Goal: Task Accomplishment & Management: Complete application form

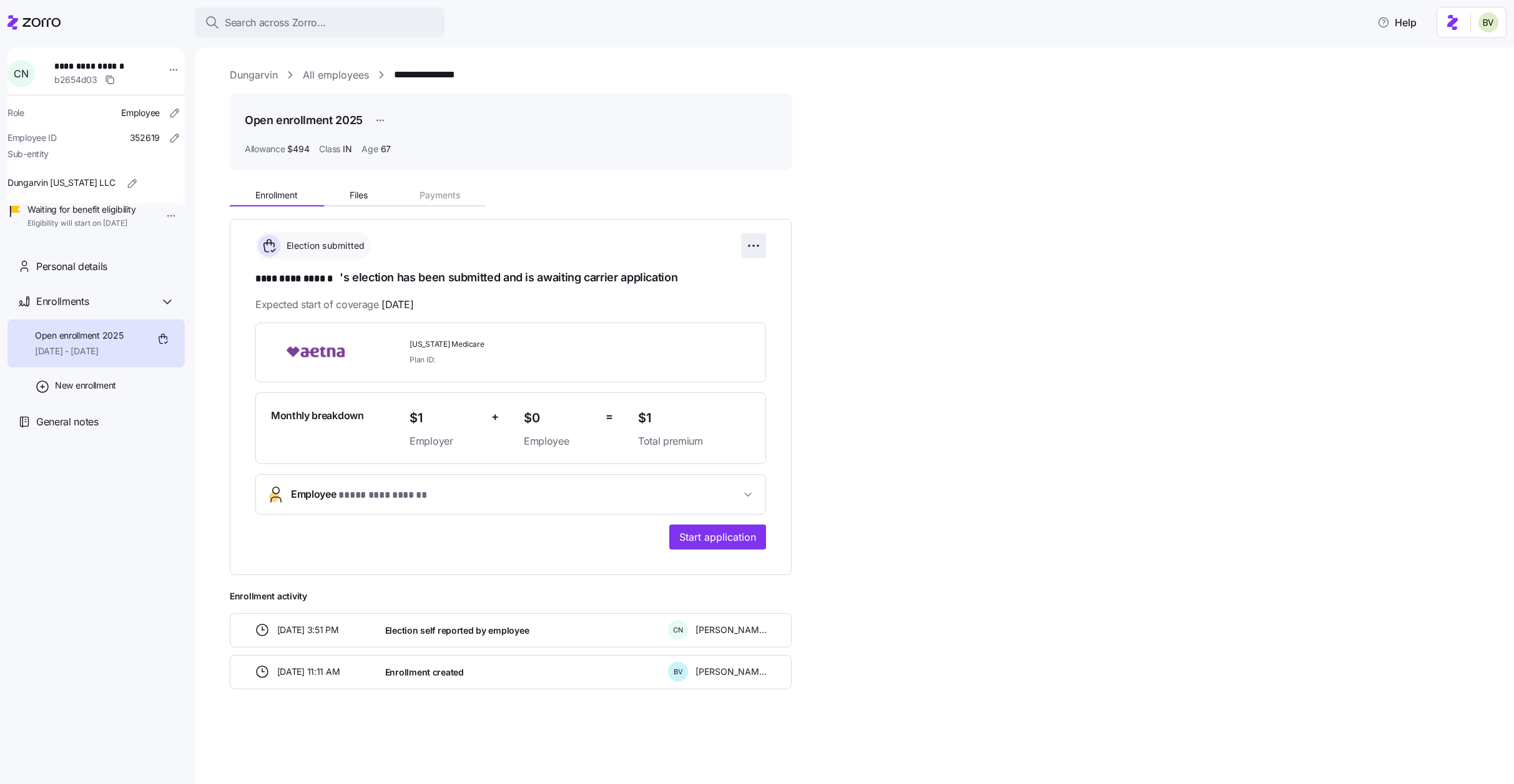
click at [752, 246] on html "**********" at bounding box center [757, 388] width 1514 height 777
click at [718, 298] on span "Change submission details" at bounding box center [691, 296] width 104 height 13
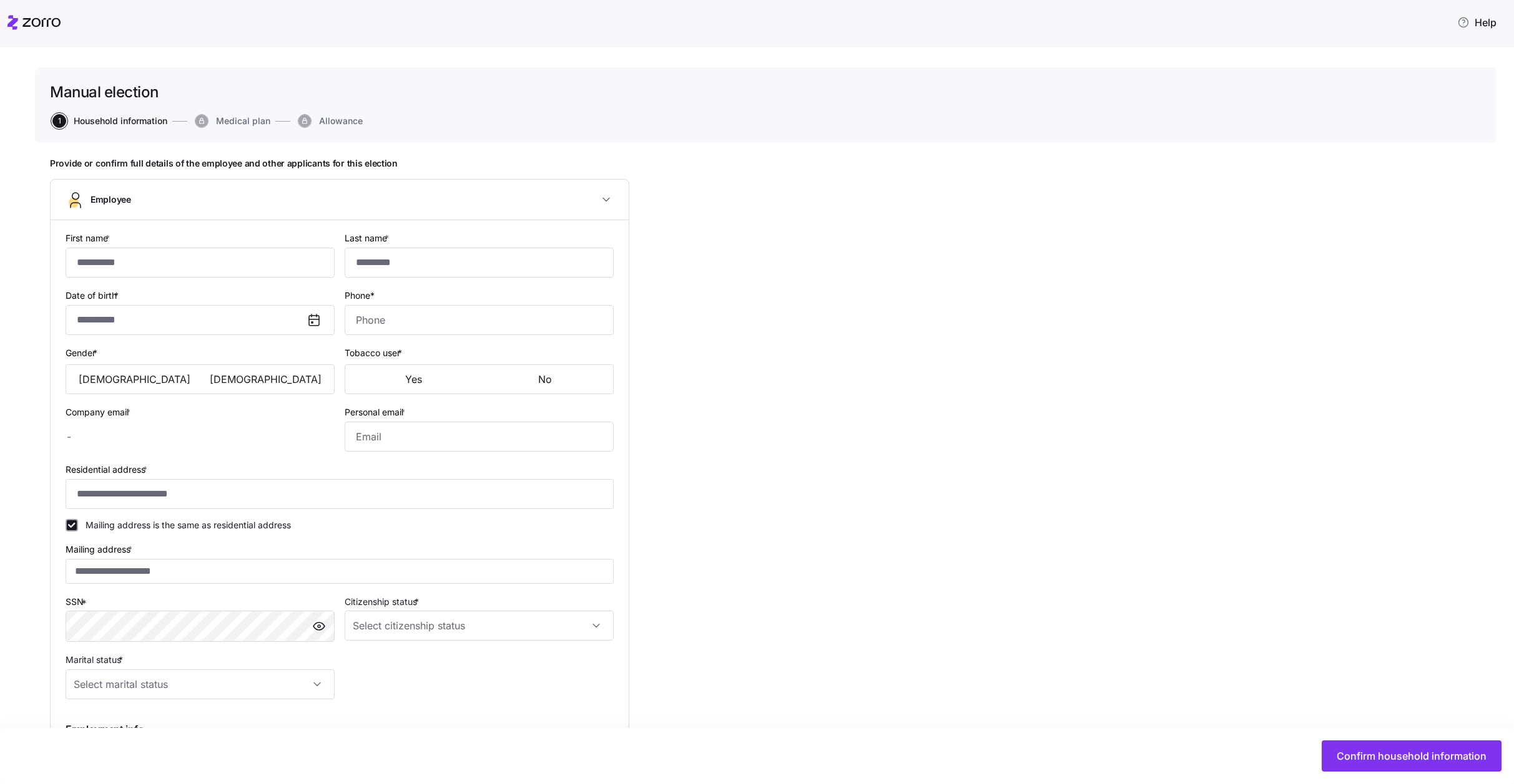
type input "*********"
type input "******"
type input "[EMAIL_ADDRESS][DOMAIN_NAME]"
type input "**********"
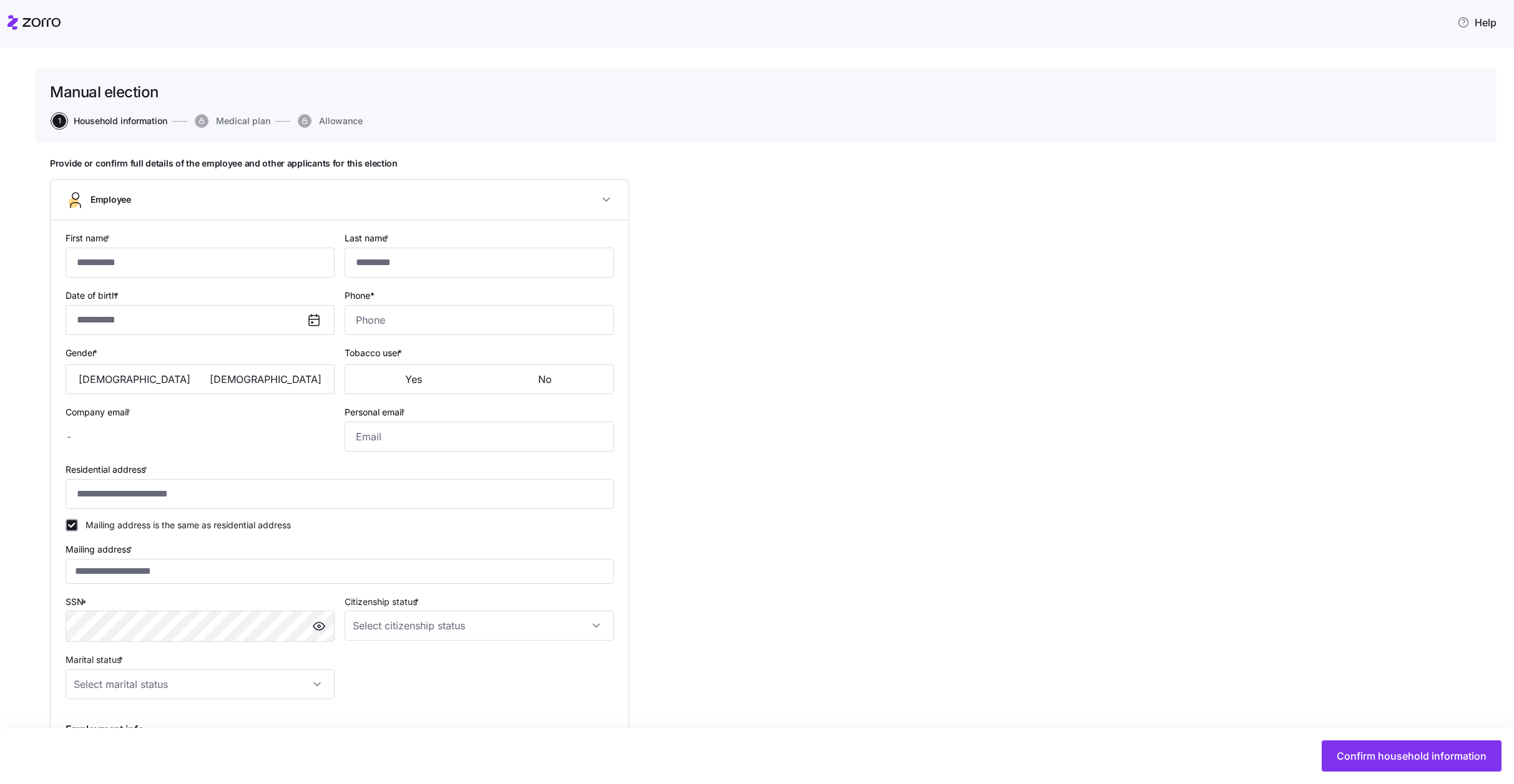
checkbox input "true"
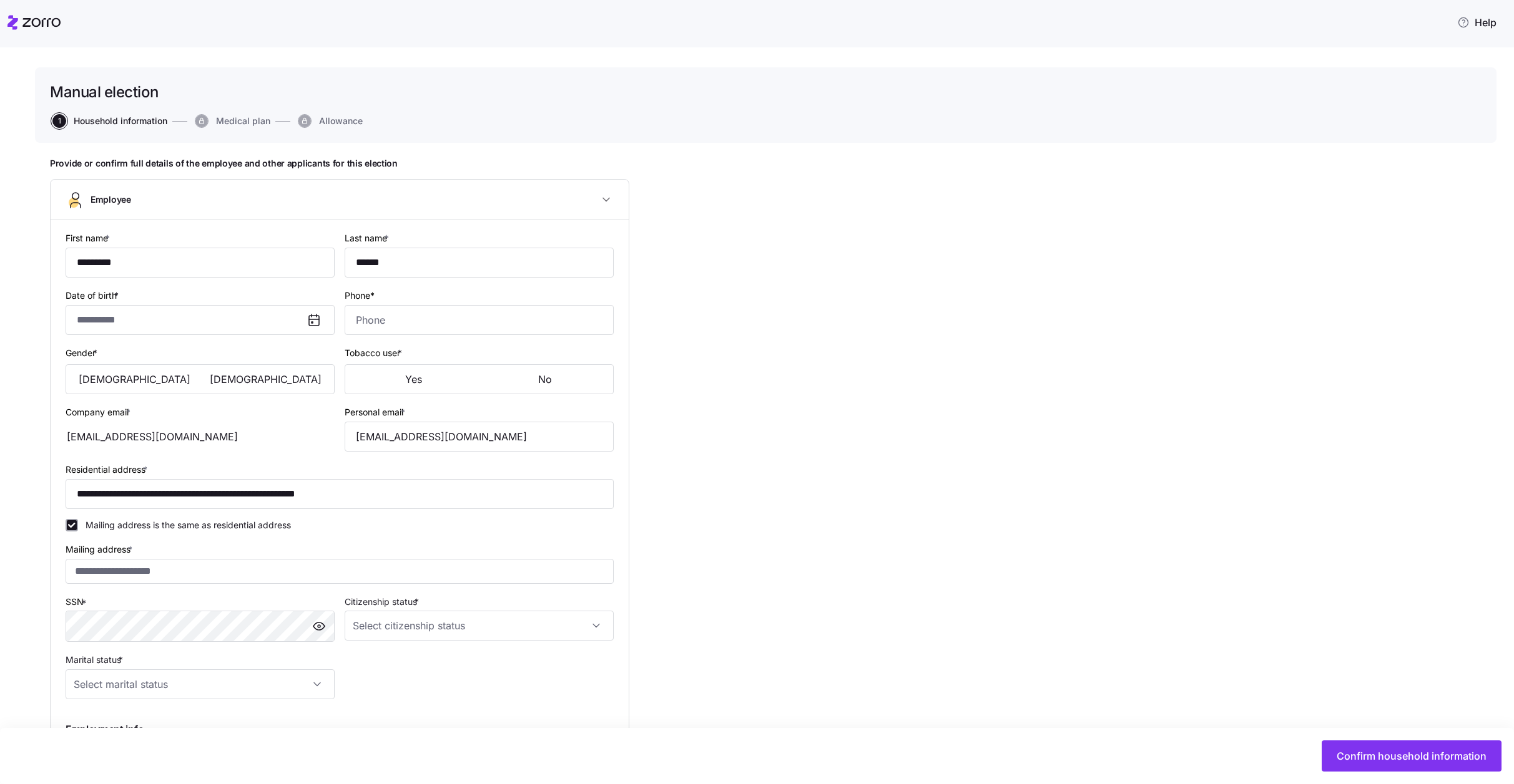
type input "**********"
type input "[PHONE_NUMBER]"
type input "[DEMOGRAPHIC_DATA] citizen"
type input "Married"
type input "Full time"
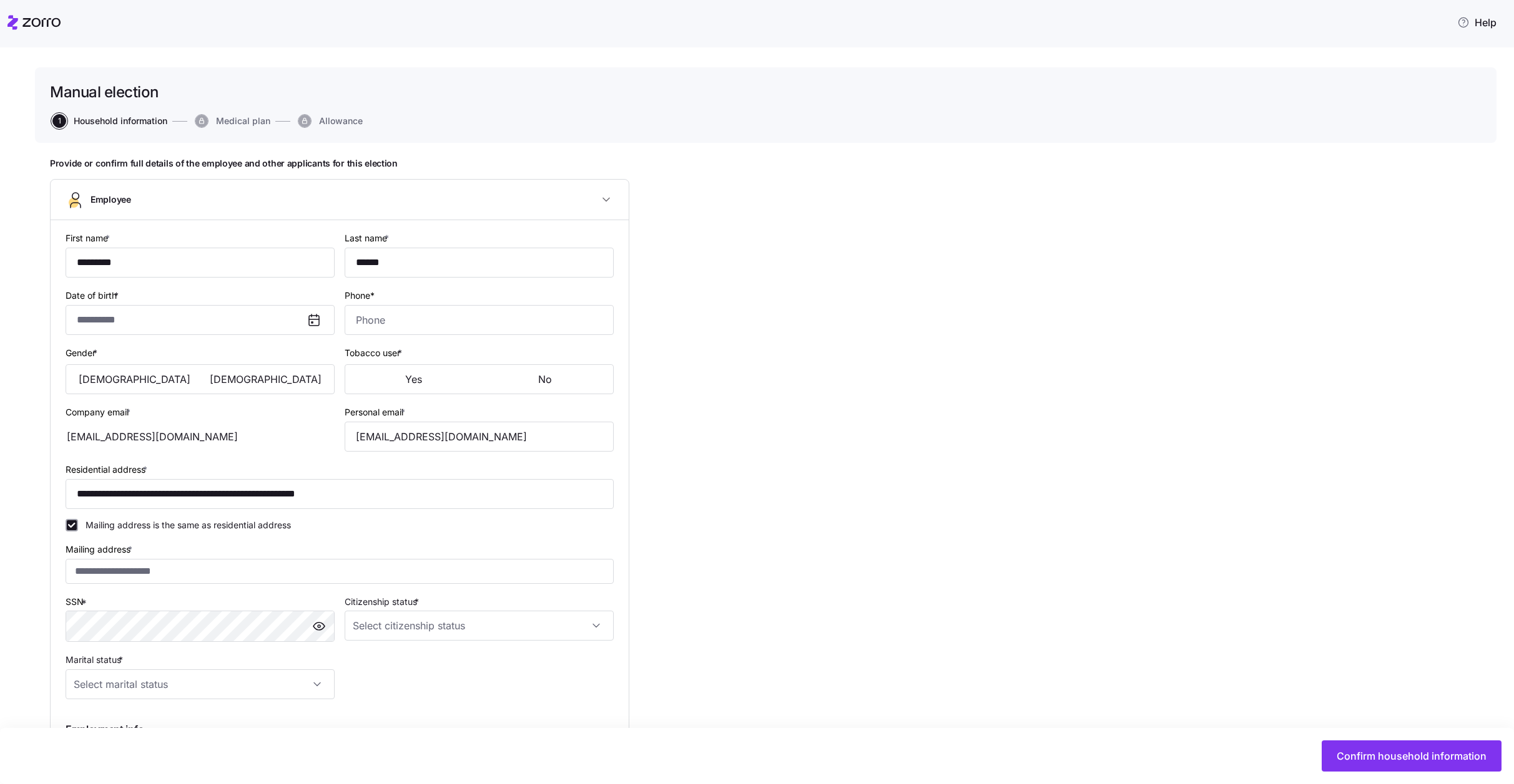
type input "Hourly"
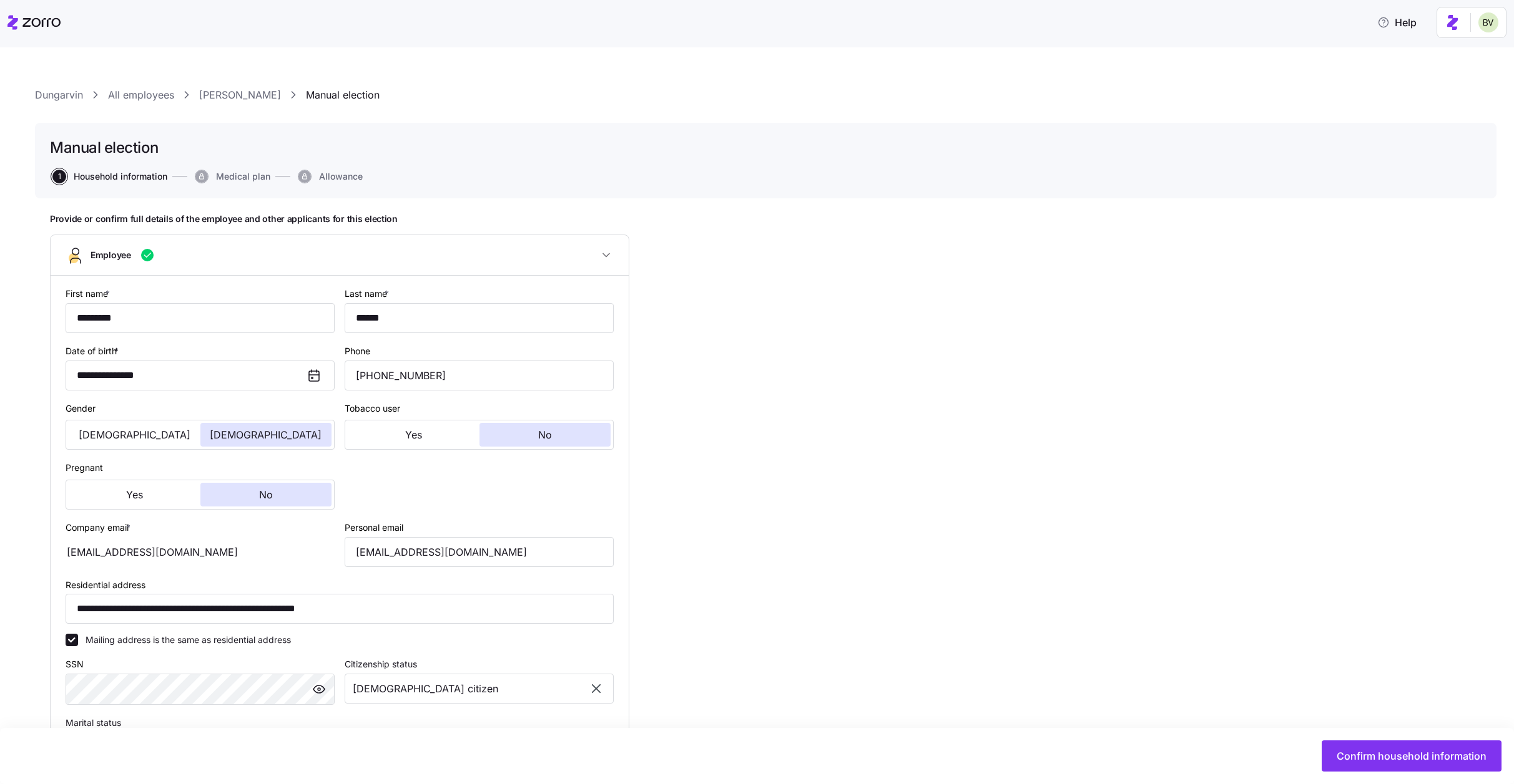
type input "IN"
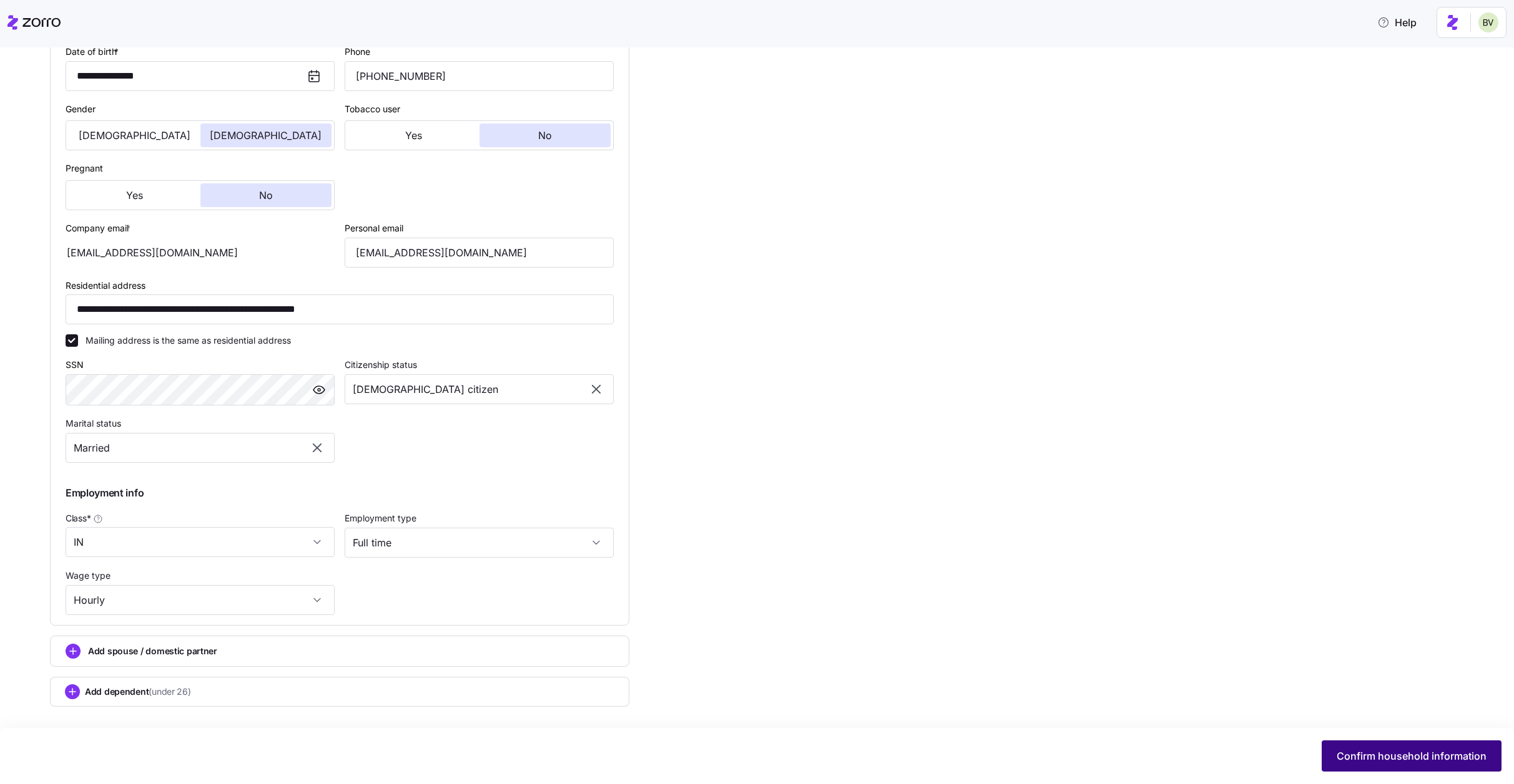
click at [1408, 757] on span "Confirm household information" at bounding box center [1412, 756] width 150 height 15
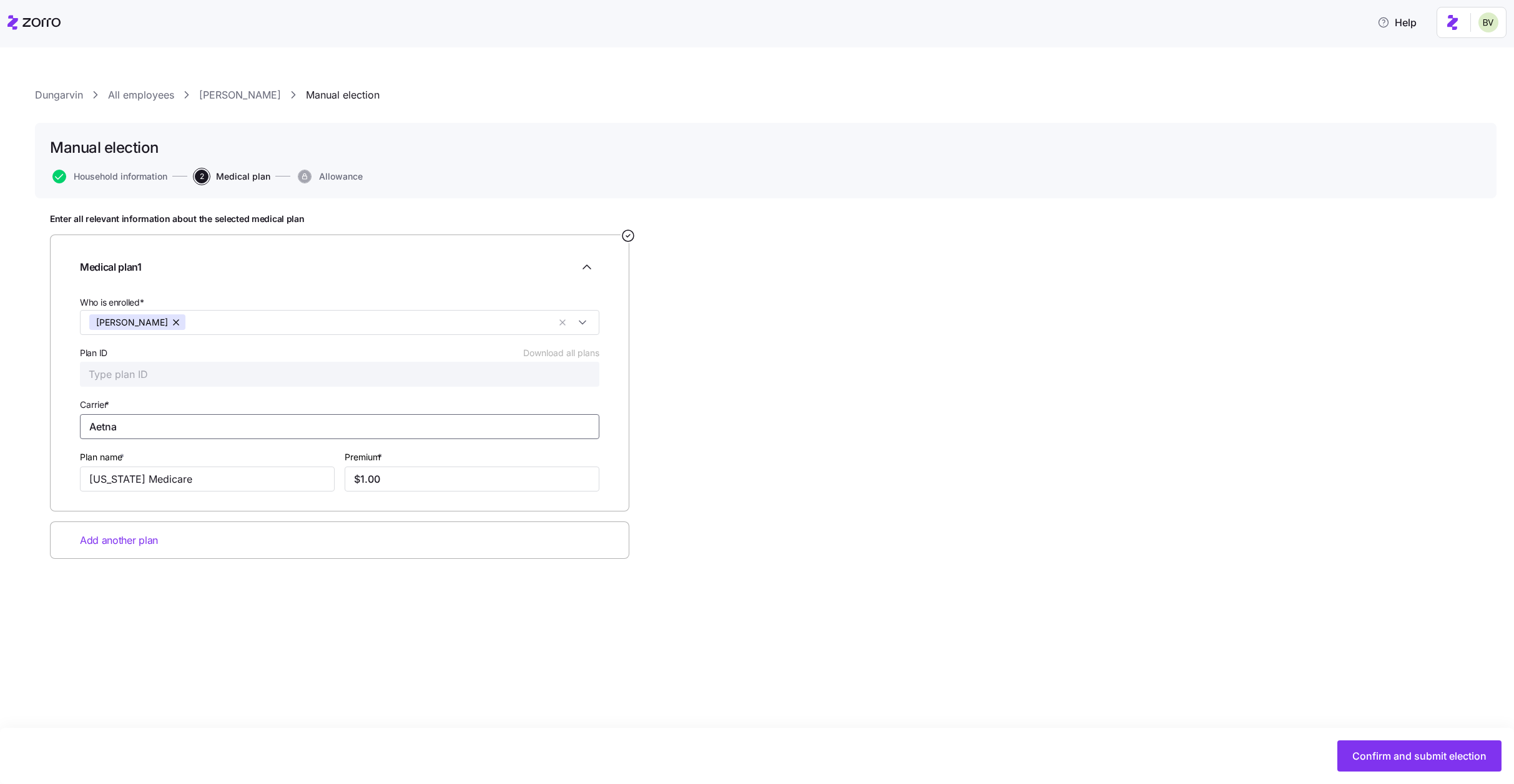
click at [151, 424] on input "Aetna" at bounding box center [339, 426] width 519 height 25
type input "Medicare"
type input "Part B"
drag, startPoint x: 385, startPoint y: 472, endPoint x: 340, endPoint y: 478, distance: 45.4
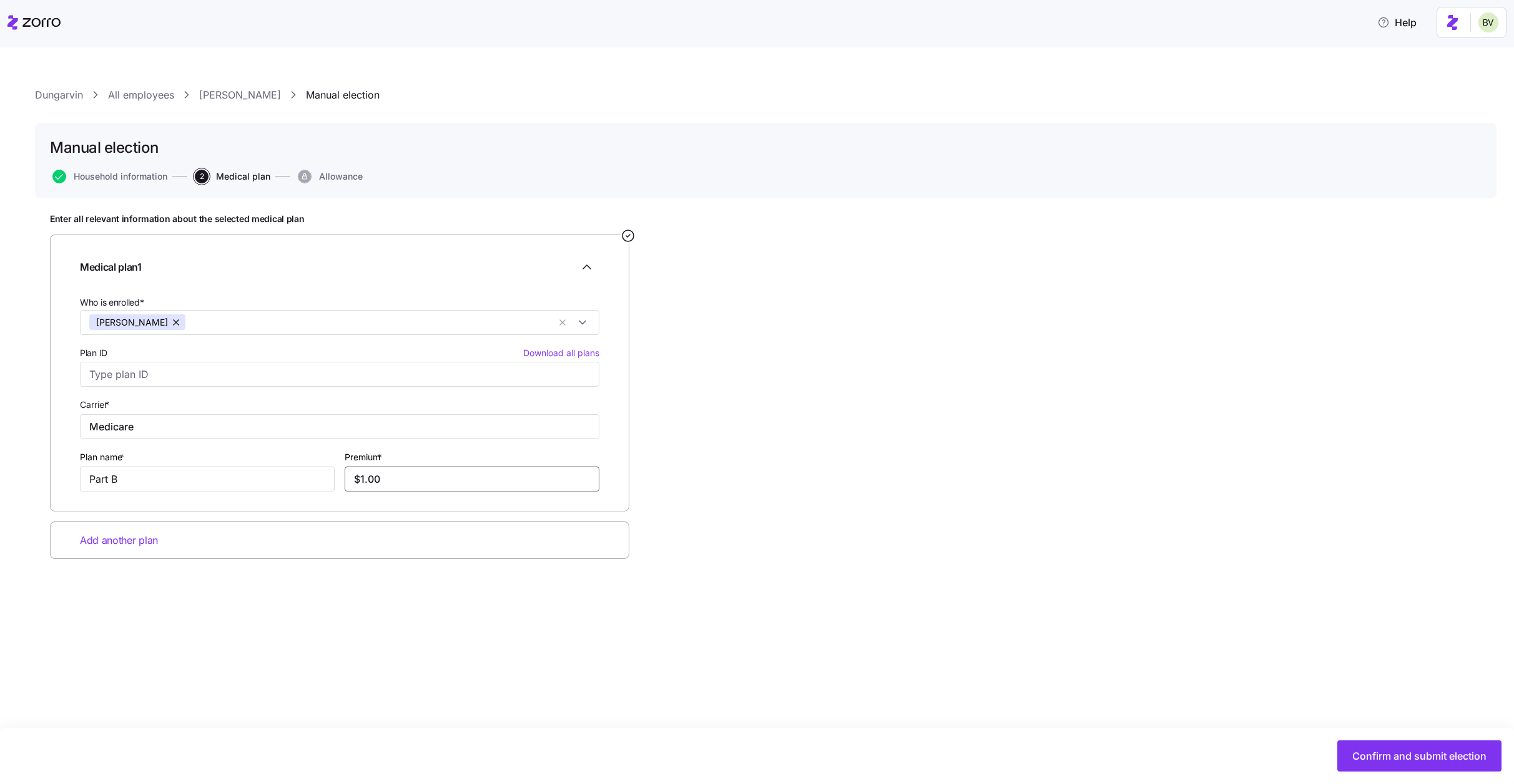
click at [340, 478] on div "Premium * $1.00" at bounding box center [471, 470] width 264 height 52
type input "$185.00"
click at [1373, 757] on span "Confirm and submit election" at bounding box center [1419, 756] width 135 height 15
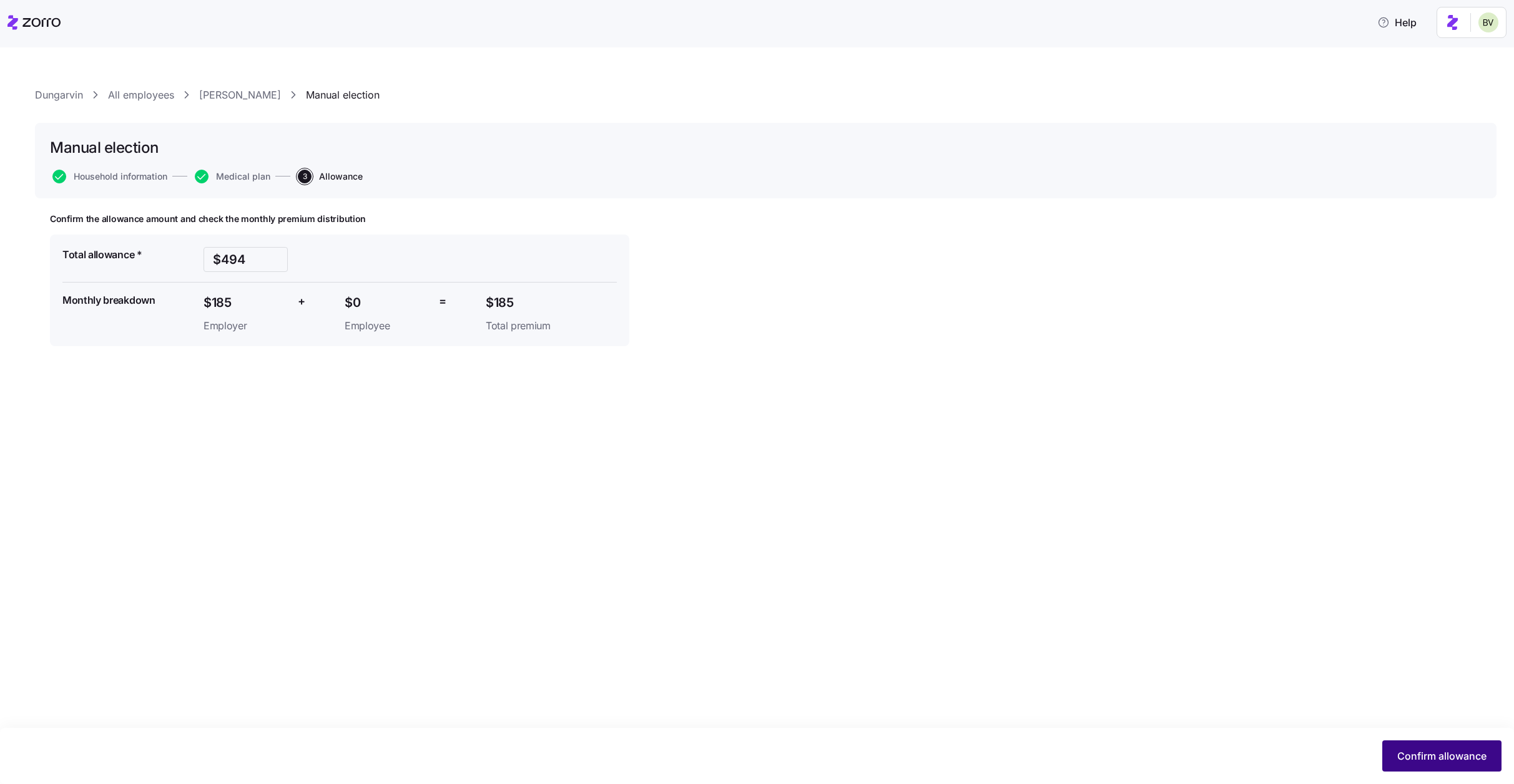
click at [1438, 765] on button "Confirm allowance" at bounding box center [1442, 756] width 119 height 31
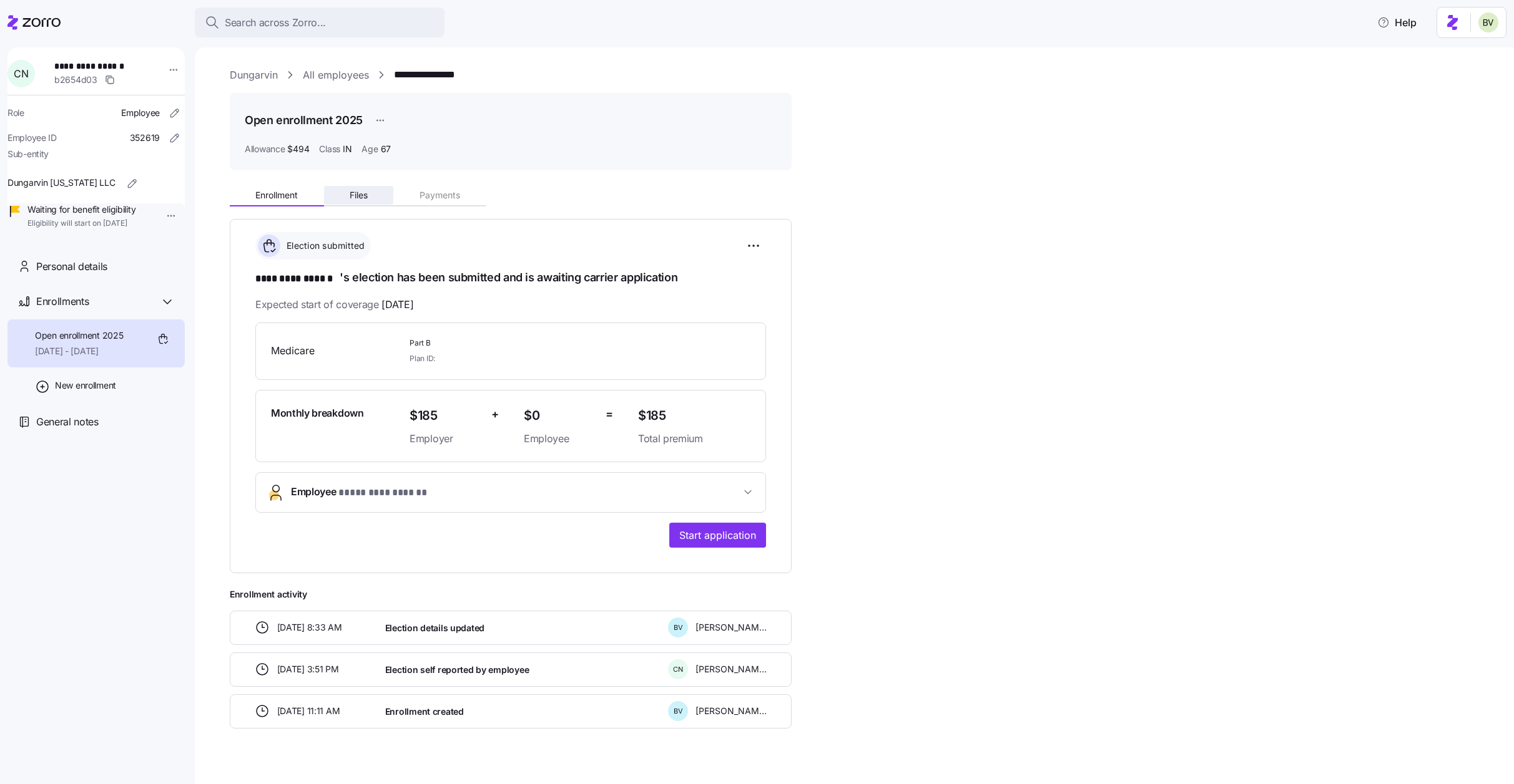
click at [366, 196] on span "Files" at bounding box center [358, 195] width 18 height 9
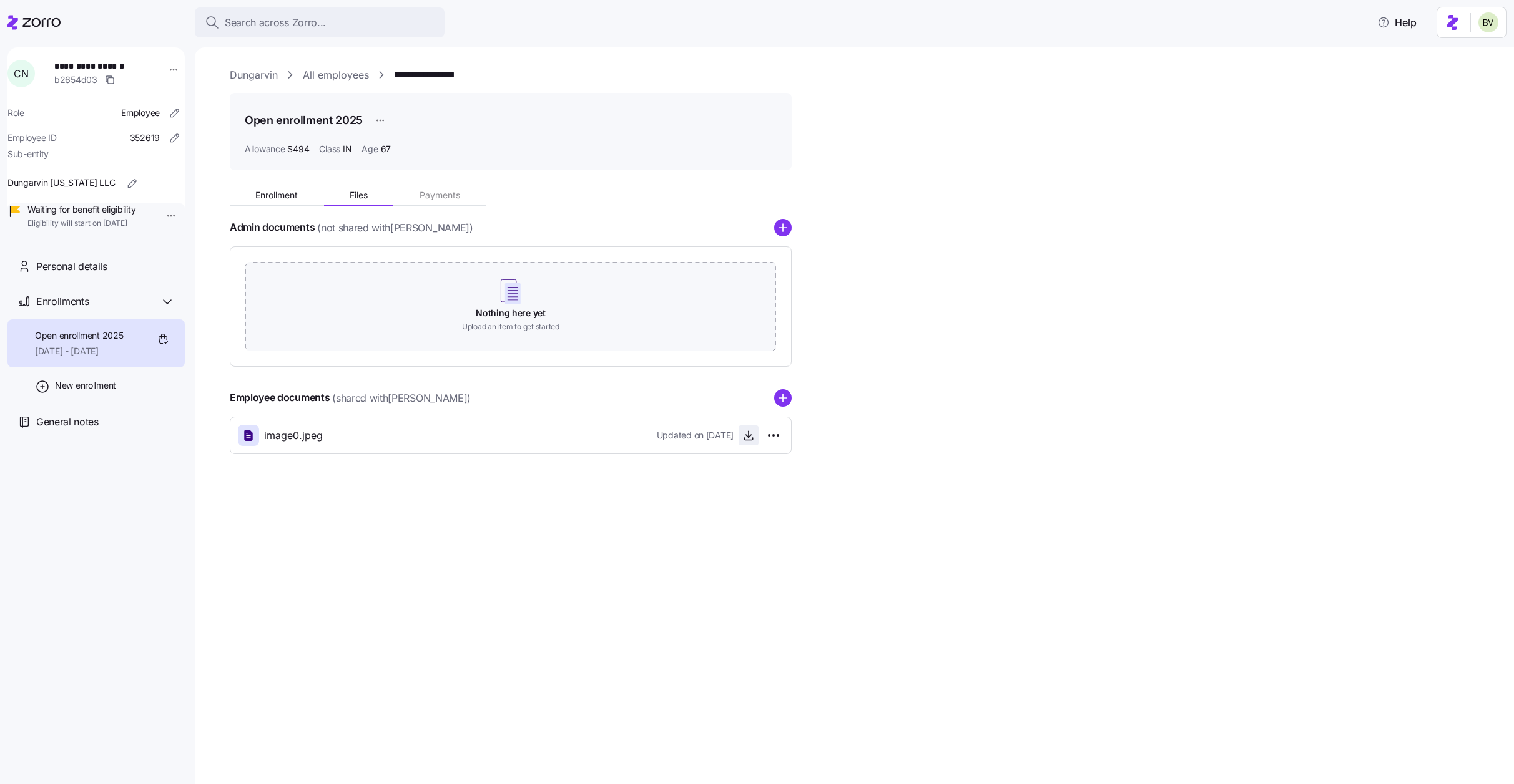
click at [750, 430] on icon "button" at bounding box center [748, 435] width 13 height 13
click at [266, 191] on span "Enrollment" at bounding box center [276, 195] width 42 height 9
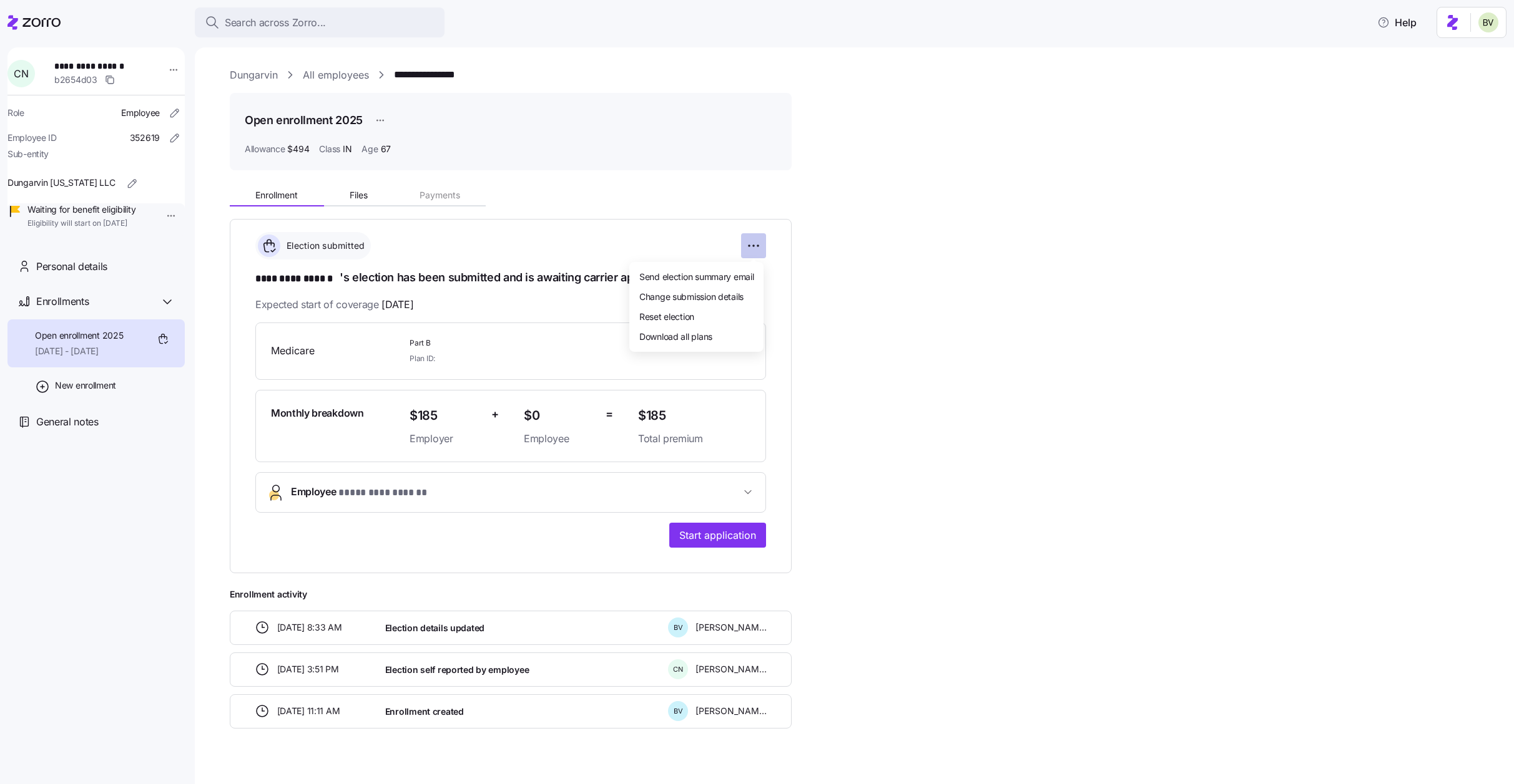
click at [749, 247] on html "**********" at bounding box center [757, 388] width 1514 height 777
click at [701, 314] on div "Reset election" at bounding box center [697, 316] width 124 height 20
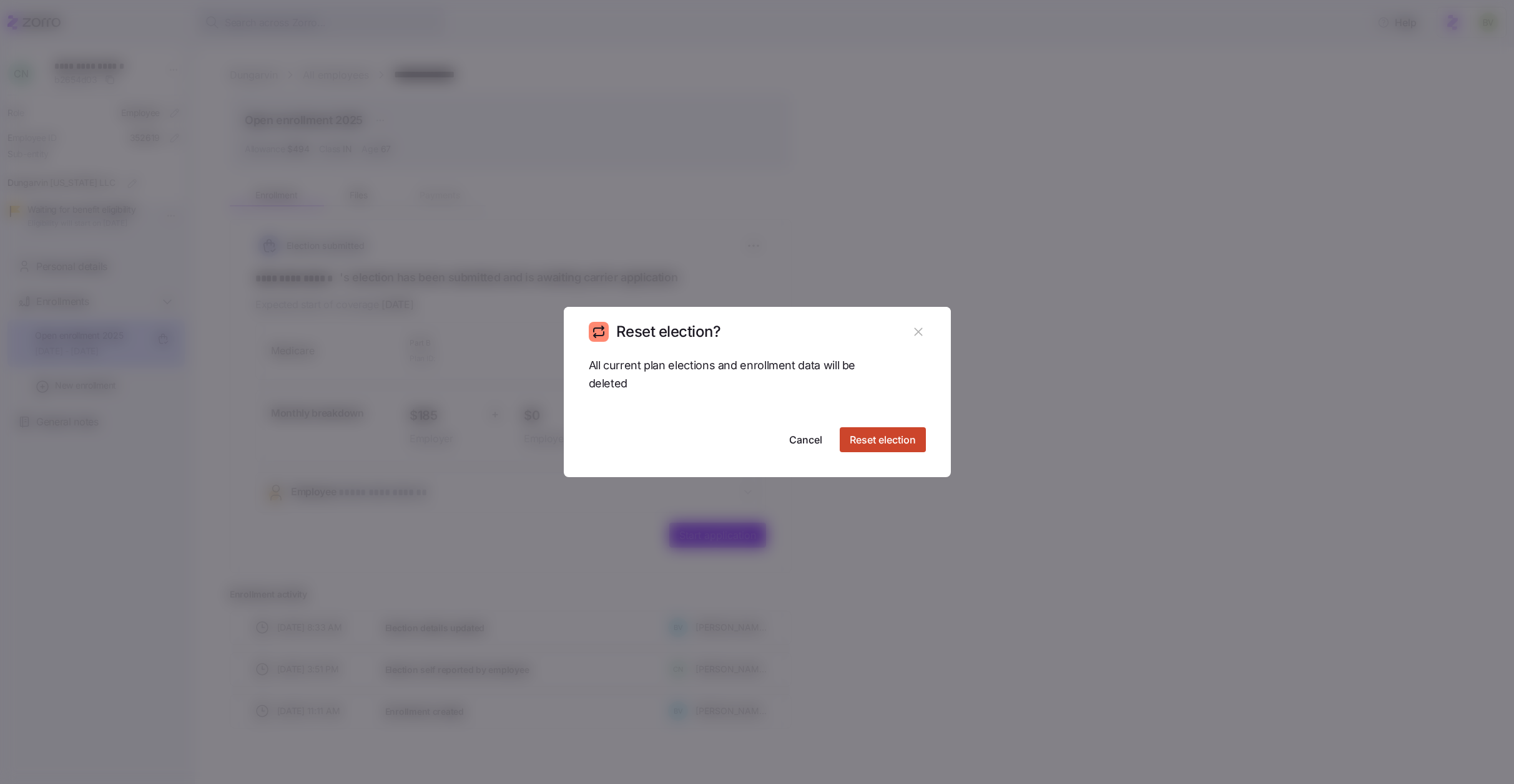
click at [871, 441] on span "Reset election" at bounding box center [882, 439] width 66 height 15
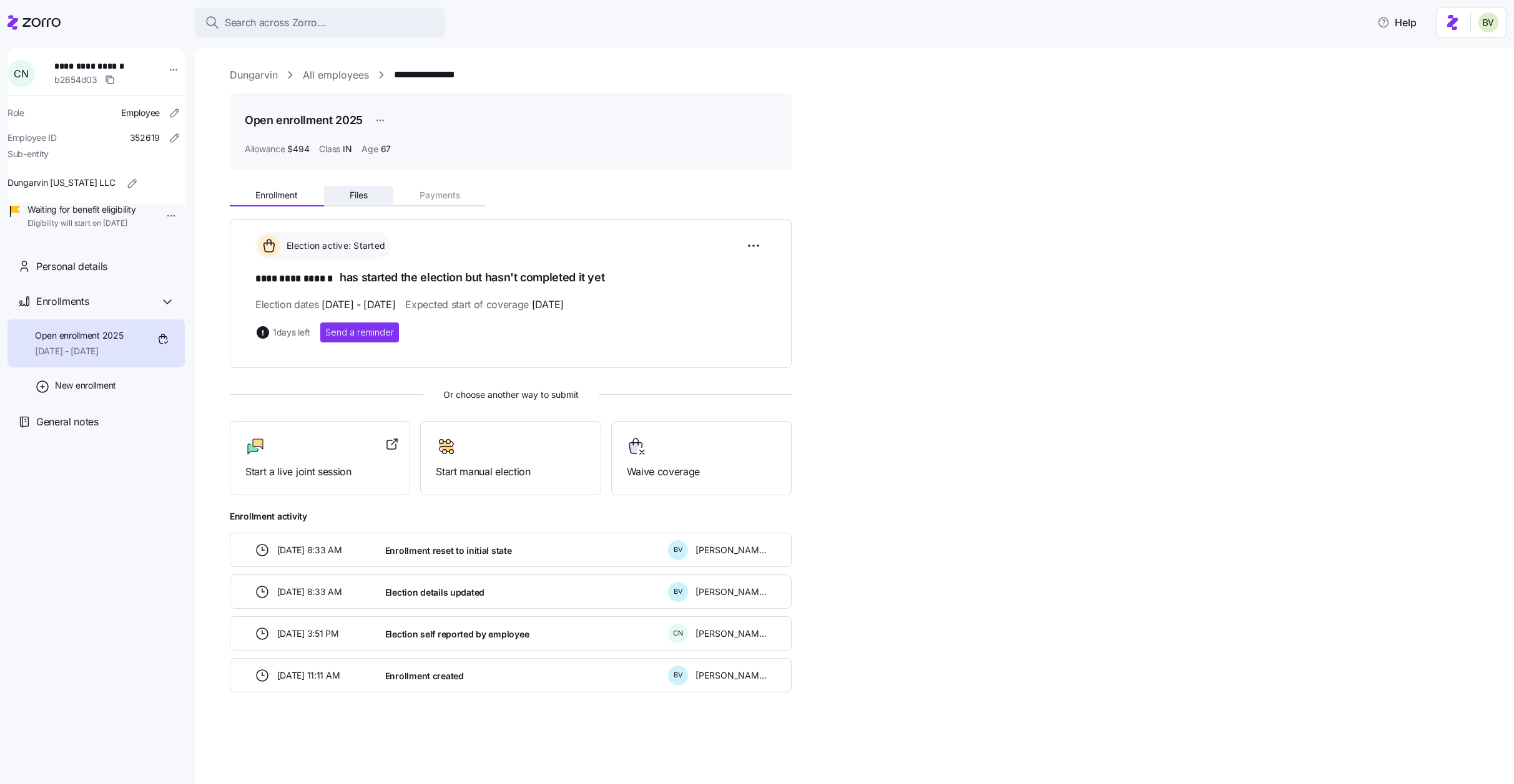
click at [350, 196] on span "Files" at bounding box center [358, 195] width 18 height 9
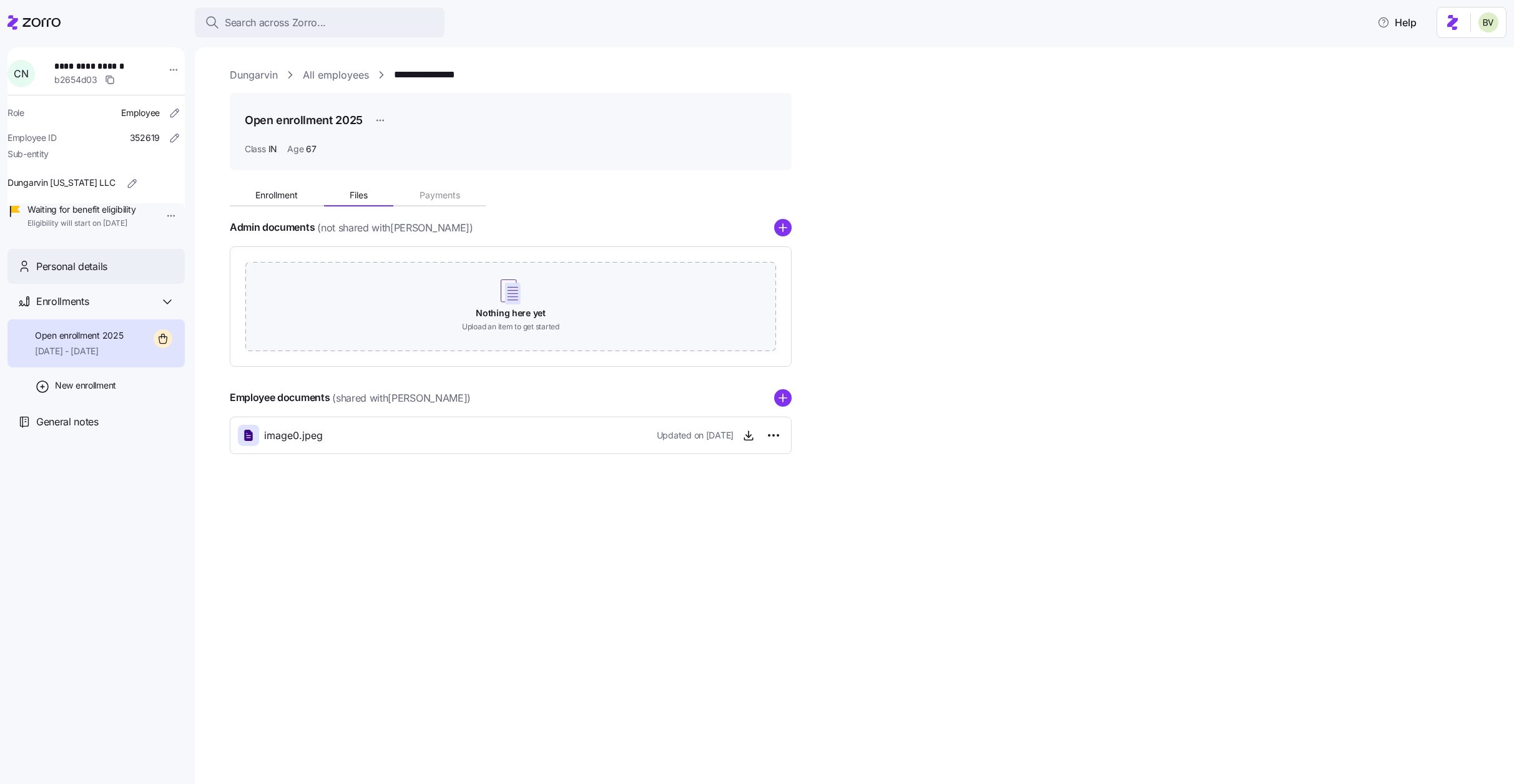
click at [90, 274] on span "Personal details" at bounding box center [72, 266] width 71 height 15
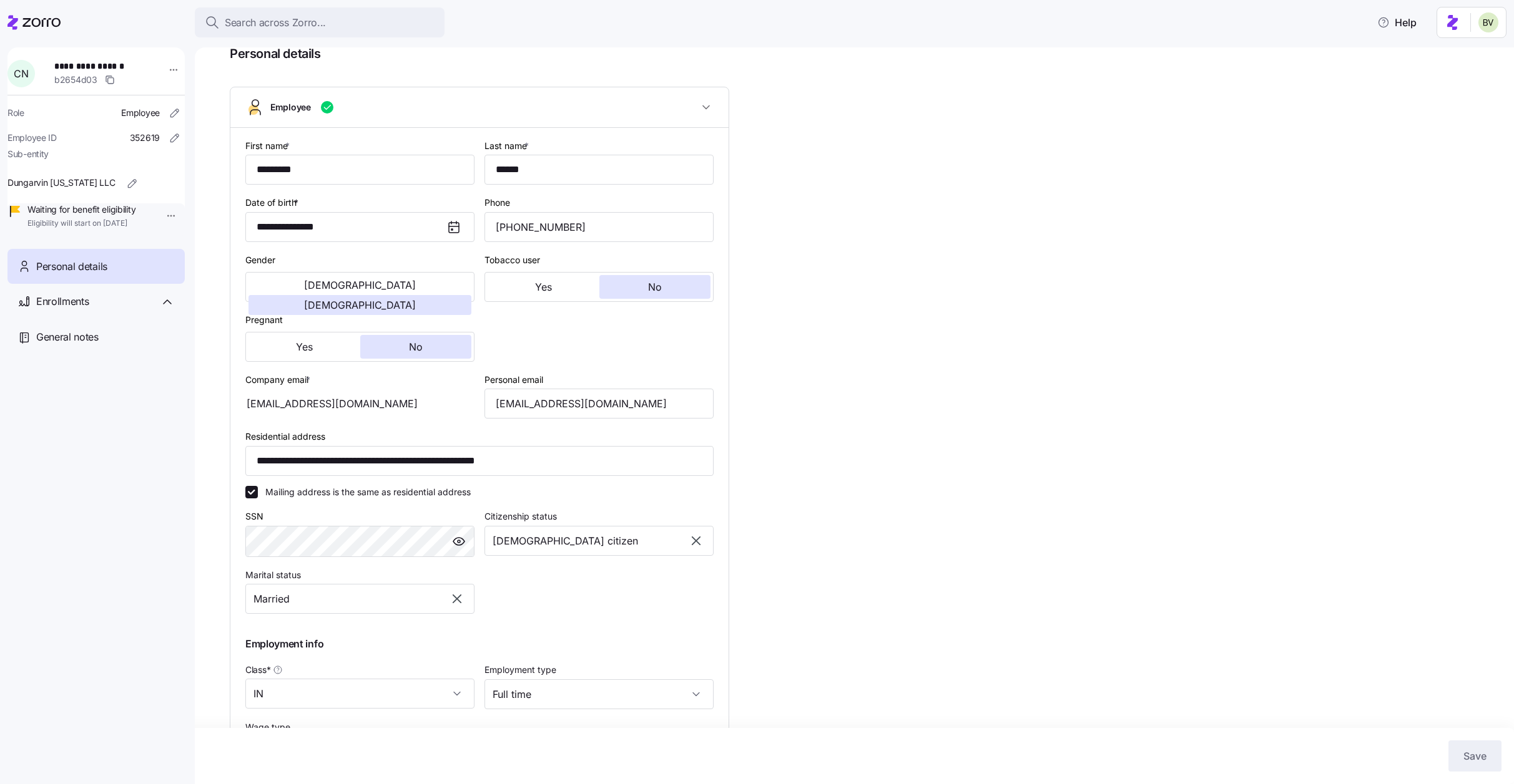
scroll to position [63, 0]
drag, startPoint x: 622, startPoint y: 403, endPoint x: 494, endPoint y: 397, distance: 128.1
click at [494, 397] on input "cnganga2005@gmail.com" at bounding box center [599, 402] width 229 height 30
click at [869, 304] on div "**********" at bounding box center [863, 456] width 1267 height 902
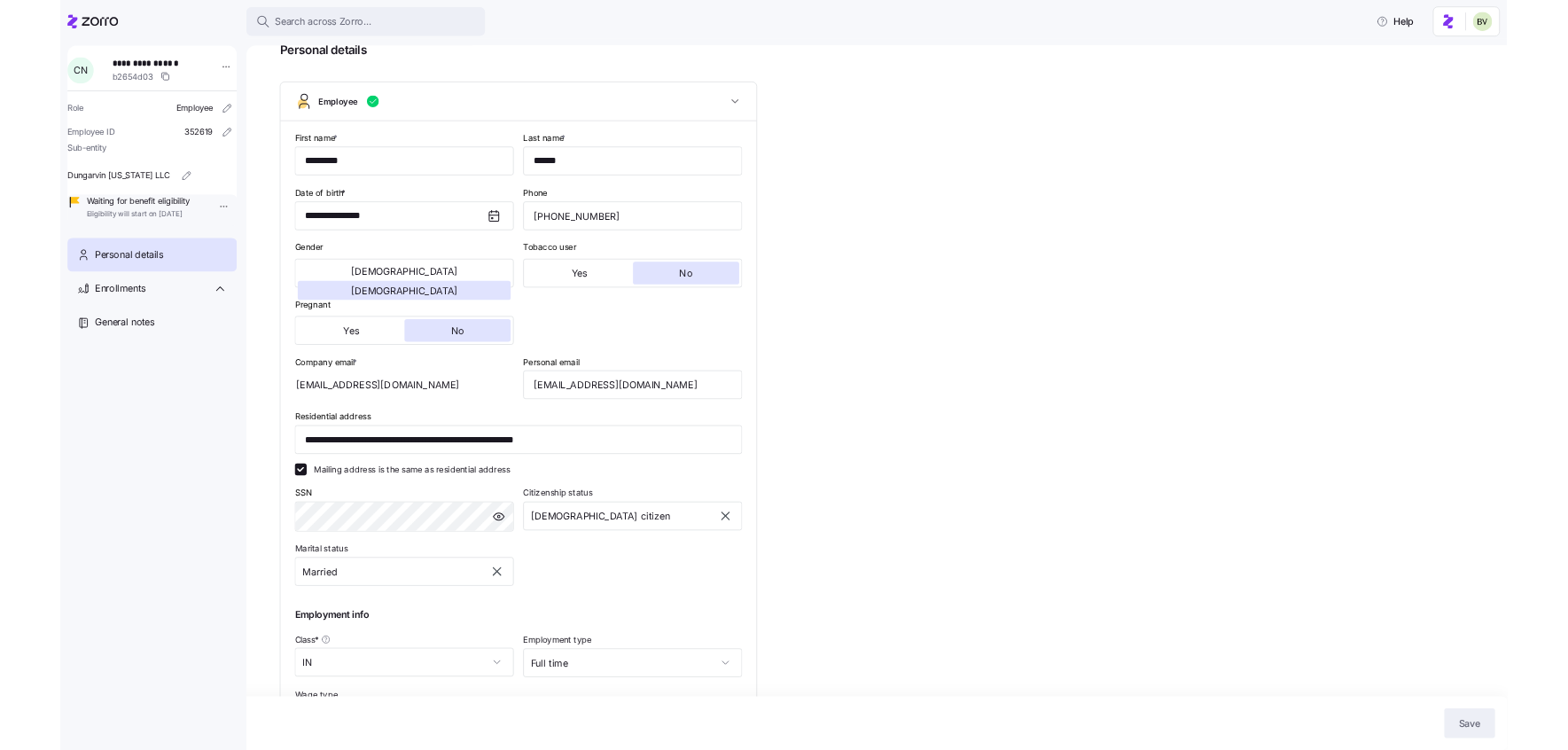
scroll to position [0, 0]
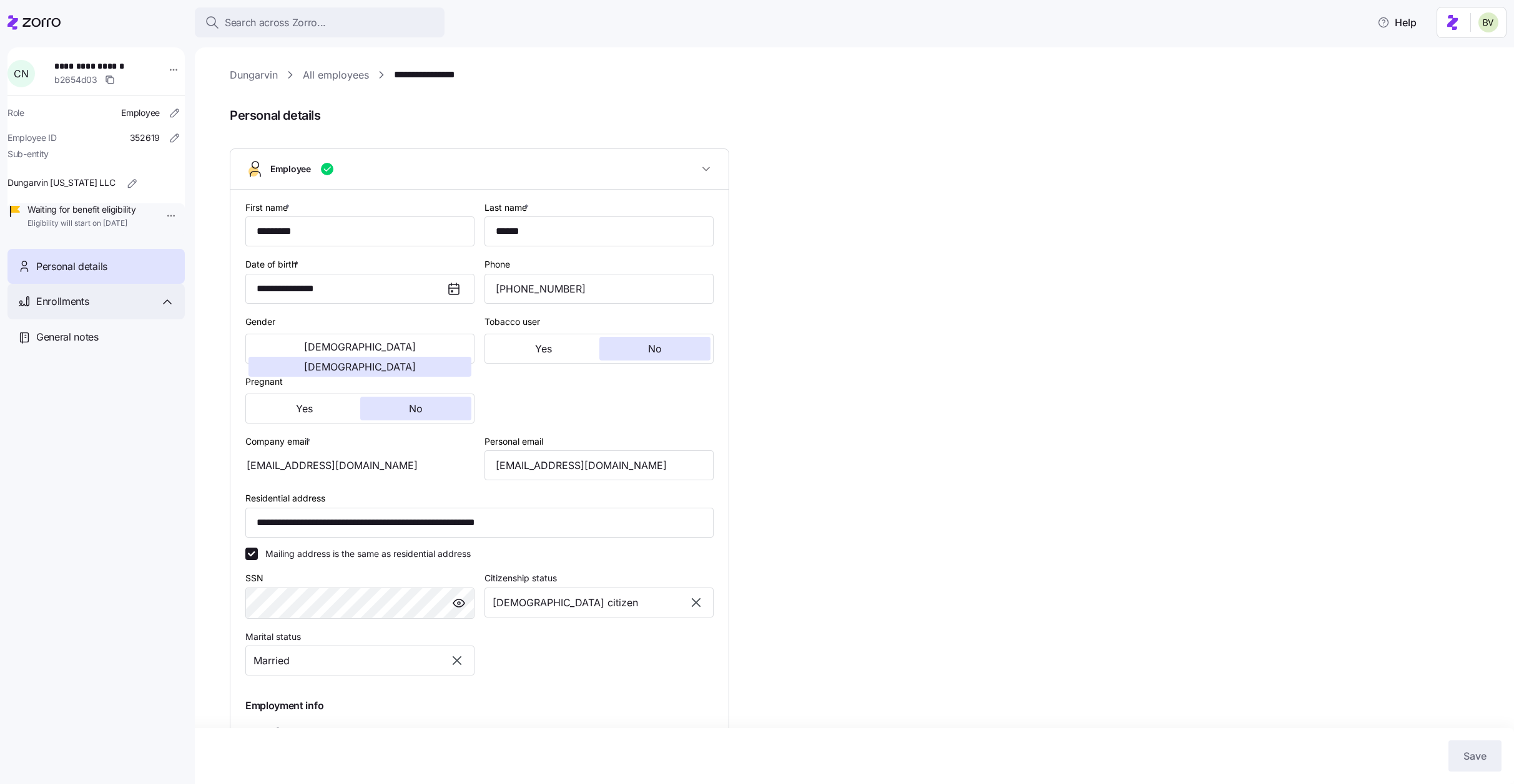
click at [122, 310] on div "Enrollments" at bounding box center [105, 301] width 139 height 15
click at [119, 342] on span "Open enrollment 2025" at bounding box center [79, 335] width 88 height 13
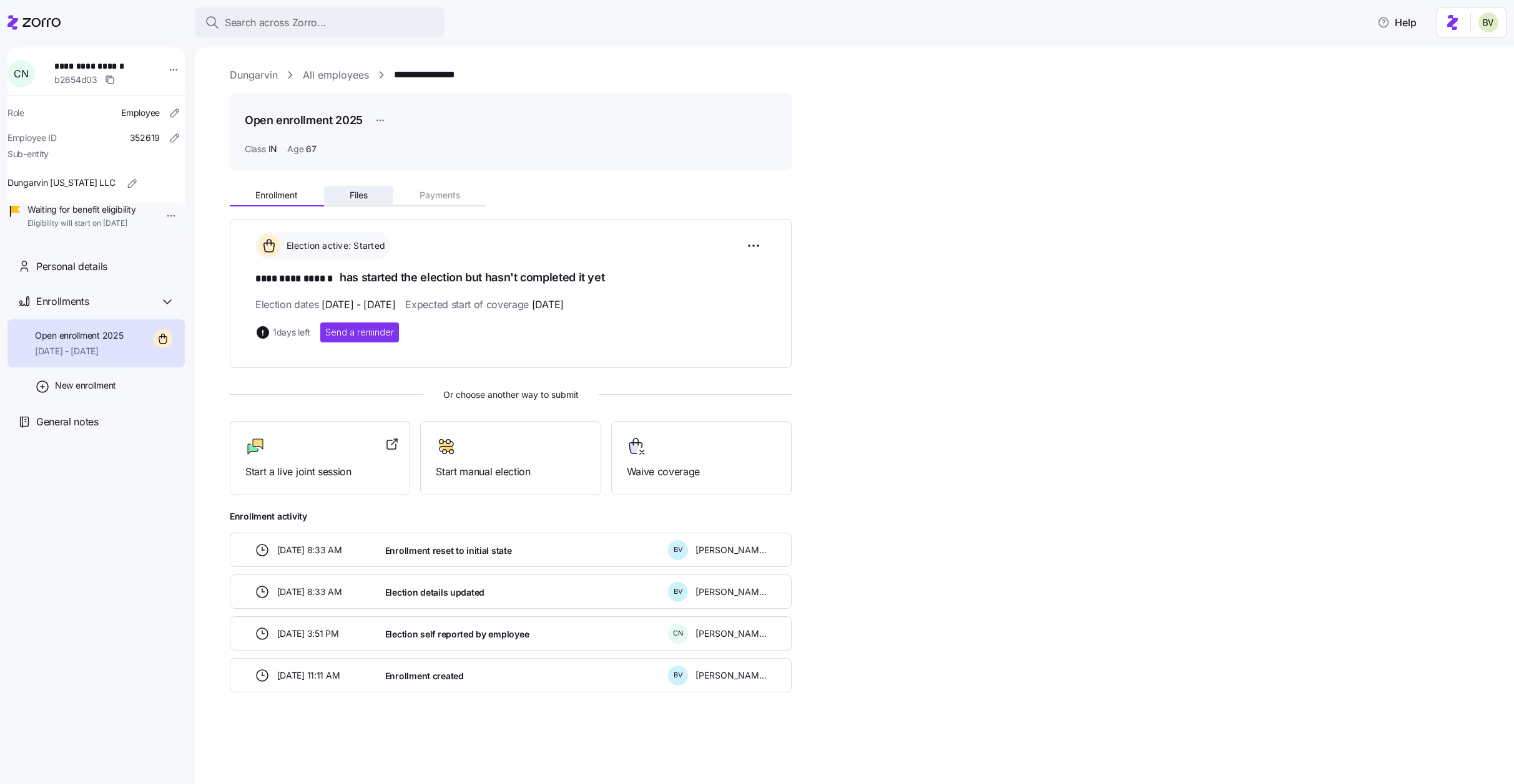
click at [367, 199] on span "Files" at bounding box center [358, 195] width 18 height 9
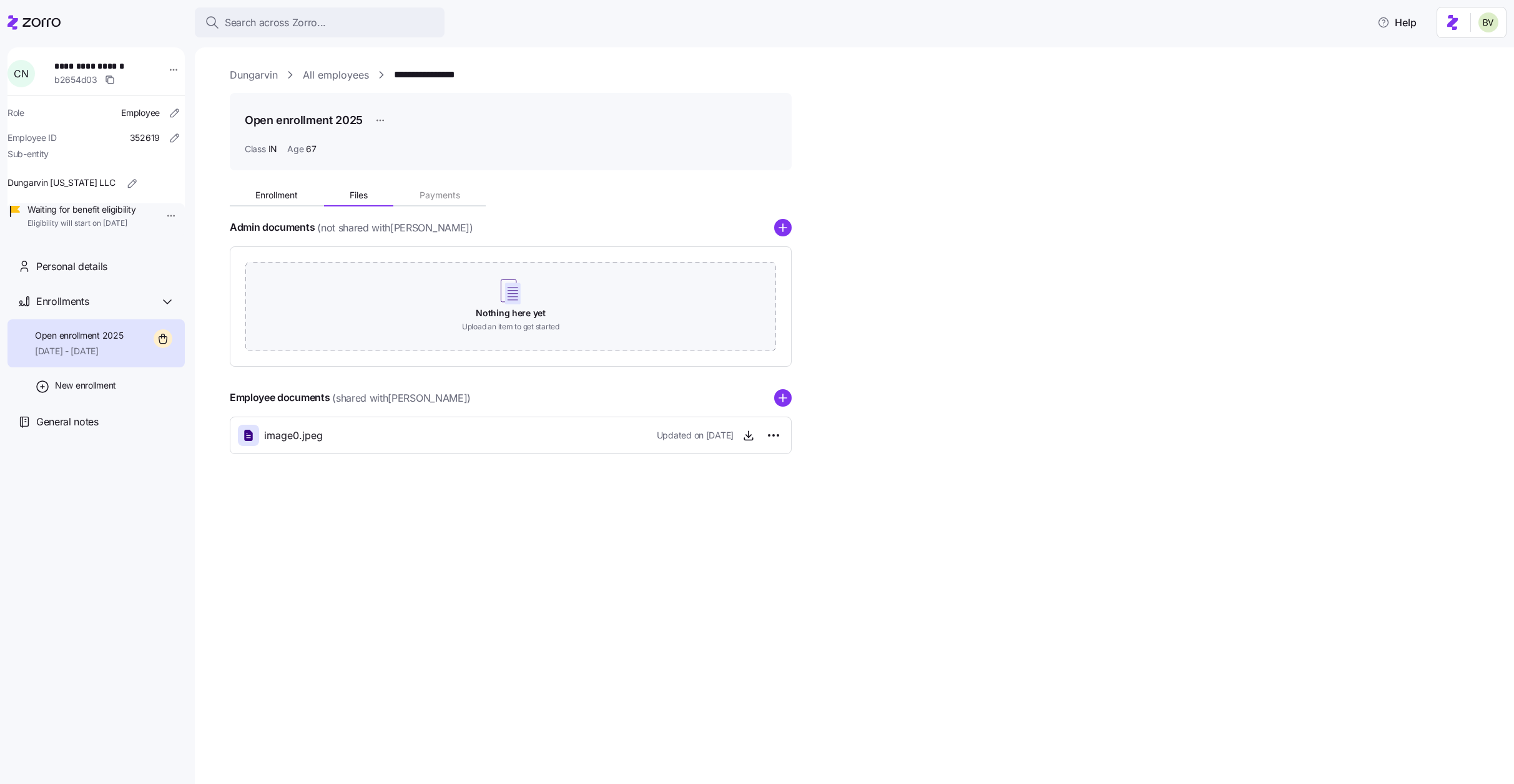
click at [98, 357] on span "09/01/2025 - 12/31/2025" at bounding box center [79, 351] width 88 height 13
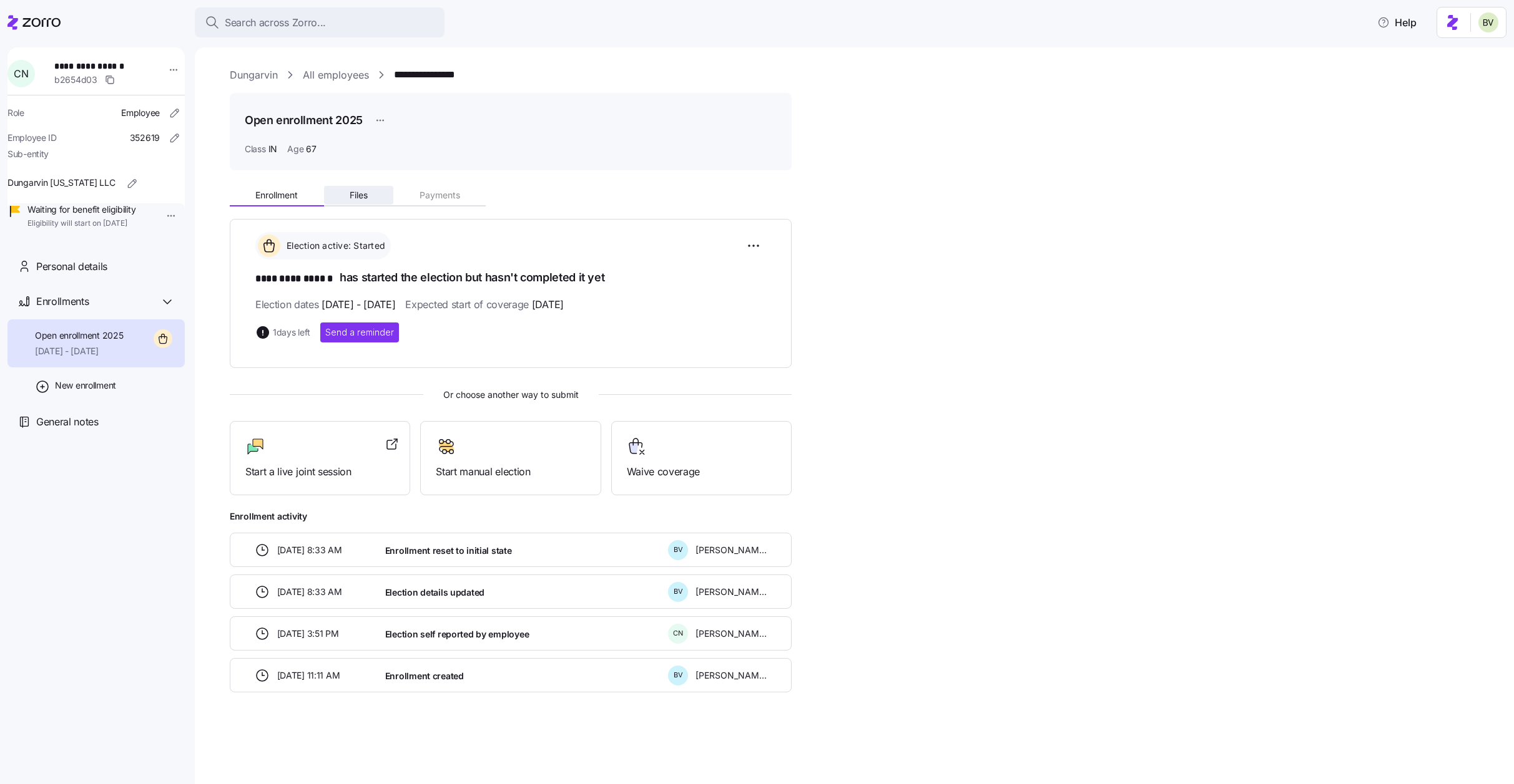
click at [357, 199] on span "Files" at bounding box center [358, 195] width 18 height 9
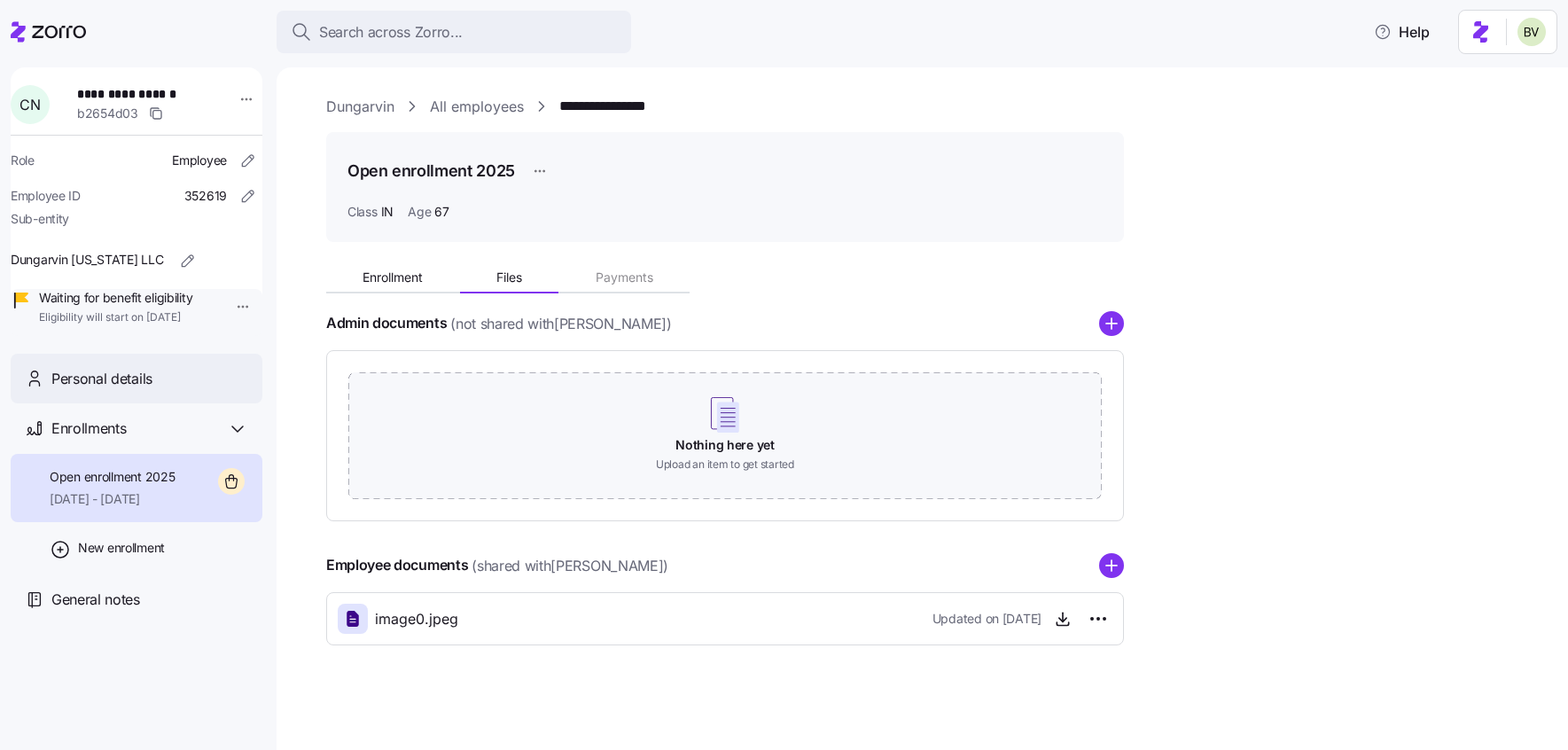
click at [127, 390] on span "Personal details" at bounding box center [102, 378] width 101 height 22
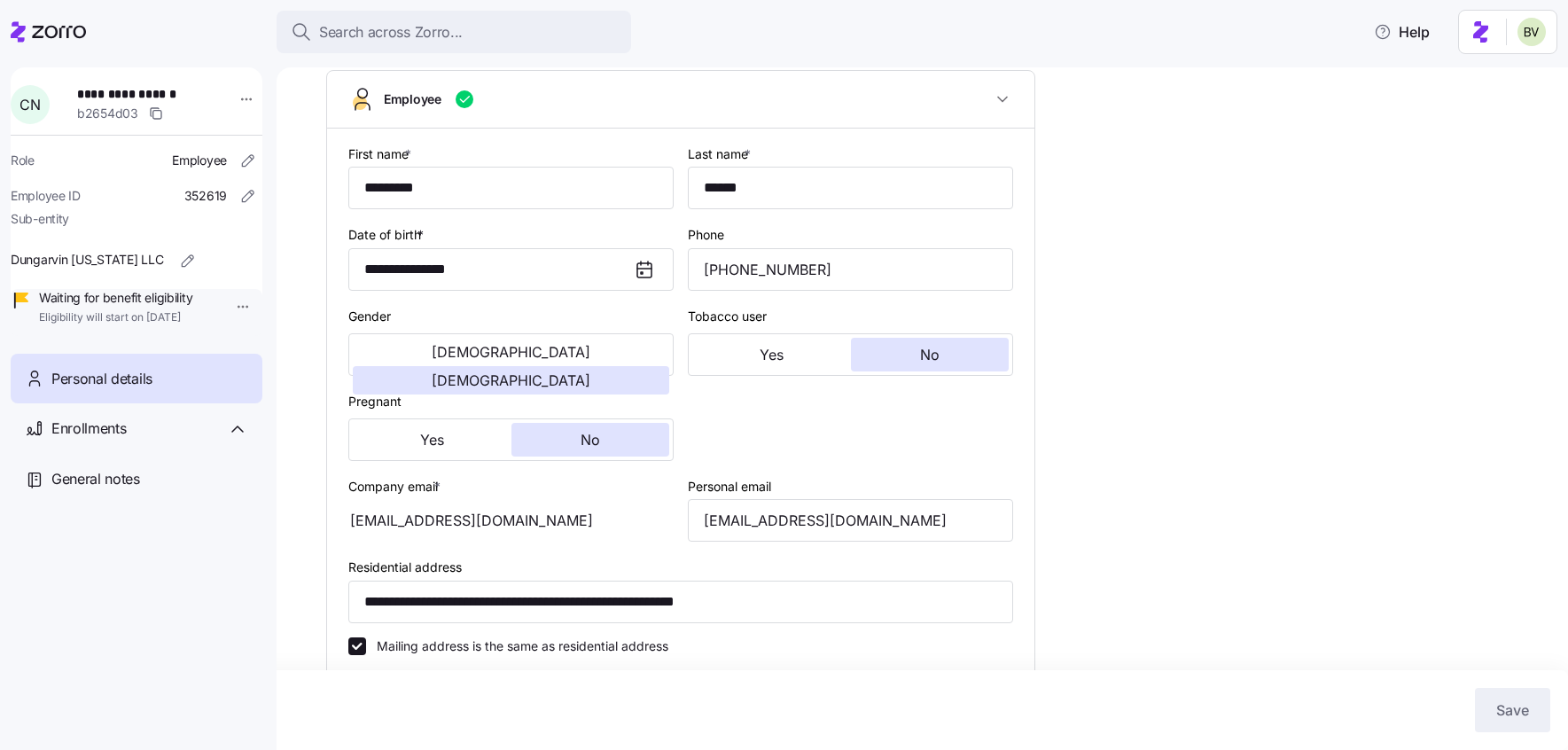
scroll to position [148, 0]
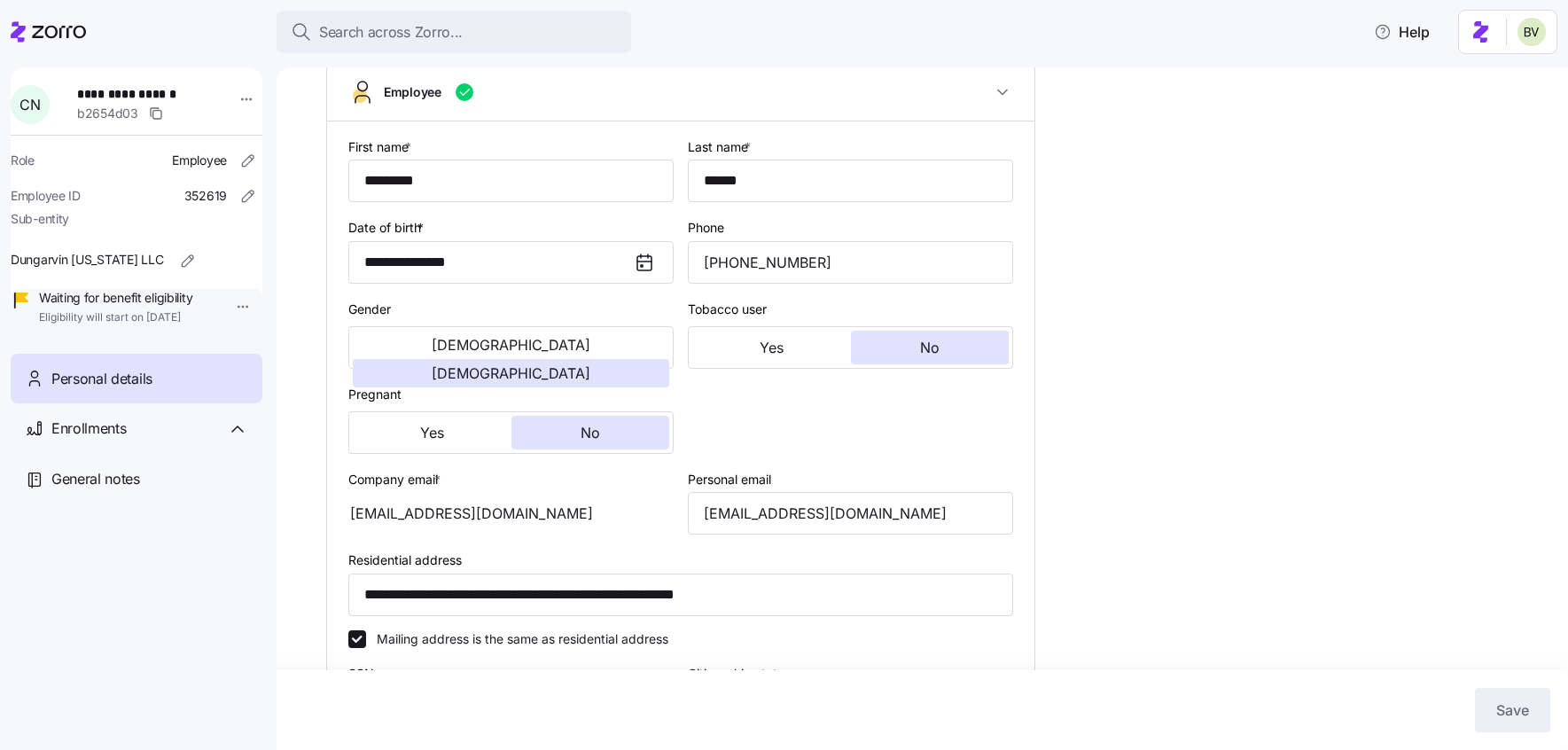
type input "IN"
drag, startPoint x: 894, startPoint y: 510, endPoint x: 697, endPoint y: 509, distance: 197.0
click at [697, 509] on input "cnganga2005@gmail.com" at bounding box center [851, 513] width 325 height 43
click at [424, 29] on span "Search across Zorro..." at bounding box center [391, 31] width 143 height 22
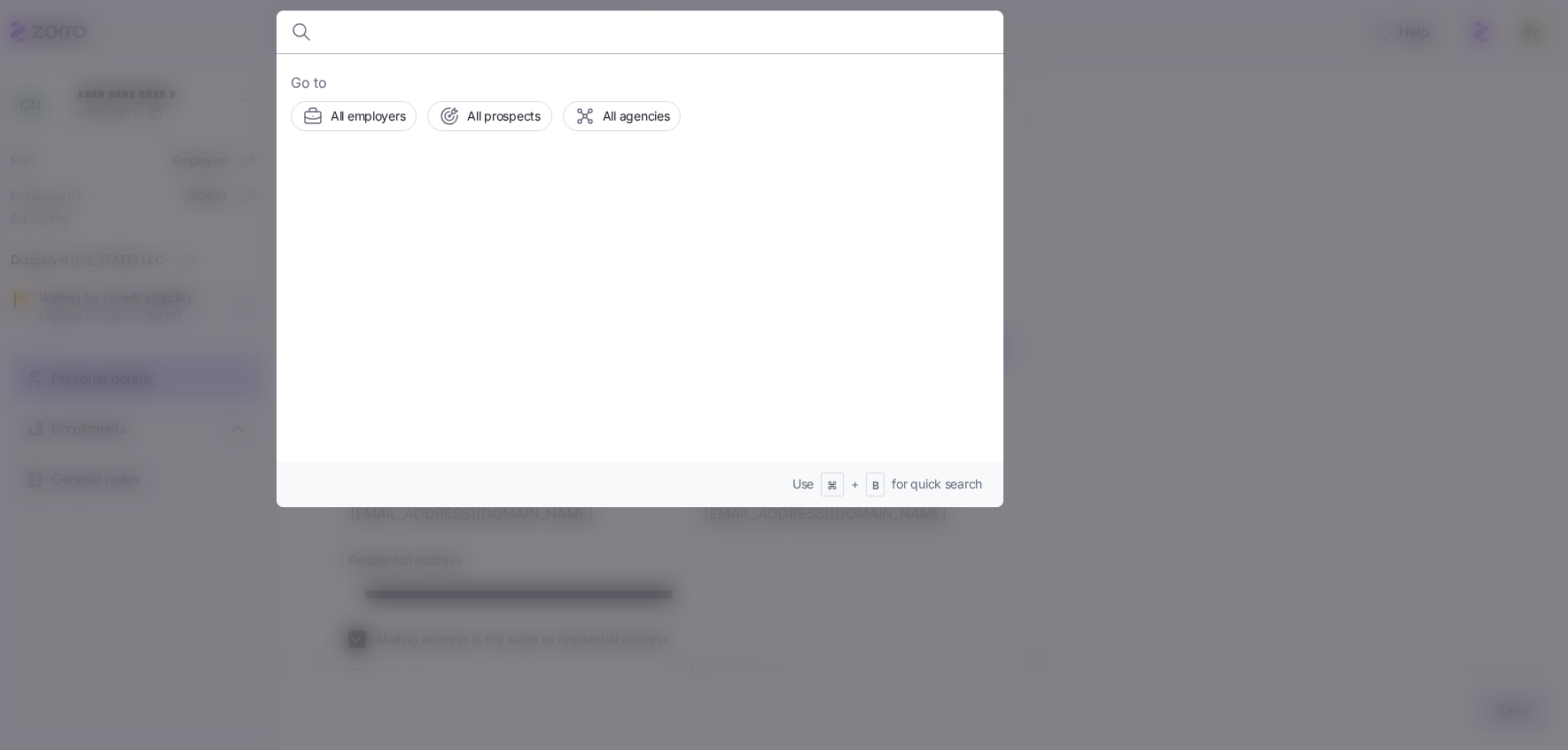
click at [364, 131] on div "Go to All employers All prospects All agencies Use ⌘ + B for quick search" at bounding box center [640, 280] width 727 height 454
click at [361, 109] on span "All employers" at bounding box center [368, 116] width 74 height 18
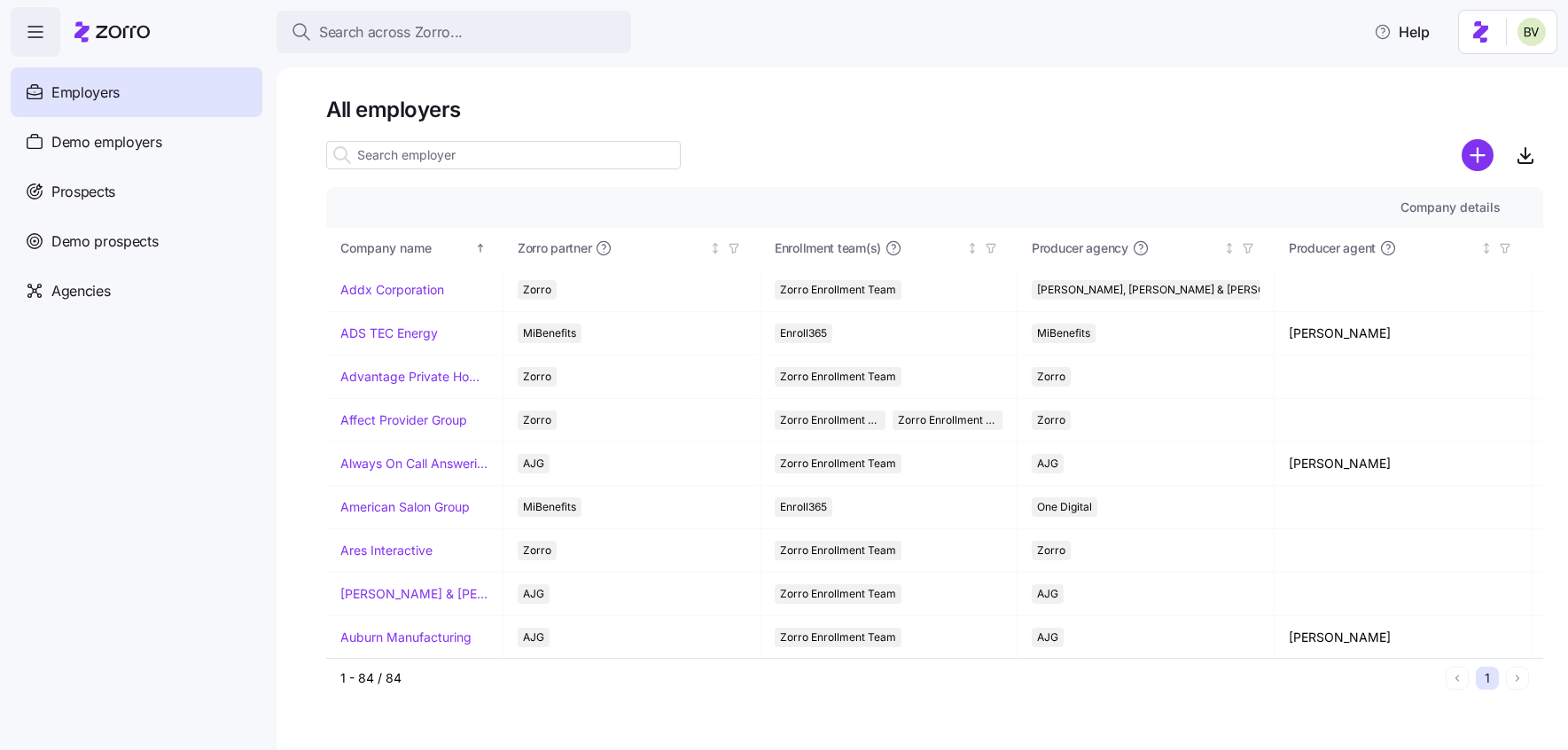
click at [411, 150] on input at bounding box center [503, 155] width 354 height 29
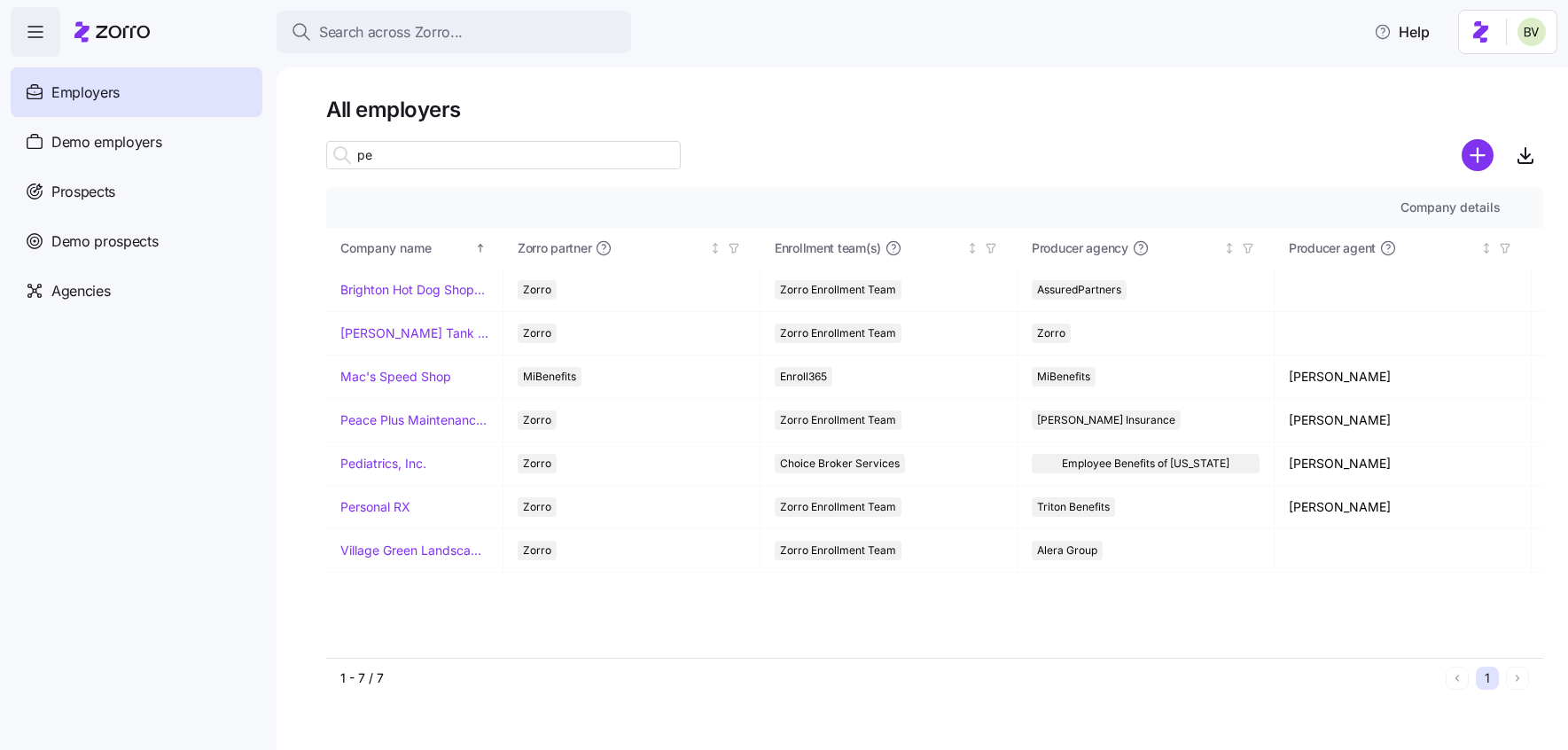
type input "p"
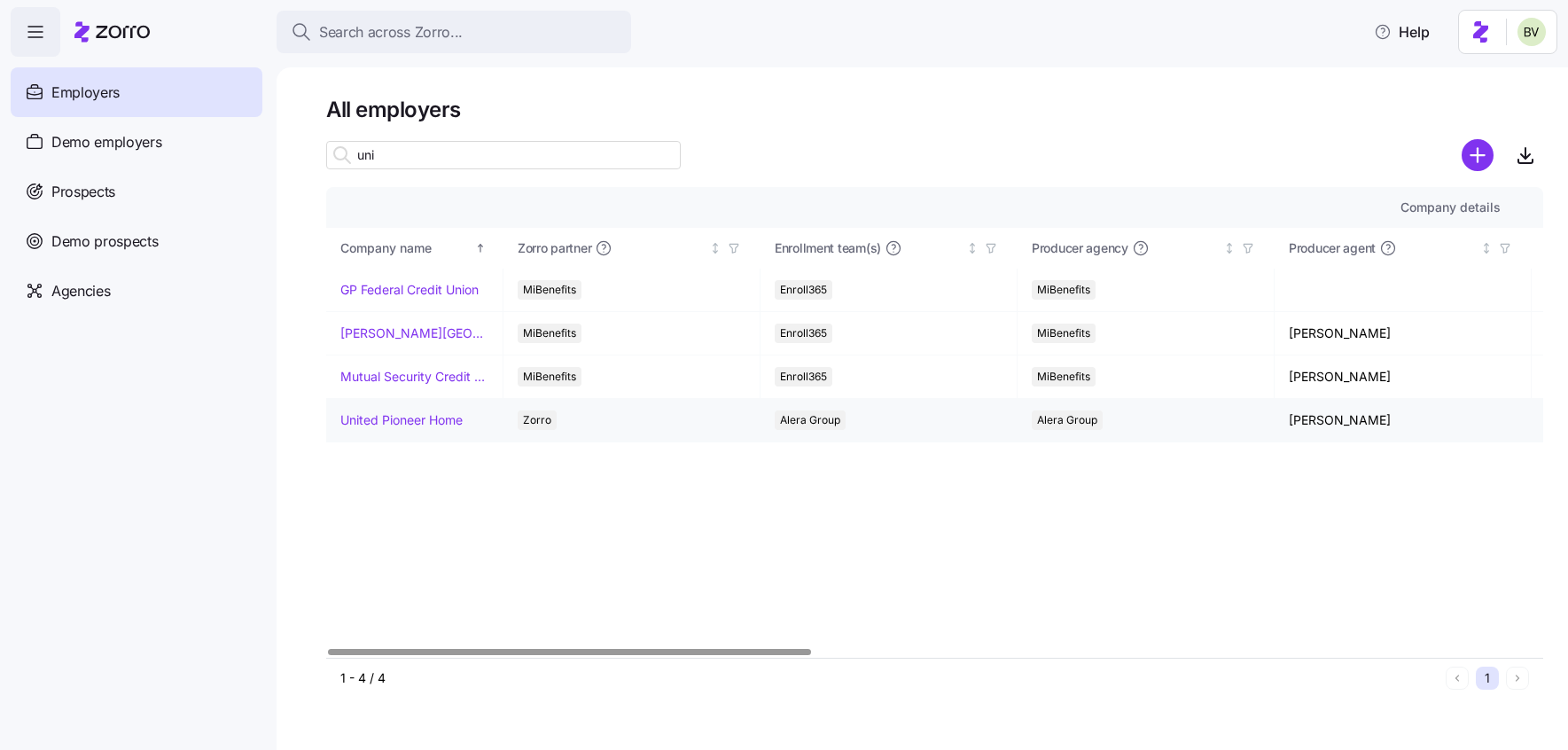
type input "uni"
click at [427, 419] on link "United Pioneer Home" at bounding box center [401, 420] width 123 height 18
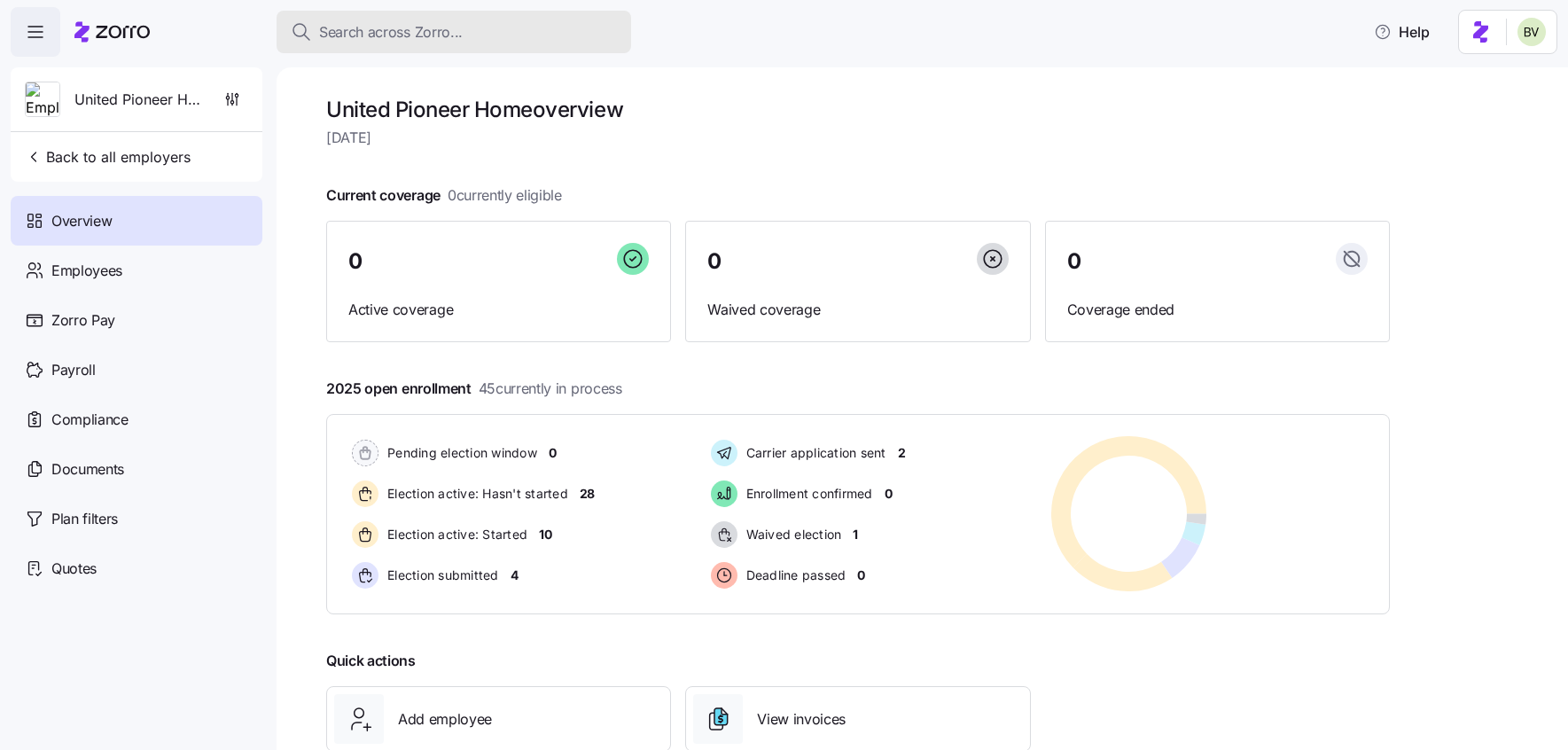
click at [430, 28] on span "Search across Zorro..." at bounding box center [391, 31] width 143 height 22
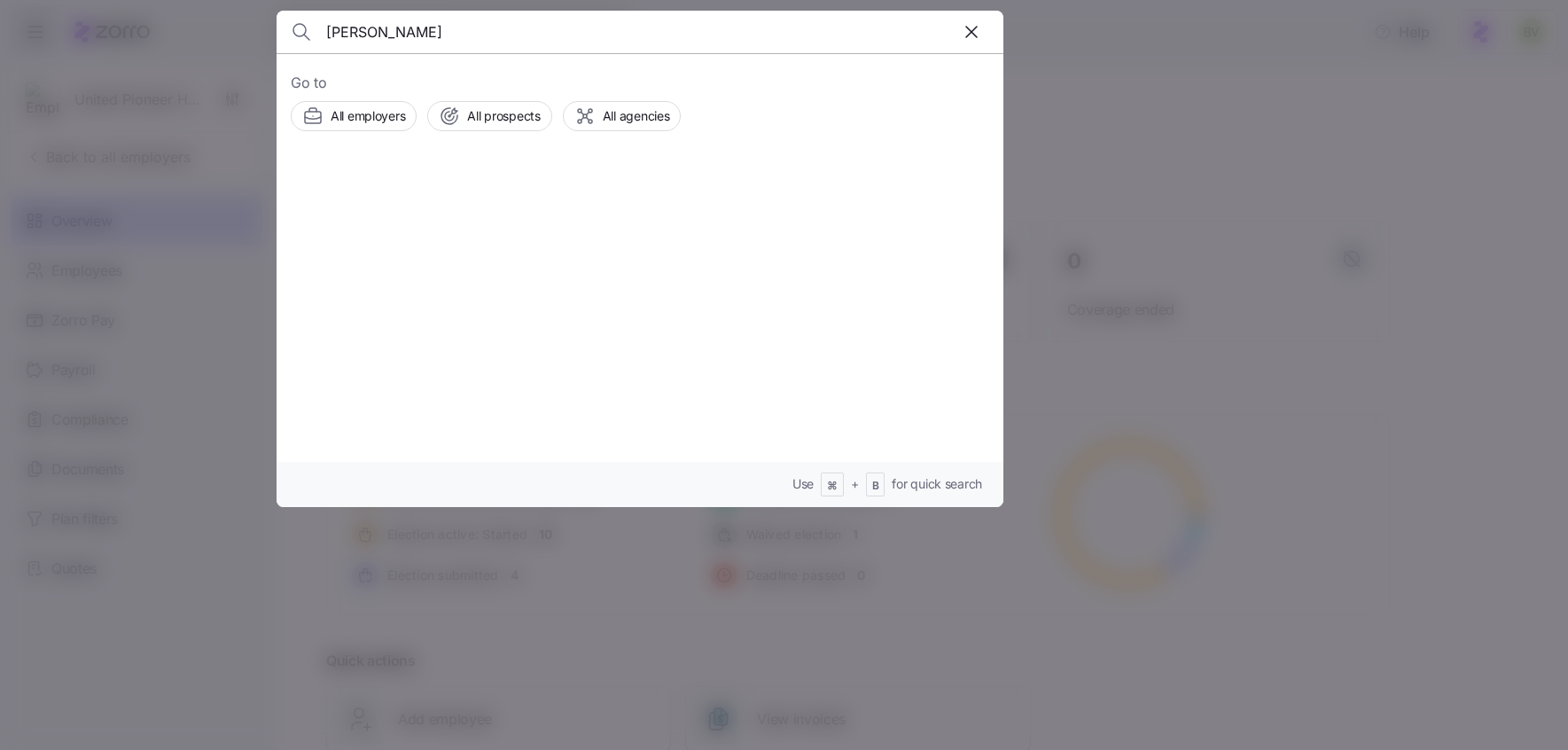
type input "Belinda Logan"
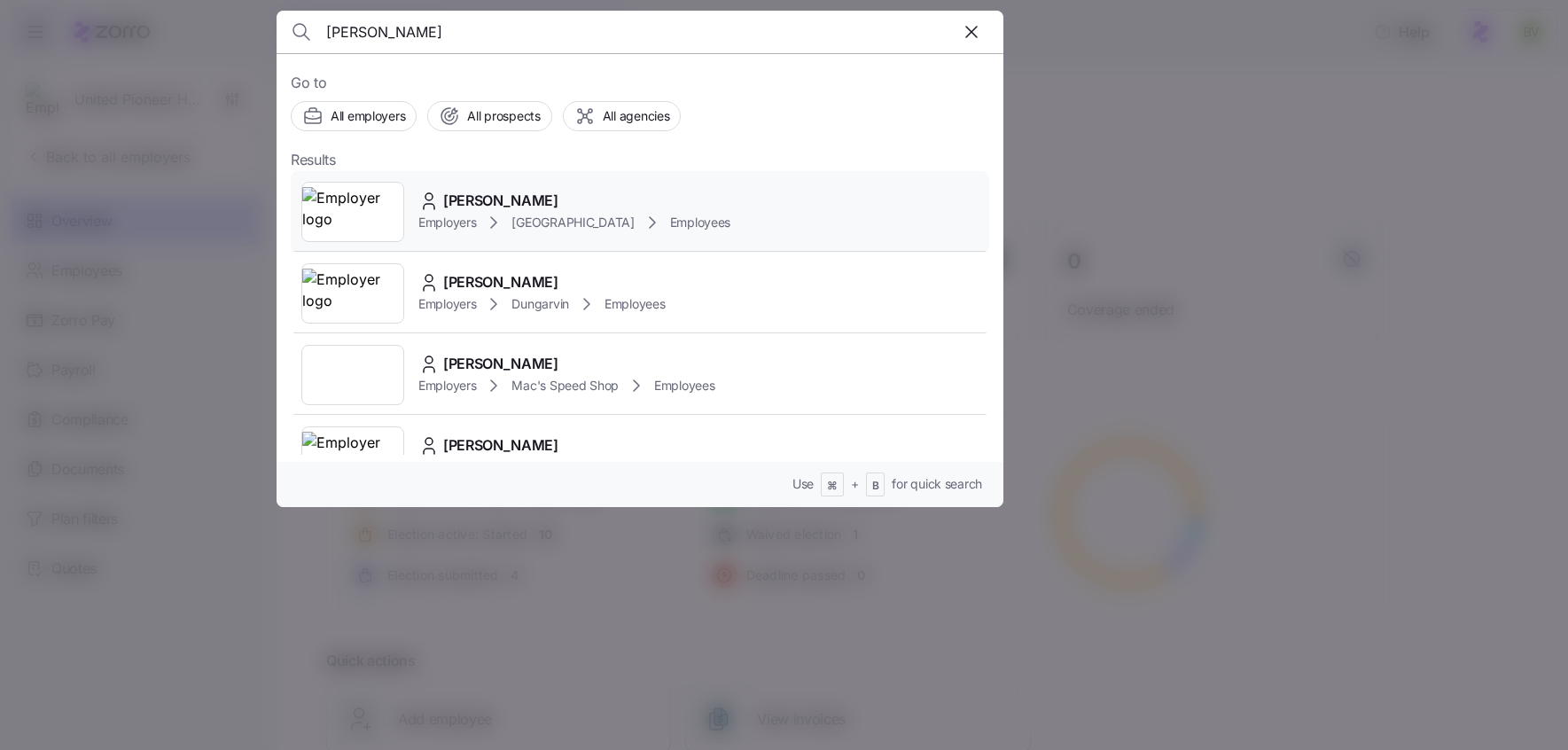
click at [356, 239] on div at bounding box center [353, 211] width 103 height 60
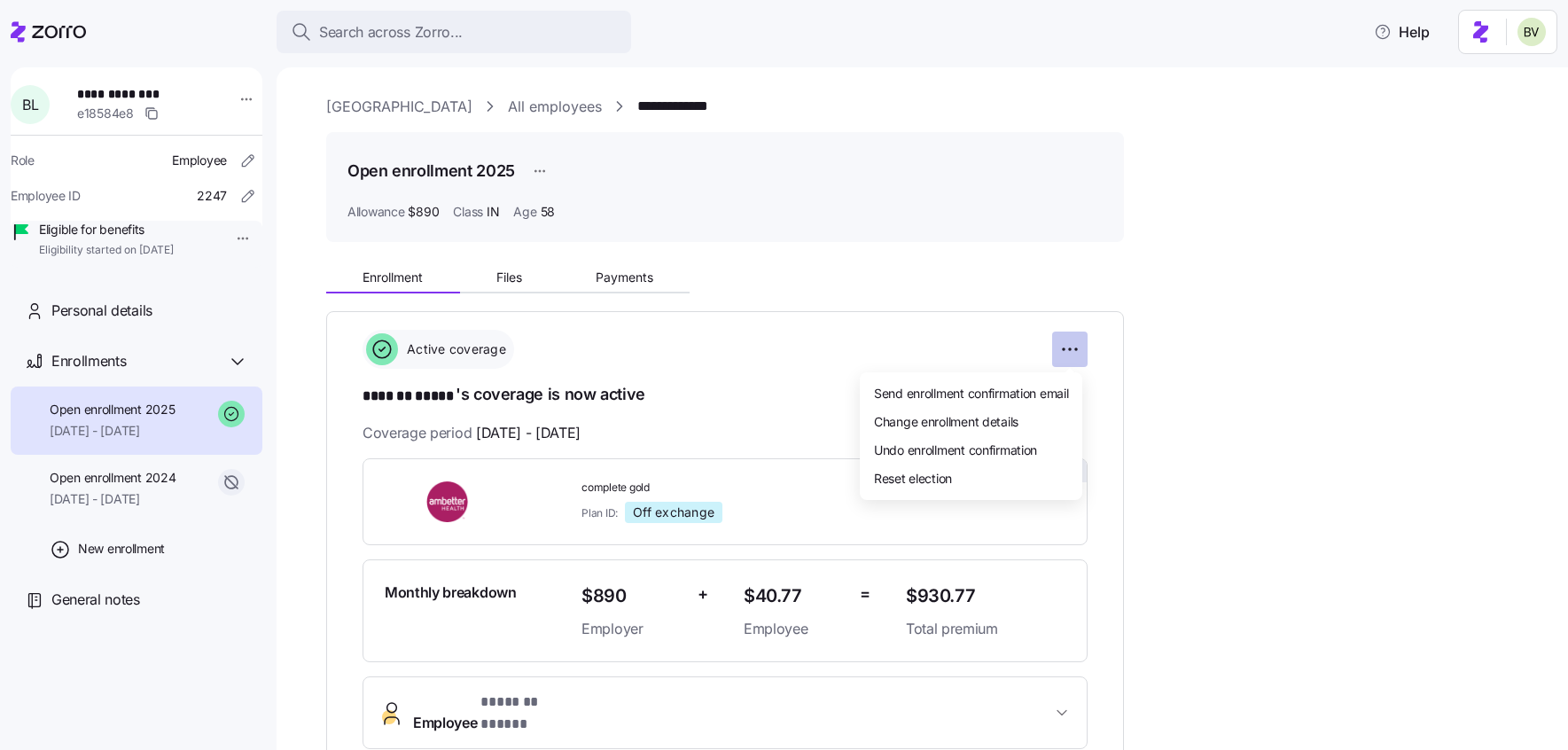
click at [1064, 346] on html "**********" at bounding box center [784, 370] width 1568 height 740
click at [995, 430] on span "Change enrollment details" at bounding box center [947, 421] width 144 height 18
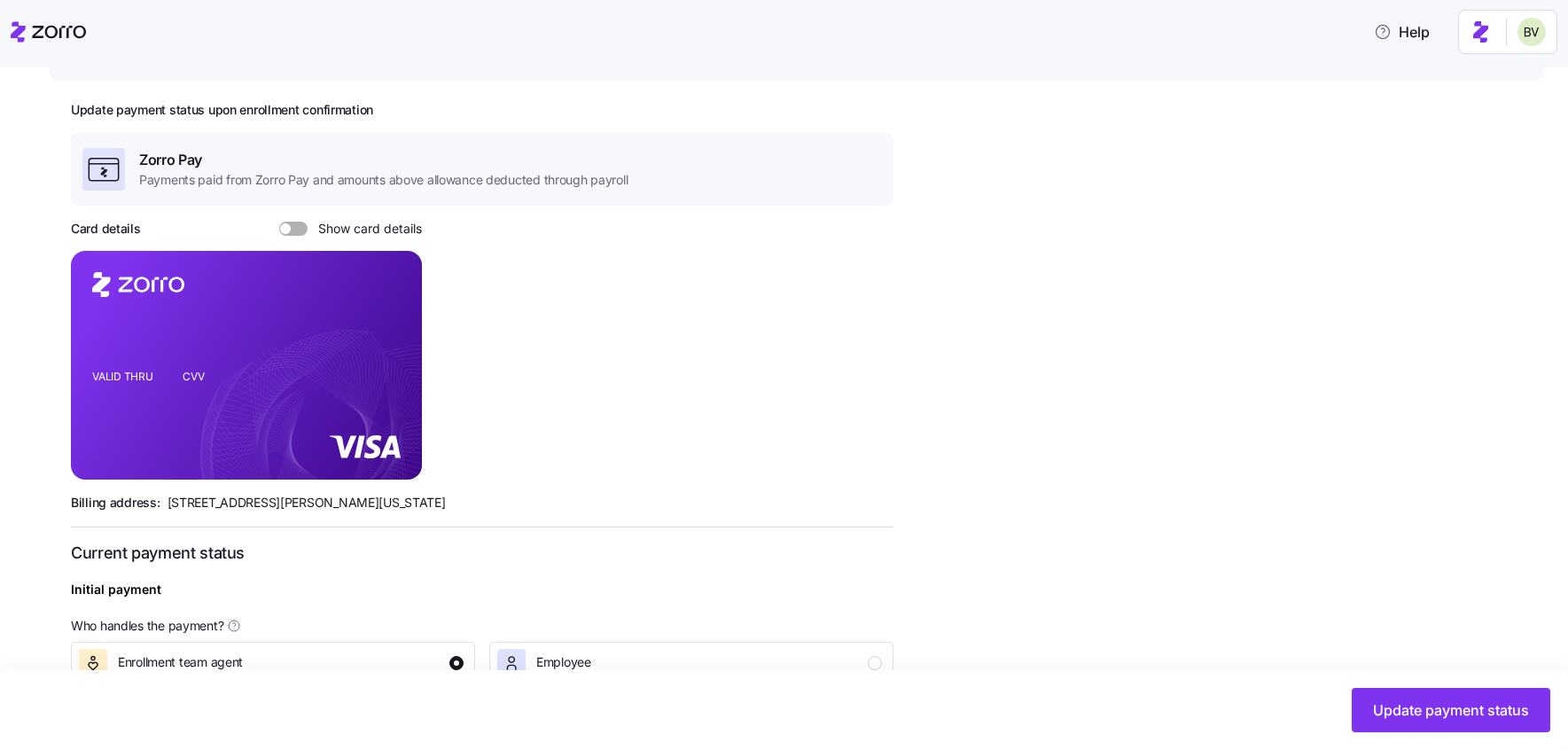
scroll to position [564, 0]
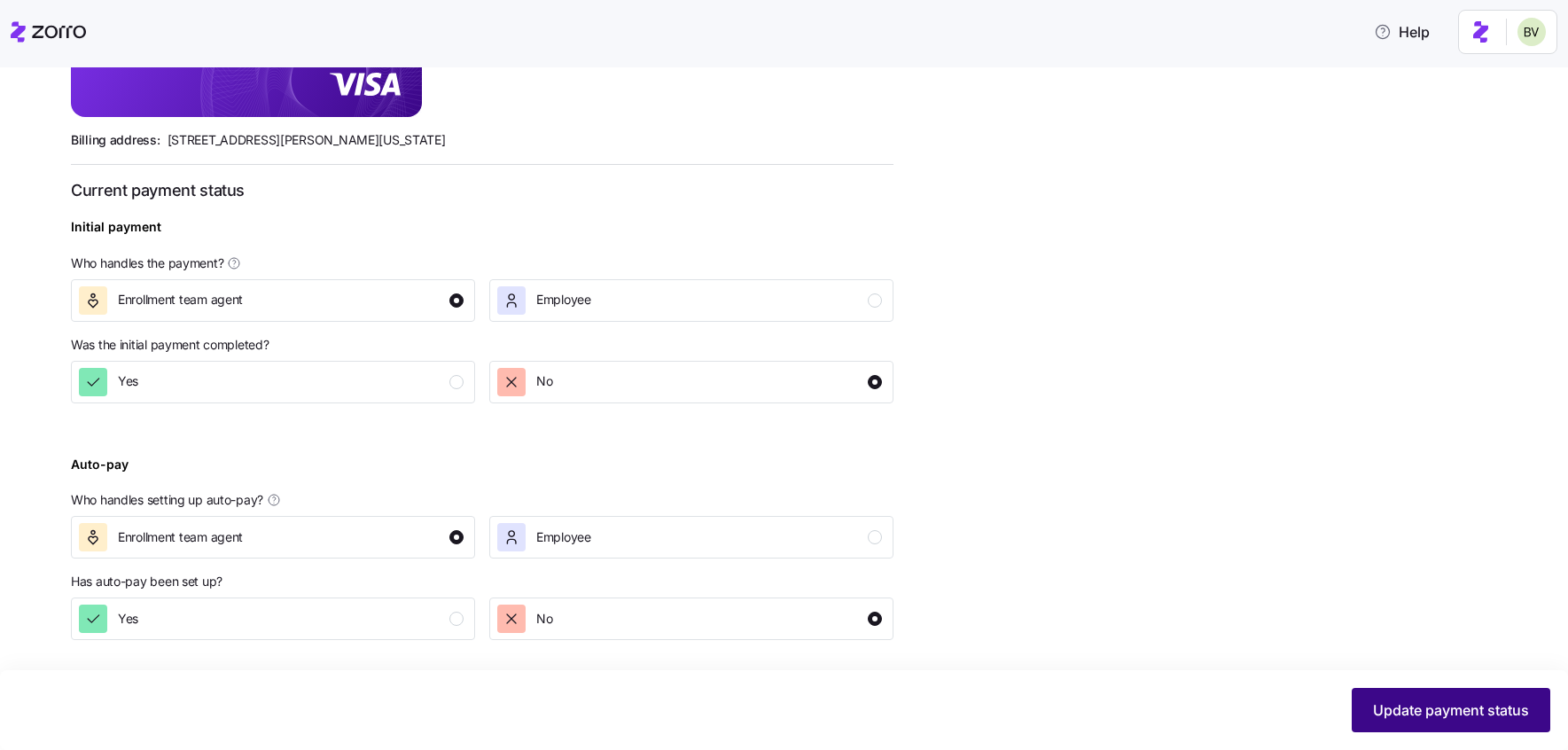
click at [1410, 721] on button "Update payment status" at bounding box center [1450, 710] width 199 height 45
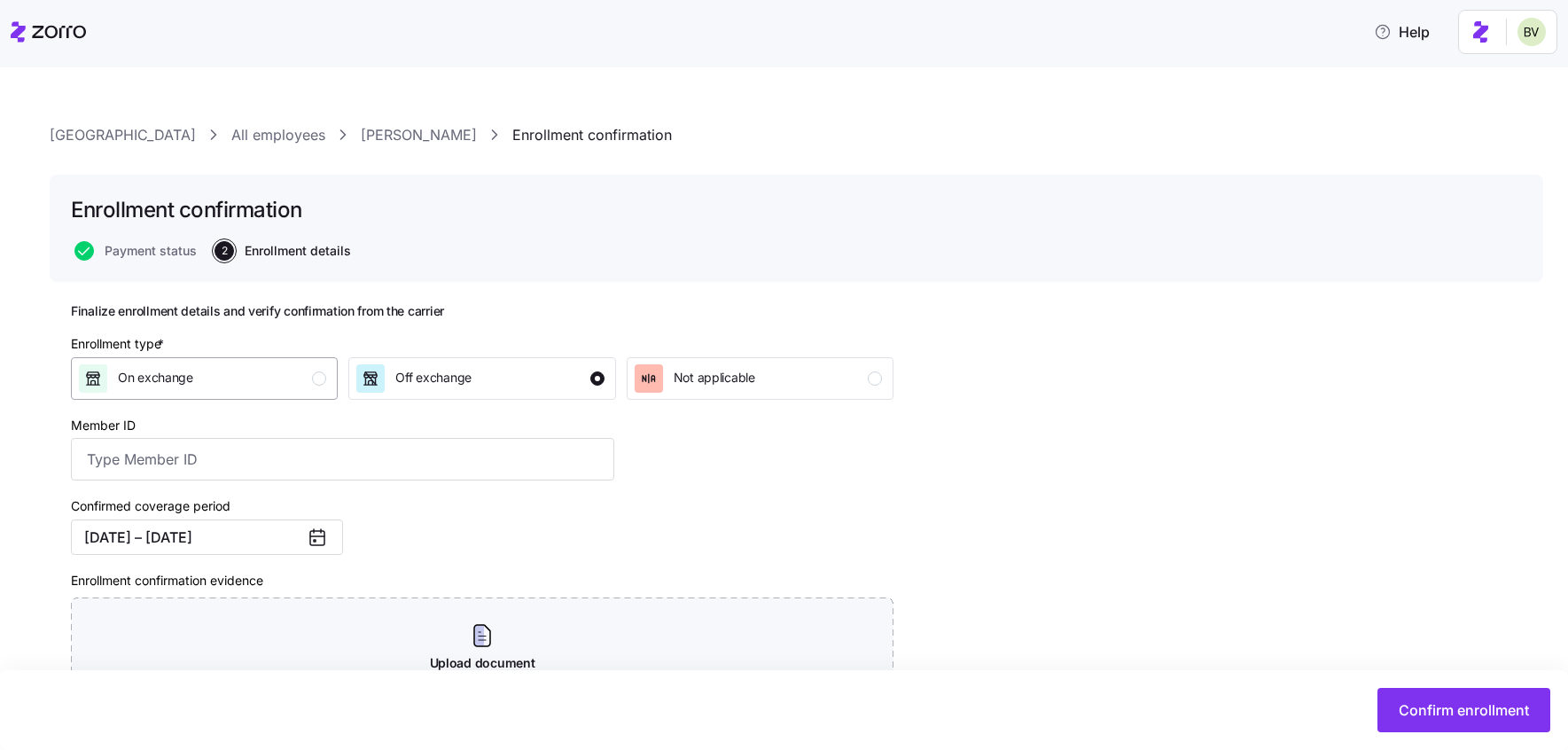
click at [278, 389] on div "On exchange" at bounding box center [202, 378] width 247 height 29
click at [1483, 708] on span "Confirm enrollment" at bounding box center [1463, 710] width 130 height 21
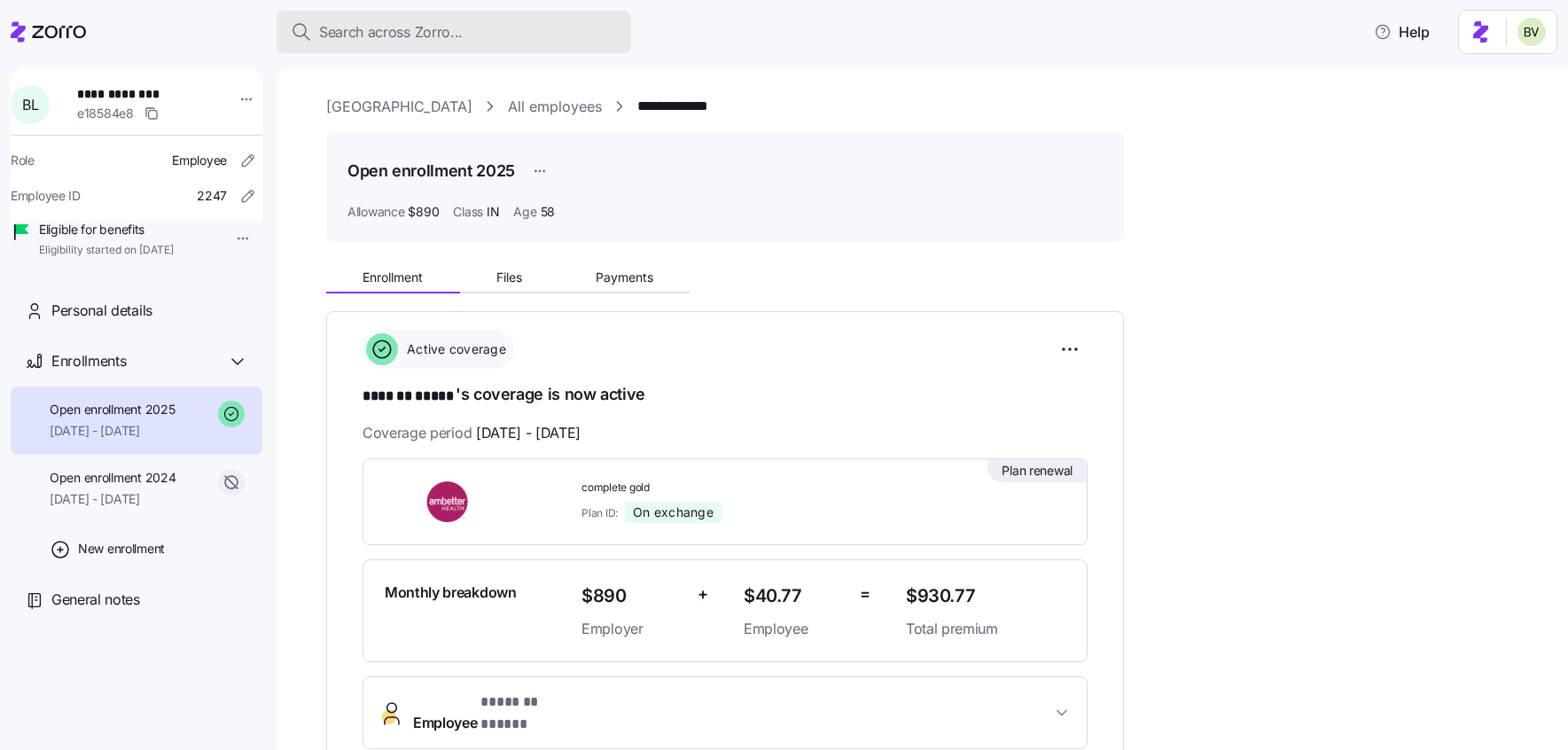
click at [408, 36] on span "Search across Zorro..." at bounding box center [391, 31] width 143 height 22
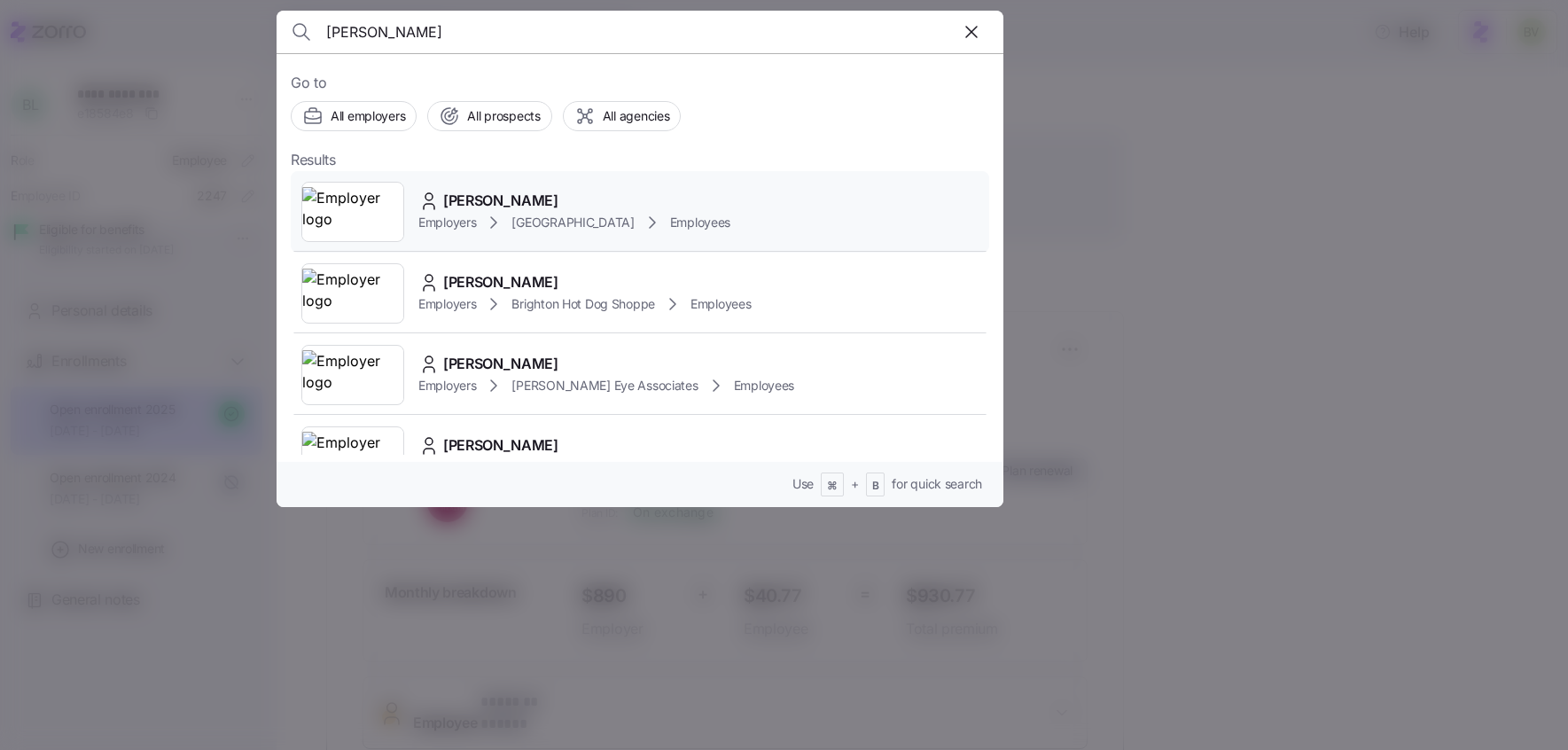
type input "Bella Storey"
click at [339, 208] on img at bounding box center [353, 212] width 101 height 49
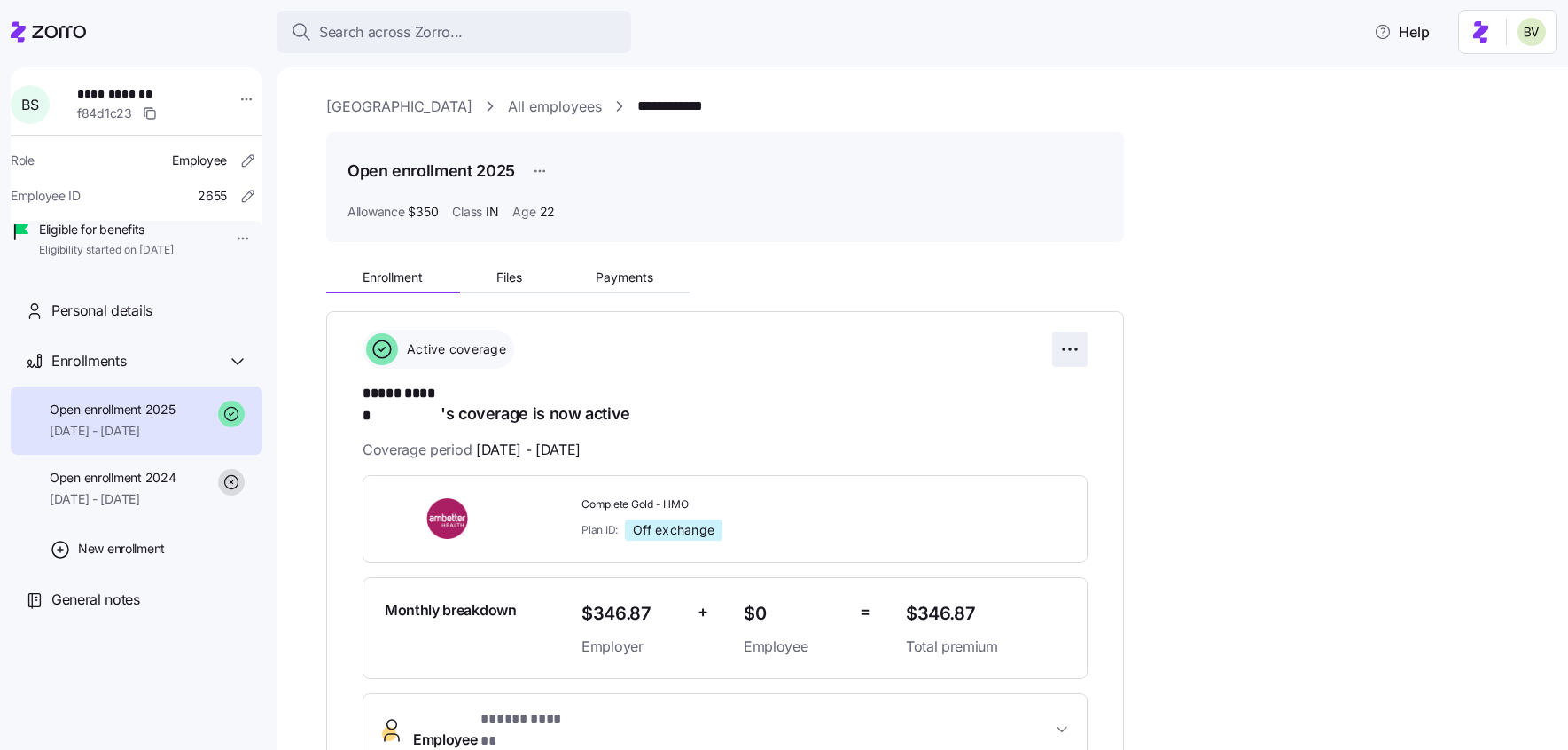
click at [1081, 335] on html "**********" at bounding box center [784, 370] width 1568 height 740
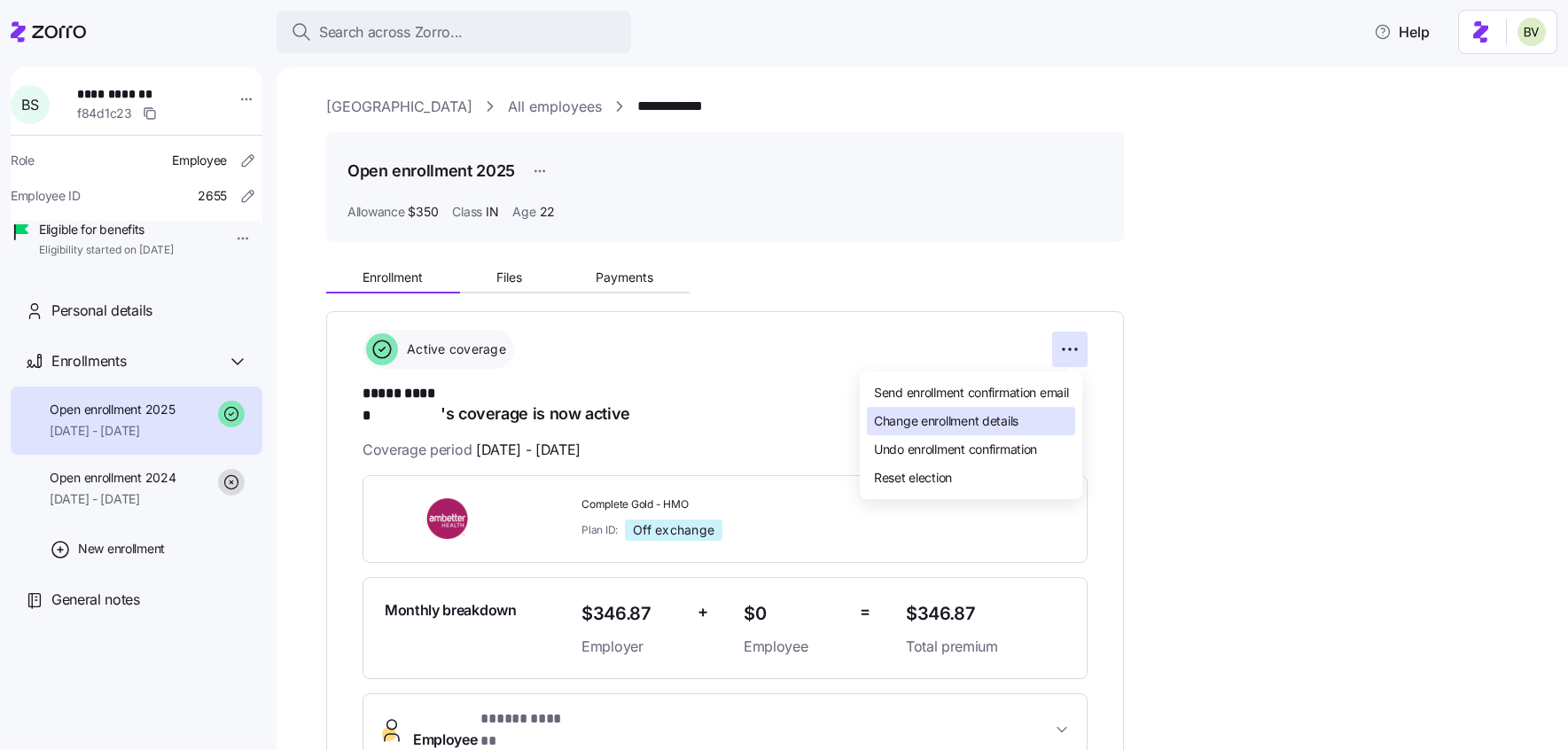
click at [1006, 415] on span "Change enrollment details" at bounding box center [947, 421] width 144 height 18
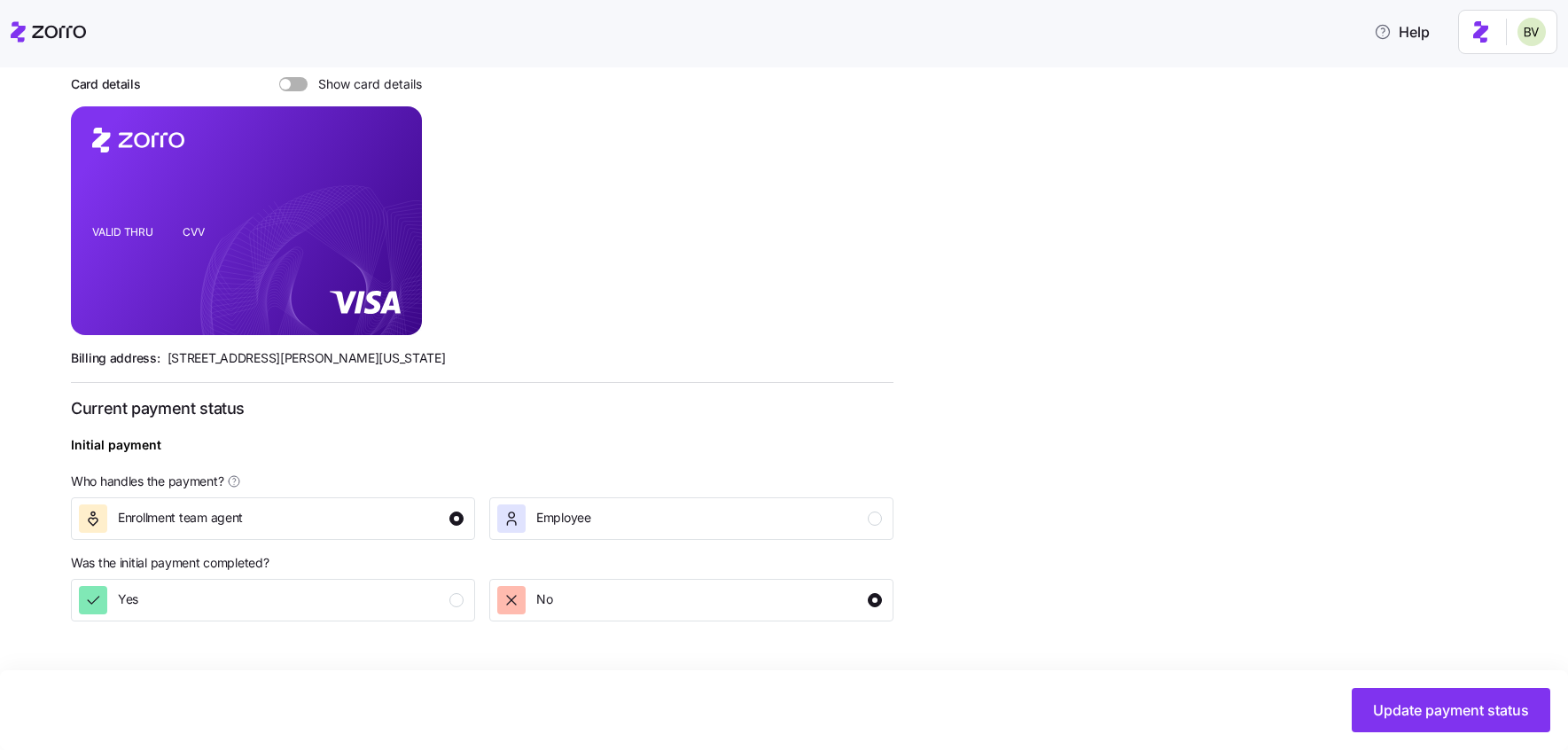
scroll to position [564, 0]
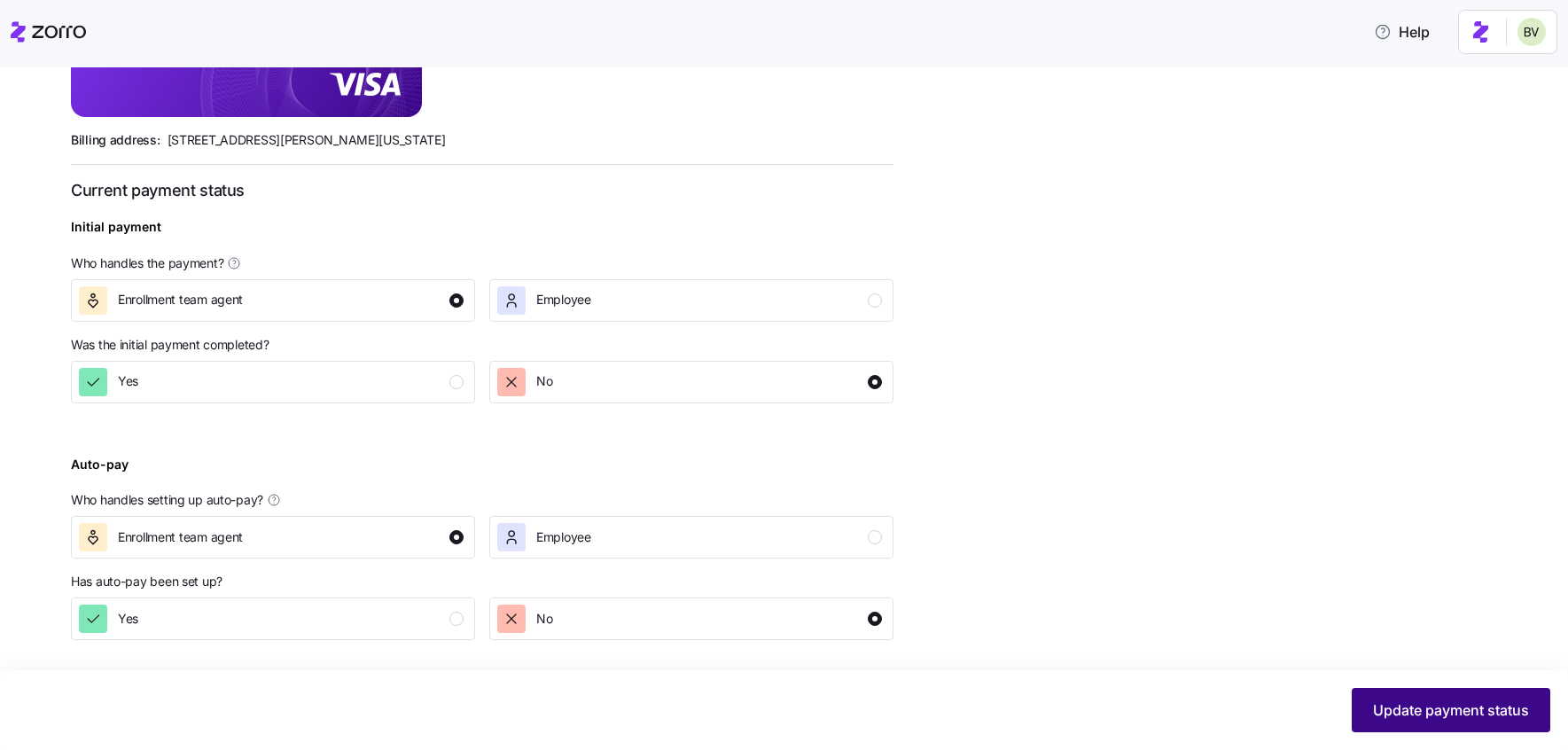
click at [1388, 716] on span "Update payment status" at bounding box center [1451, 710] width 156 height 21
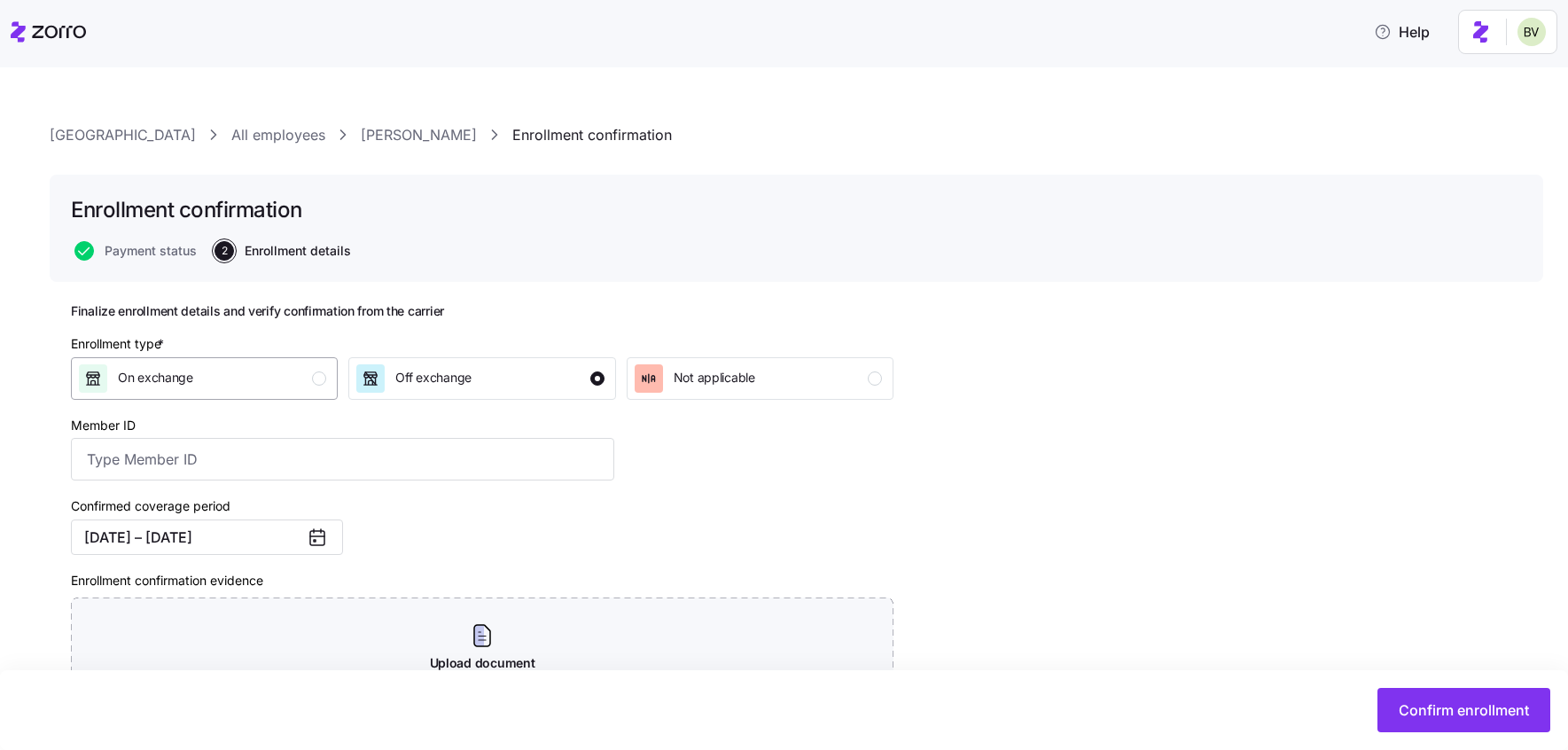
click at [274, 370] on div "On exchange" at bounding box center [202, 378] width 247 height 29
click at [412, 147] on div "Rush Memorial Hospital All employees Bella Storey Enrollment confirmation Enrol…" at bounding box center [796, 512] width 1494 height 776
click at [410, 125] on link "Bella Storey" at bounding box center [419, 135] width 116 height 22
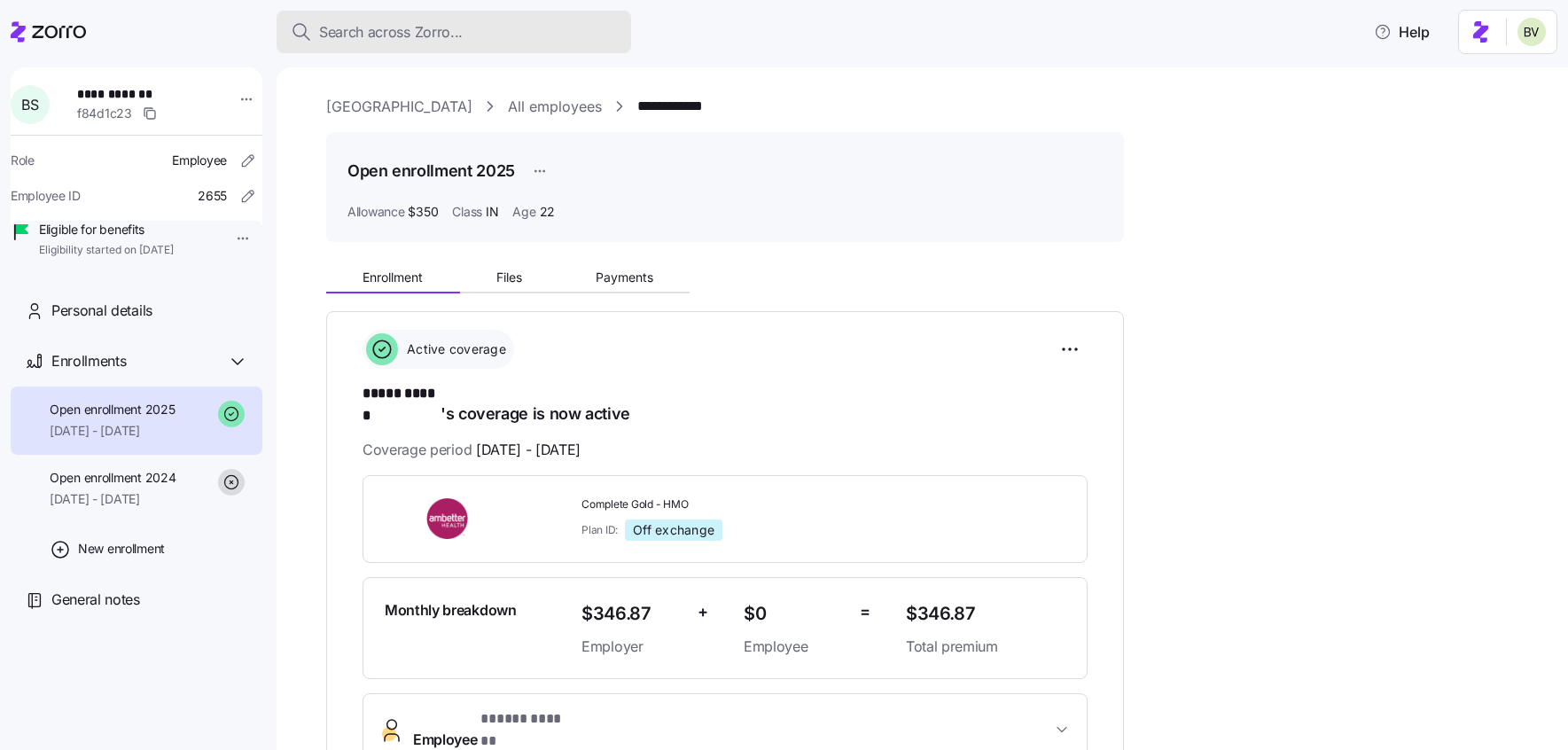
click at [400, 33] on span "Search across Zorro..." at bounding box center [391, 31] width 143 height 22
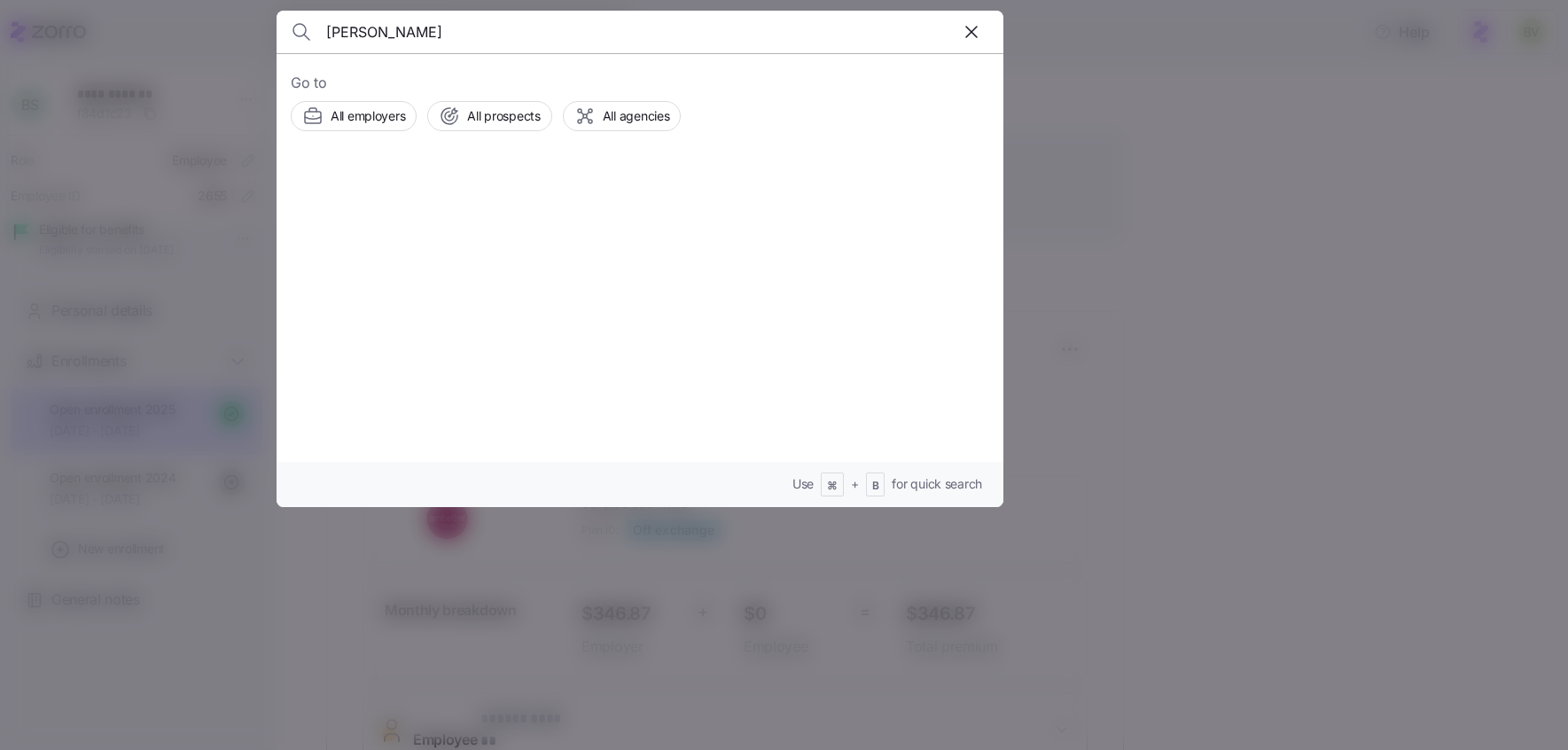
type input "Bethany Baker"
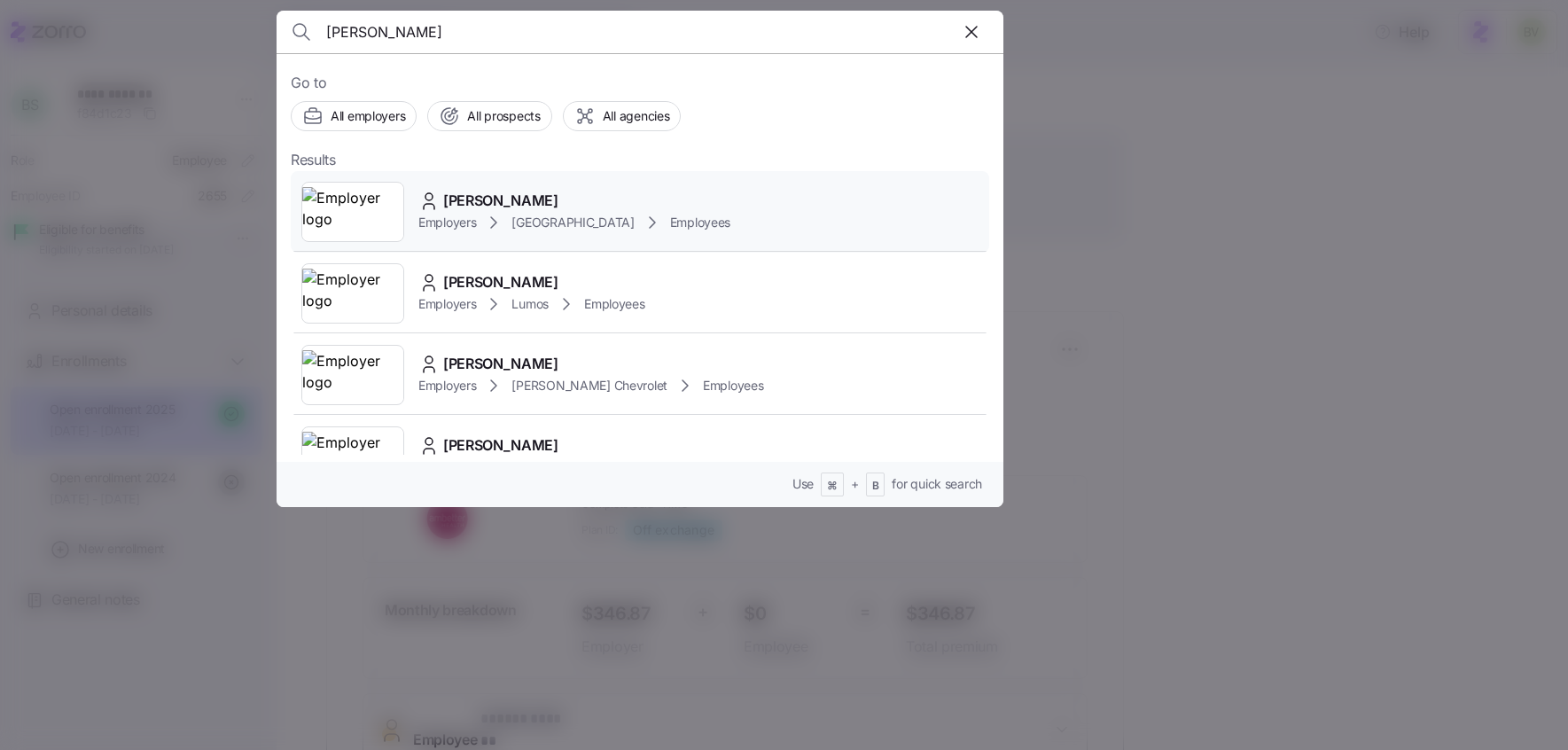
click at [327, 225] on img at bounding box center [353, 212] width 101 height 49
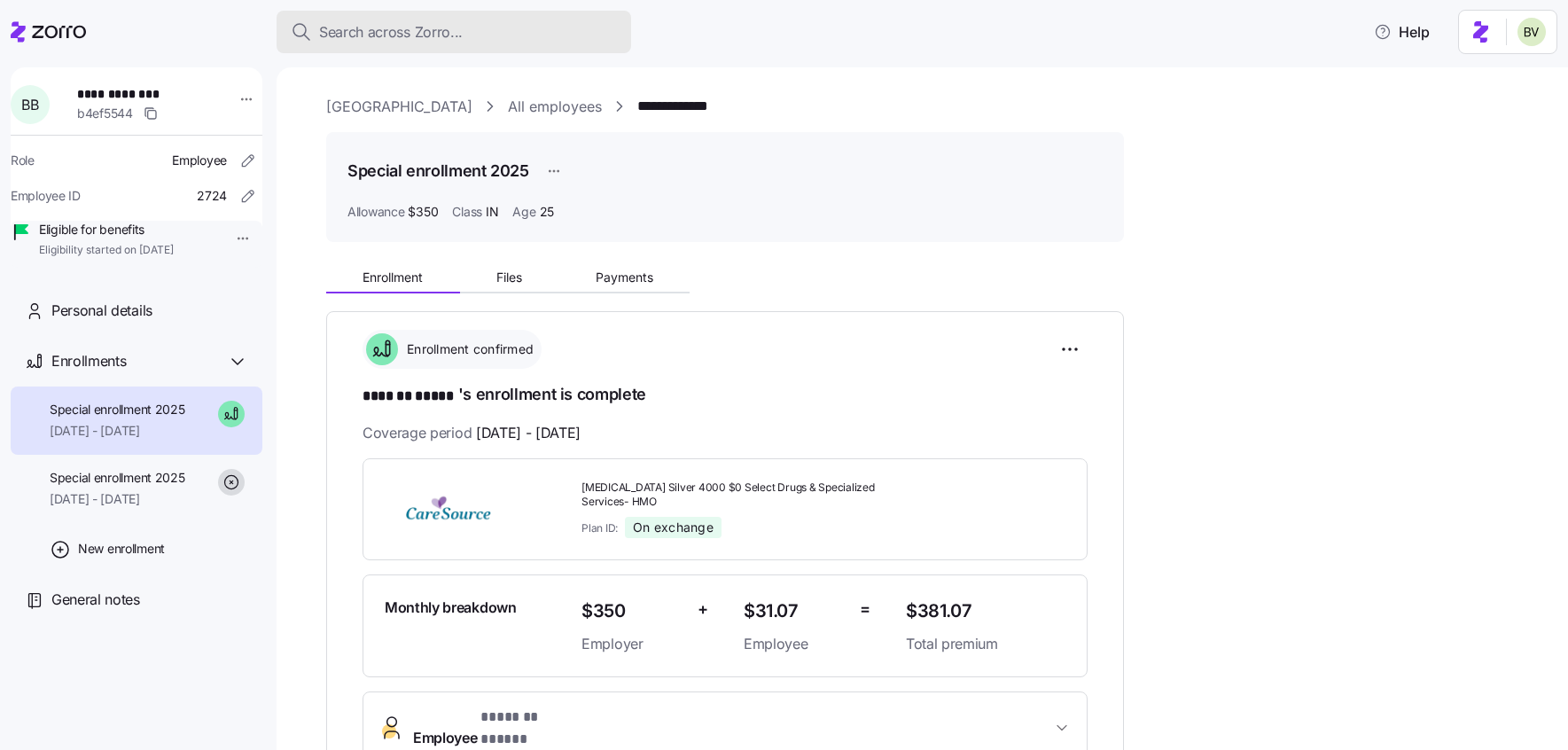
click at [446, 31] on span "Search across Zorro..." at bounding box center [391, 31] width 143 height 22
click at [446, 31] on body "**********" at bounding box center [784, 370] width 1568 height 740
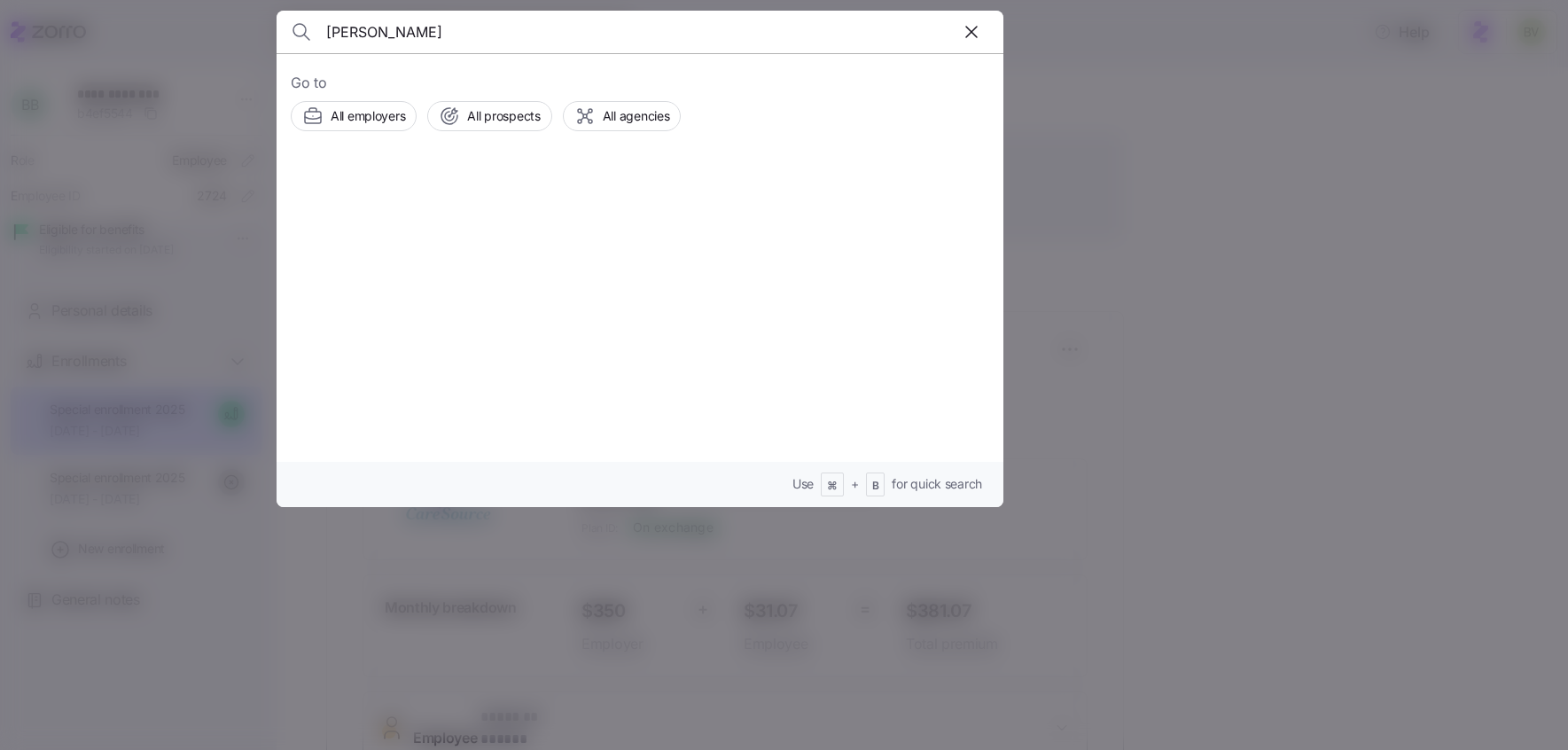
type input "Brandon OBrien"
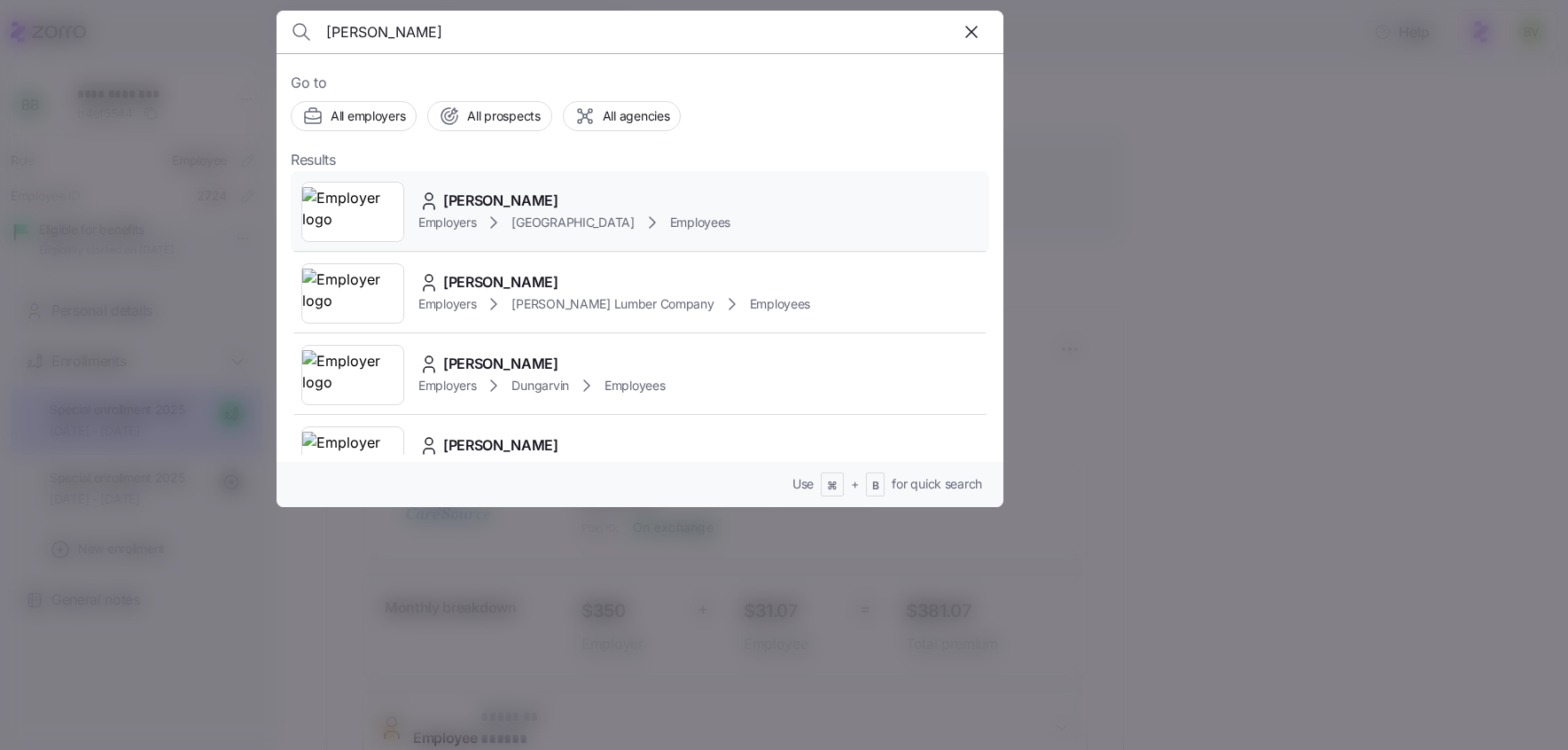
click at [344, 204] on img at bounding box center [353, 212] width 101 height 49
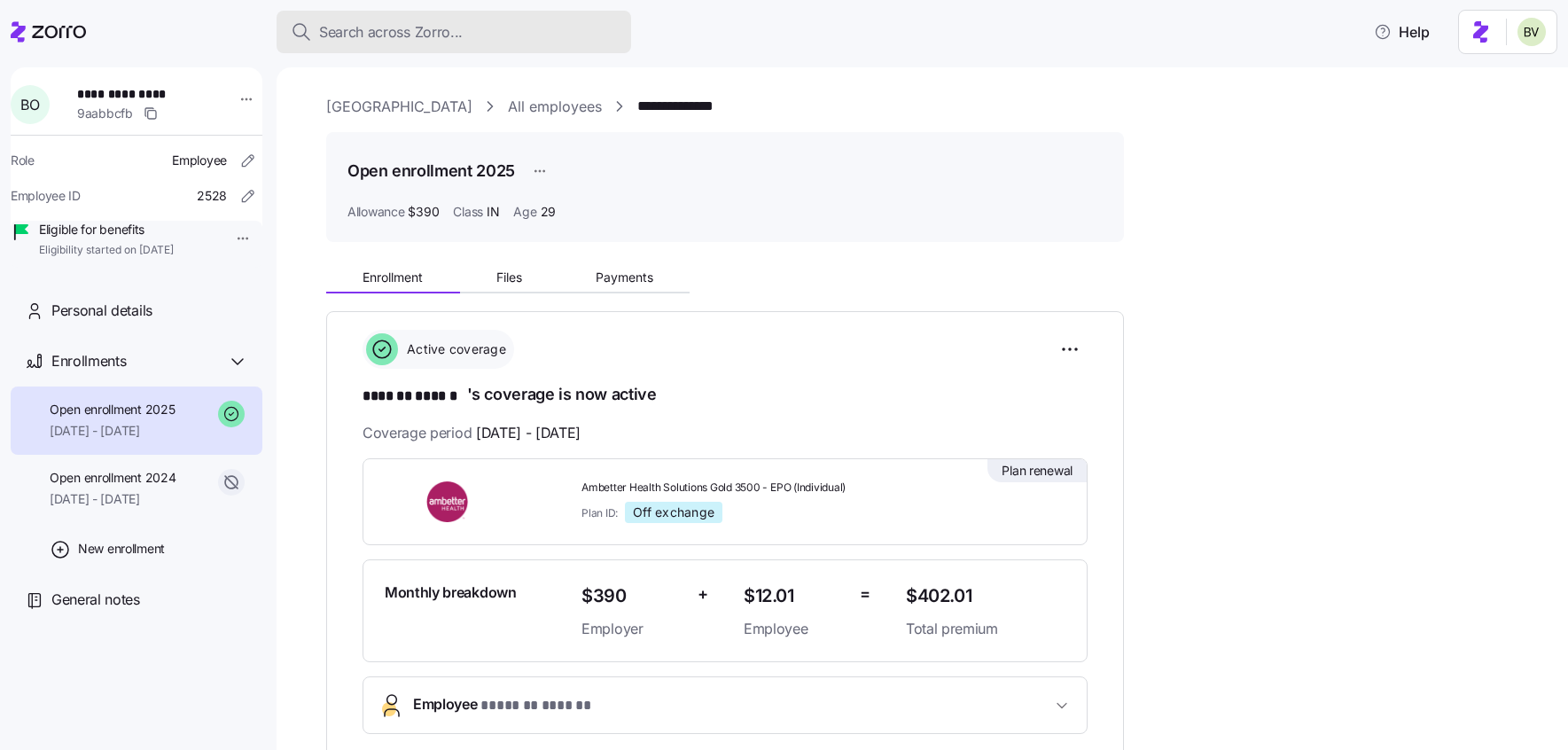
click at [478, 33] on div "Search across Zorro..." at bounding box center [453, 31] width 326 height 22
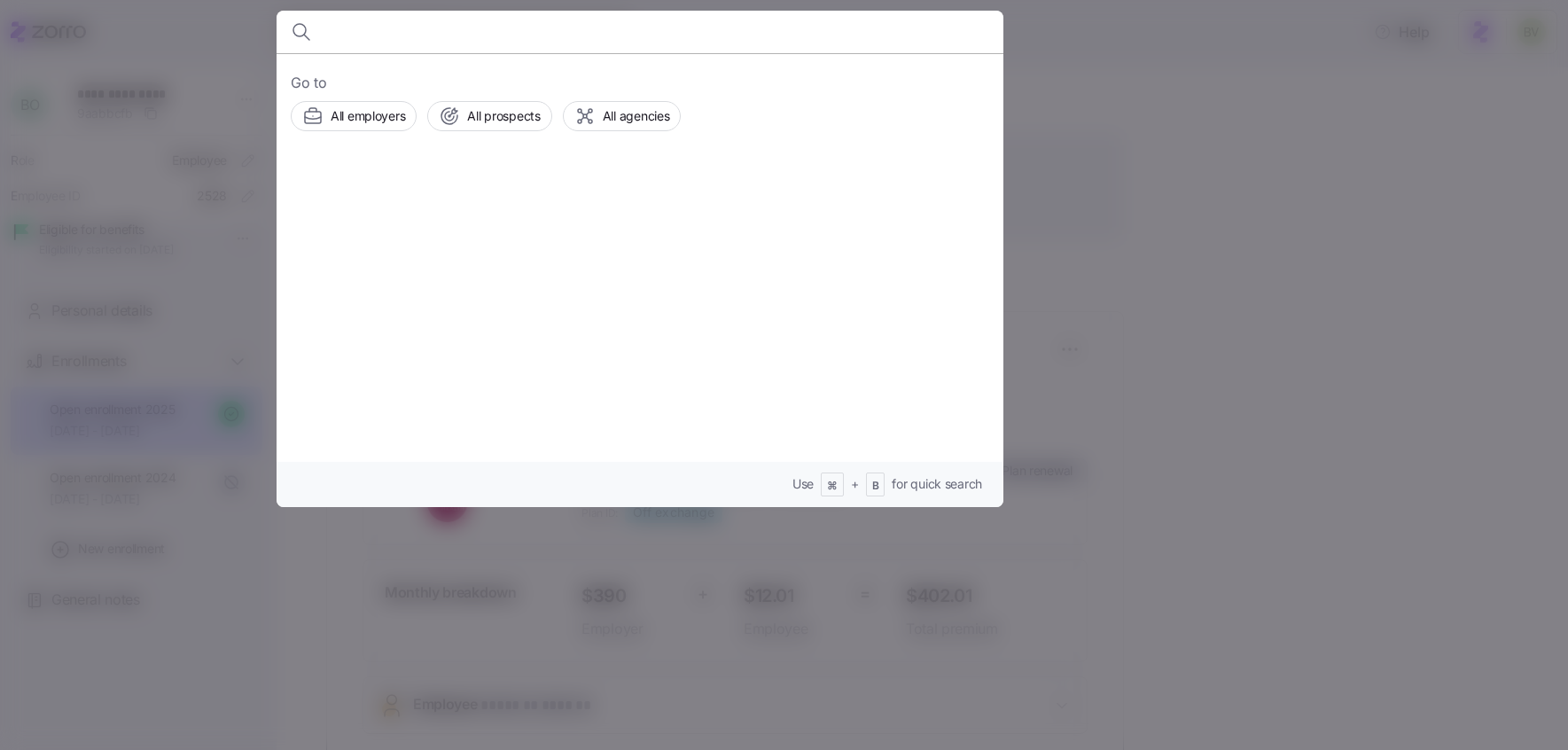
click at [478, 33] on body "**********" at bounding box center [784, 370] width 1568 height 740
type input "Cynthia Barrett"
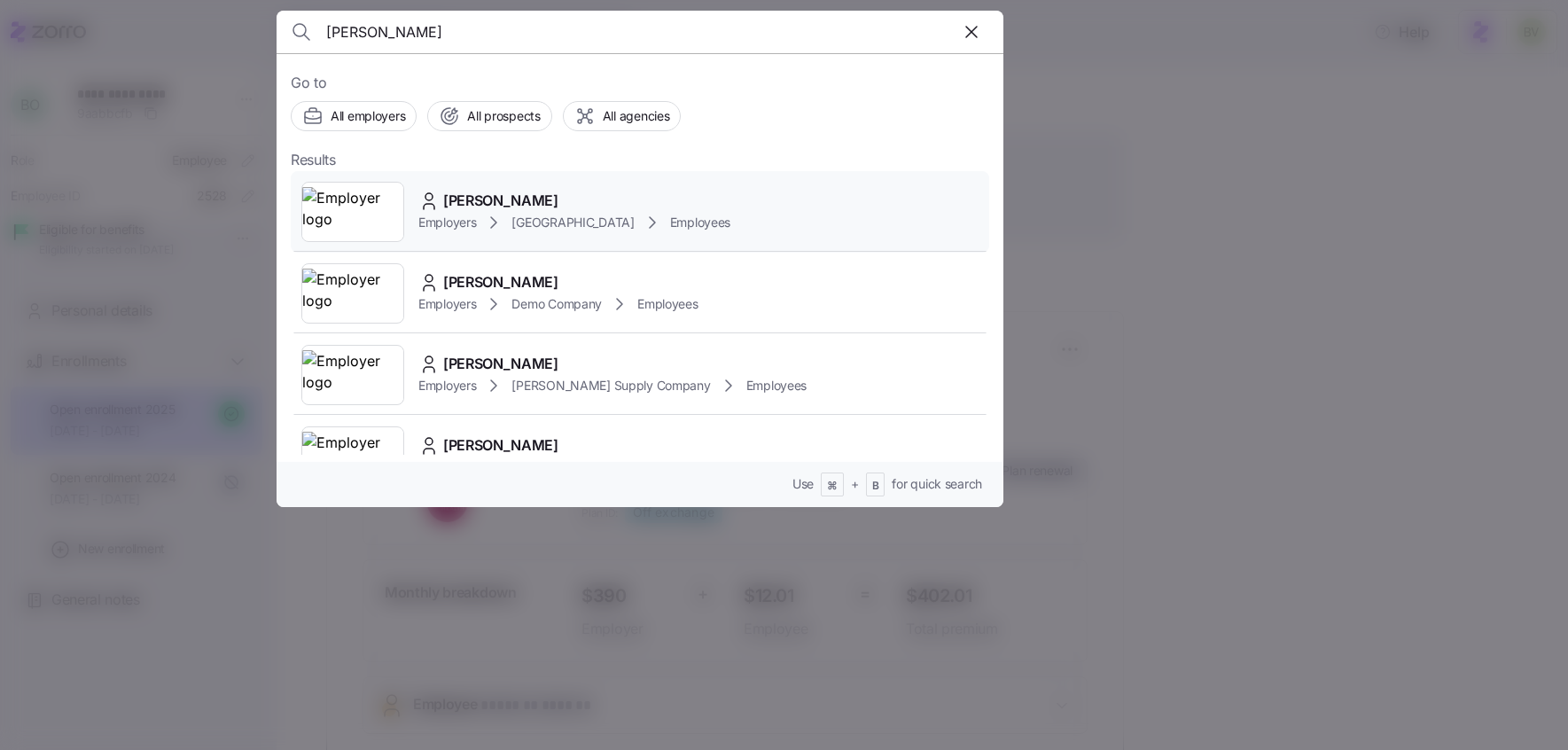
click at [354, 225] on img at bounding box center [353, 212] width 101 height 49
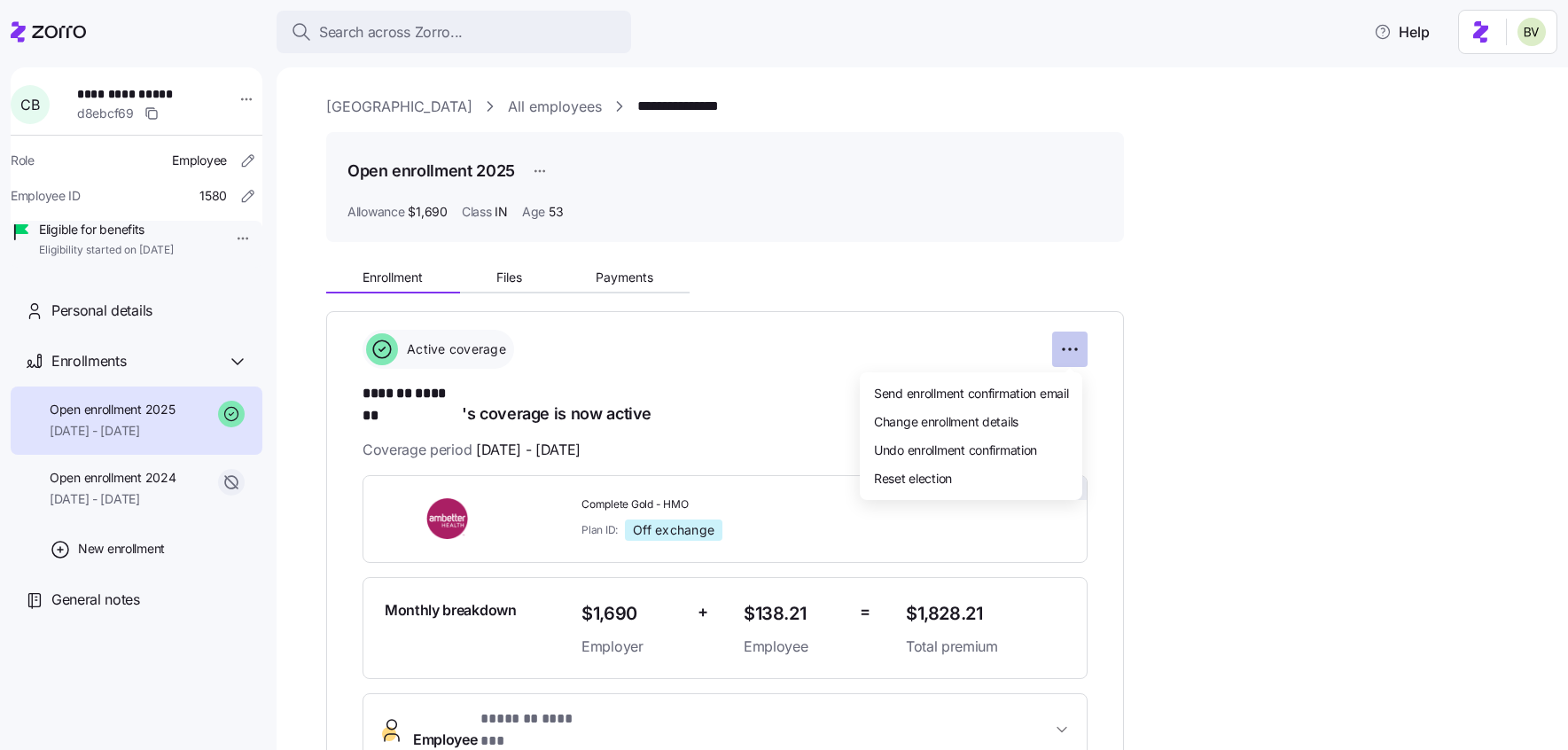
click at [1062, 345] on html "**********" at bounding box center [784, 370] width 1568 height 740
click at [940, 413] on span "Change enrollment details" at bounding box center [947, 421] width 144 height 18
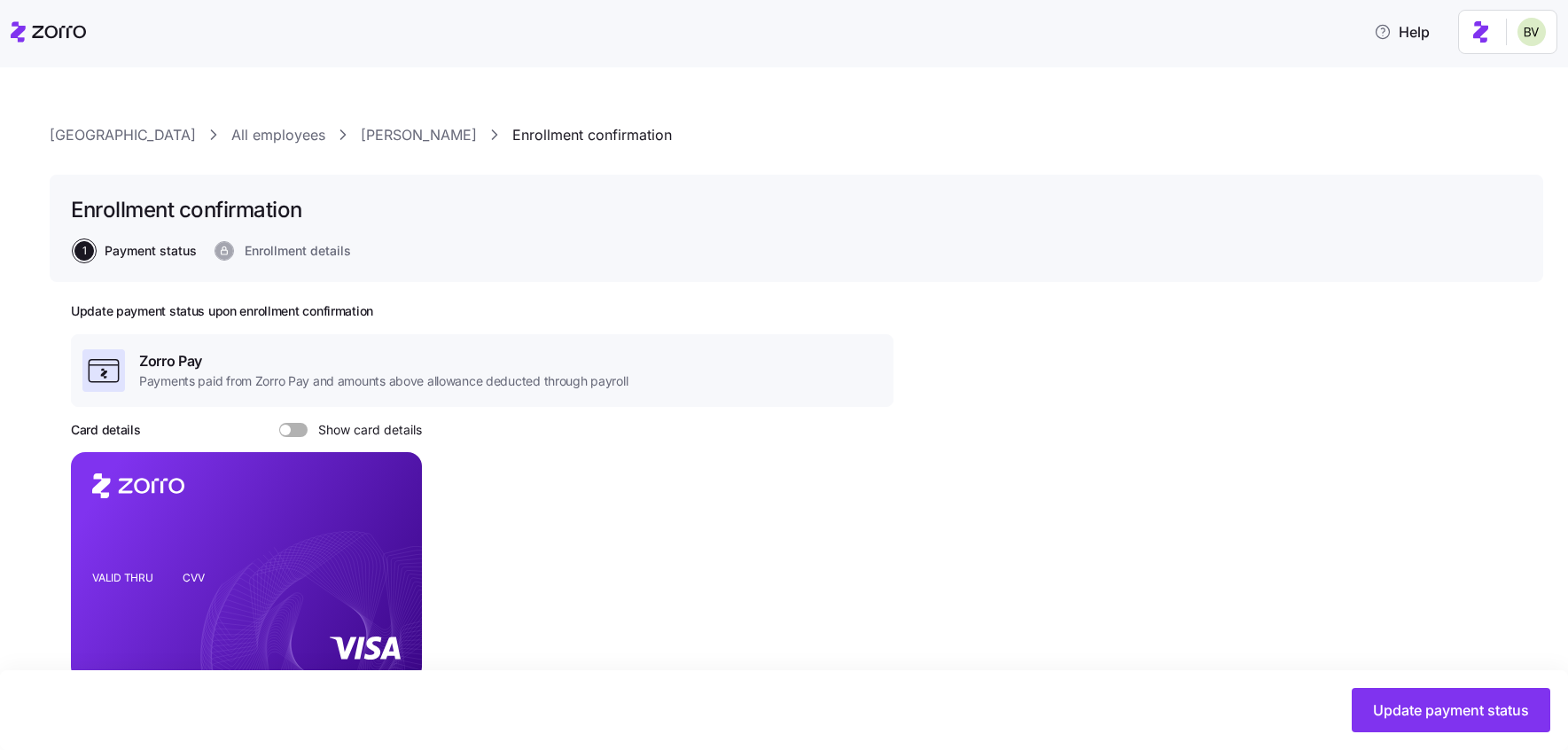
scroll to position [564, 0]
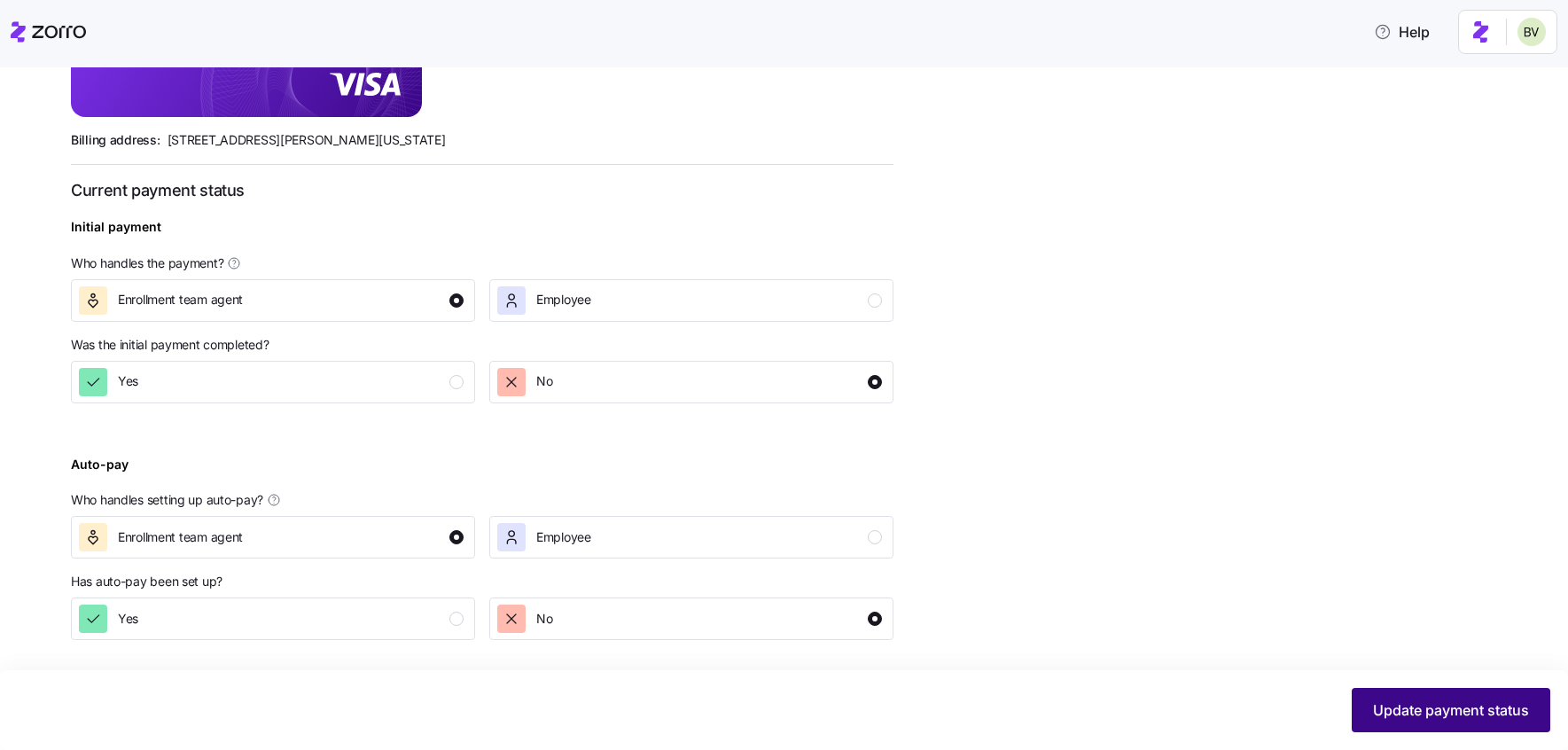
click at [1464, 691] on button "Update payment status" at bounding box center [1450, 710] width 199 height 45
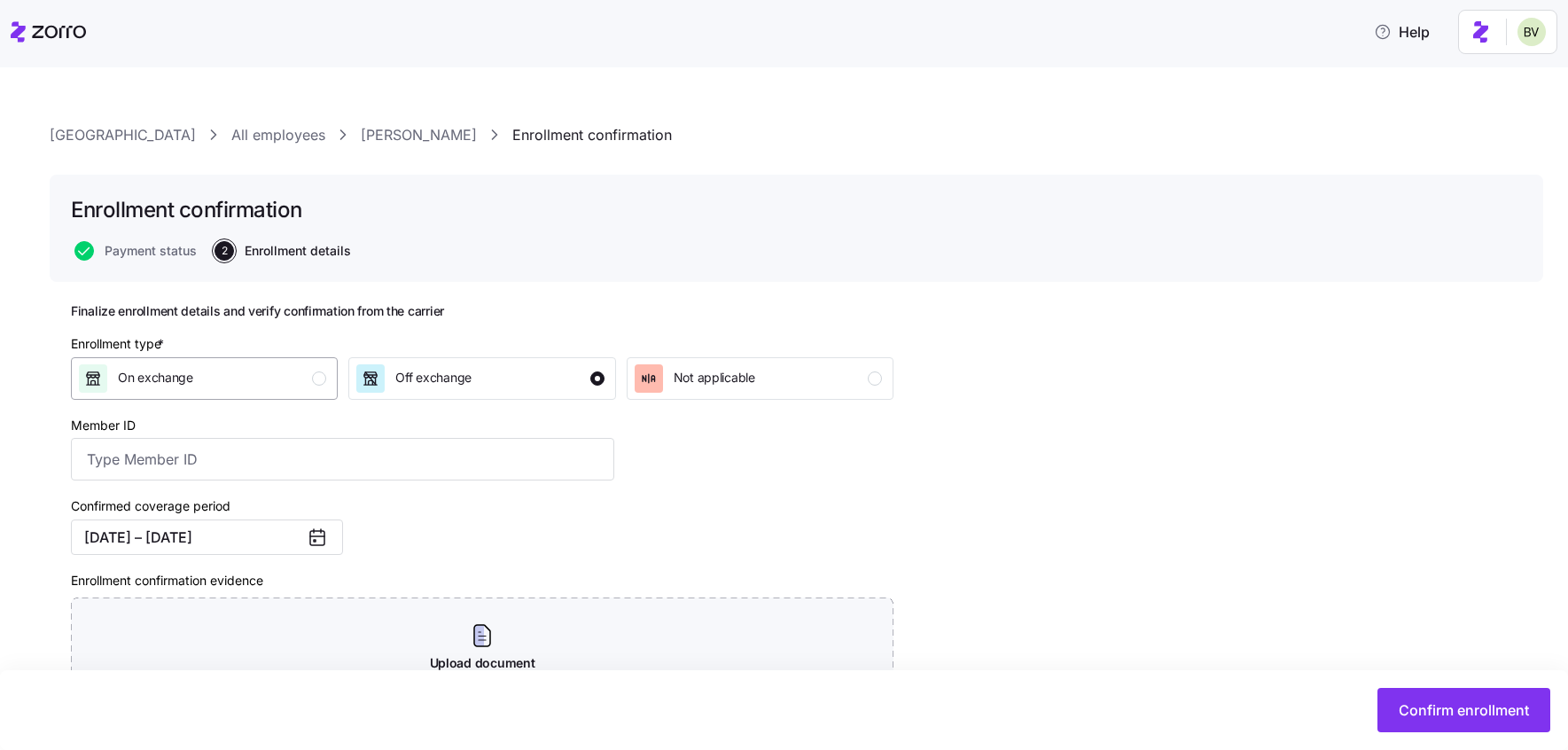
click at [303, 378] on div "On exchange" at bounding box center [202, 378] width 247 height 29
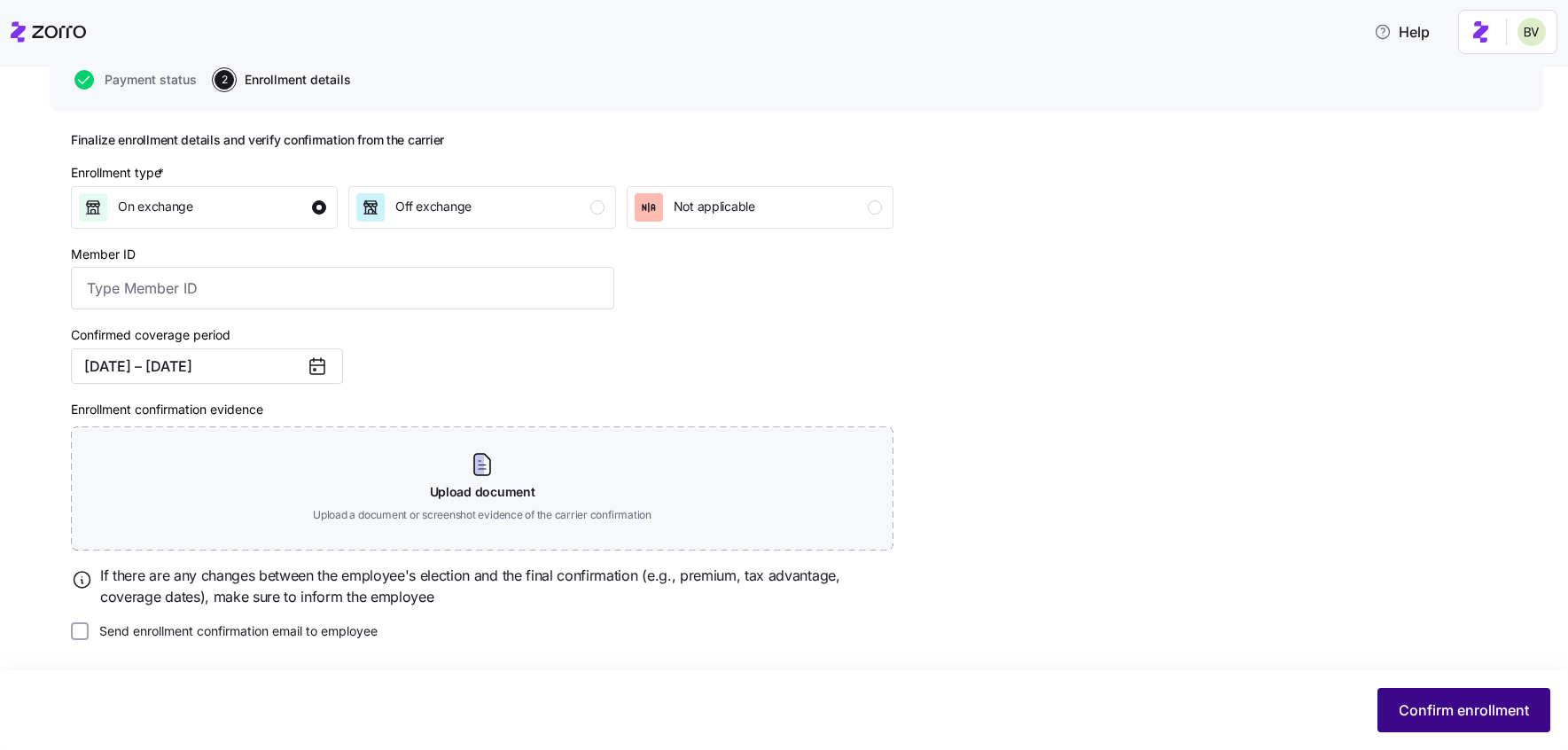
click at [1498, 703] on span "Confirm enrollment" at bounding box center [1463, 710] width 130 height 21
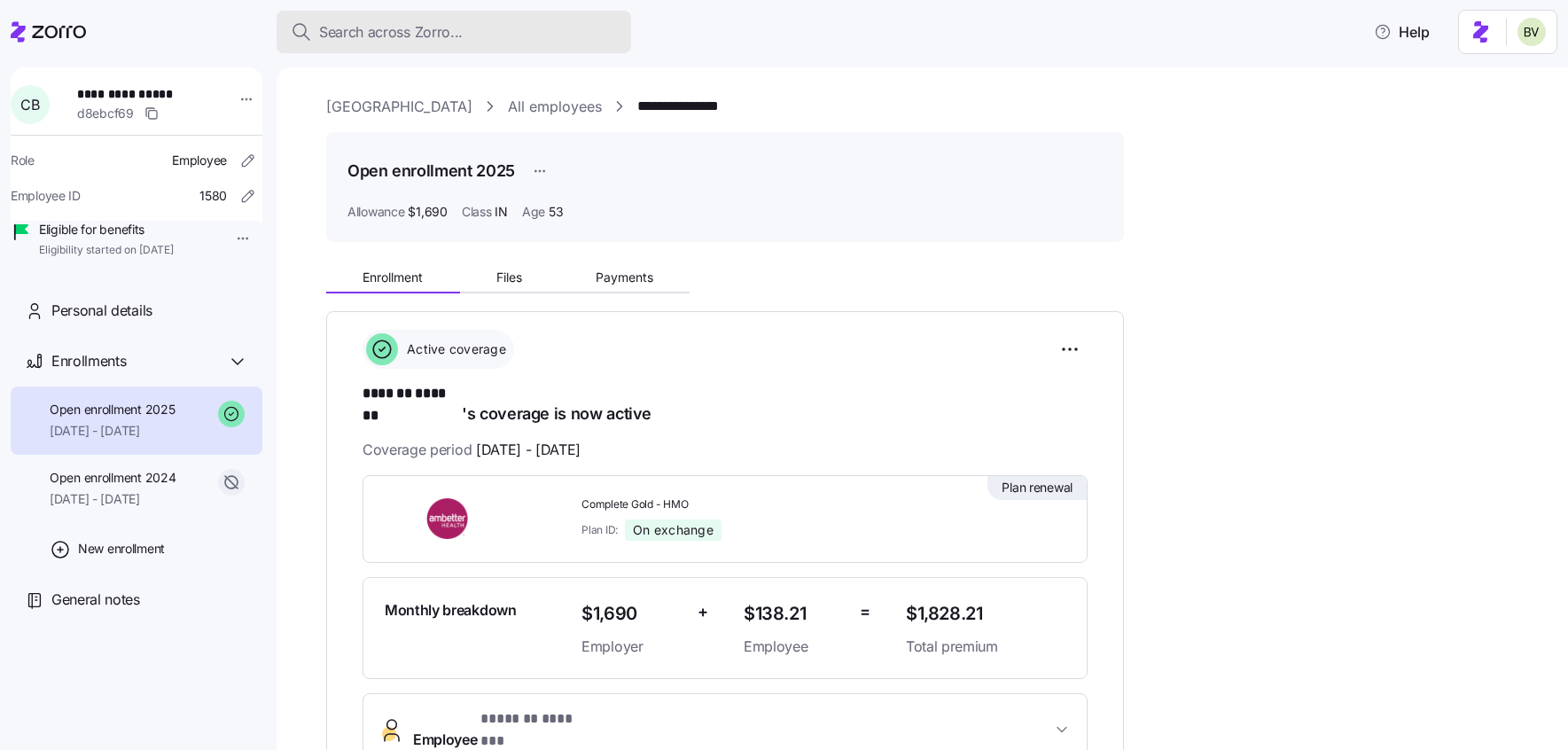
click at [424, 29] on span "Search across Zorro..." at bounding box center [391, 31] width 143 height 22
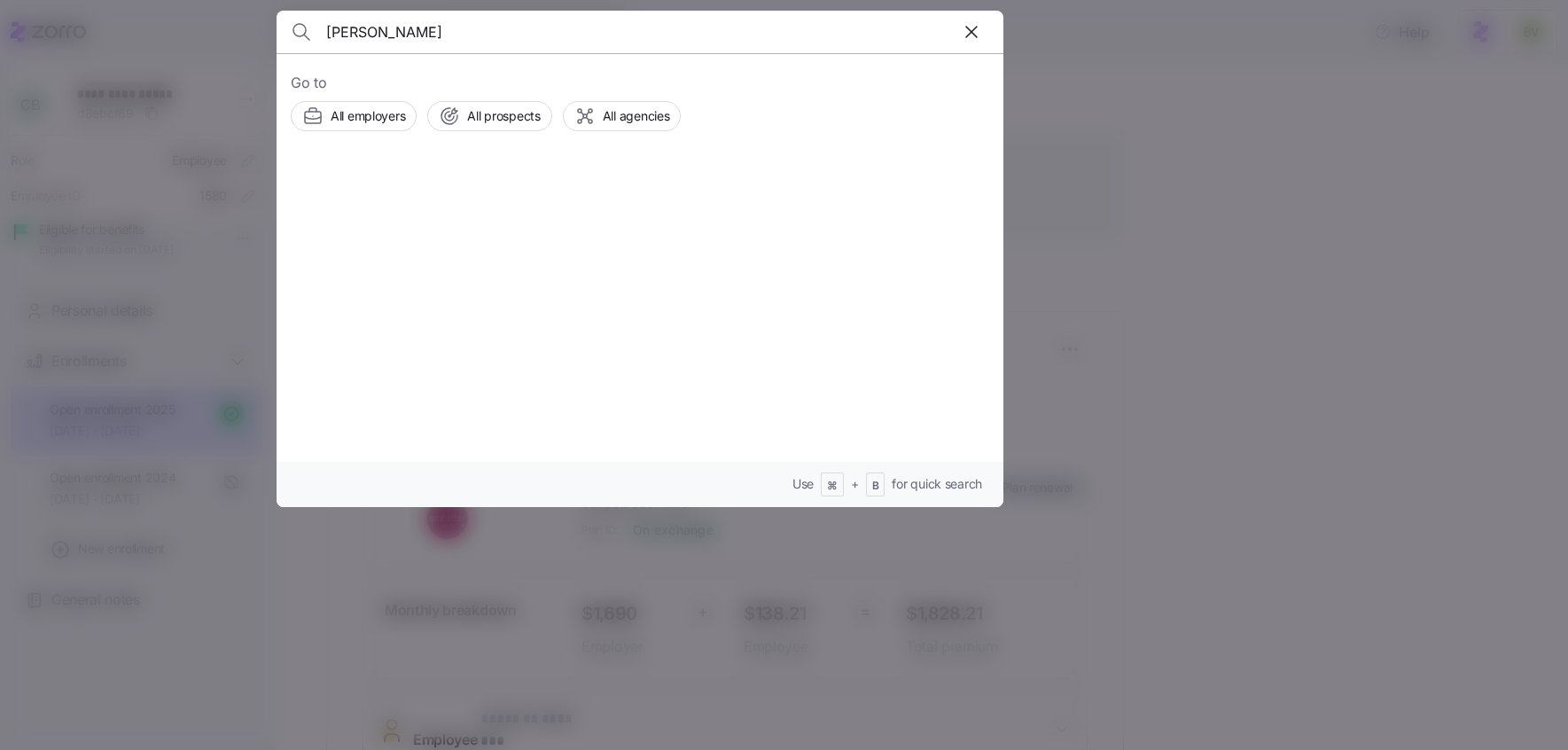
type input "Dana McDaniel"
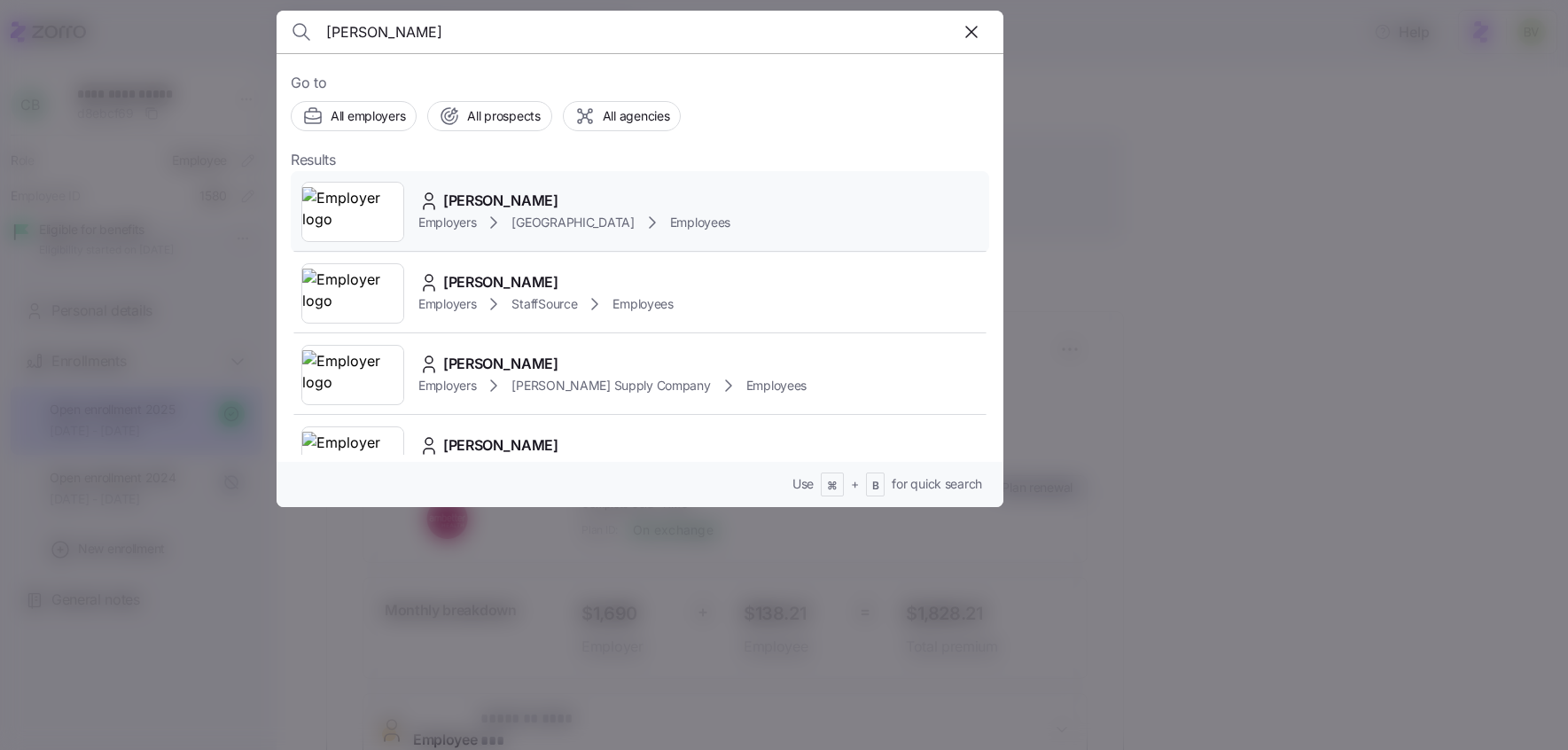
click at [348, 192] on img at bounding box center [353, 212] width 101 height 49
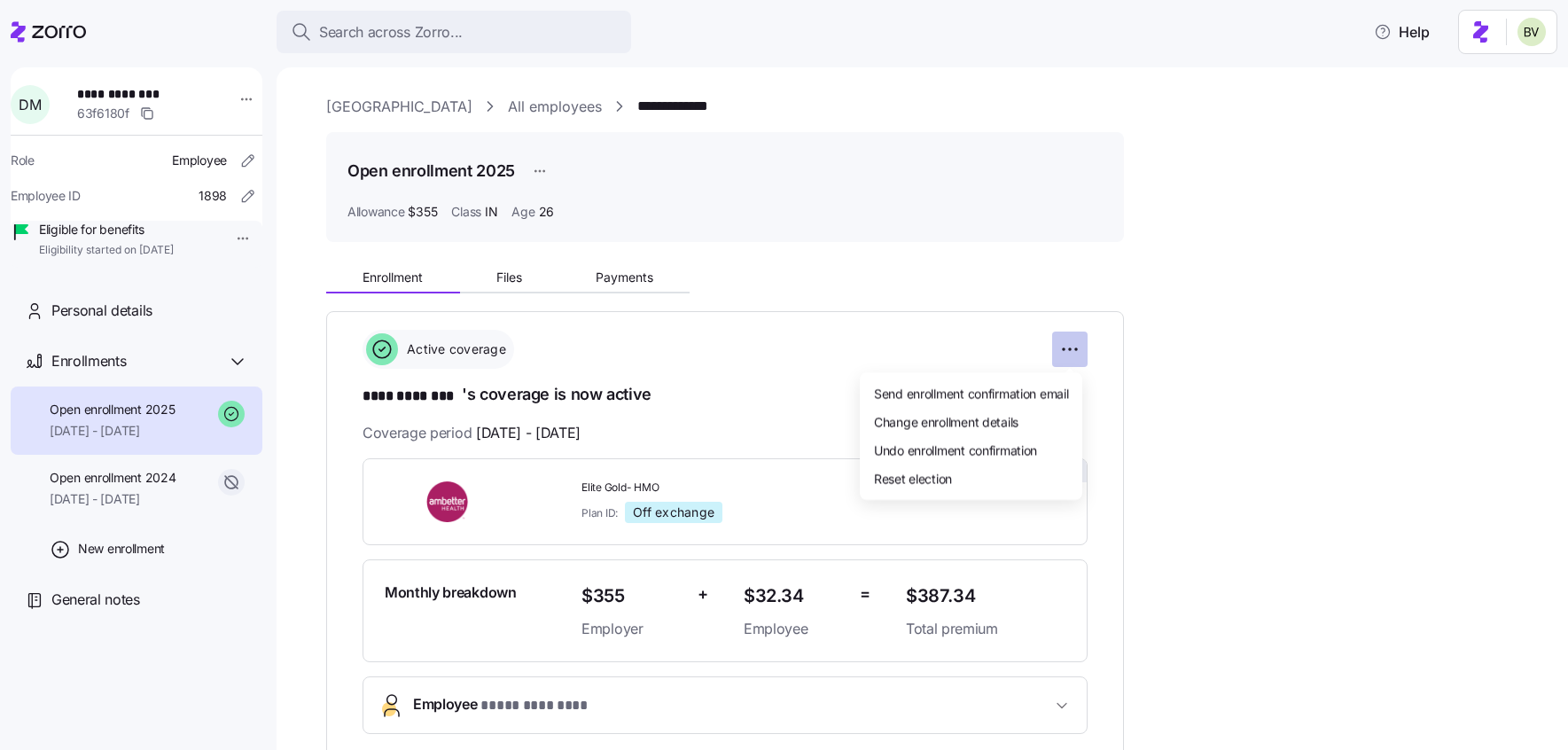
click at [1063, 348] on html "**********" at bounding box center [784, 370] width 1568 height 740
click at [980, 413] on span "Change enrollment details" at bounding box center [947, 421] width 144 height 18
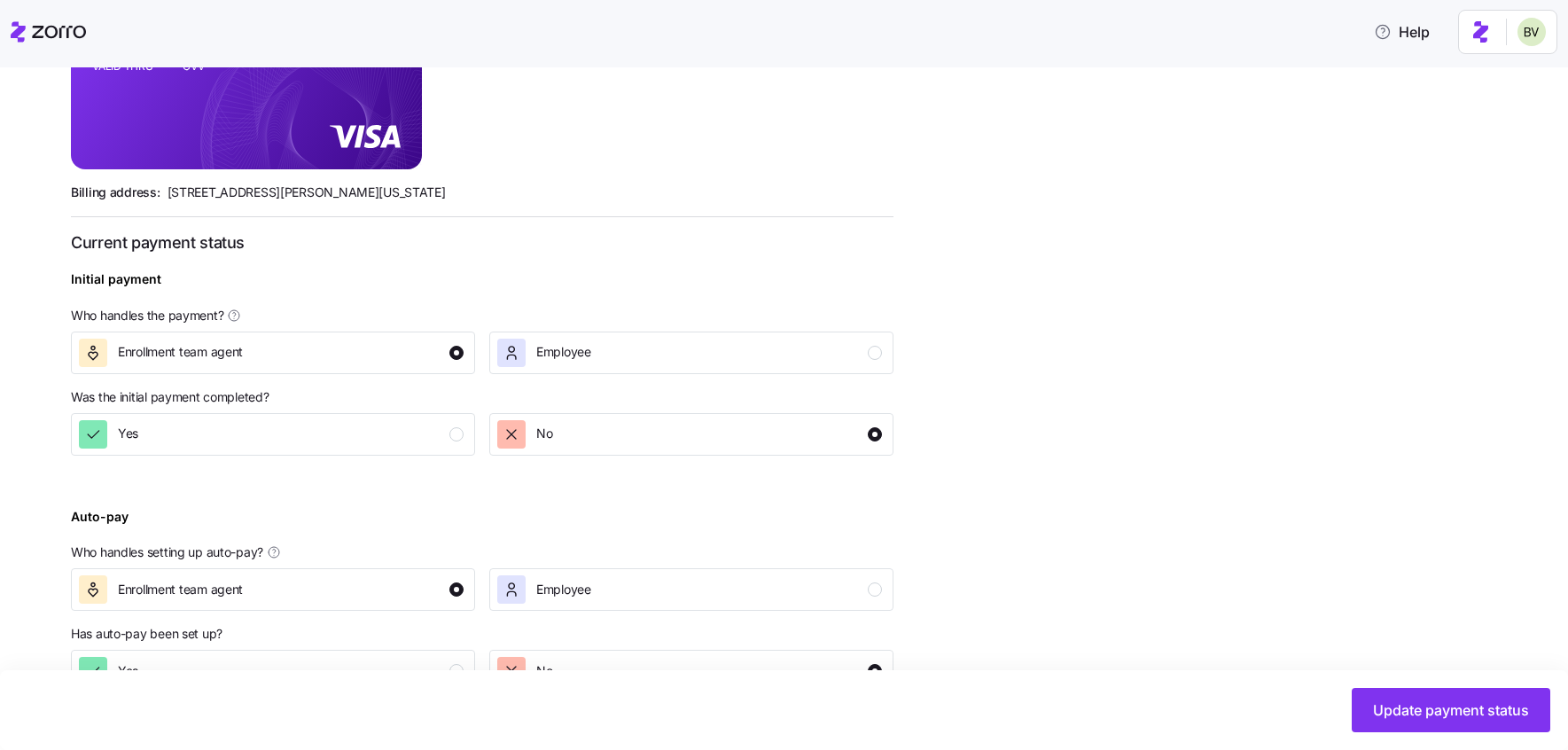
scroll to position [564, 0]
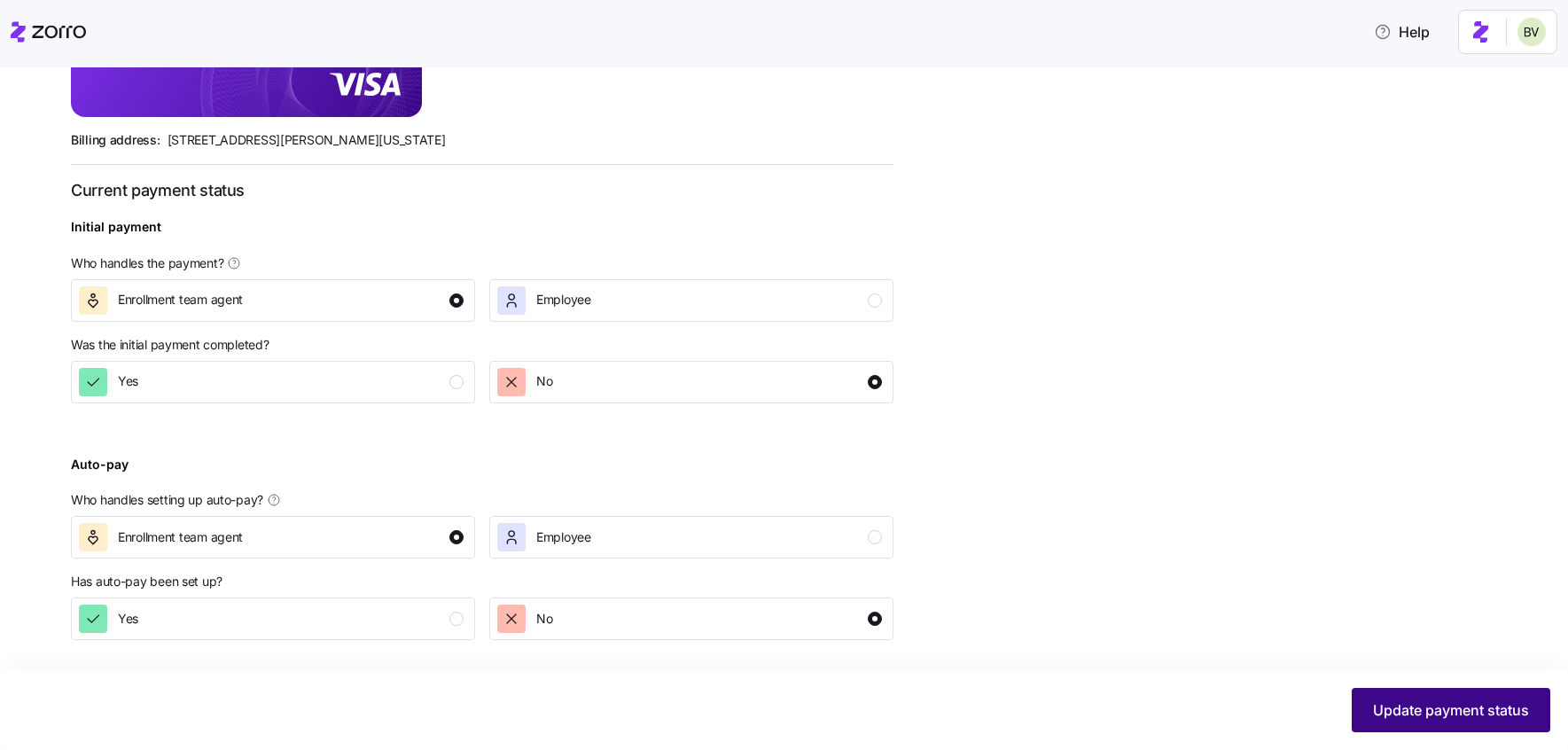
click at [1387, 691] on button "Update payment status" at bounding box center [1450, 710] width 199 height 45
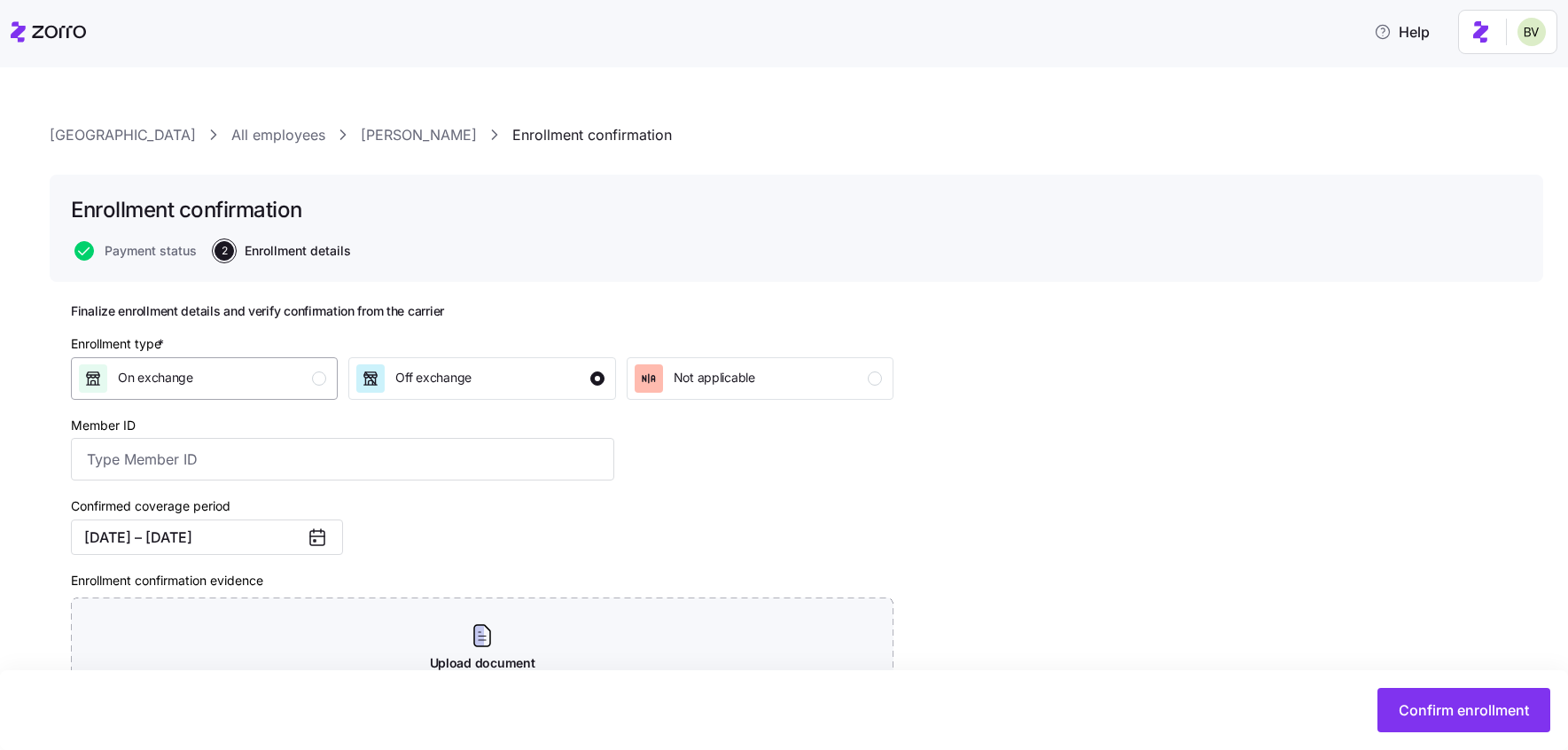
click at [272, 375] on div "On exchange" at bounding box center [202, 378] width 247 height 29
click at [1422, 719] on span "Confirm enrollment" at bounding box center [1463, 710] width 130 height 21
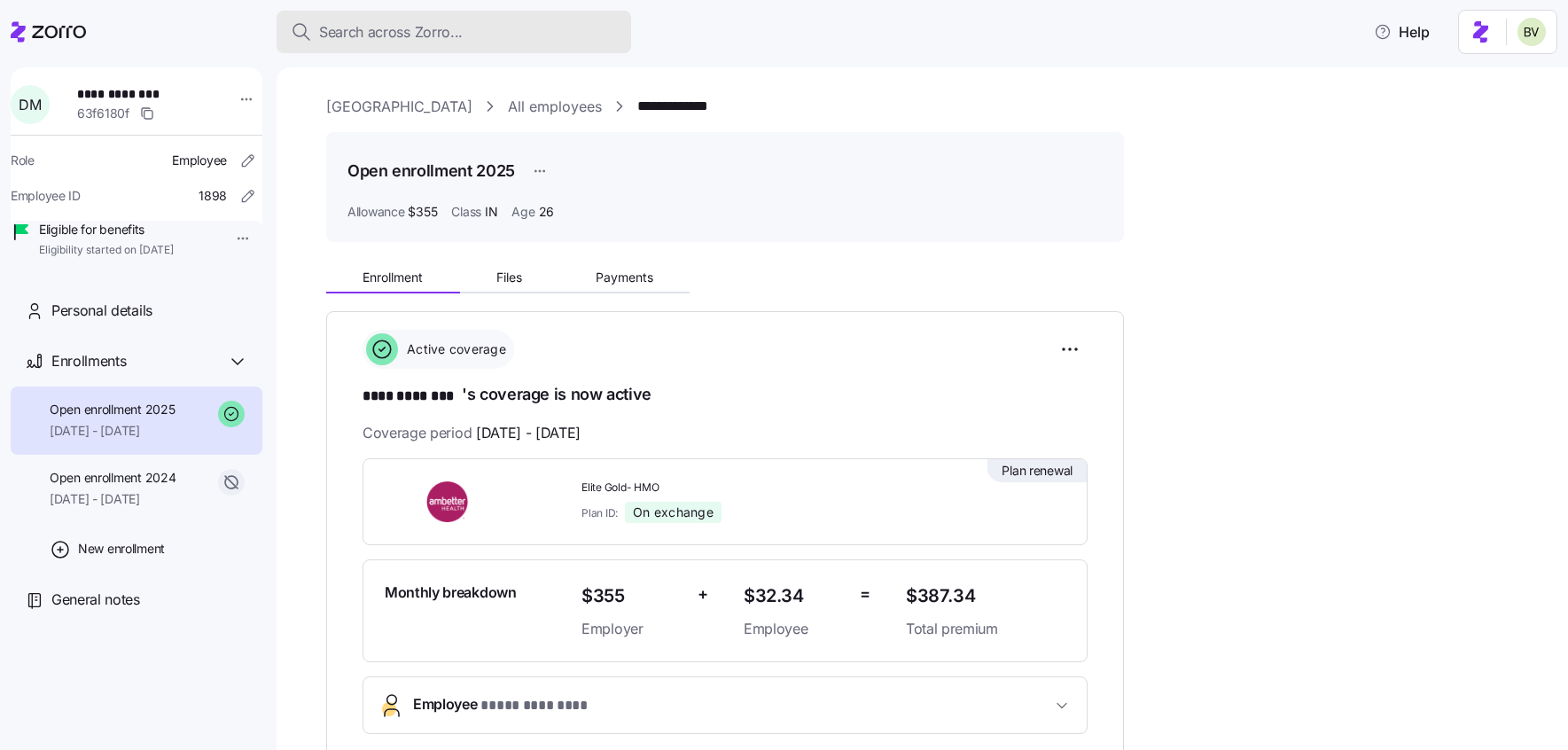
click at [428, 40] on span "Search across Zorro..." at bounding box center [391, 31] width 143 height 22
click at [428, 40] on body "**********" at bounding box center [784, 370] width 1568 height 740
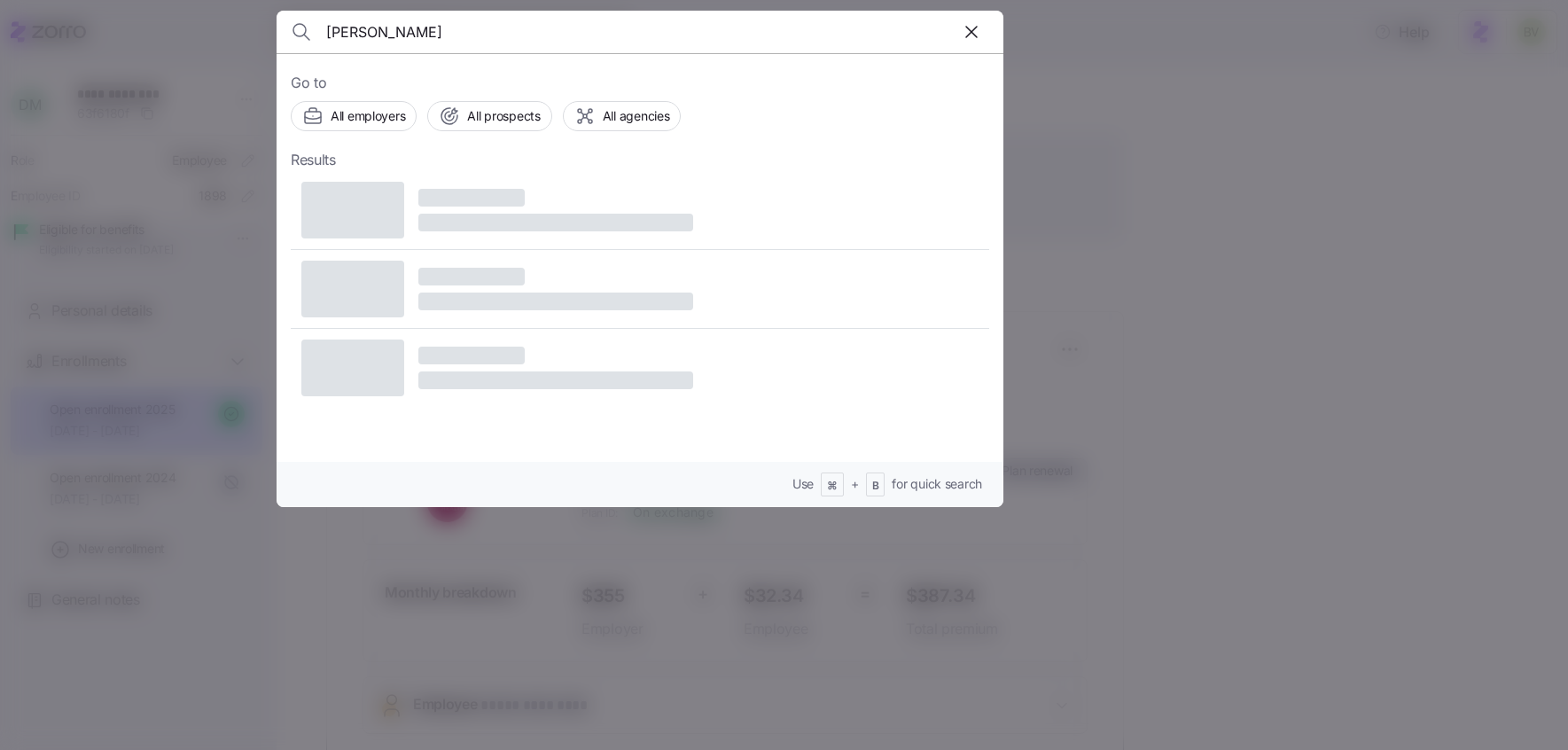
type input "Jacob Gilley"
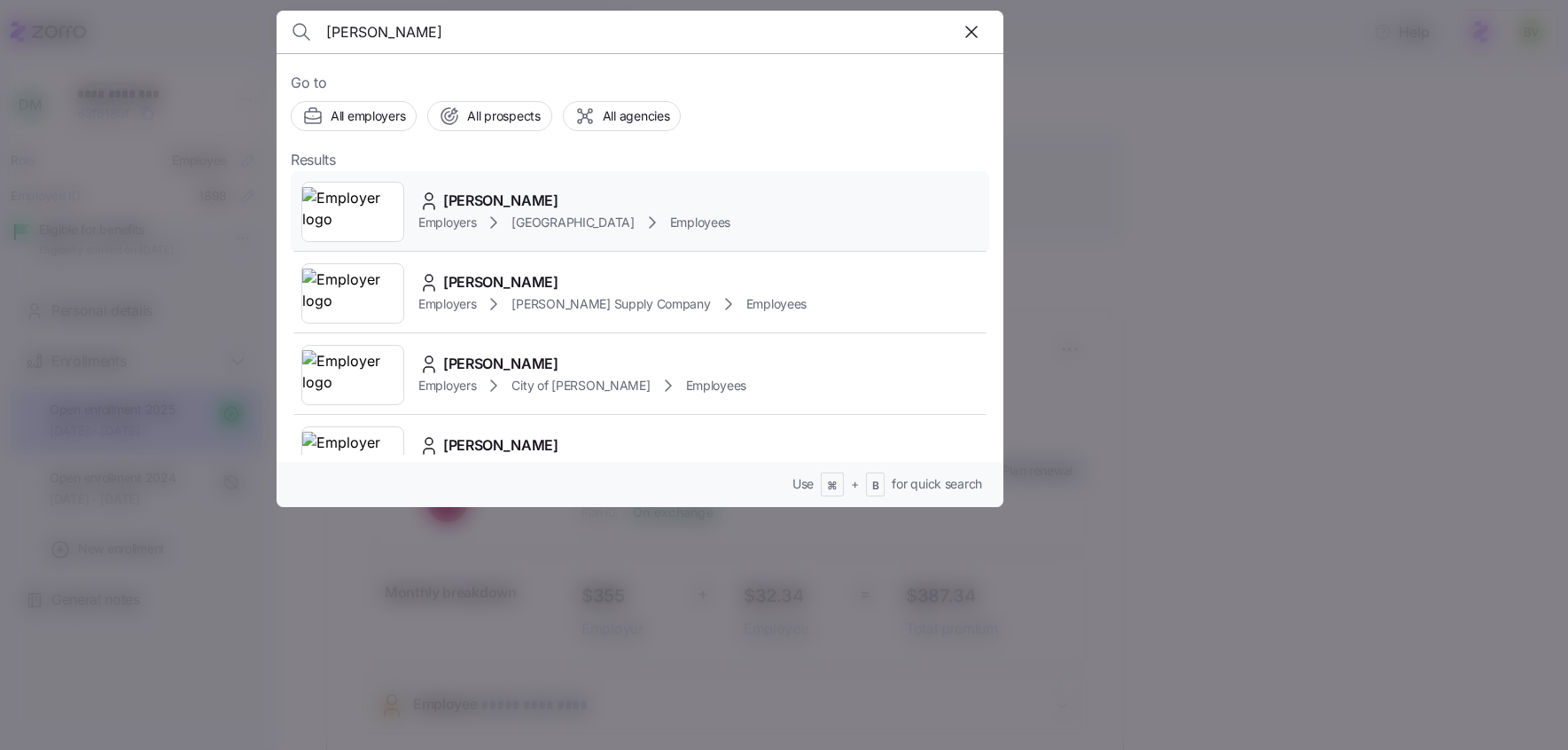
click at [359, 207] on img at bounding box center [353, 212] width 101 height 49
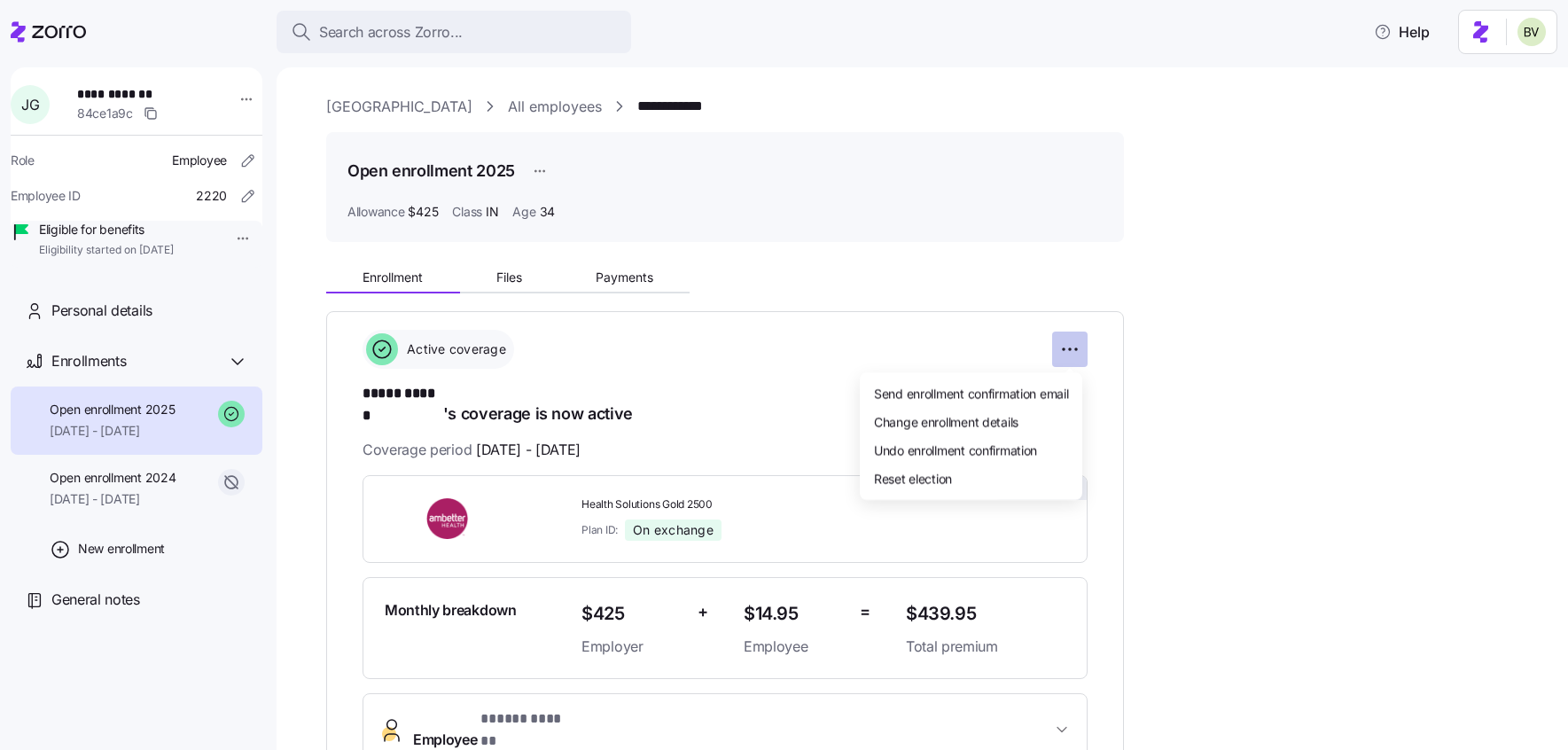
click at [1080, 350] on html "**********" at bounding box center [784, 370] width 1568 height 740
click at [987, 431] on div "Change enrollment details" at bounding box center [970, 421] width 208 height 29
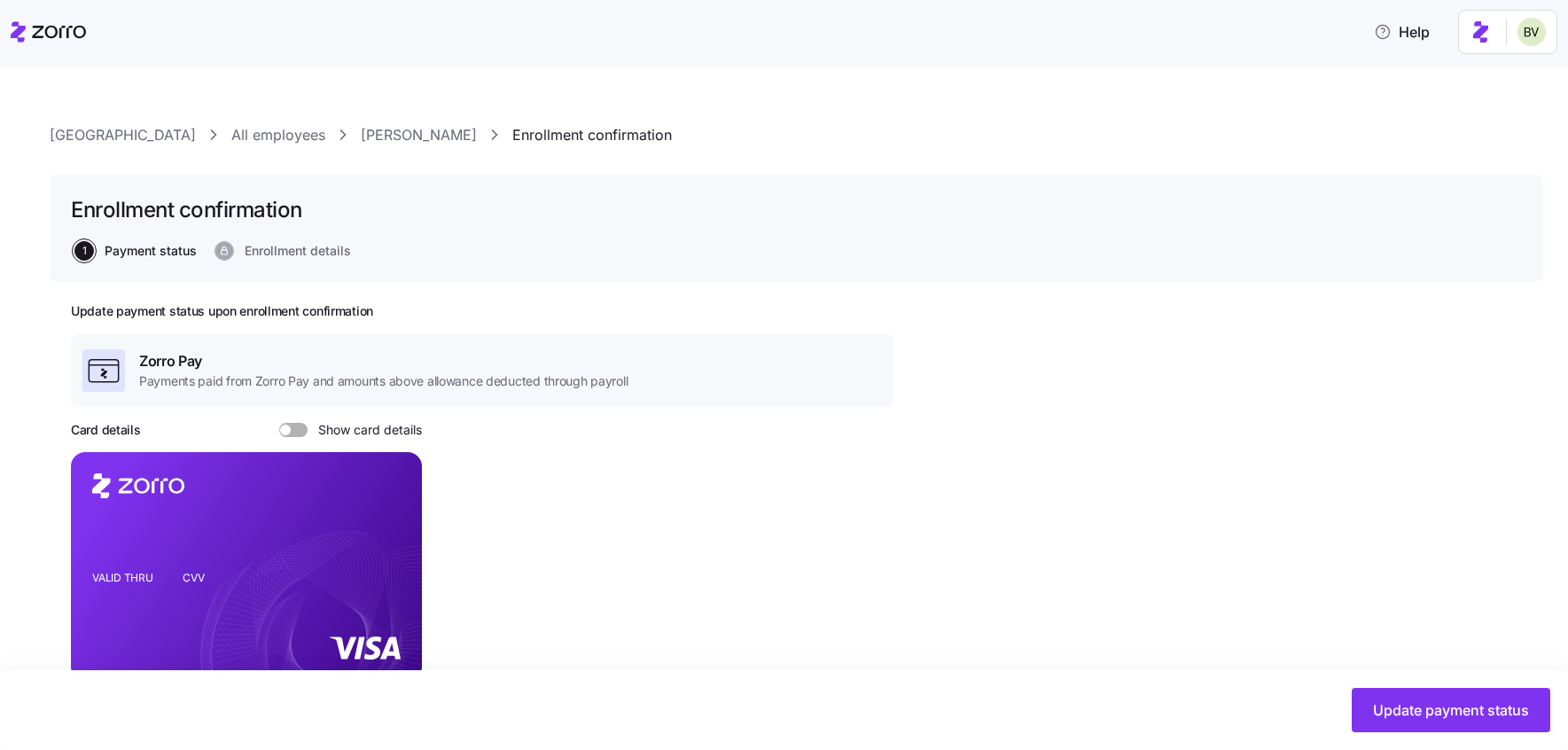
scroll to position [678, 0]
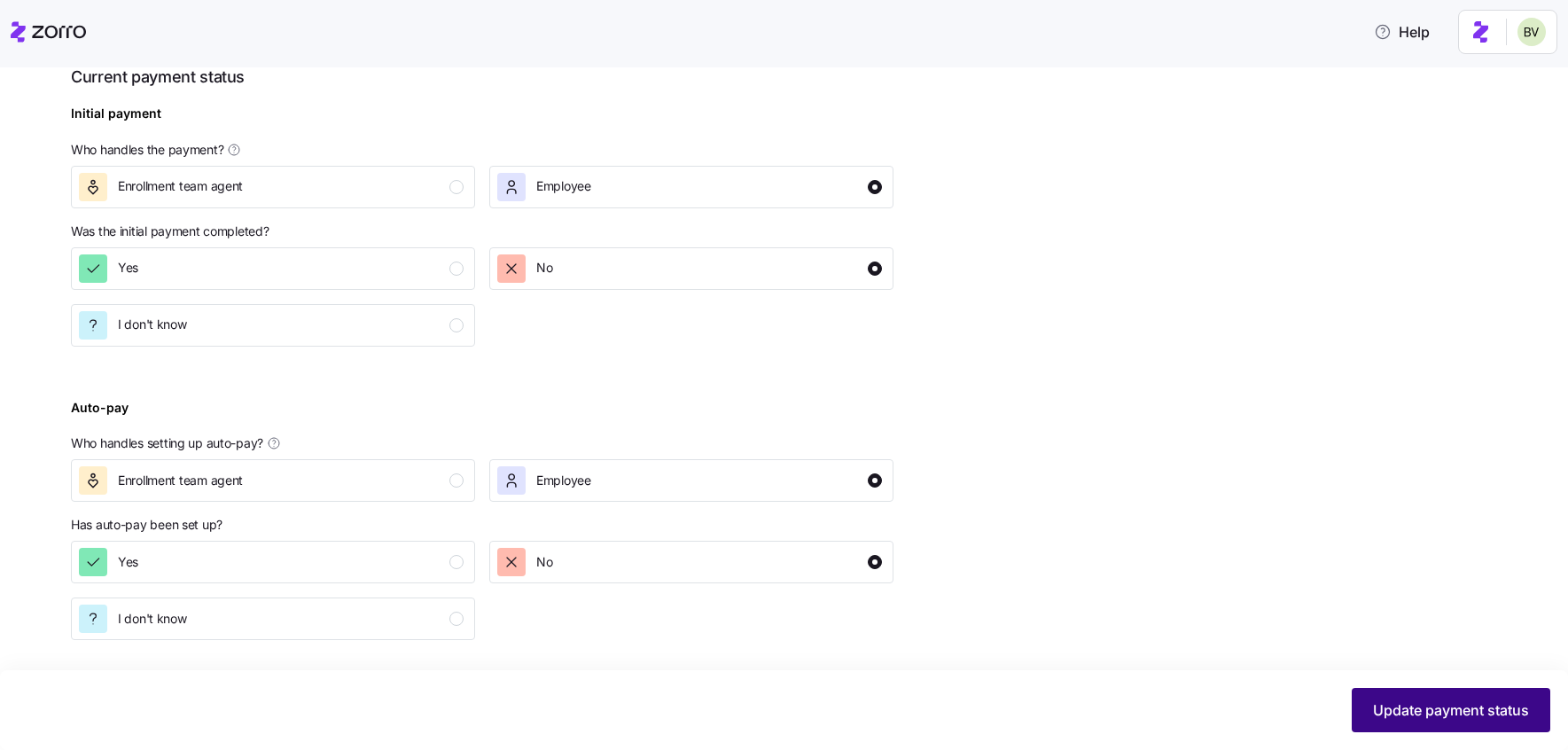
click at [1455, 714] on span "Update payment status" at bounding box center [1451, 710] width 156 height 21
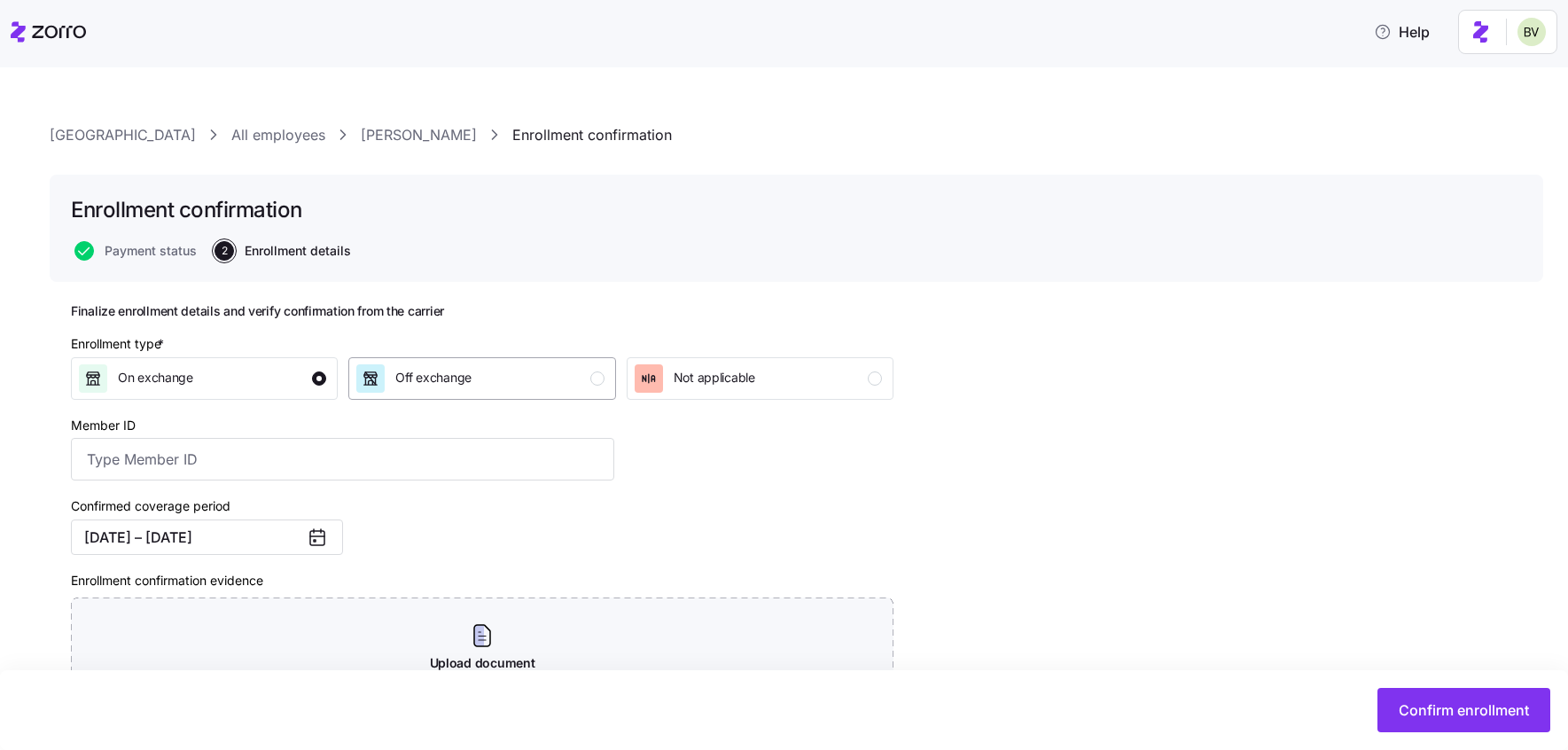
click at [428, 398] on button "Off exchange" at bounding box center [482, 378] width 267 height 43
click at [1400, 705] on span "Confirm enrollment" at bounding box center [1463, 710] width 130 height 21
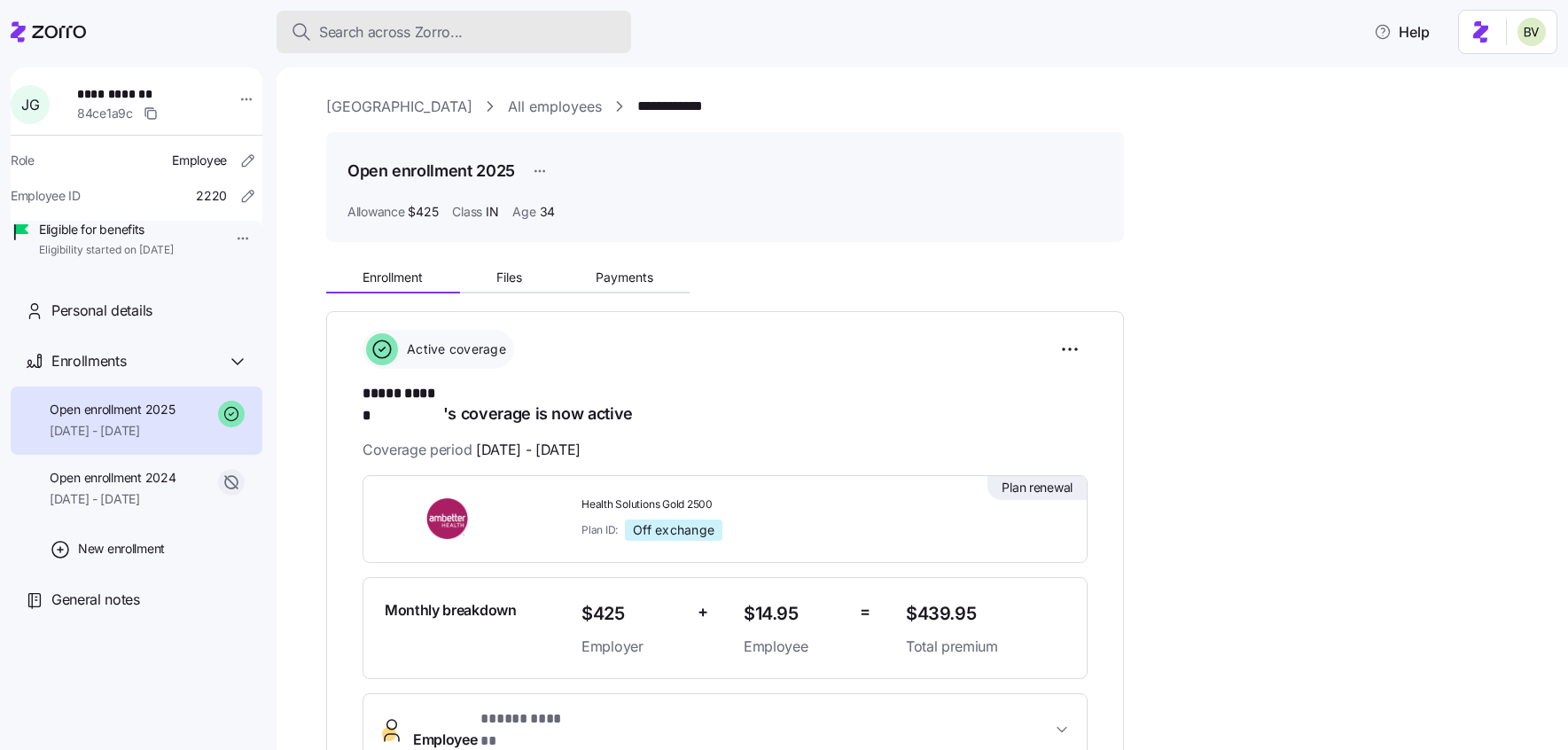
click at [378, 33] on span "Search across Zorro..." at bounding box center [391, 31] width 143 height 22
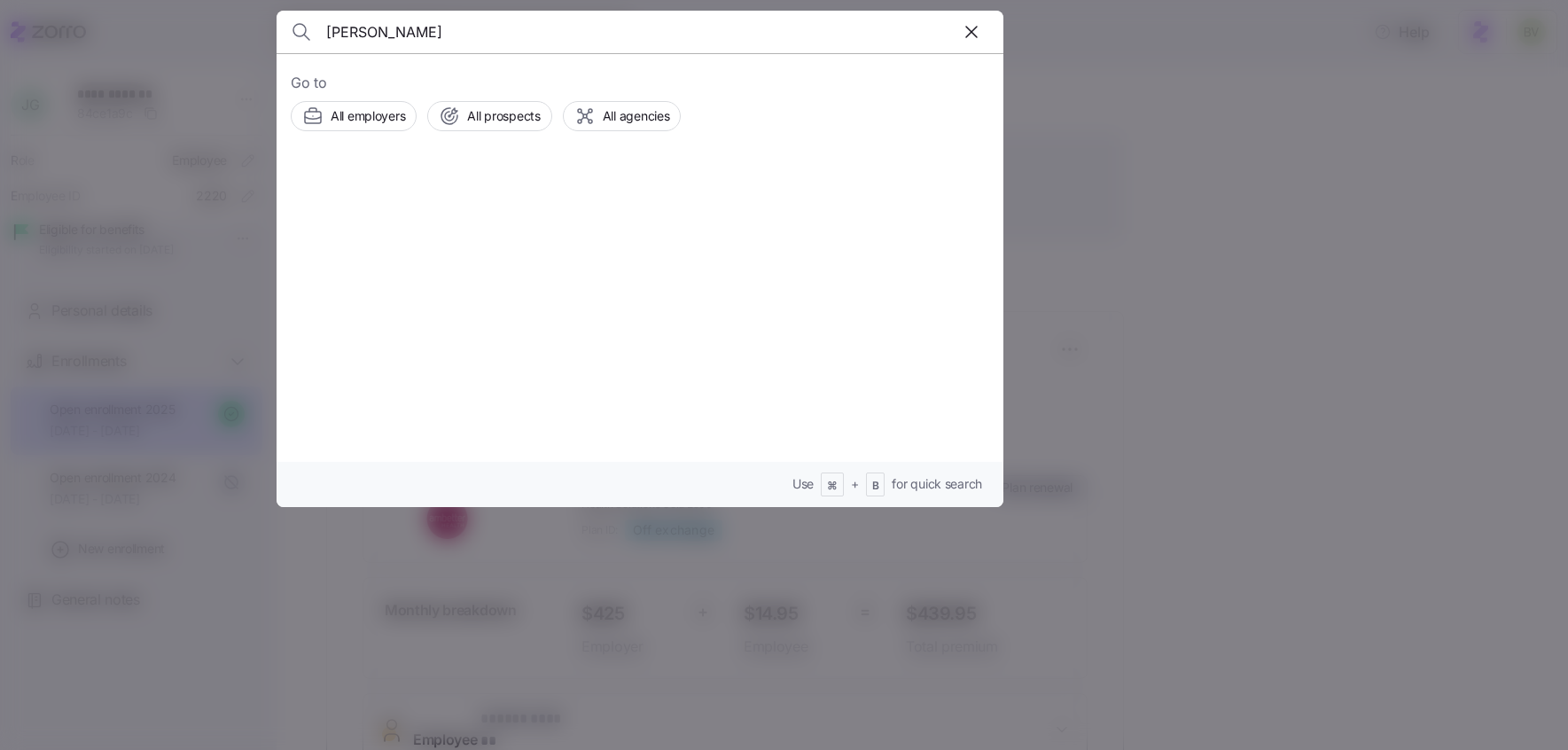
type input "Julia Dragoo"
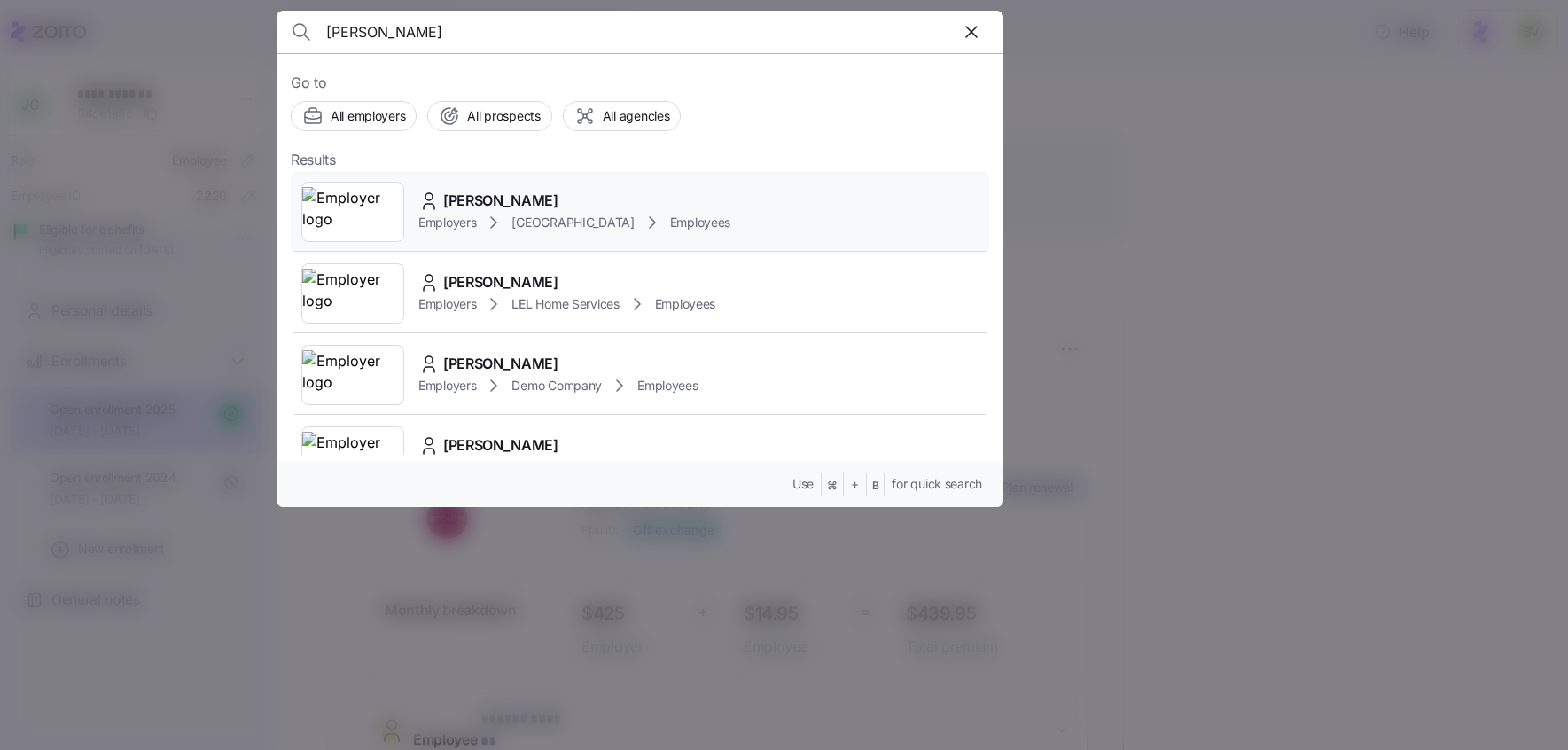
click at [339, 200] on img at bounding box center [353, 212] width 101 height 49
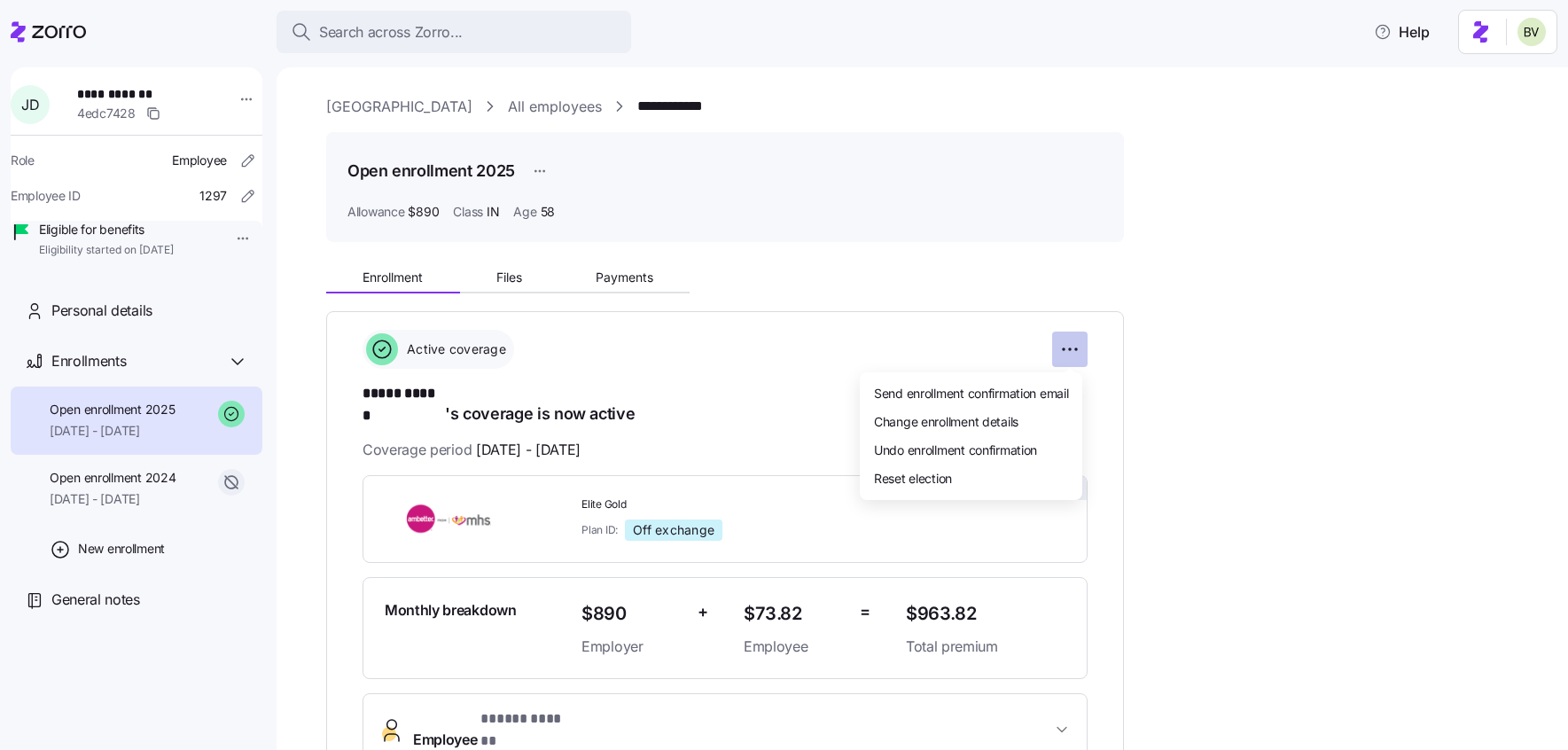
click at [1066, 350] on html "**********" at bounding box center [784, 370] width 1568 height 740
click at [963, 410] on div "Change enrollment details" at bounding box center [970, 421] width 208 height 29
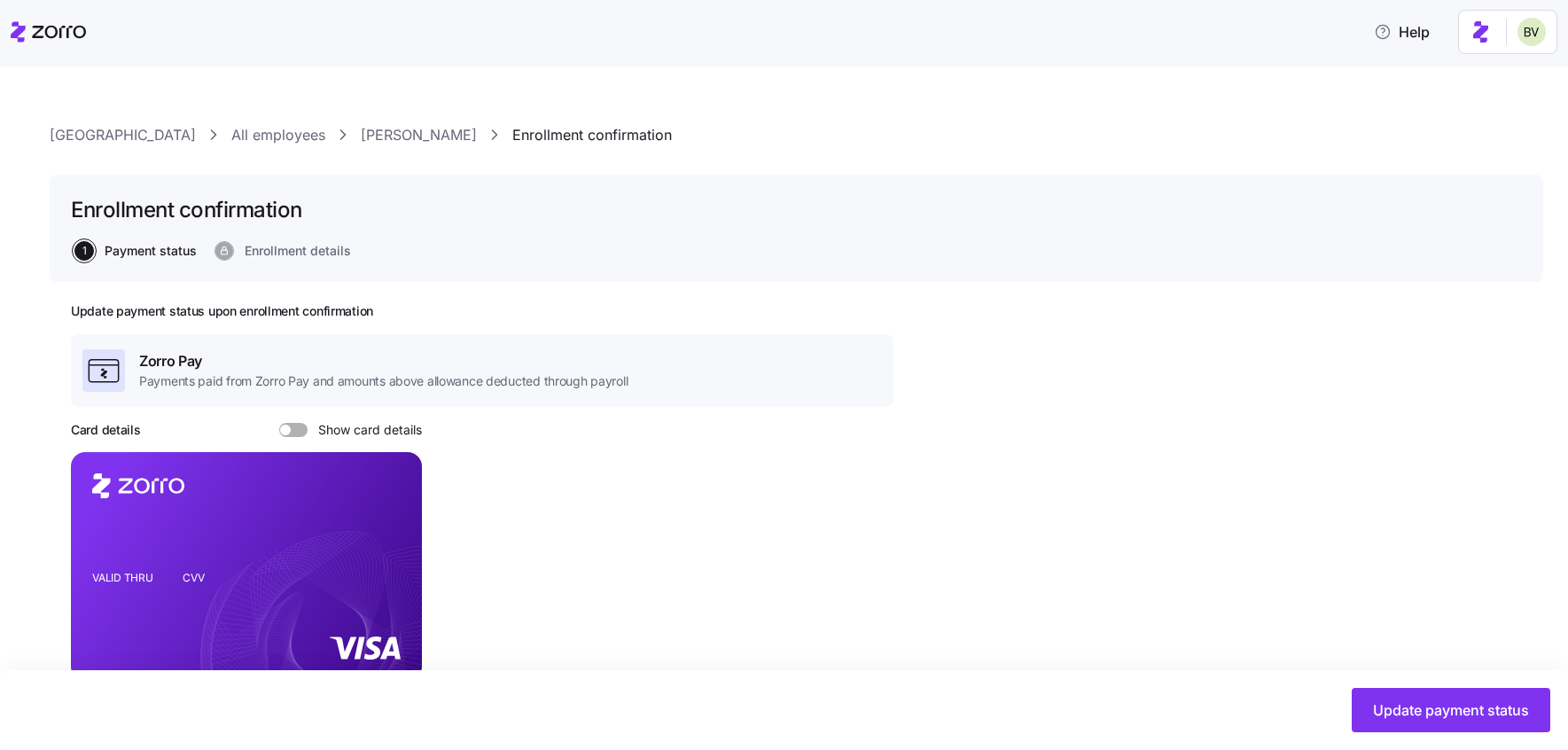
scroll to position [678, 0]
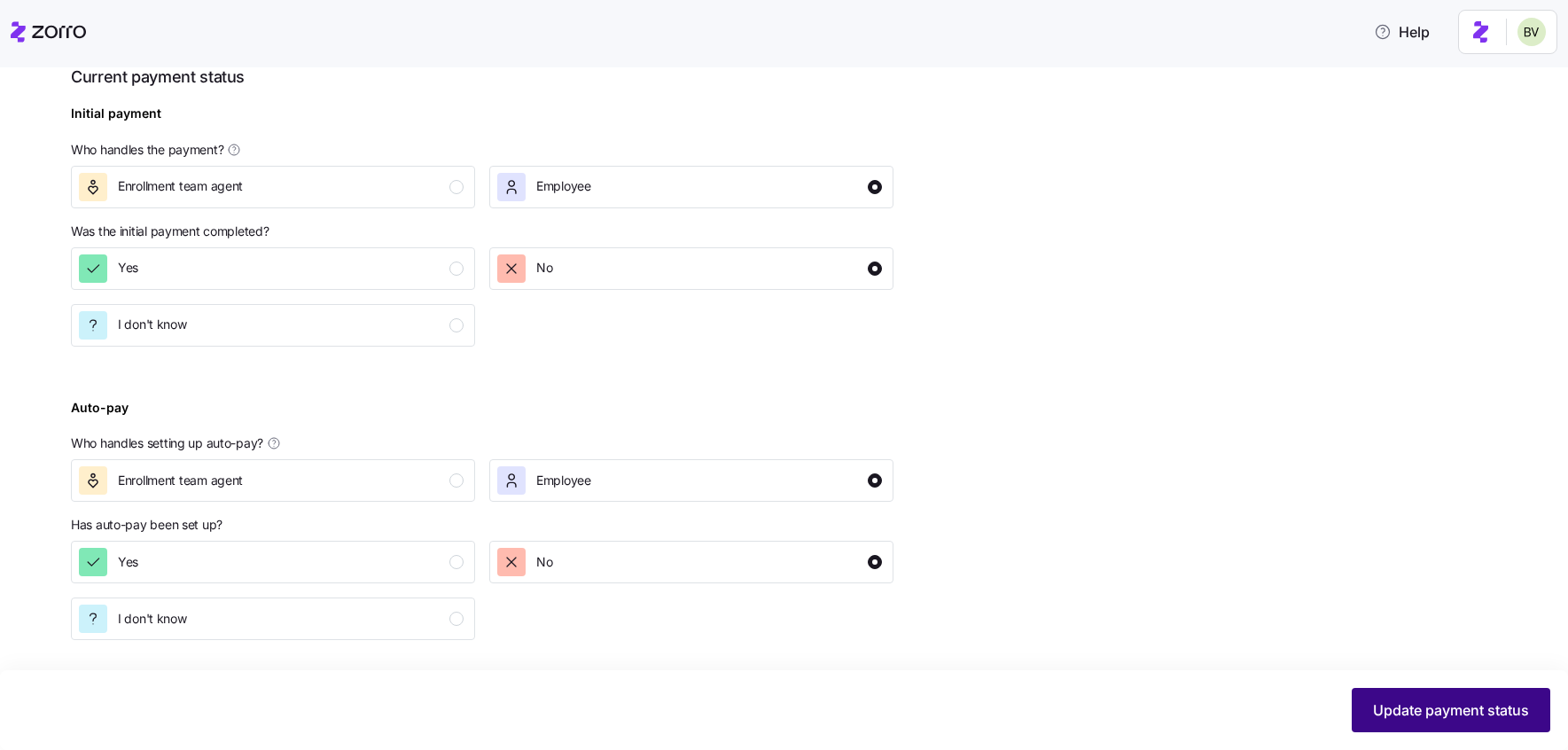
click at [1385, 703] on span "Update payment status" at bounding box center [1451, 710] width 156 height 21
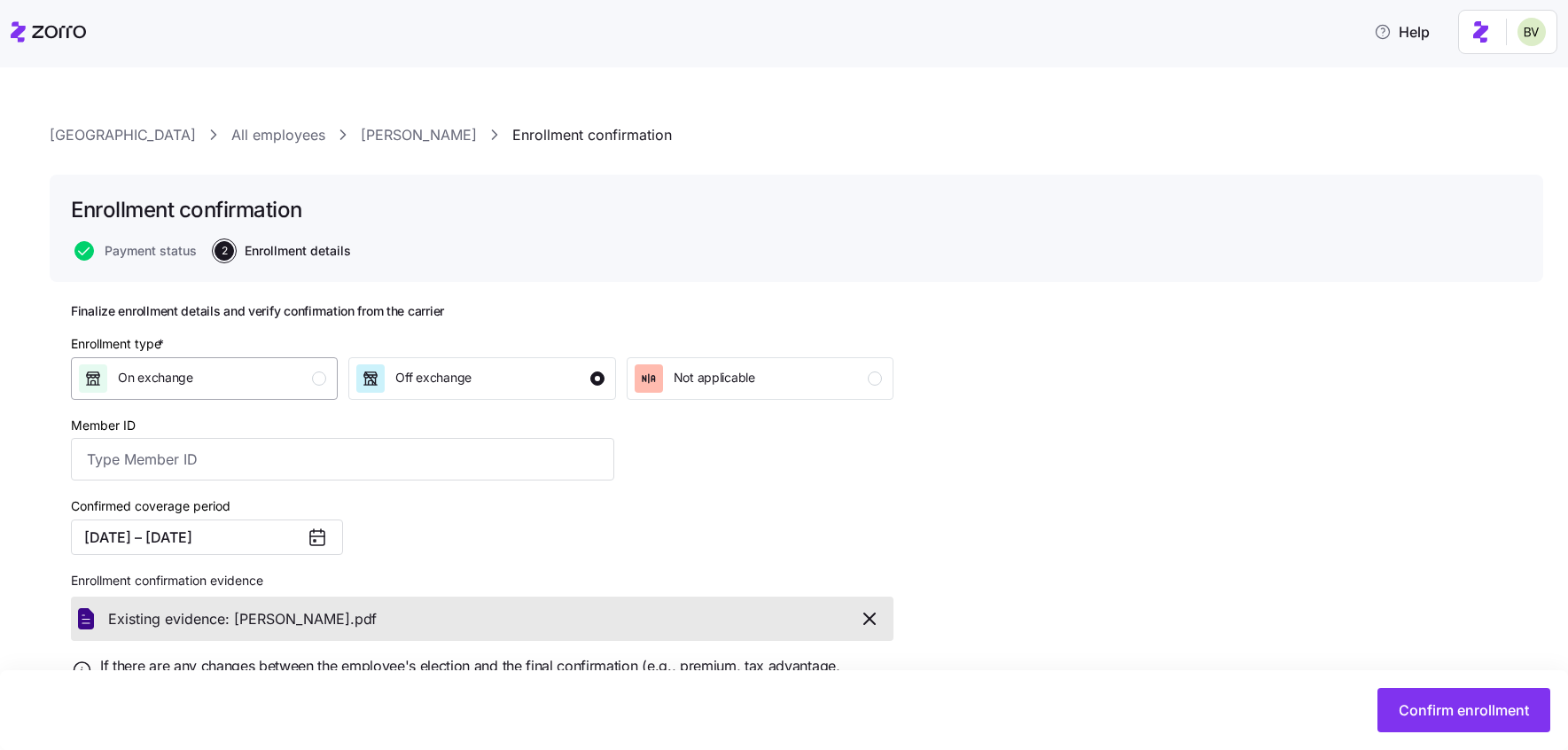
click at [297, 367] on div "On exchange" at bounding box center [202, 378] width 247 height 29
click at [1456, 698] on button "Confirm enrollment" at bounding box center [1464, 710] width 173 height 45
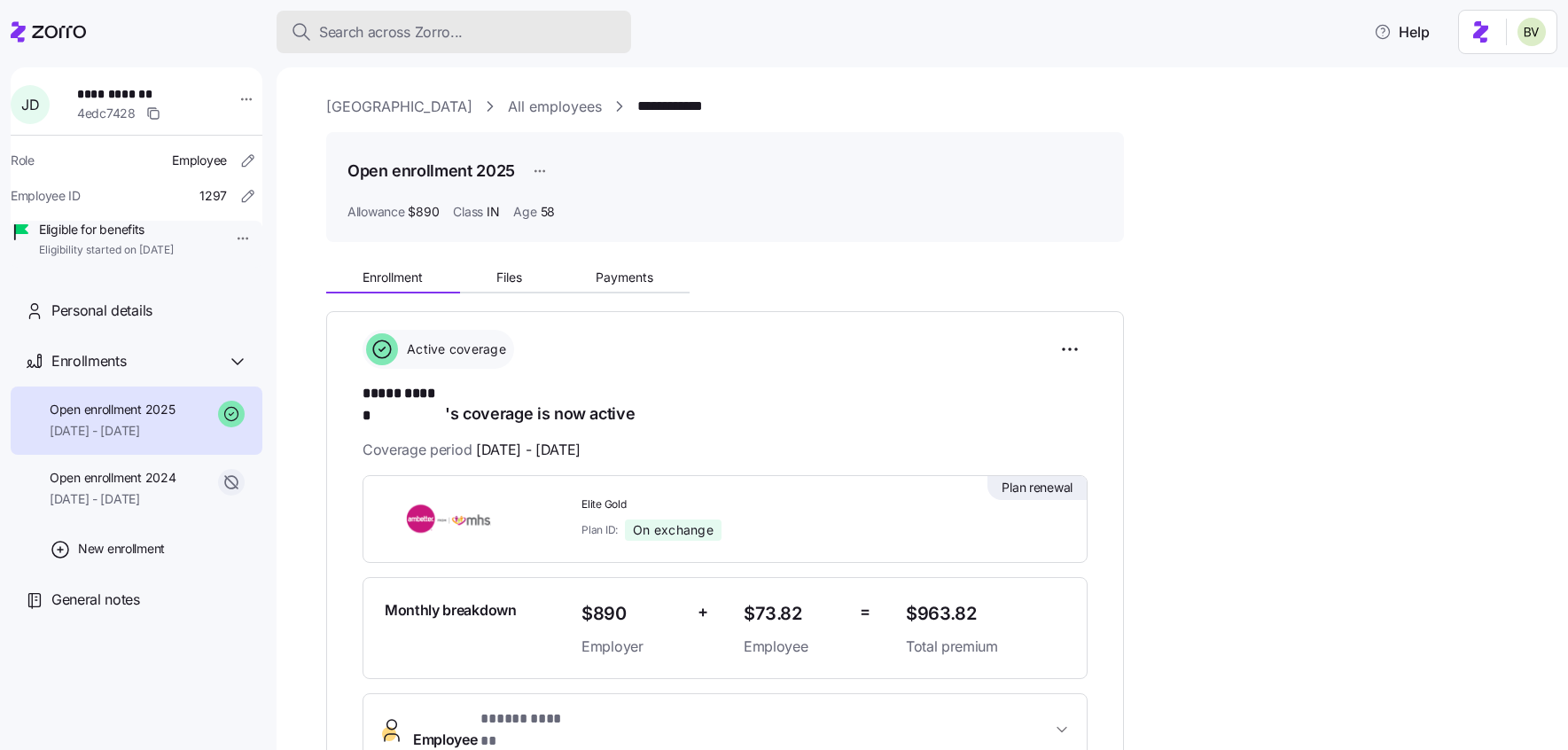
click at [414, 41] on span "Search across Zorro..." at bounding box center [391, 31] width 143 height 22
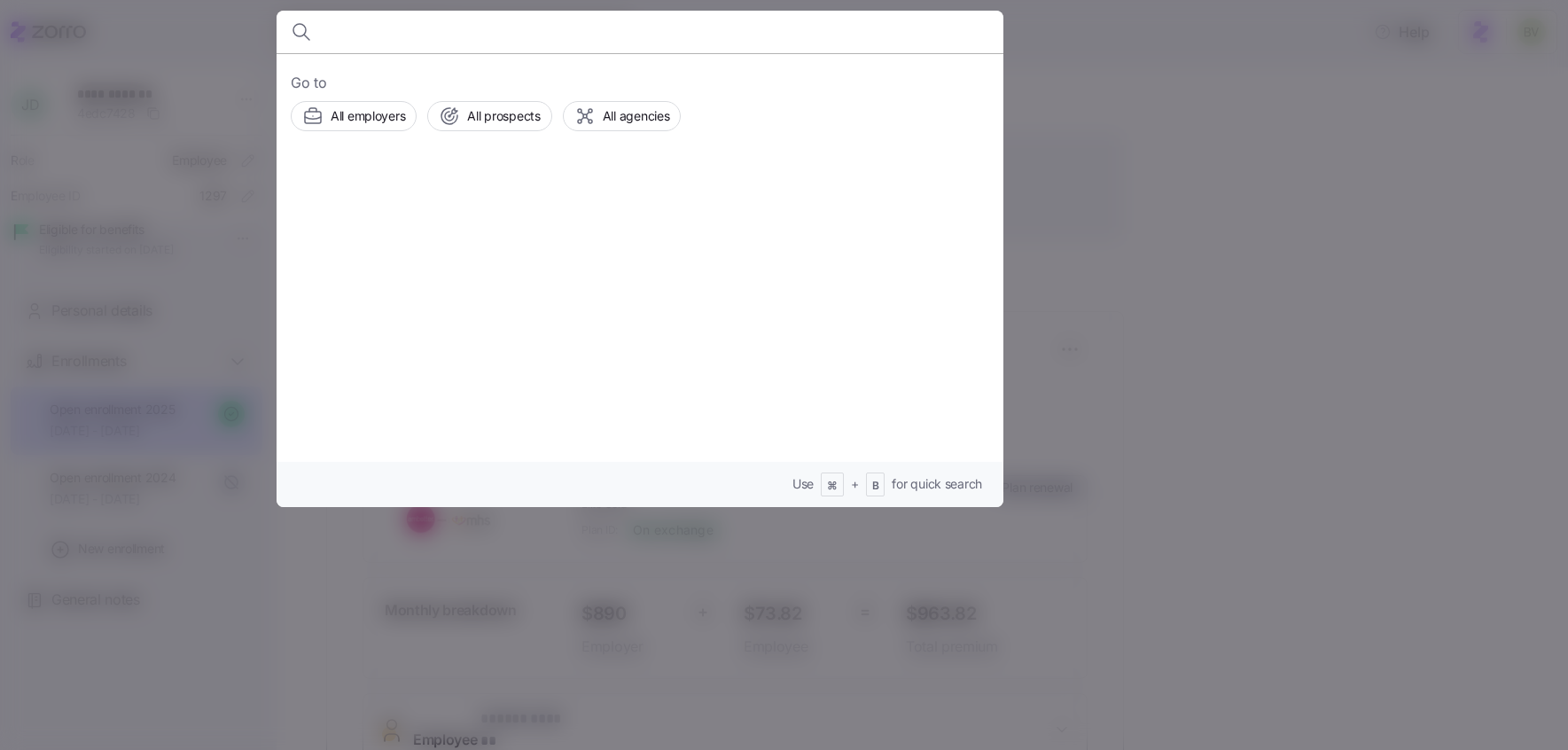
click at [414, 38] on body "**********" at bounding box center [784, 370] width 1568 height 740
type input "Katelyn Green"
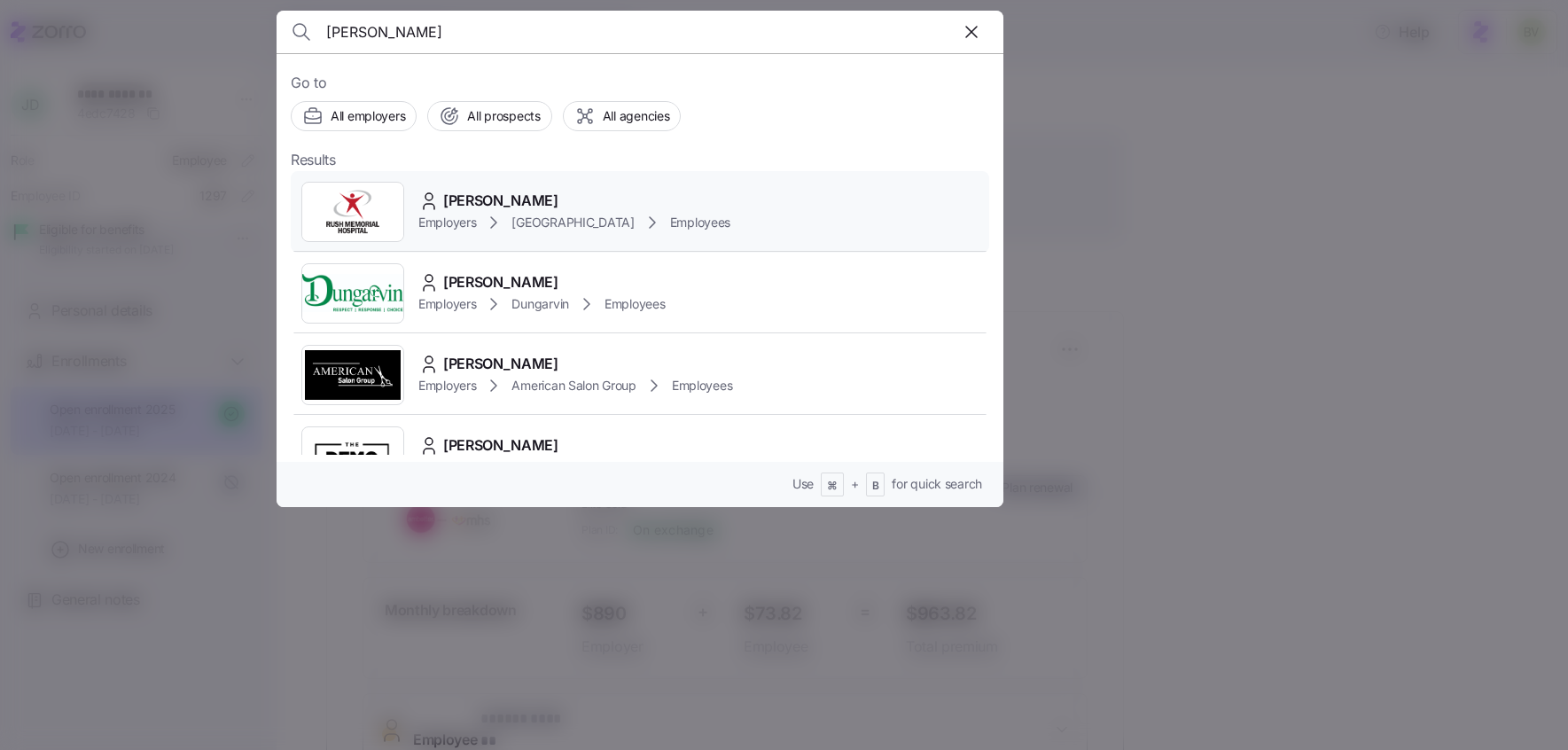
click at [378, 221] on img at bounding box center [353, 212] width 101 height 49
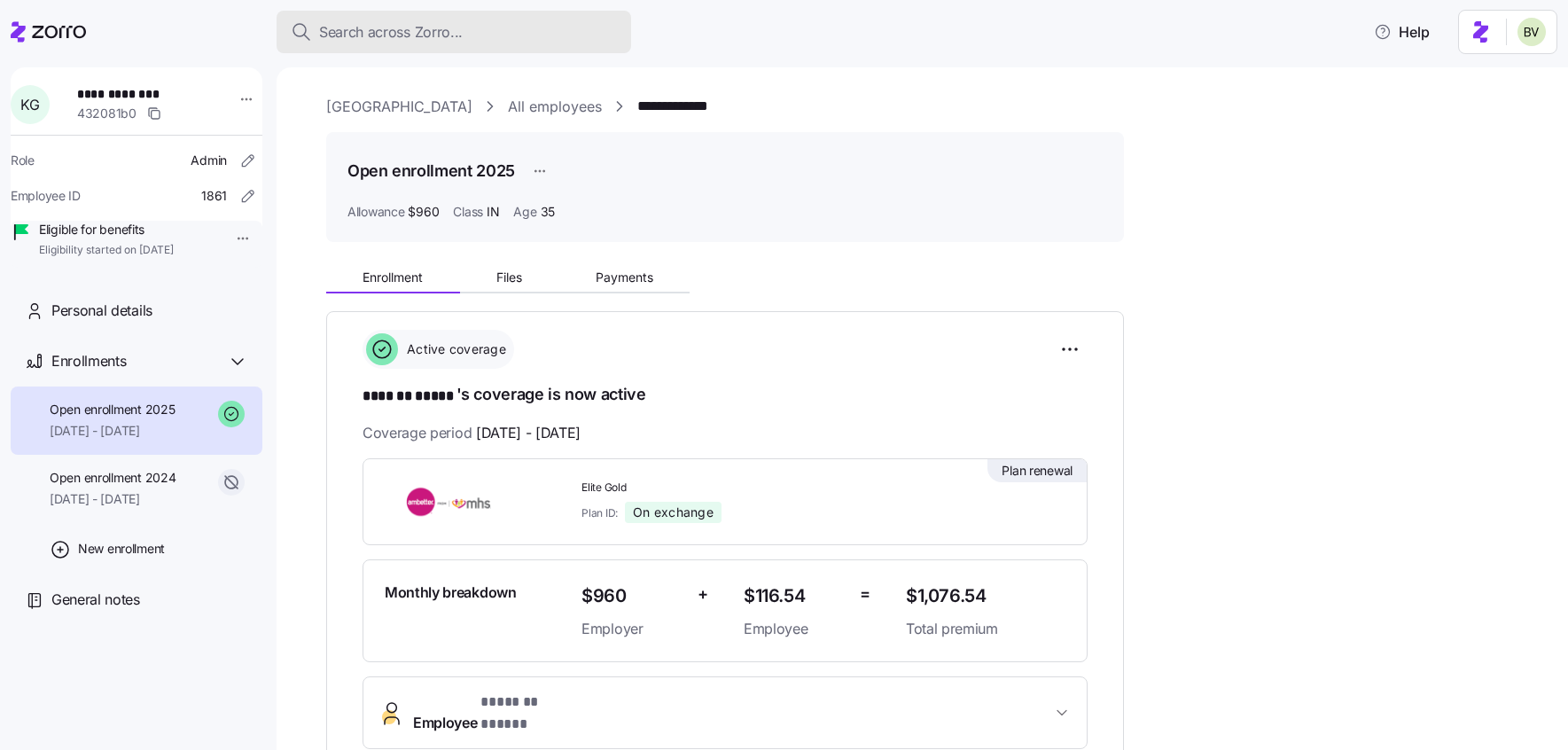
click at [339, 47] on button "Search across Zorro..." at bounding box center [453, 31] width 354 height 43
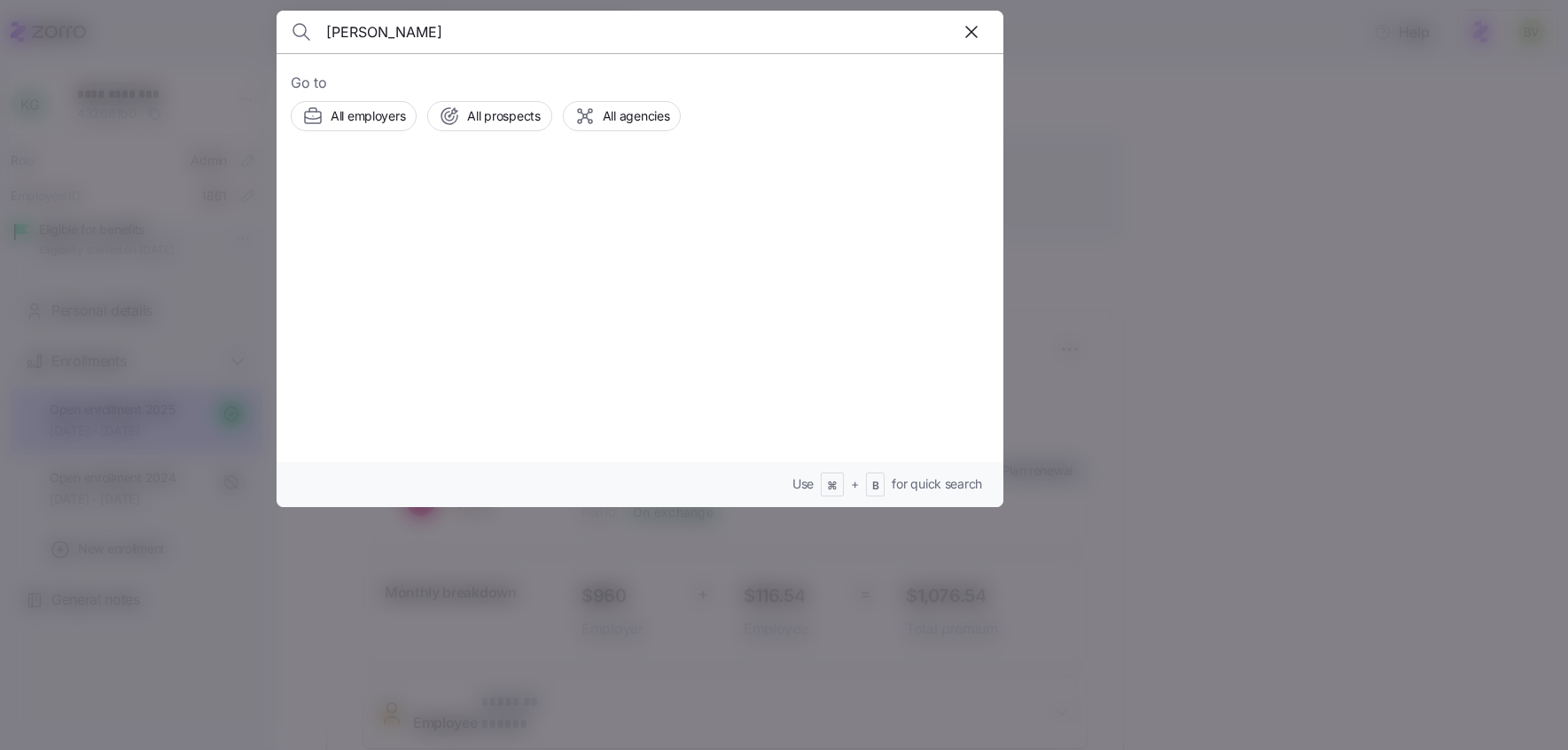
type input "Kelly Venable"
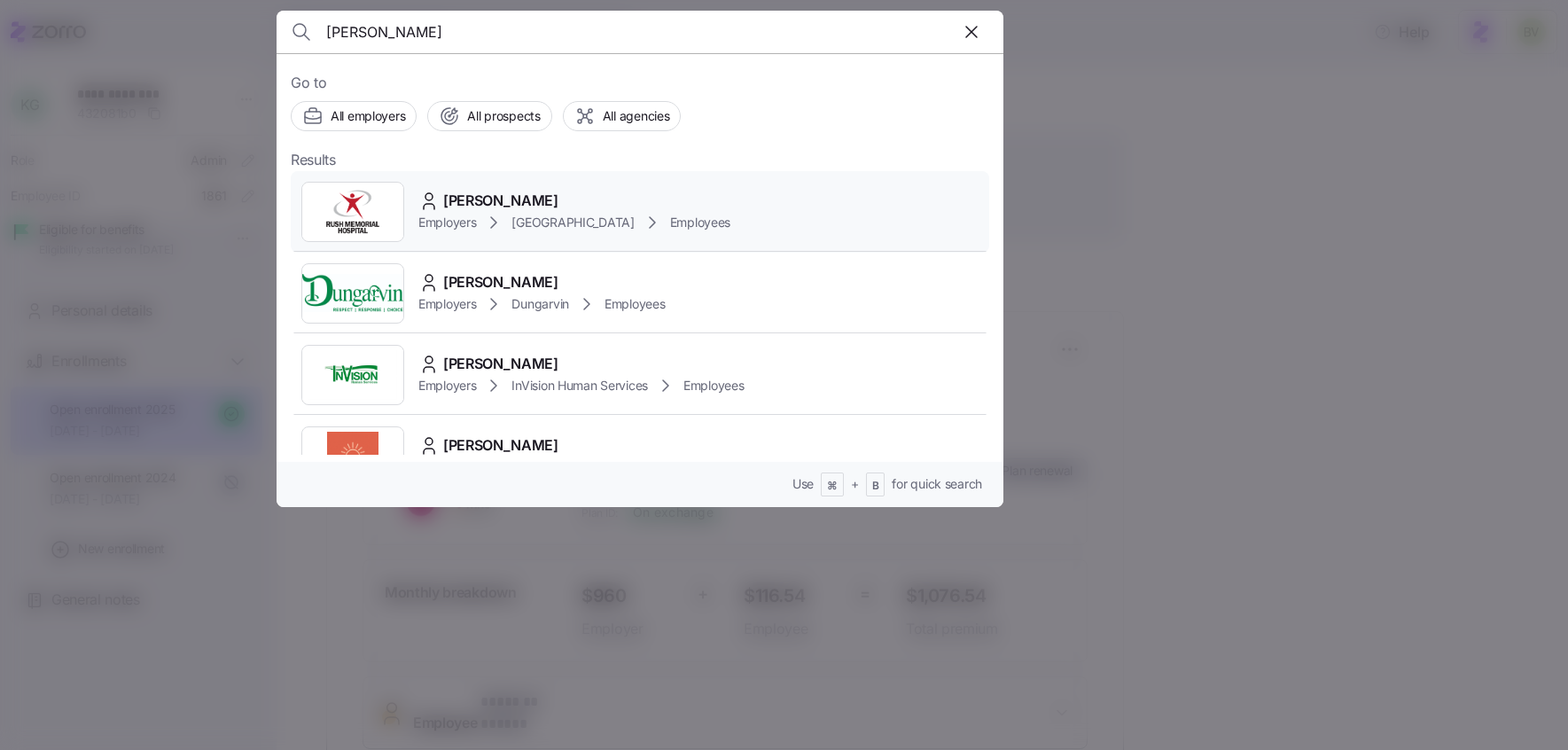
click at [343, 197] on img at bounding box center [353, 212] width 101 height 49
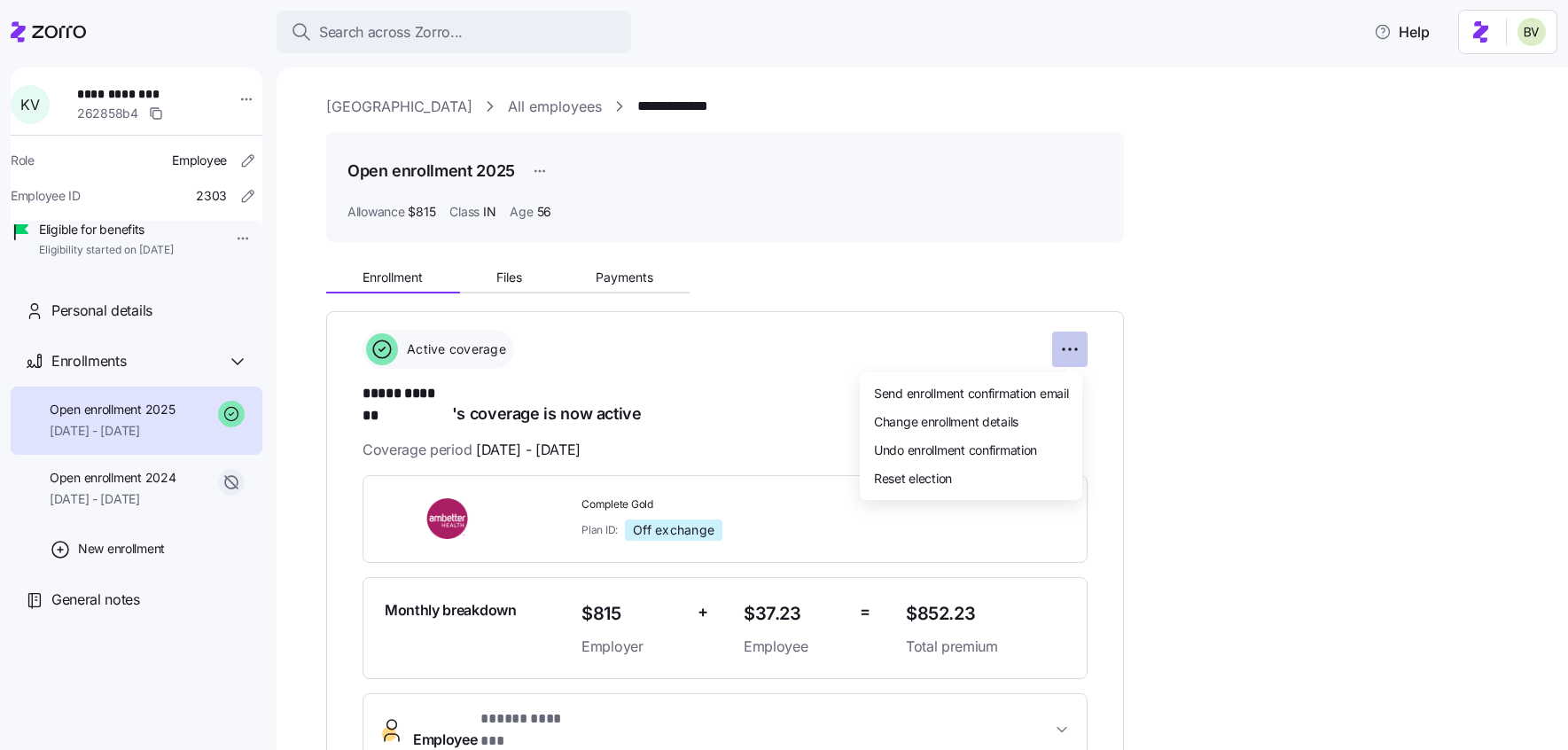
click at [1069, 353] on html "**********" at bounding box center [784, 370] width 1568 height 740
click at [991, 419] on span "Change enrollment details" at bounding box center [947, 421] width 144 height 18
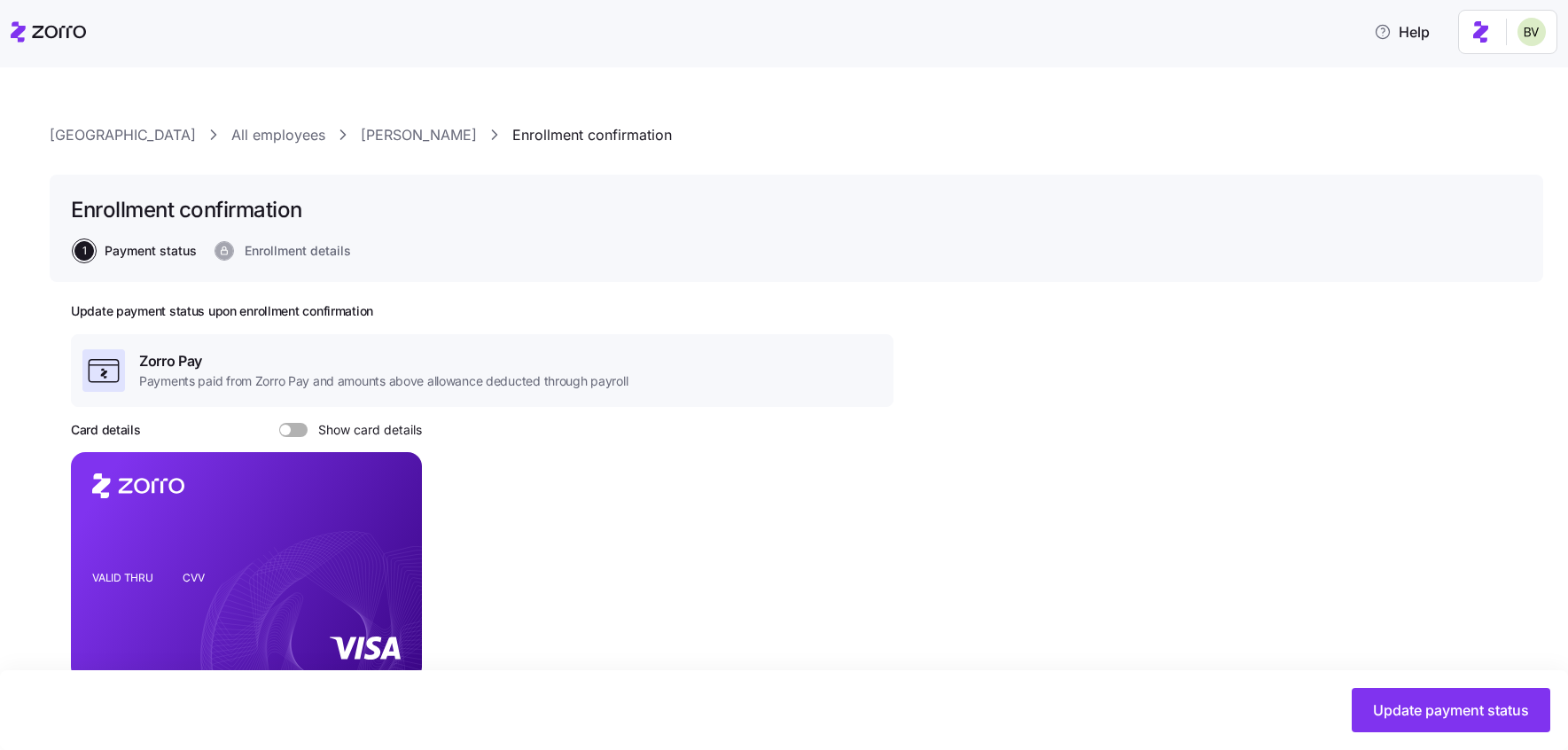
scroll to position [621, 0]
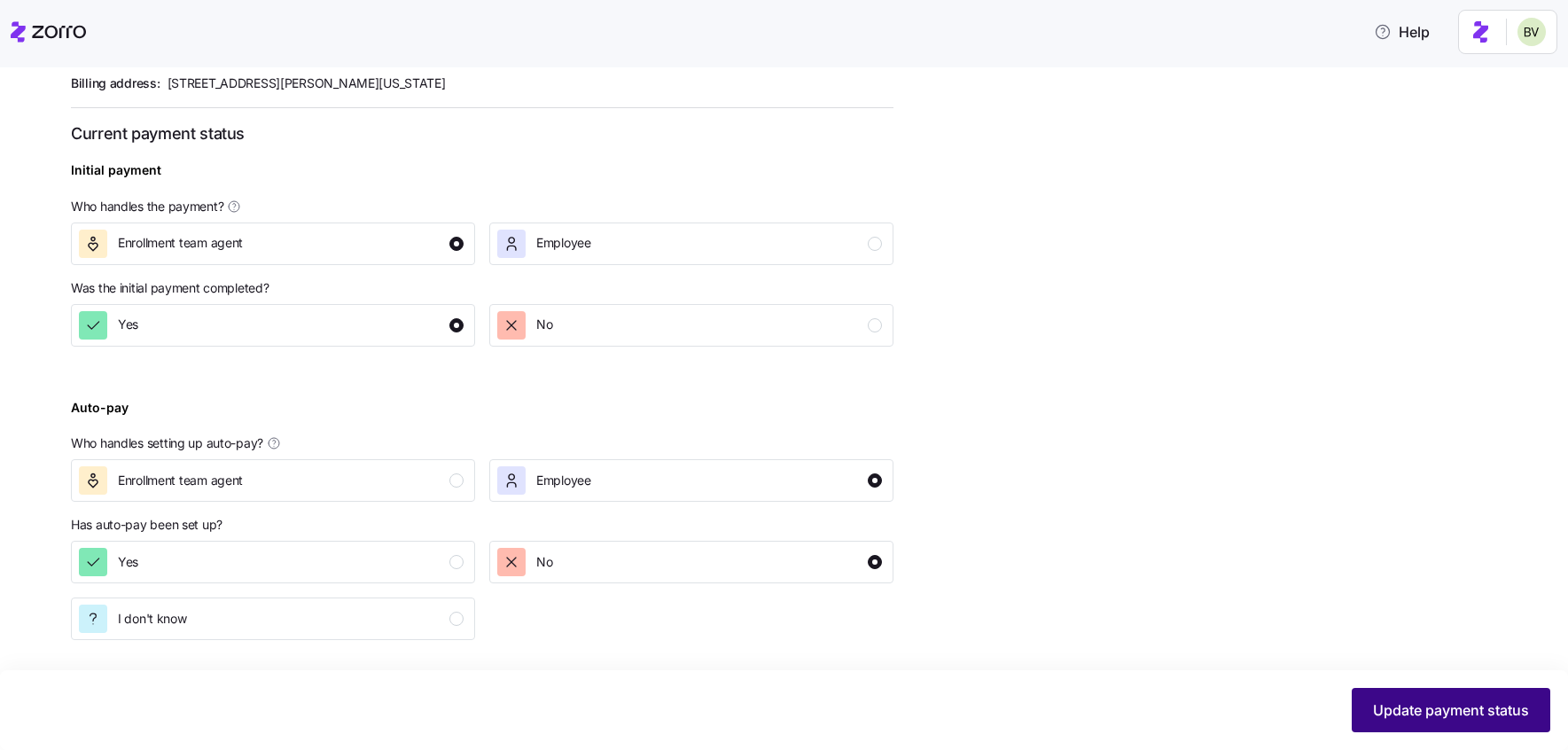
click at [1386, 719] on span "Update payment status" at bounding box center [1451, 710] width 156 height 21
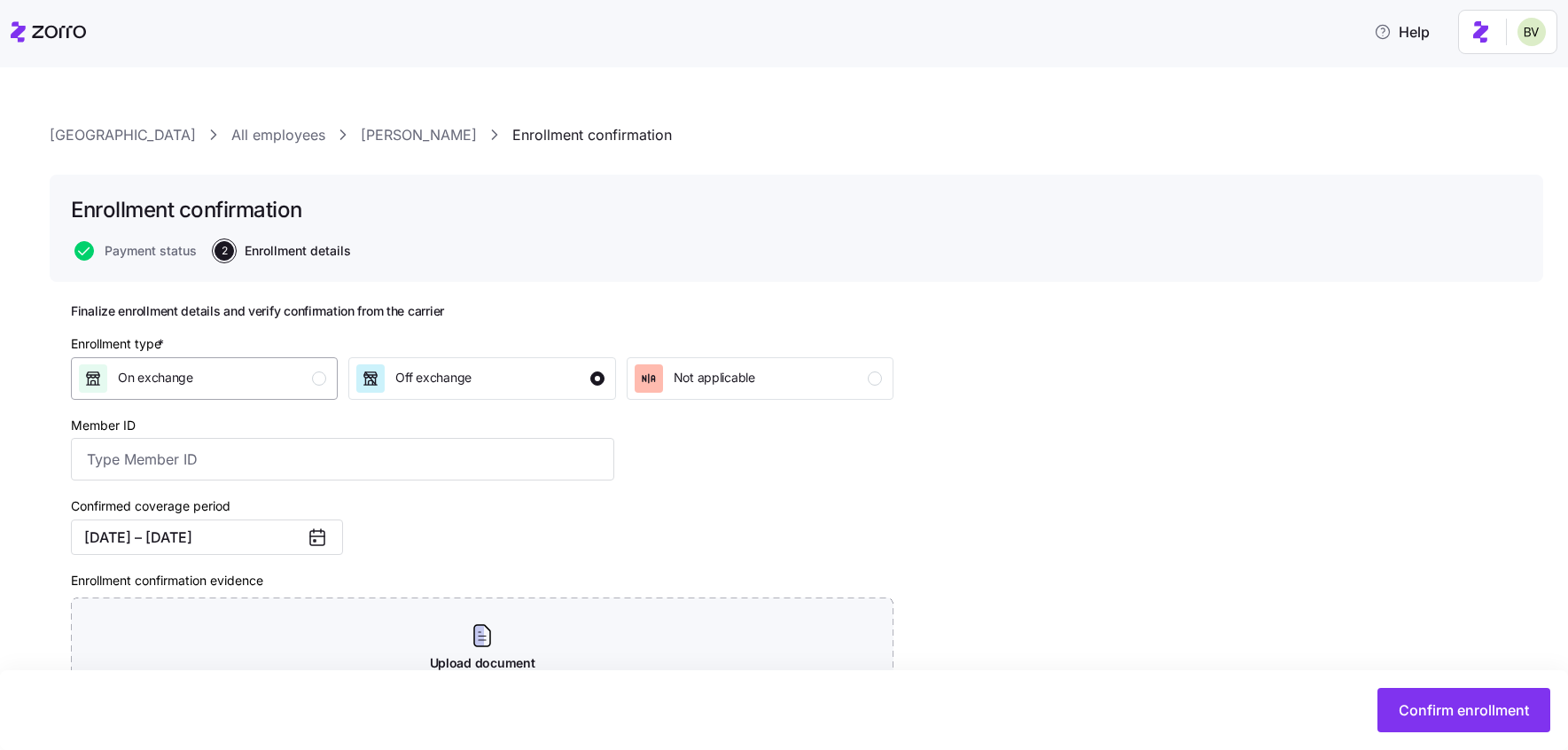
click at [289, 367] on div "On exchange" at bounding box center [202, 378] width 247 height 29
click at [1463, 714] on span "Confirm enrollment" at bounding box center [1463, 710] width 130 height 21
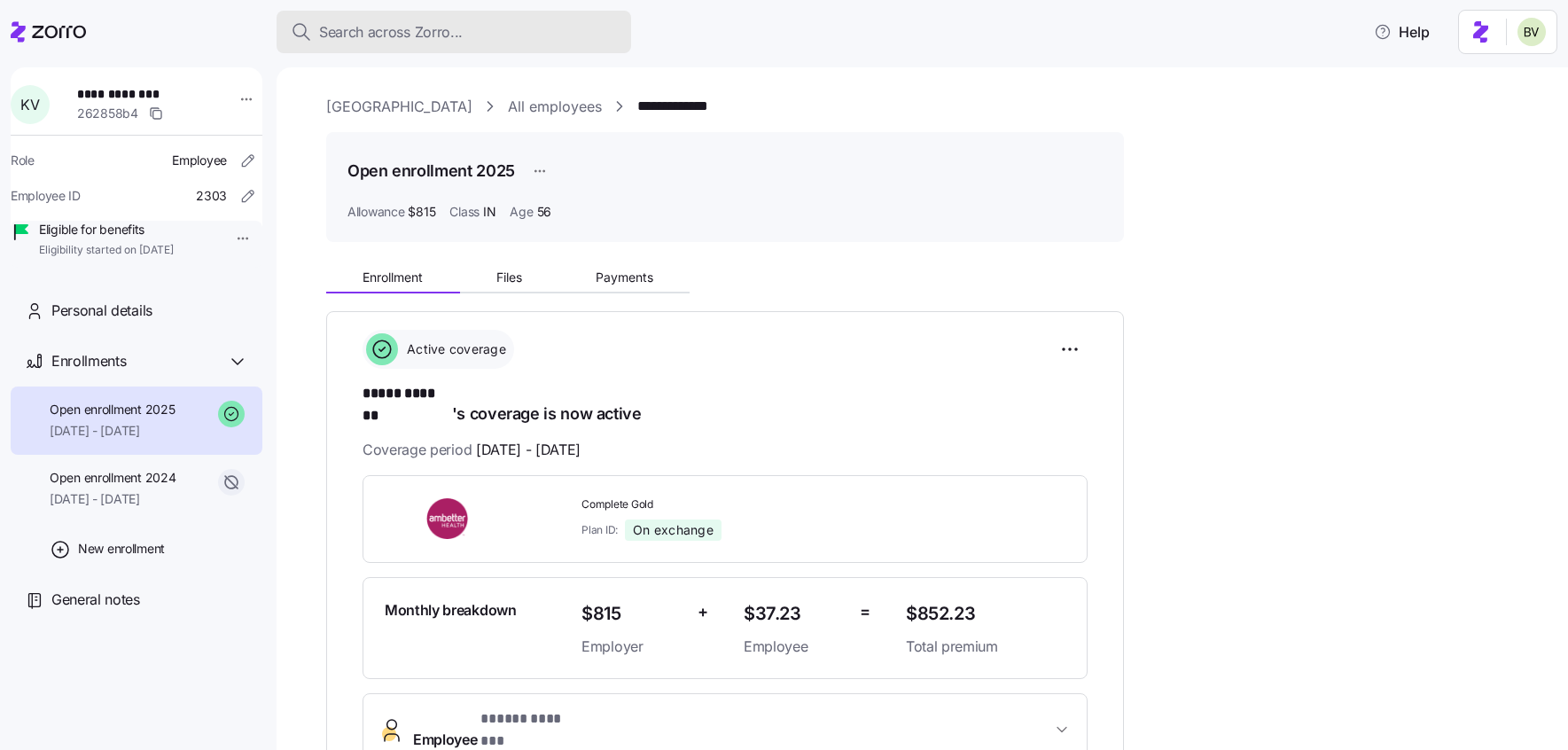
click at [456, 35] on span "Search across Zorro..." at bounding box center [391, 31] width 143 height 22
click at [456, 35] on body "**********" at bounding box center [784, 370] width 1568 height 740
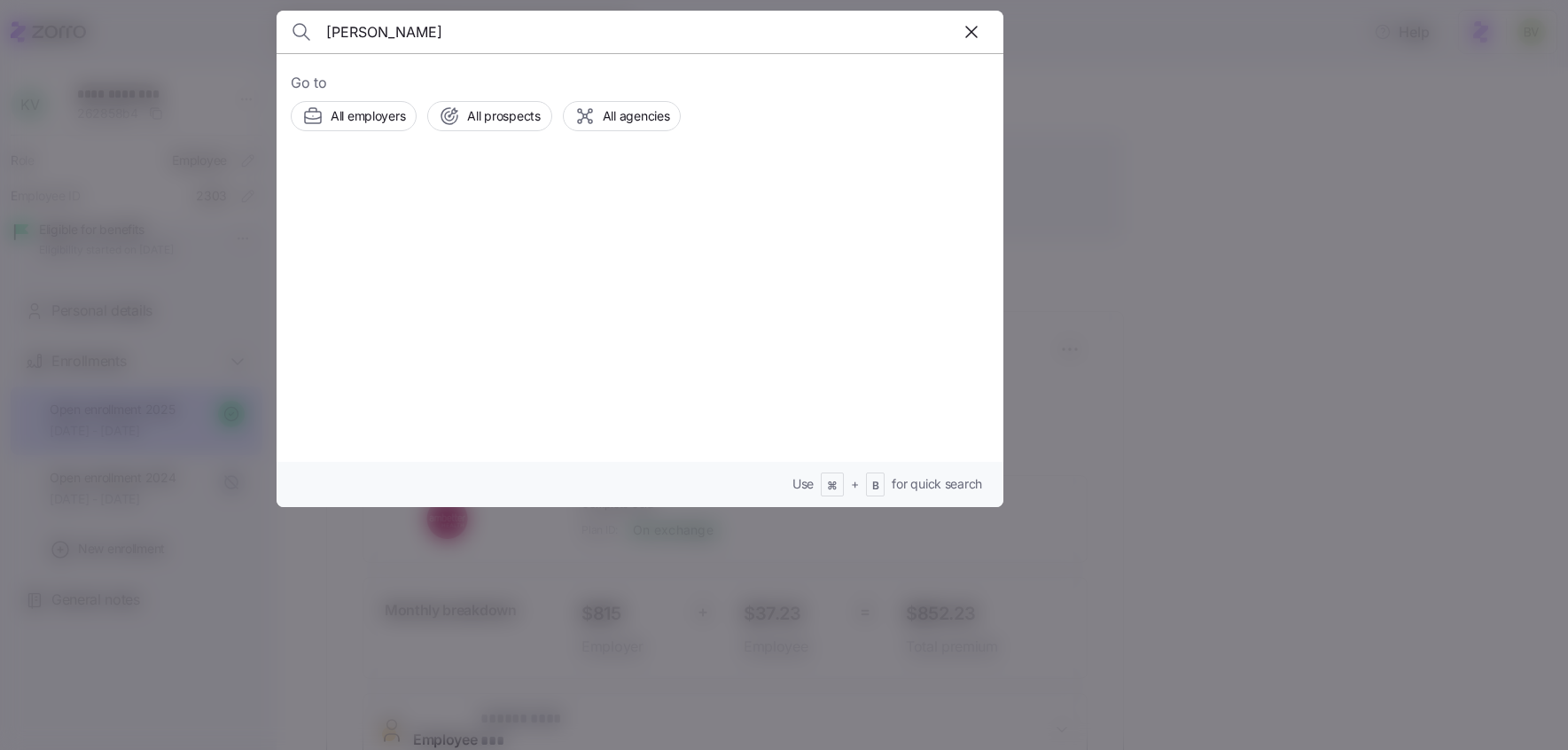
type input "Paula Mount"
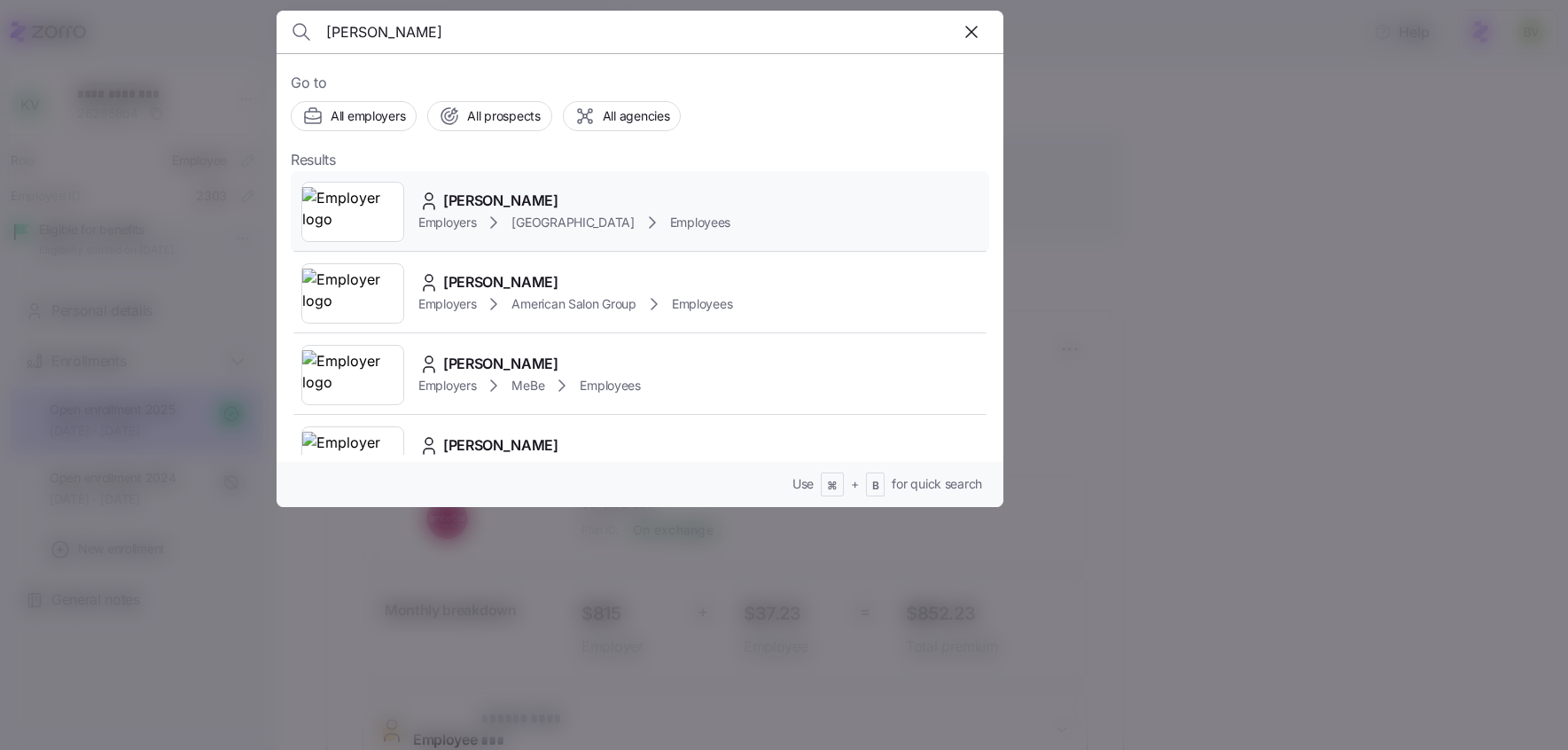
click at [372, 187] on img at bounding box center [353, 212] width 101 height 49
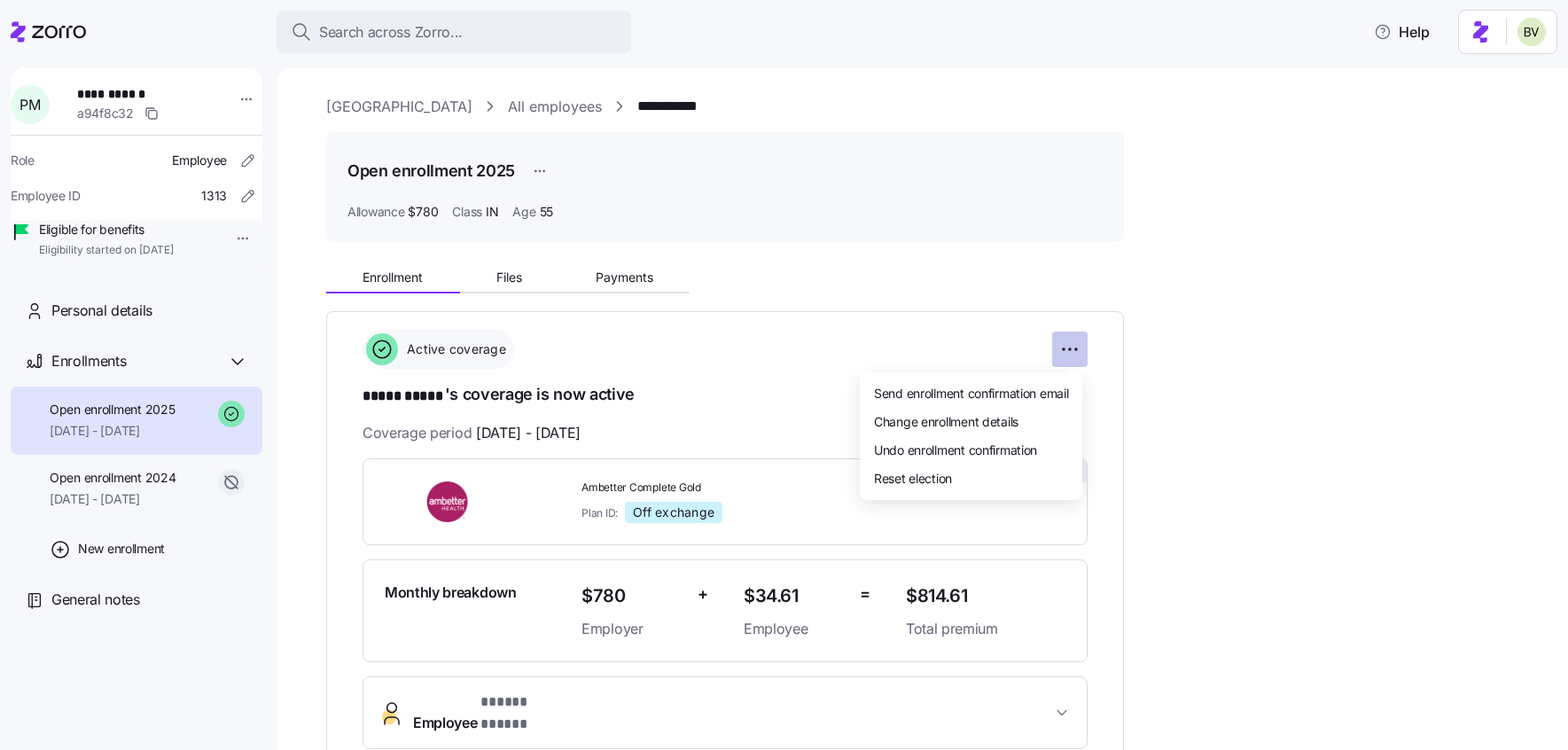
click at [1063, 342] on html "**********" at bounding box center [784, 370] width 1568 height 740
click at [985, 421] on span "Change enrollment details" at bounding box center [947, 421] width 144 height 18
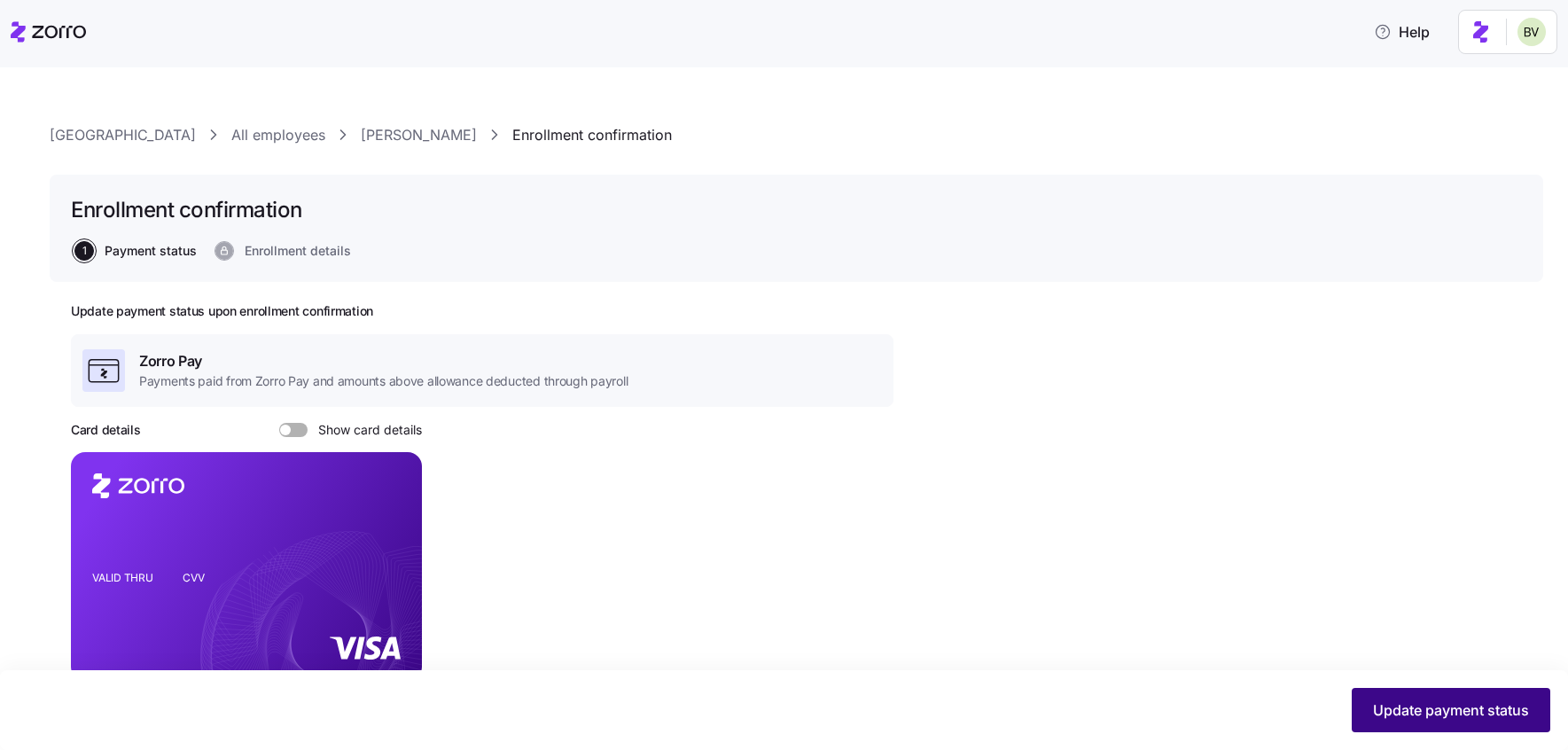
click at [1417, 731] on button "Update payment status" at bounding box center [1450, 710] width 199 height 45
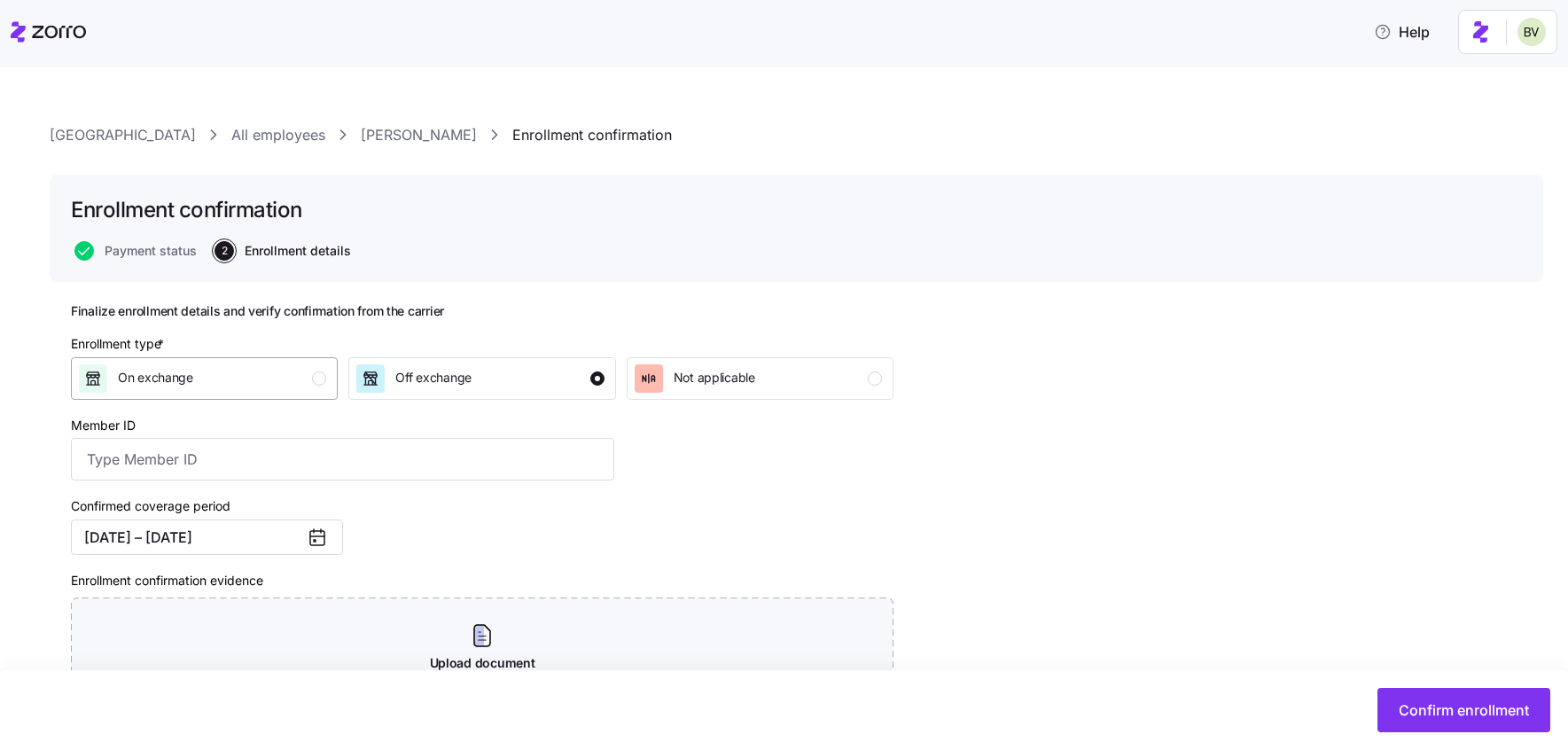
click at [266, 375] on div "On exchange" at bounding box center [202, 378] width 247 height 29
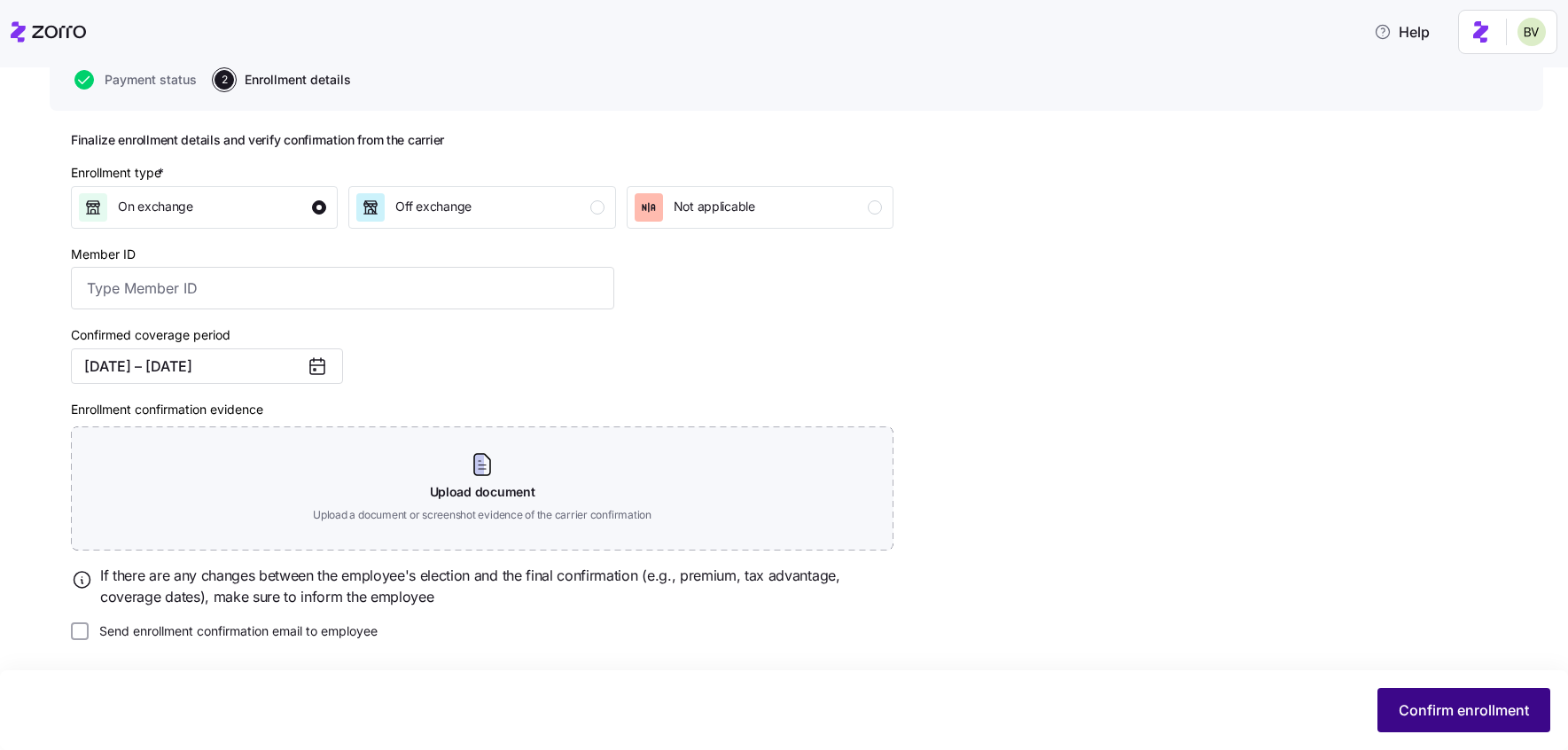
click at [1454, 710] on span "Confirm enrollment" at bounding box center [1463, 710] width 130 height 21
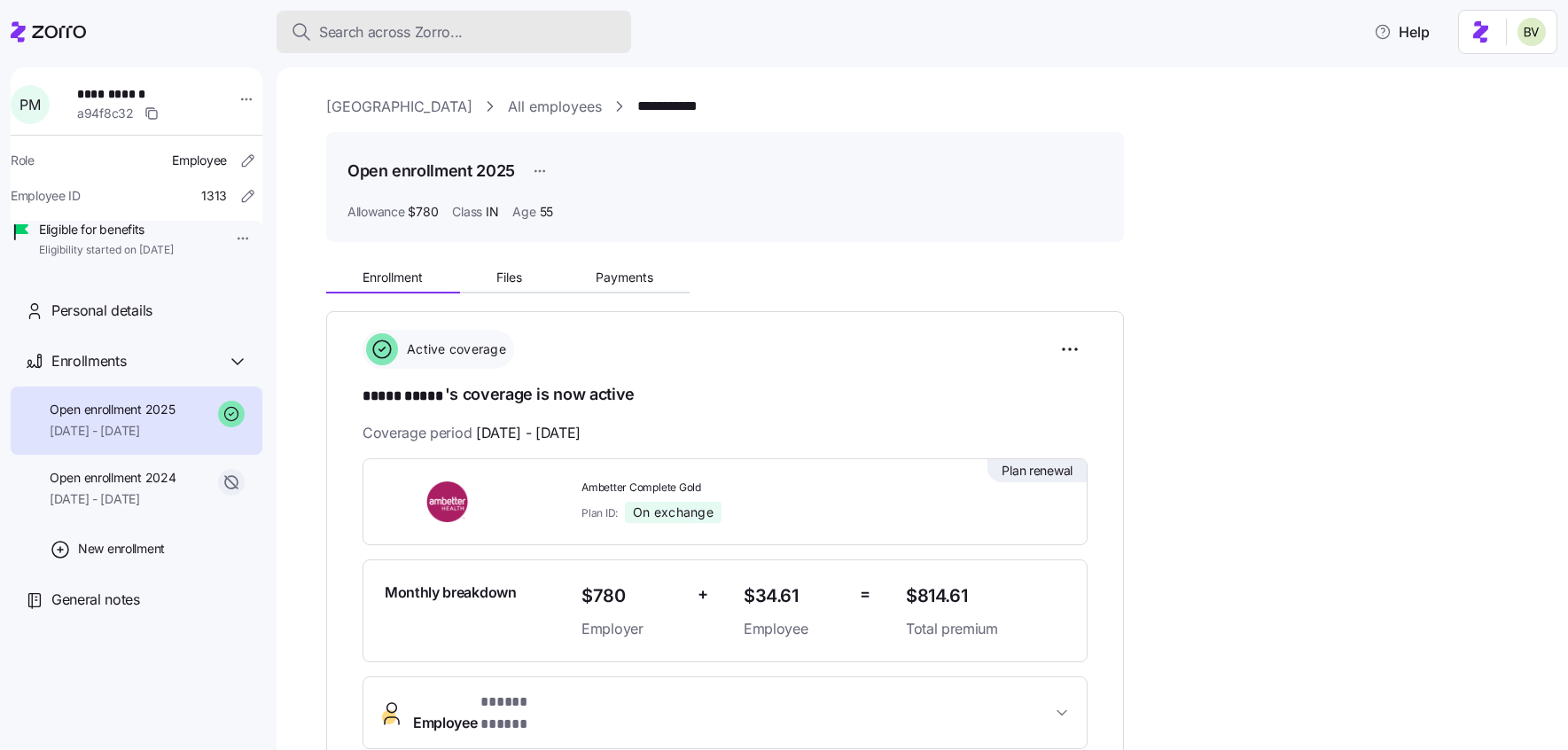
click at [478, 33] on div "Search across Zorro..." at bounding box center [453, 31] width 326 height 22
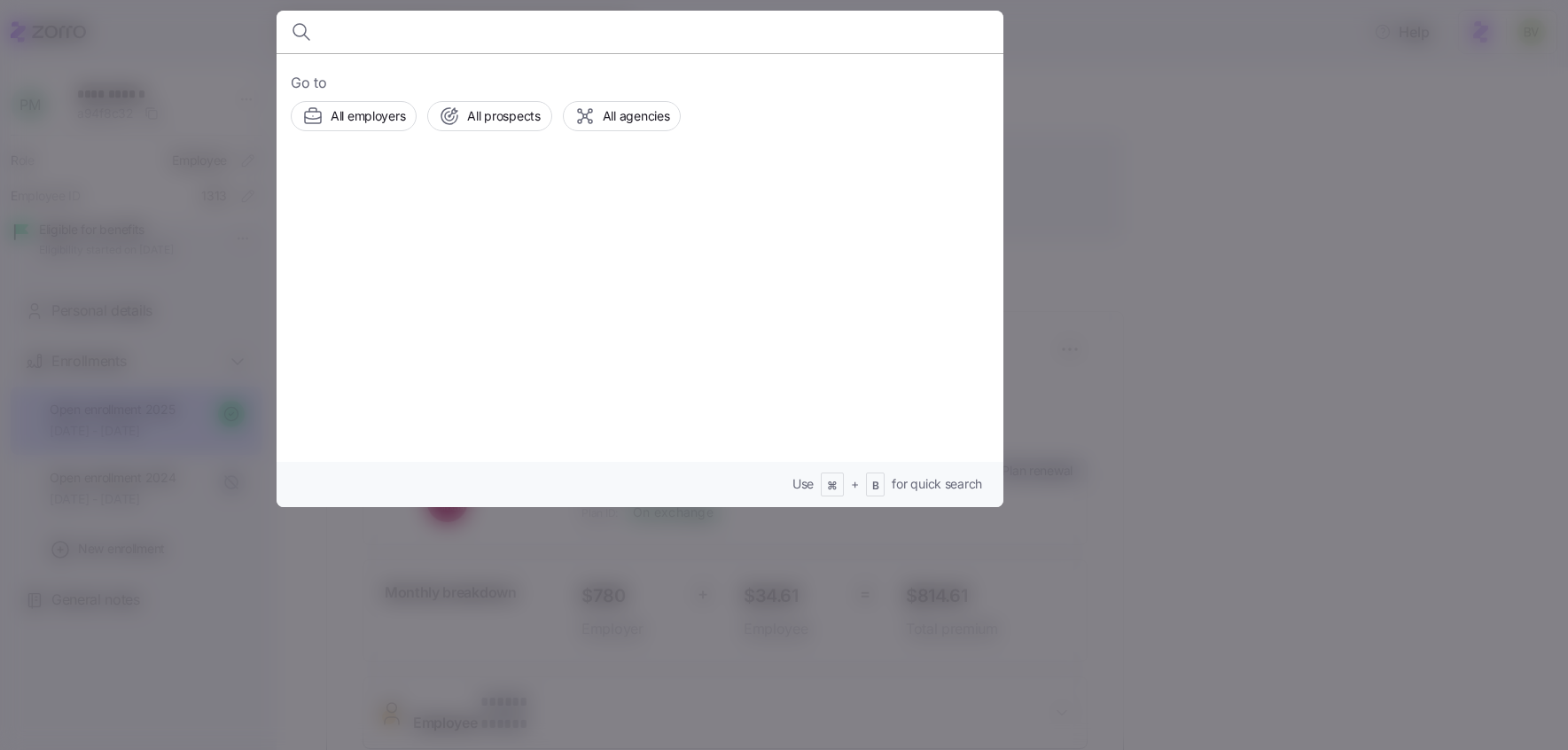
click at [478, 33] on body "**********" at bounding box center [784, 370] width 1568 height 740
type input "Shannon Crawford"
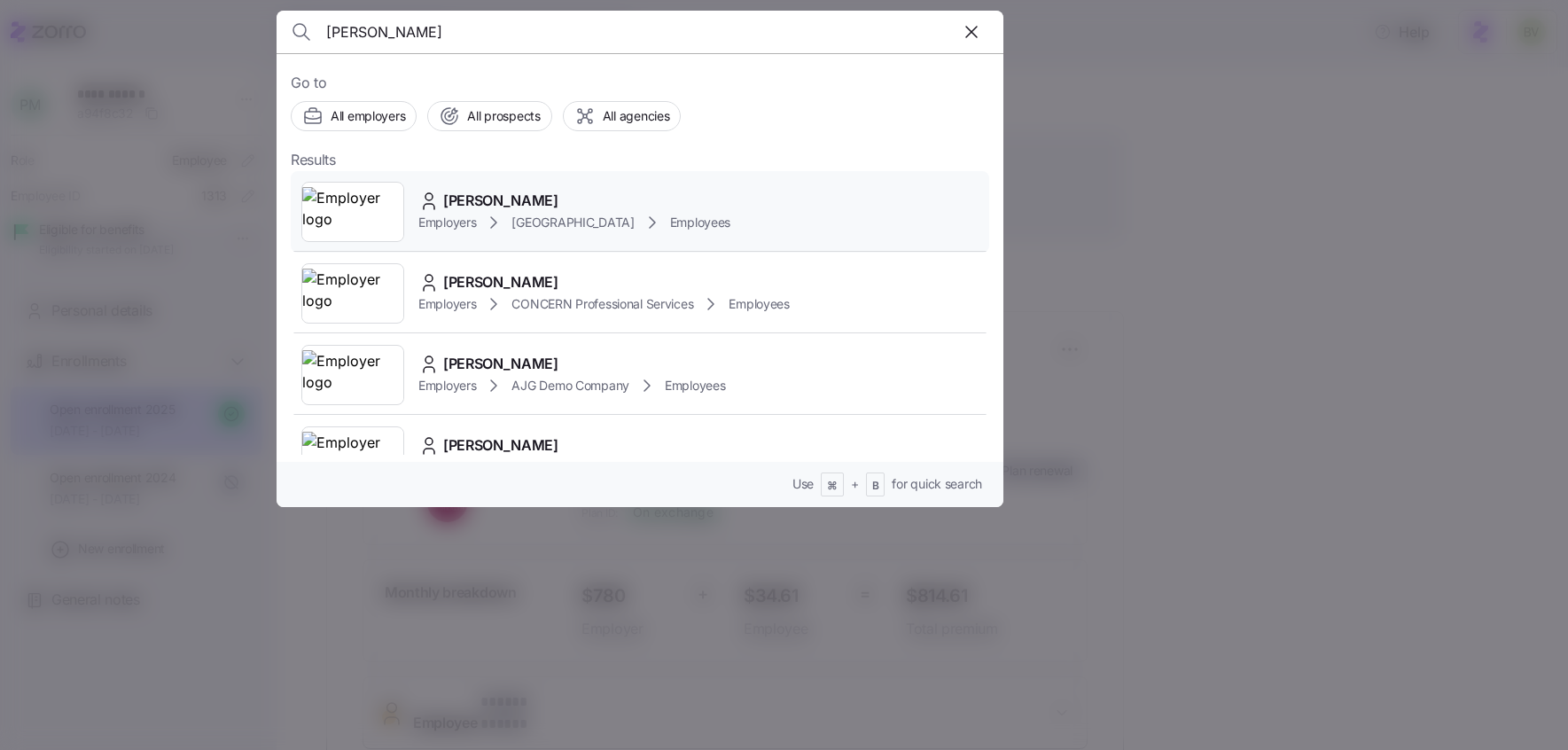
click at [354, 227] on img at bounding box center [353, 212] width 101 height 49
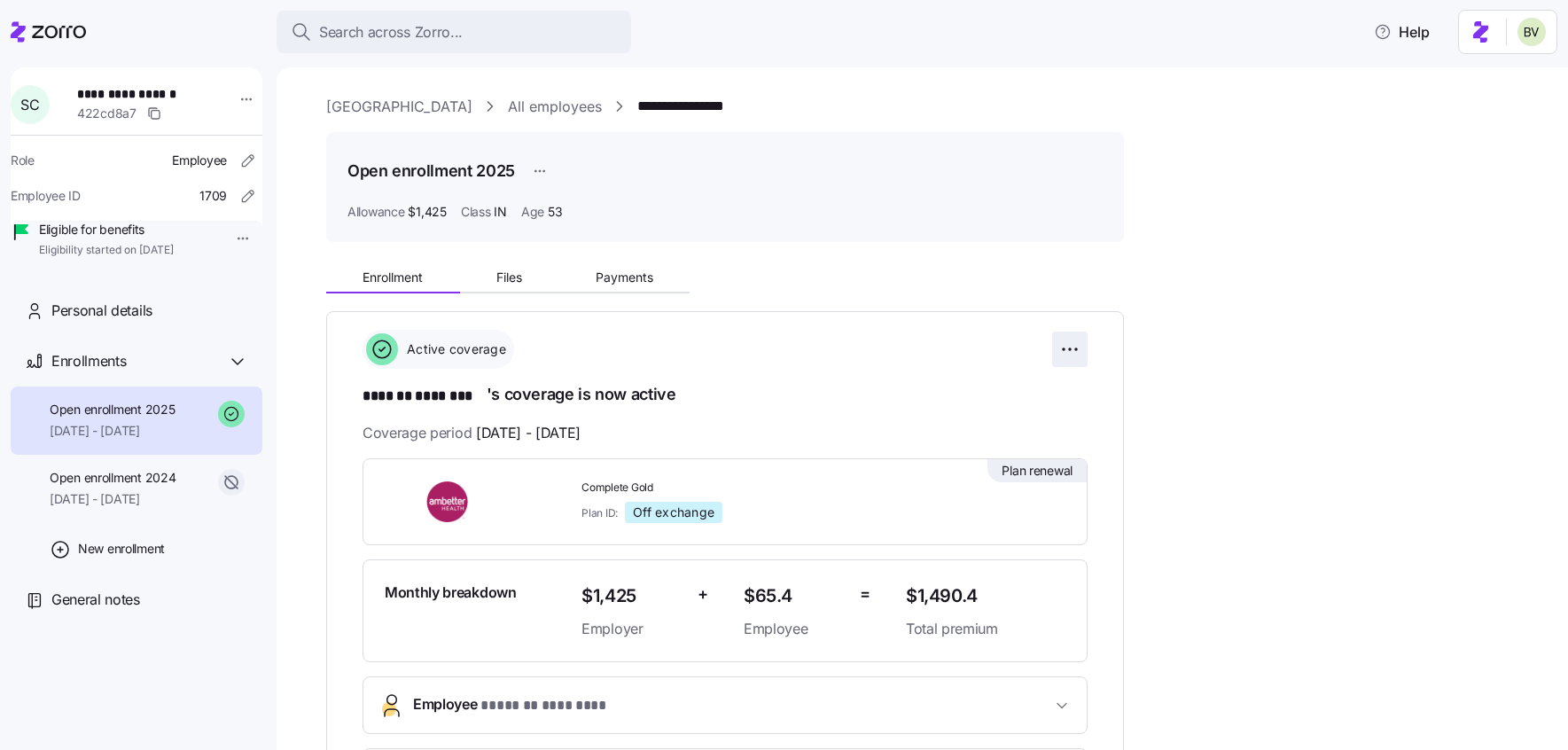
click at [1073, 355] on html "**********" at bounding box center [784, 370] width 1568 height 740
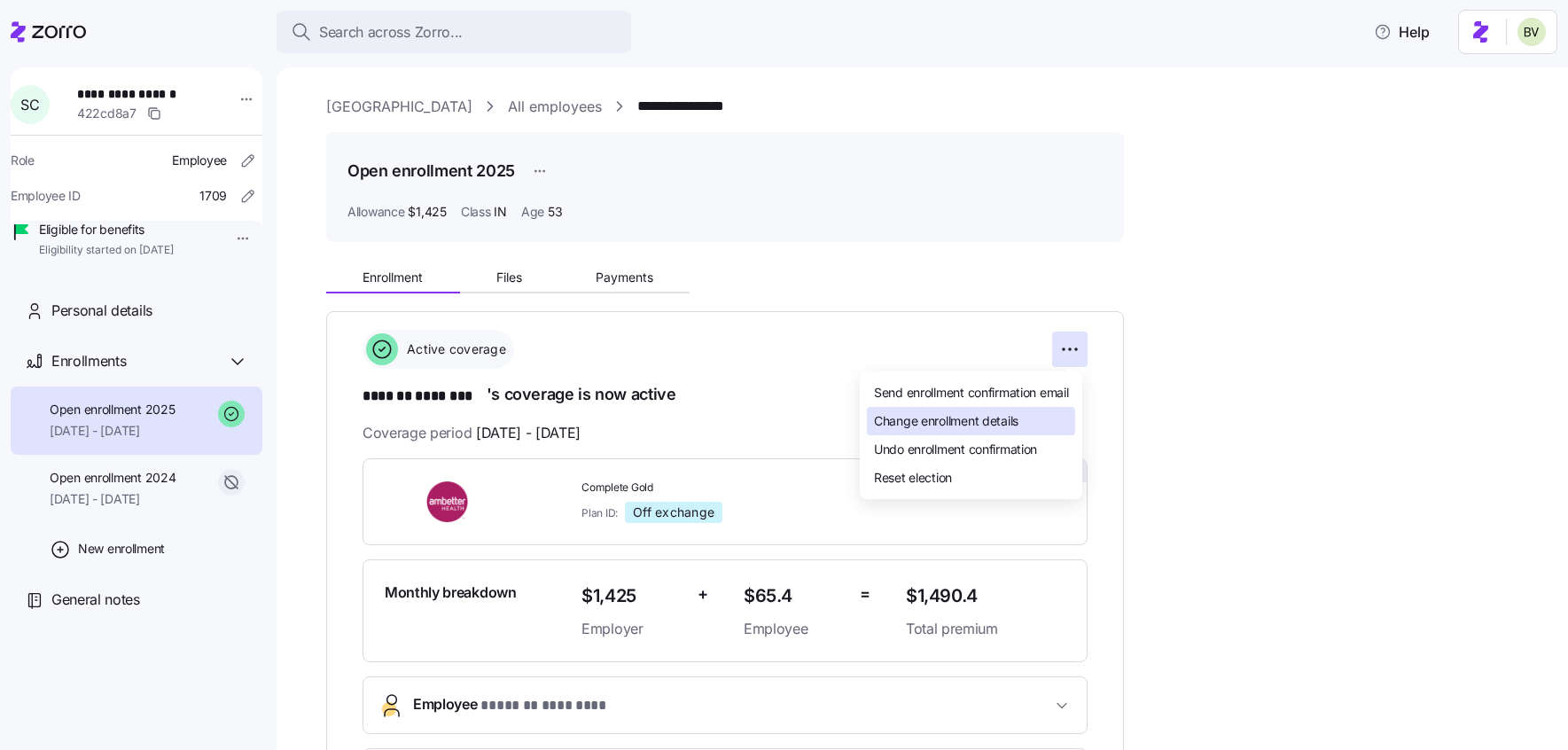
click at [982, 413] on span "Change enrollment details" at bounding box center [947, 421] width 144 height 18
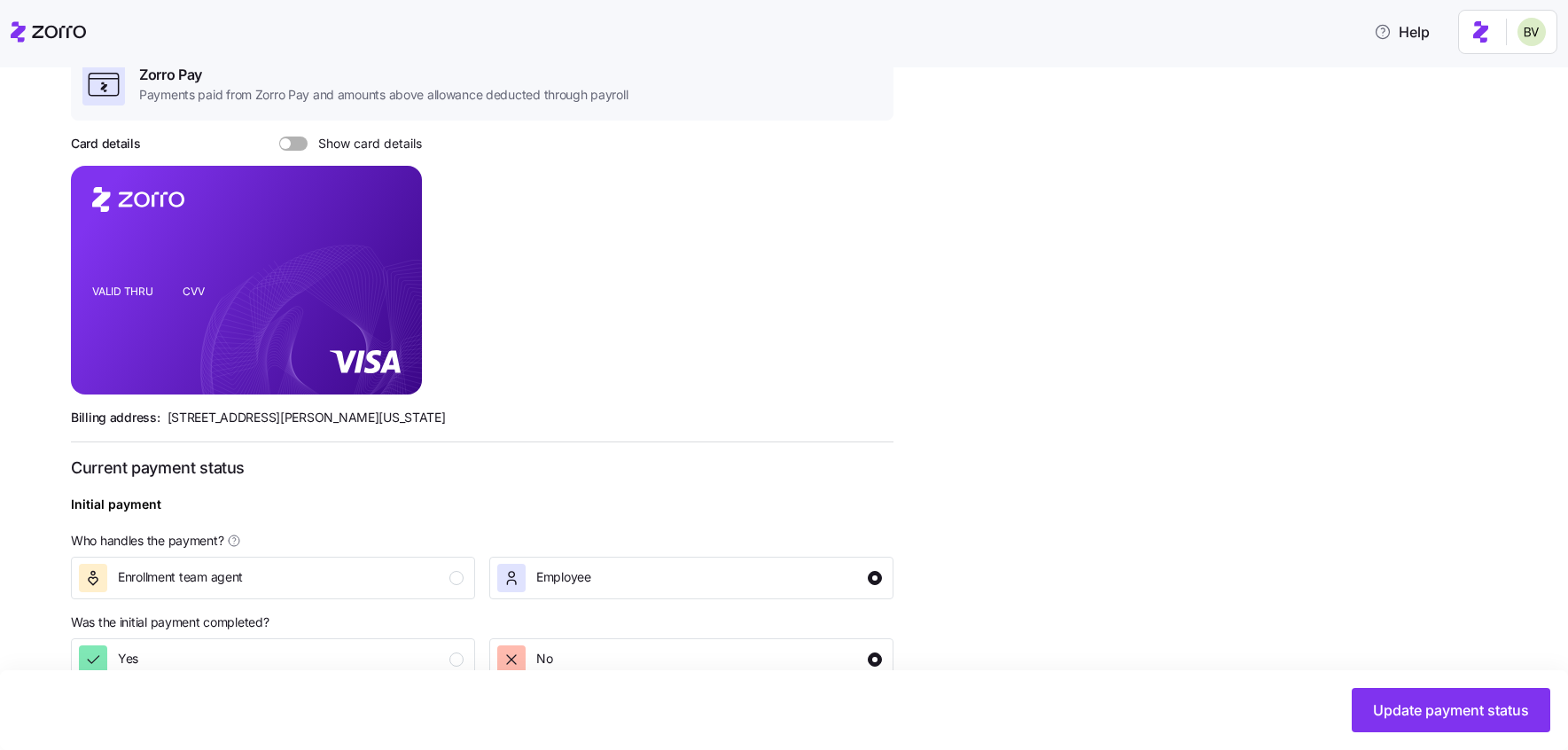
scroll to position [678, 0]
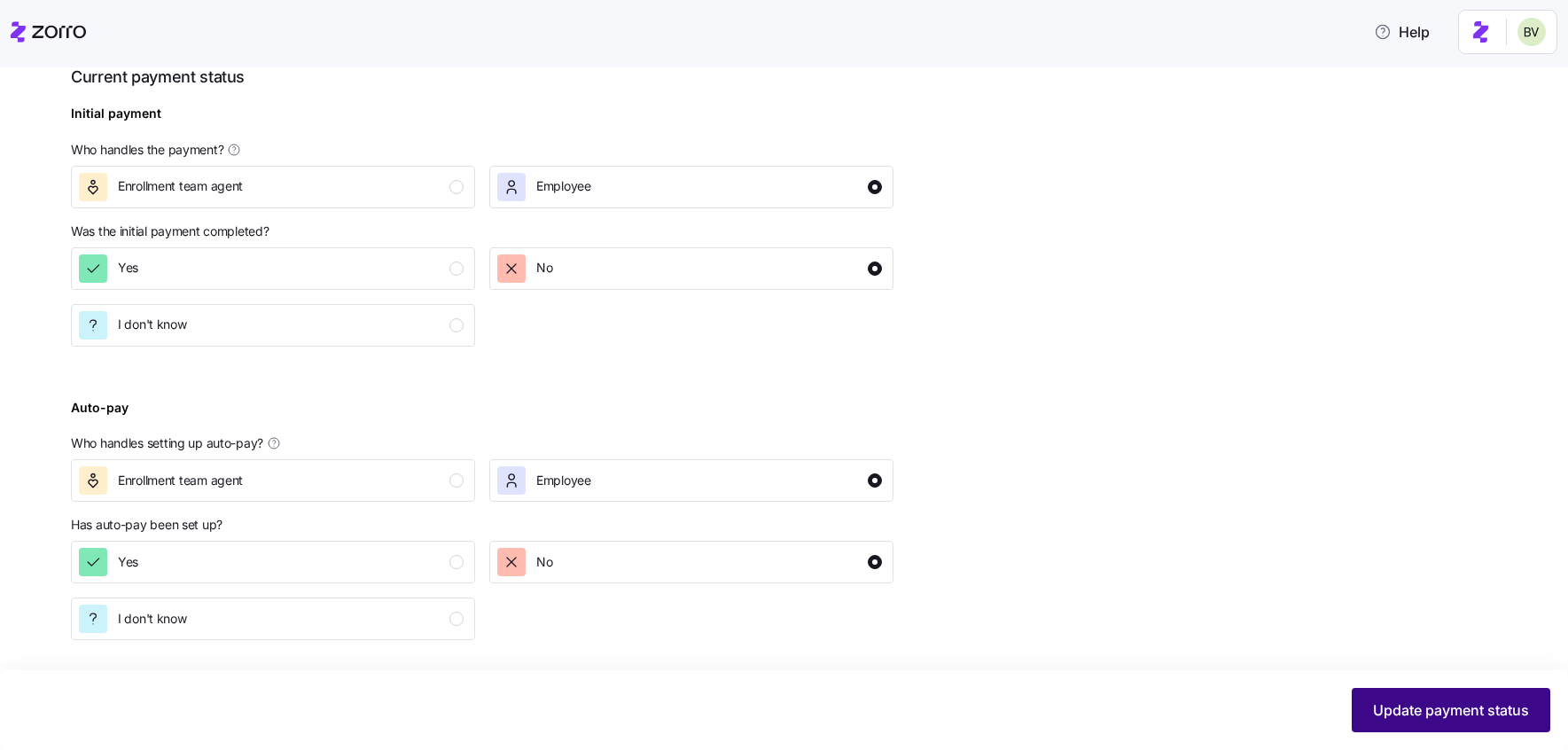
click at [1431, 724] on button "Update payment status" at bounding box center [1450, 710] width 199 height 45
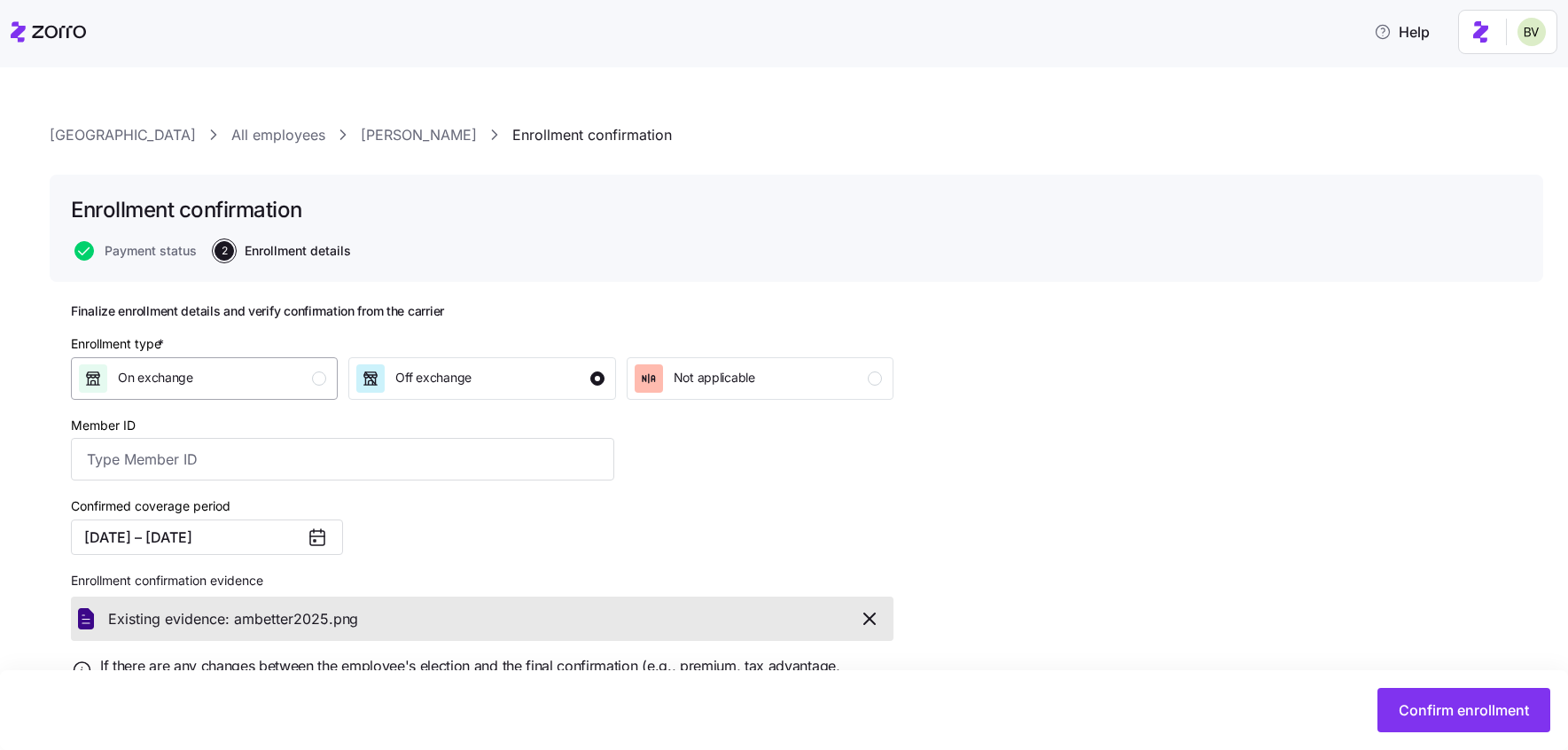
click at [296, 378] on div "On exchange" at bounding box center [202, 378] width 247 height 29
click at [1405, 721] on button "Confirm enrollment" at bounding box center [1464, 710] width 173 height 45
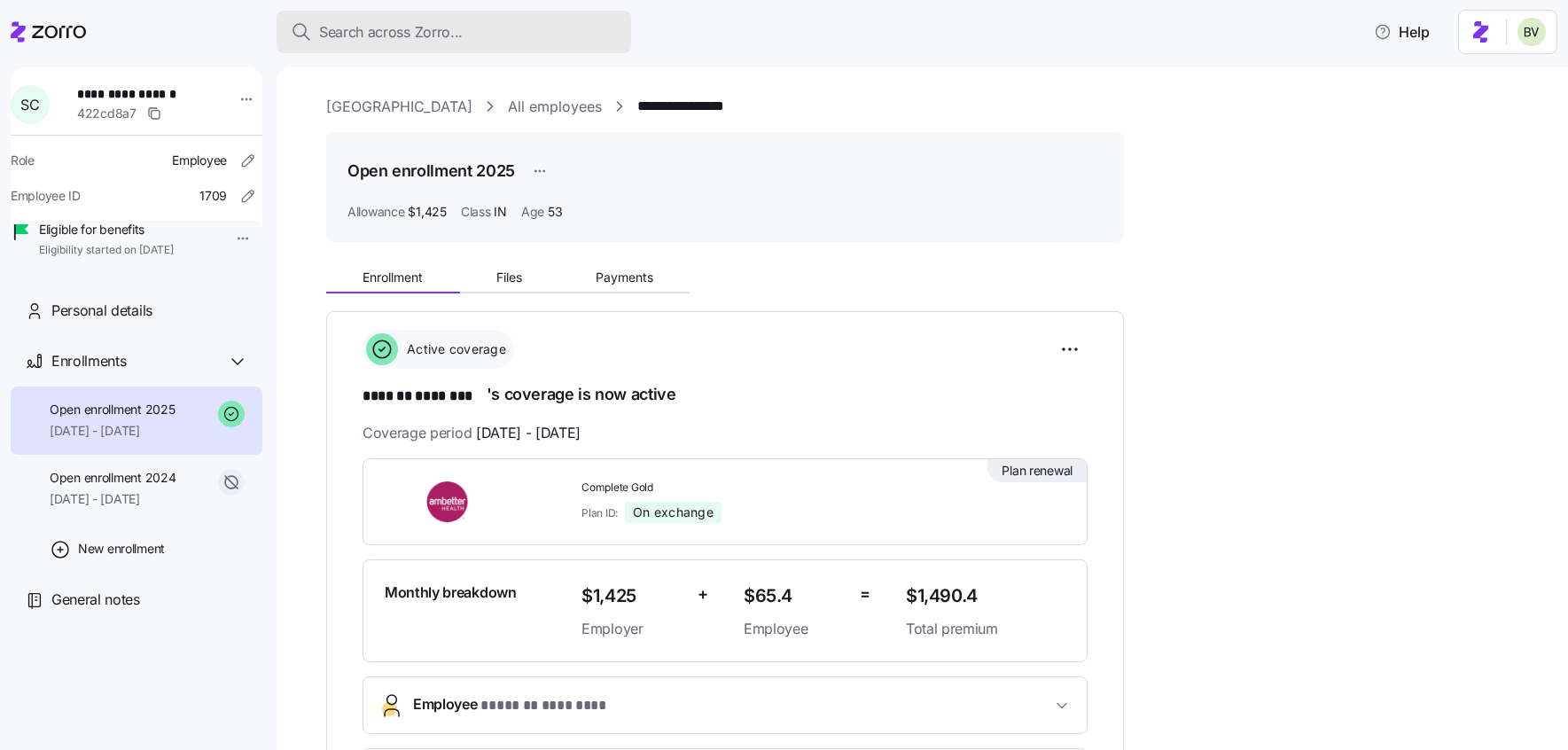
click at [401, 39] on span "Search across Zorro..." at bounding box center [391, 31] width 143 height 22
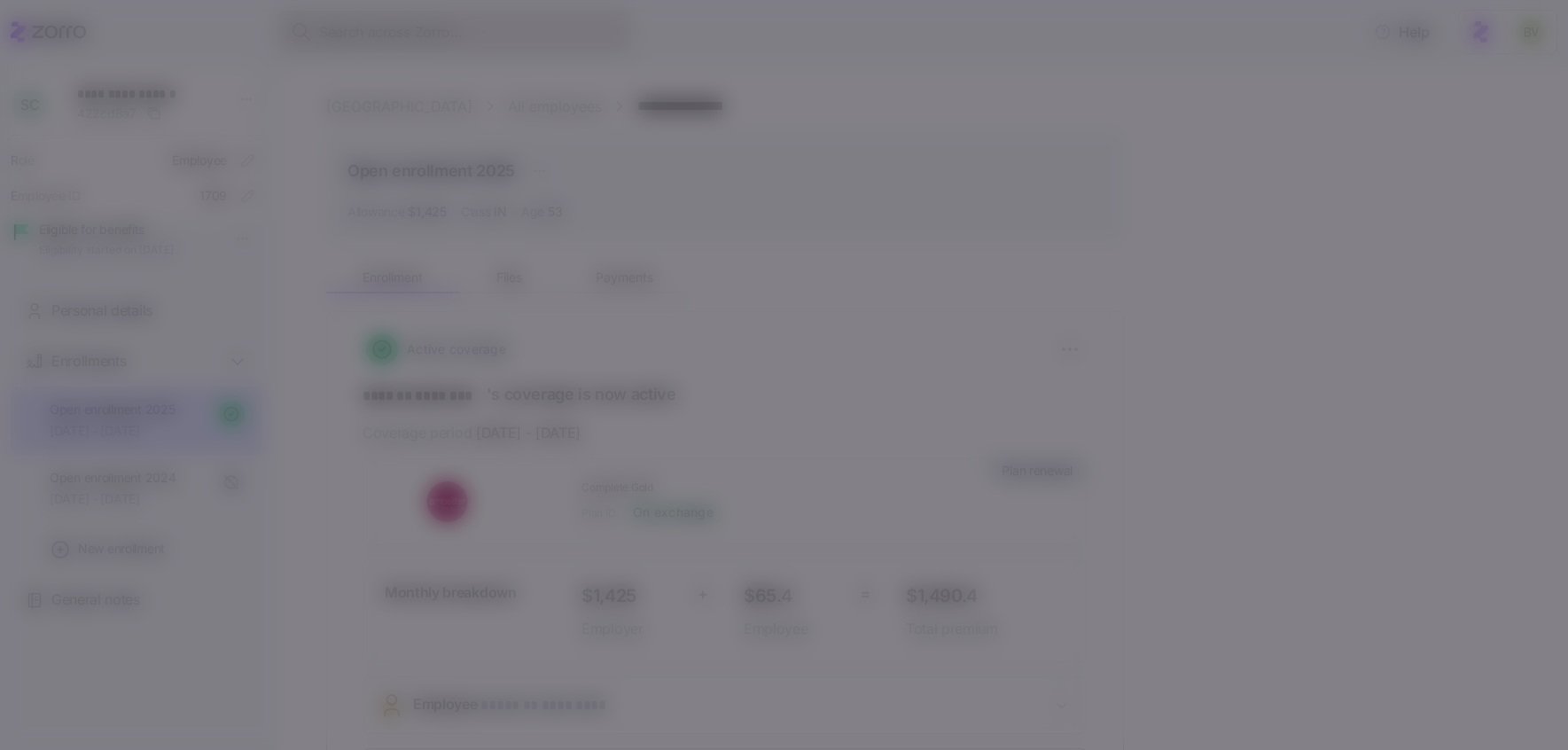
click at [401, 39] on body "**********" at bounding box center [784, 370] width 1568 height 740
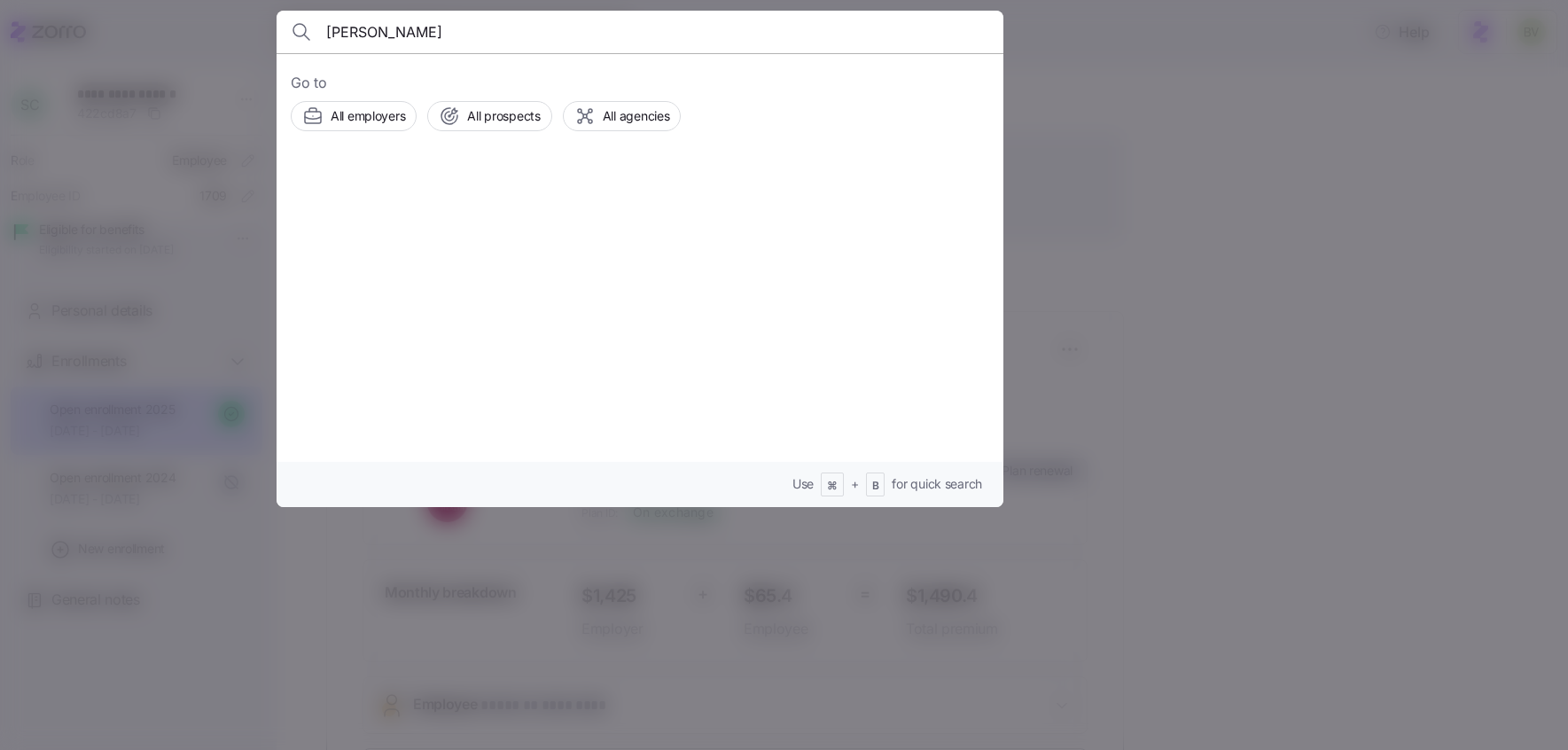
type input "Sheena Barksdale"
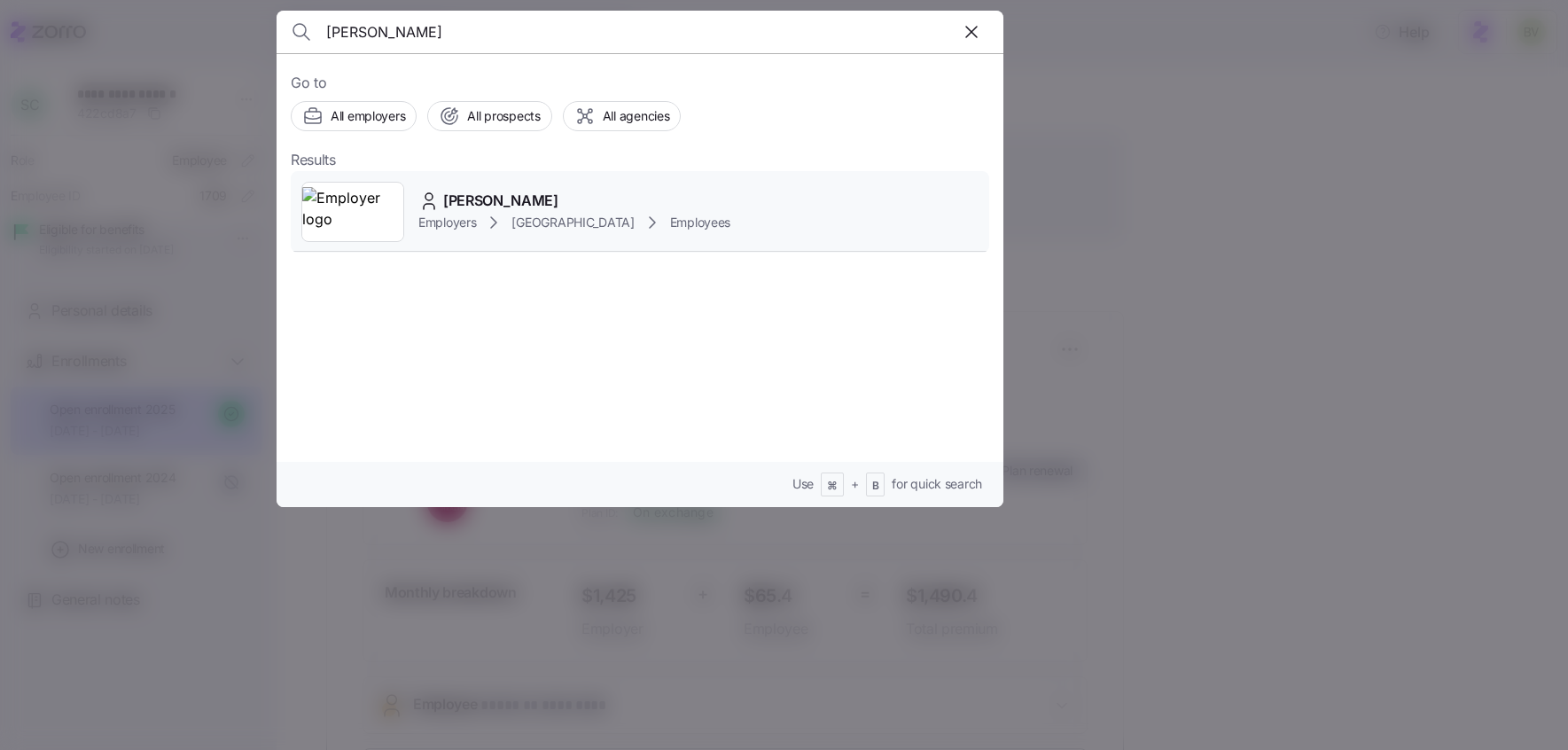
click at [382, 208] on img at bounding box center [353, 212] width 101 height 49
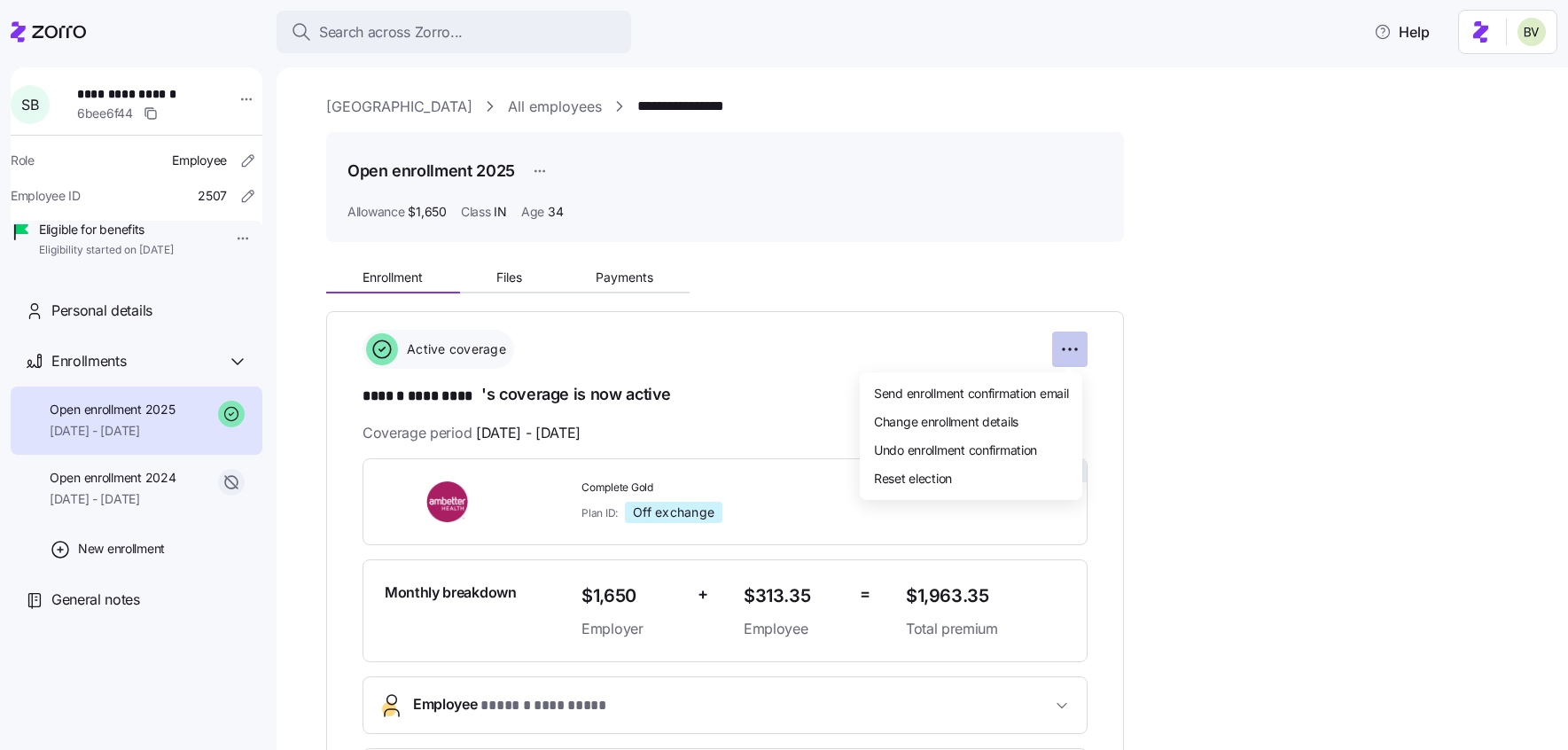
click at [1069, 347] on html "**********" at bounding box center [784, 370] width 1568 height 740
click at [987, 415] on span "Change enrollment details" at bounding box center [947, 421] width 144 height 18
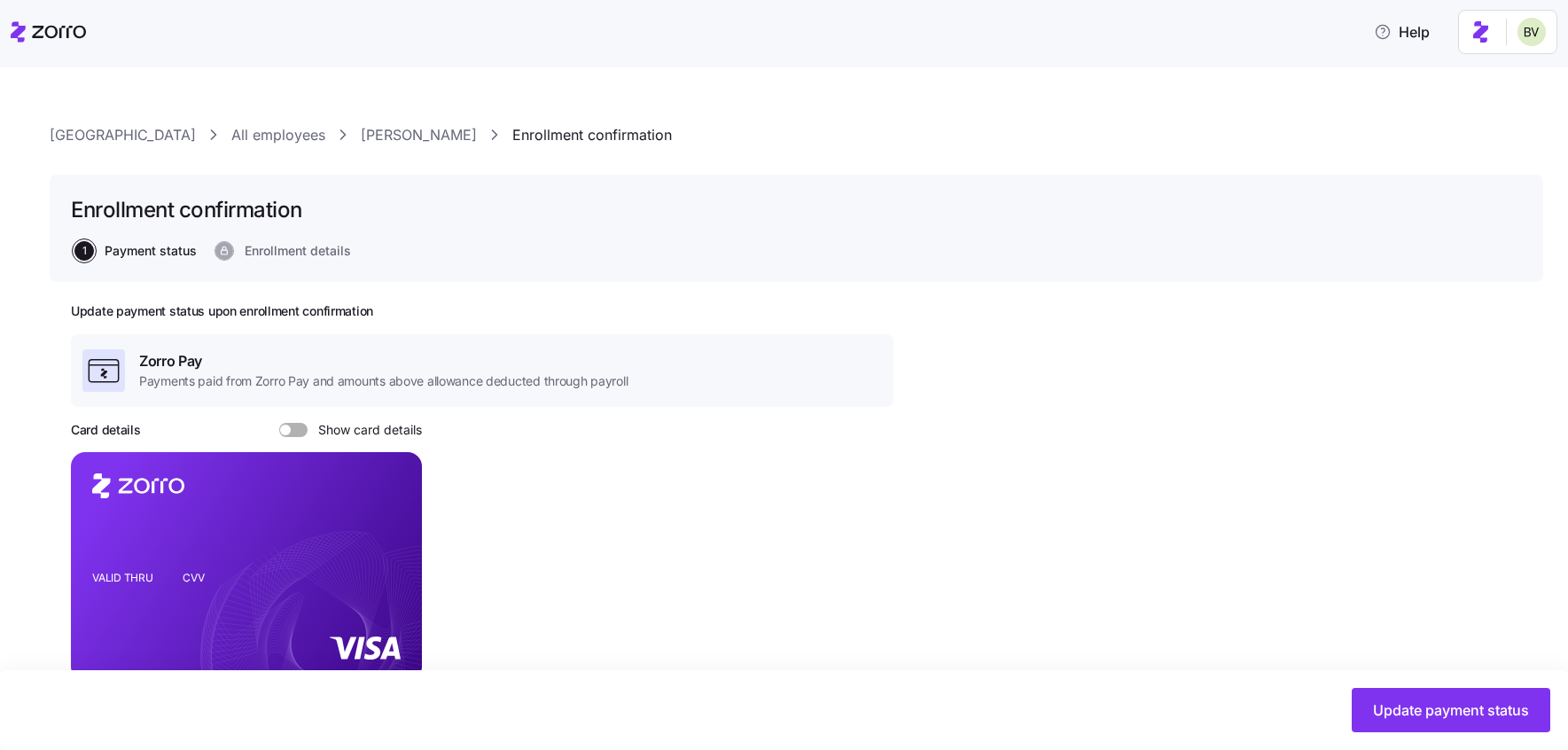
scroll to position [564, 0]
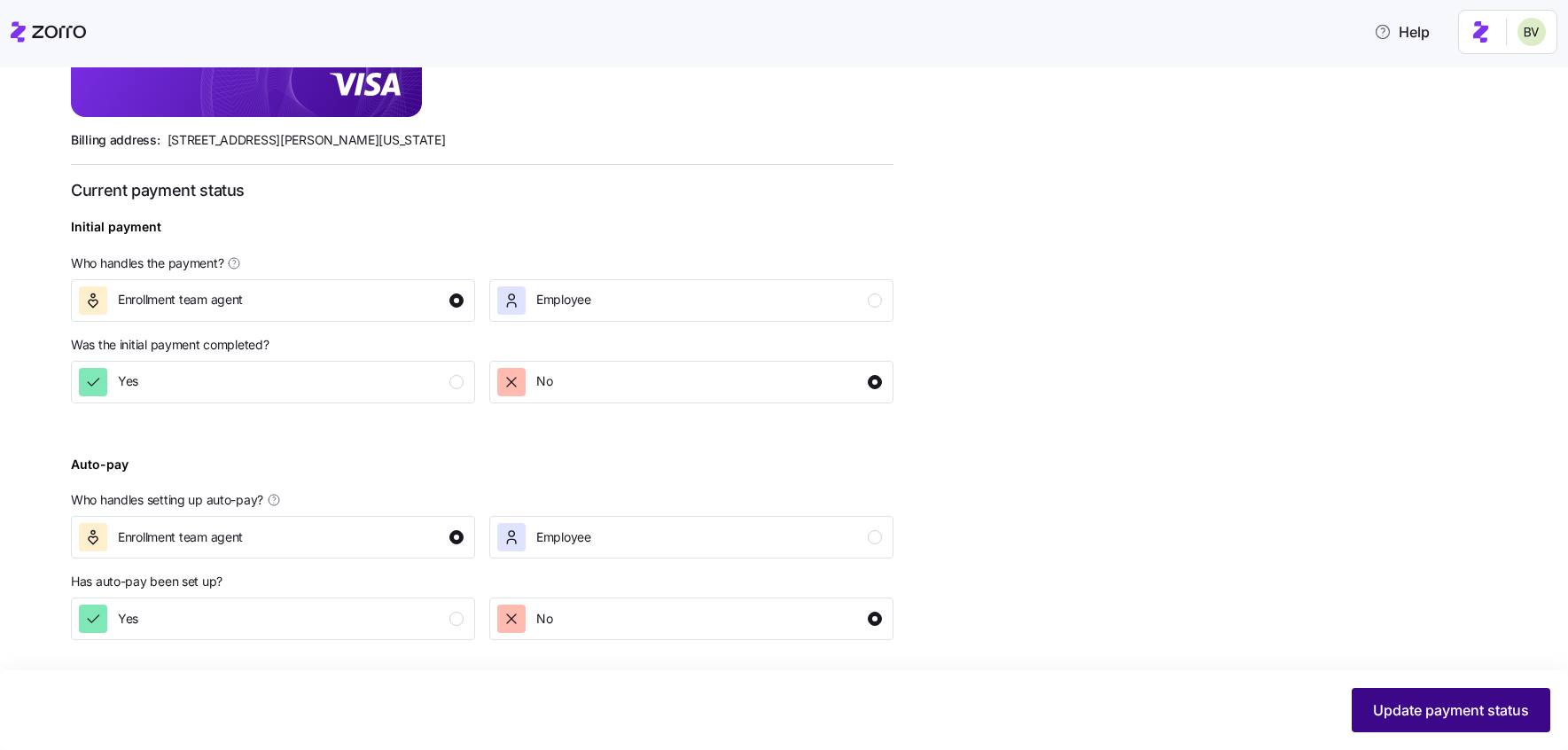
click at [1459, 714] on span "Update payment status" at bounding box center [1451, 710] width 156 height 21
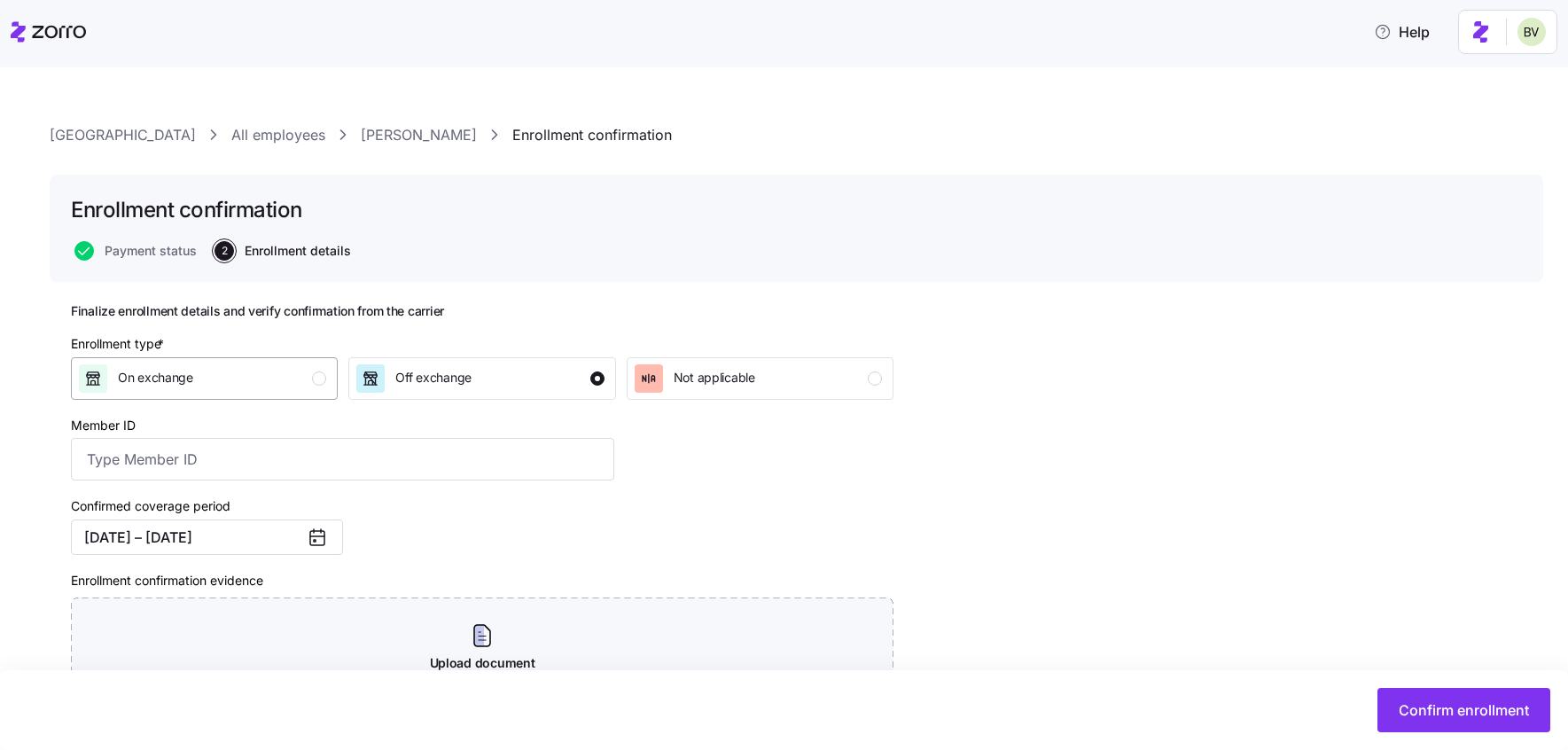
click at [198, 380] on div "On exchange" at bounding box center [202, 378] width 247 height 29
click at [1387, 705] on button "Confirm enrollment" at bounding box center [1464, 710] width 173 height 45
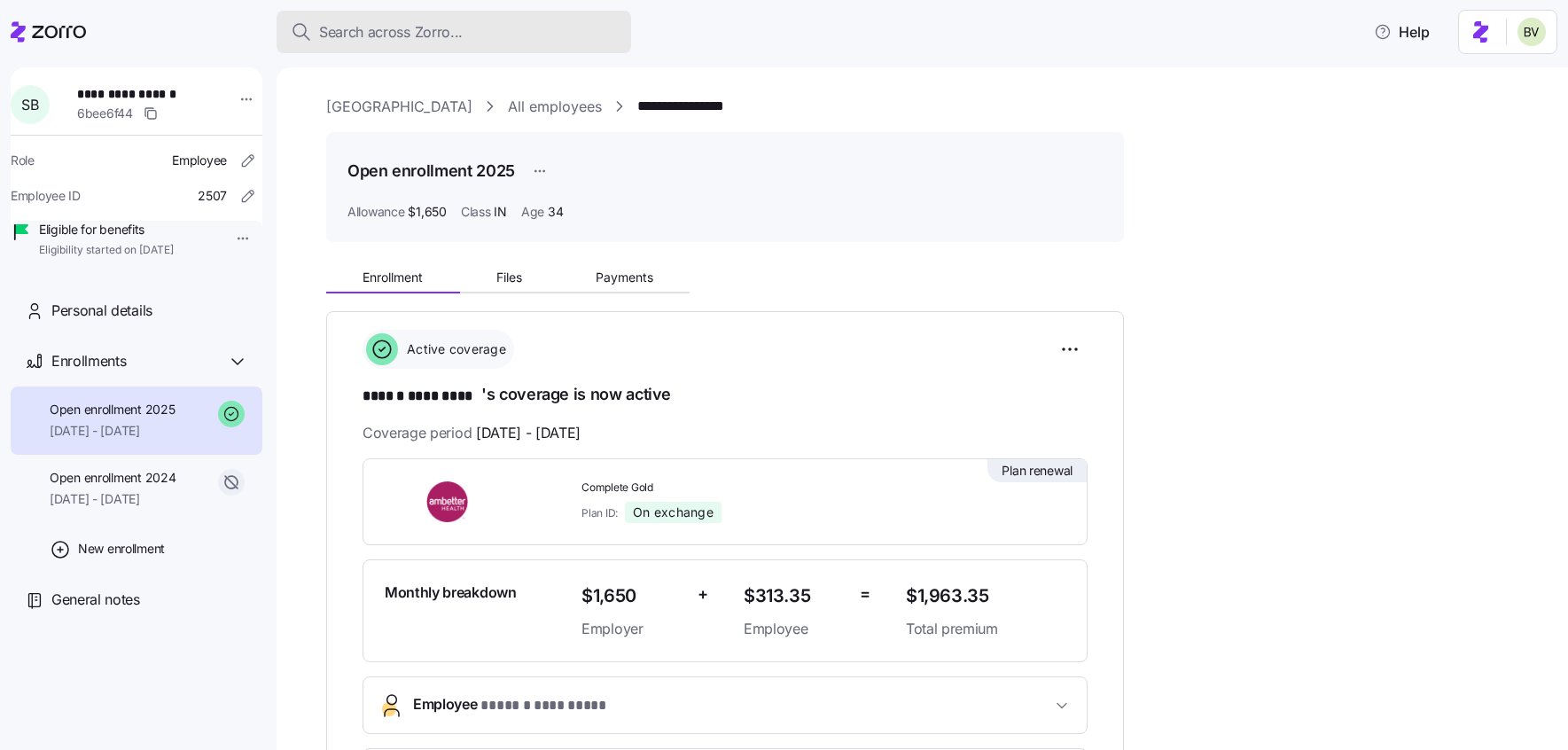
click at [455, 28] on span "Search across Zorro..." at bounding box center [391, 31] width 143 height 22
click at [455, 28] on body "**********" at bounding box center [784, 370] width 1568 height 740
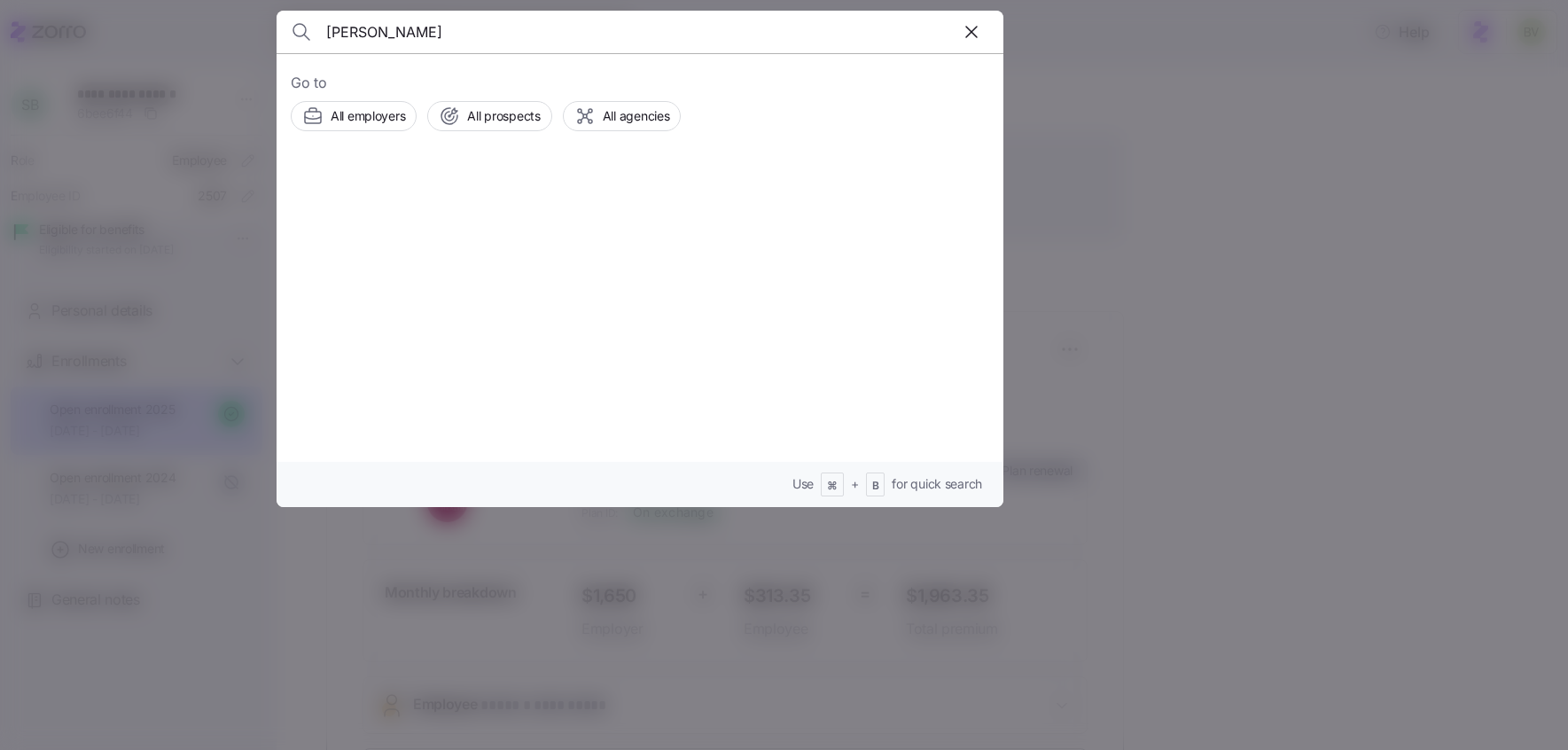
type input "Stephanie Cox"
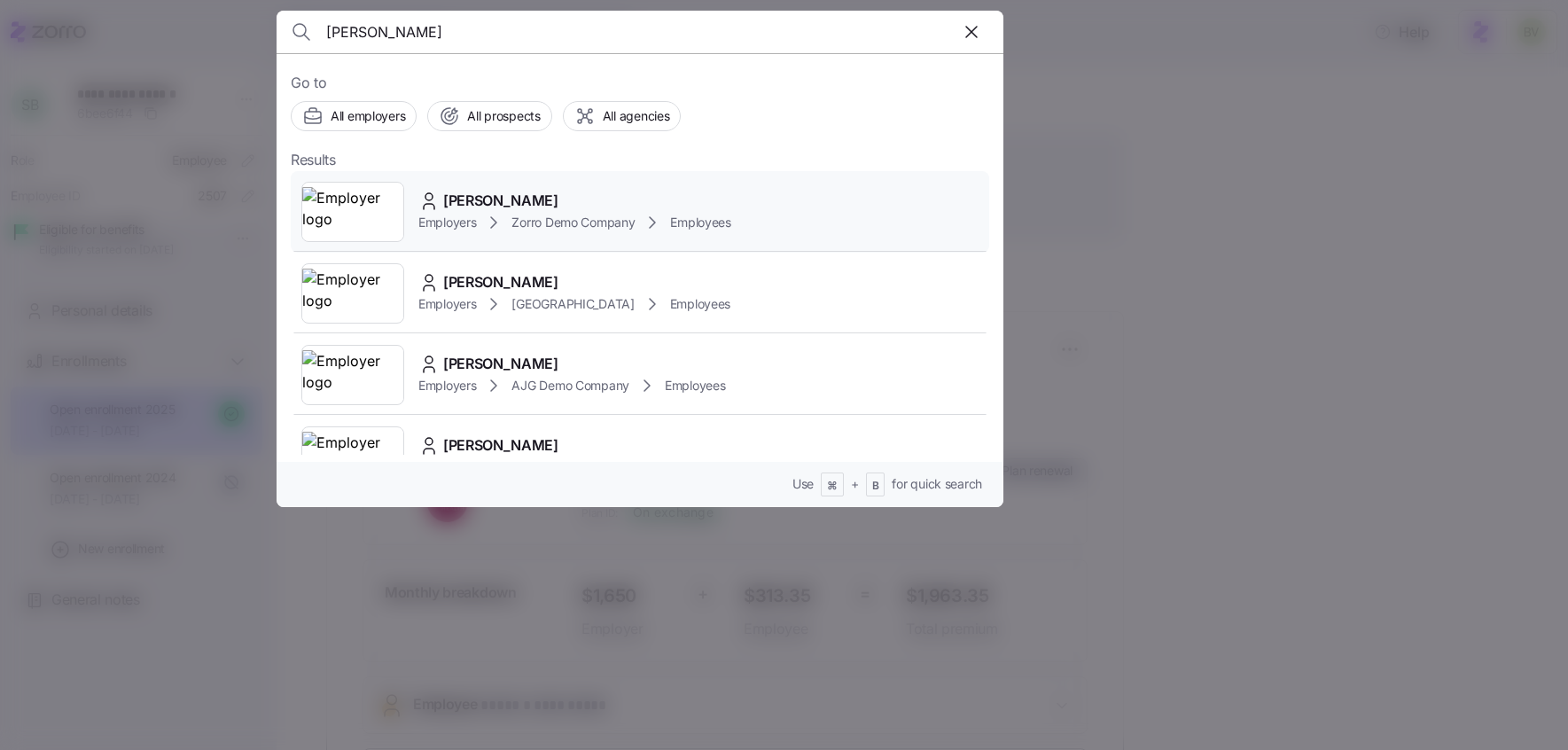
click at [348, 208] on img at bounding box center [353, 212] width 101 height 49
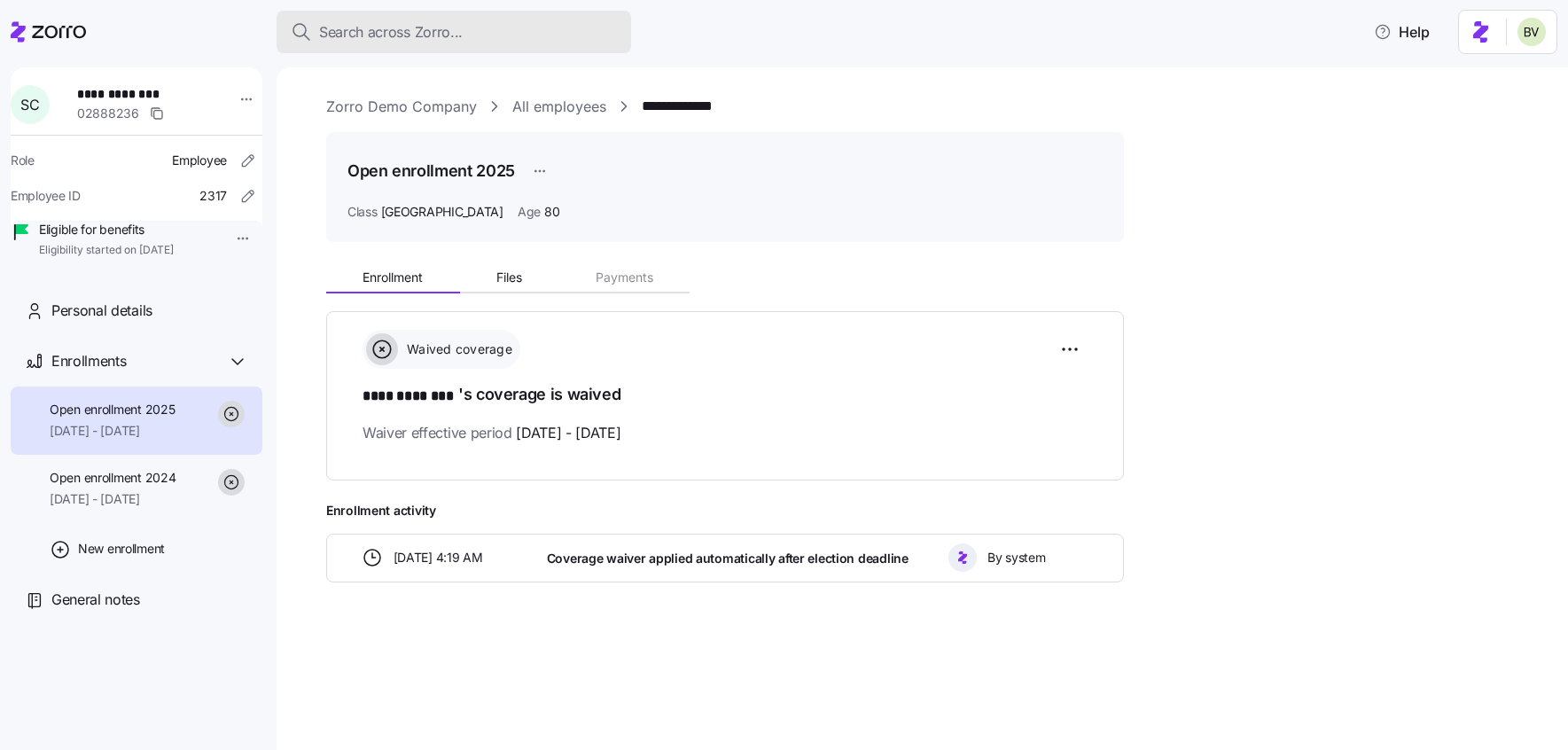
click at [395, 36] on span "Search across Zorro..." at bounding box center [391, 31] width 143 height 22
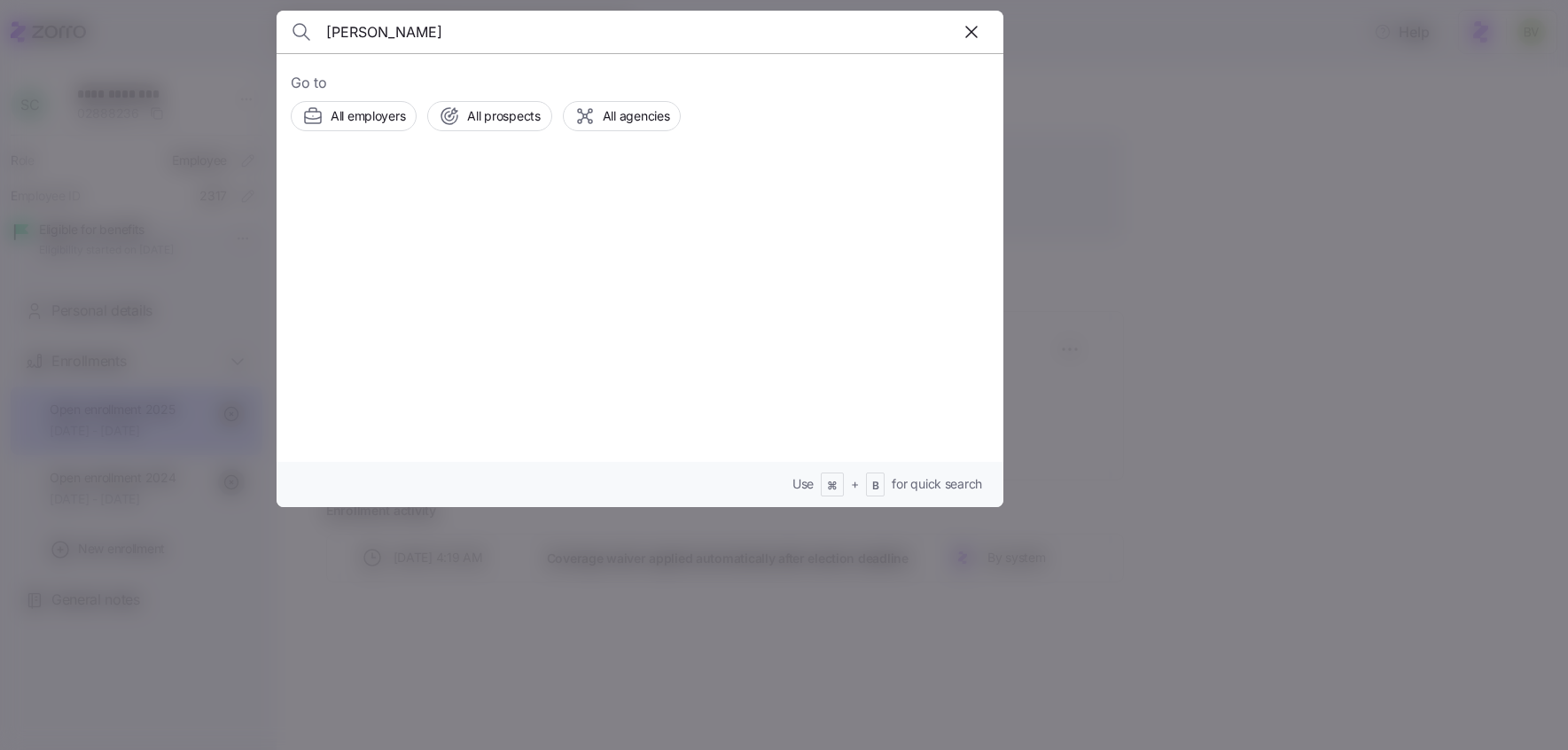
type input "Stephanie Cox"
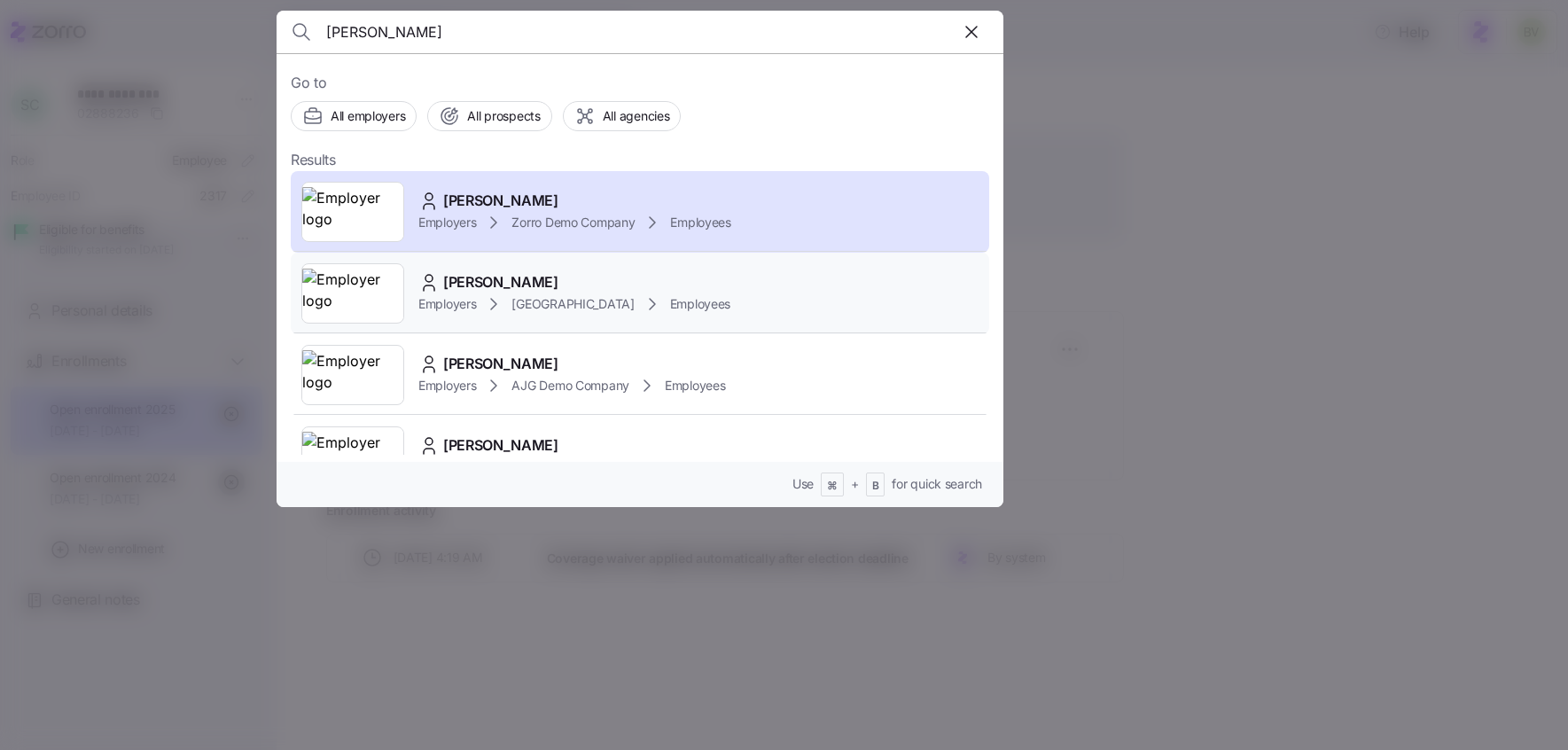
click at [362, 298] on img at bounding box center [353, 294] width 101 height 49
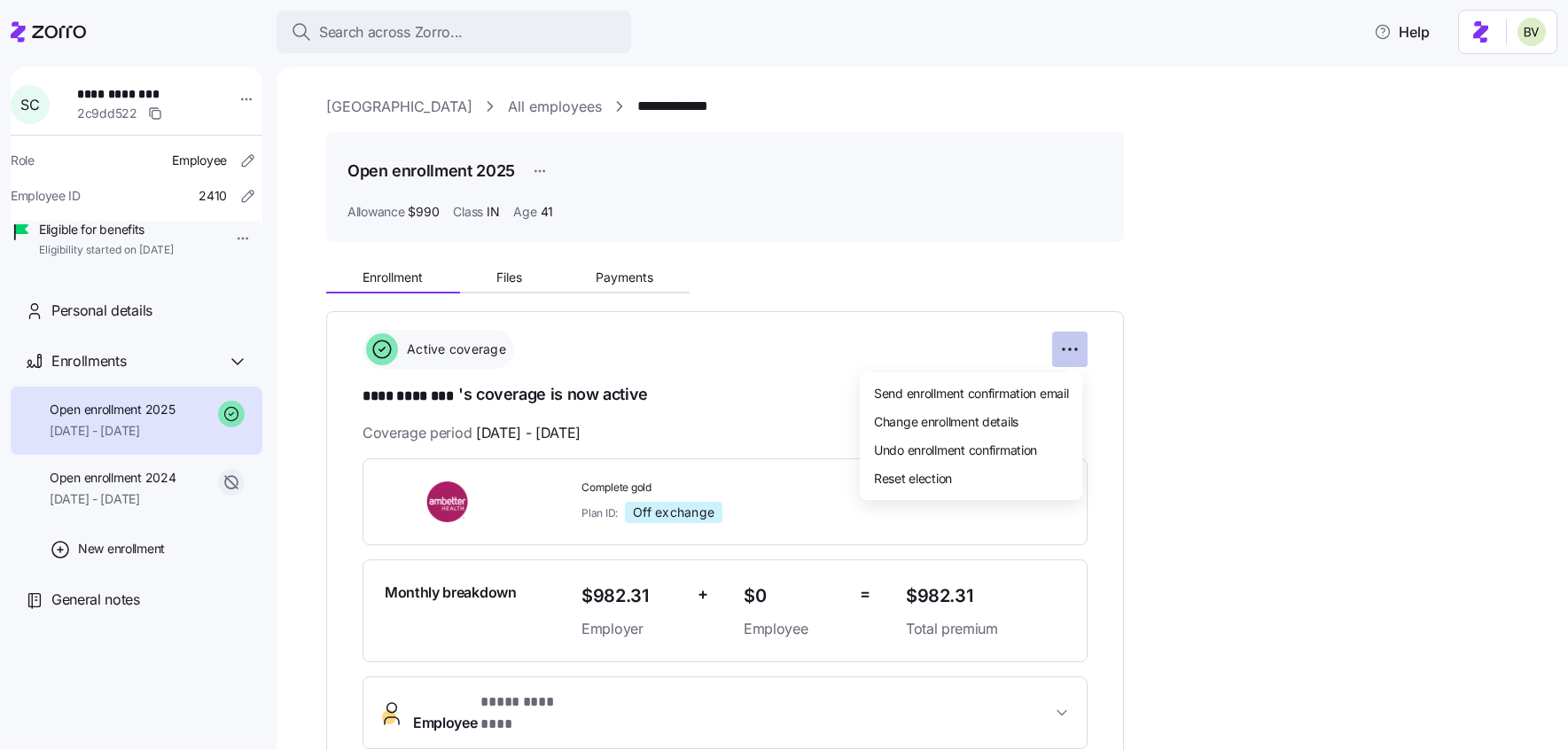
click at [1075, 353] on html "**********" at bounding box center [784, 370] width 1568 height 740
click at [979, 415] on span "Change enrollment details" at bounding box center [947, 421] width 144 height 18
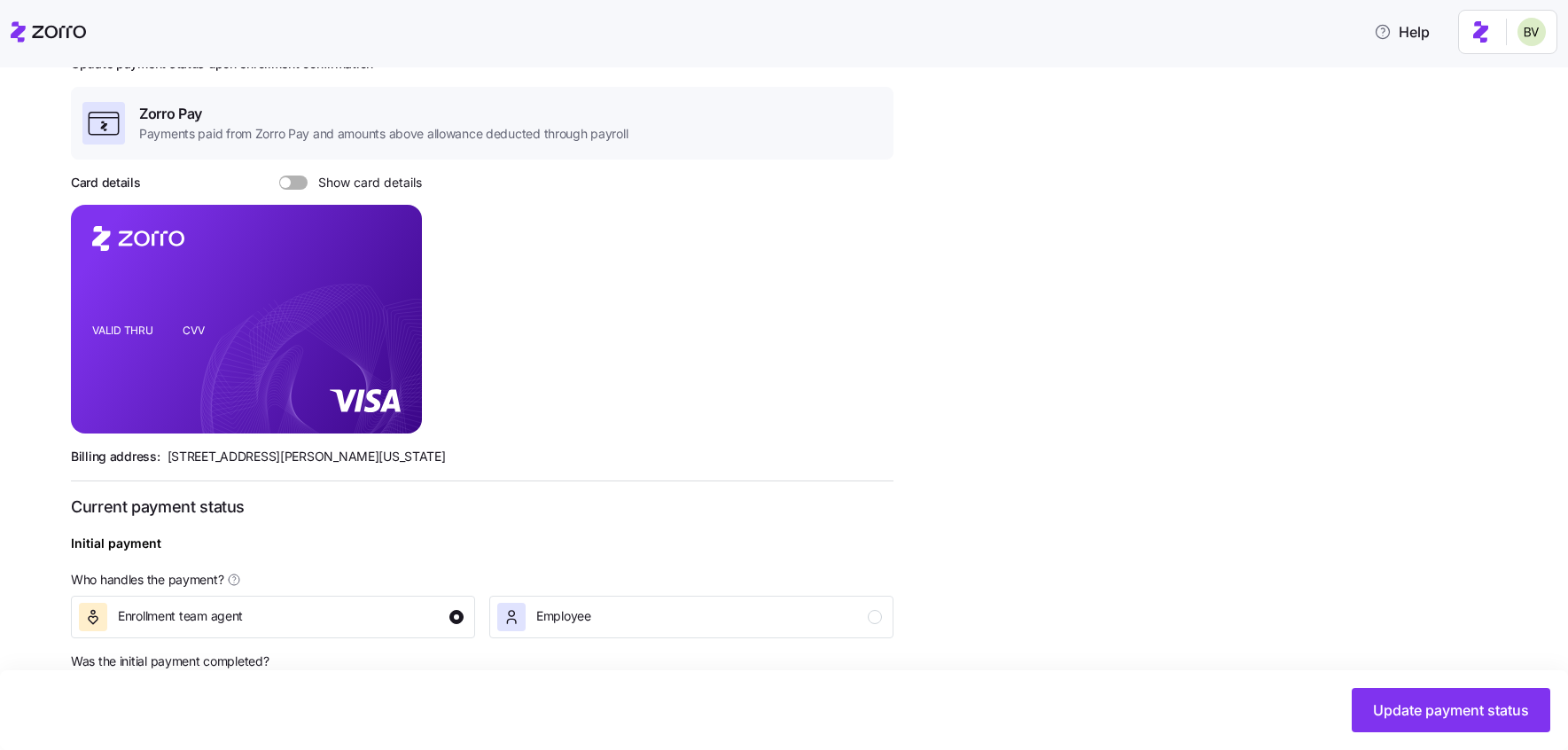
scroll to position [564, 0]
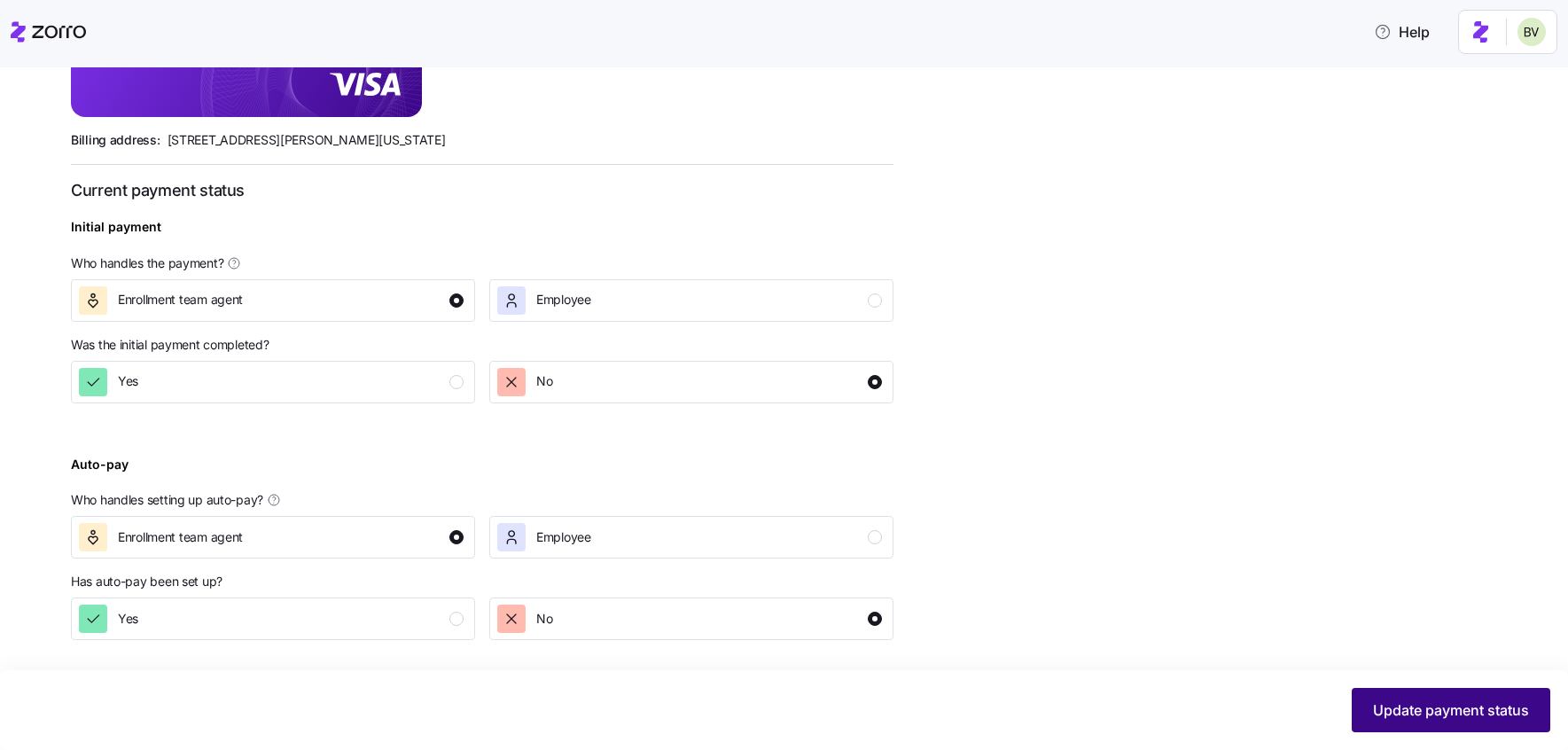
click at [1428, 715] on span "Update payment status" at bounding box center [1451, 710] width 156 height 21
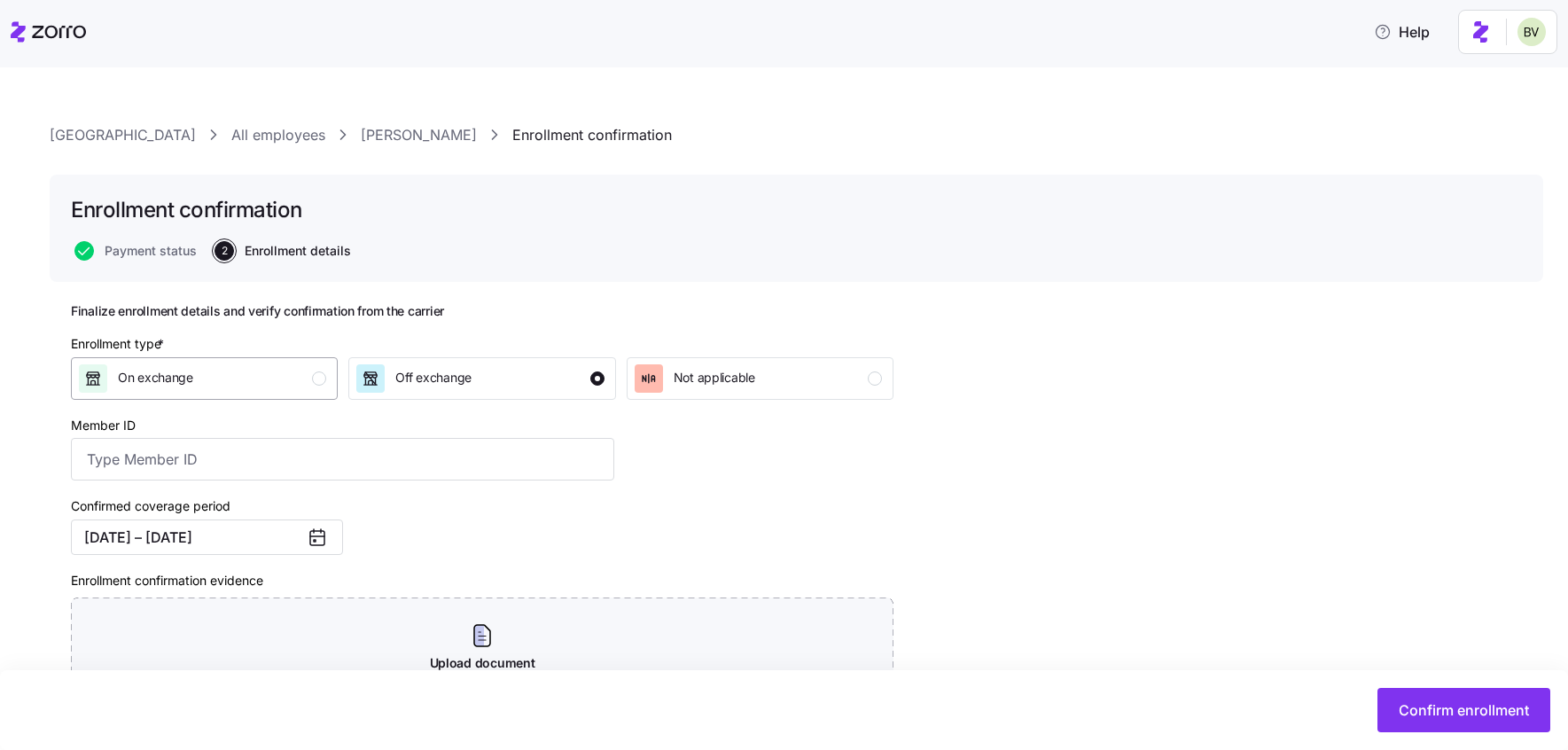
click at [278, 395] on button "On exchange" at bounding box center [204, 378] width 267 height 43
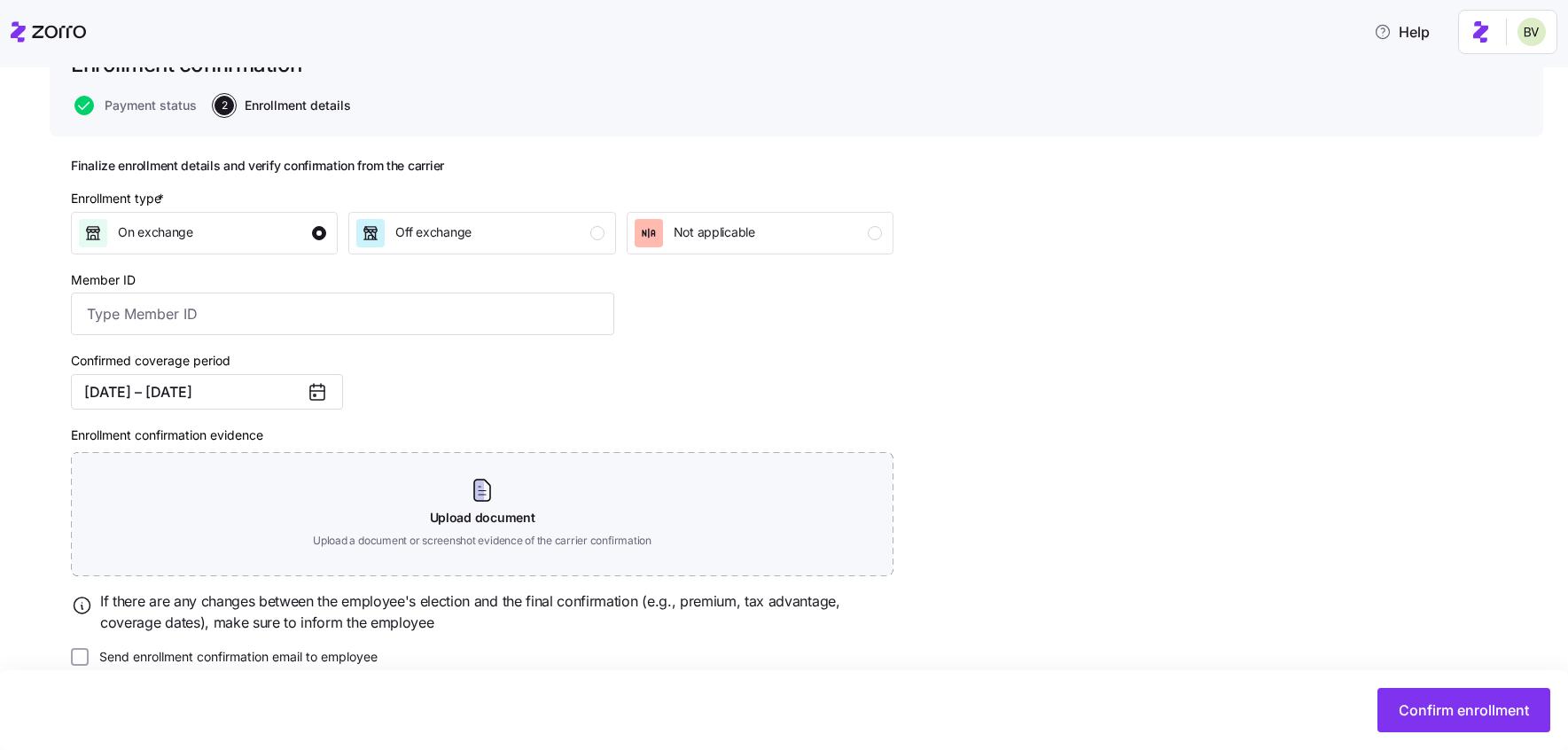
scroll to position [171, 0]
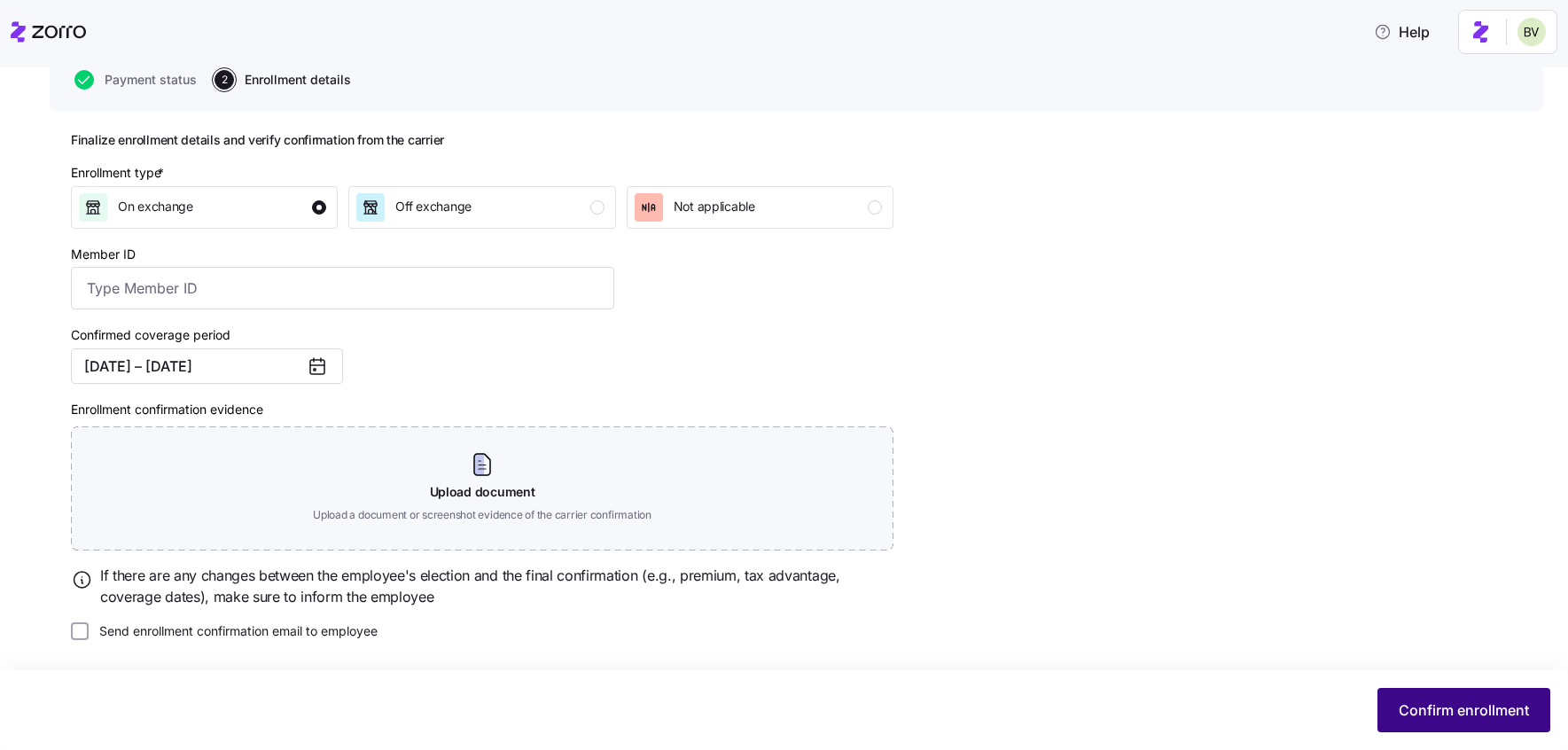
click at [1406, 702] on span "Confirm enrollment" at bounding box center [1463, 710] width 130 height 21
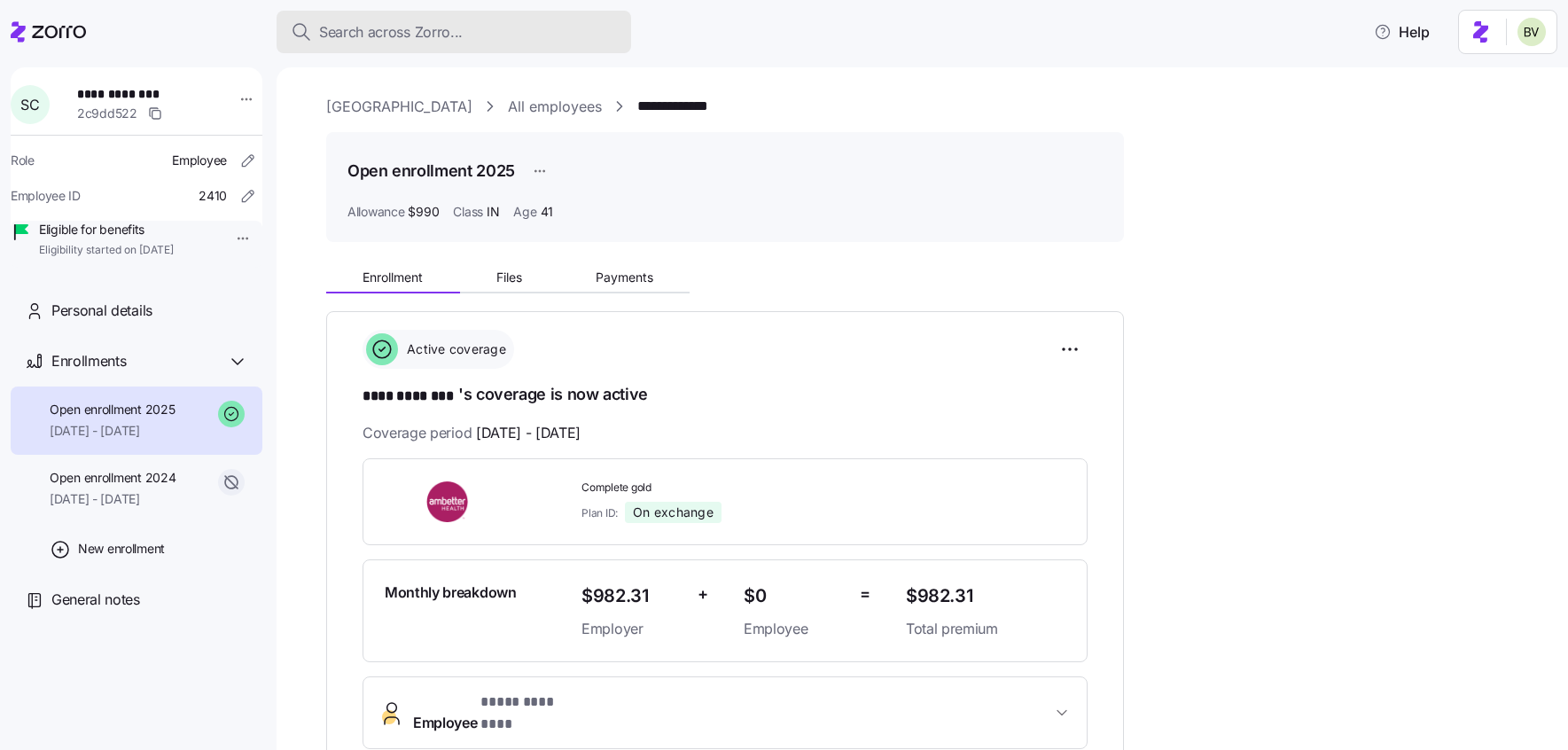
click at [500, 33] on div "Search across Zorro..." at bounding box center [453, 31] width 326 height 22
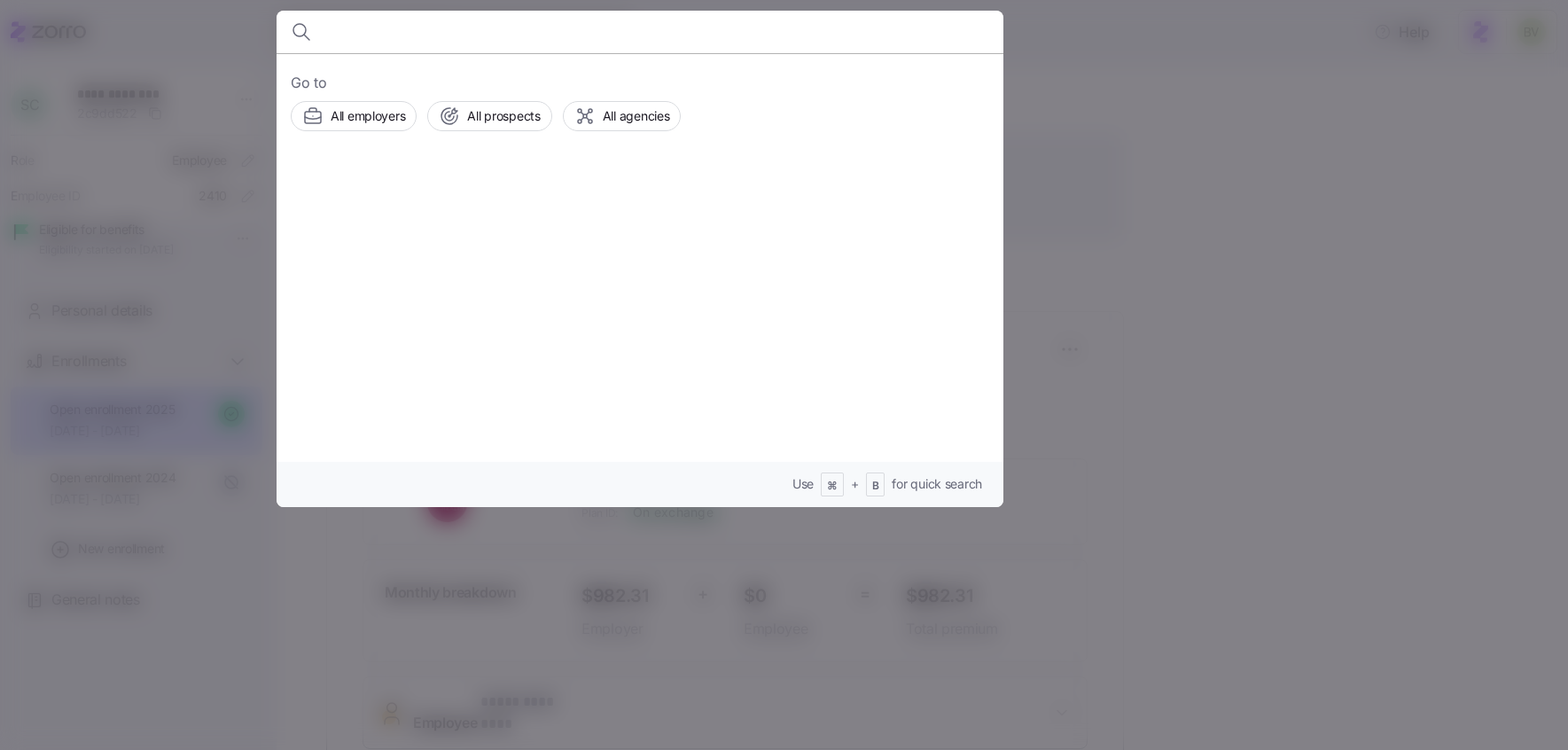
click at [500, 33] on body "**********" at bounding box center [784, 370] width 1568 height 740
type input "Theresa Alexander"
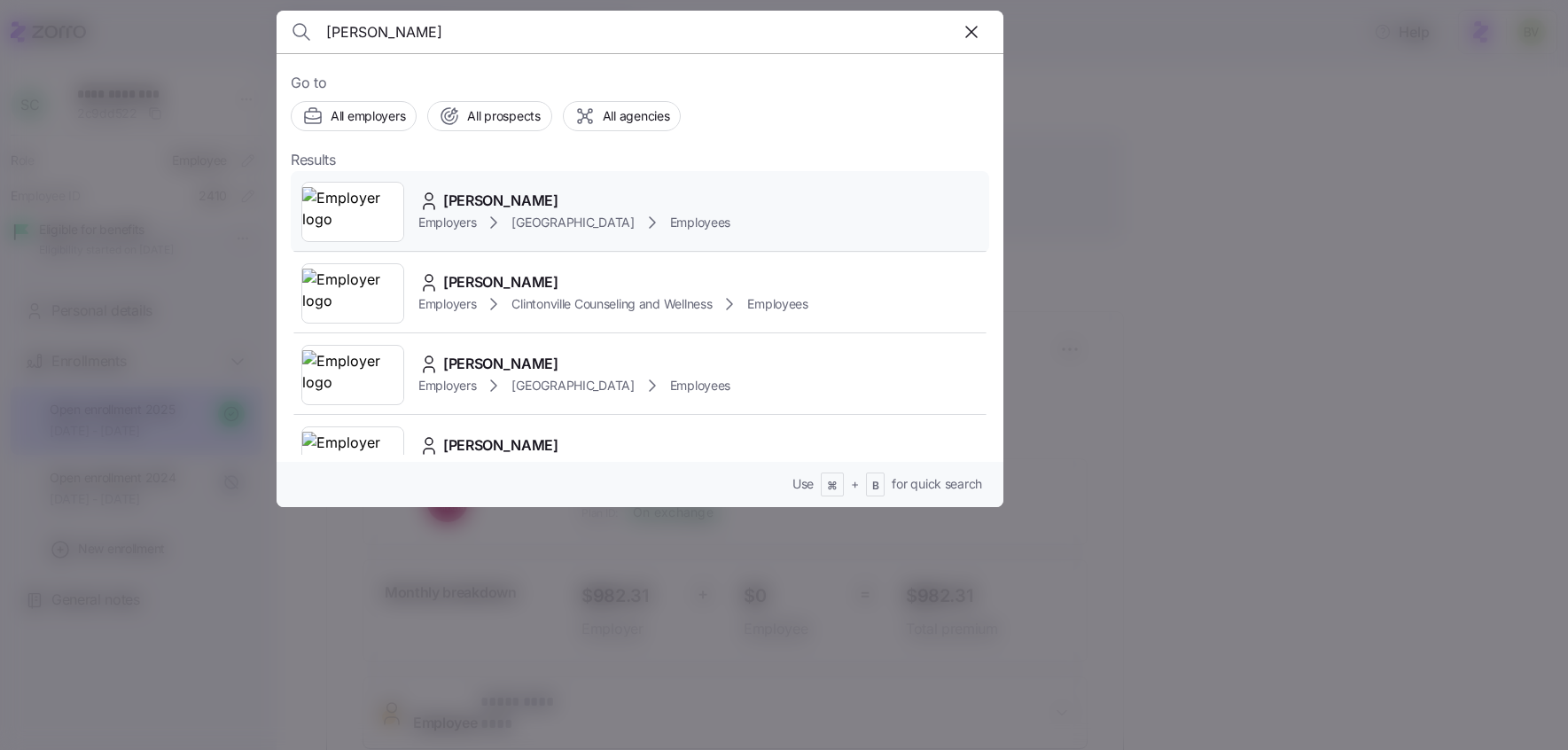
click at [361, 206] on img at bounding box center [353, 212] width 101 height 49
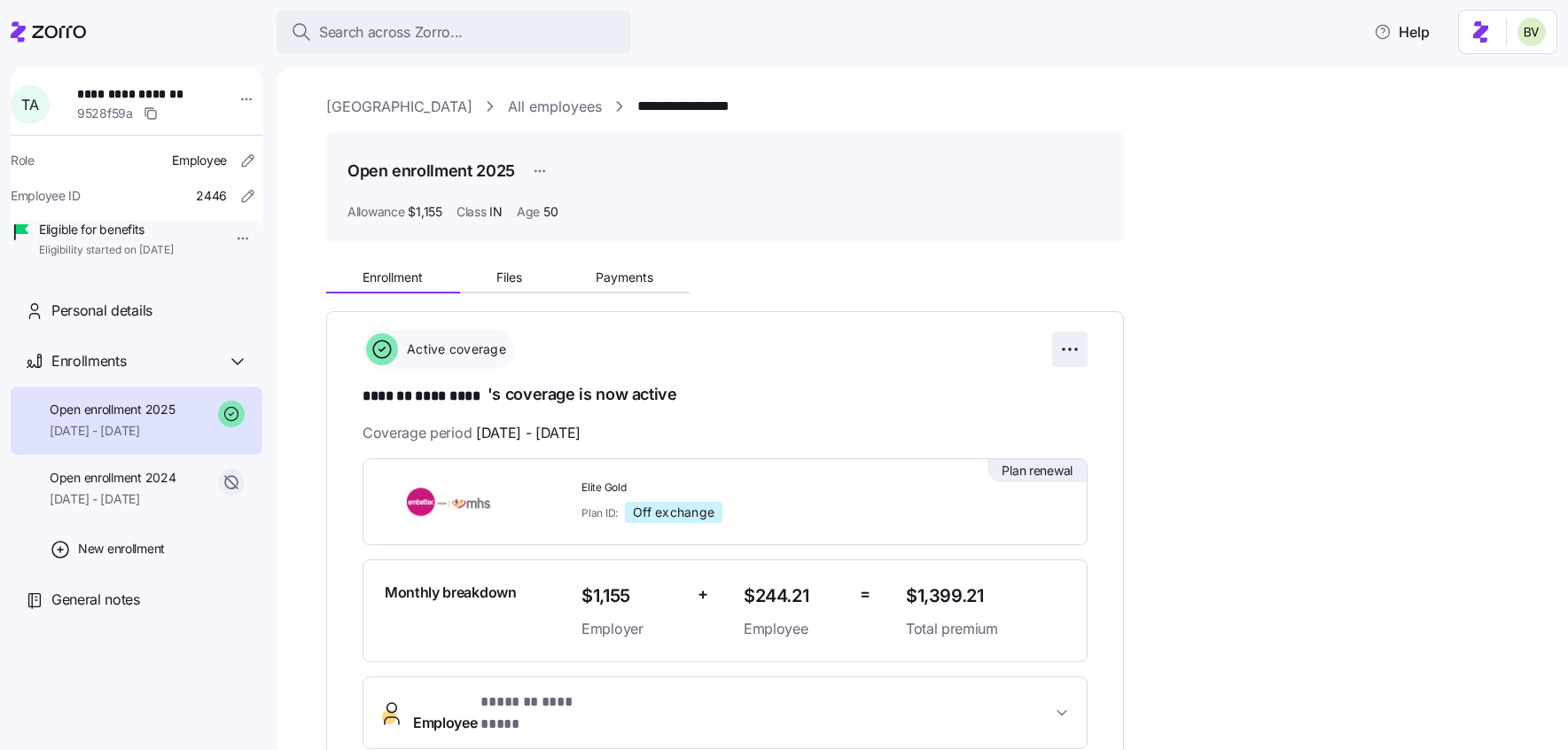
click at [1078, 347] on html "**********" at bounding box center [784, 370] width 1568 height 740
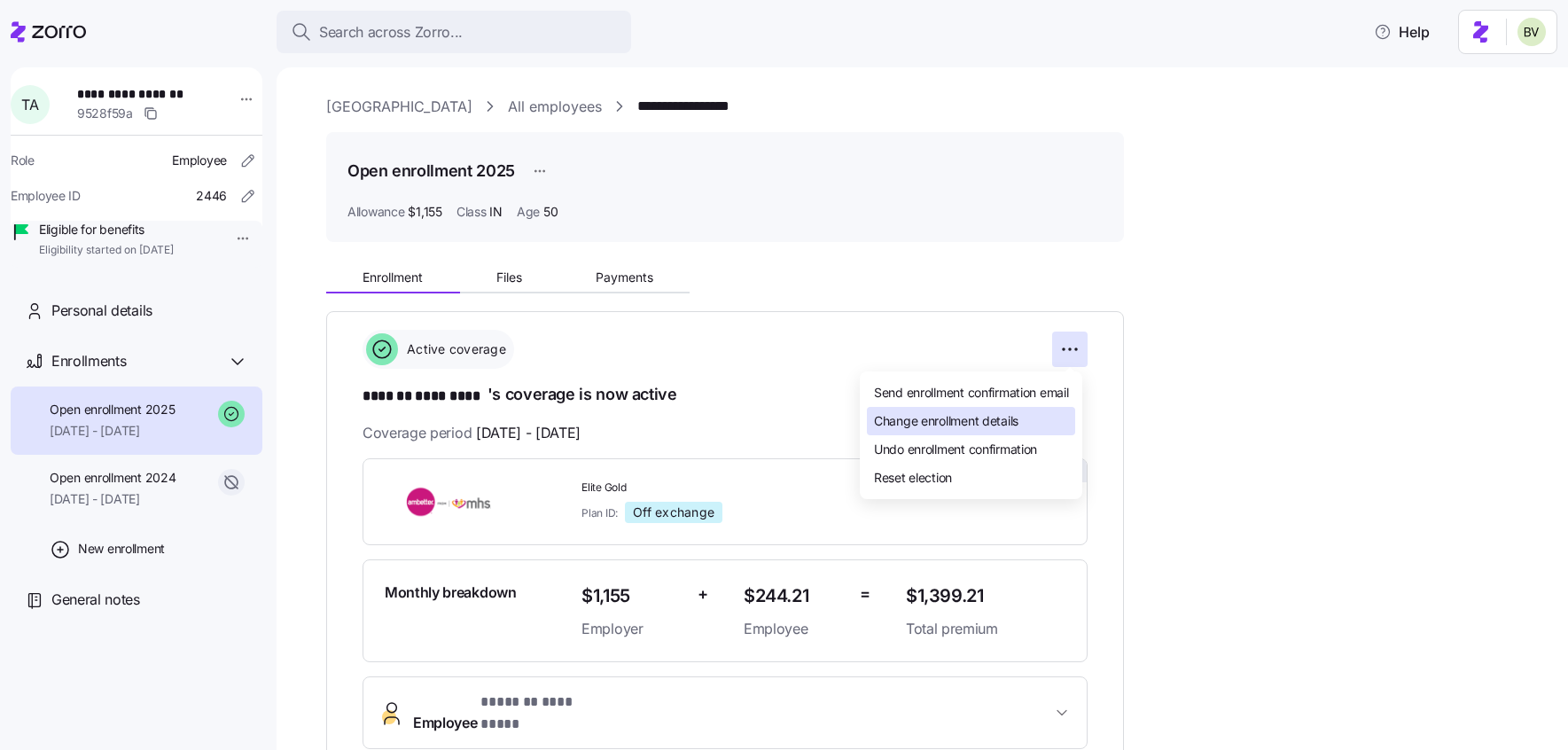
click at [966, 429] on span "Change enrollment details" at bounding box center [947, 421] width 144 height 18
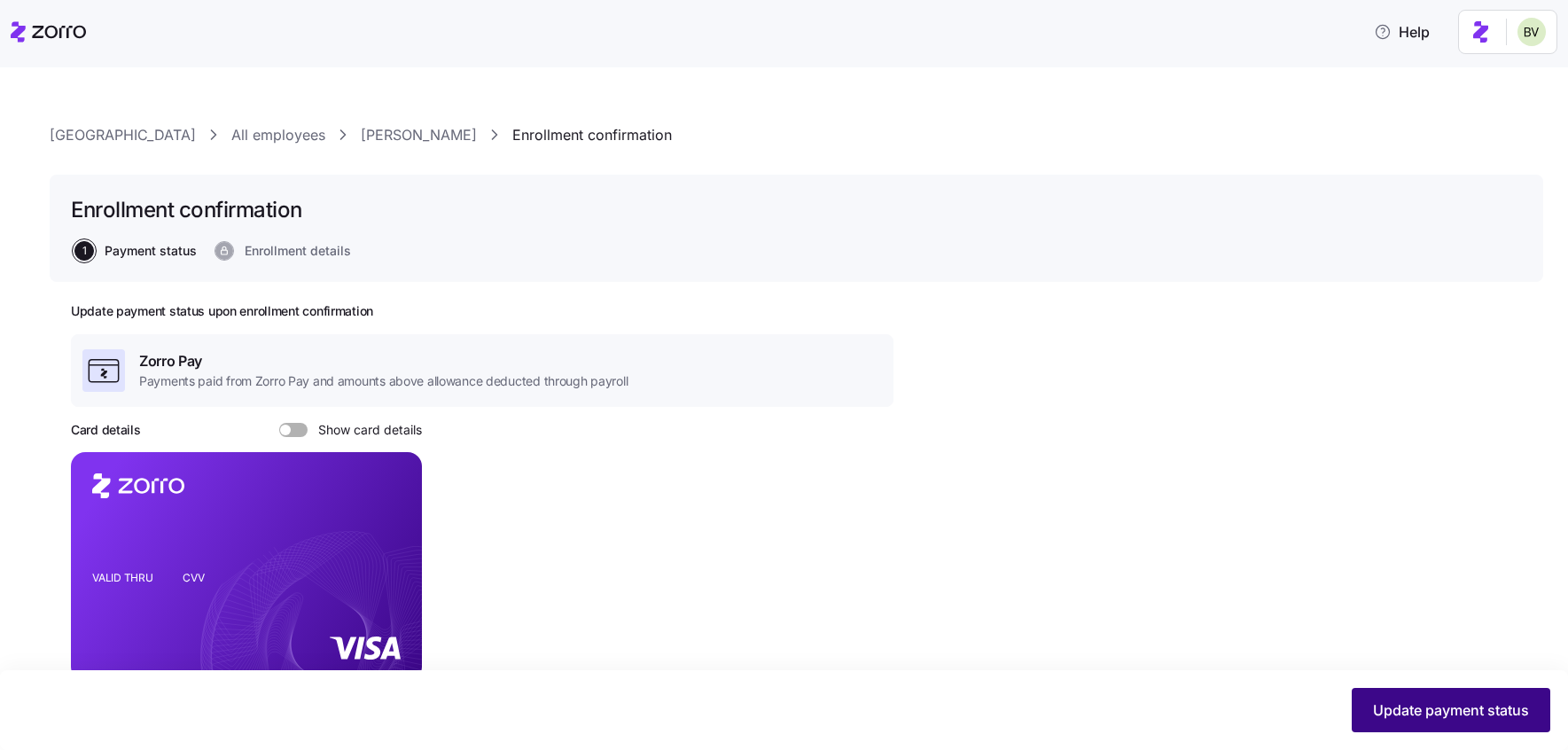
click at [1414, 724] on button "Update payment status" at bounding box center [1450, 710] width 199 height 45
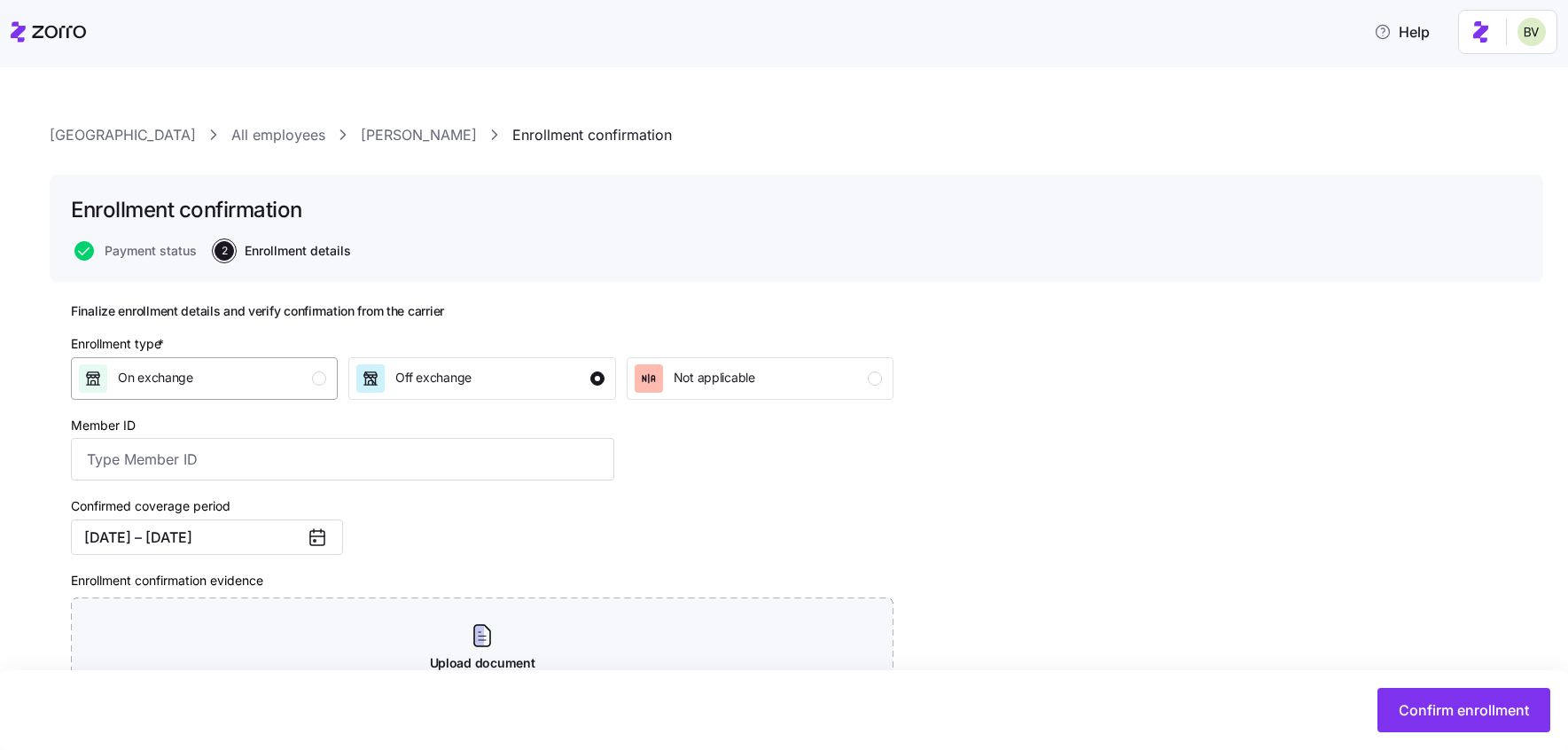
click at [296, 368] on div "On exchange" at bounding box center [202, 378] width 247 height 29
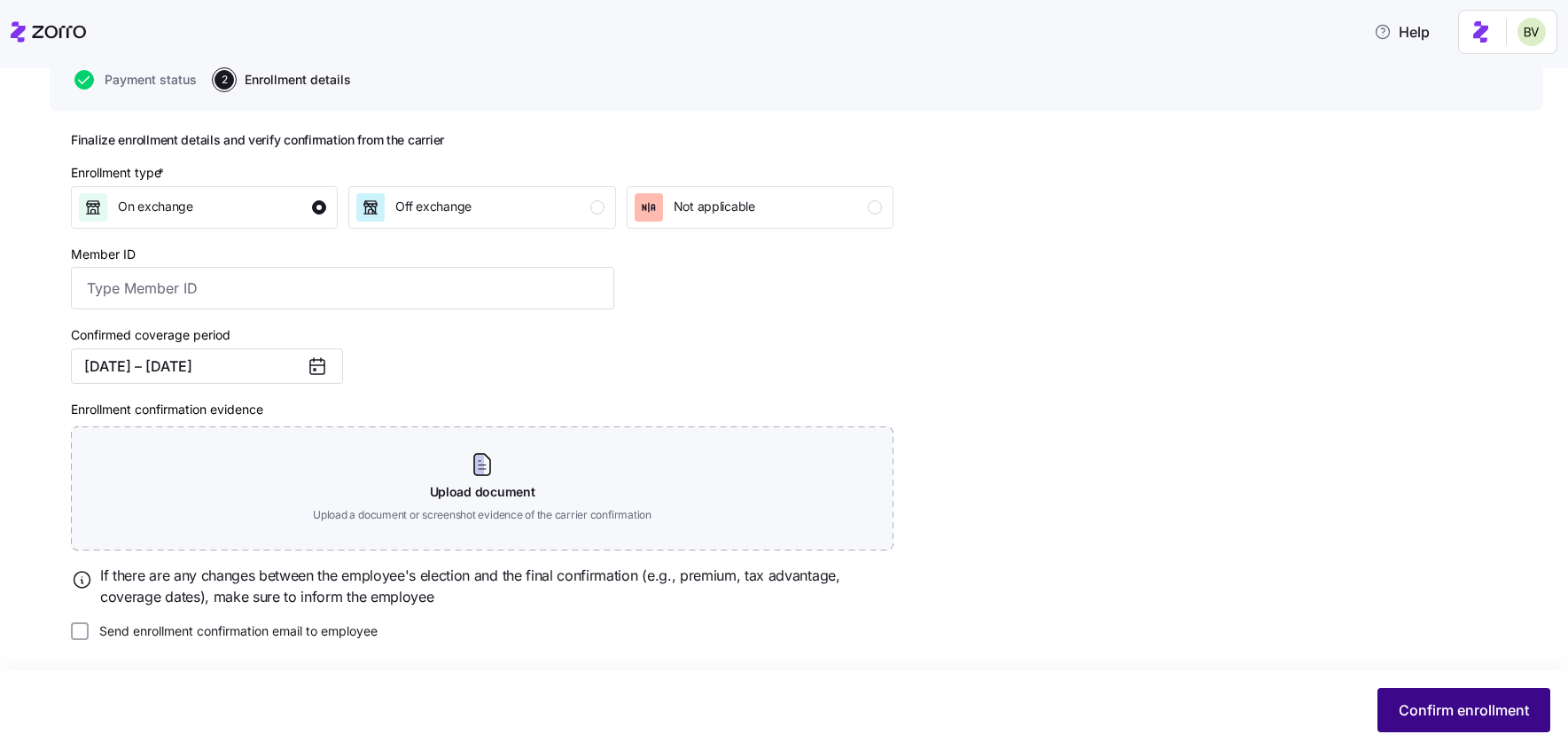
click at [1434, 719] on span "Confirm enrollment" at bounding box center [1463, 710] width 130 height 21
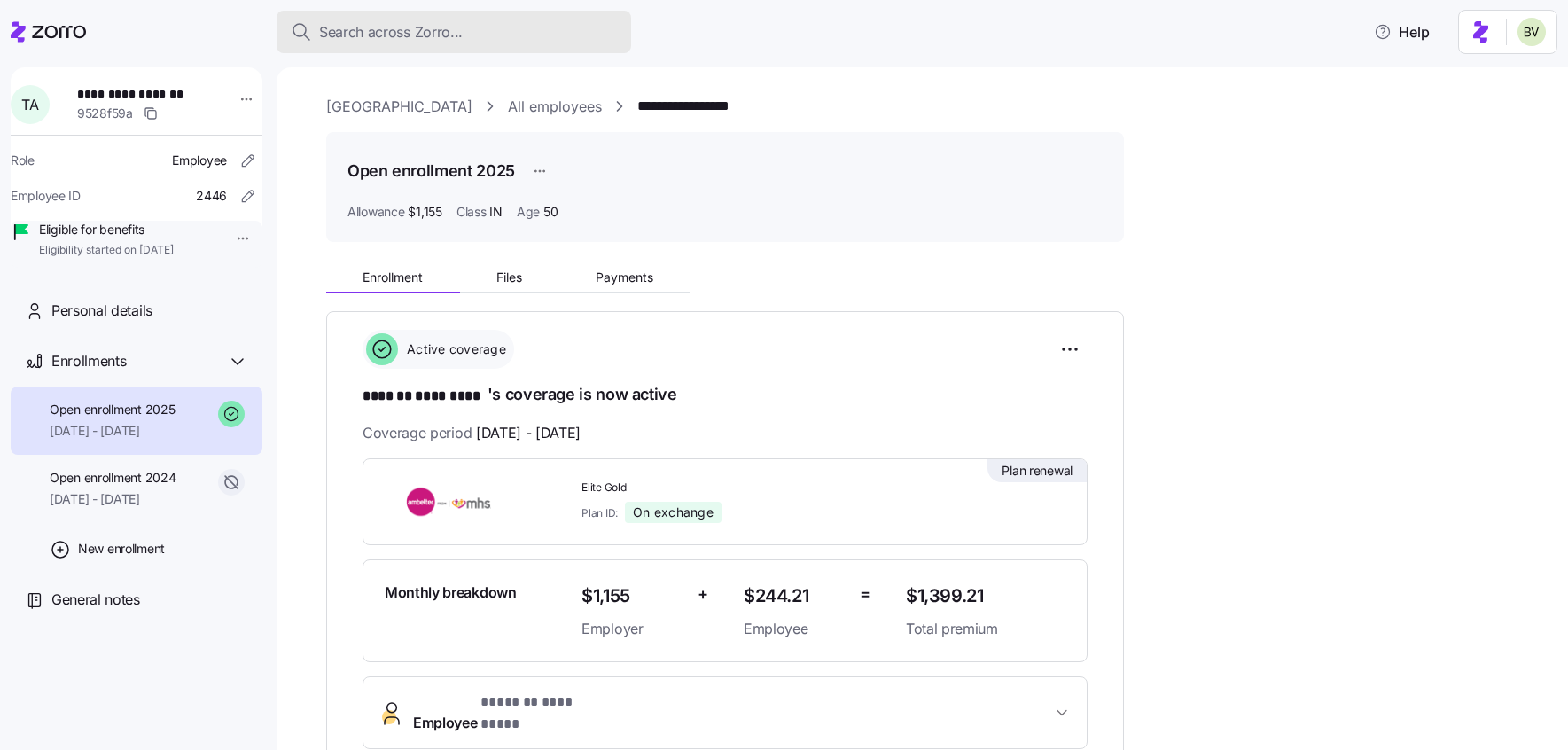
click at [442, 47] on button "Search across Zorro..." at bounding box center [453, 31] width 354 height 43
click at [442, 47] on body "**********" at bounding box center [784, 370] width 1568 height 740
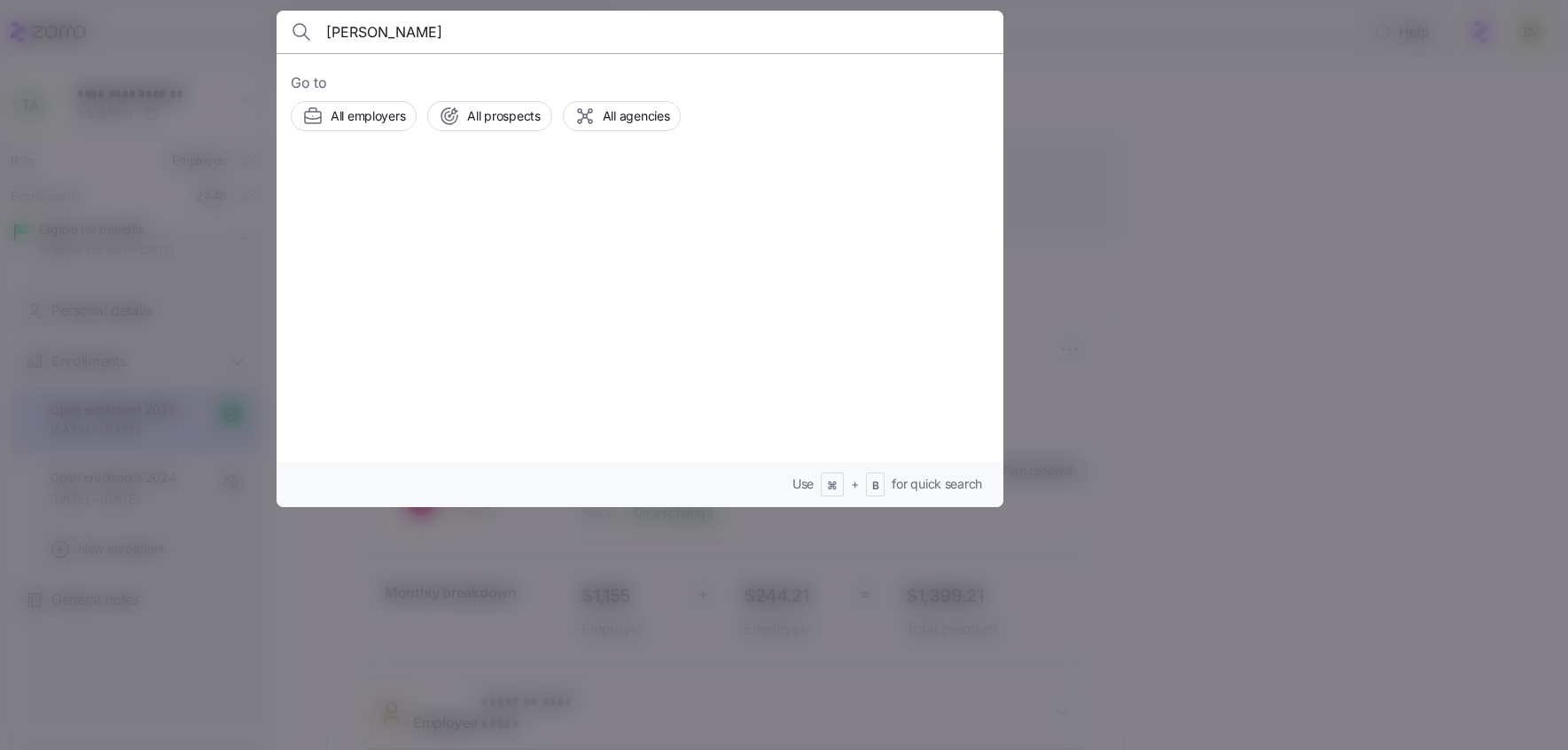
type input "George Trudeau"
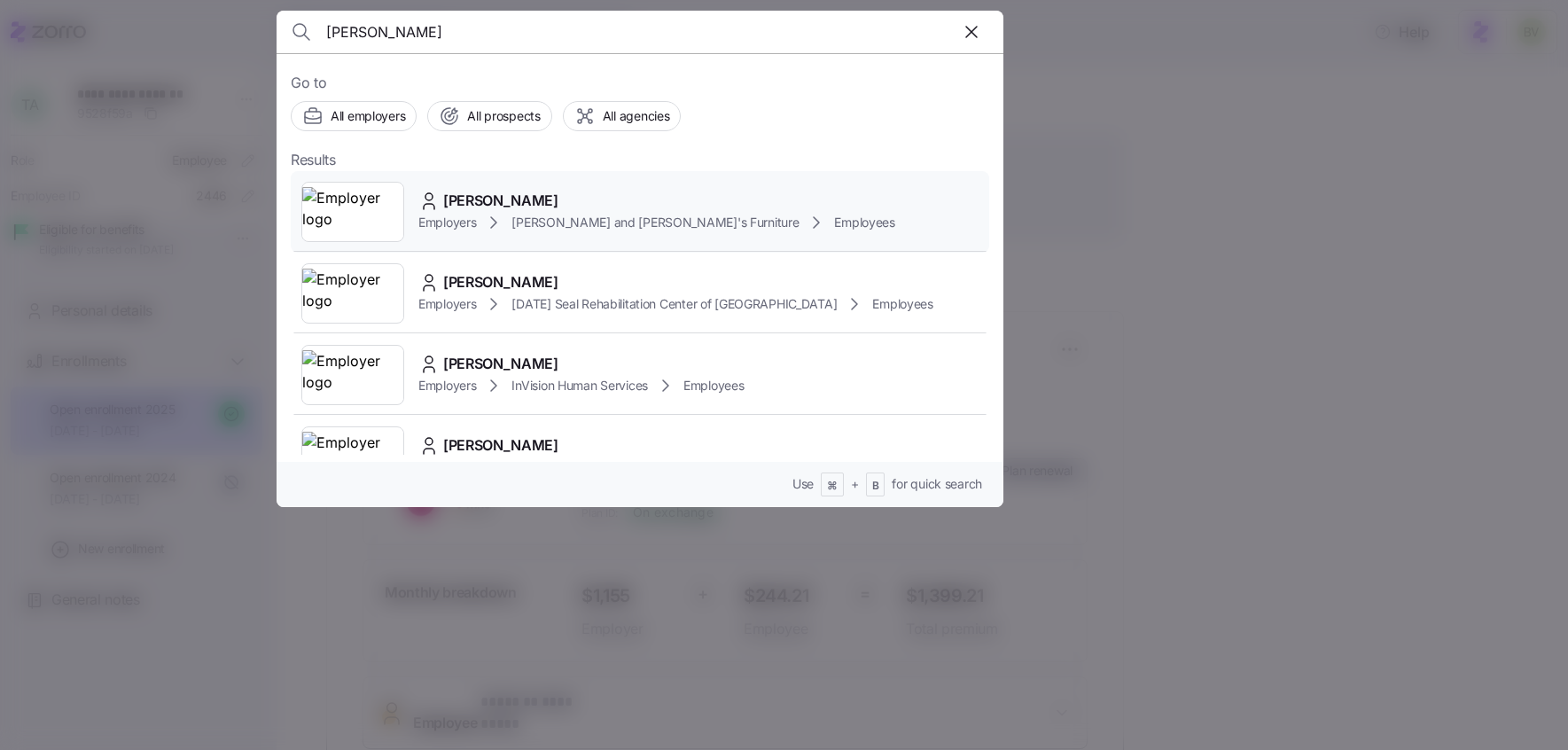
click at [364, 212] on img at bounding box center [353, 212] width 101 height 49
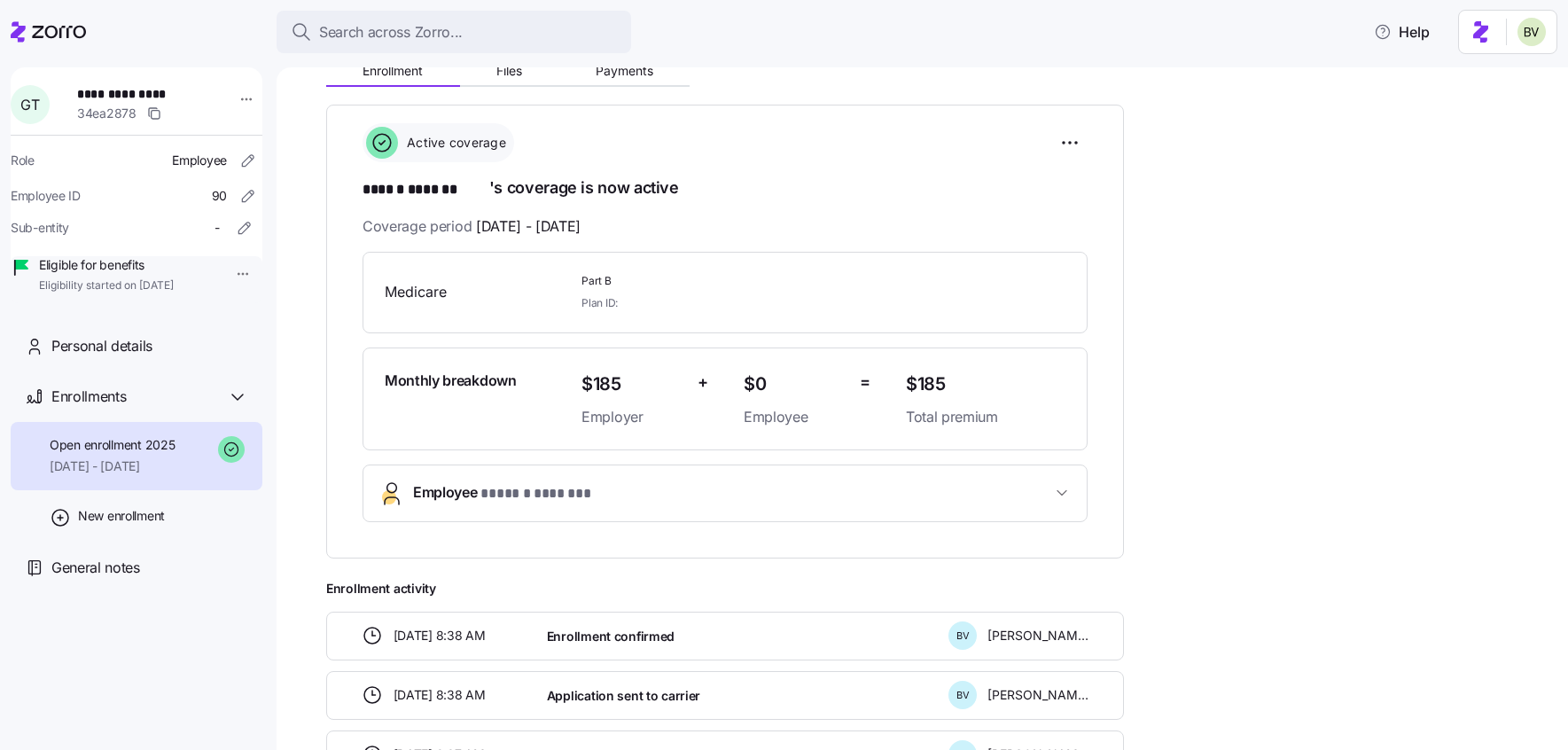
scroll to position [210, 0]
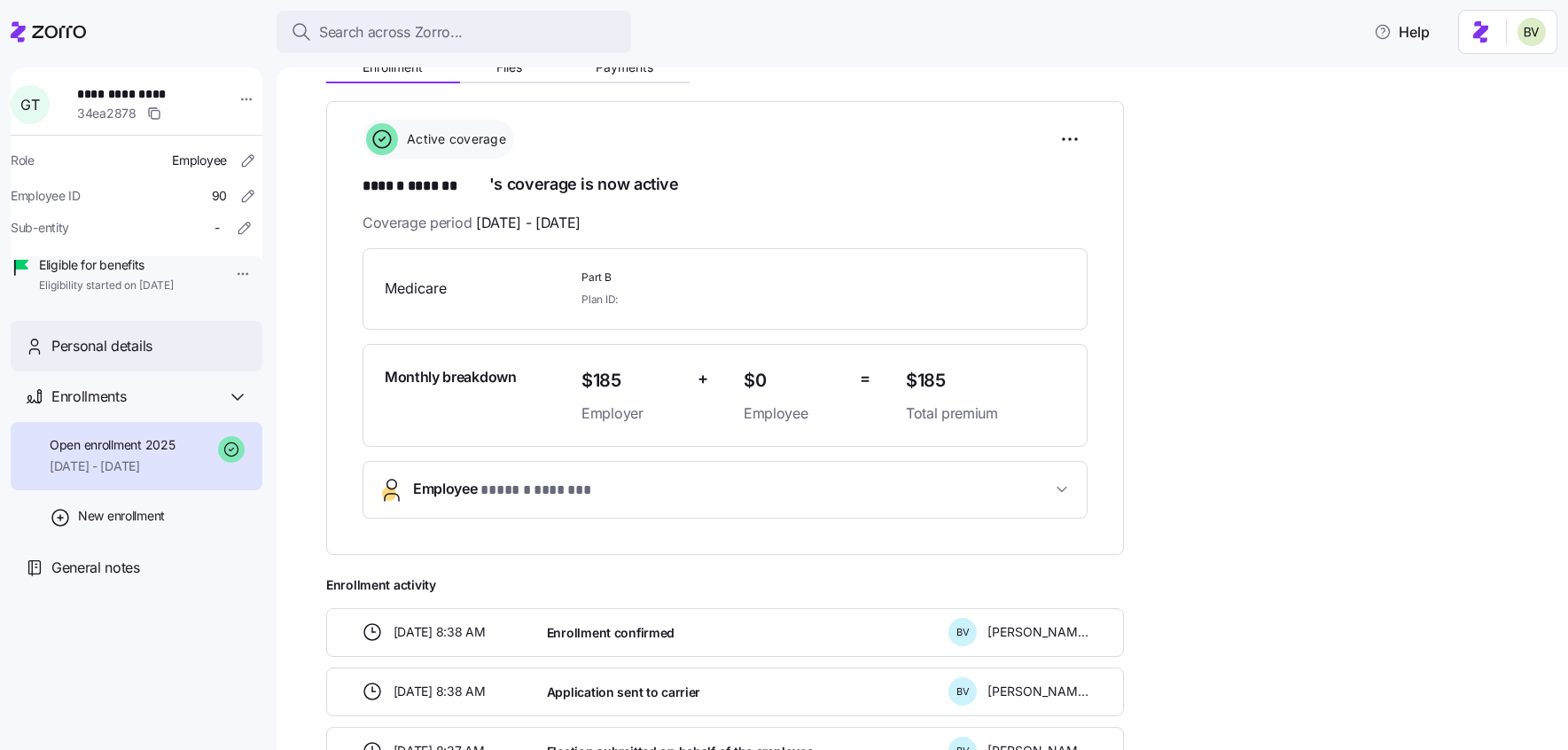
click at [113, 372] on div "Personal details" at bounding box center [136, 346] width 252 height 50
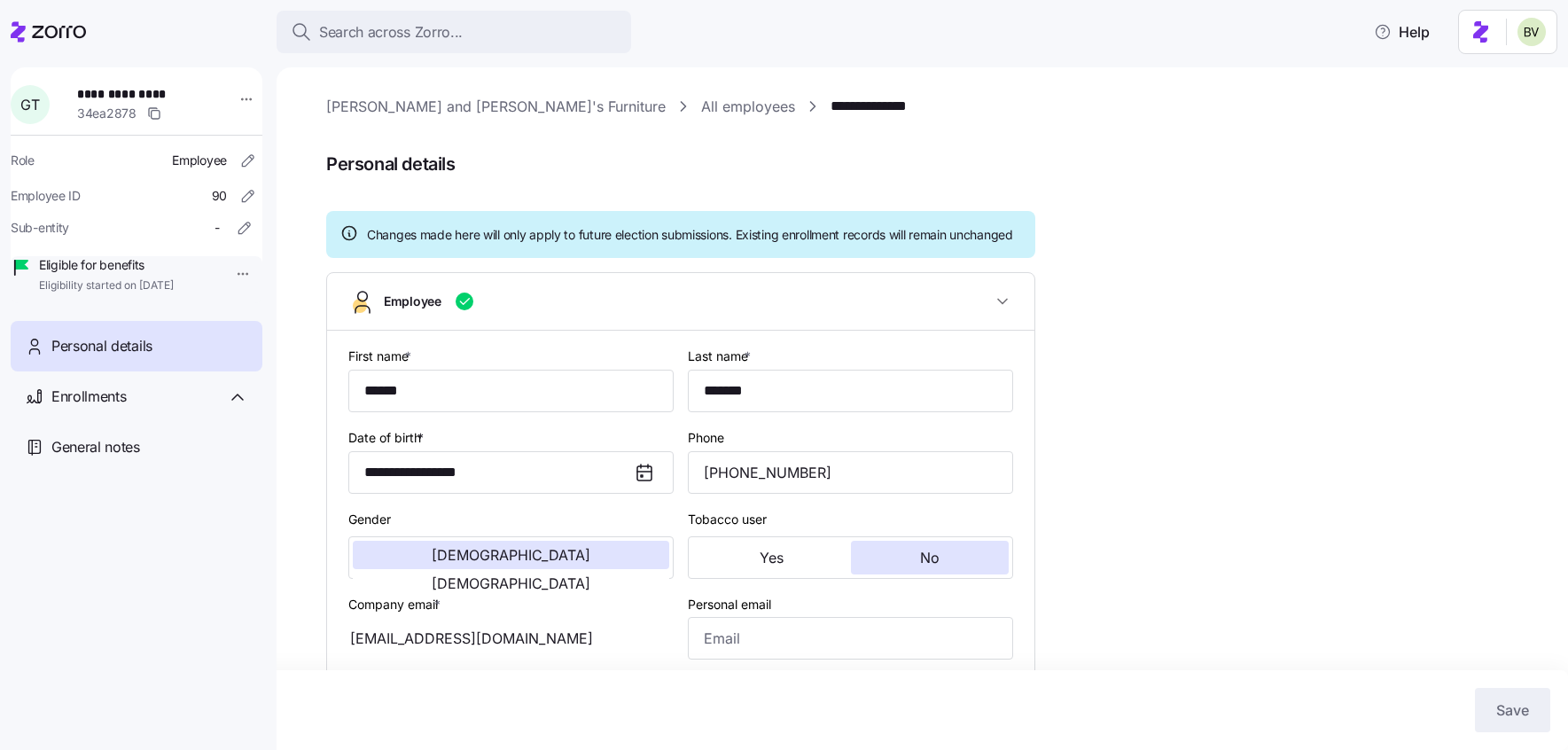
scroll to position [644, 0]
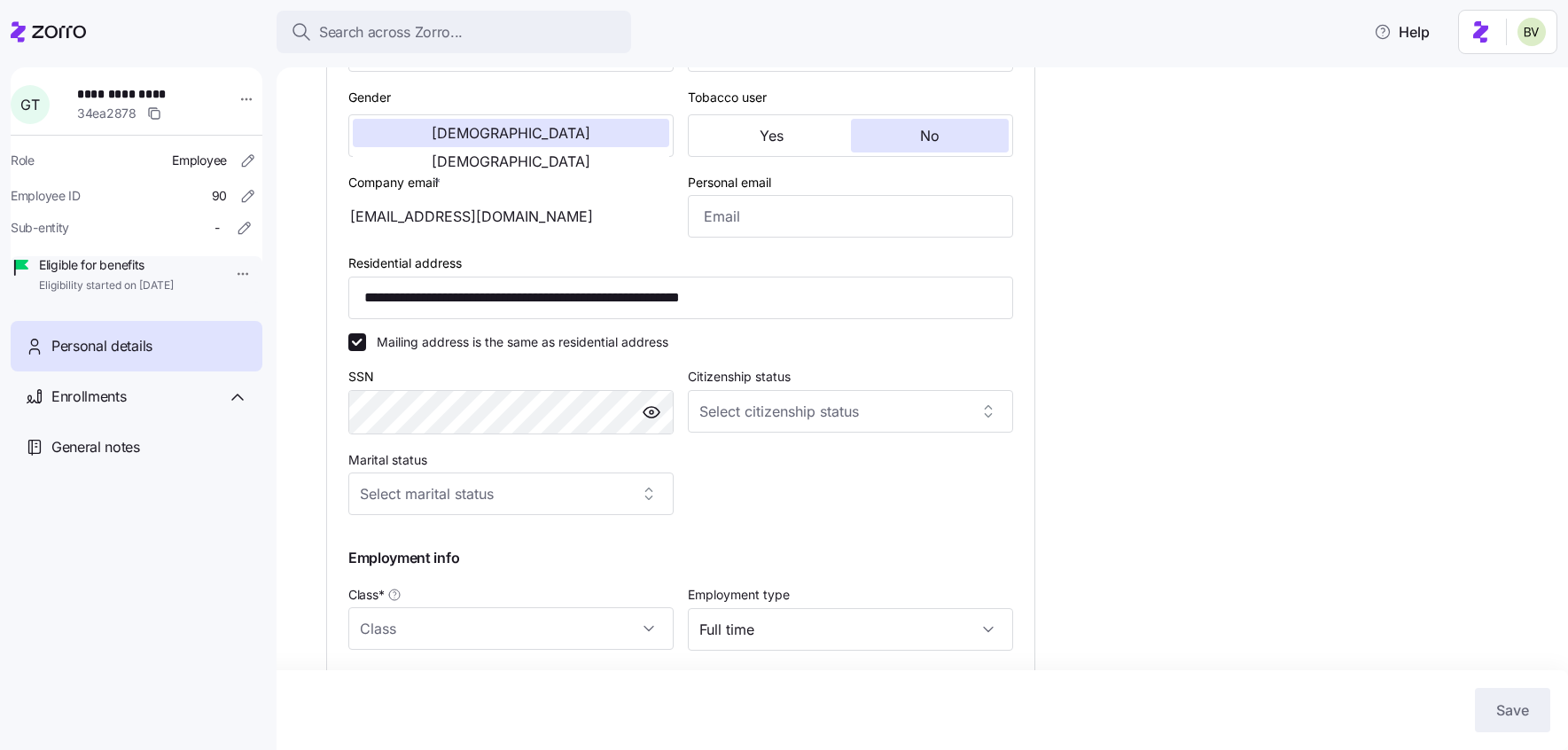
type input "MA"
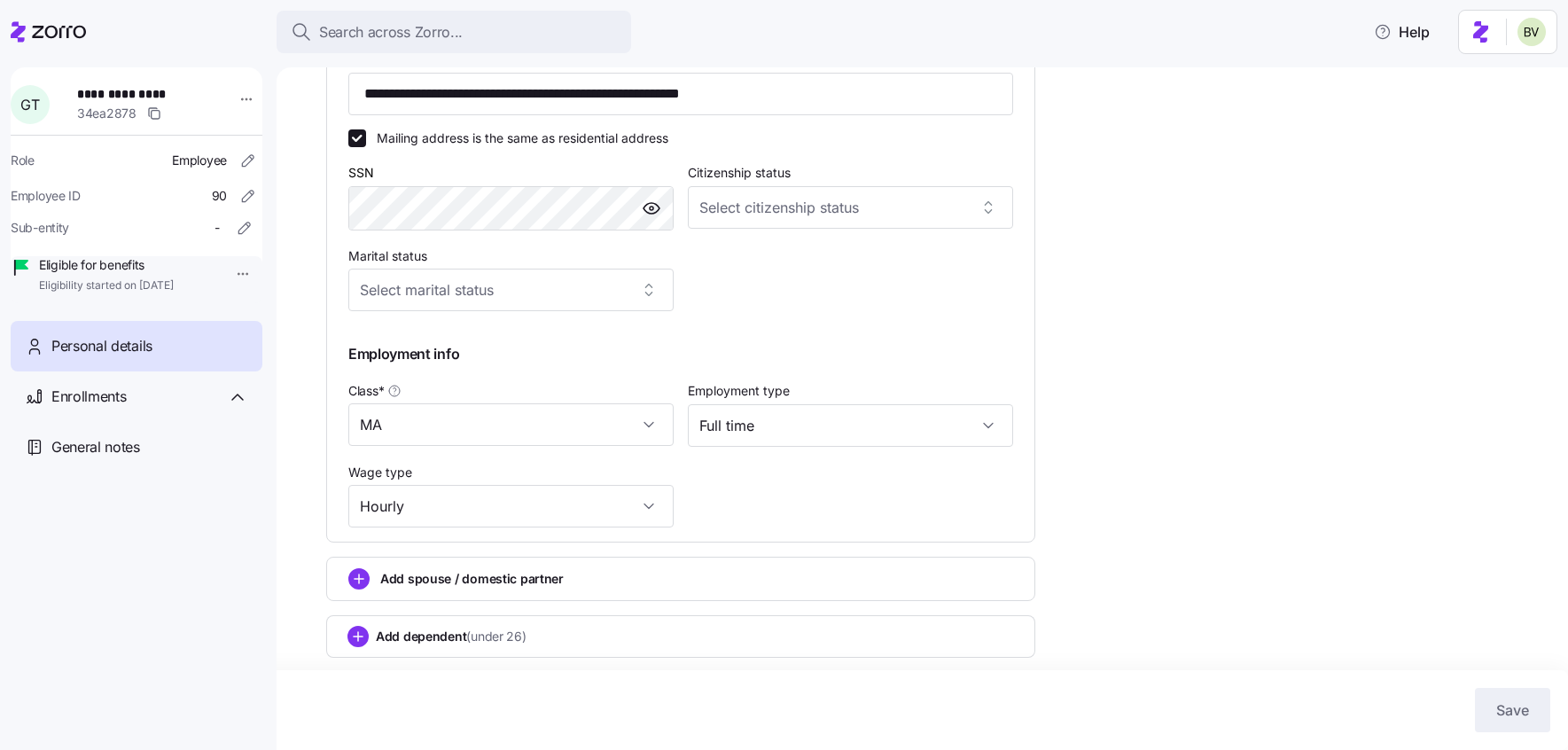
click at [488, 578] on span "Add spouse / domestic partner" at bounding box center [471, 579] width 183 height 18
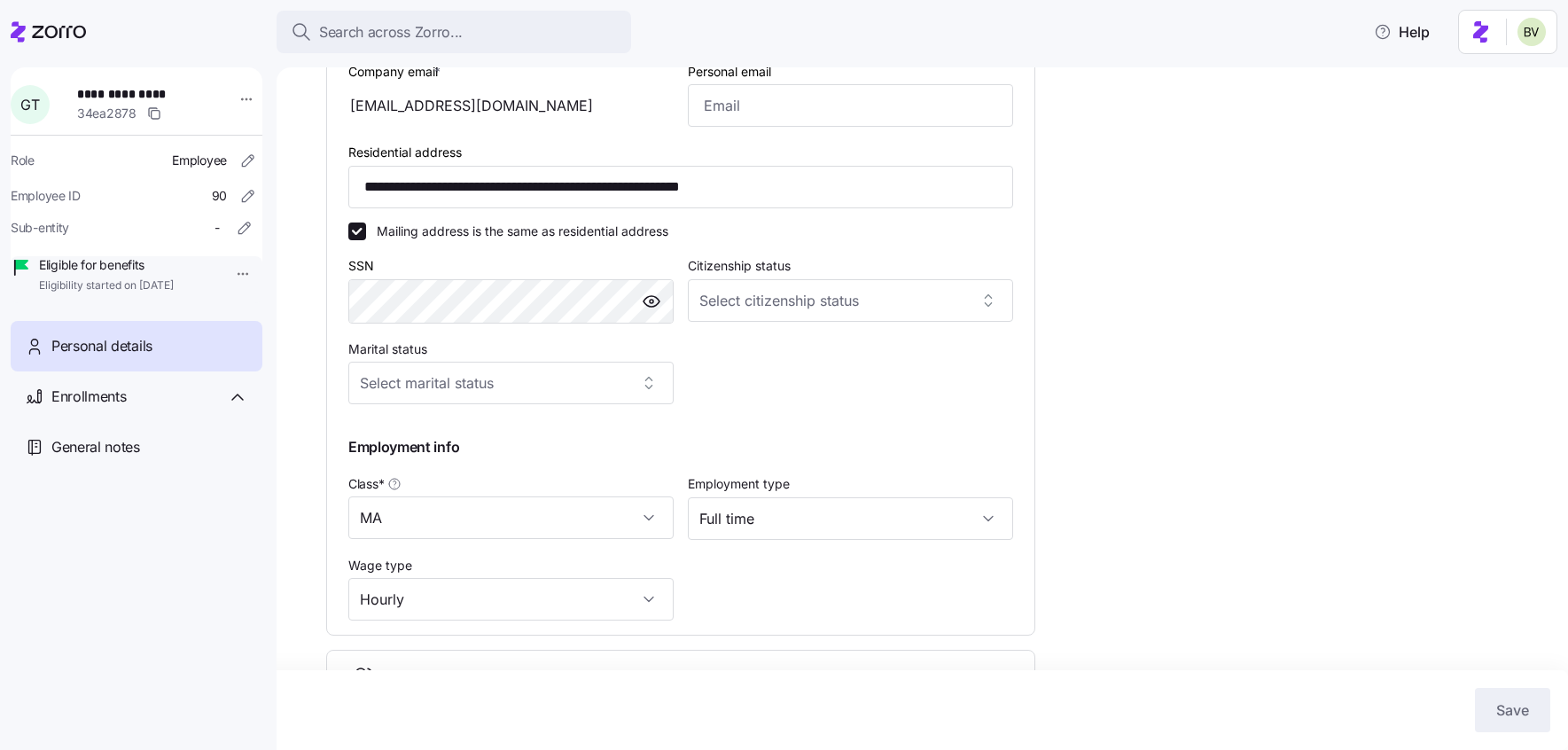
scroll to position [1085, 0]
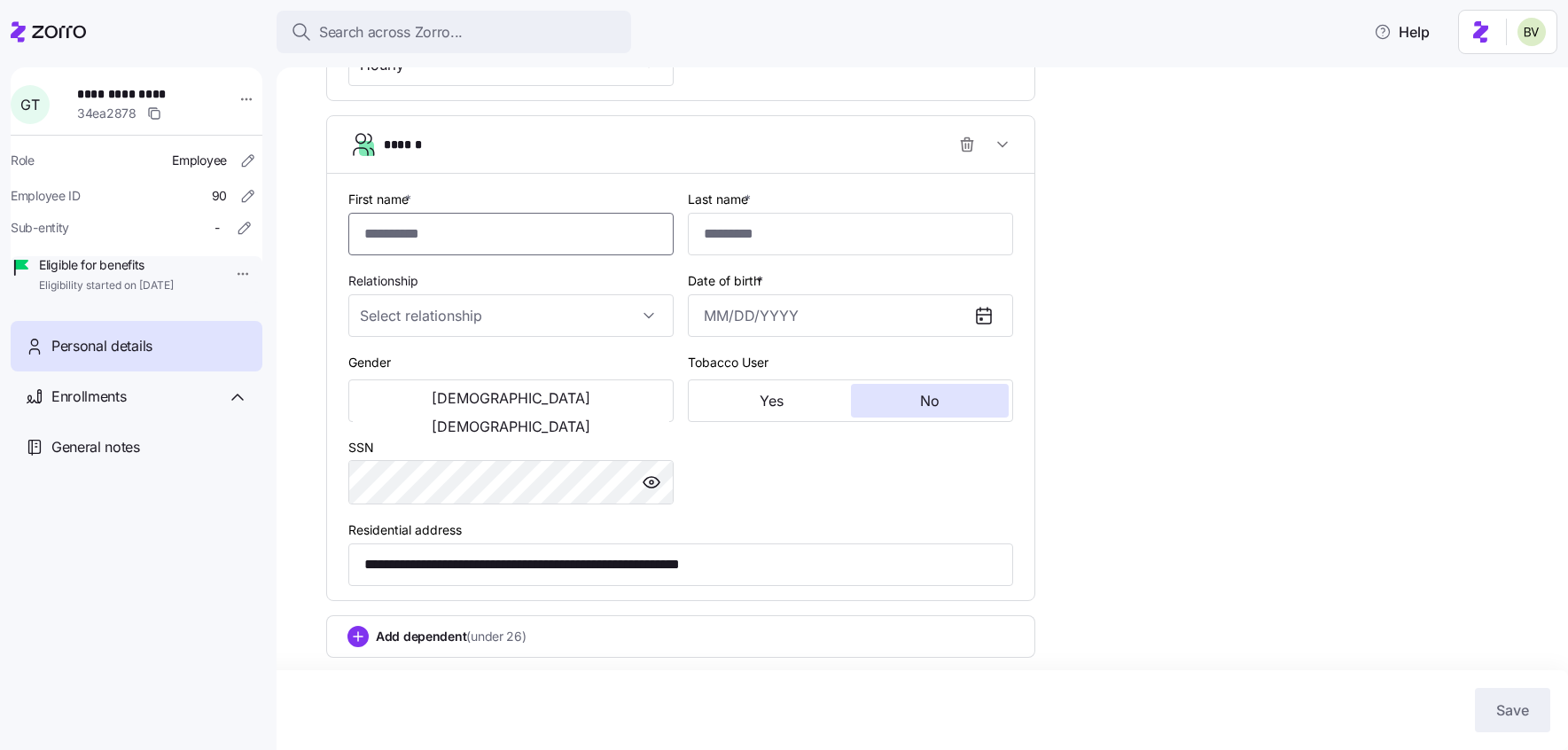
click at [442, 226] on input "First name *" at bounding box center [511, 234] width 325 height 43
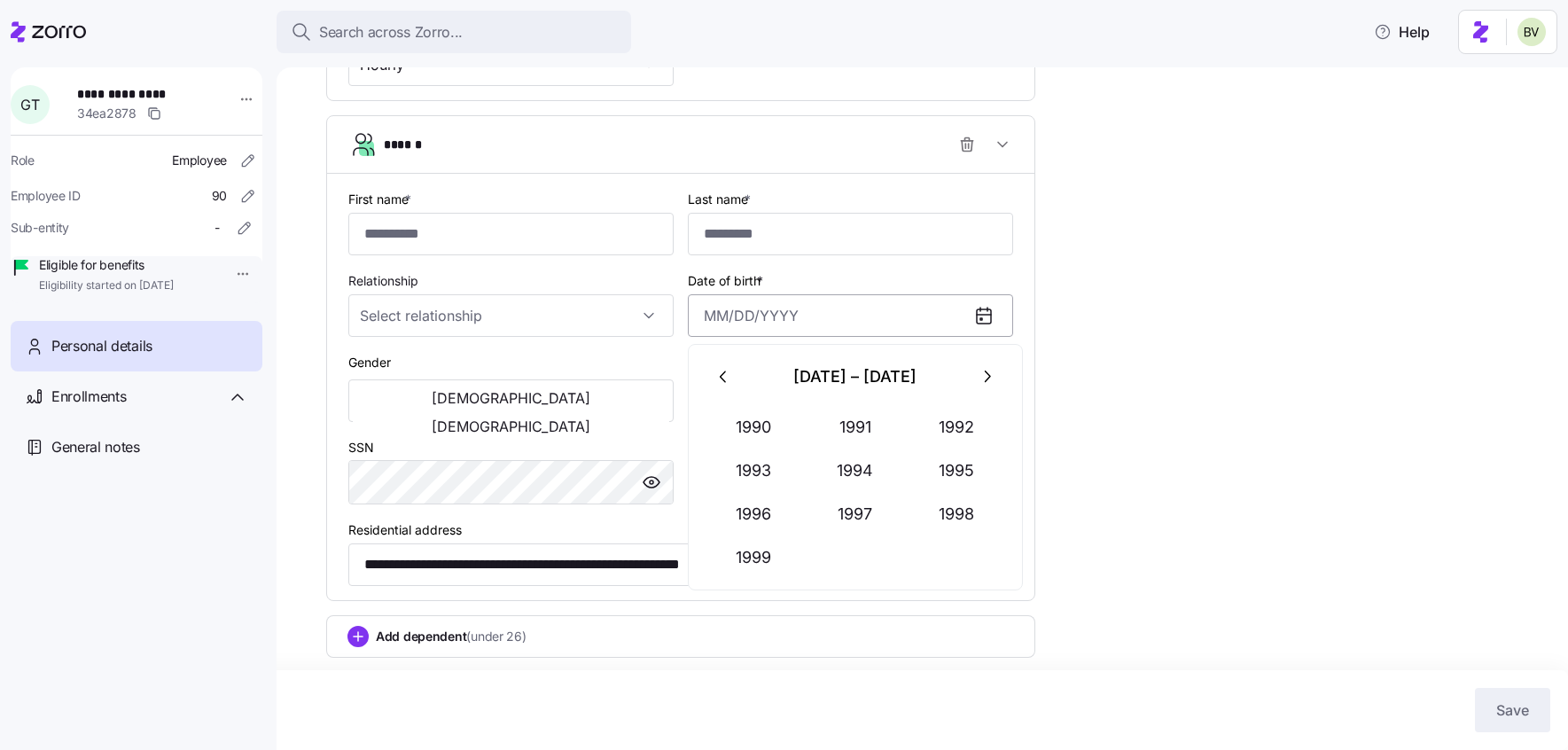
click at [732, 324] on input "Date of birth *" at bounding box center [851, 316] width 325 height 43
click at [964, 519] on button "1948" at bounding box center [957, 514] width 101 height 43
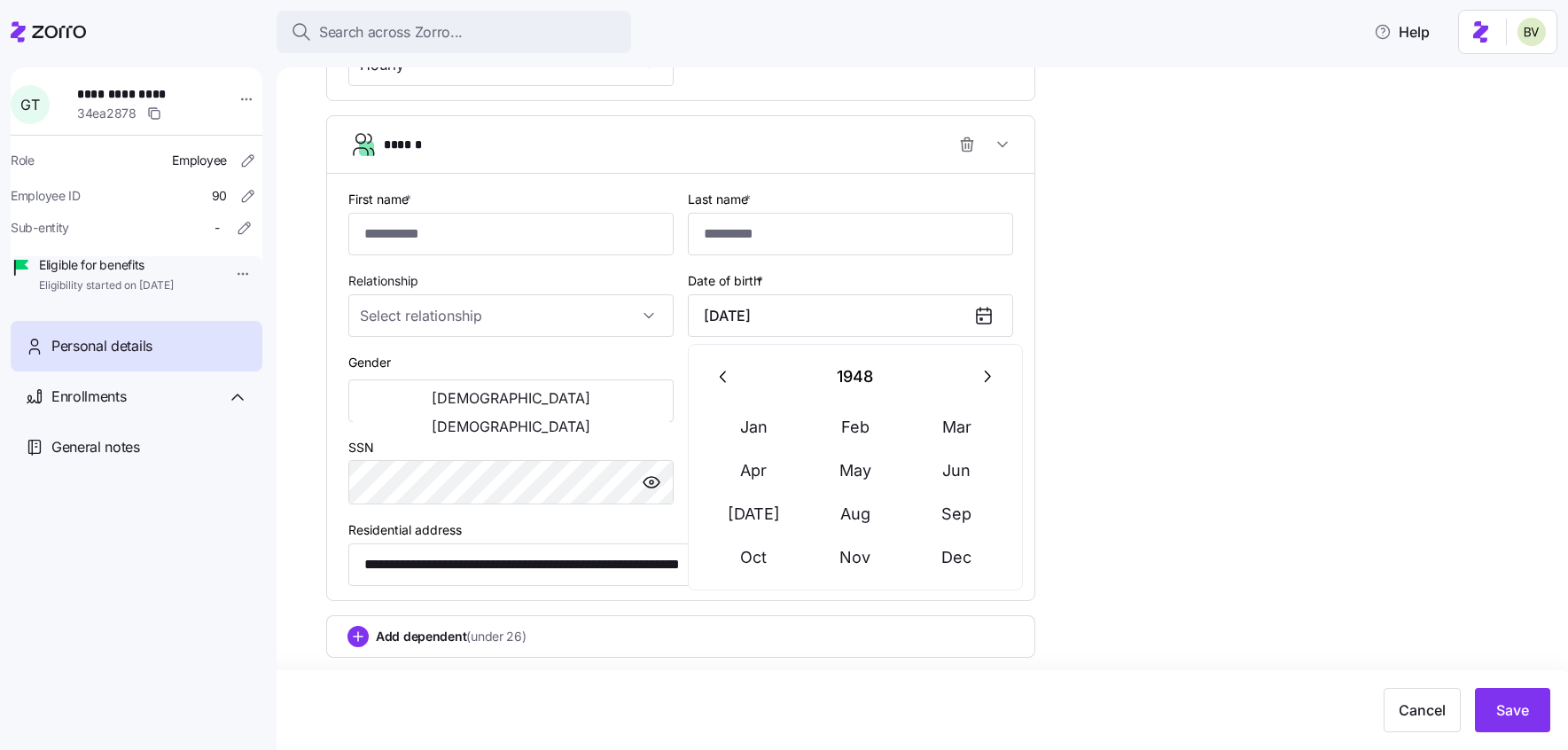
type input "December 20, 1948"
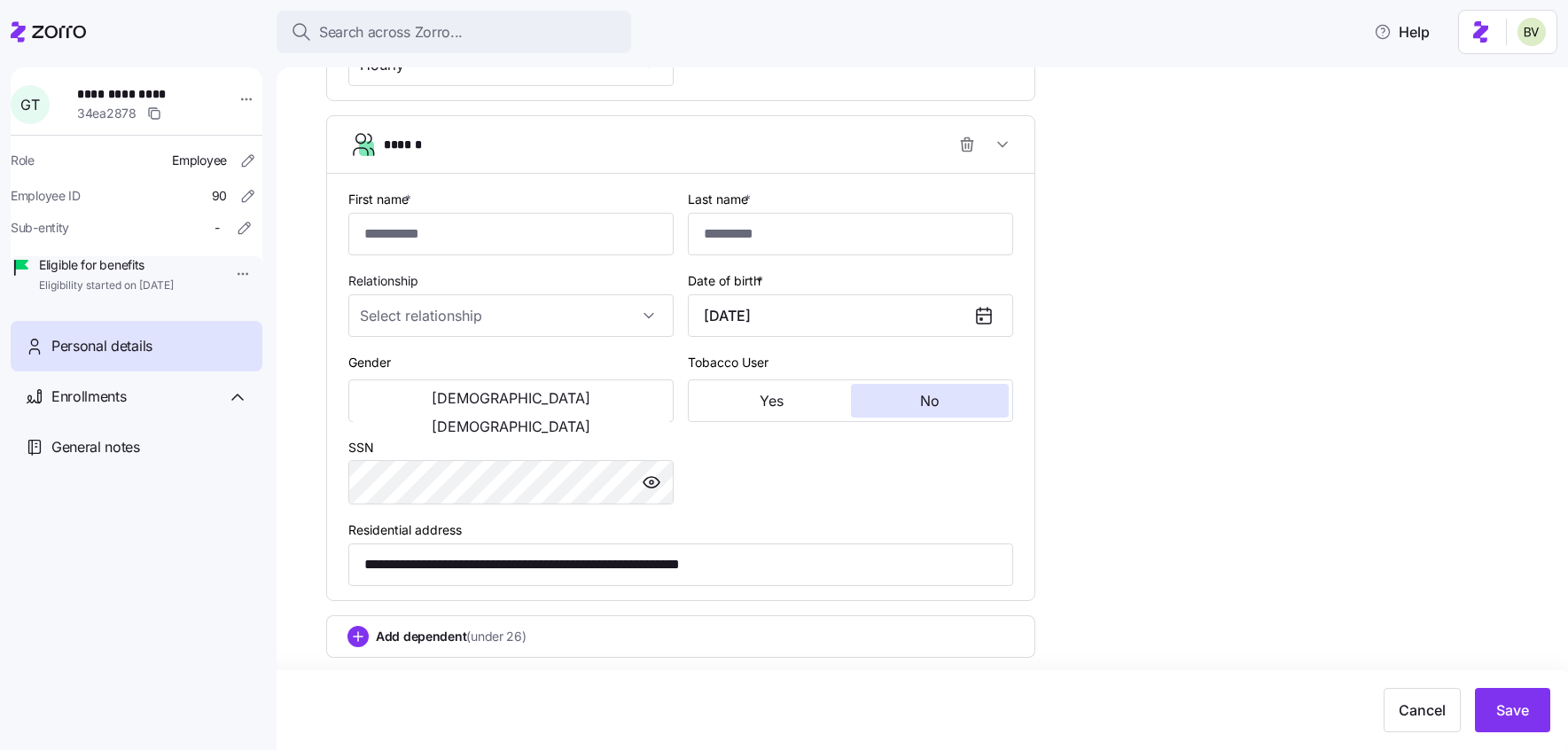
click at [435, 227] on input "First name *" at bounding box center [511, 234] width 325 height 43
paste input "********"
type input "********"
click at [784, 232] on input "Last name *" at bounding box center [851, 234] width 325 height 43
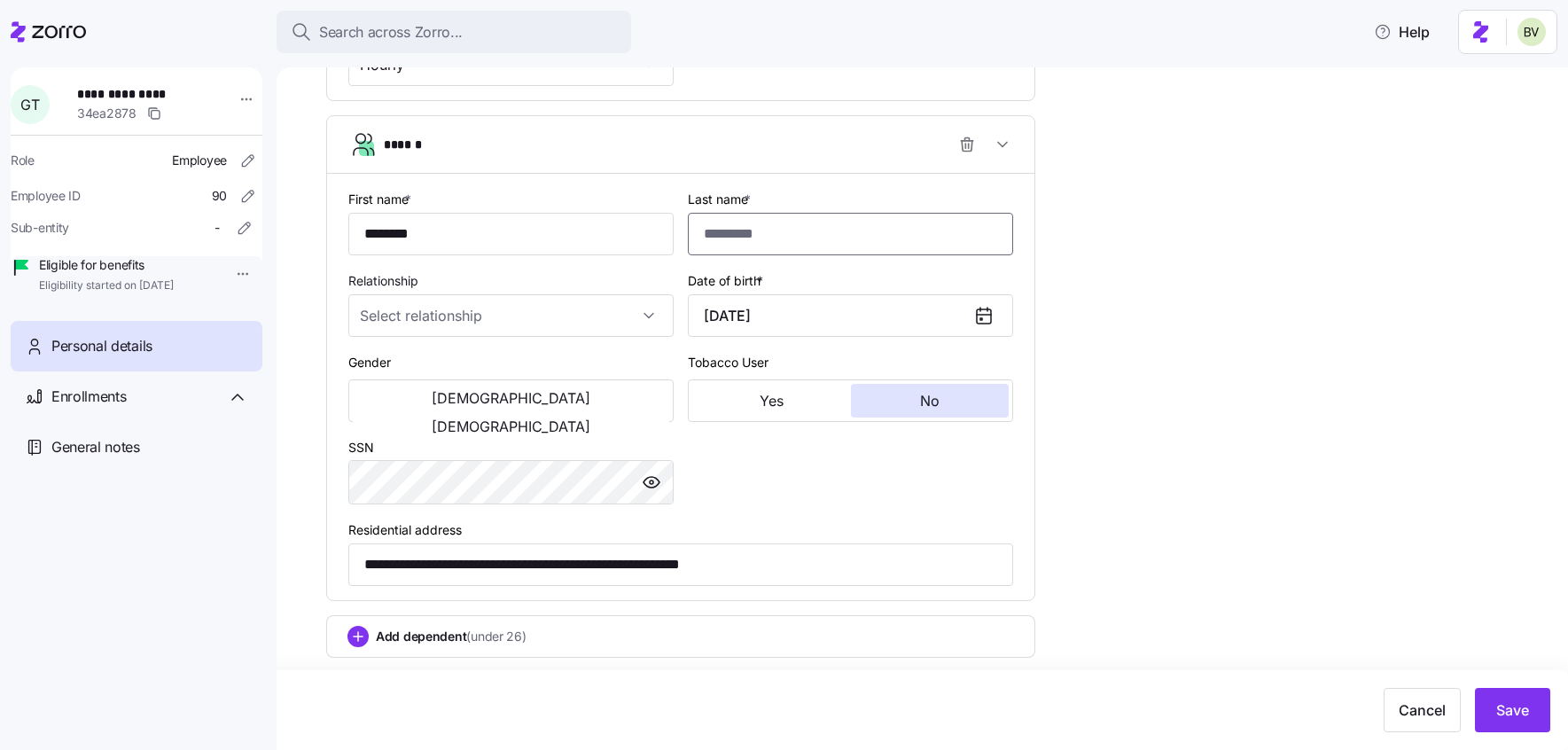
click at [784, 232] on input "Last name *" at bounding box center [851, 234] width 325 height 43
paste input "*******"
type input "*******"
click at [751, 194] on span "*" at bounding box center [748, 199] width 7 height 15
click at [751, 213] on input "*******" at bounding box center [851, 234] width 325 height 43
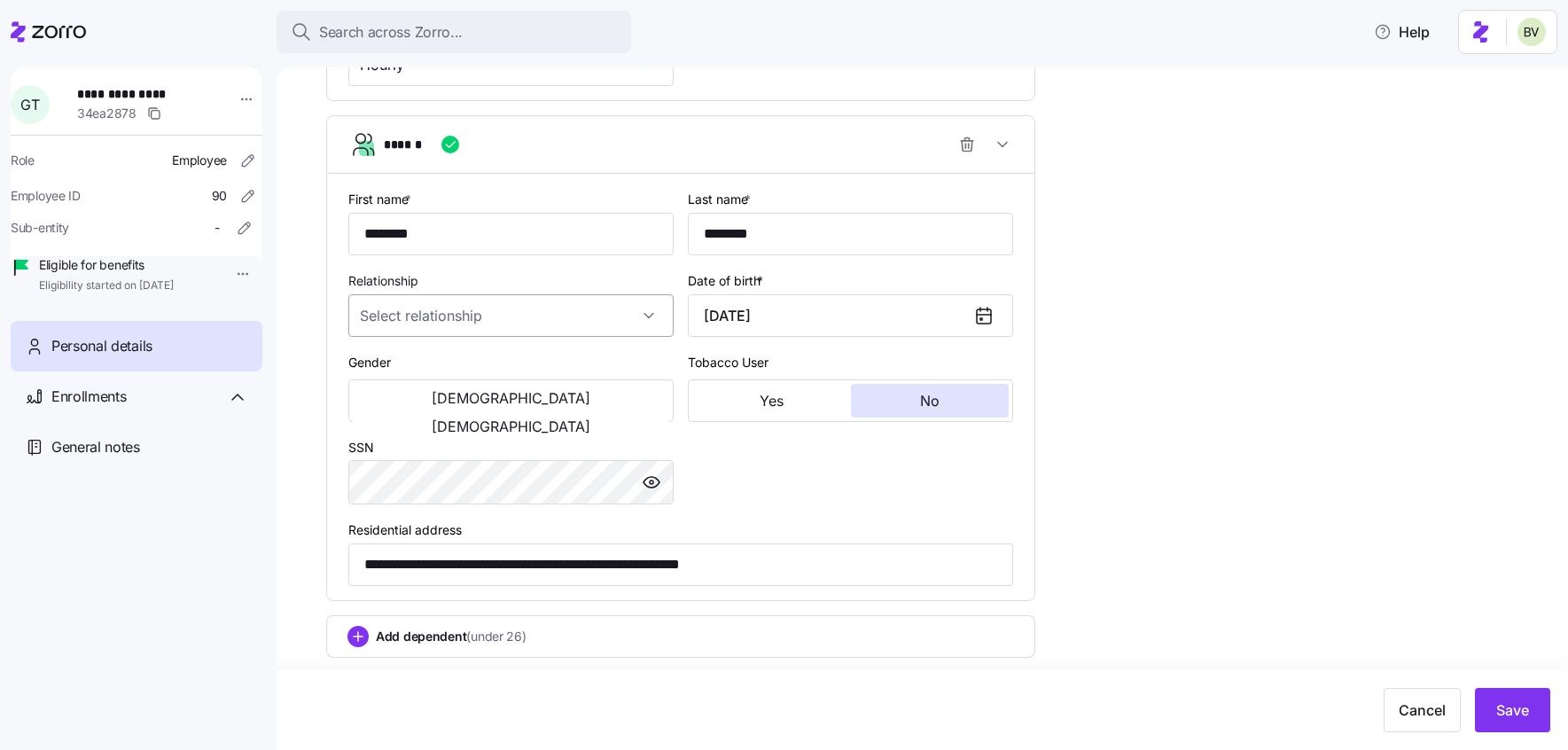
click at [574, 323] on input "Relationship" at bounding box center [511, 316] width 325 height 43
click at [468, 374] on div "Spouse" at bounding box center [510, 369] width 311 height 37
type input "Spouse"
click at [585, 419] on span "[DEMOGRAPHIC_DATA]" at bounding box center [510, 426] width 159 height 14
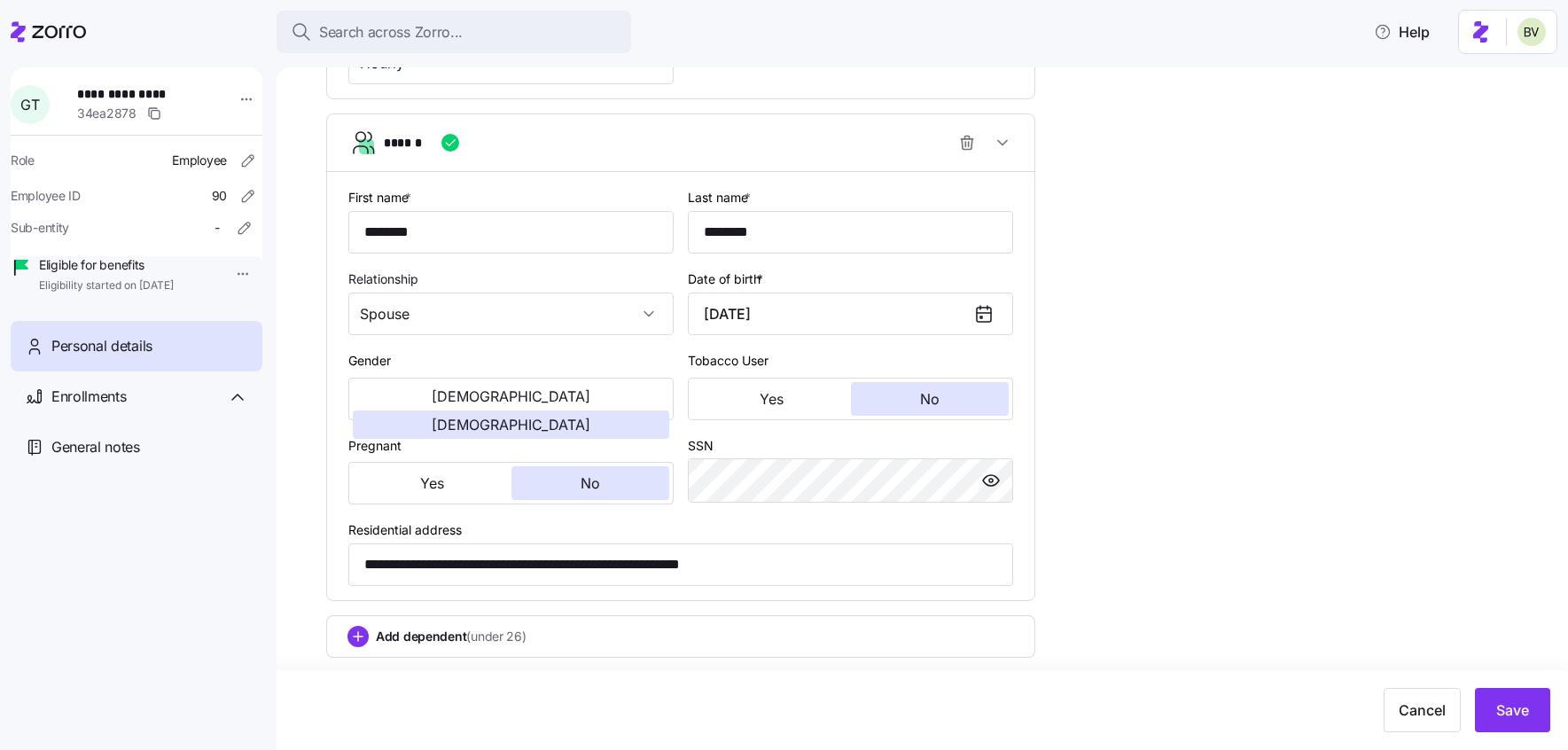
scroll to position [1087, 0]
click at [1522, 720] on span "Save" at bounding box center [1513, 710] width 33 height 21
click at [152, 408] on div "Enrollments" at bounding box center [149, 396] width 197 height 22
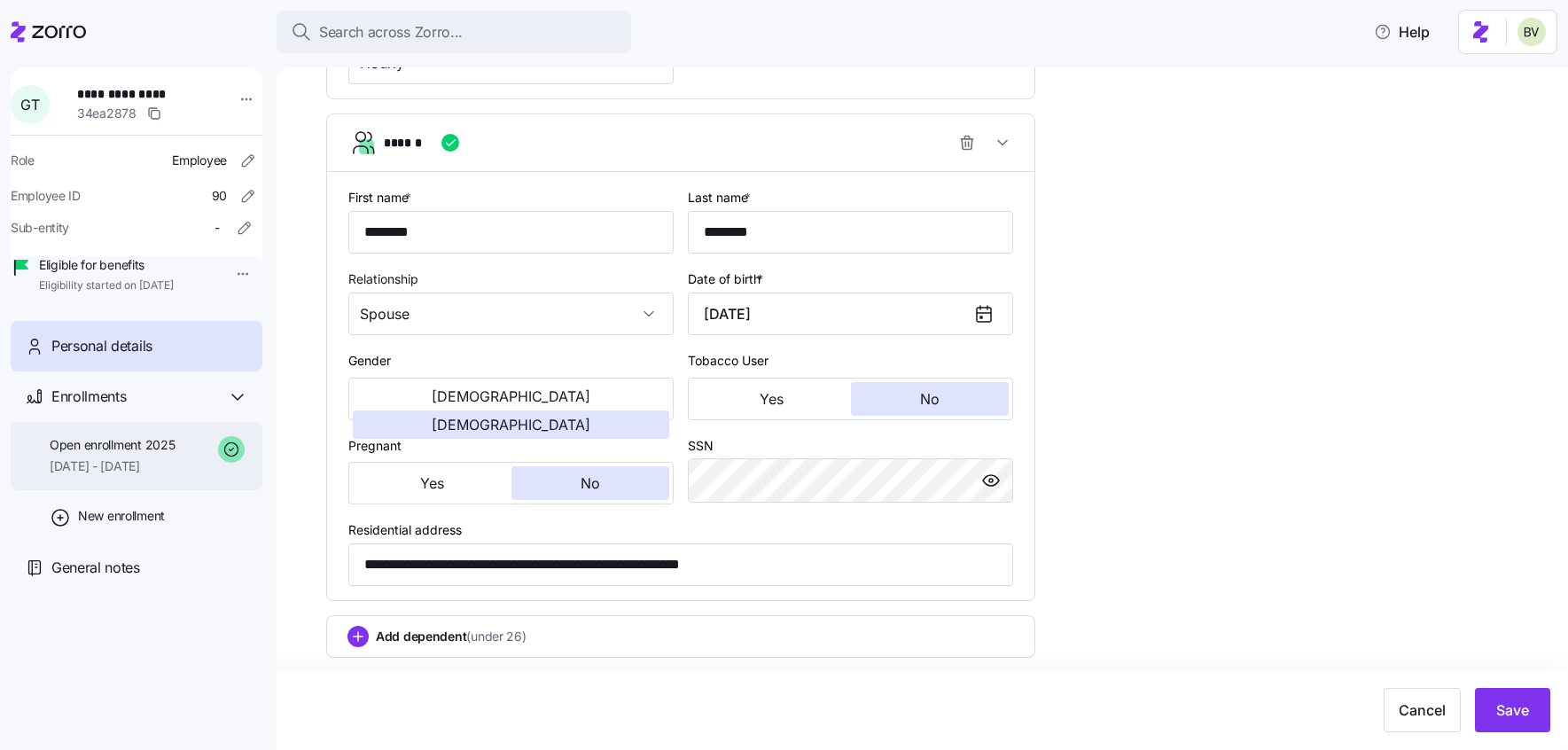
click at [147, 475] on span "[DATE] - [DATE]" at bounding box center [112, 466] width 125 height 18
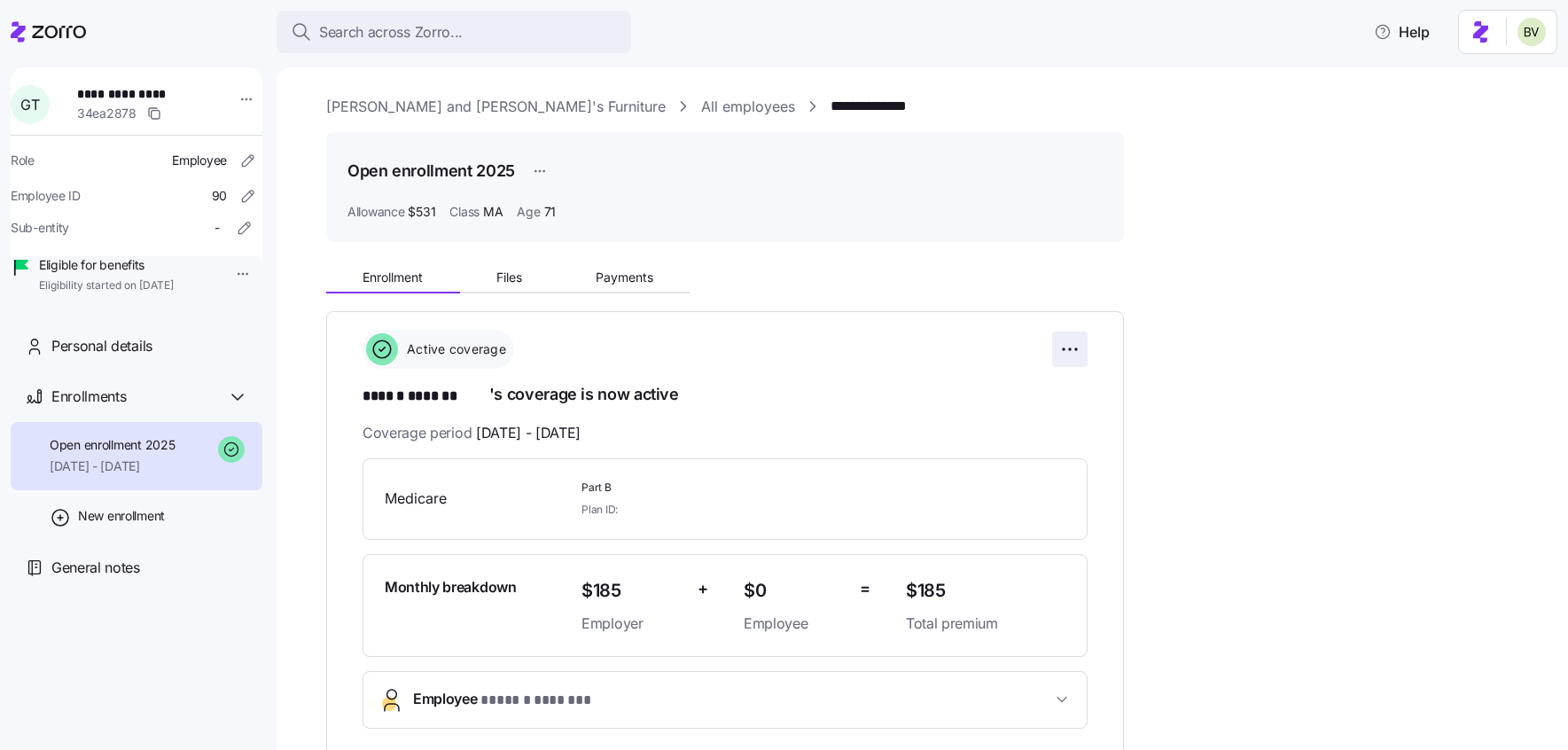
click at [1073, 346] on html "**********" at bounding box center [784, 370] width 1568 height 740
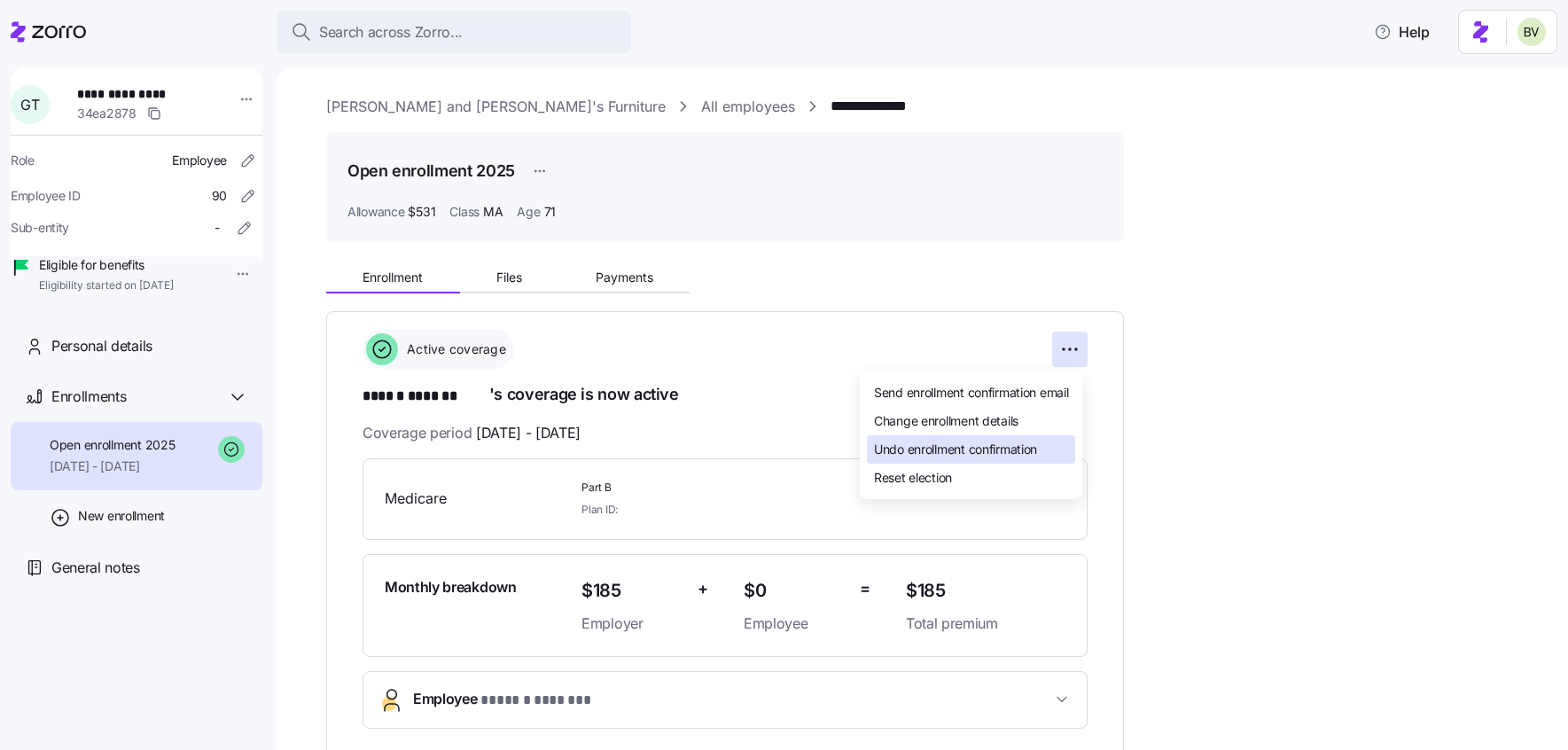
click at [979, 446] on span "Undo enrollment confirmation" at bounding box center [956, 450] width 163 height 18
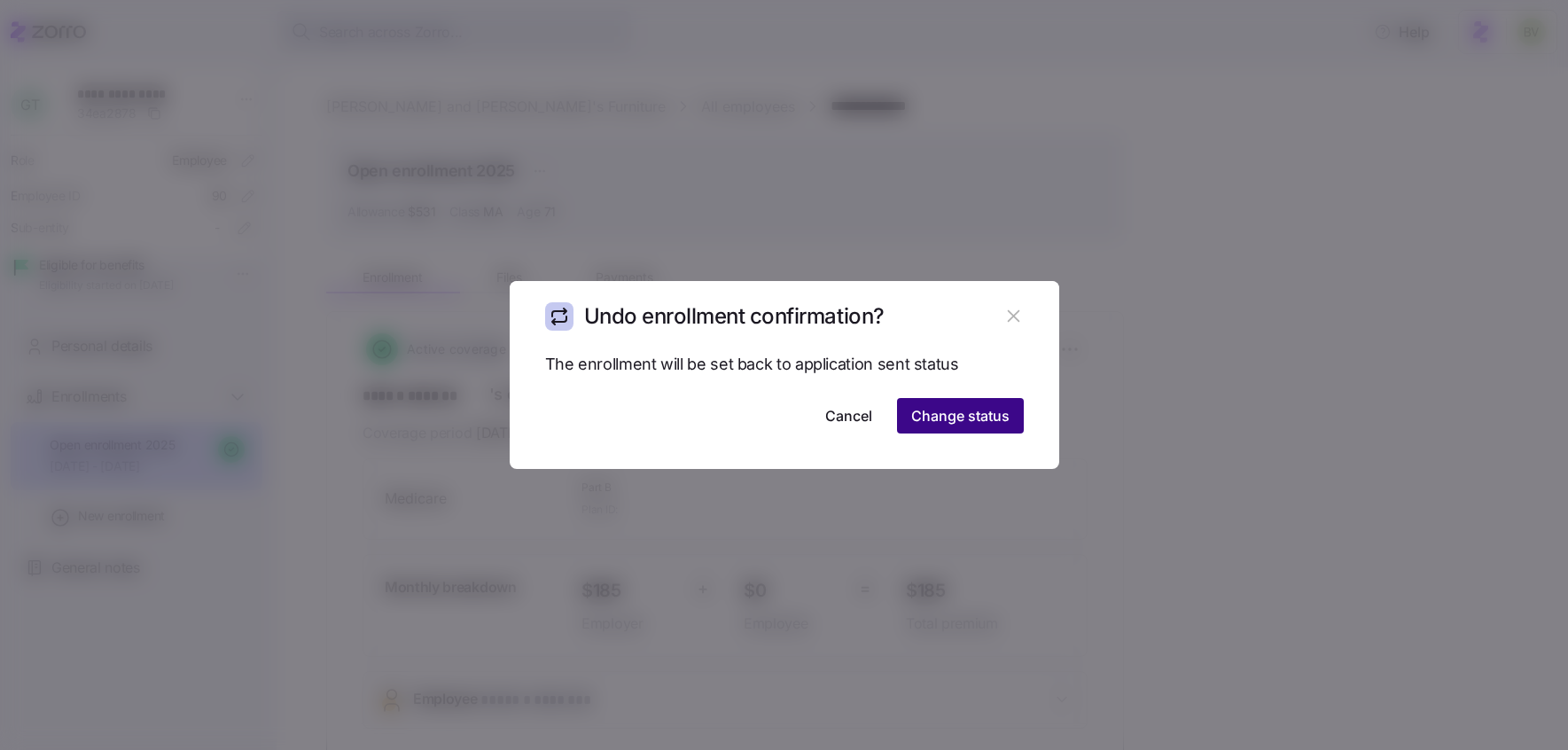
click at [989, 415] on span "Change status" at bounding box center [961, 415] width 99 height 21
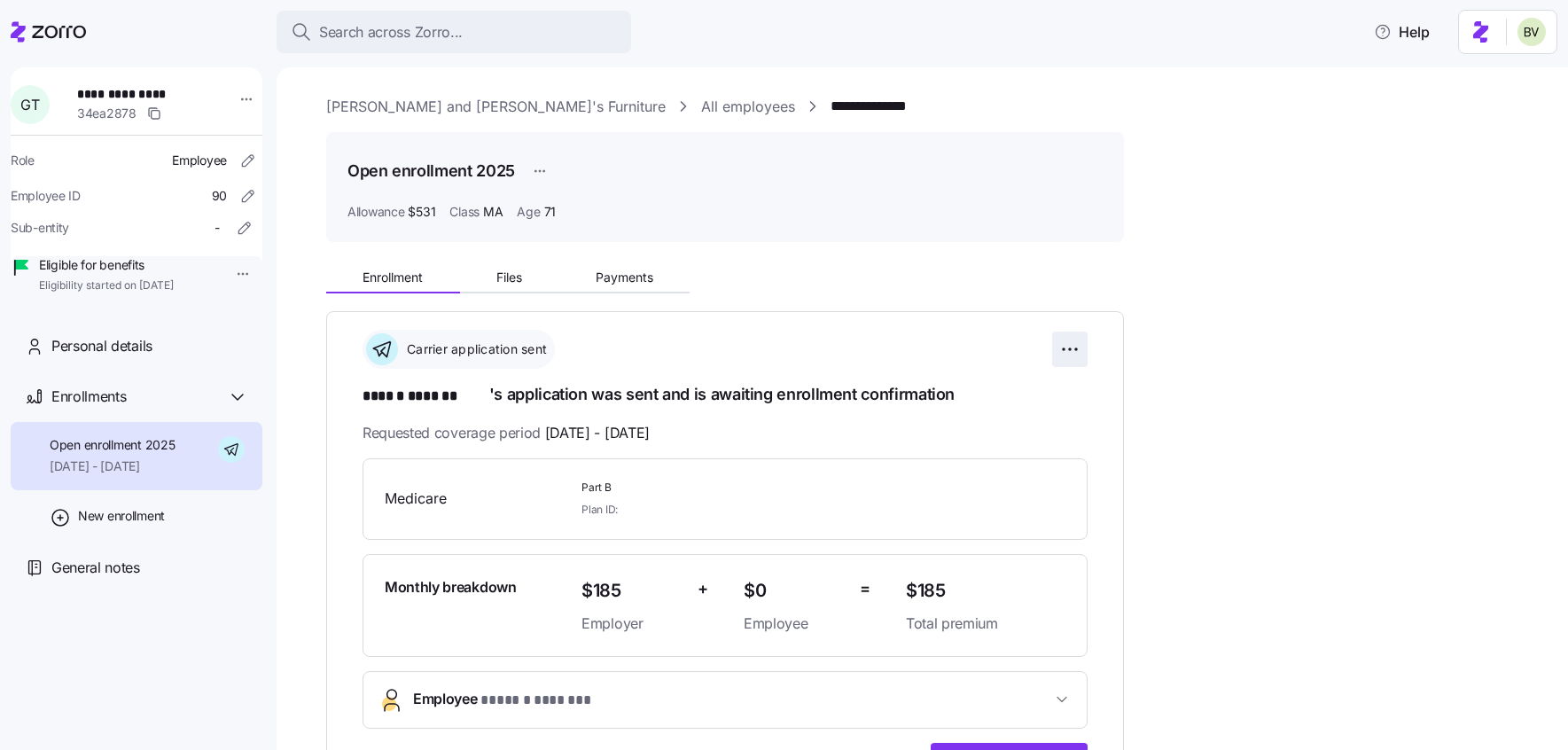
click at [1077, 356] on html "**********" at bounding box center [784, 370] width 1568 height 740
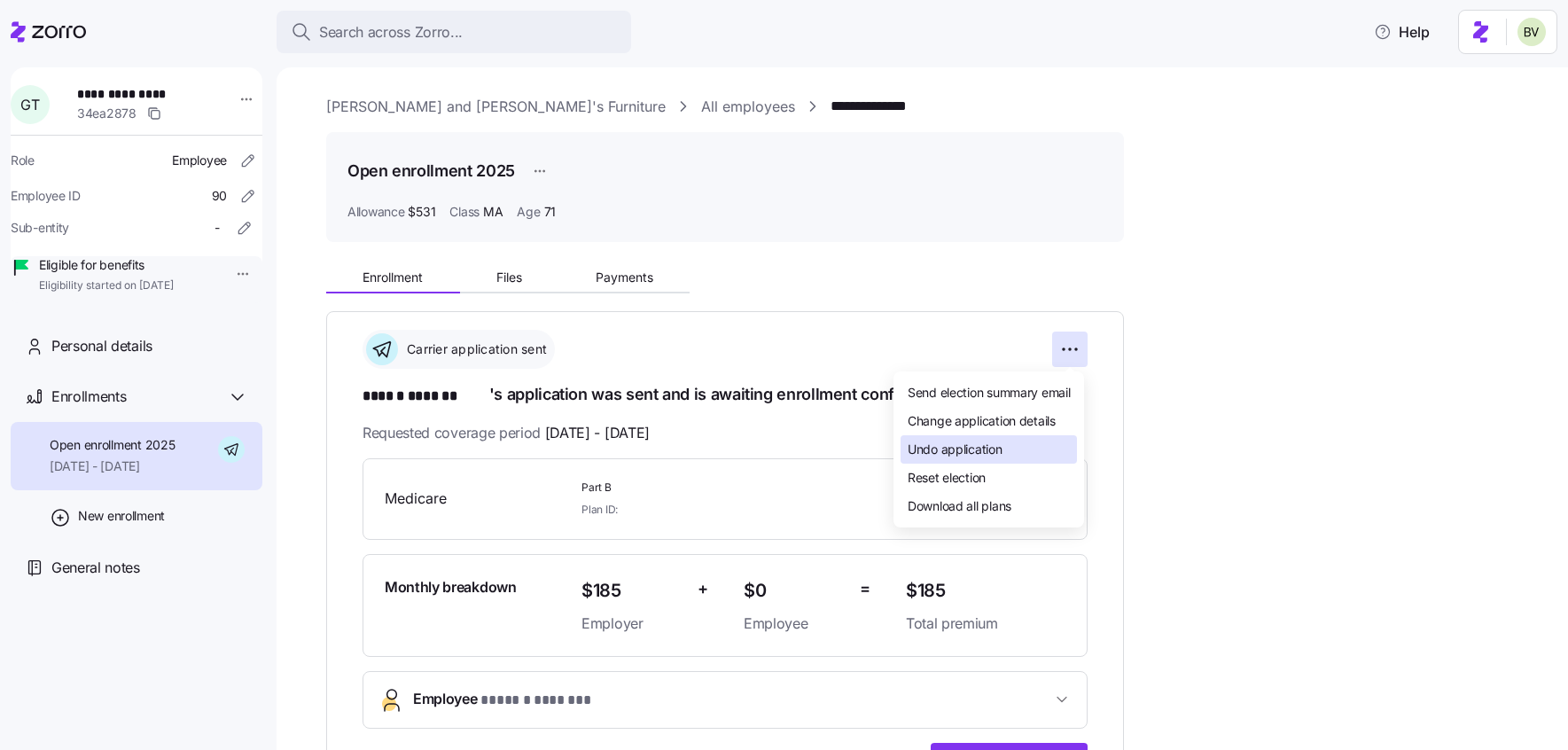
click at [993, 437] on div "Undo application" at bounding box center [989, 450] width 177 height 29
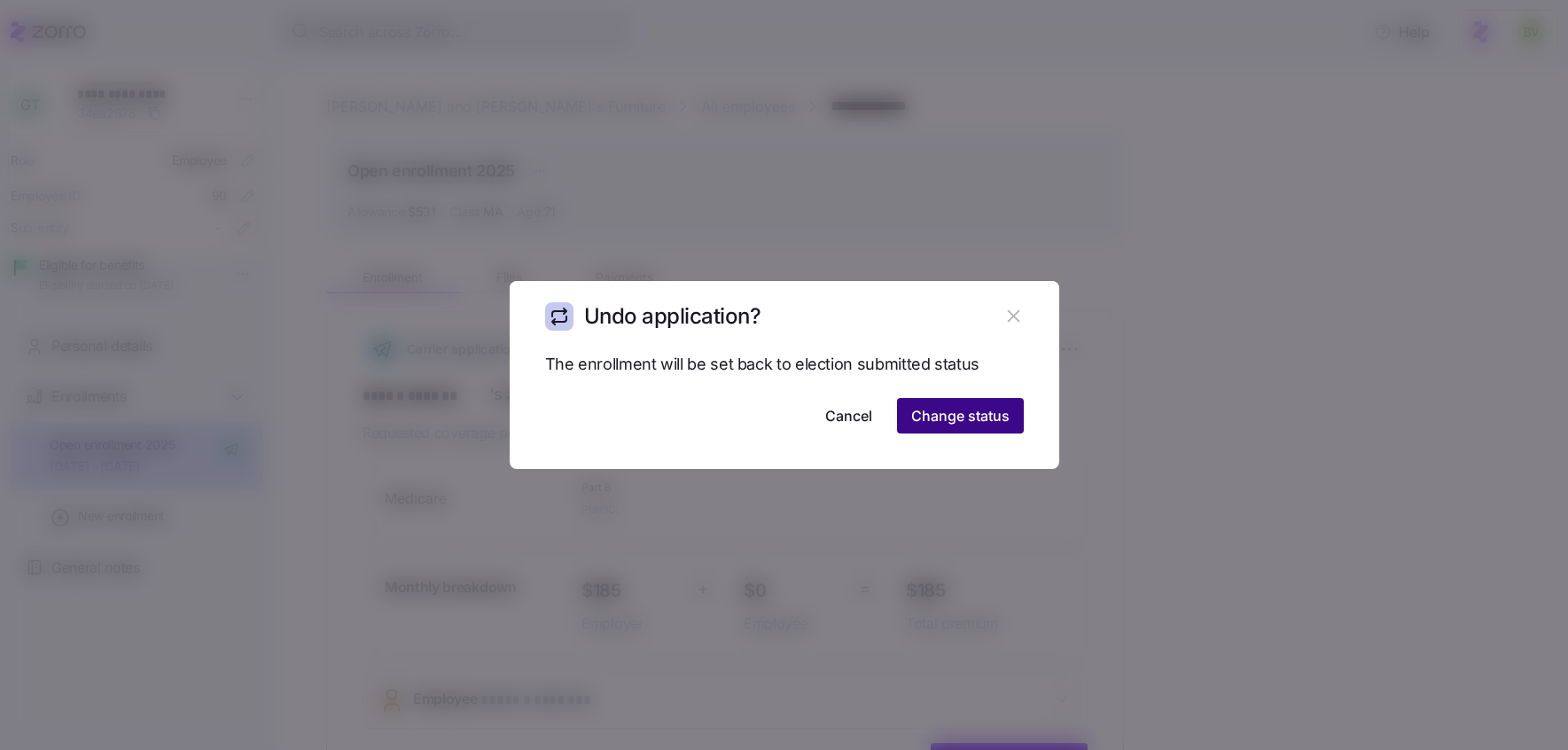
click at [1004, 414] on span "Change status" at bounding box center [961, 415] width 99 height 21
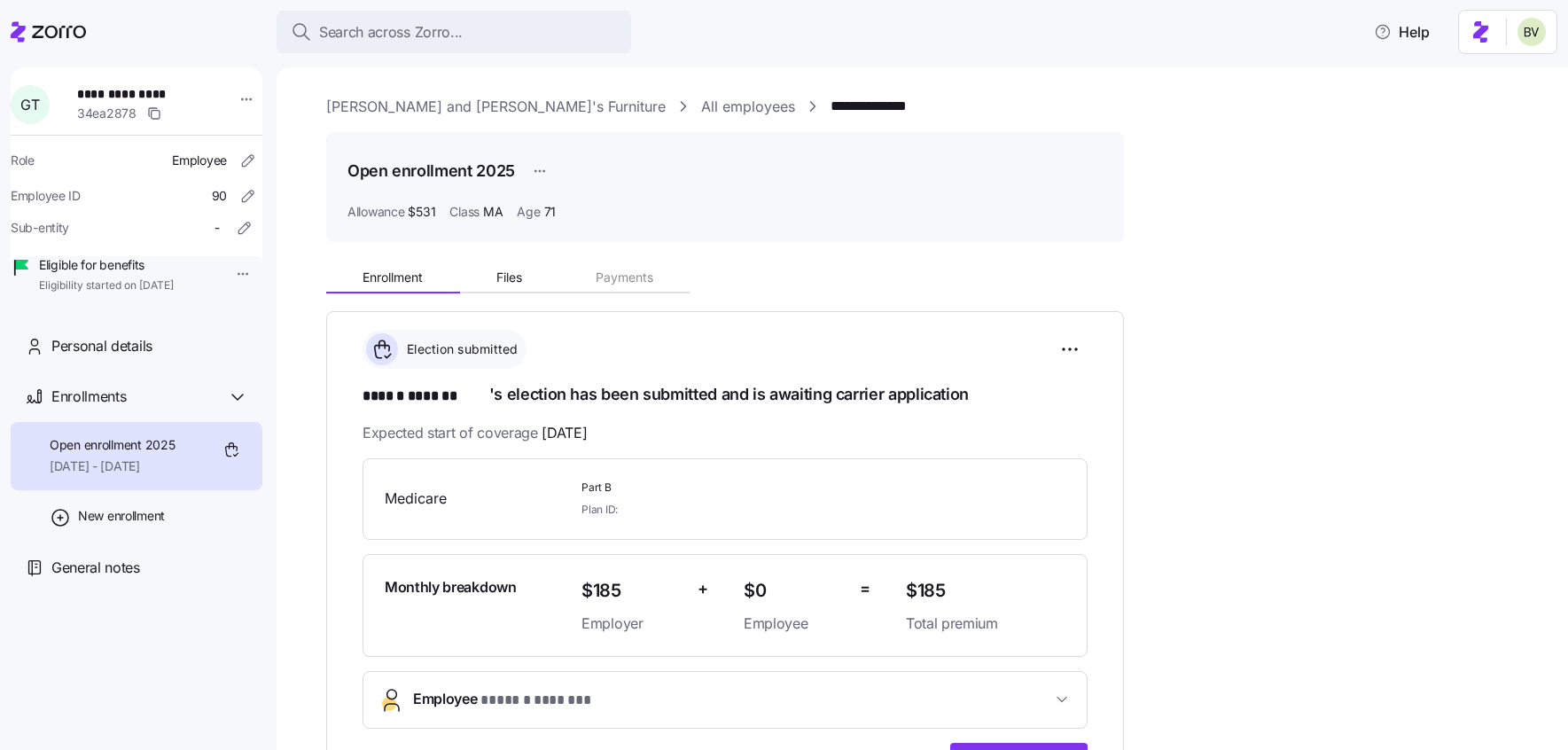
scroll to position [23, 0]
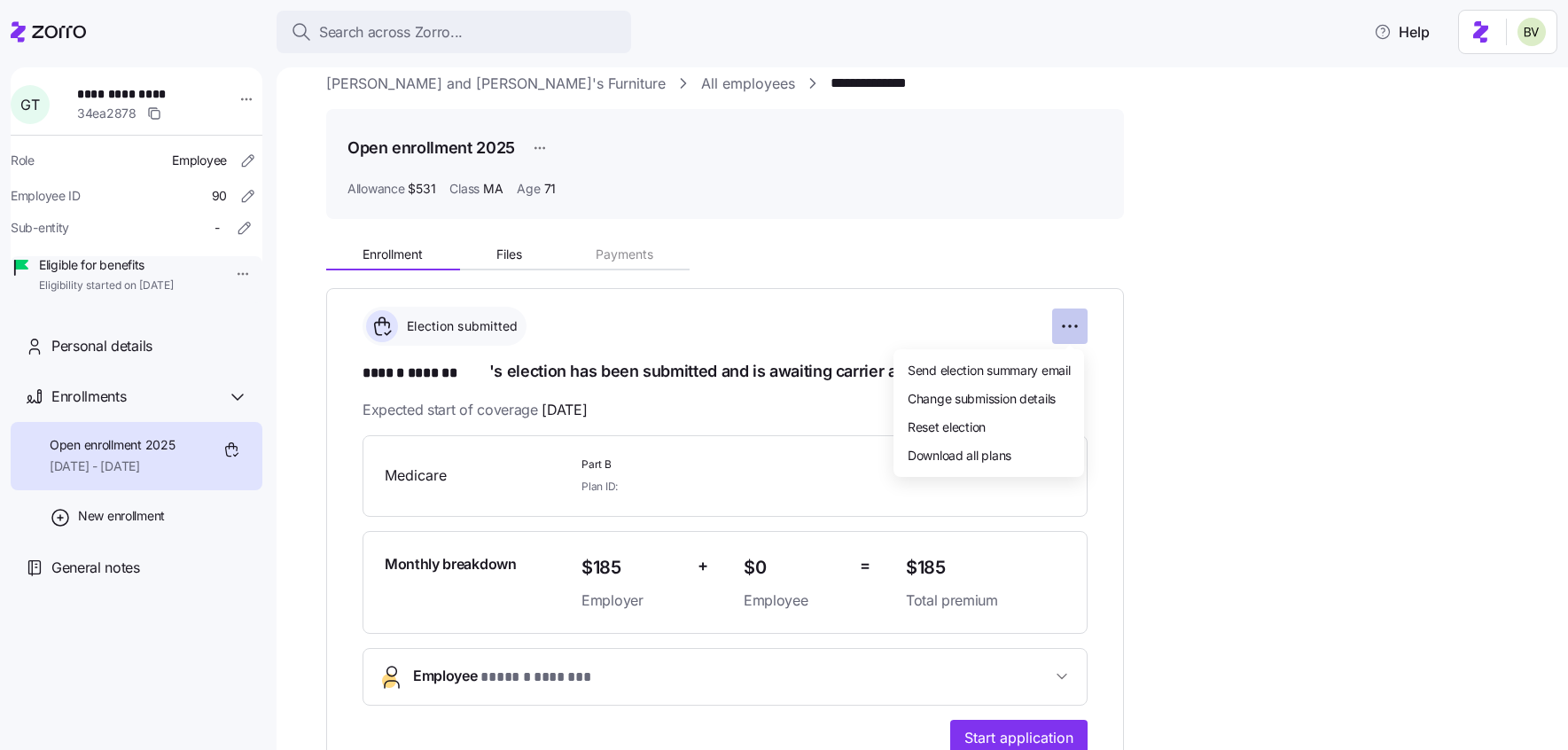
click at [1068, 328] on html "**********" at bounding box center [784, 370] width 1568 height 740
click at [994, 392] on span "Change submission details" at bounding box center [982, 397] width 148 height 18
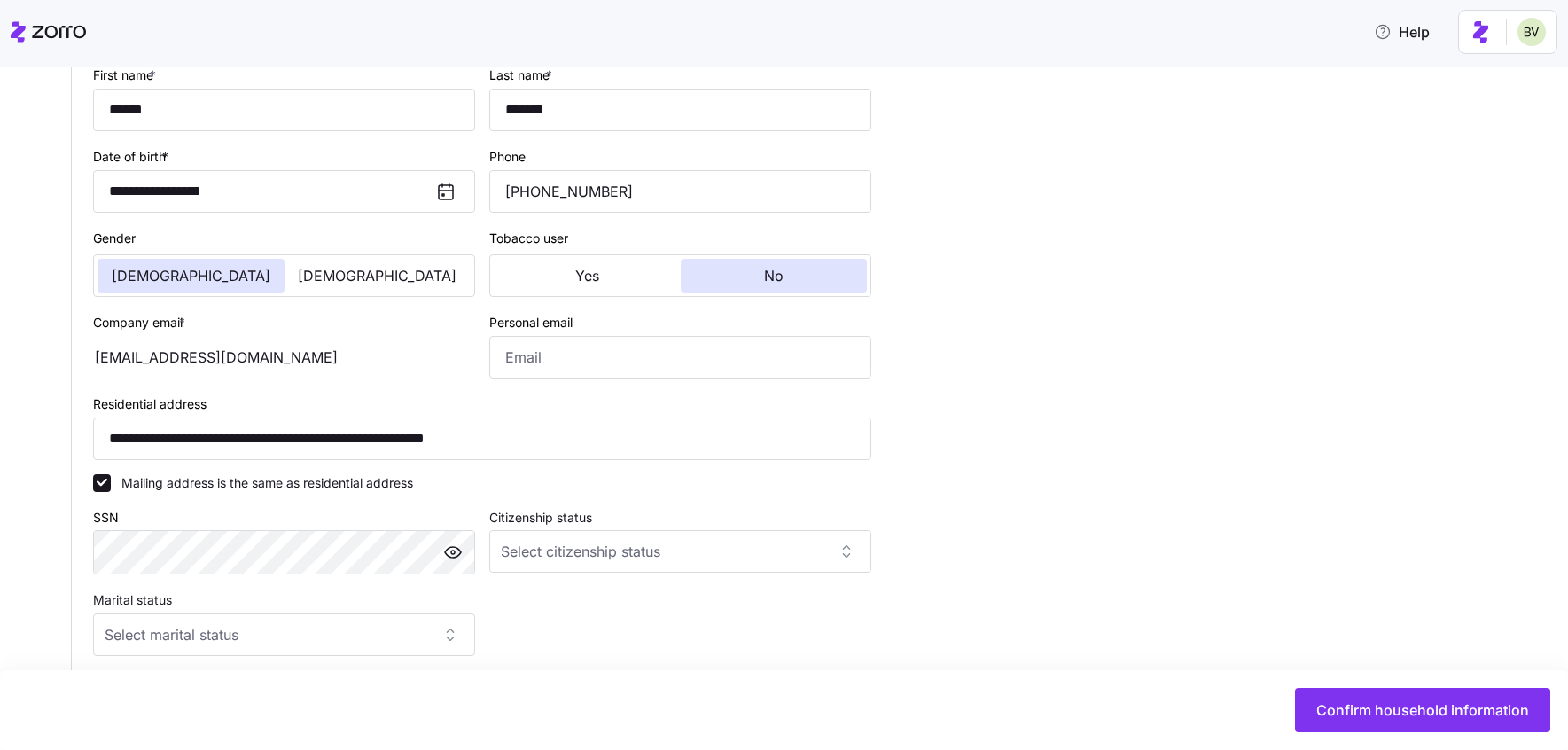
scroll to position [705, 0]
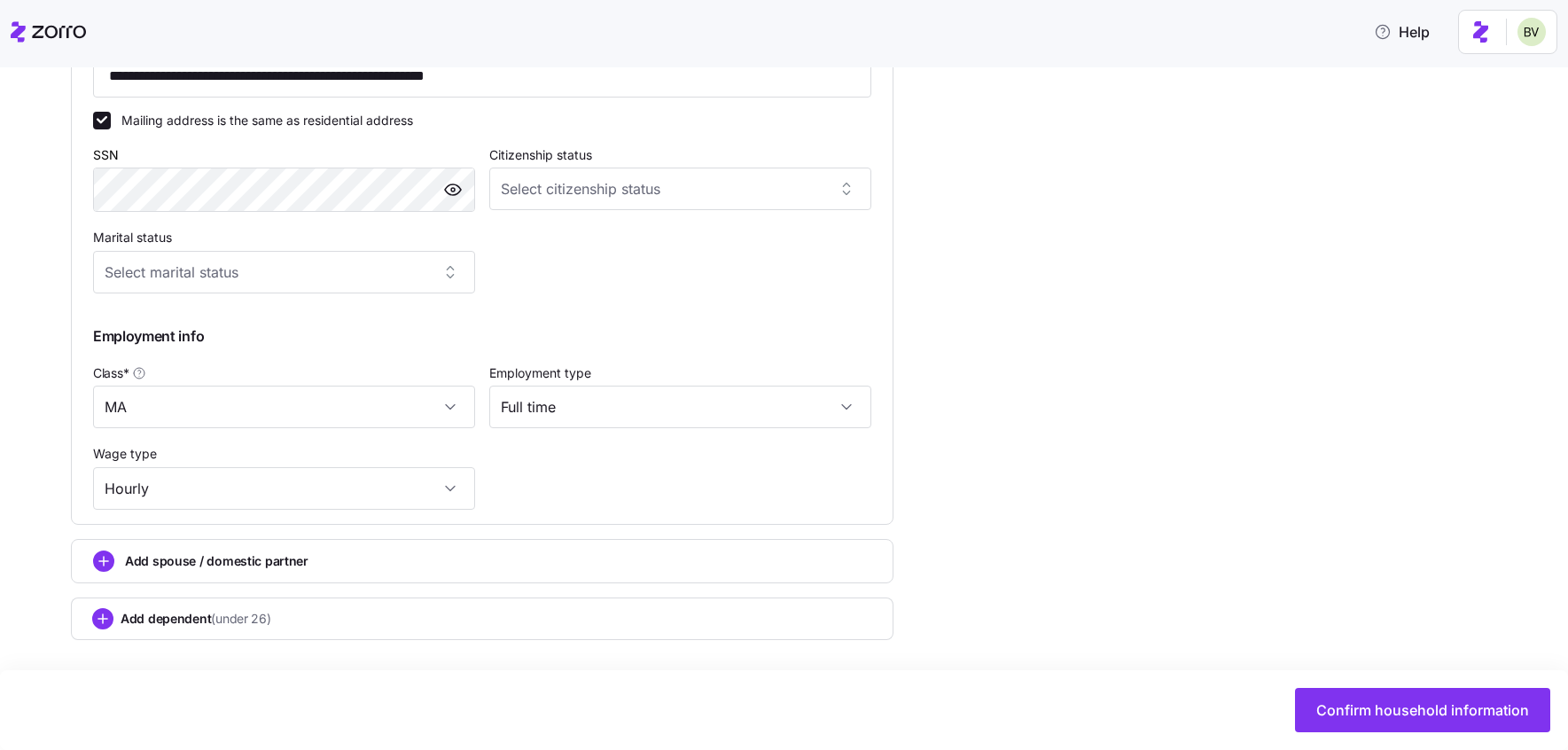
click at [169, 569] on span "Add spouse / domestic partner" at bounding box center [217, 561] width 183 height 18
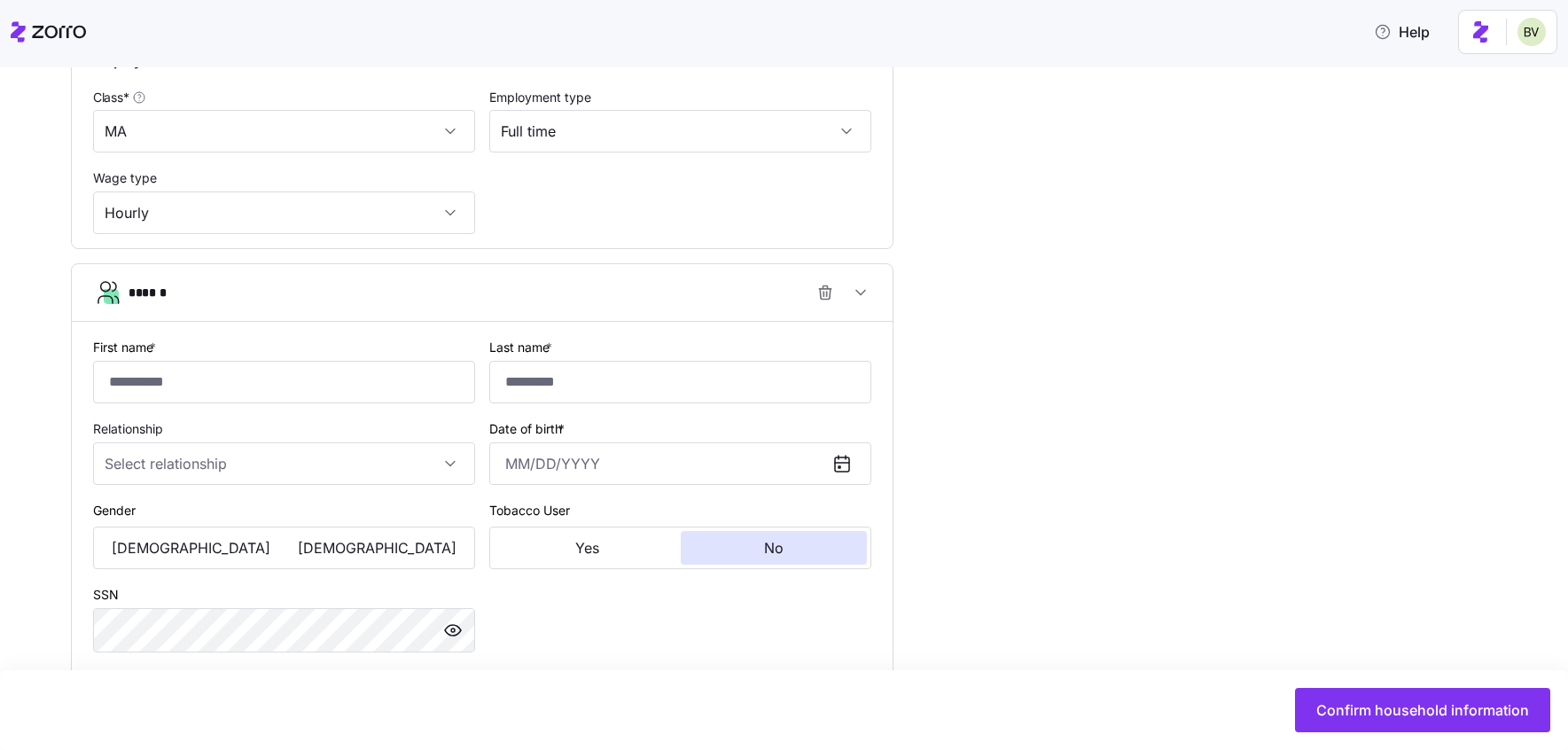
scroll to position [1015, 0]
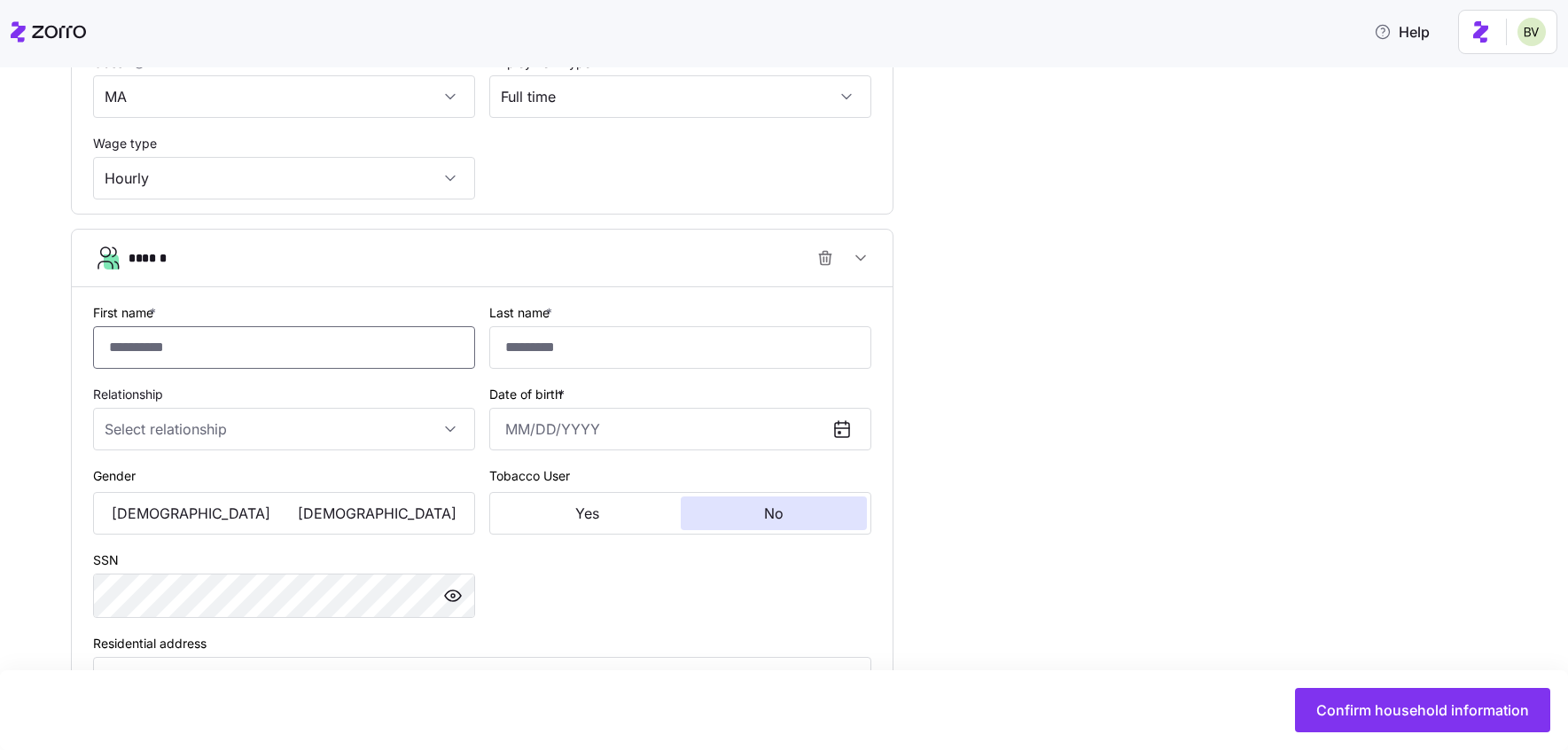
click at [223, 341] on input "First name *" at bounding box center [284, 347] width 382 height 43
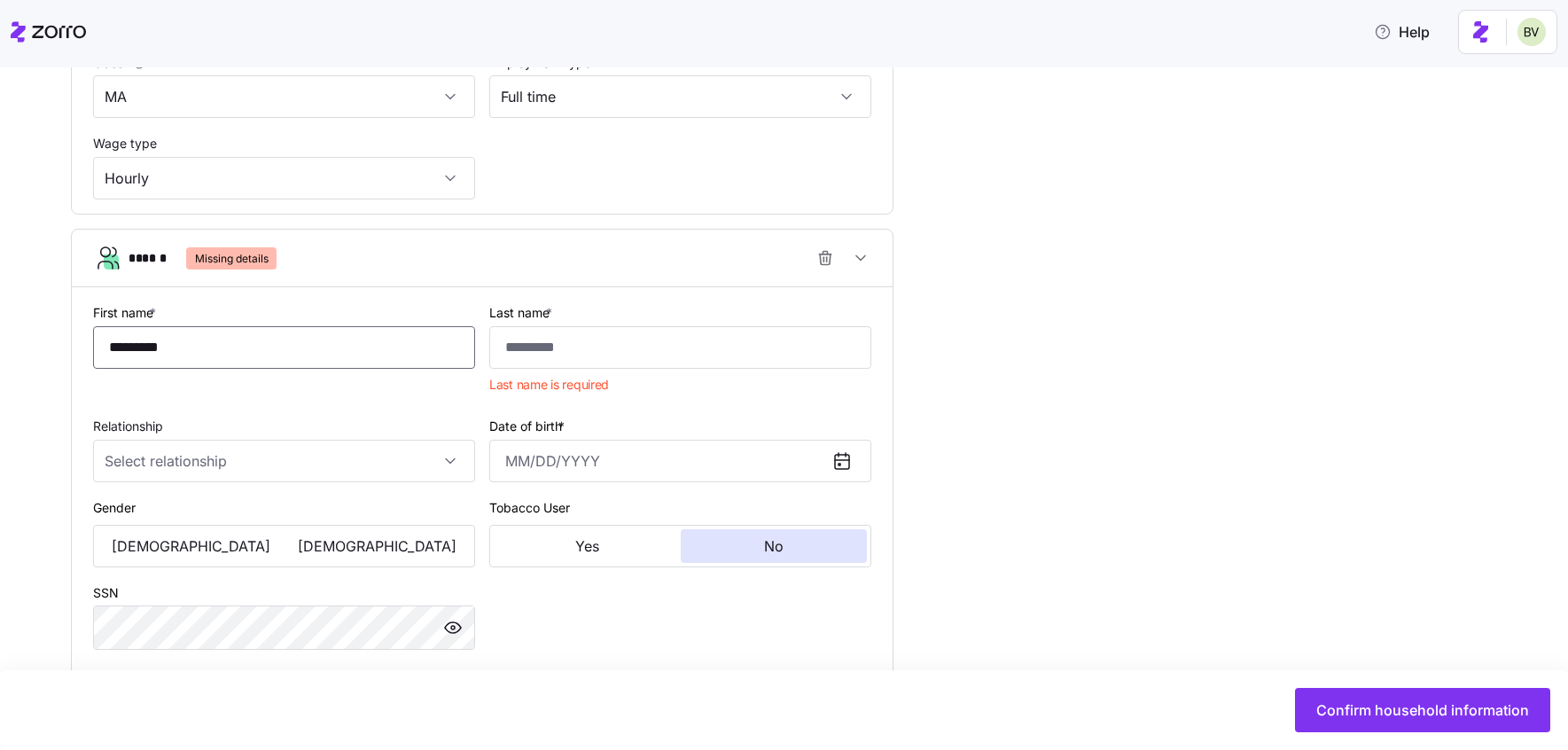
click at [281, 337] on input "*********" at bounding box center [284, 347] width 382 height 43
paste input
type input "********"
click at [580, 349] on input "Last name *" at bounding box center [680, 347] width 382 height 43
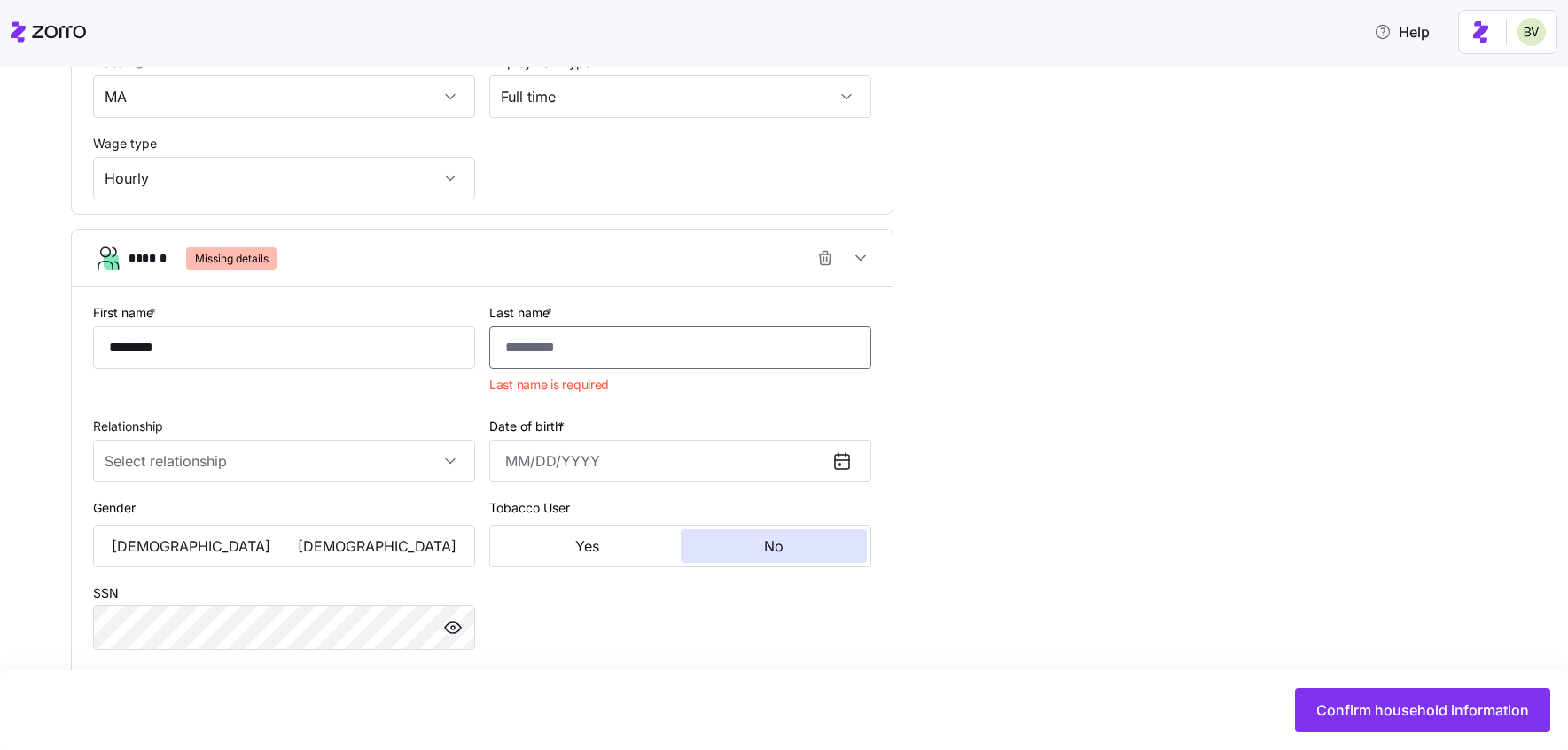
paste input "*******"
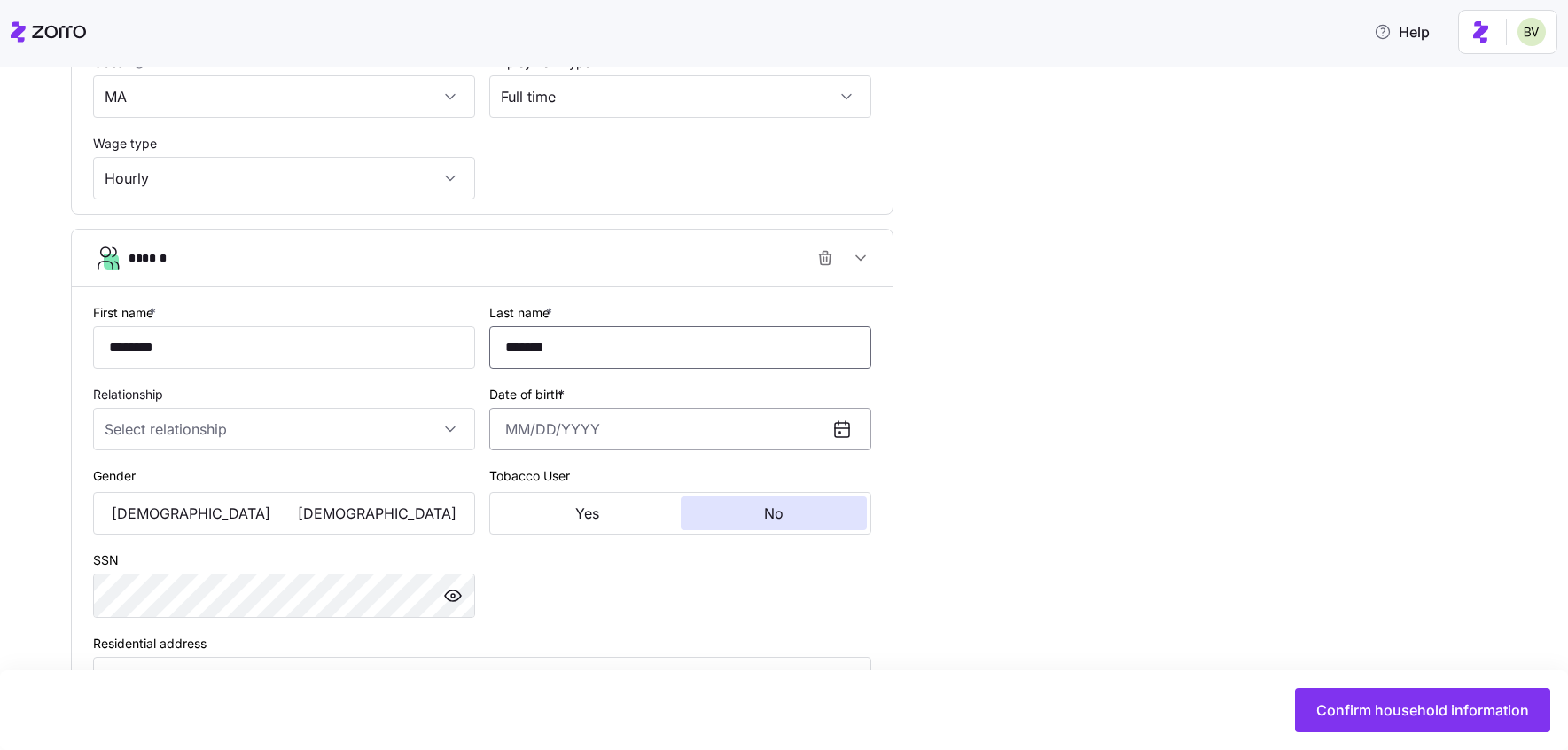
type input "*******"
click at [547, 437] on input "Date of birth *" at bounding box center [680, 429] width 382 height 43
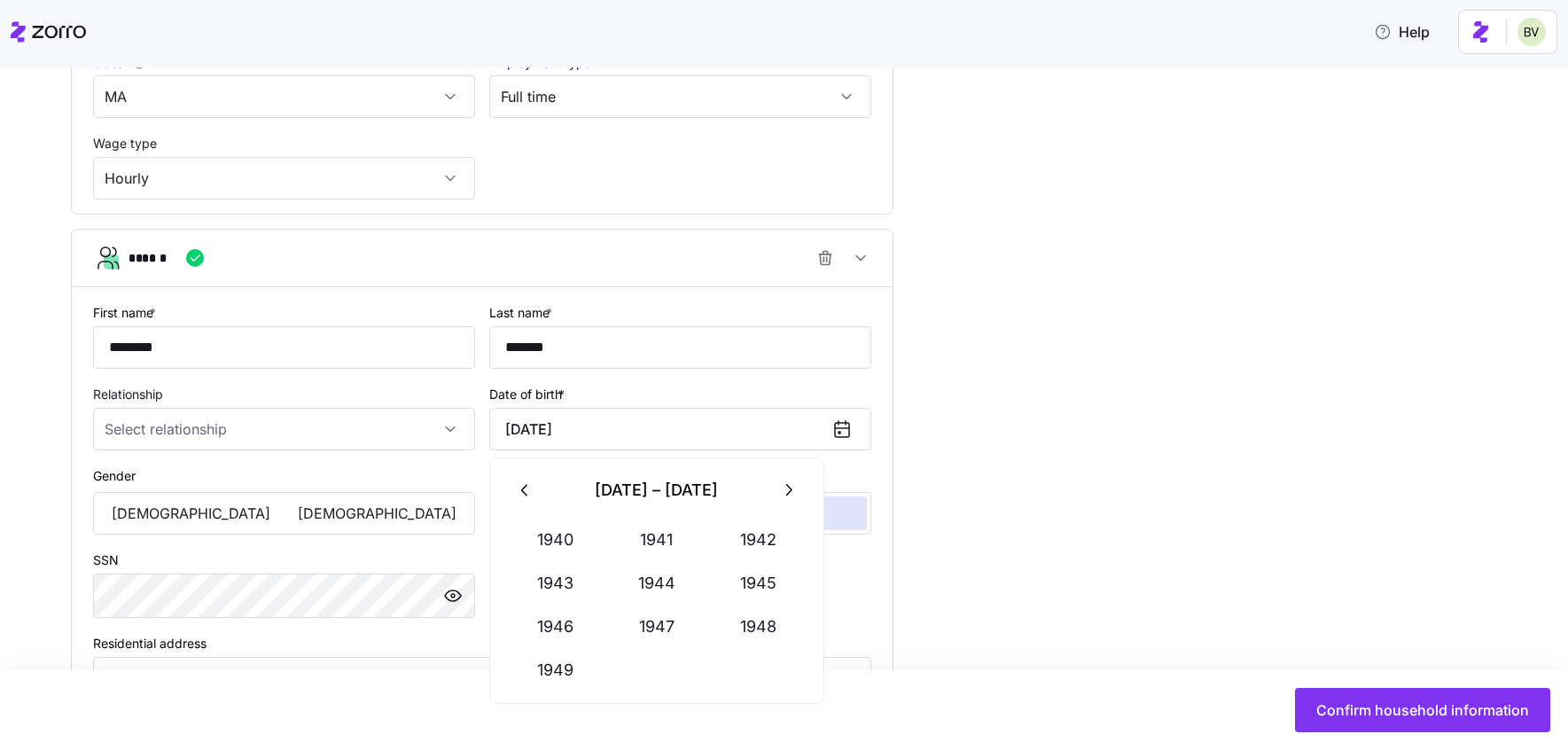
type input "December 20, 1948"
click at [987, 446] on div "**********" at bounding box center [796, 74] width 1451 height 1572
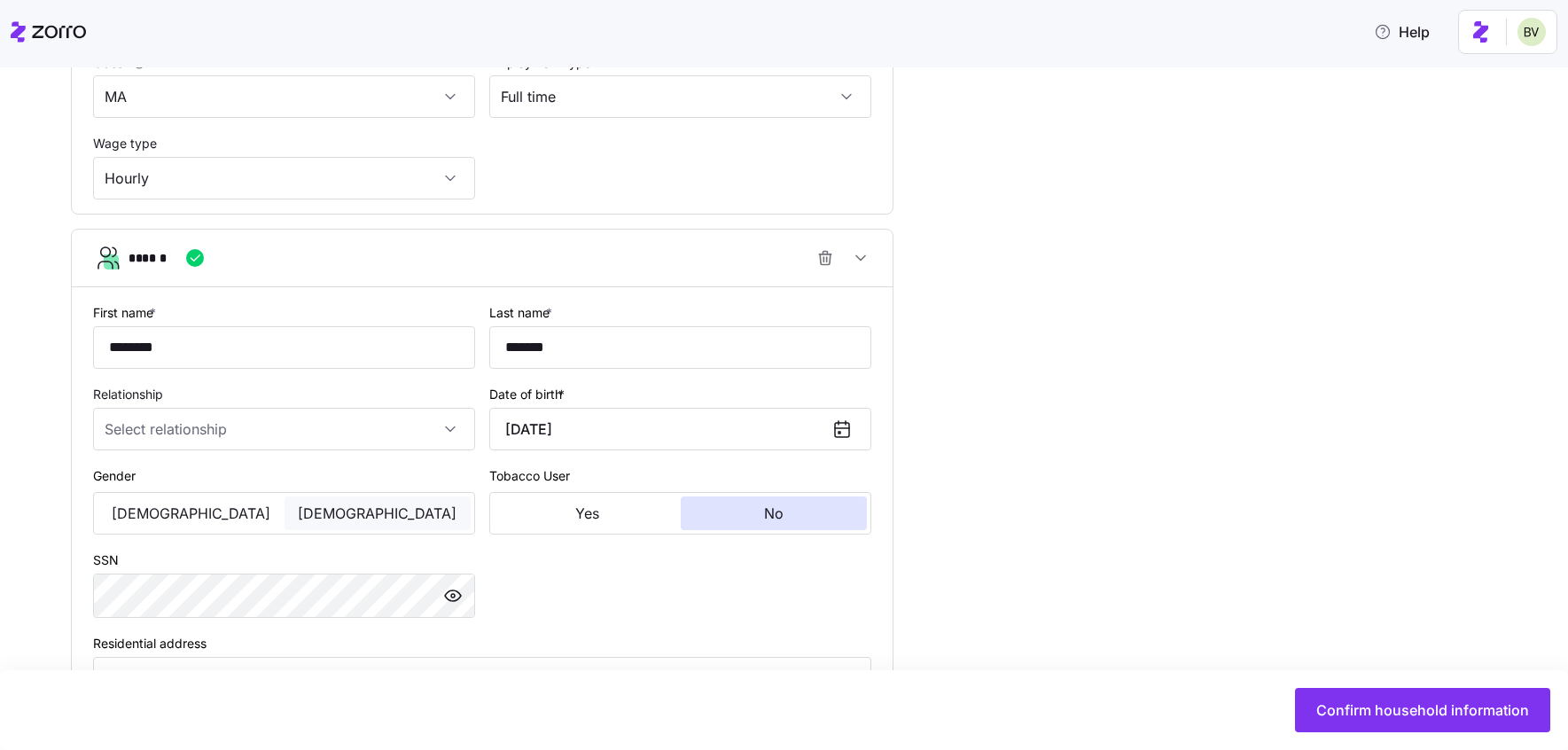
click at [381, 514] on span "[DEMOGRAPHIC_DATA]" at bounding box center [376, 513] width 159 height 14
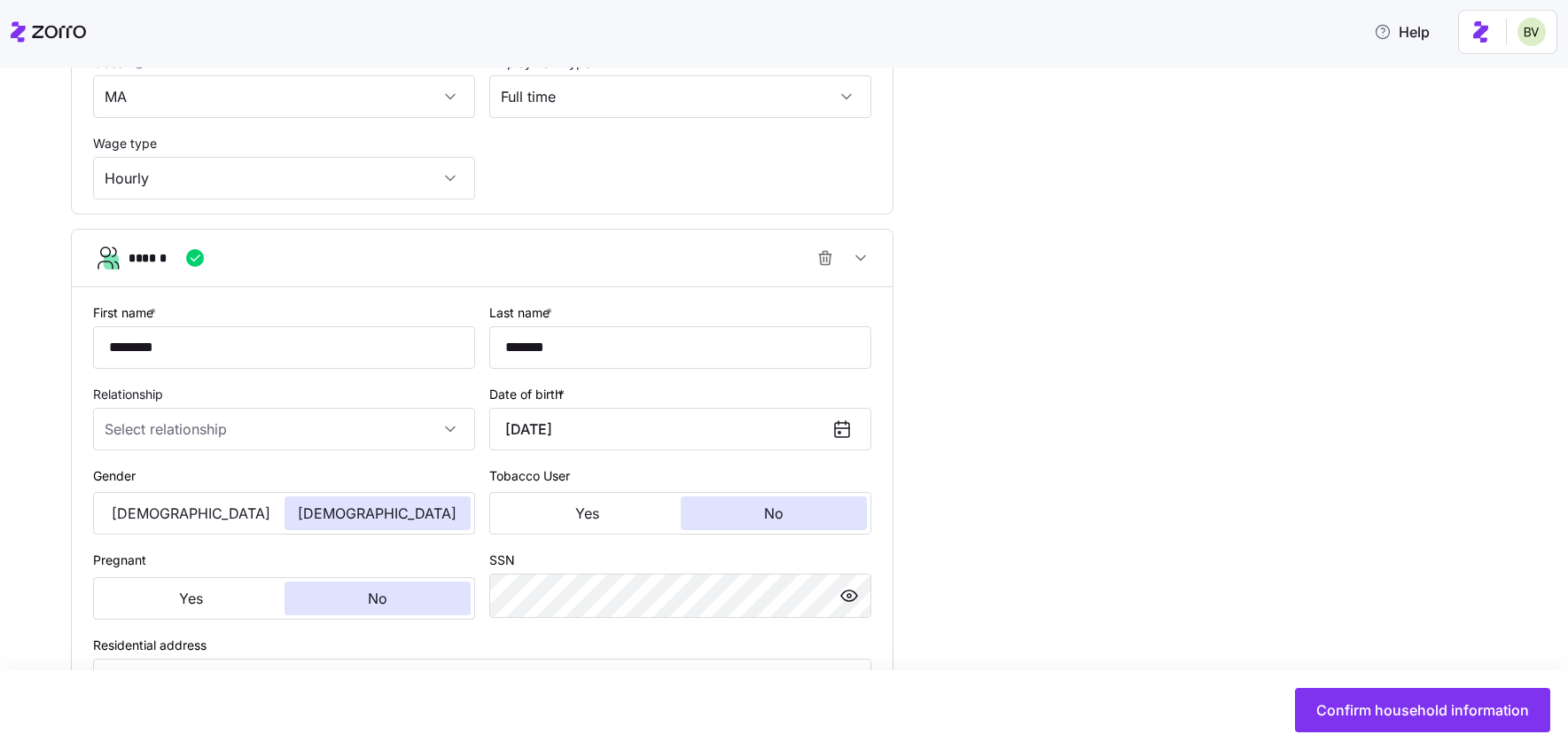
scroll to position [1148, 0]
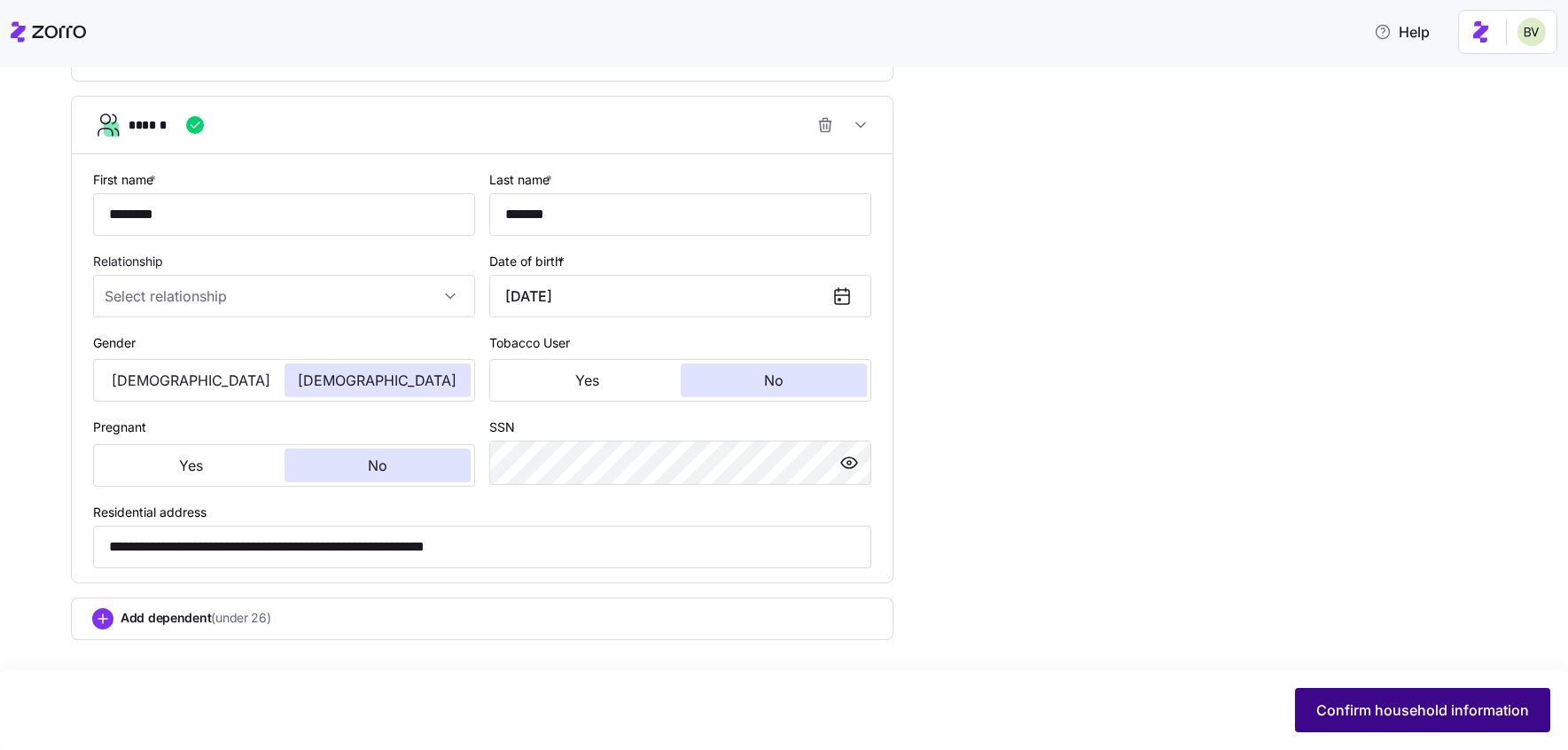
click at [1380, 721] on button "Confirm household information" at bounding box center [1423, 710] width 256 height 45
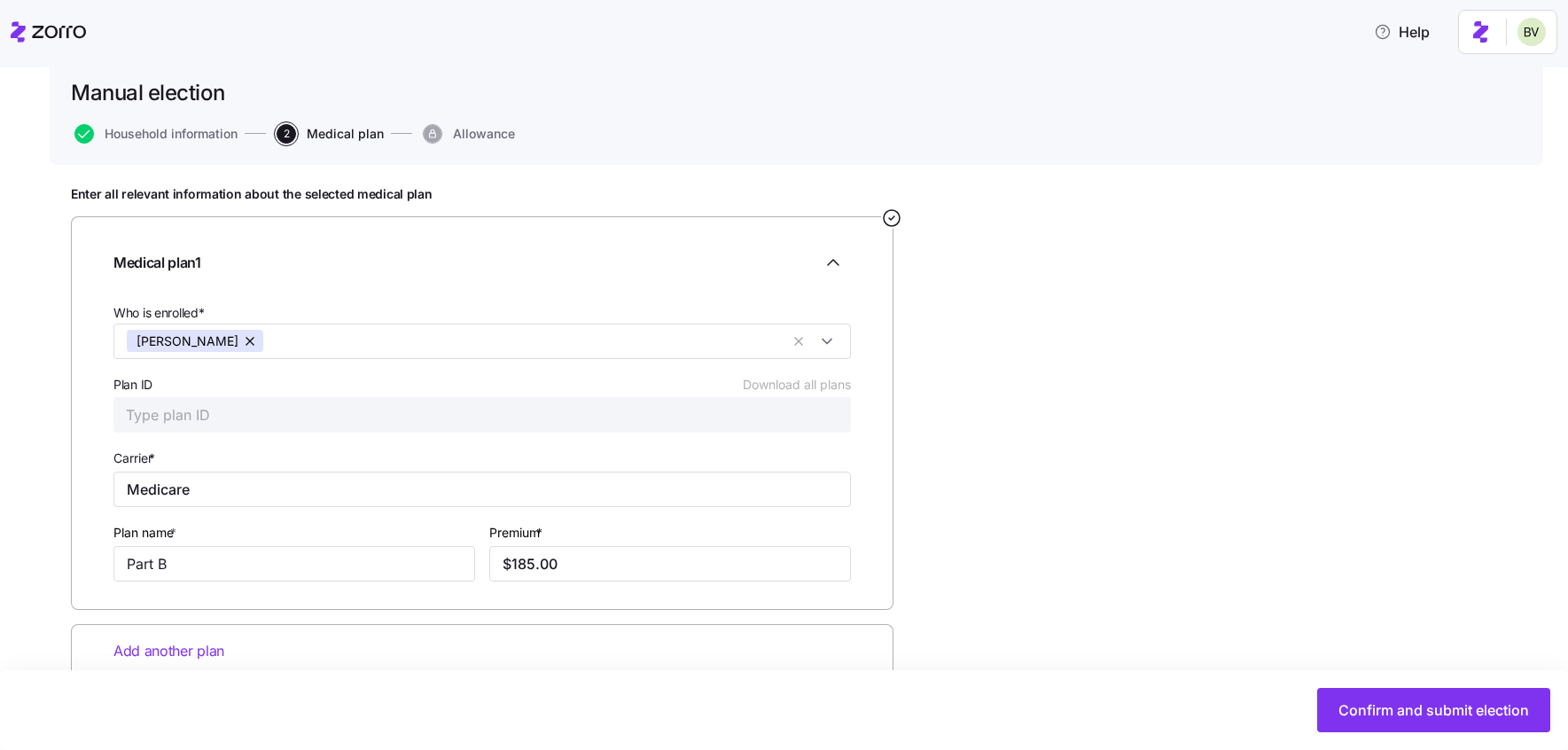
scroll to position [154, 0]
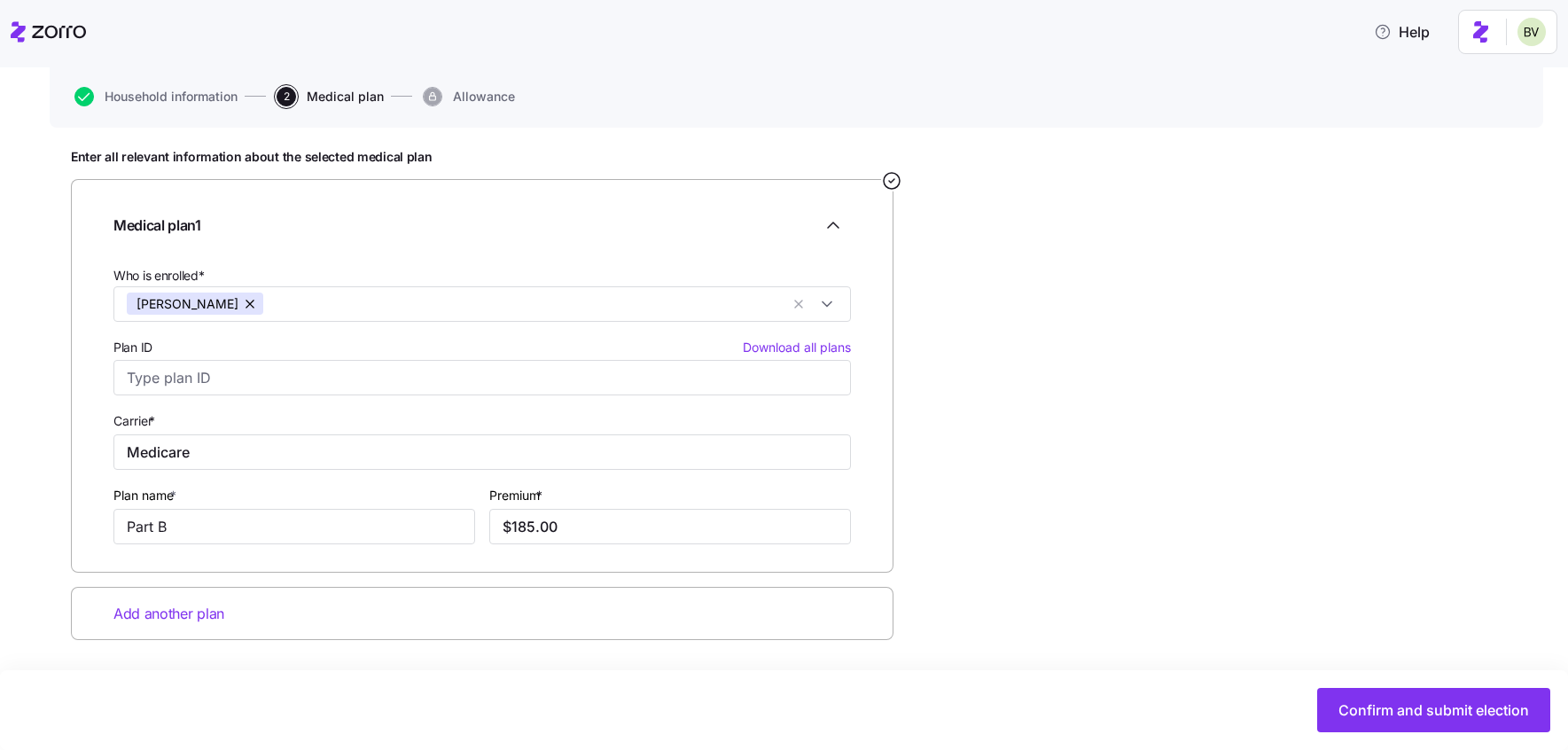
click at [173, 607] on span "Add another plan" at bounding box center [168, 613] width 111 height 22
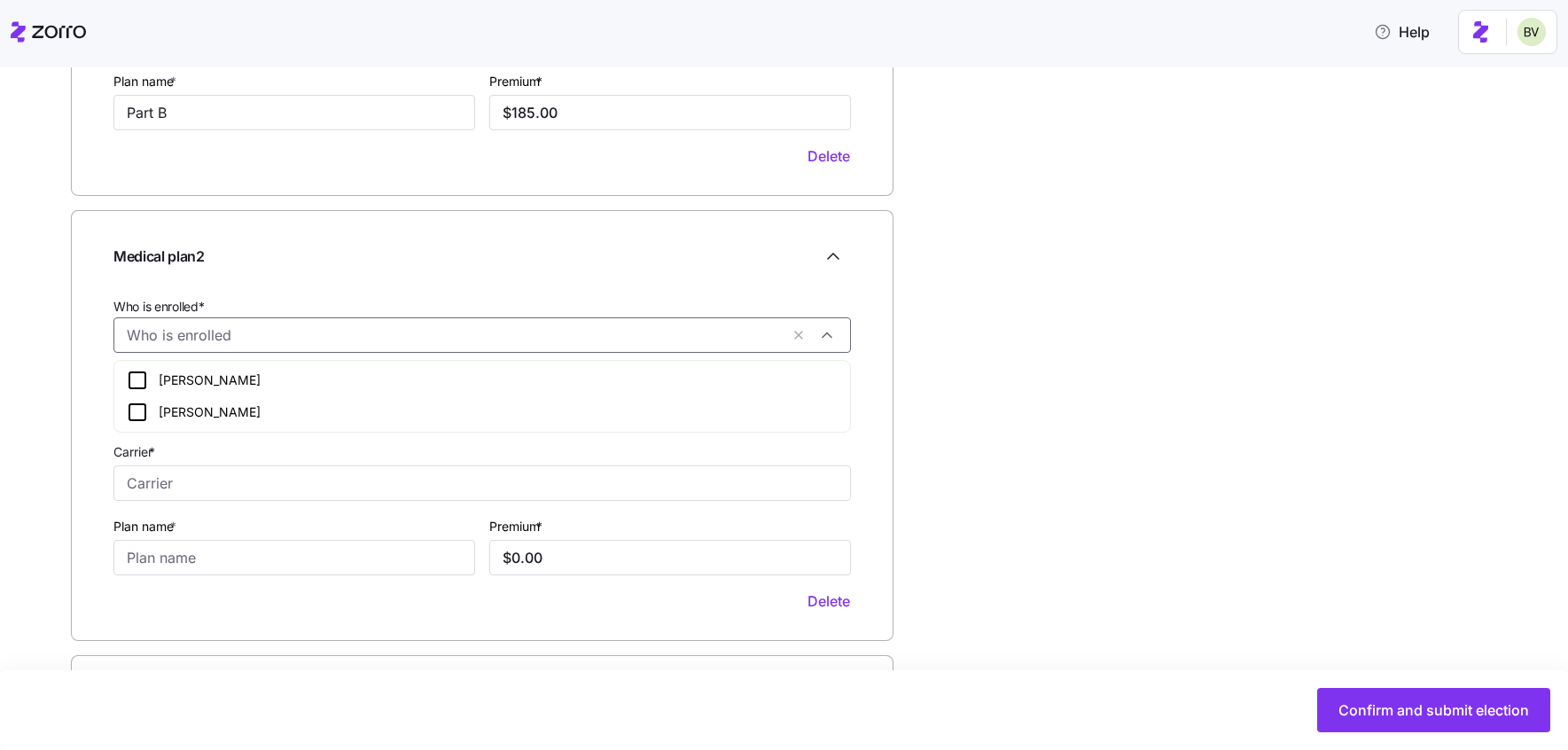
click at [201, 330] on input "Who is enrolled*" at bounding box center [452, 335] width 653 height 23
click at [140, 410] on icon at bounding box center [137, 413] width 21 height 21
click at [135, 481] on input "Carrier *" at bounding box center [482, 483] width 737 height 35
type input "Medicare"
type input "Part B"
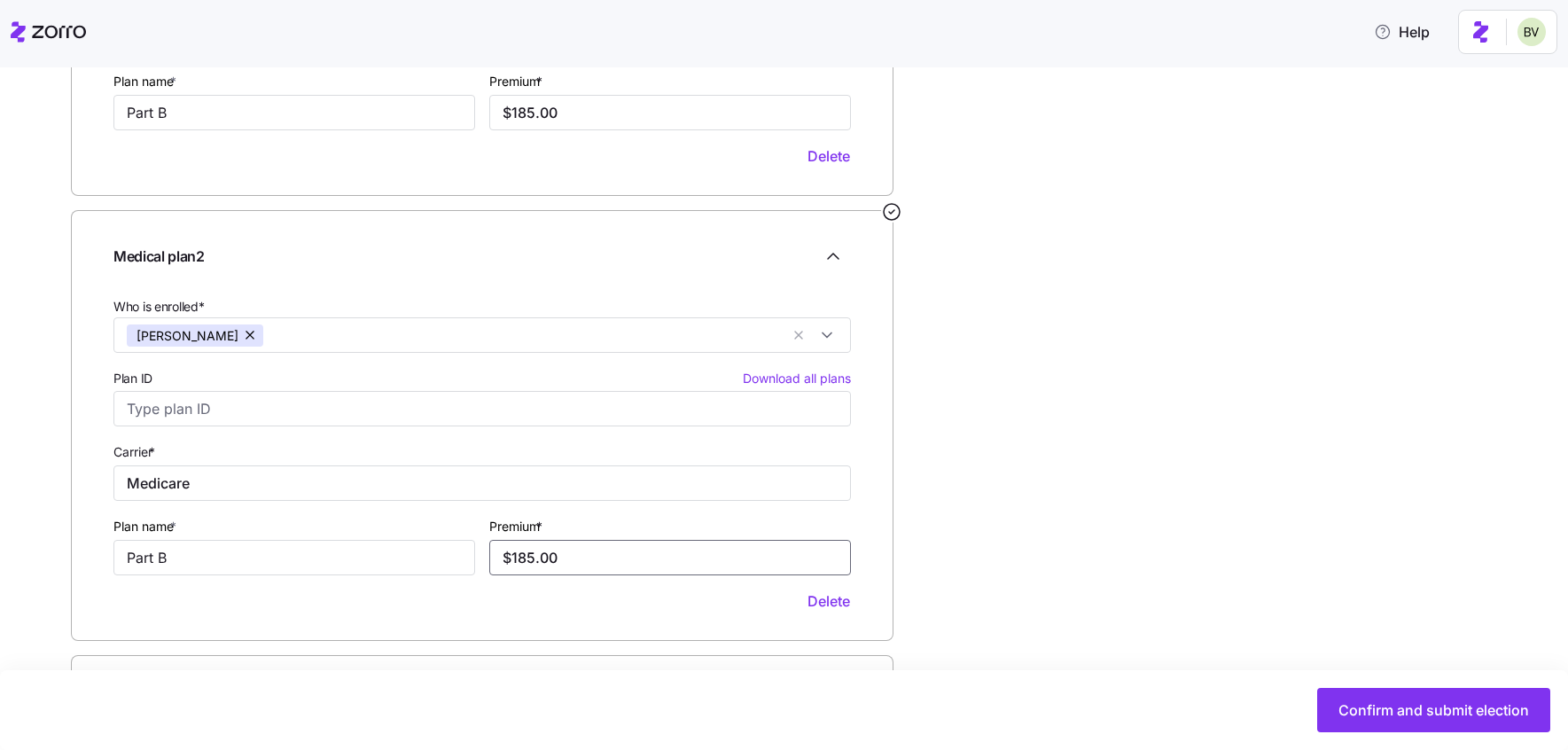
type input "$185.00"
click at [1264, 703] on div "Confirm and submit election" at bounding box center [784, 710] width 1533 height 45
click at [1395, 720] on span "Confirm and submit election" at bounding box center [1433, 710] width 191 height 21
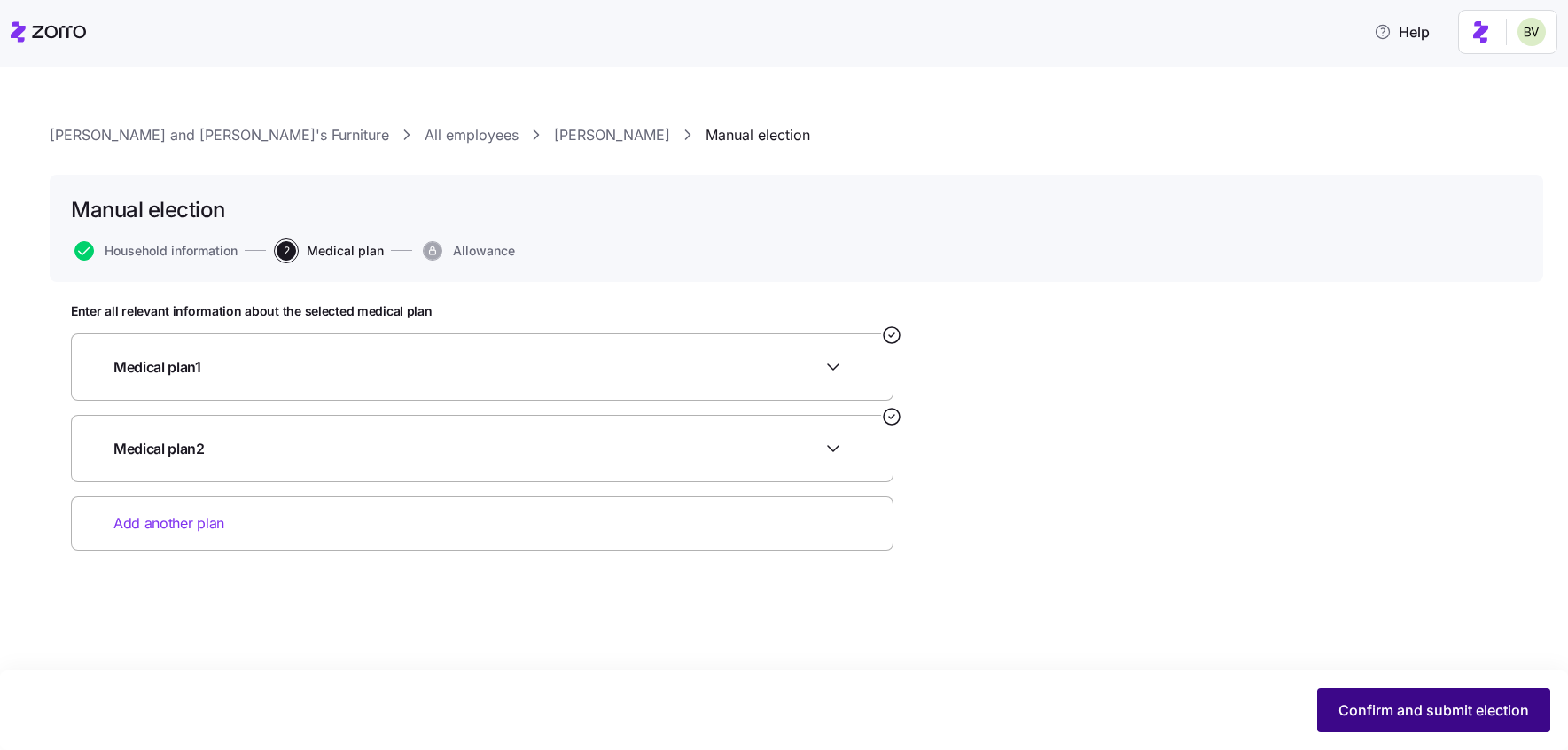
scroll to position [0, 0]
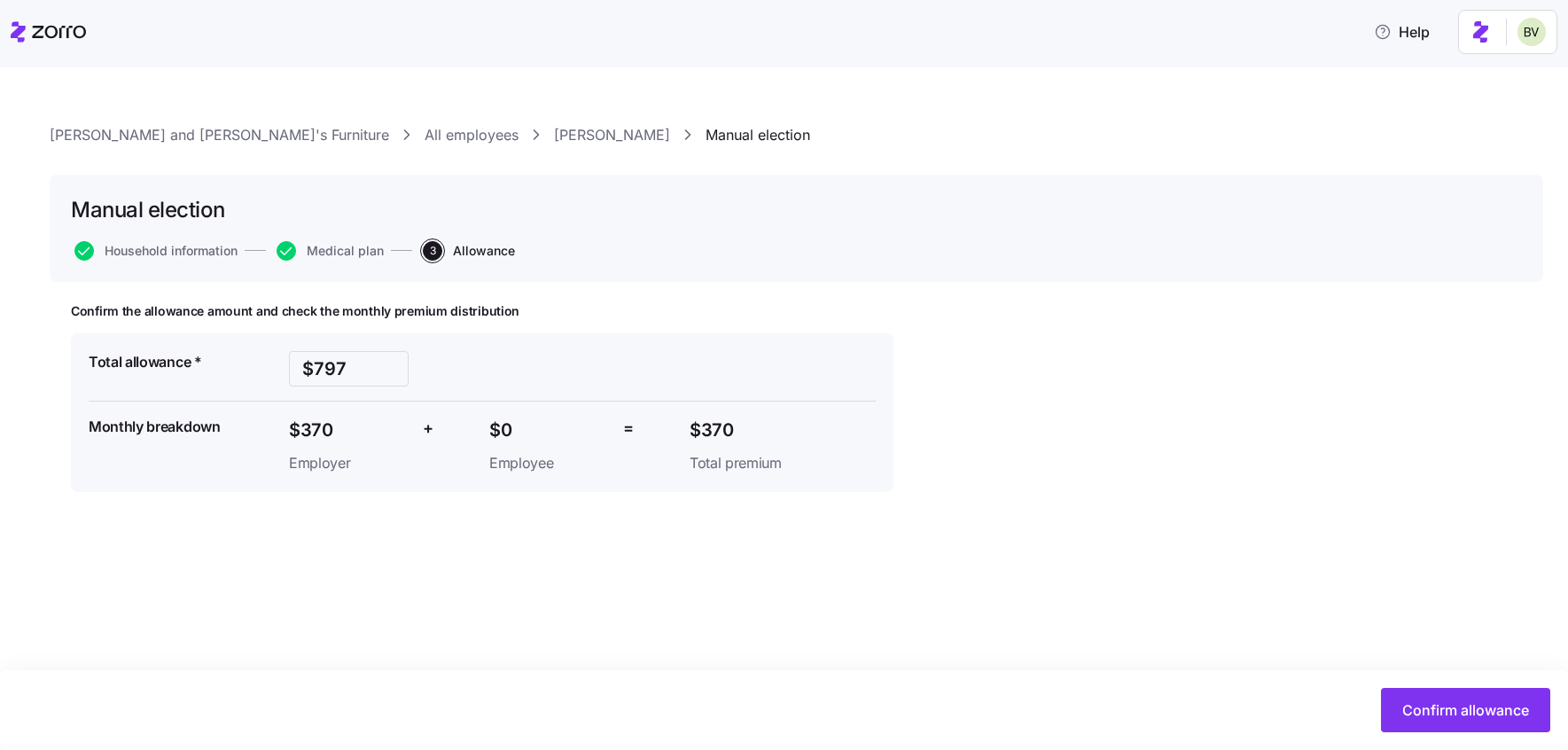
click at [1394, 719] on button "Confirm allowance" at bounding box center [1465, 710] width 169 height 45
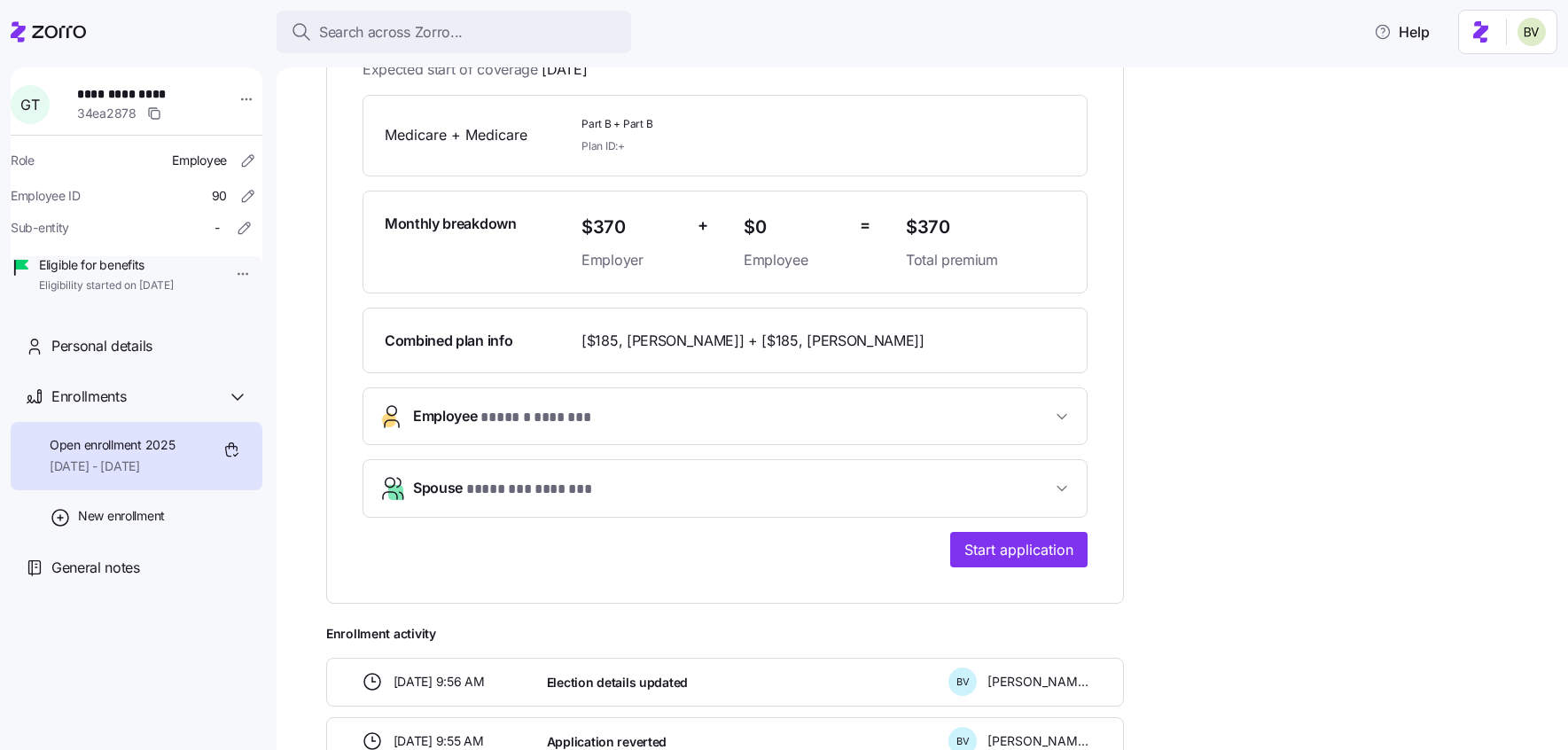
scroll to position [366, 0]
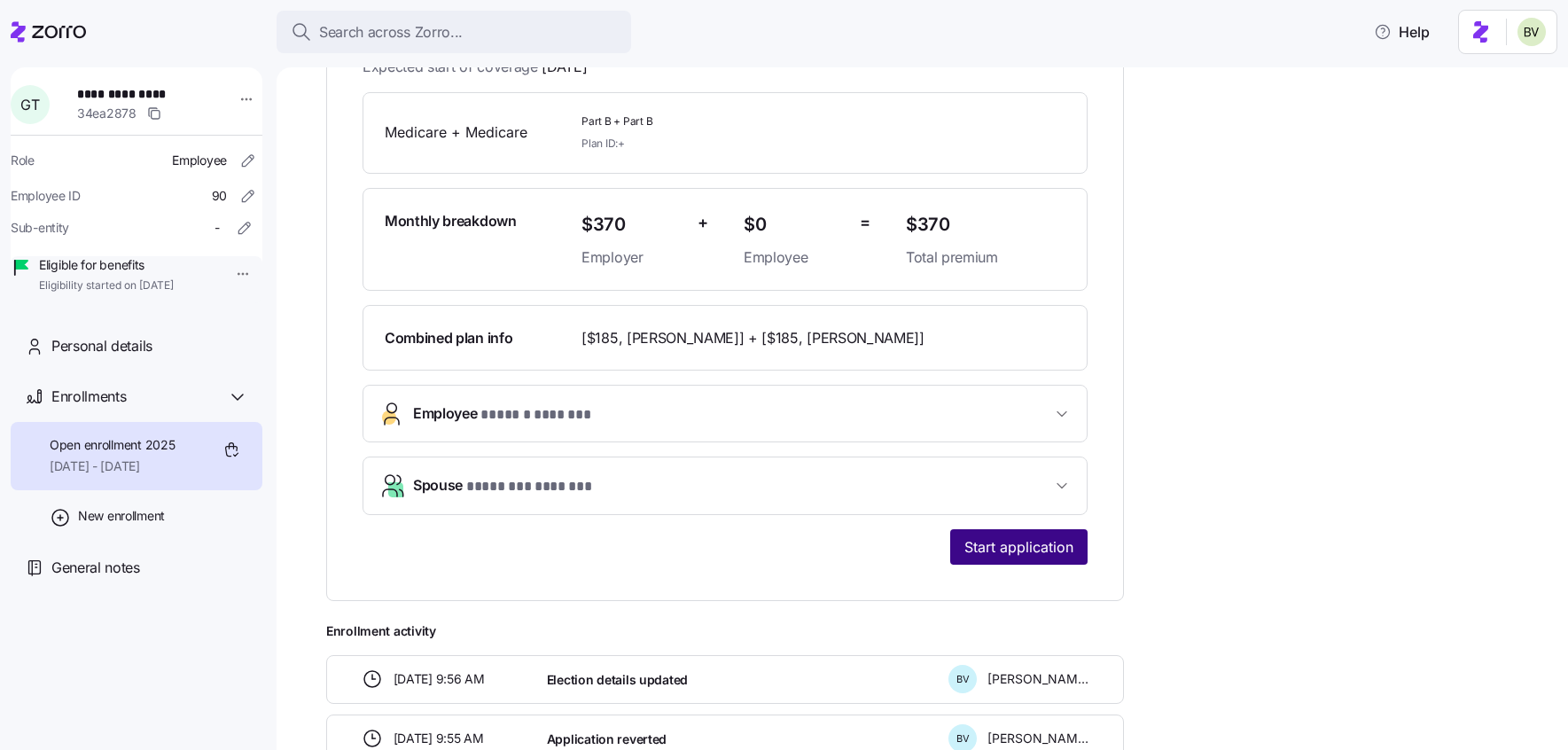
click at [1016, 538] on span "Start application" at bounding box center [1019, 547] width 109 height 21
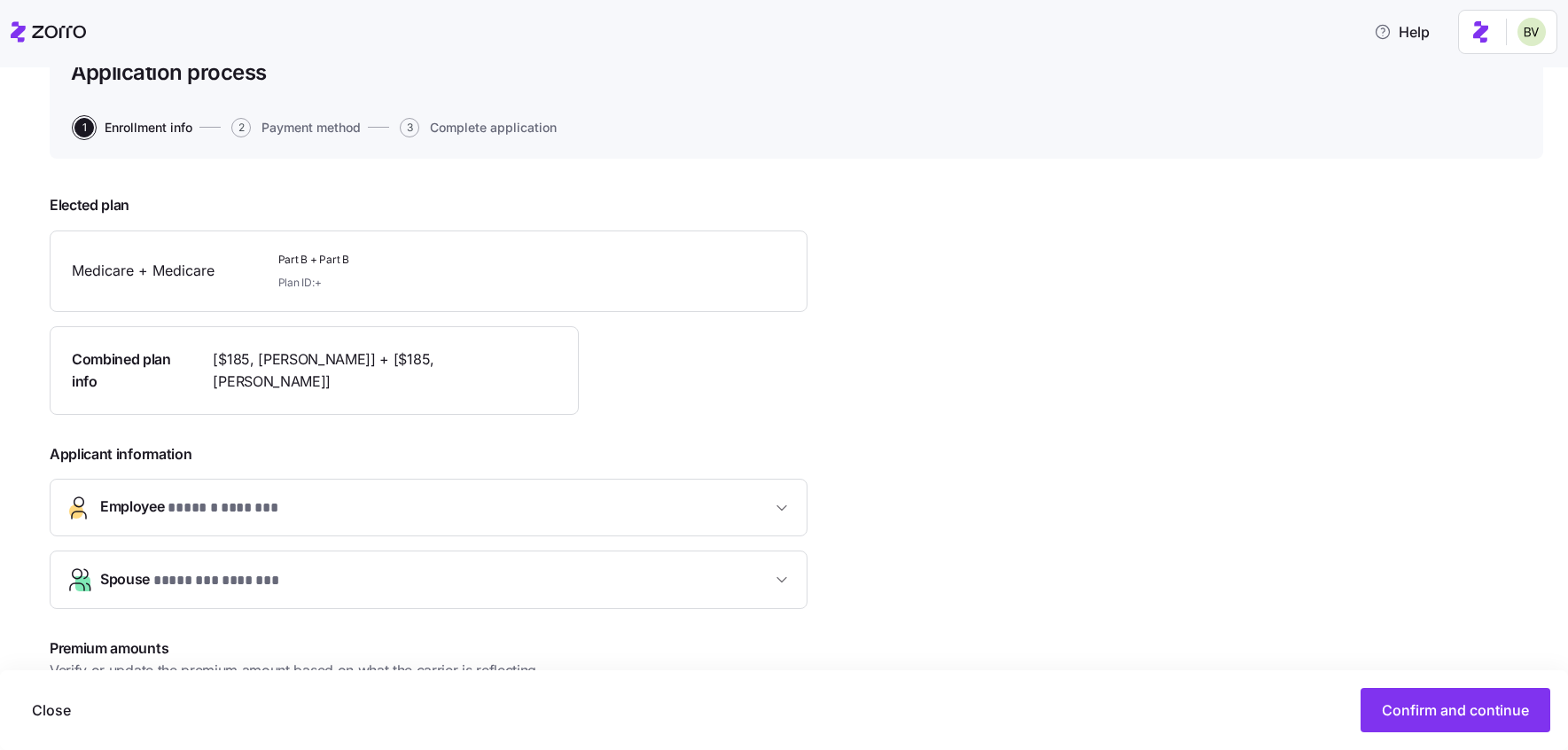
scroll to position [415, 0]
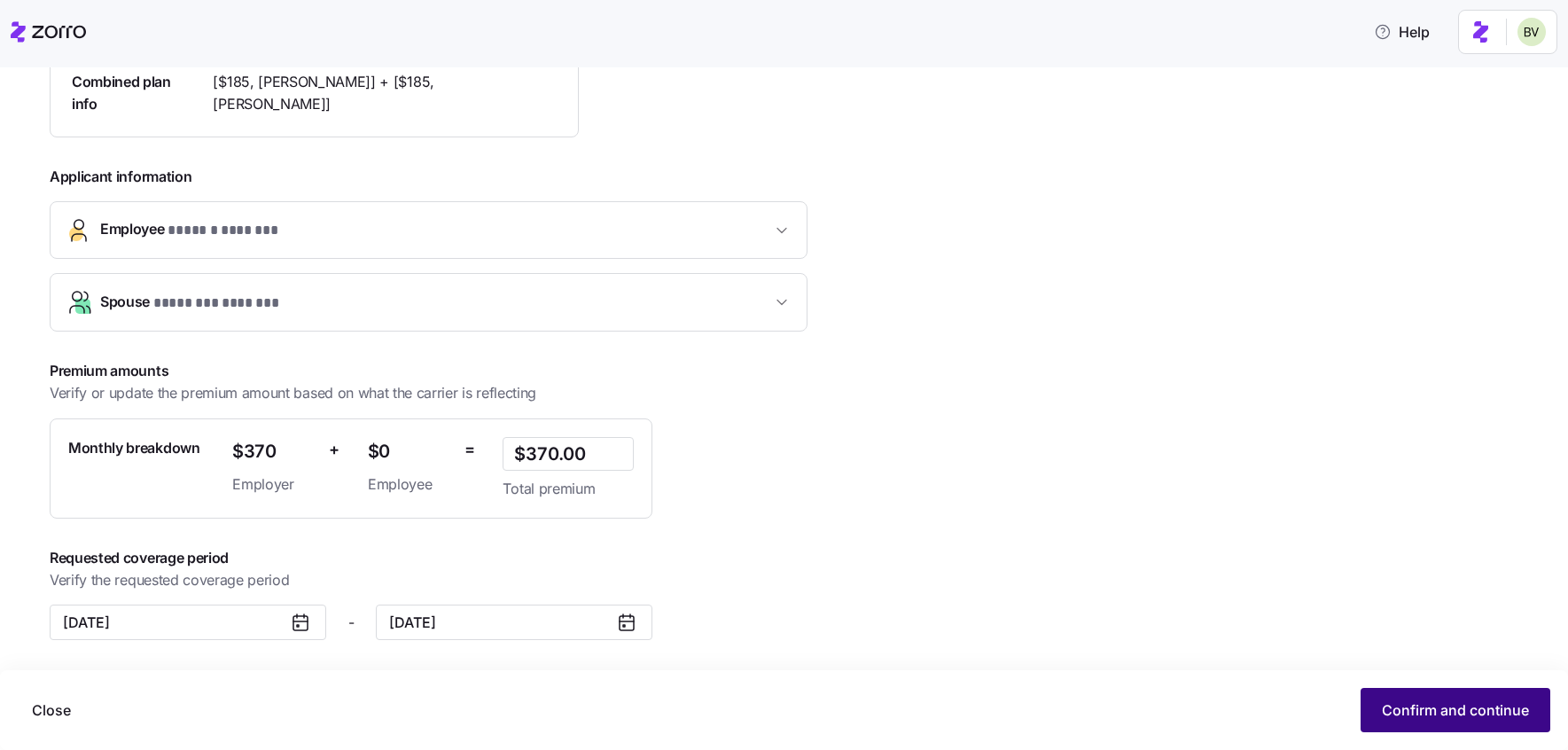
click at [1453, 711] on span "Confirm and continue" at bounding box center [1455, 710] width 147 height 21
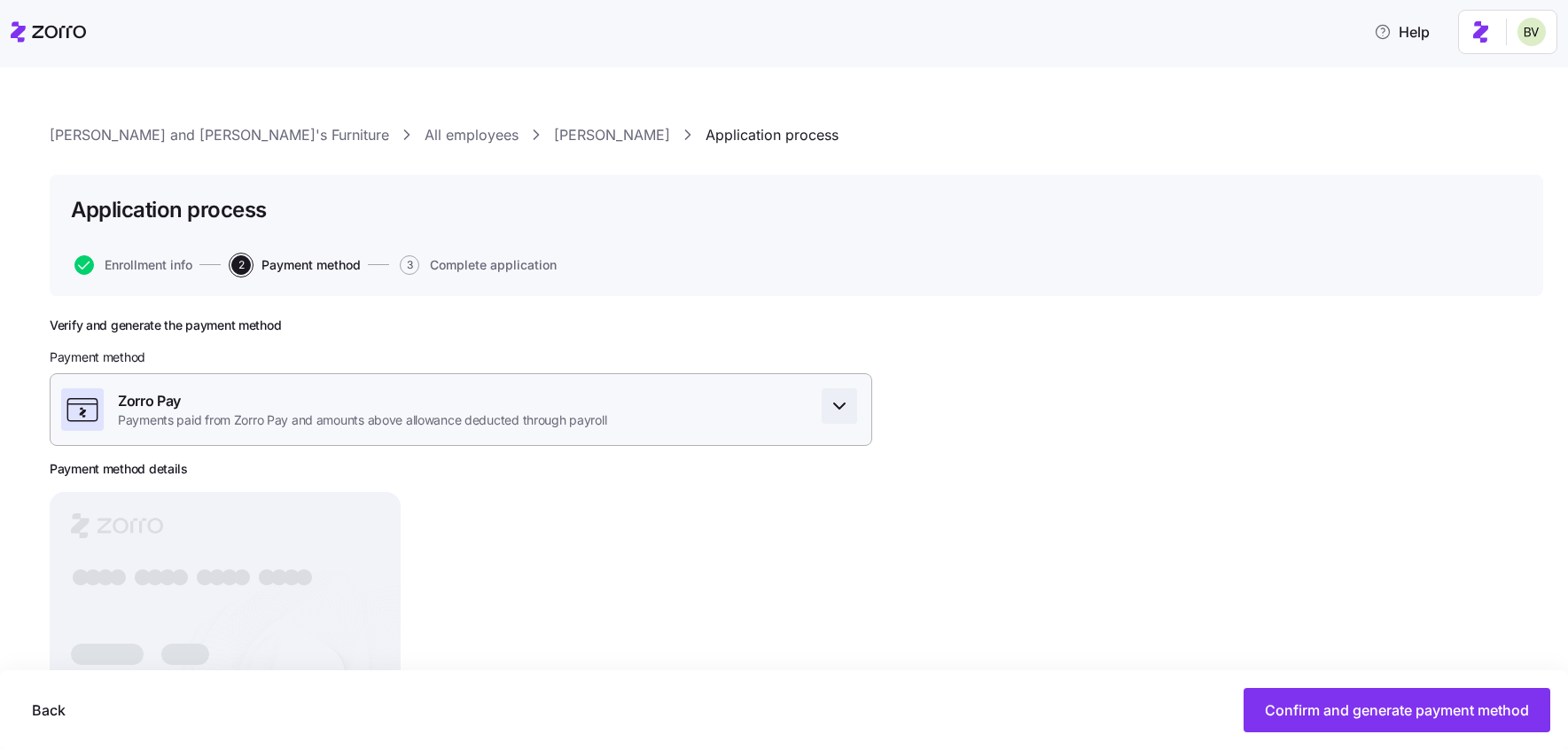
click at [836, 398] on icon "button" at bounding box center [839, 406] width 21 height 21
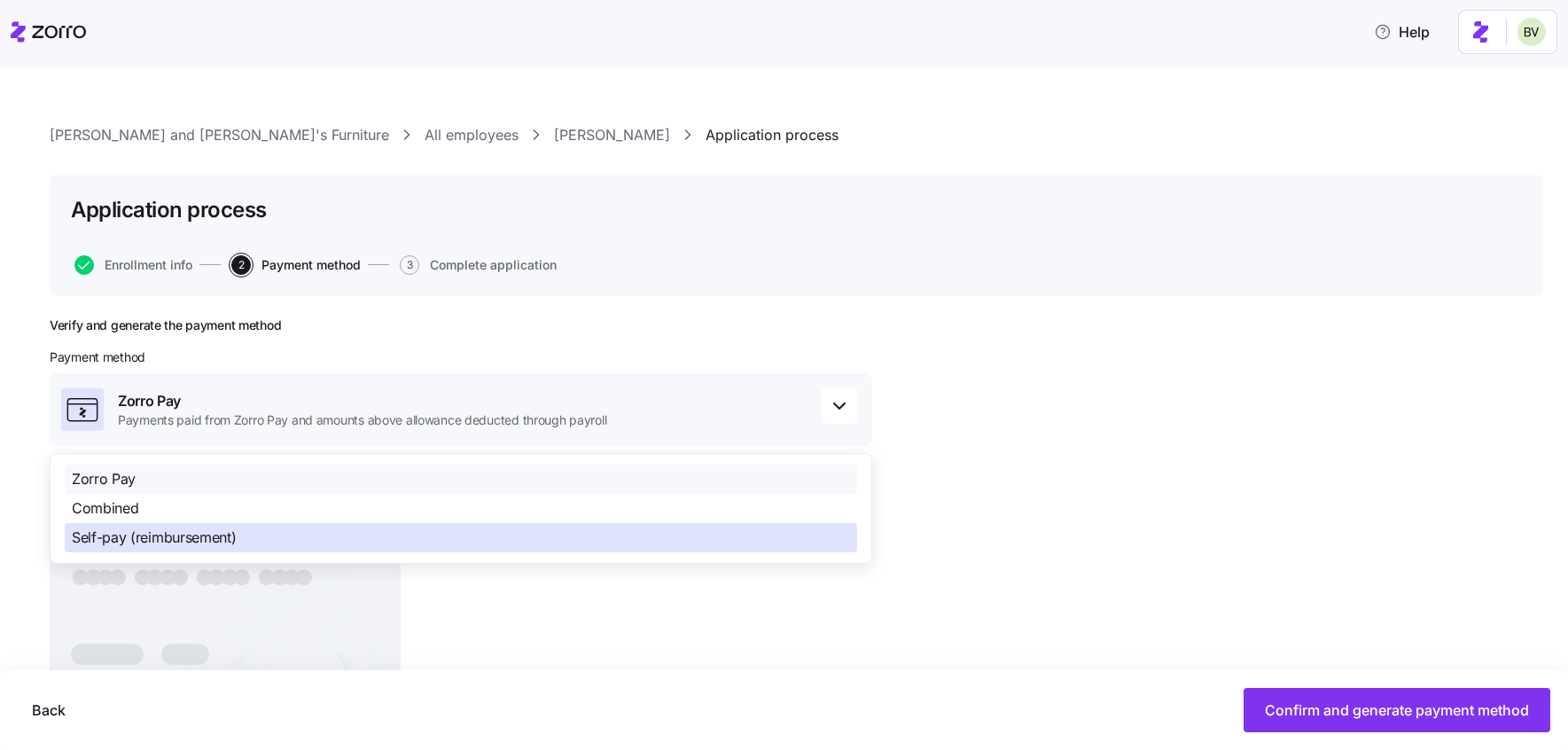
click at [594, 550] on div "Self-pay (reimbursement)" at bounding box center [461, 537] width 793 height 29
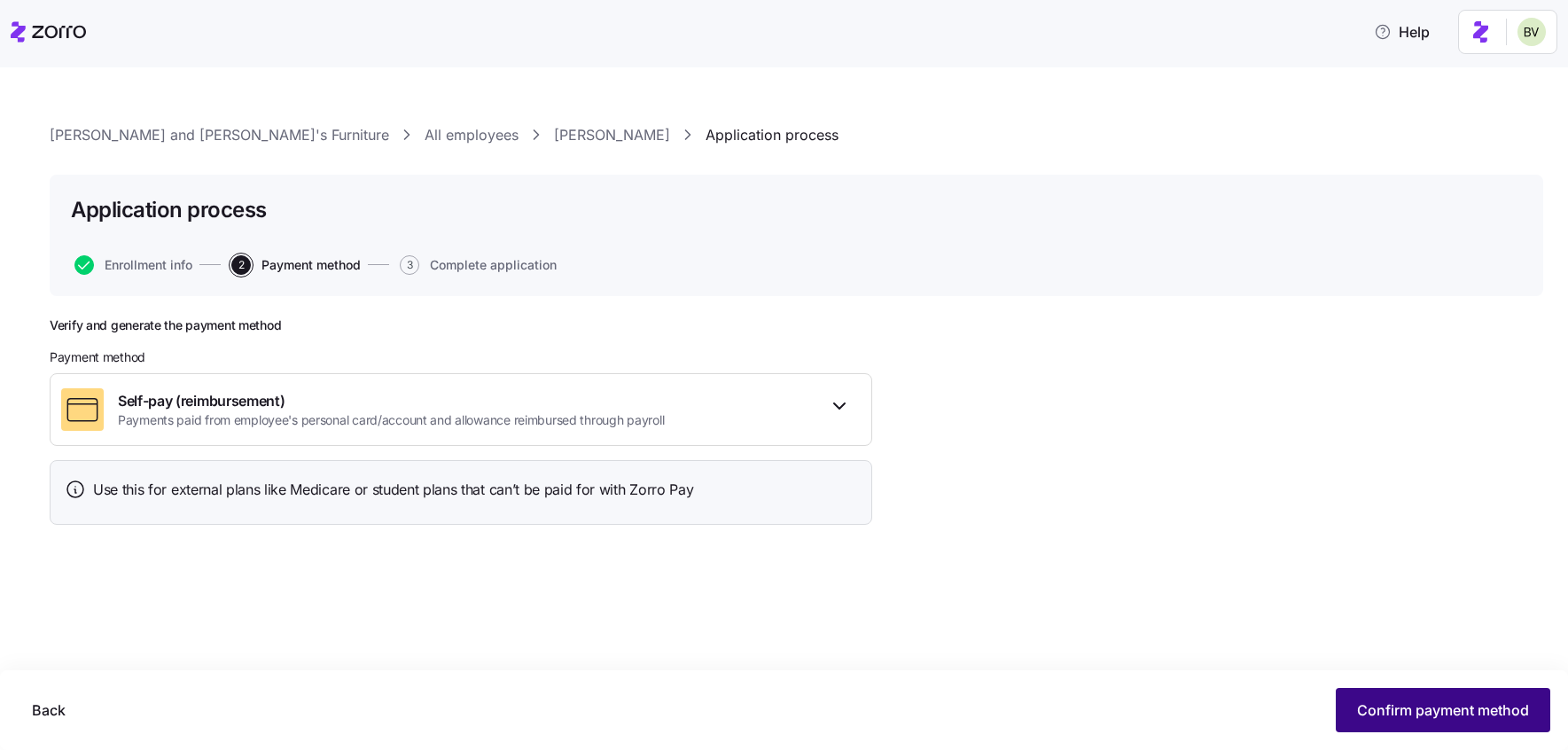
click at [1375, 707] on span "Confirm payment method" at bounding box center [1443, 710] width 172 height 21
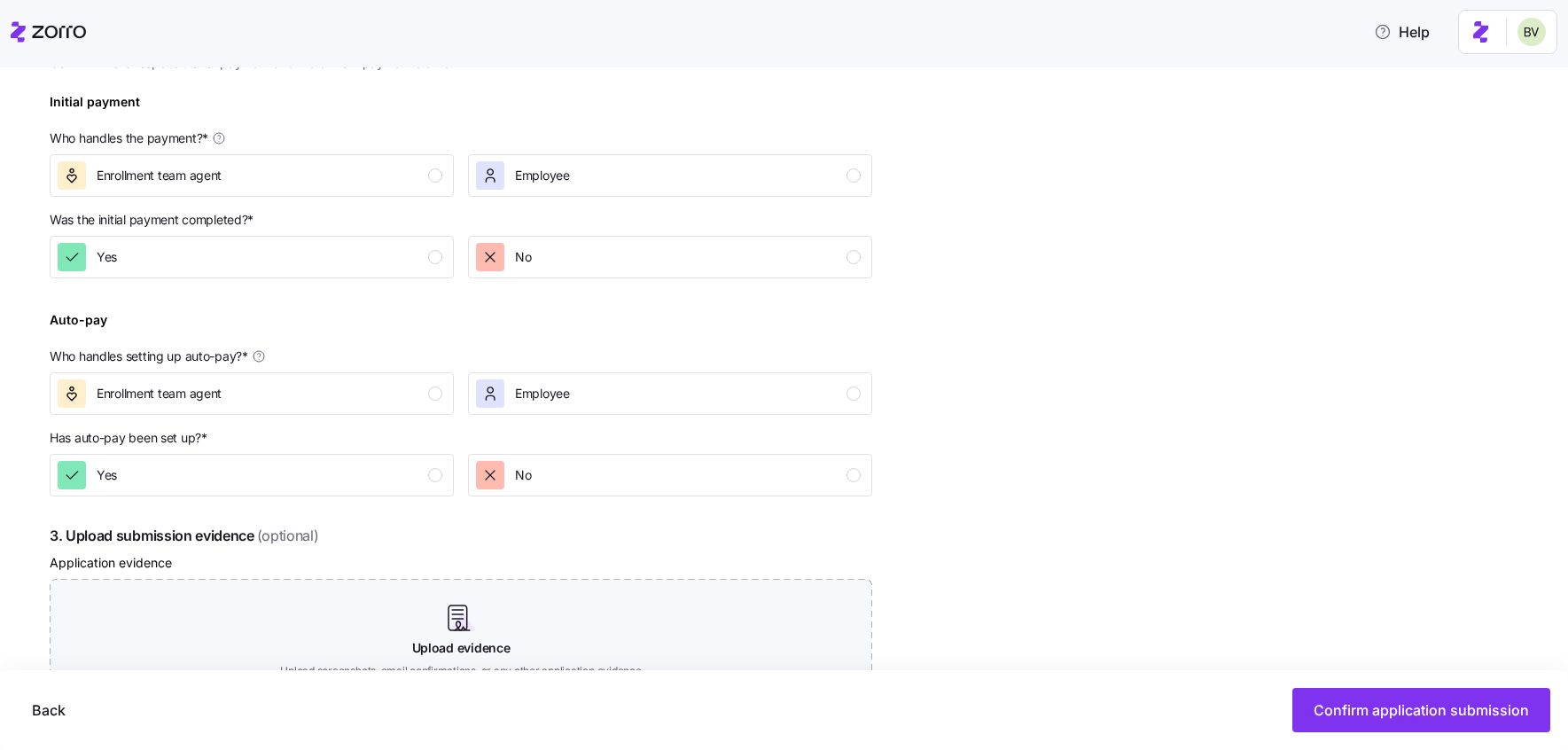
scroll to position [414, 0]
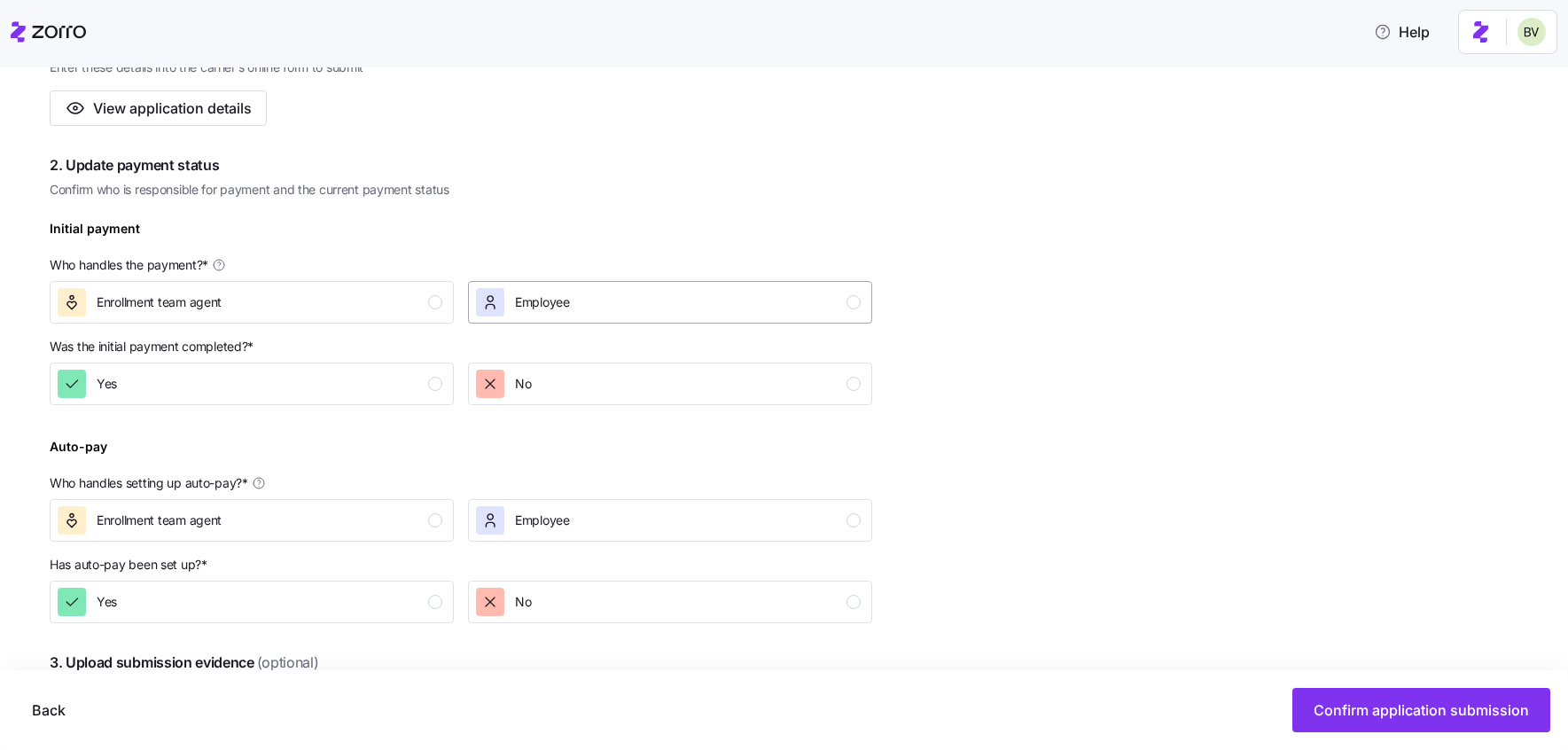
click at [753, 290] on div "Employee" at bounding box center [668, 302] width 385 height 29
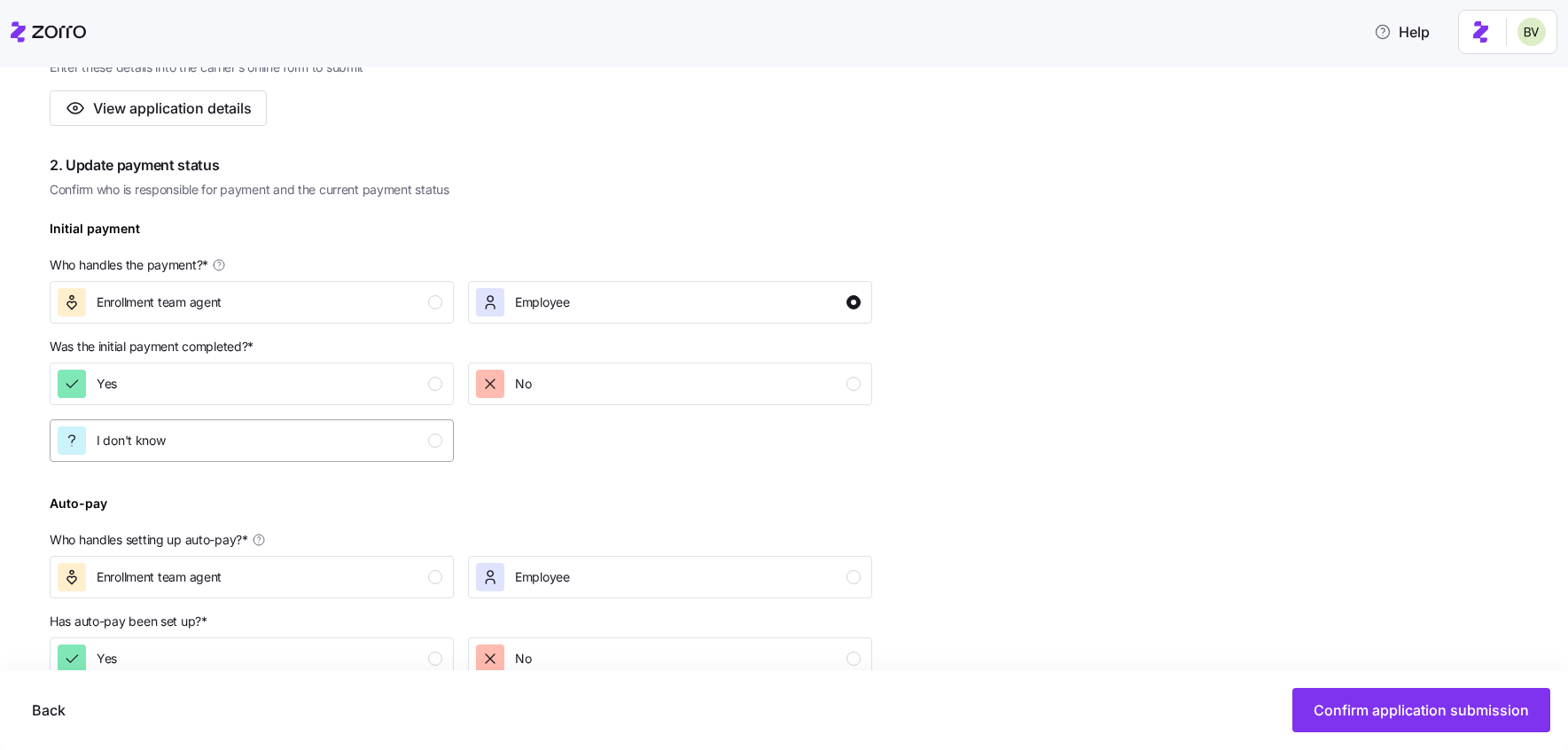
click at [278, 445] on div "I don't know" at bounding box center [250, 441] width 385 height 29
click at [599, 573] on div "Employee" at bounding box center [668, 577] width 385 height 29
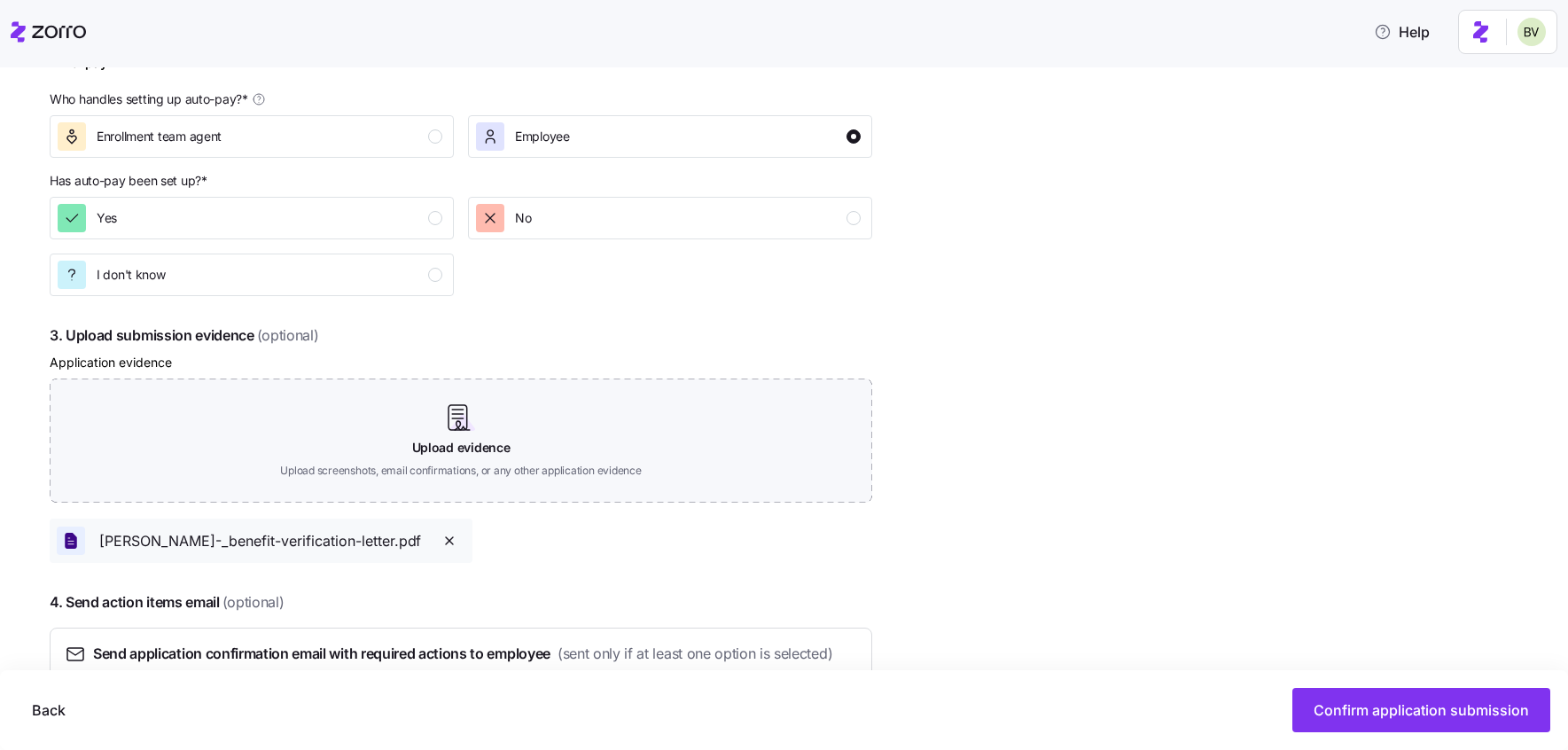
scroll to position [877, 0]
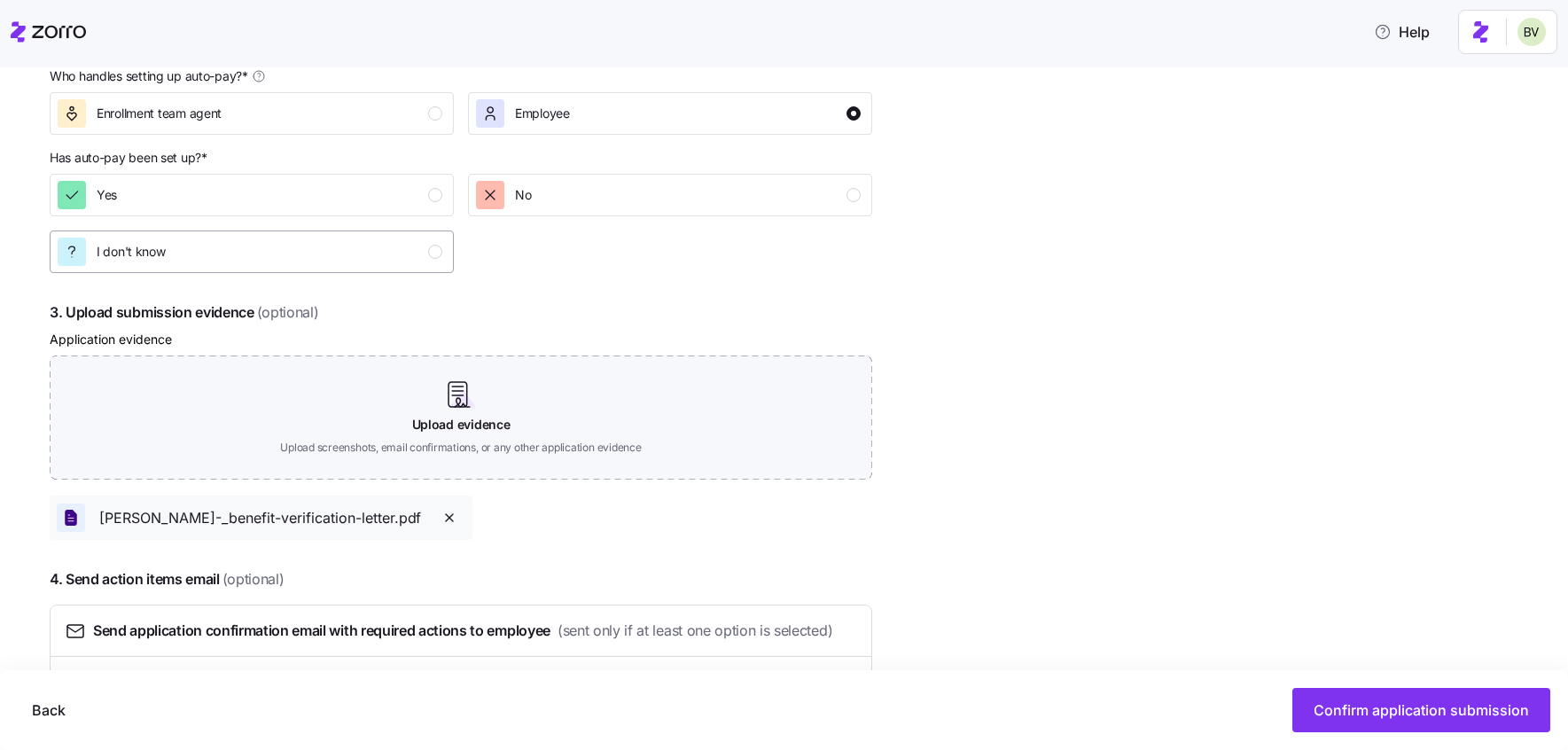
click at [359, 253] on div "I don't know" at bounding box center [250, 252] width 385 height 29
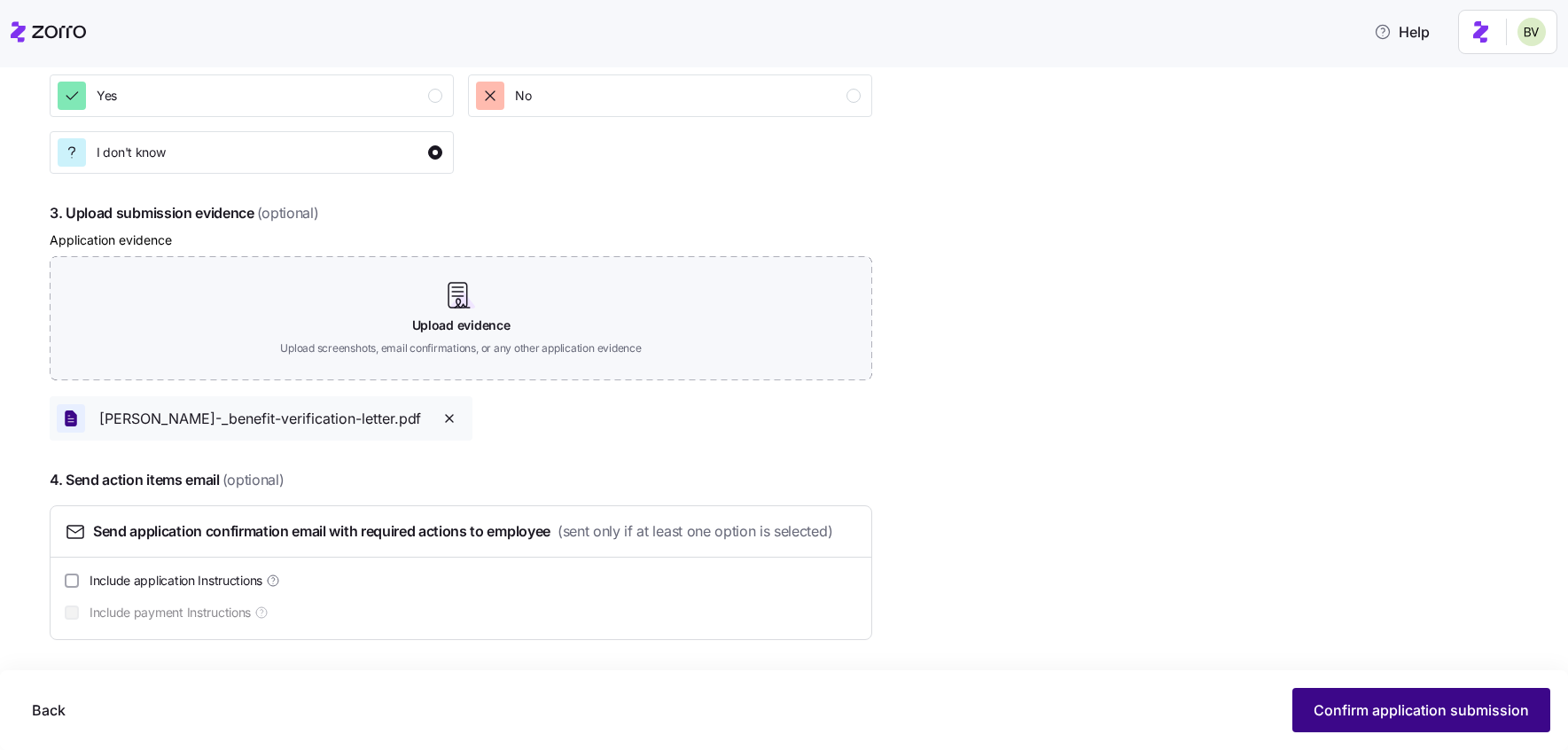
click at [1391, 714] on span "Confirm application submission" at bounding box center [1421, 710] width 216 height 21
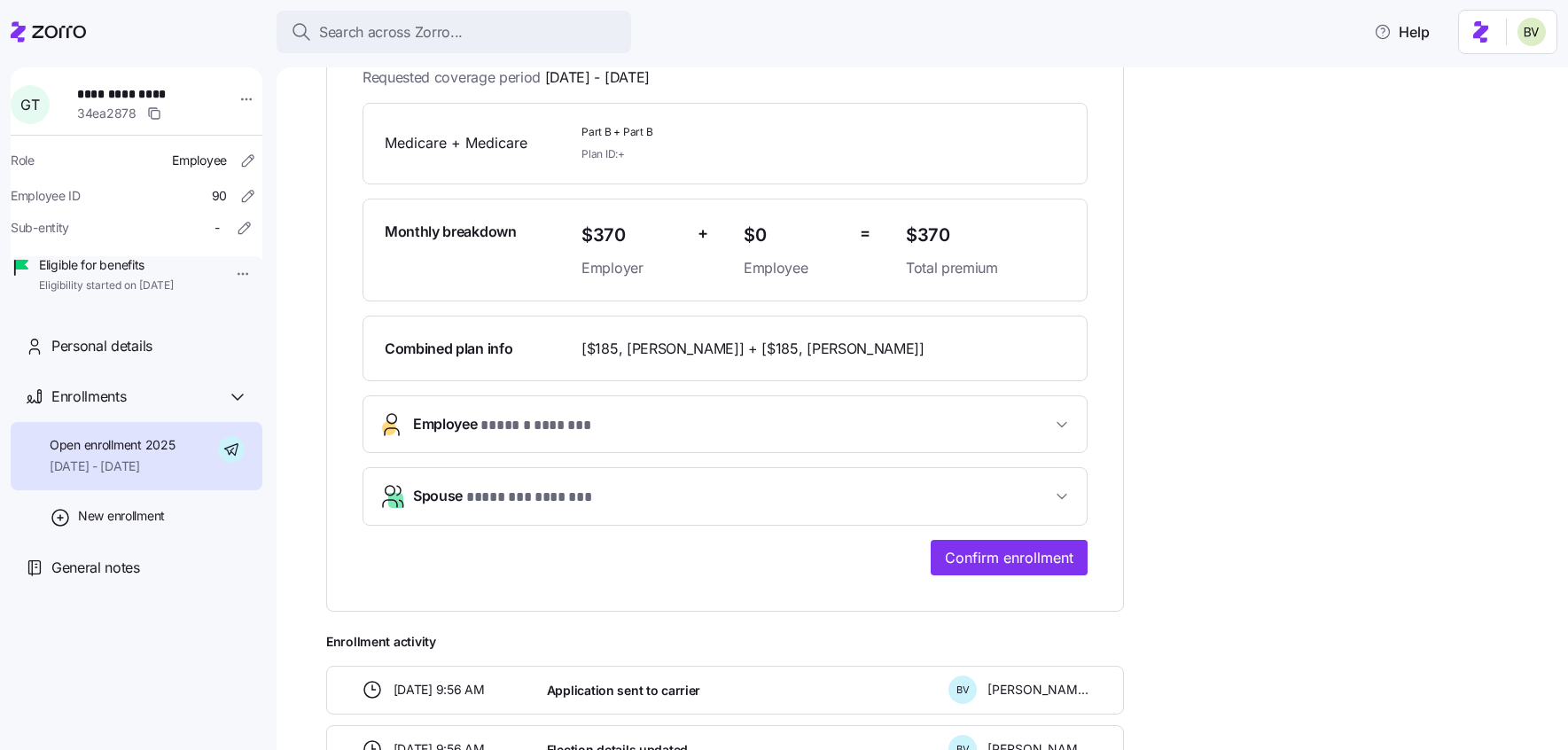
scroll to position [528, 0]
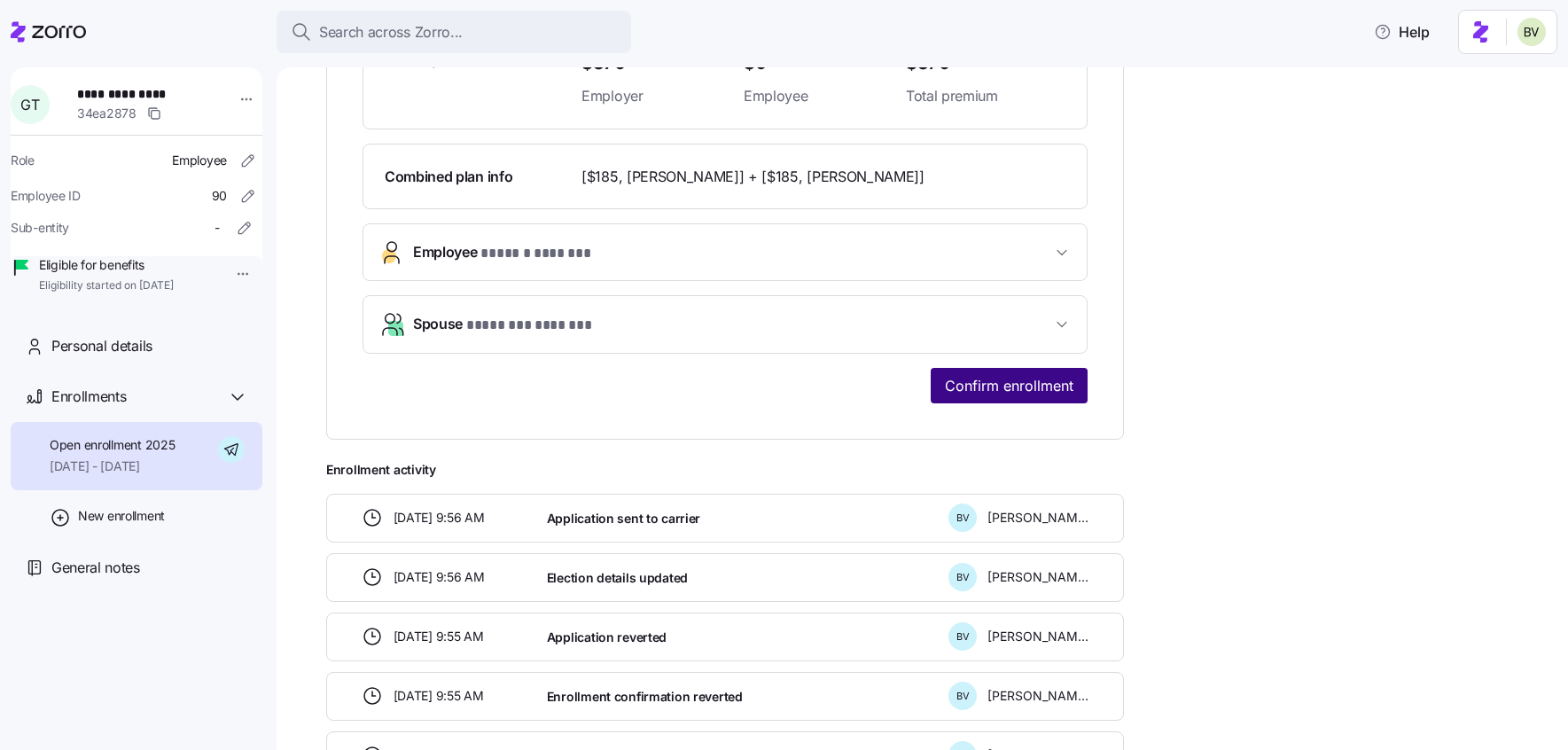
click at [987, 369] on button "Confirm enrollment" at bounding box center [1008, 385] width 157 height 35
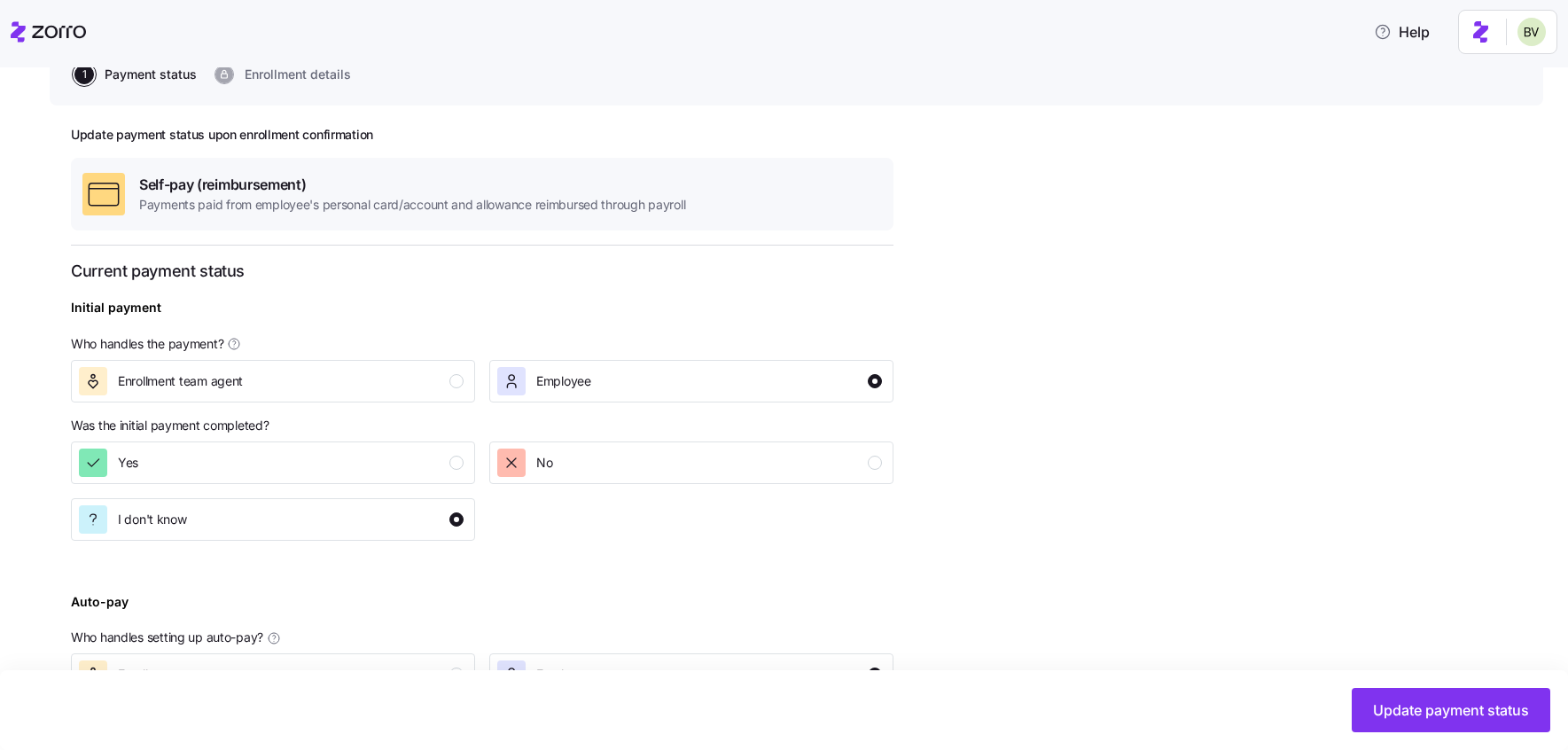
scroll to position [371, 0]
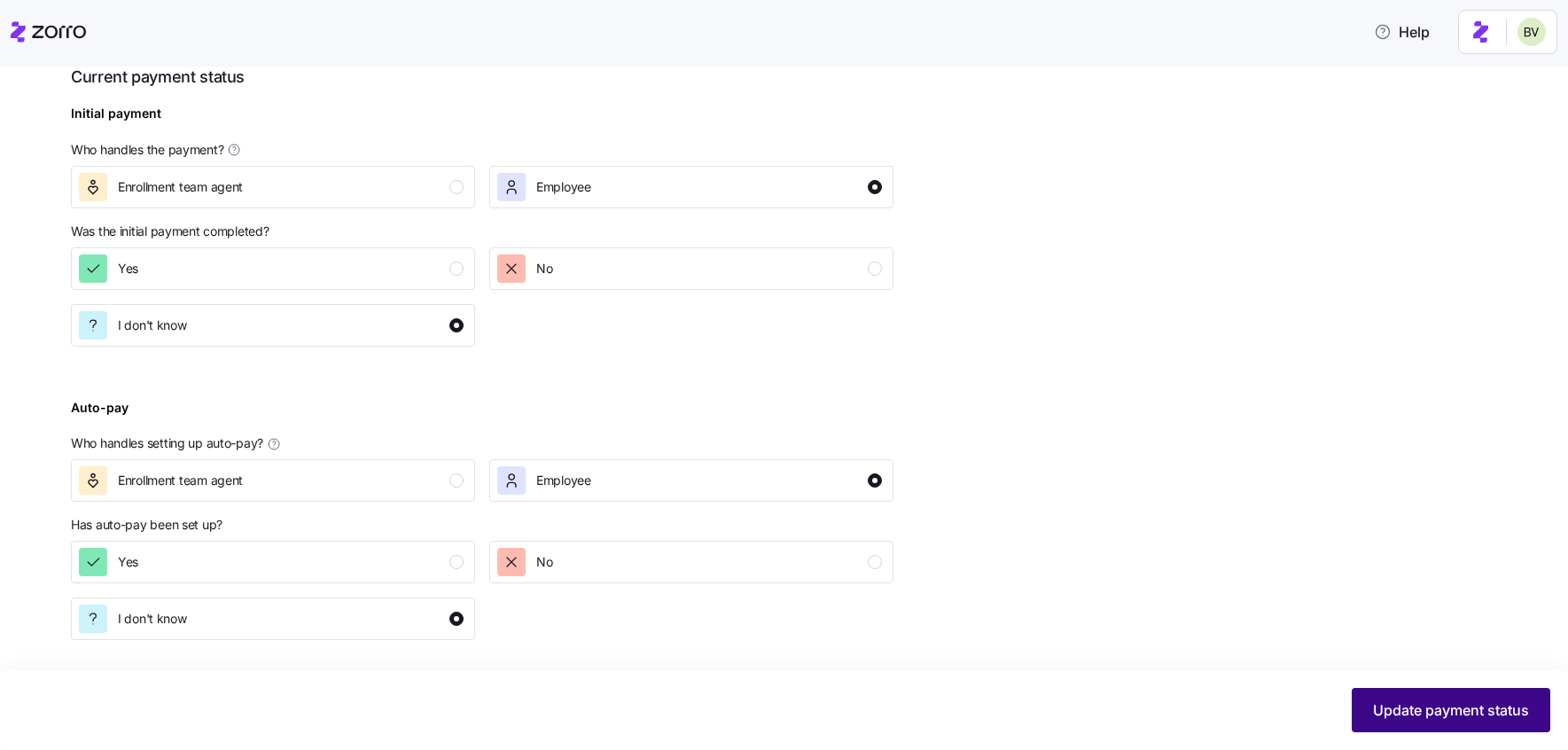
click at [1376, 704] on span "Update payment status" at bounding box center [1451, 710] width 156 height 21
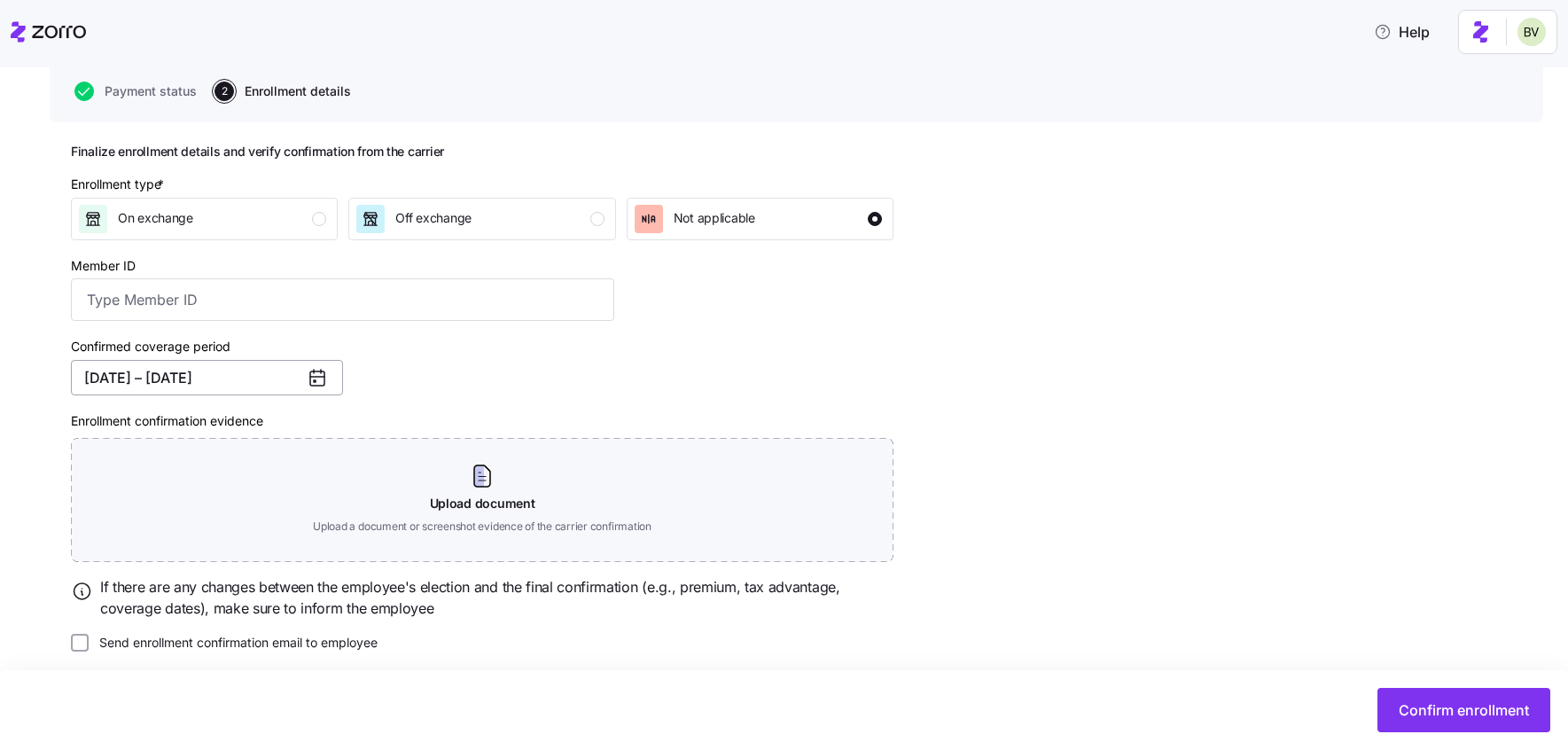
scroll to position [171, 0]
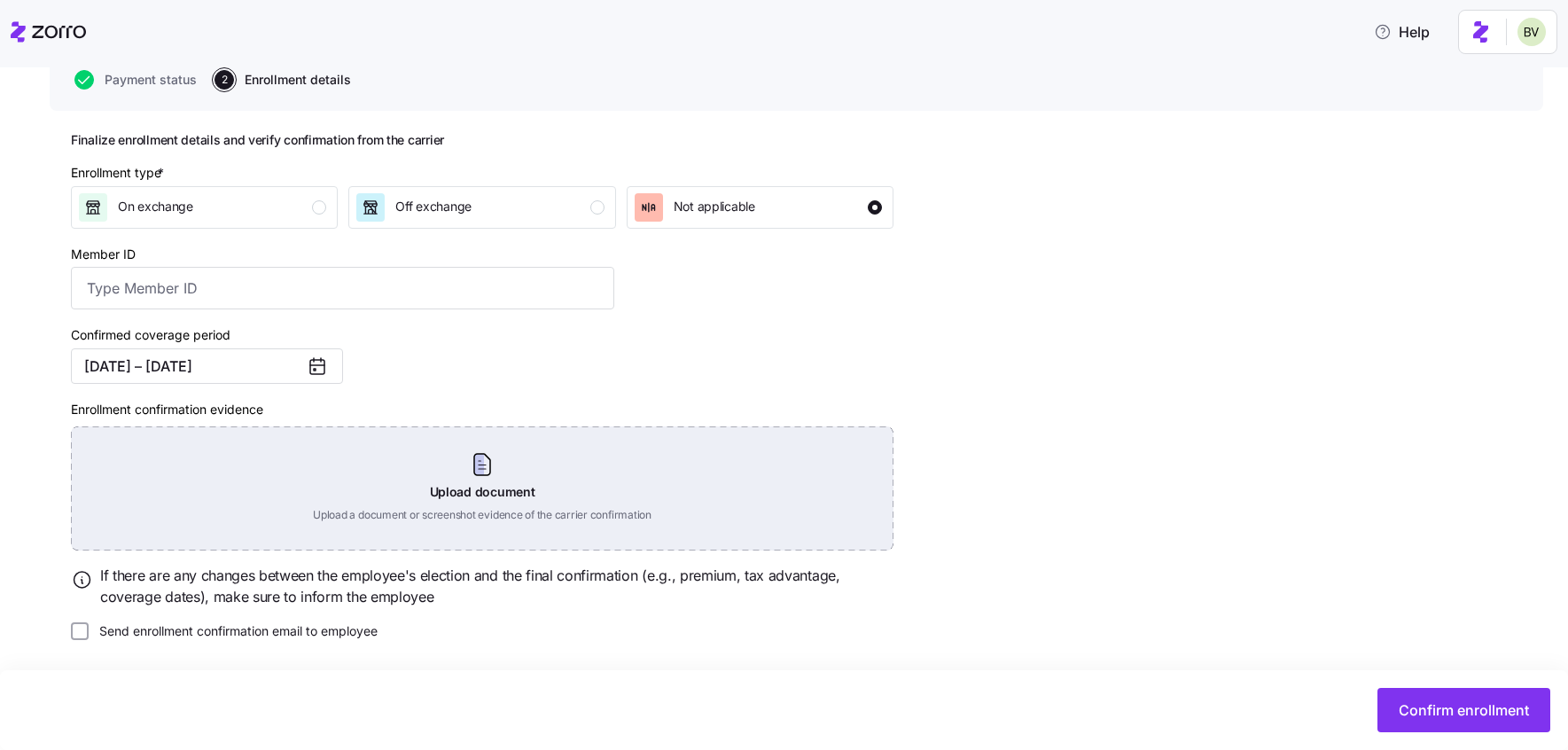
click at [318, 442] on div "Upload document Upload a document or screenshot evidence of the carrier confirm…" at bounding box center [483, 489] width 823 height 125
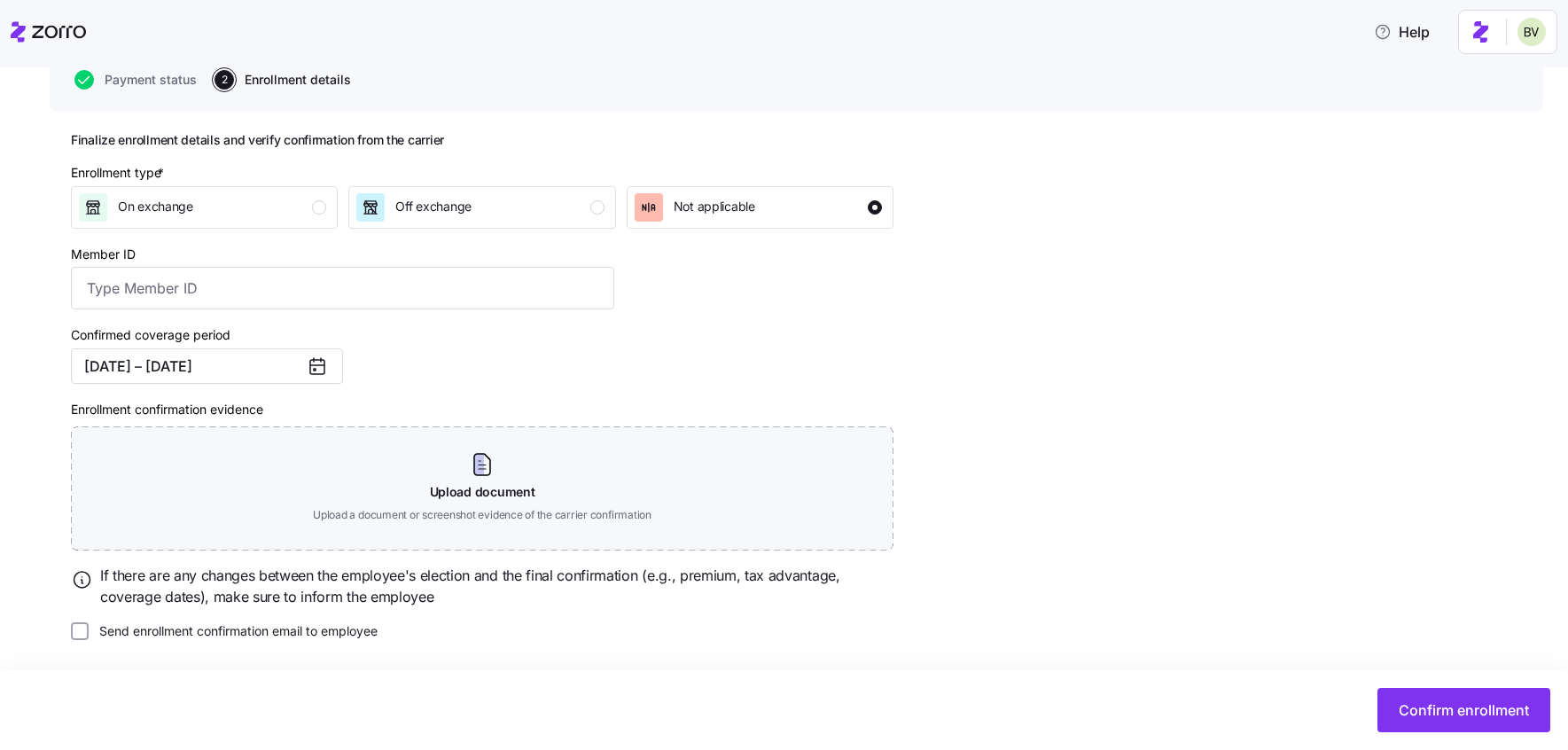
scroll to position [91, 0]
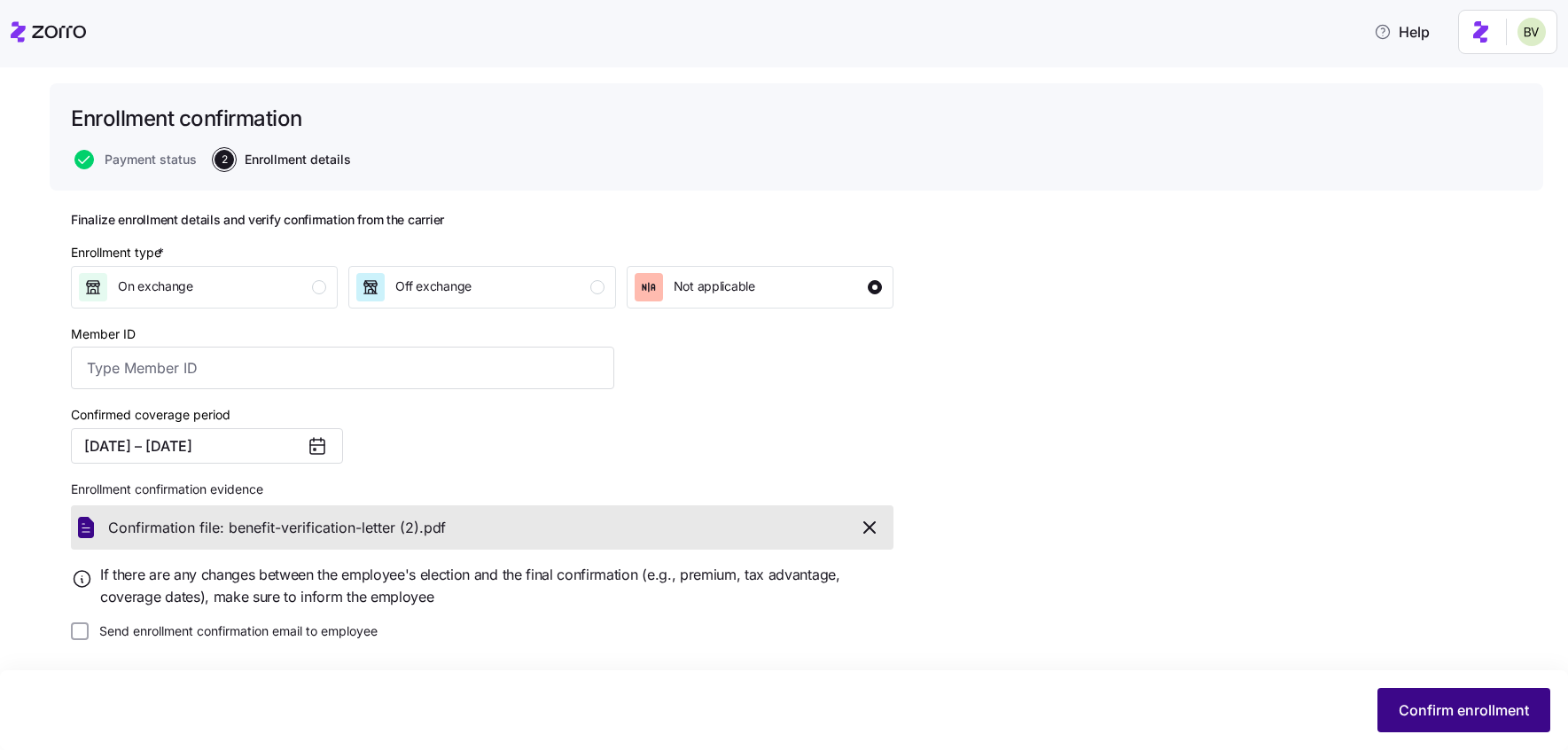
click at [1444, 727] on button "Confirm enrollment" at bounding box center [1464, 710] width 173 height 45
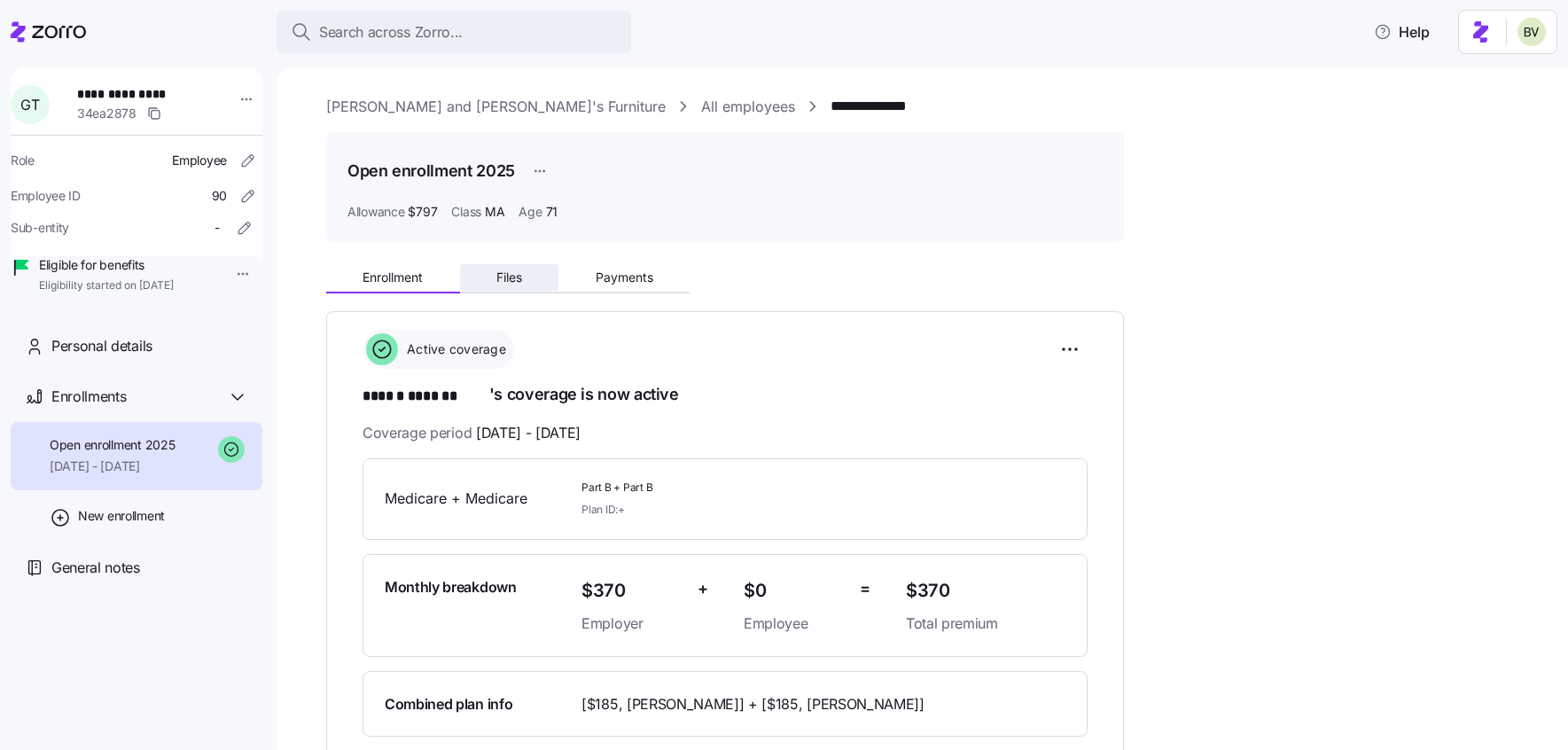
click at [525, 287] on button "Files" at bounding box center [509, 278] width 99 height 27
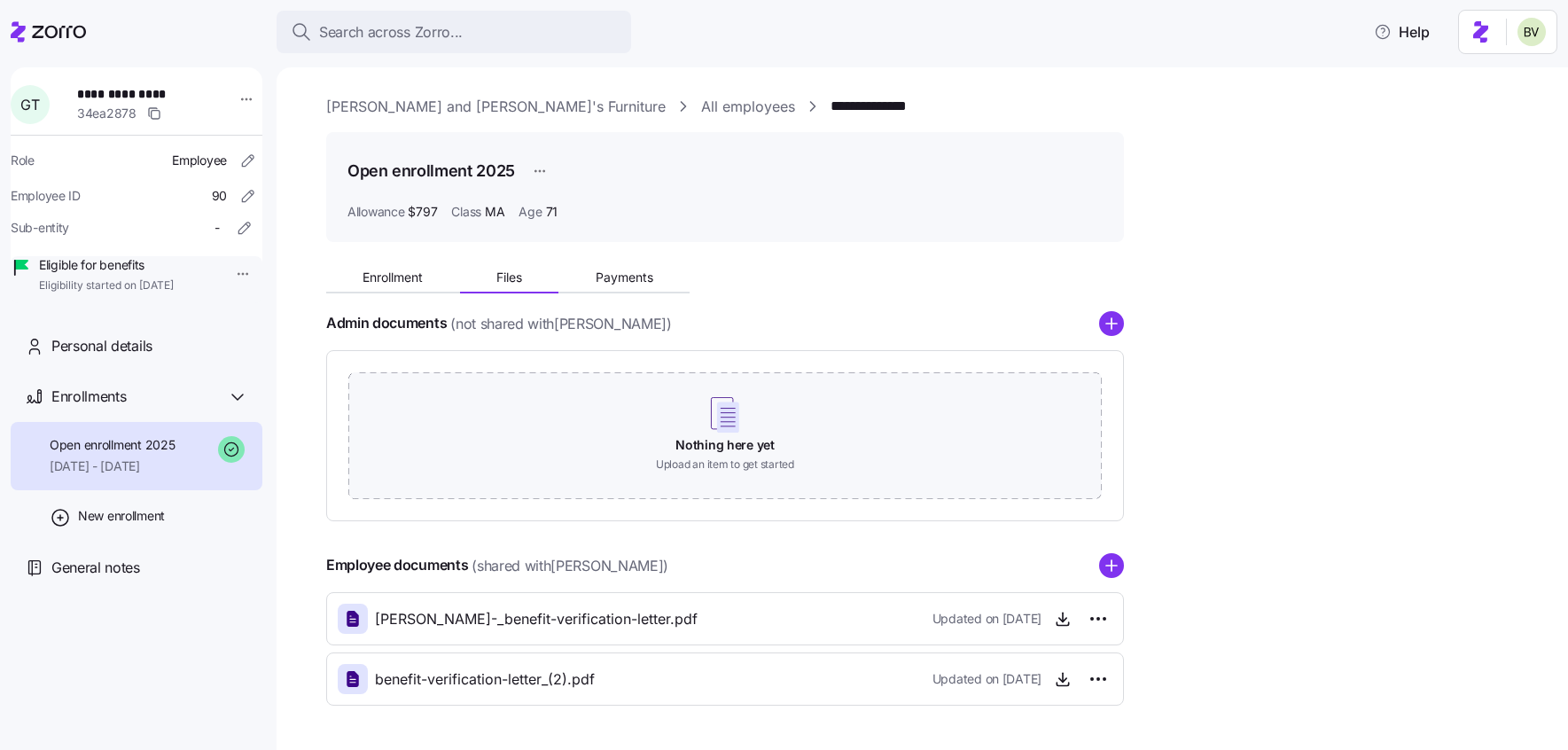
scroll to position [62, 0]
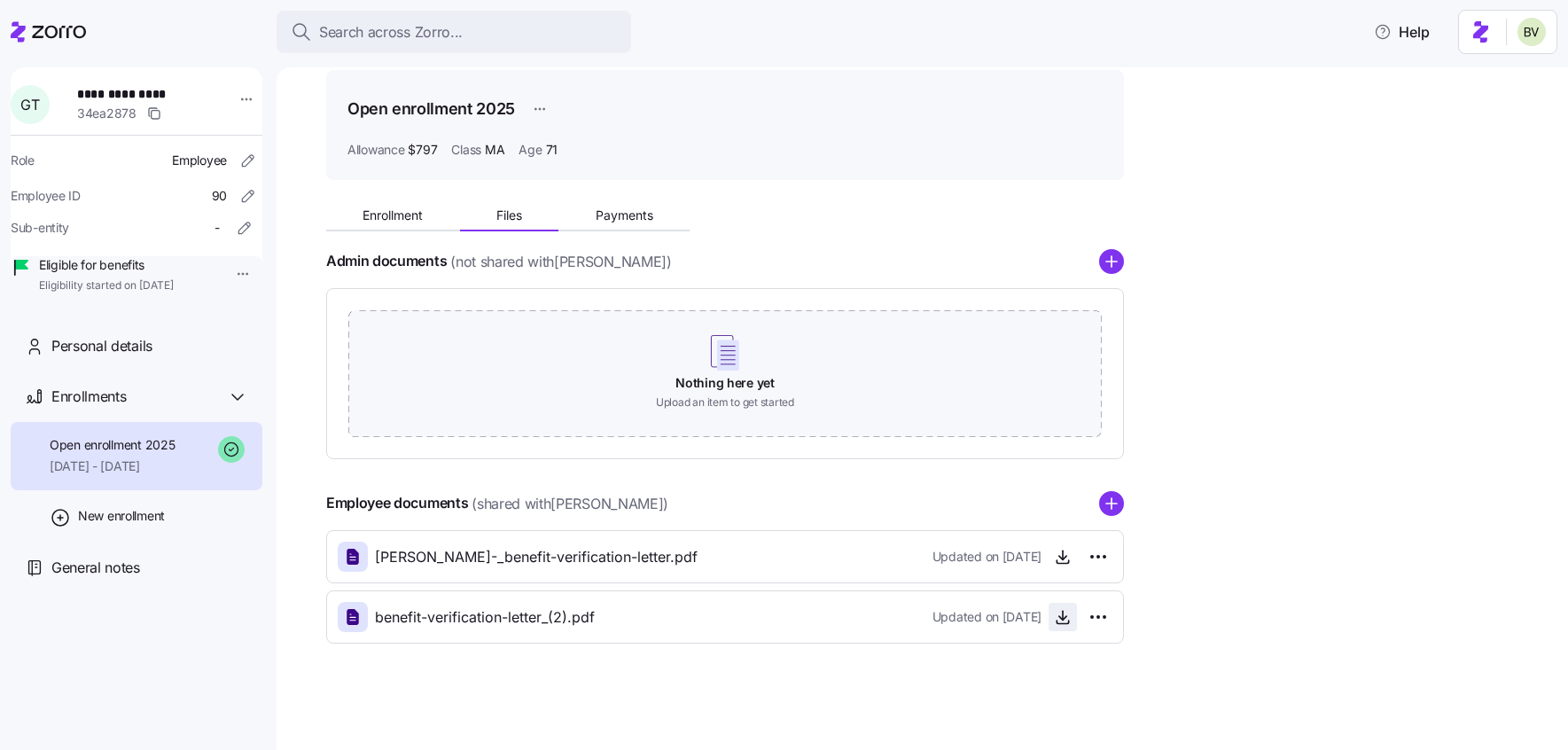
click at [1054, 617] on icon "button" at bounding box center [1062, 617] width 18 height 18
click at [1113, 509] on circle "add icon" at bounding box center [1112, 504] width 23 height 23
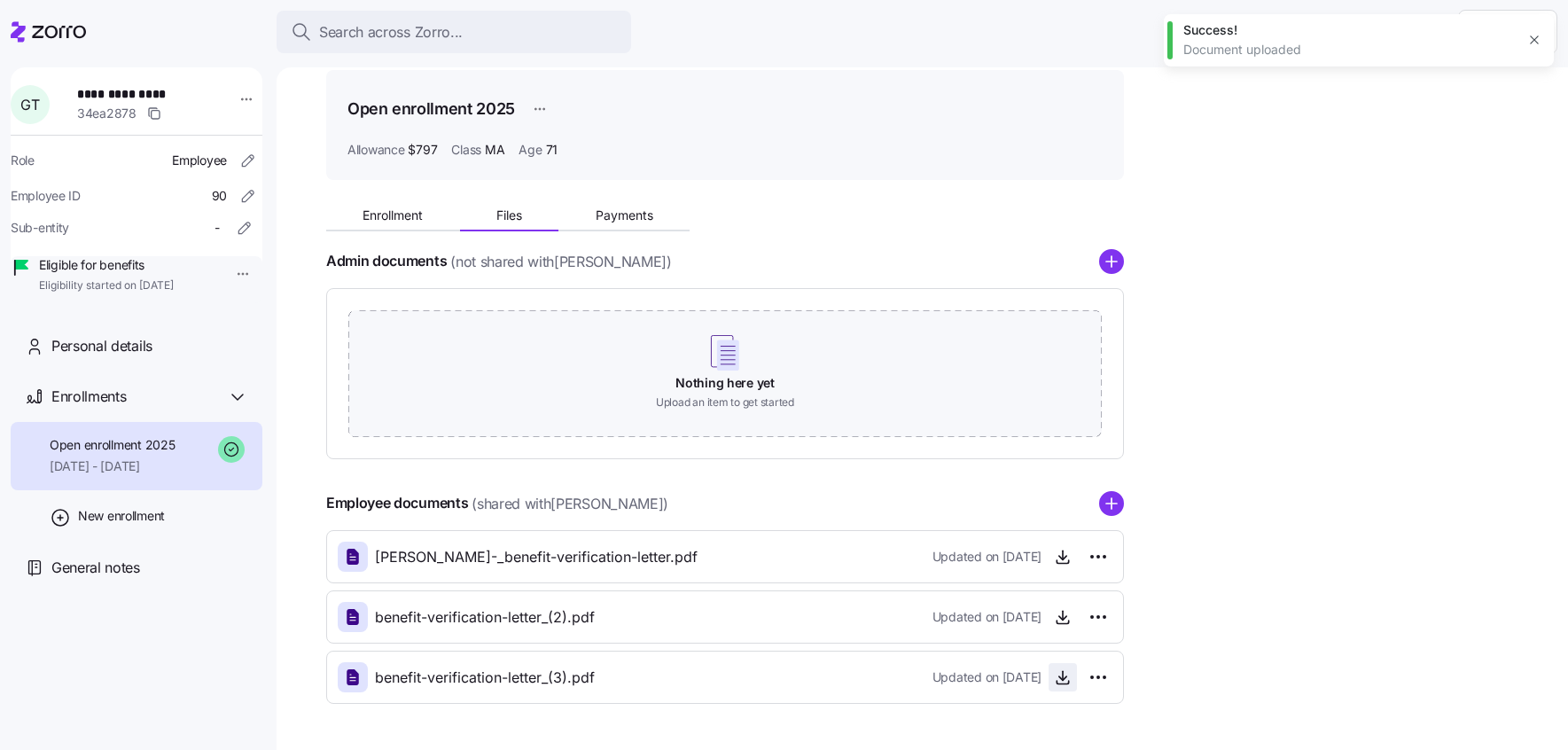
click at [1060, 681] on icon "button" at bounding box center [1062, 677] width 18 height 18
click at [1099, 613] on html "**********" at bounding box center [784, 370] width 1568 height 740
click at [1003, 689] on div "Delete" at bounding box center [1020, 685] width 169 height 29
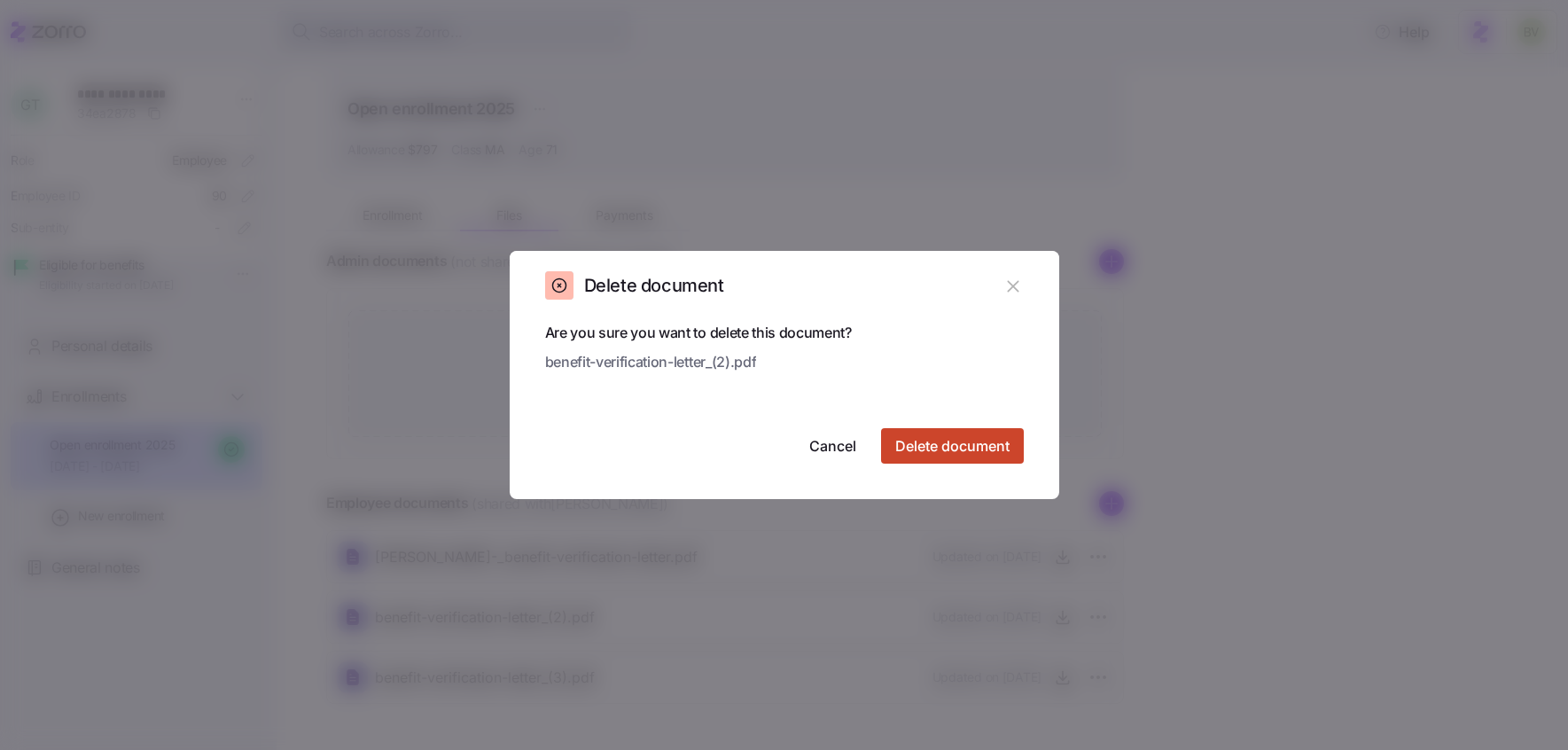
click at [973, 446] on span "Delete document" at bounding box center [952, 446] width 114 height 21
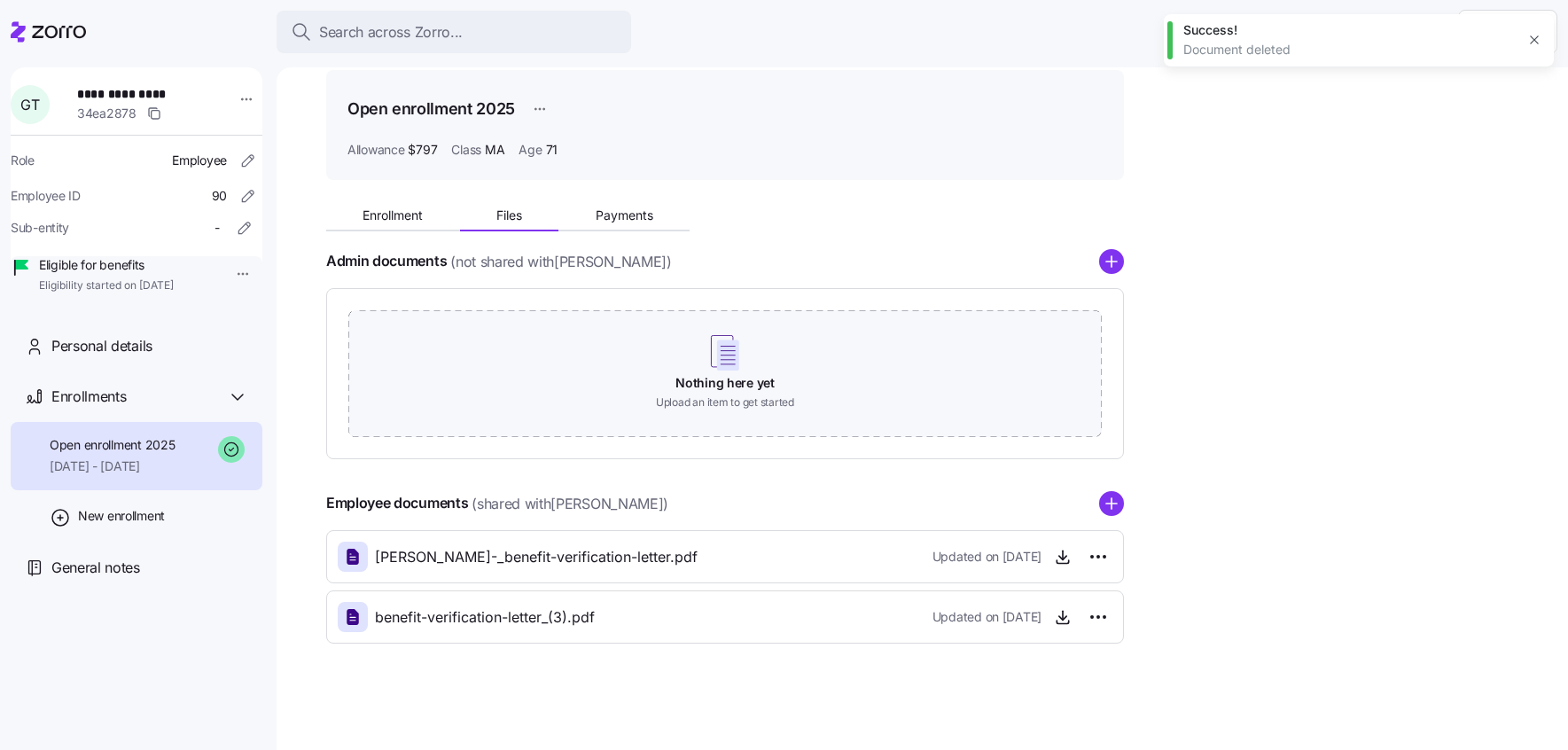
scroll to position [0, 0]
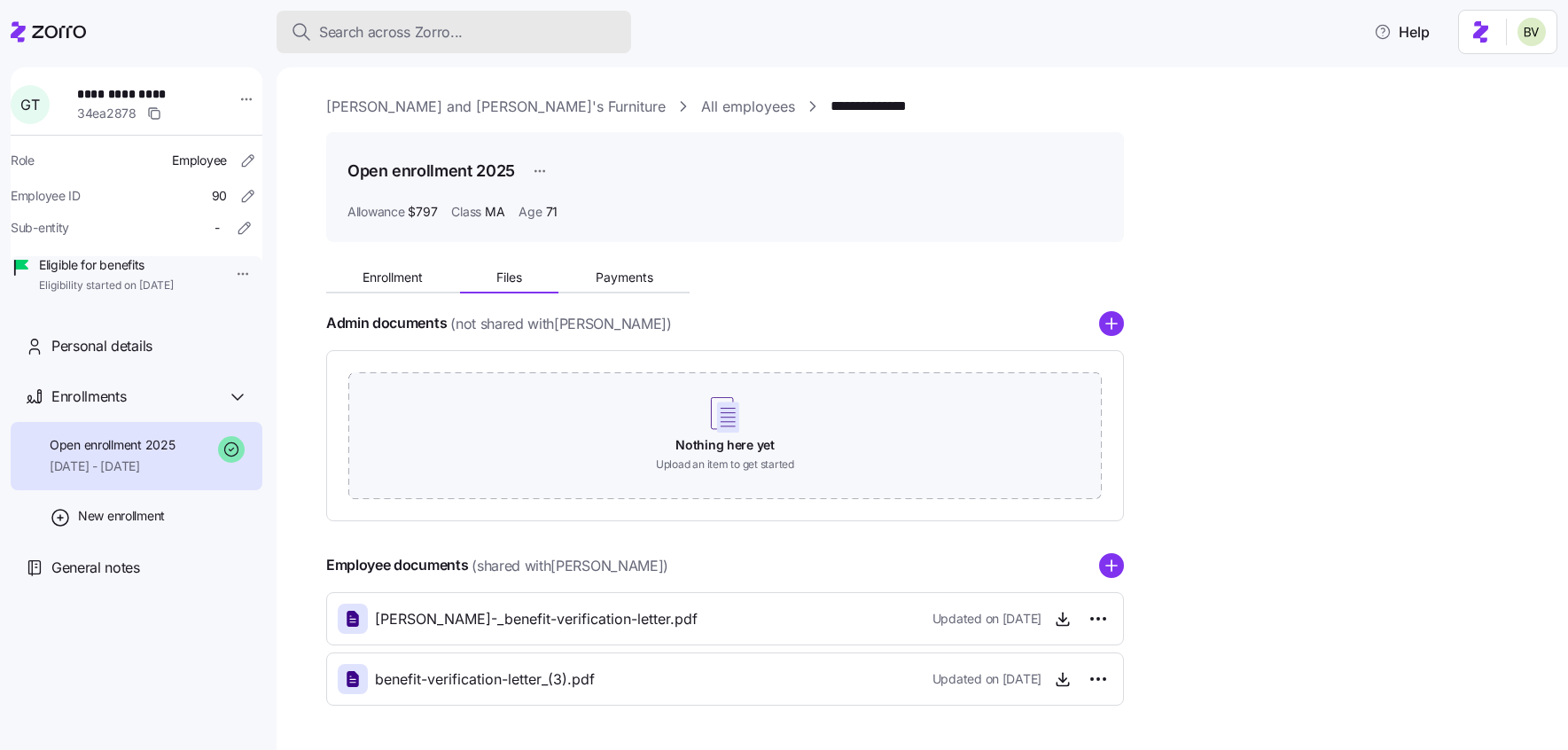
click at [384, 29] on span "Search across Zorro..." at bounding box center [391, 31] width 143 height 22
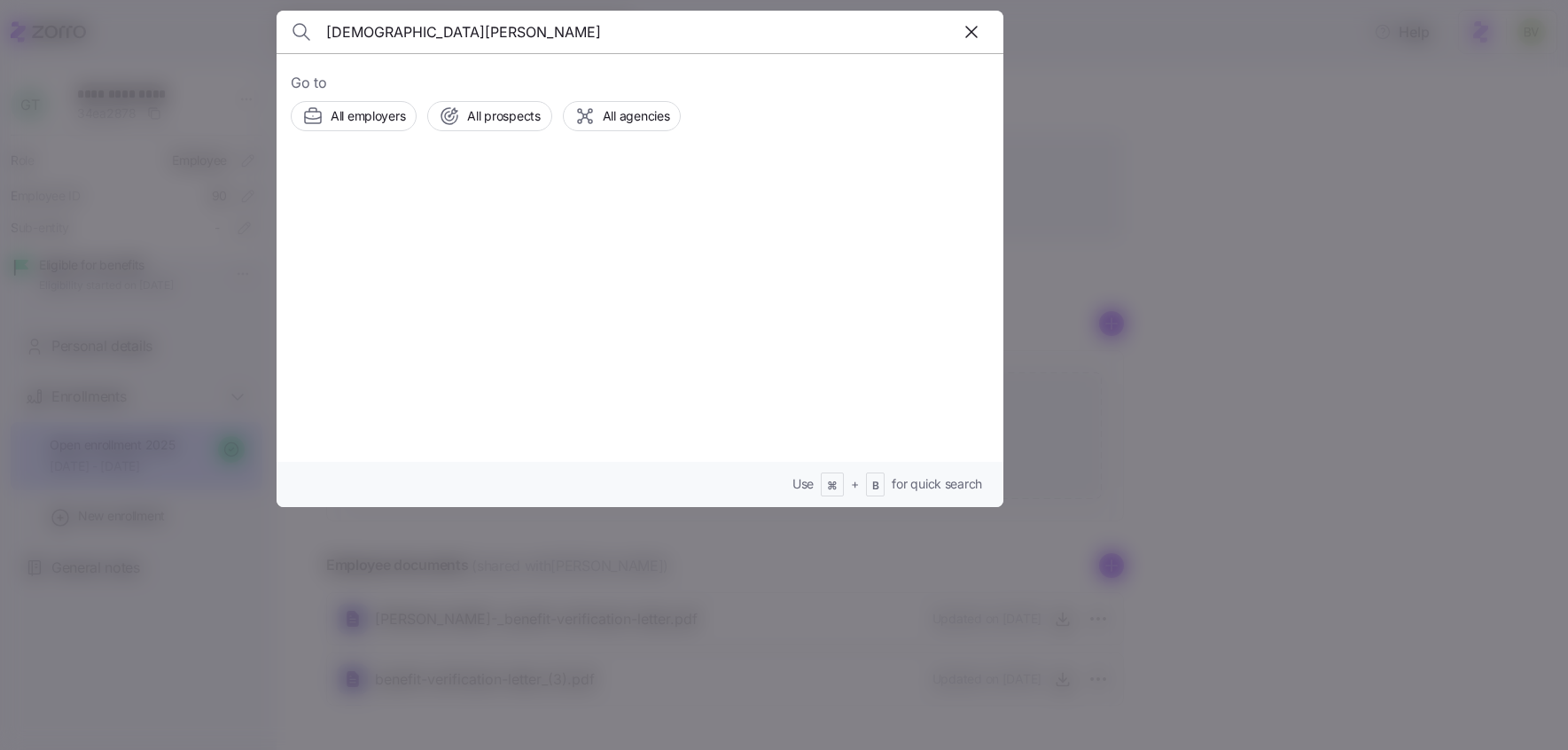
type input "Christiana Haynes"
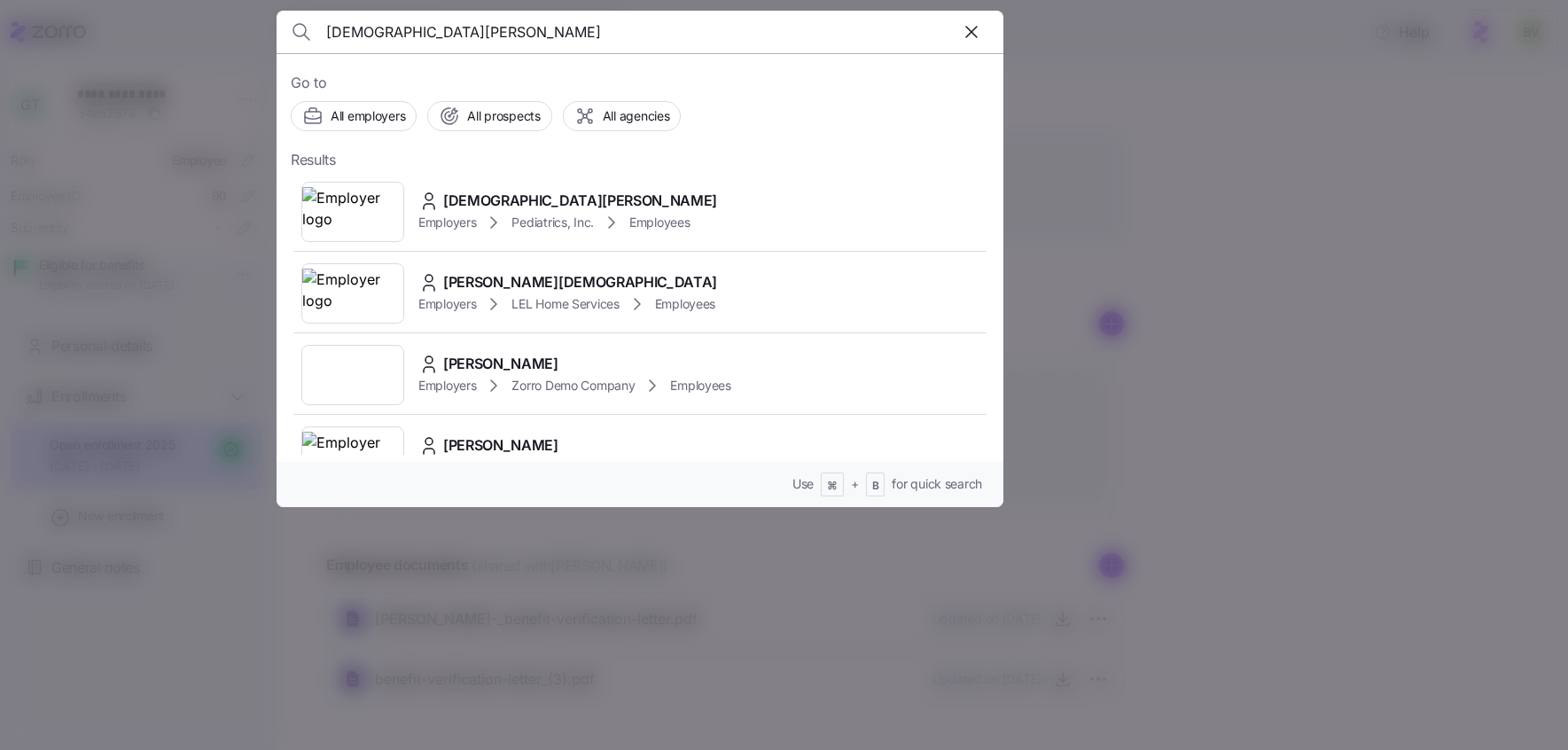
click at [372, 218] on img at bounding box center [353, 212] width 101 height 49
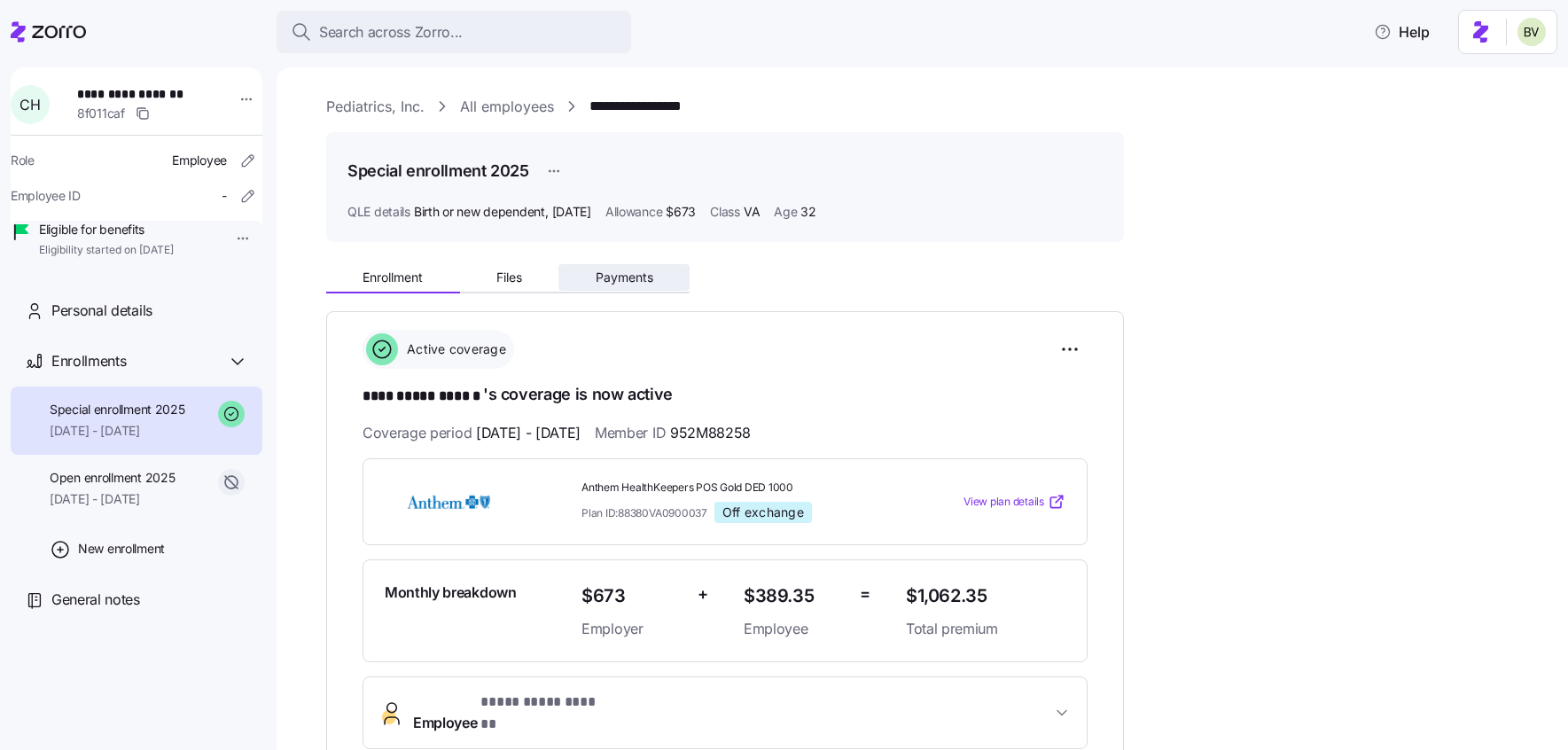
click at [638, 277] on span "Payments" at bounding box center [624, 277] width 58 height 12
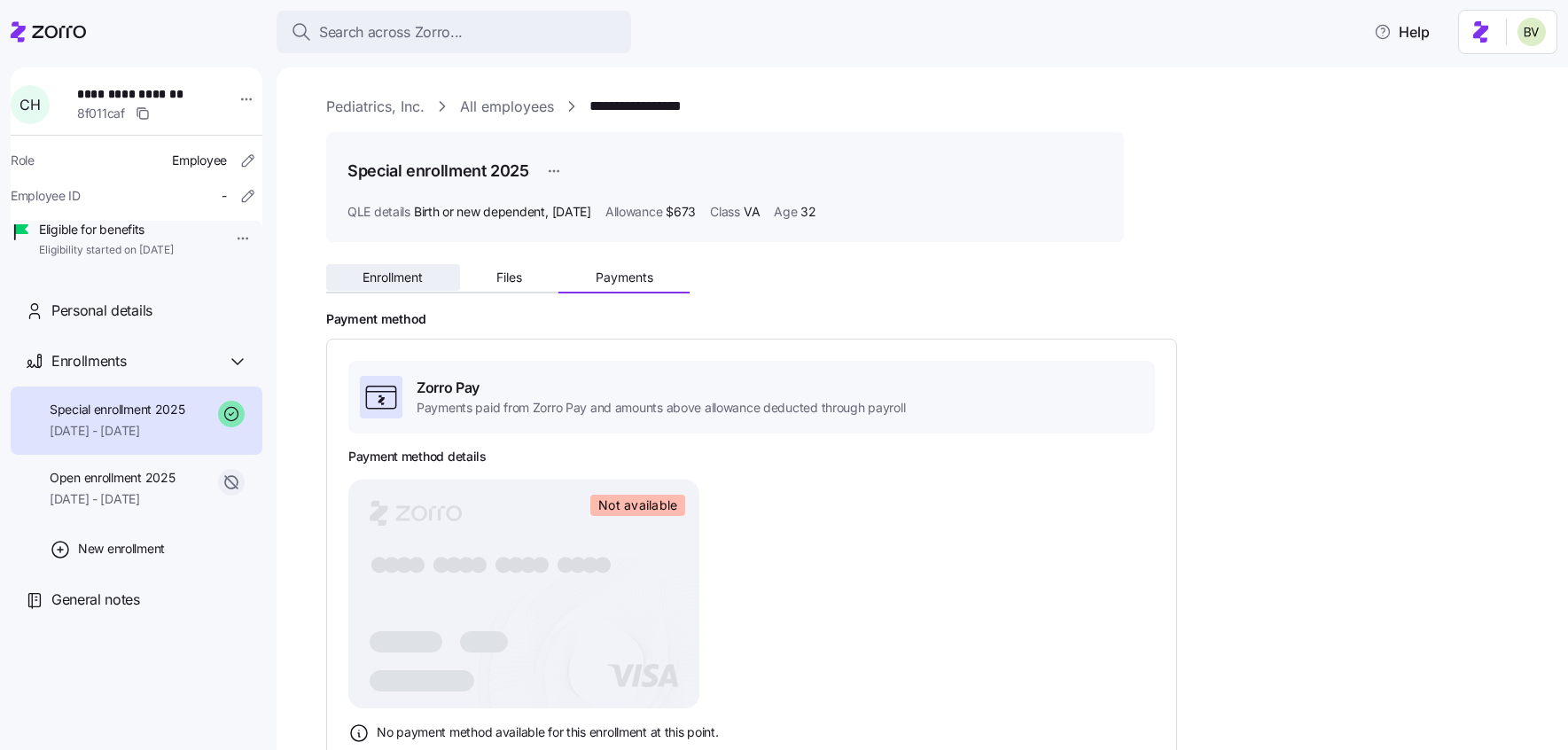
click at [396, 274] on span "Enrollment" at bounding box center [392, 277] width 60 height 12
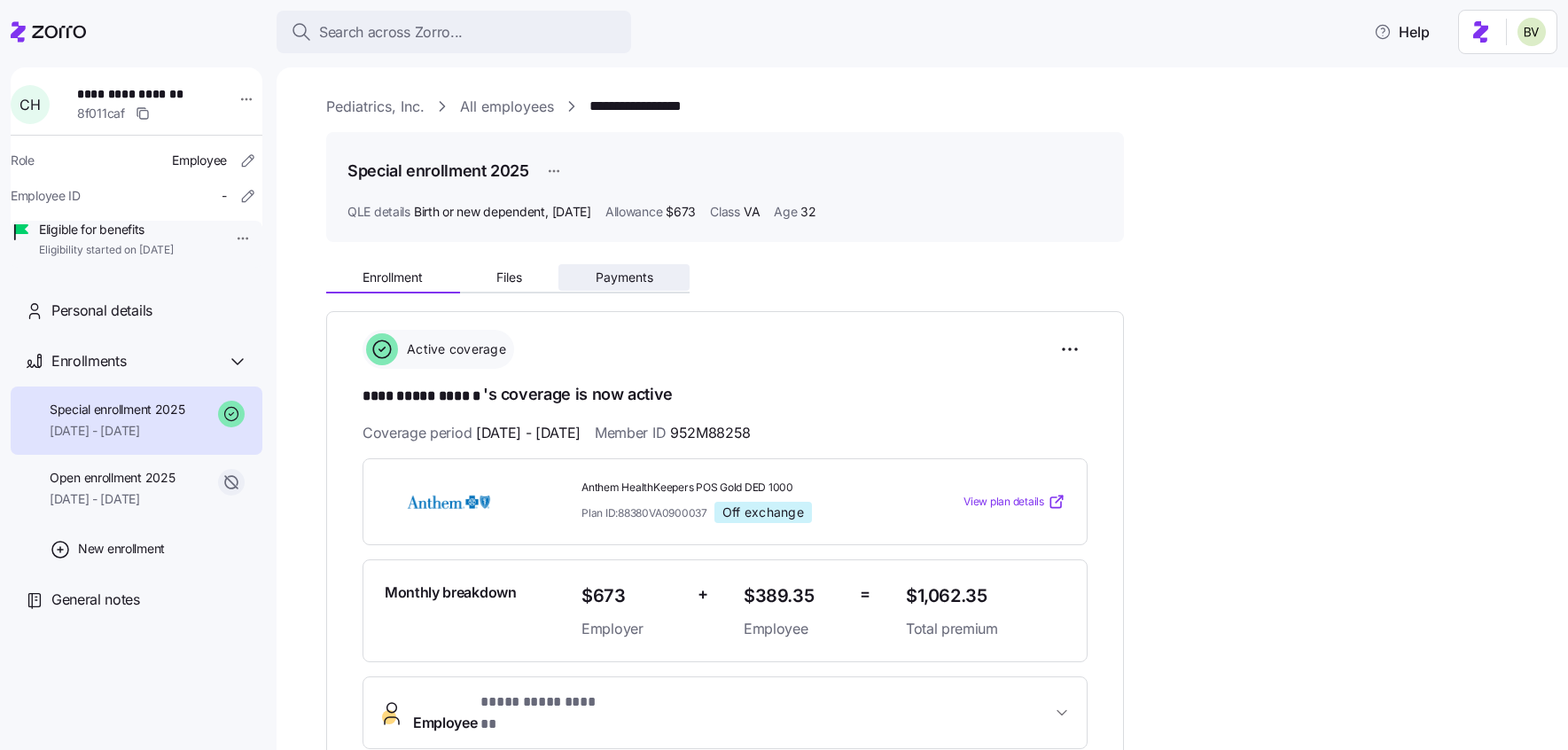
click at [631, 281] on span "Payments" at bounding box center [624, 277] width 58 height 12
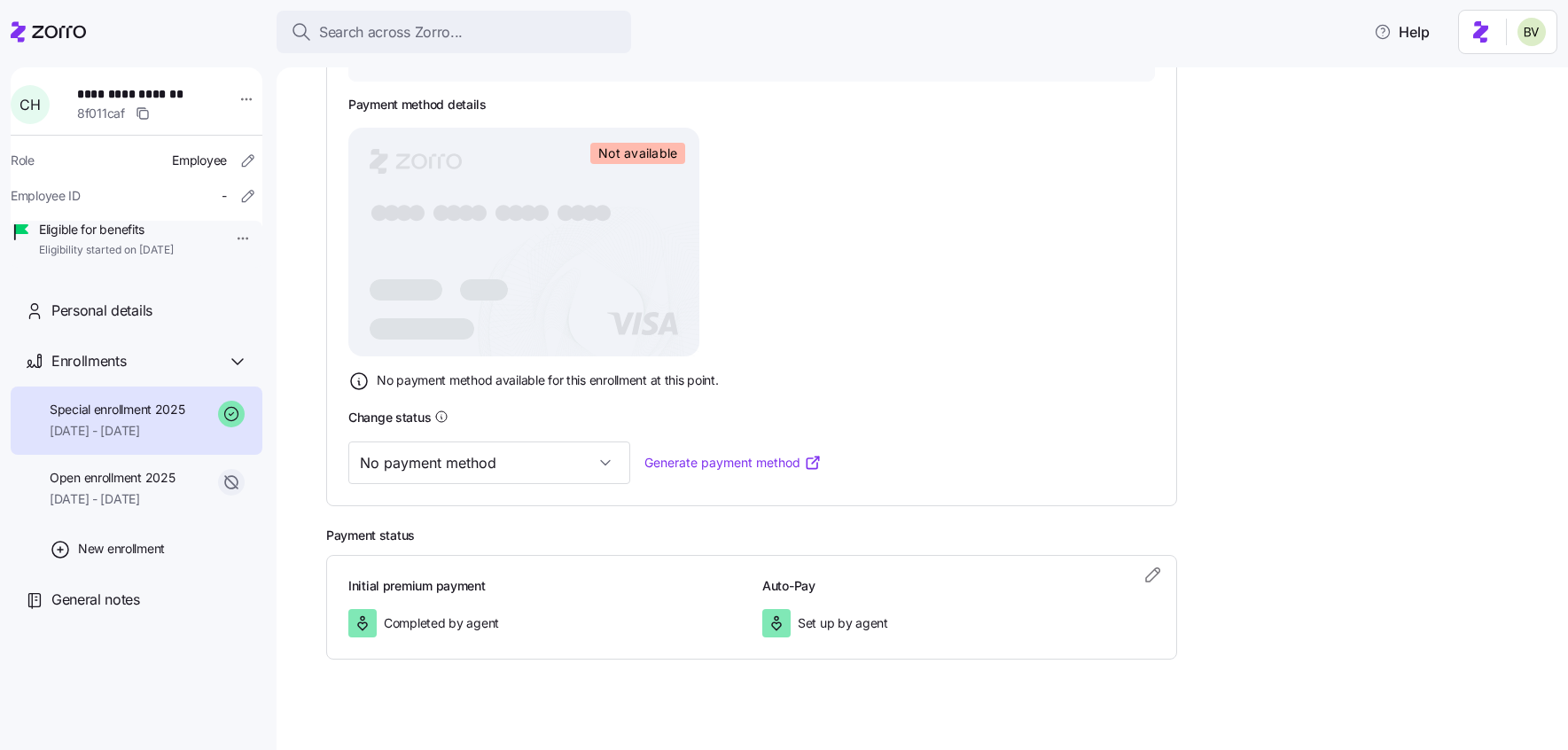
scroll to position [368, 0]
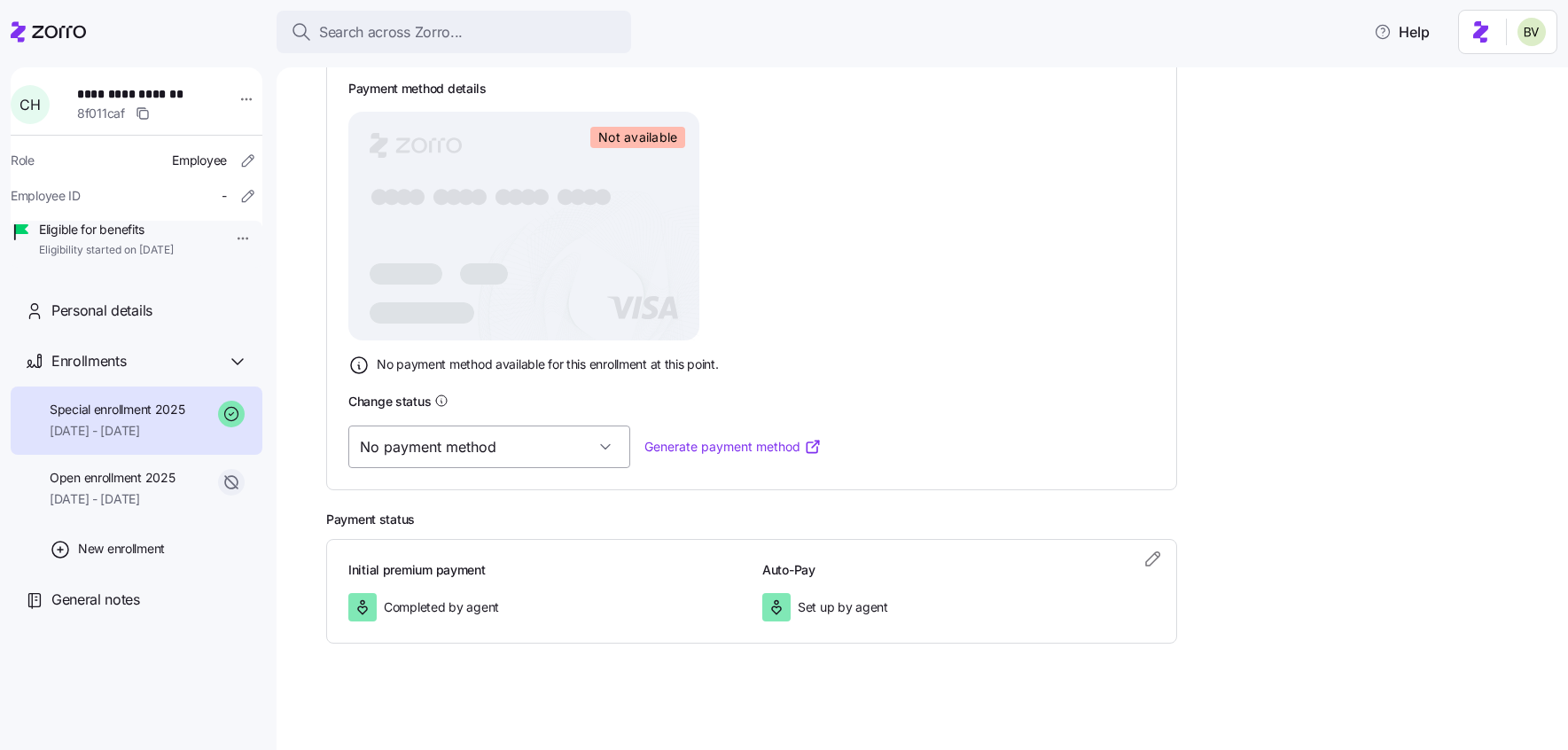
click at [544, 448] on input "No payment method" at bounding box center [489, 447] width 282 height 43
click at [430, 539] on div "Valid" at bounding box center [461, 538] width 212 height 37
type input "Valid"
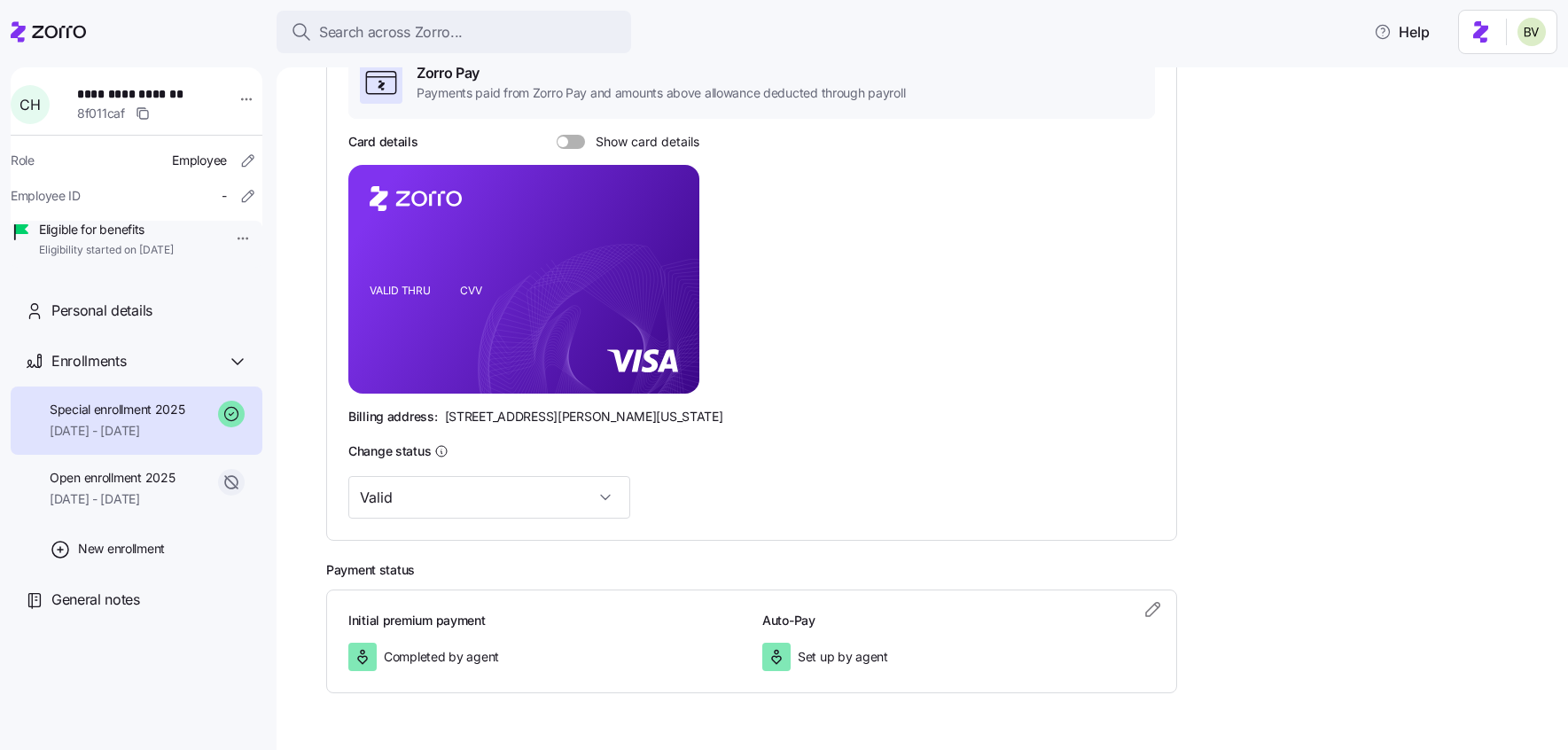
scroll to position [6, 0]
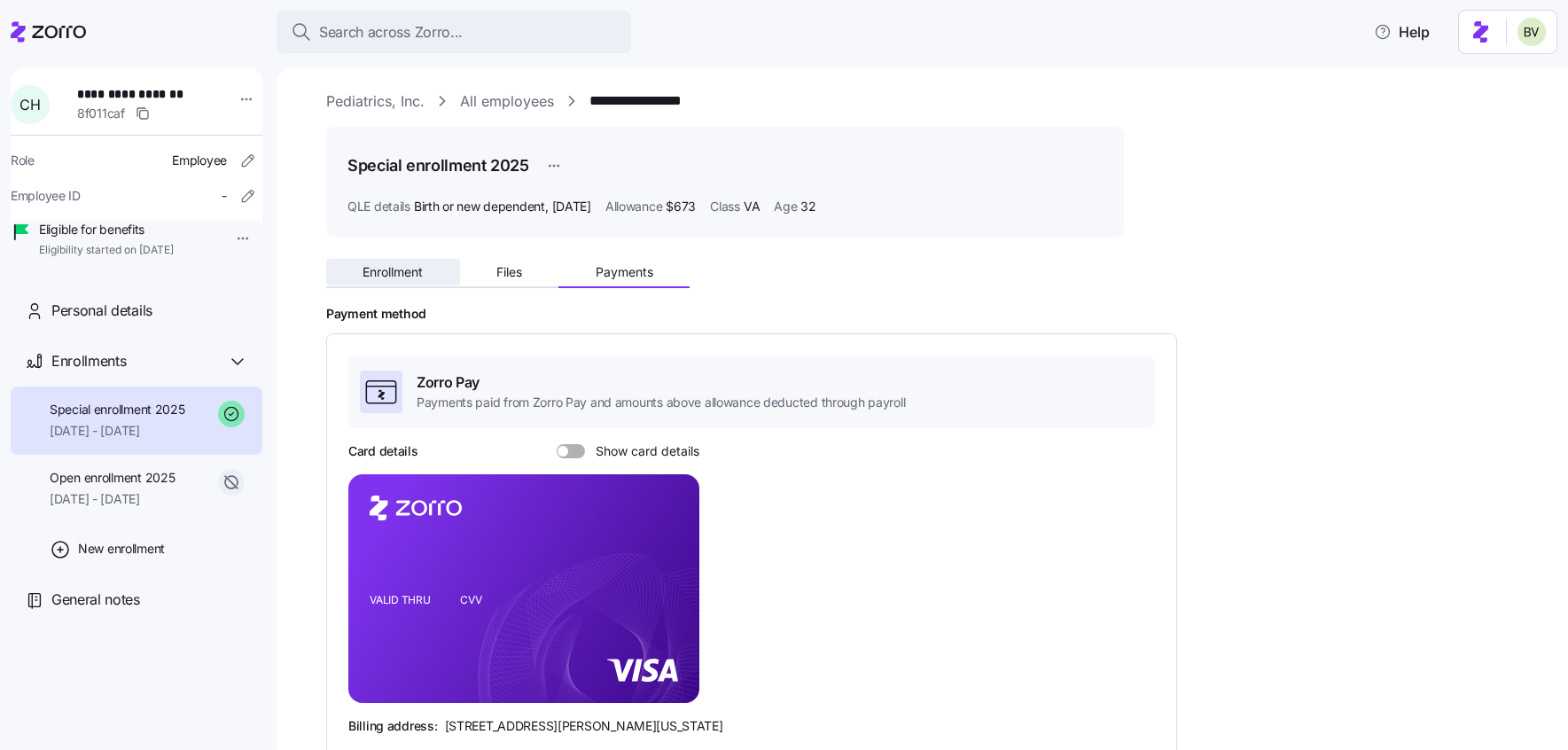
click at [385, 274] on span "Enrollment" at bounding box center [392, 272] width 60 height 12
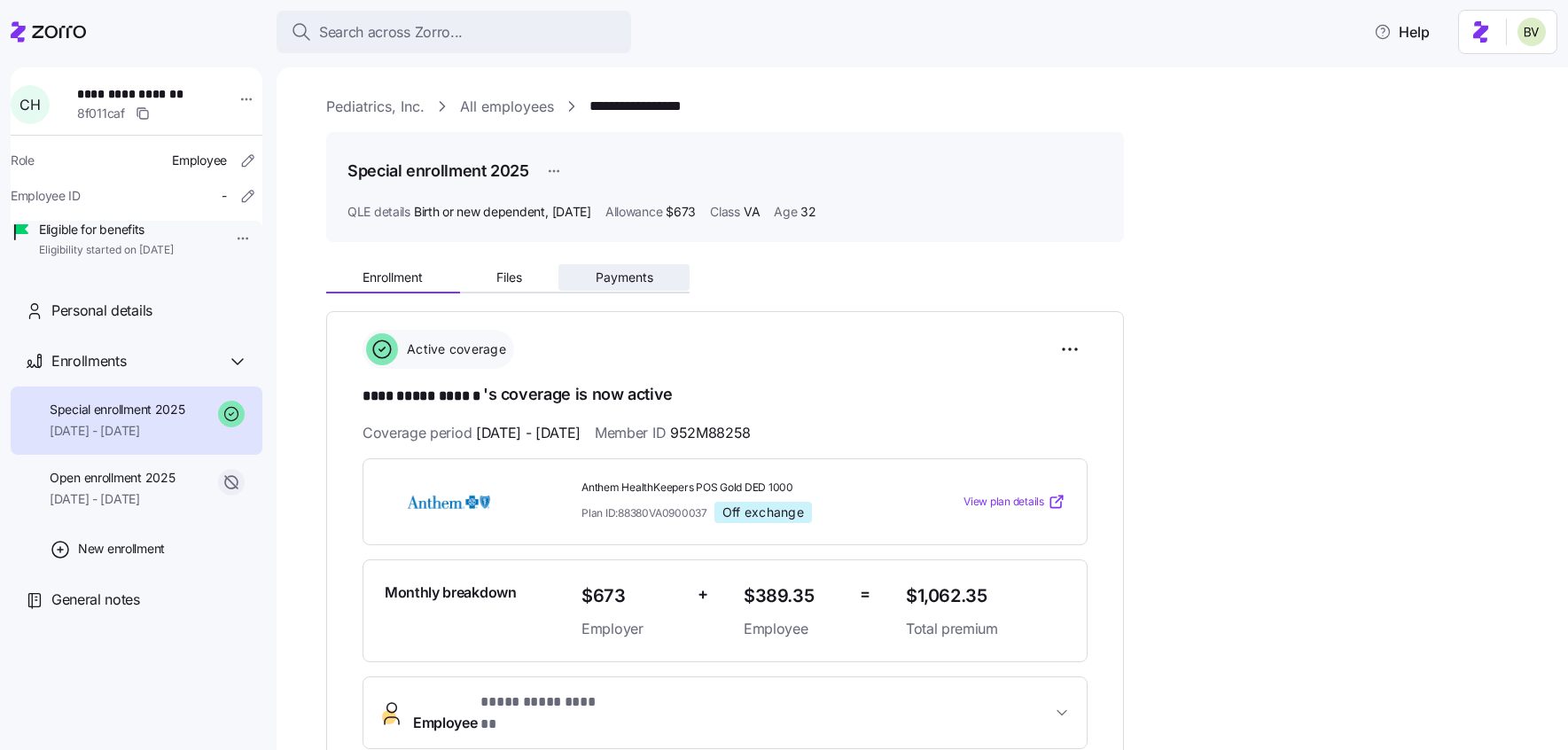
click at [626, 271] on span "Payments" at bounding box center [624, 277] width 58 height 12
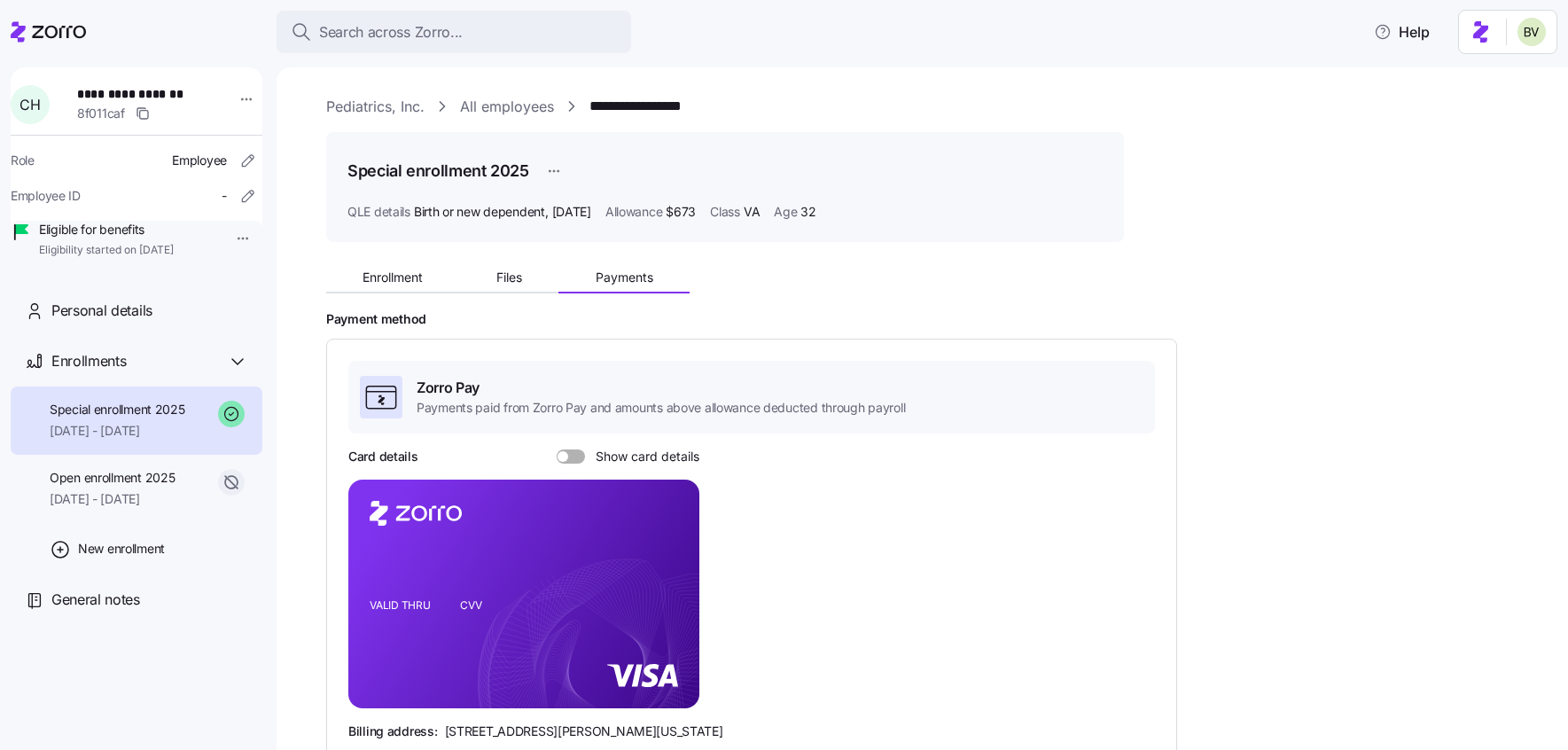
scroll to position [364, 0]
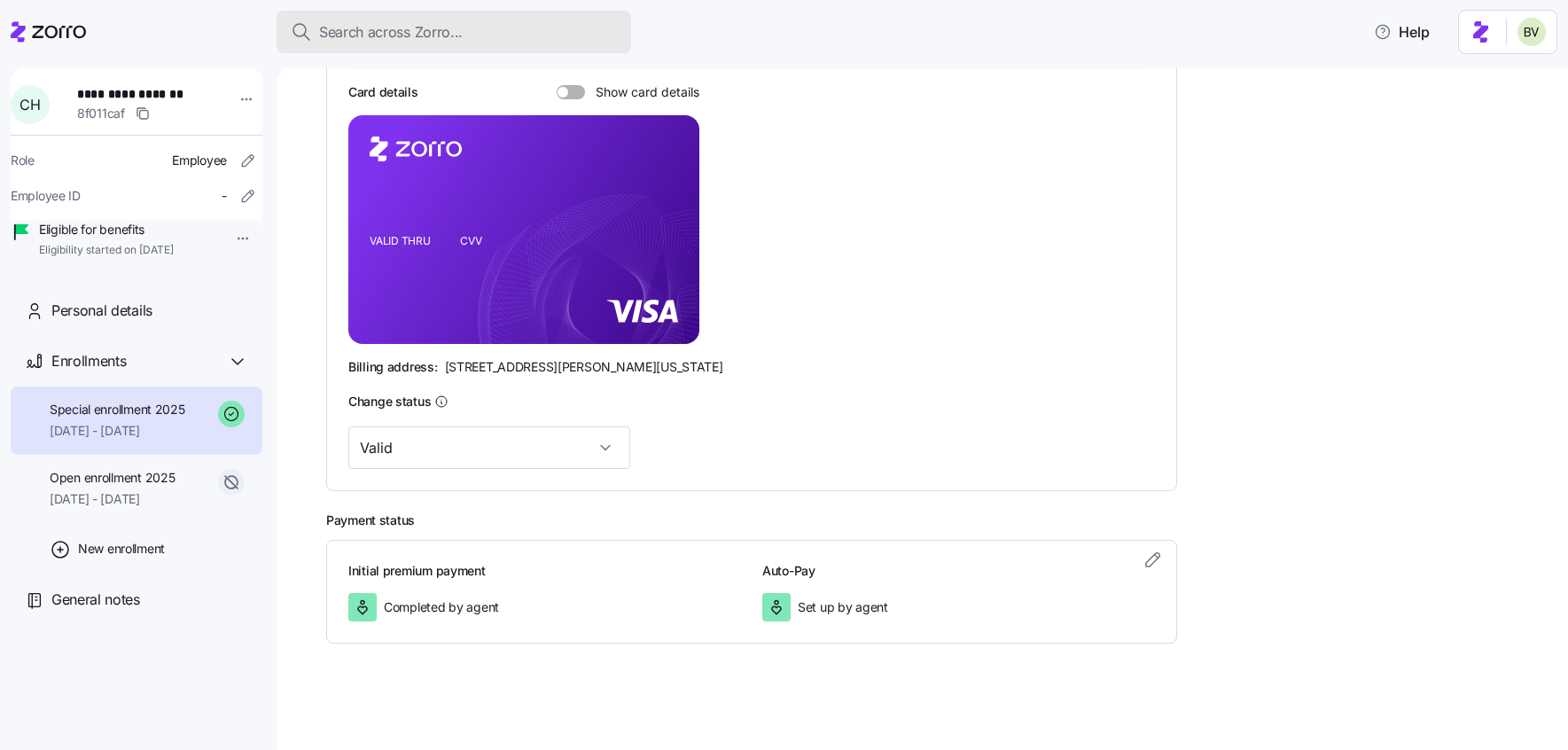
click at [454, 25] on span "Search across Zorro..." at bounding box center [391, 31] width 143 height 22
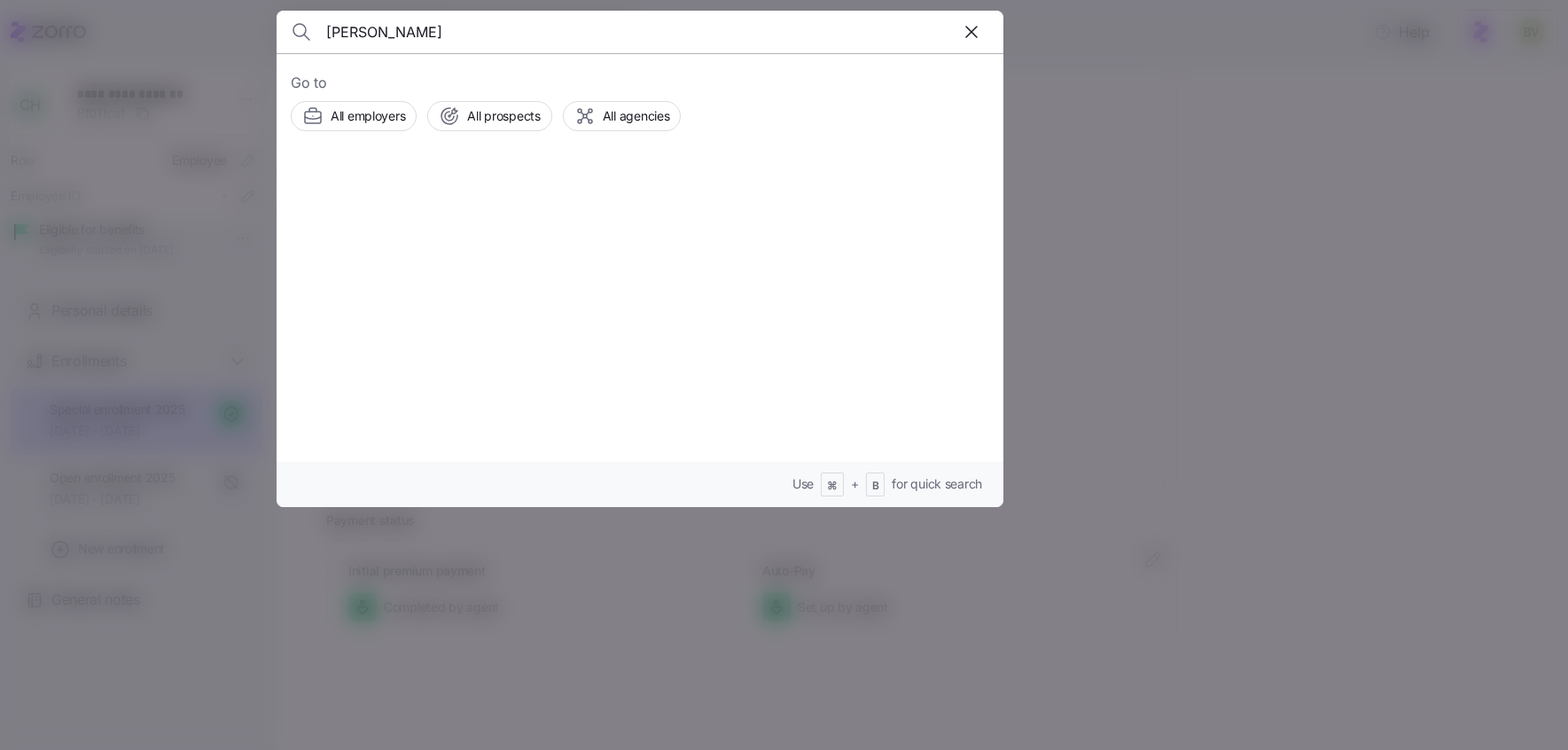
type input "Nicole Strom"
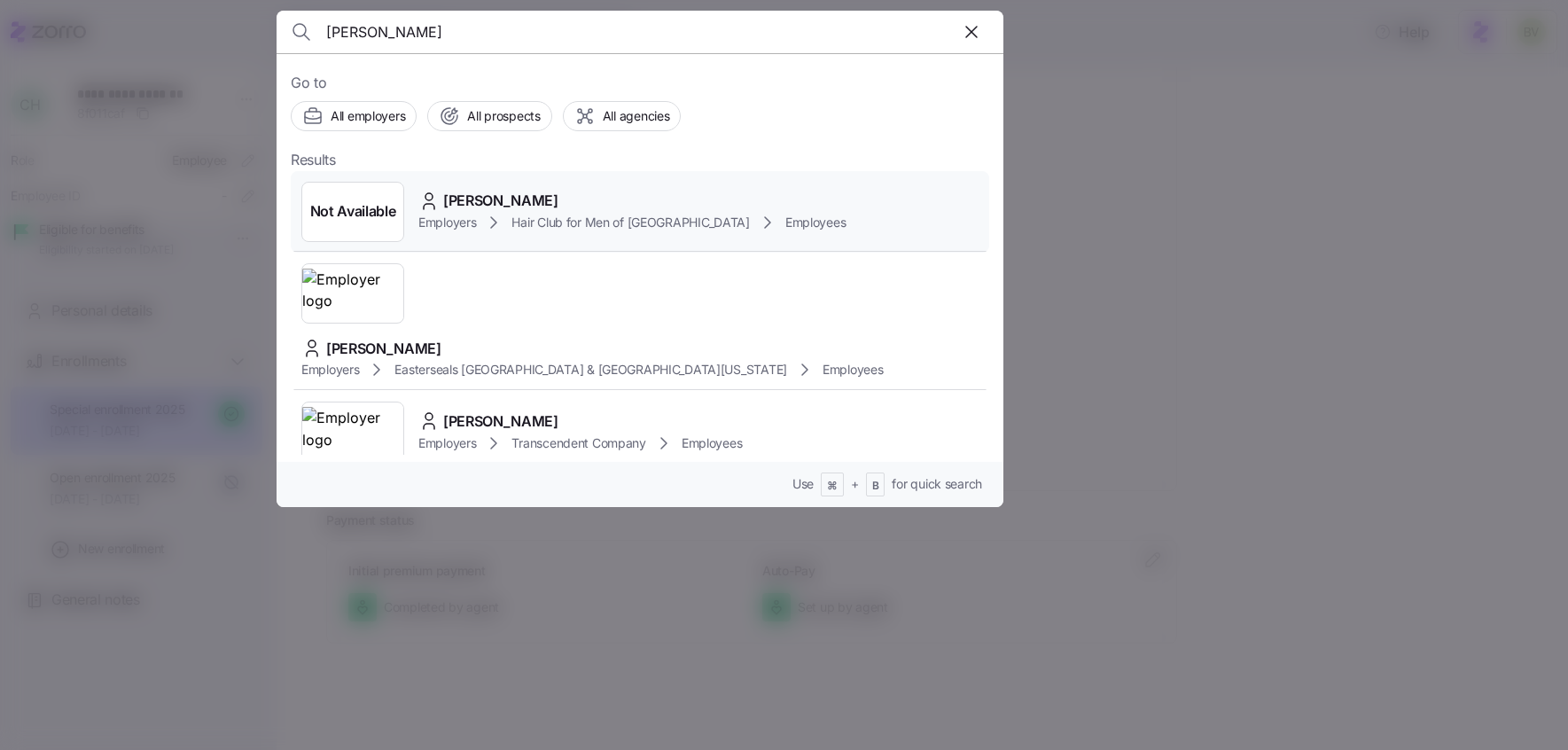
click at [566, 202] on div "Nicole Strom" at bounding box center [632, 201] width 428 height 22
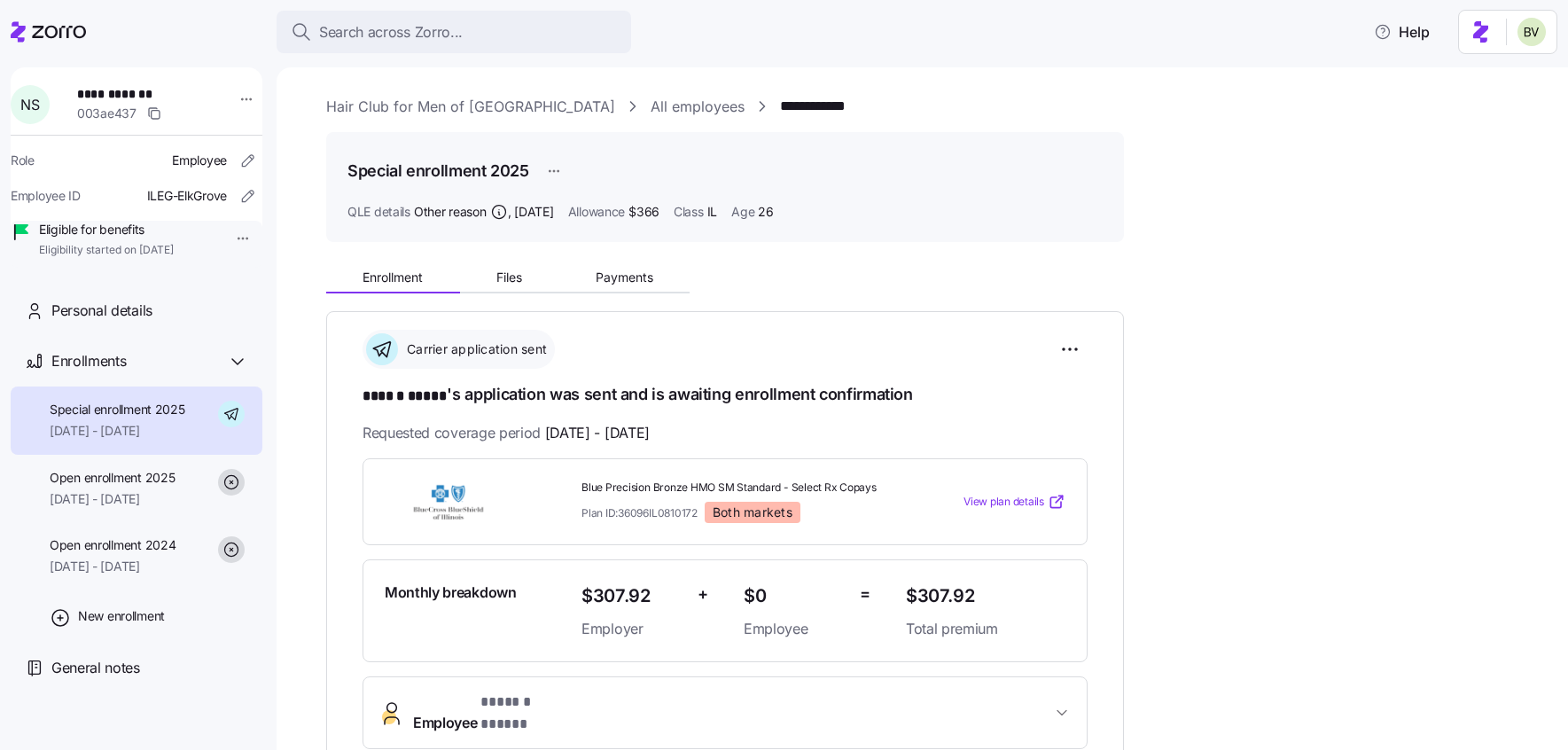
click at [456, 231] on div "Special enrollment 2025 QLE details Other reason , 08/01/2025 Allowance $366 Cl…" at bounding box center [724, 187] width 797 height 110
click at [238, 98] on html "**********" at bounding box center [784, 370] width 1568 height 740
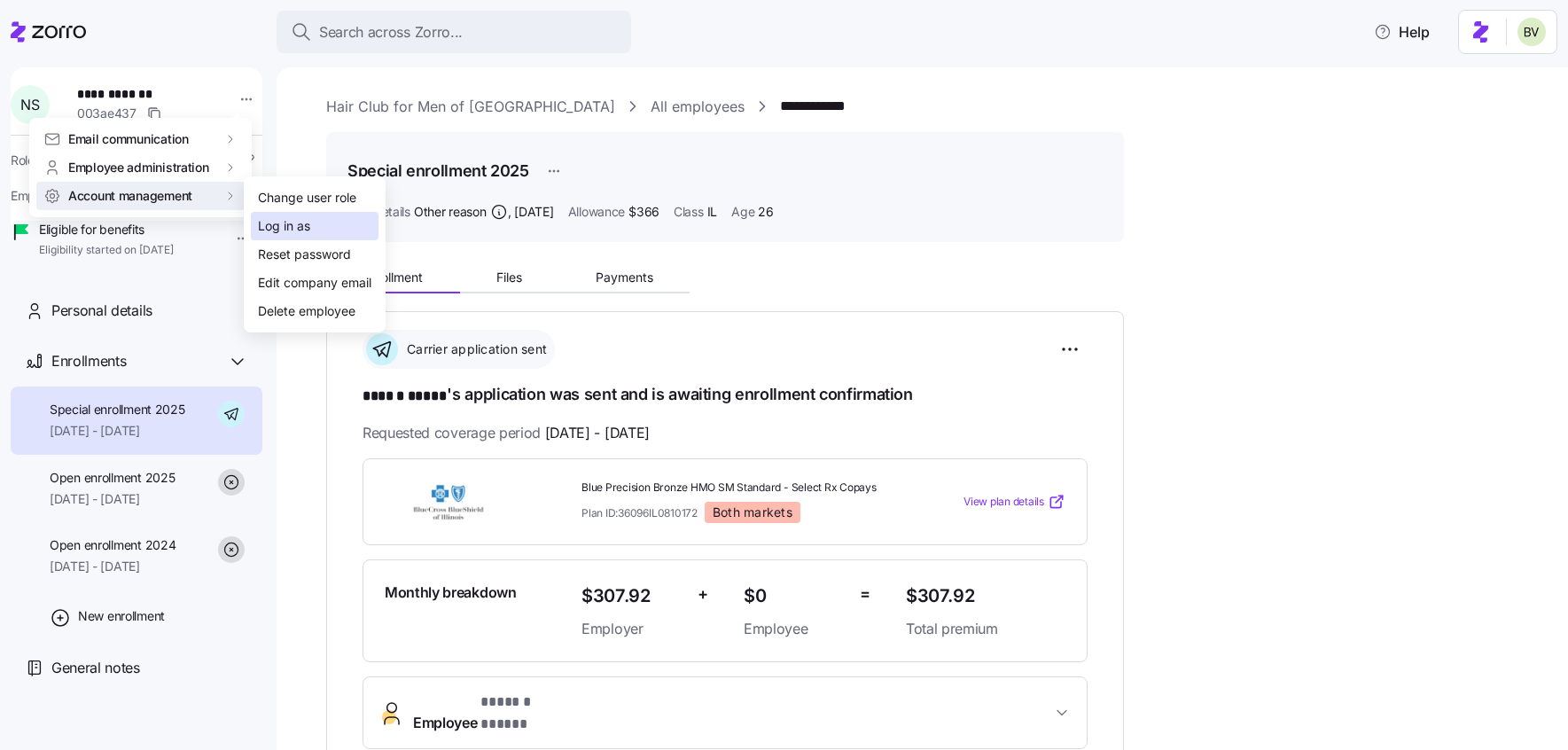
click at [268, 224] on div "Log in as" at bounding box center [283, 226] width 52 height 20
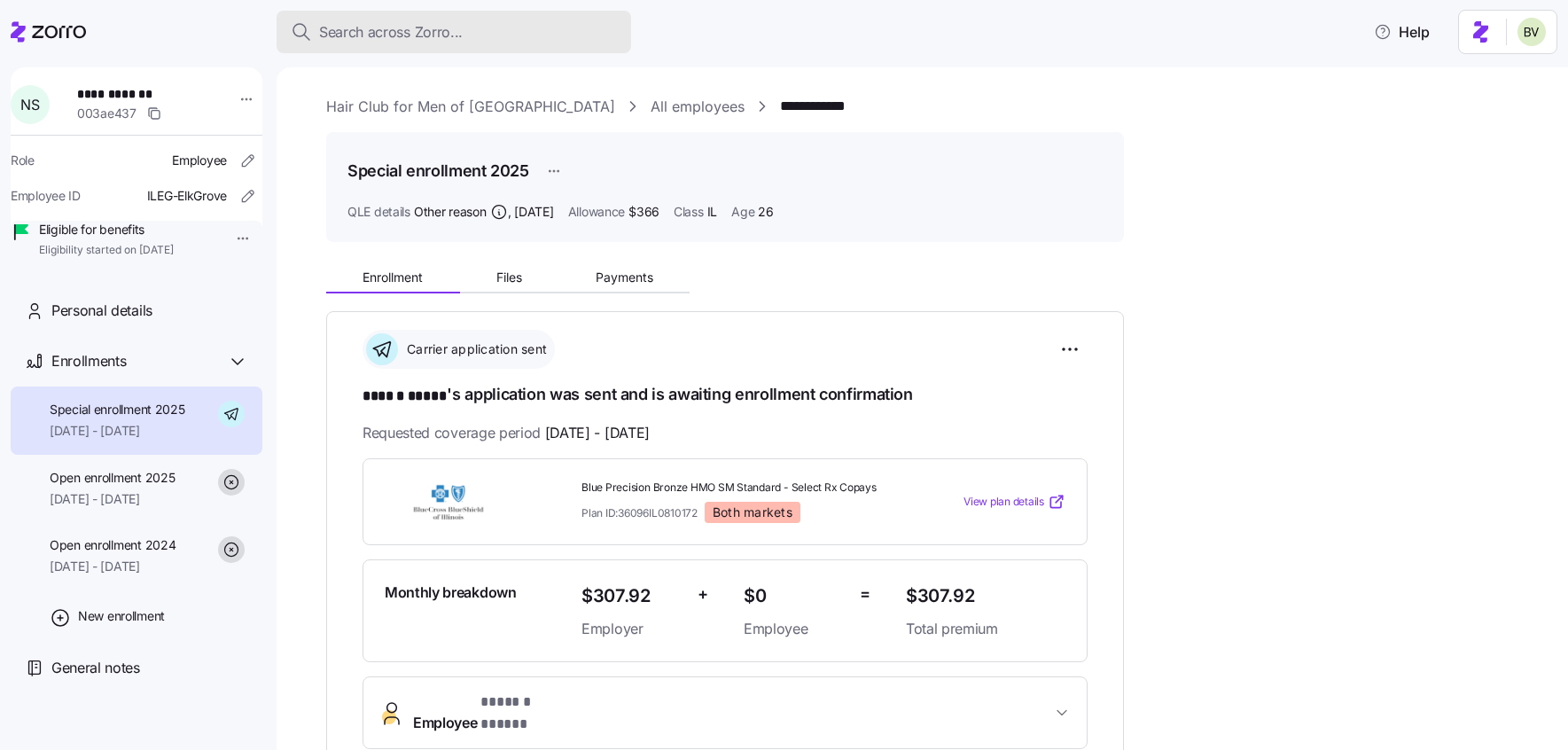
click at [342, 31] on span "Search across Zorro..." at bounding box center [391, 31] width 143 height 22
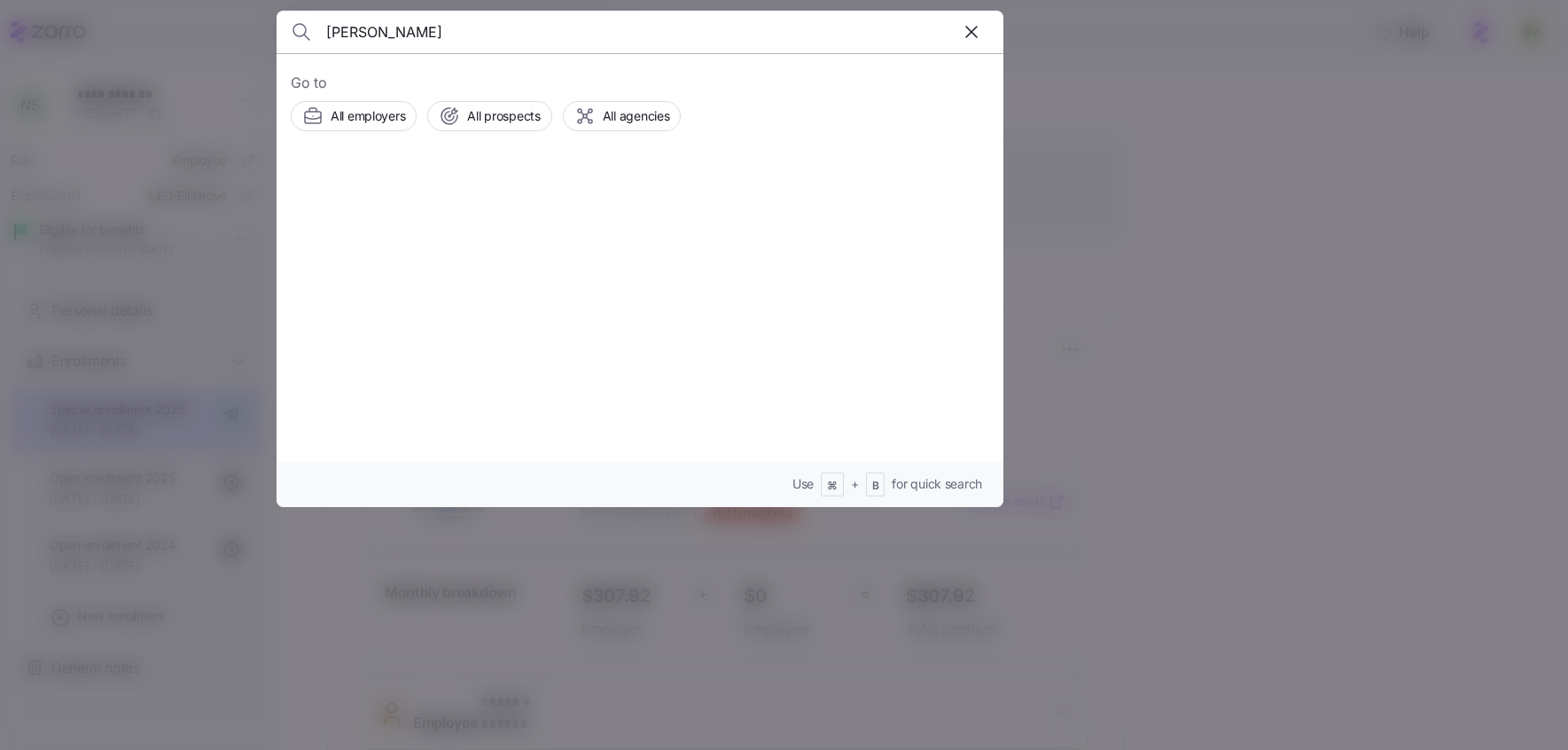
type input "Thomas Moore"
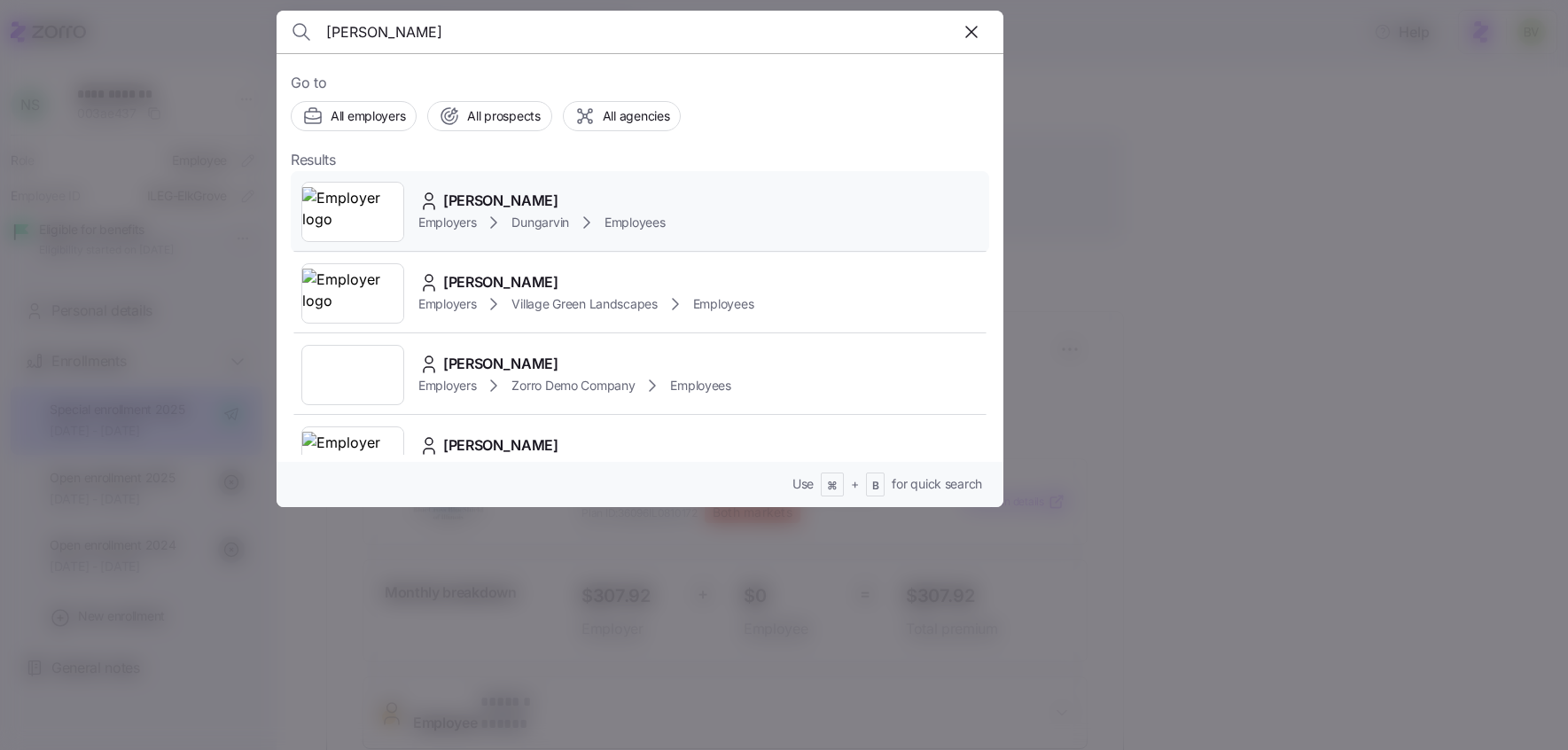
click at [380, 226] on img at bounding box center [353, 212] width 101 height 49
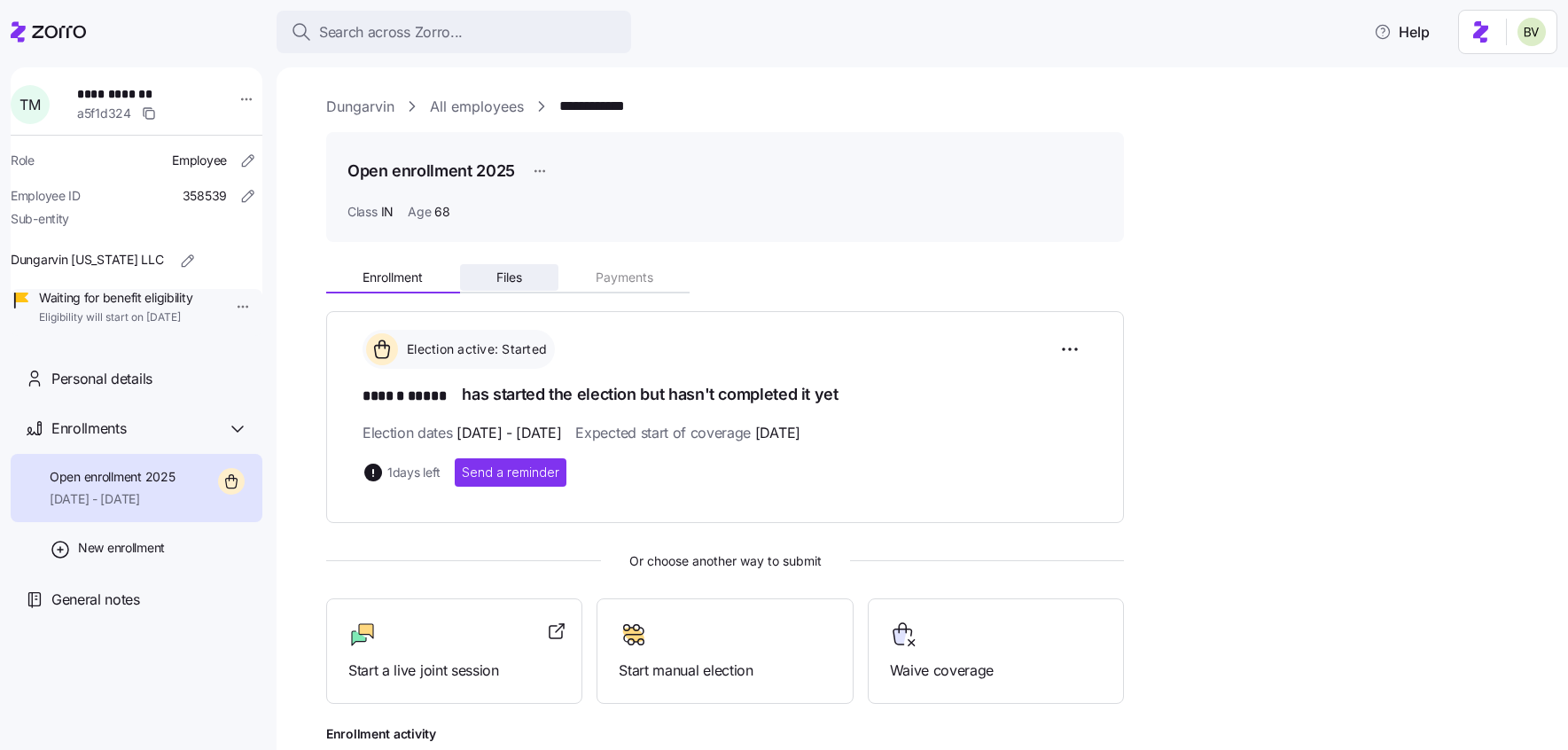
click at [522, 273] on span "Files" at bounding box center [508, 277] width 26 height 12
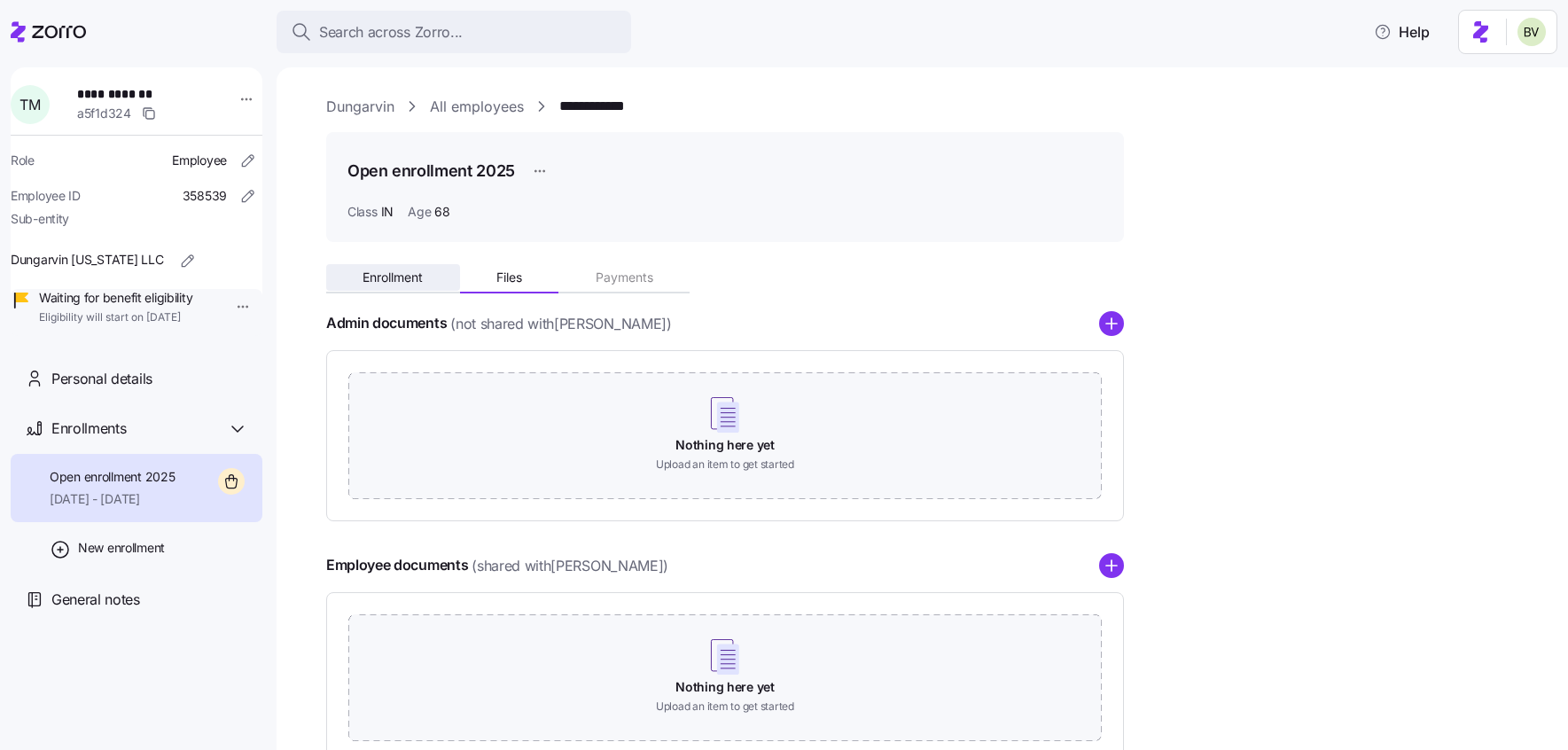
click at [385, 280] on span "Enrollment" at bounding box center [392, 277] width 60 height 12
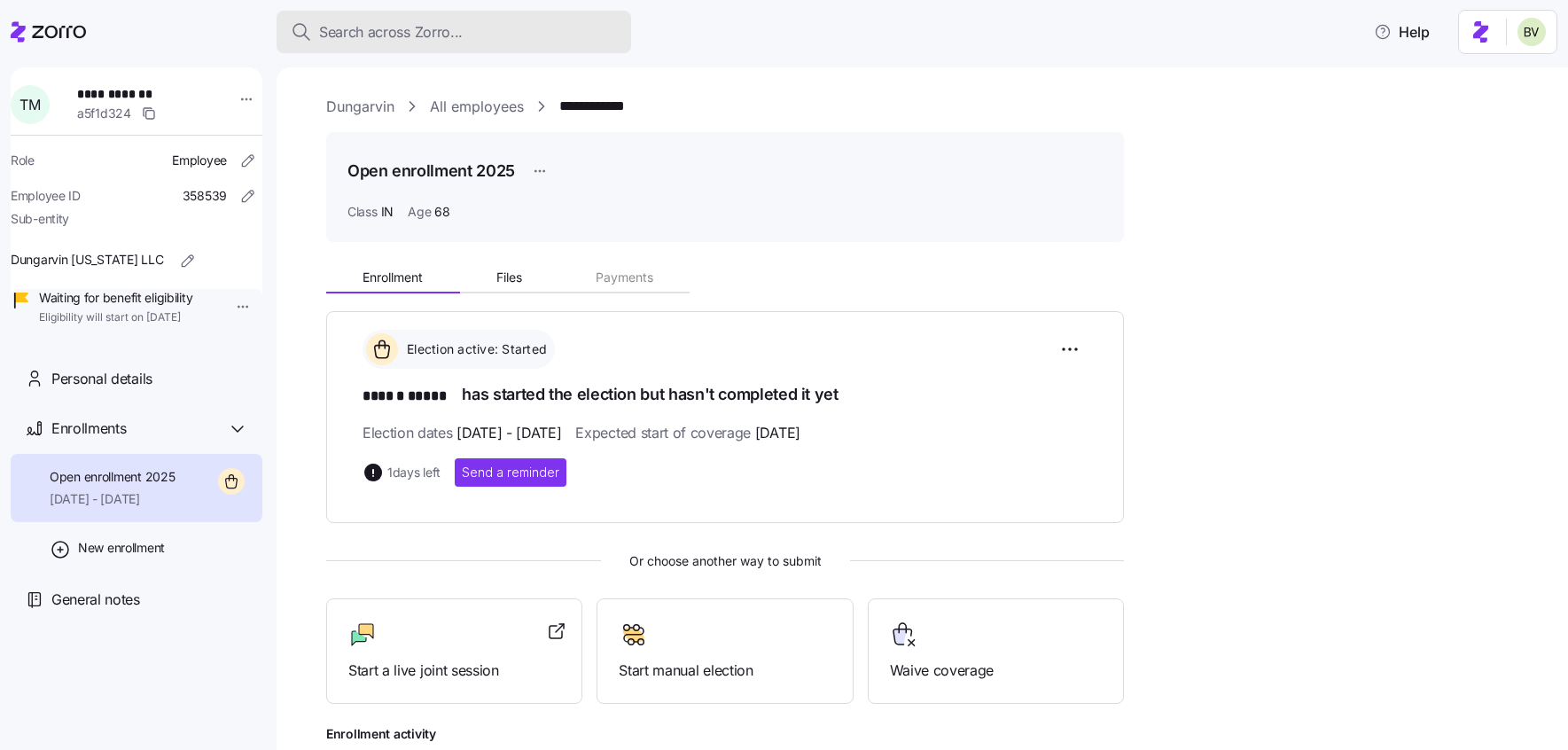
click at [444, 39] on span "Search across Zorro..." at bounding box center [391, 31] width 143 height 22
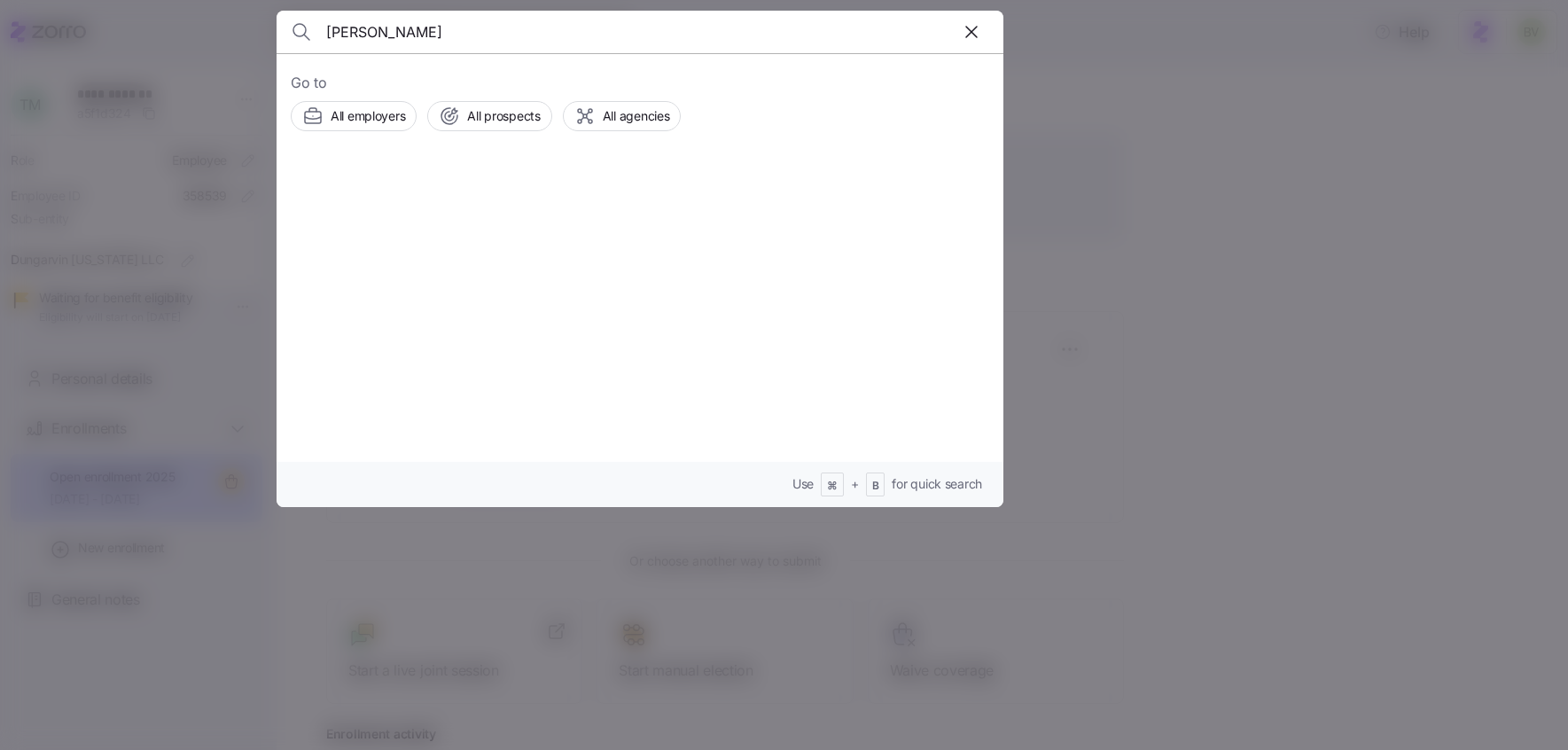
type input "Yemi Ogunmodede"
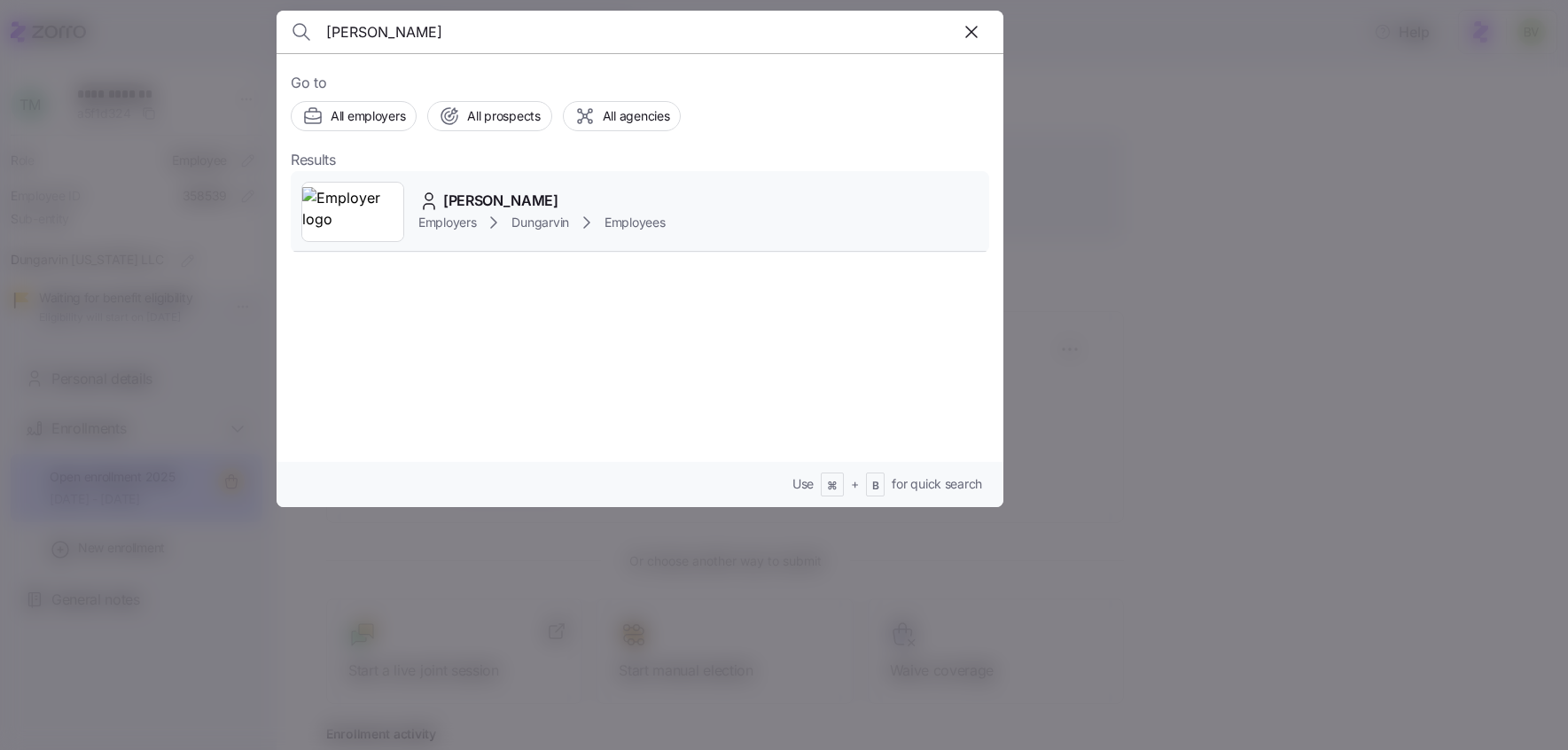
click at [359, 204] on img at bounding box center [353, 212] width 101 height 49
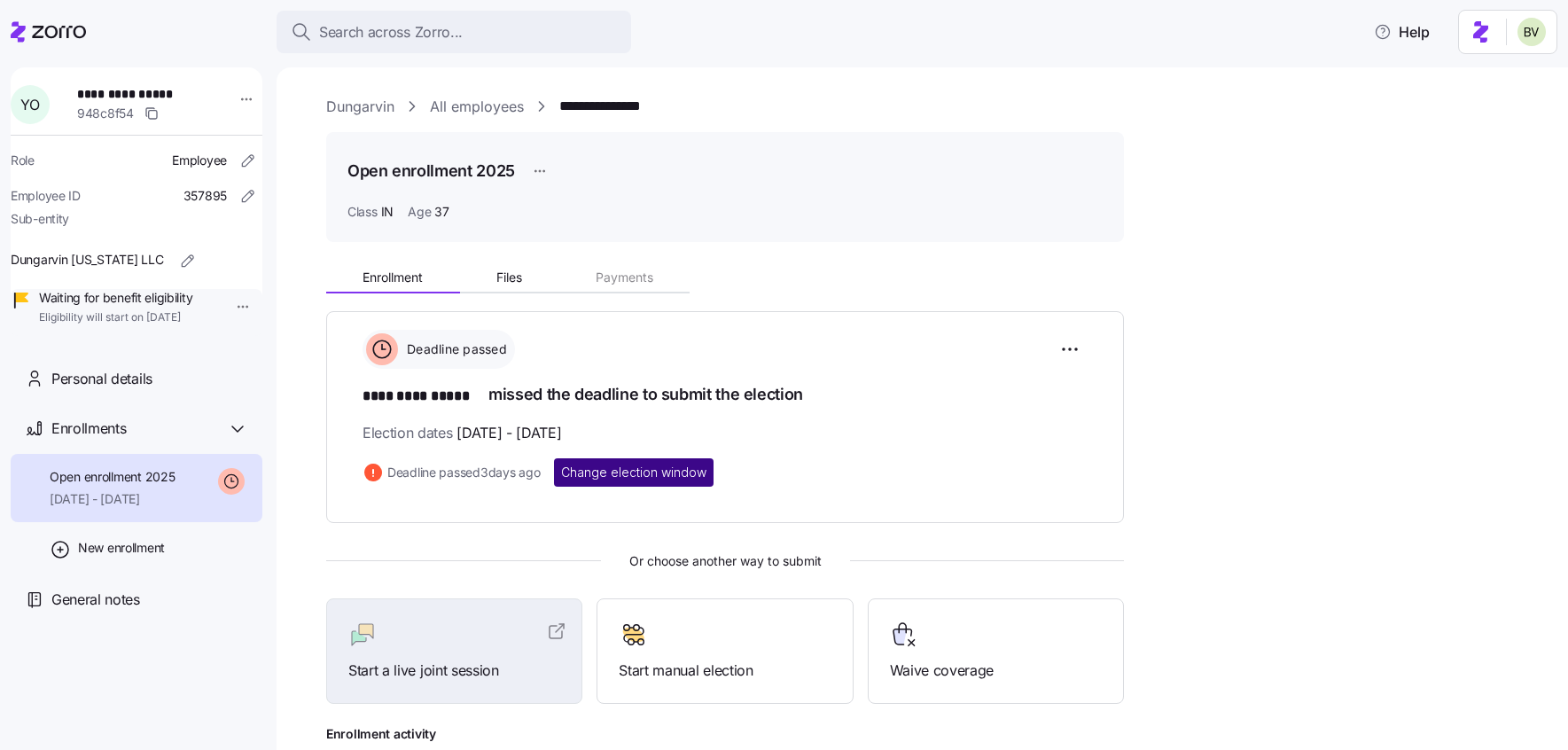
click at [617, 474] on span "Change election window" at bounding box center [633, 472] width 145 height 18
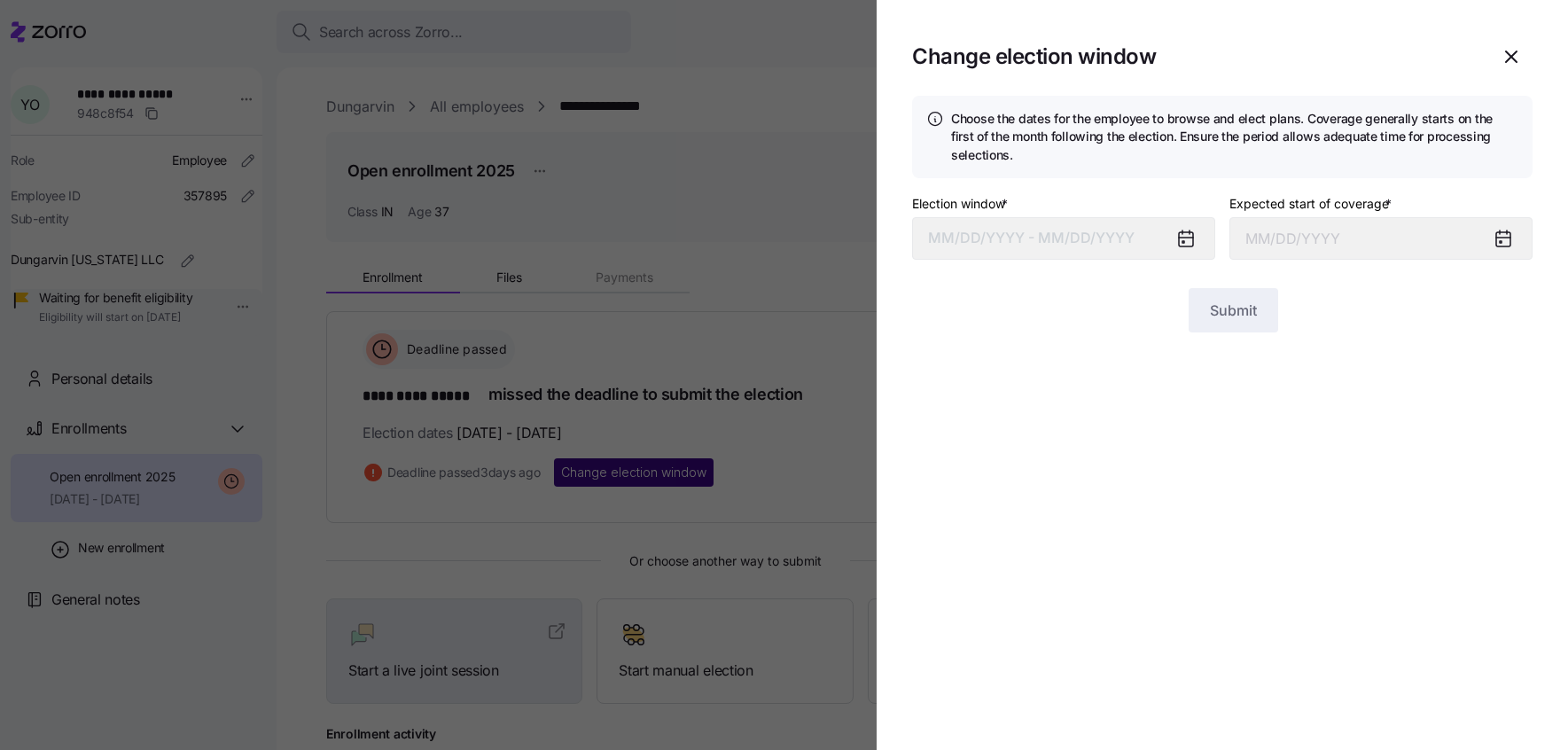
type input "September 1, 2025"
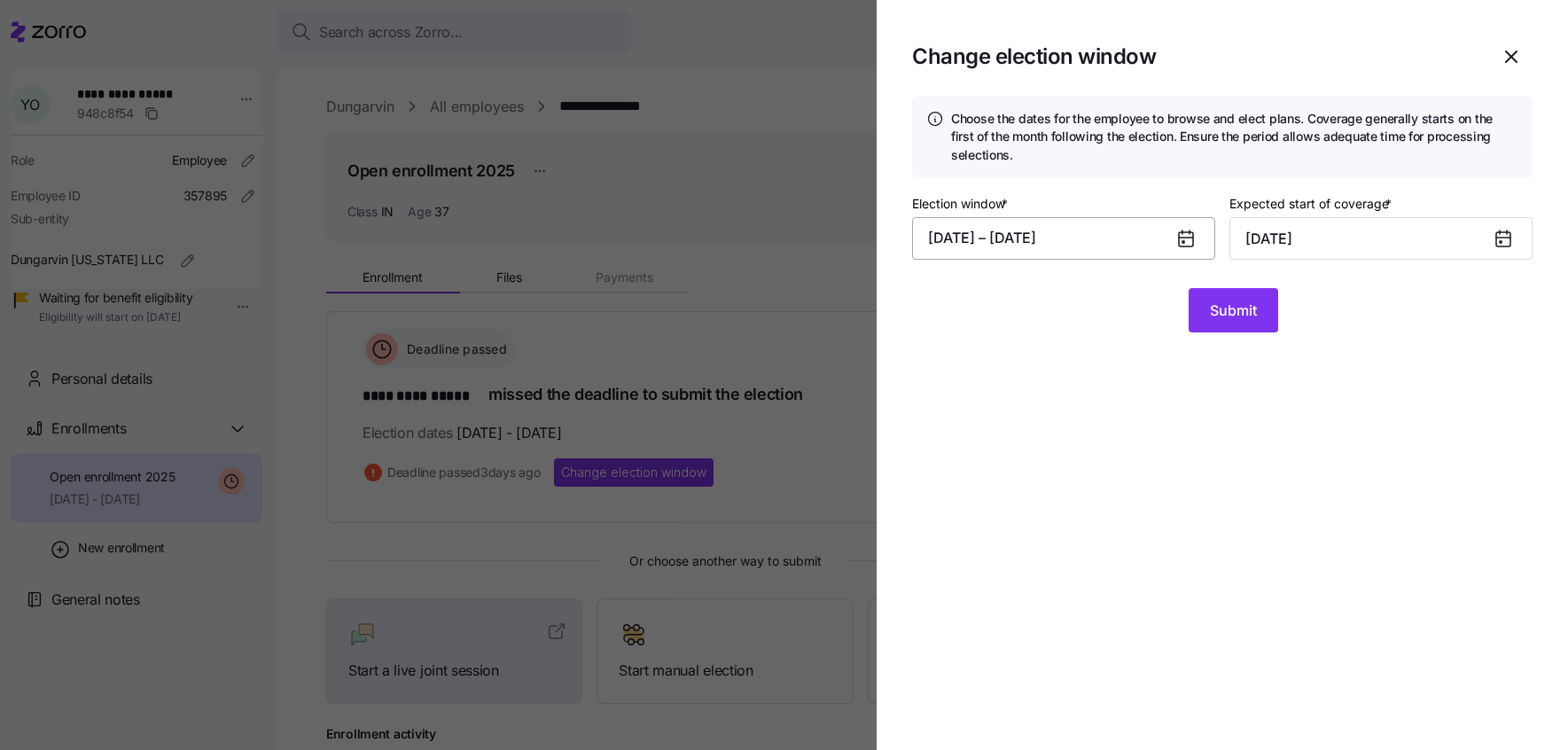
click at [1004, 238] on button "07/21/2025 – 08/10/2025" at bounding box center [1063, 239] width 303 height 43
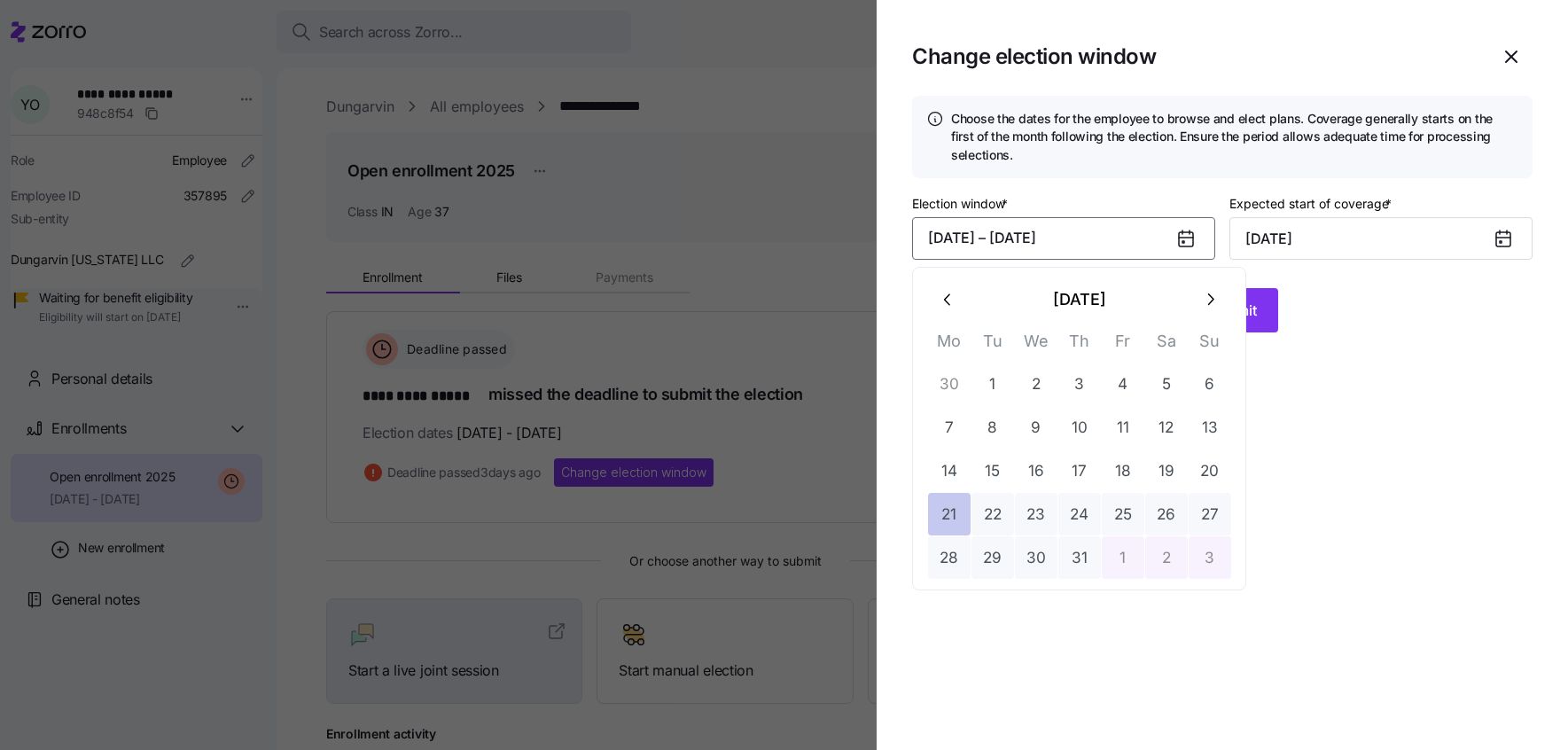
click at [952, 506] on button "21" at bounding box center [949, 514] width 43 height 43
click at [1207, 290] on icon "button" at bounding box center [1210, 299] width 20 height 20
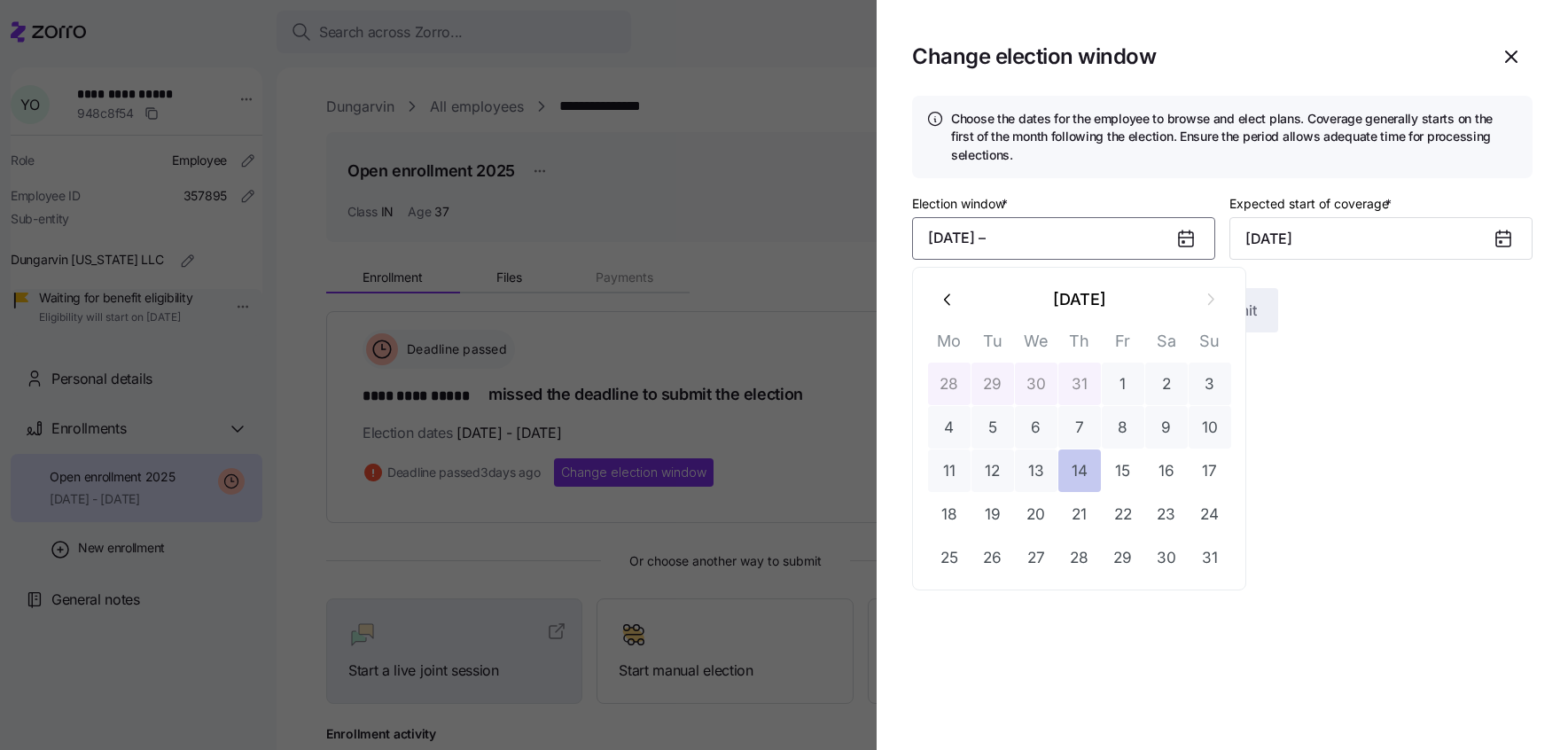
click at [1063, 467] on button "14" at bounding box center [1080, 471] width 43 height 43
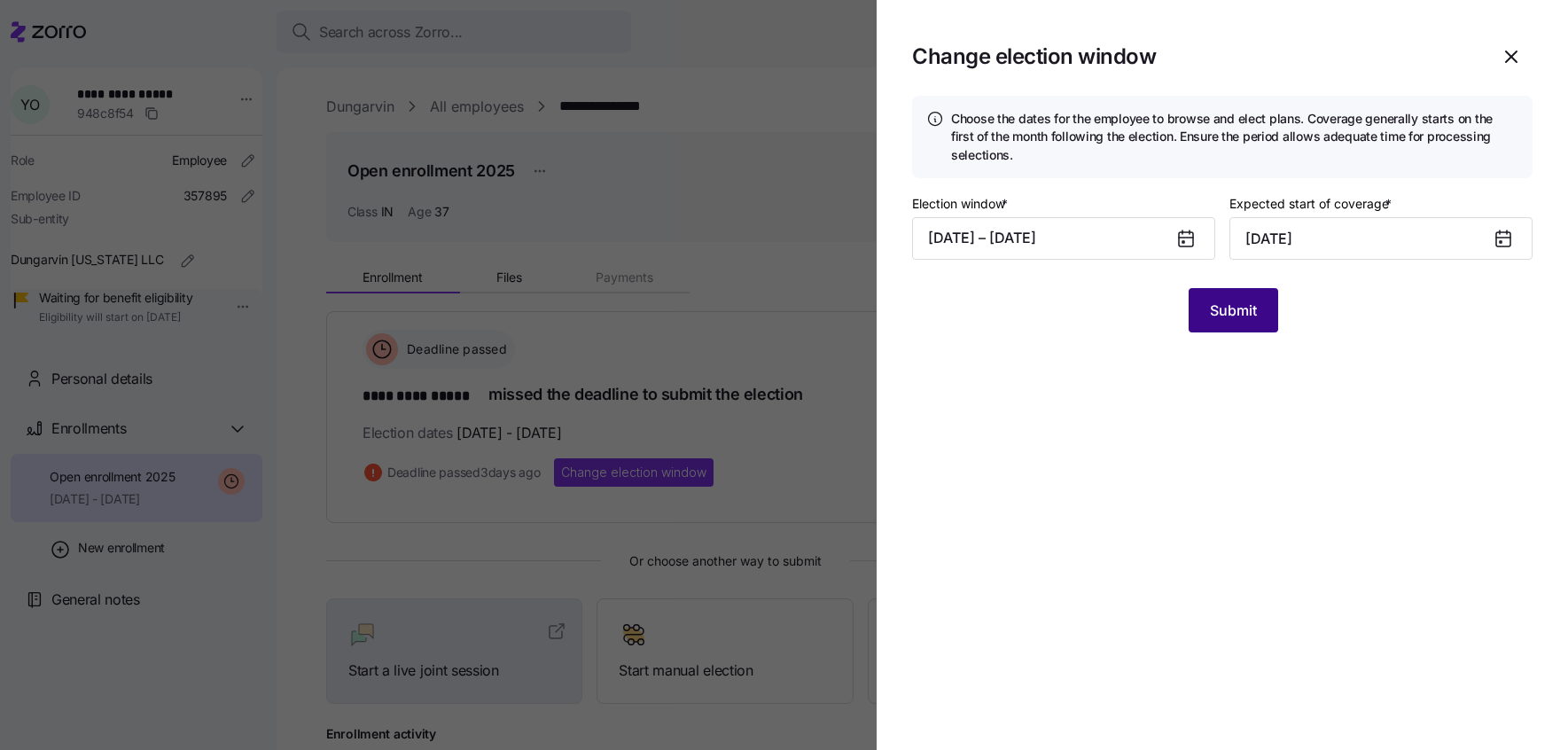
click at [1201, 322] on button "Submit" at bounding box center [1233, 310] width 89 height 45
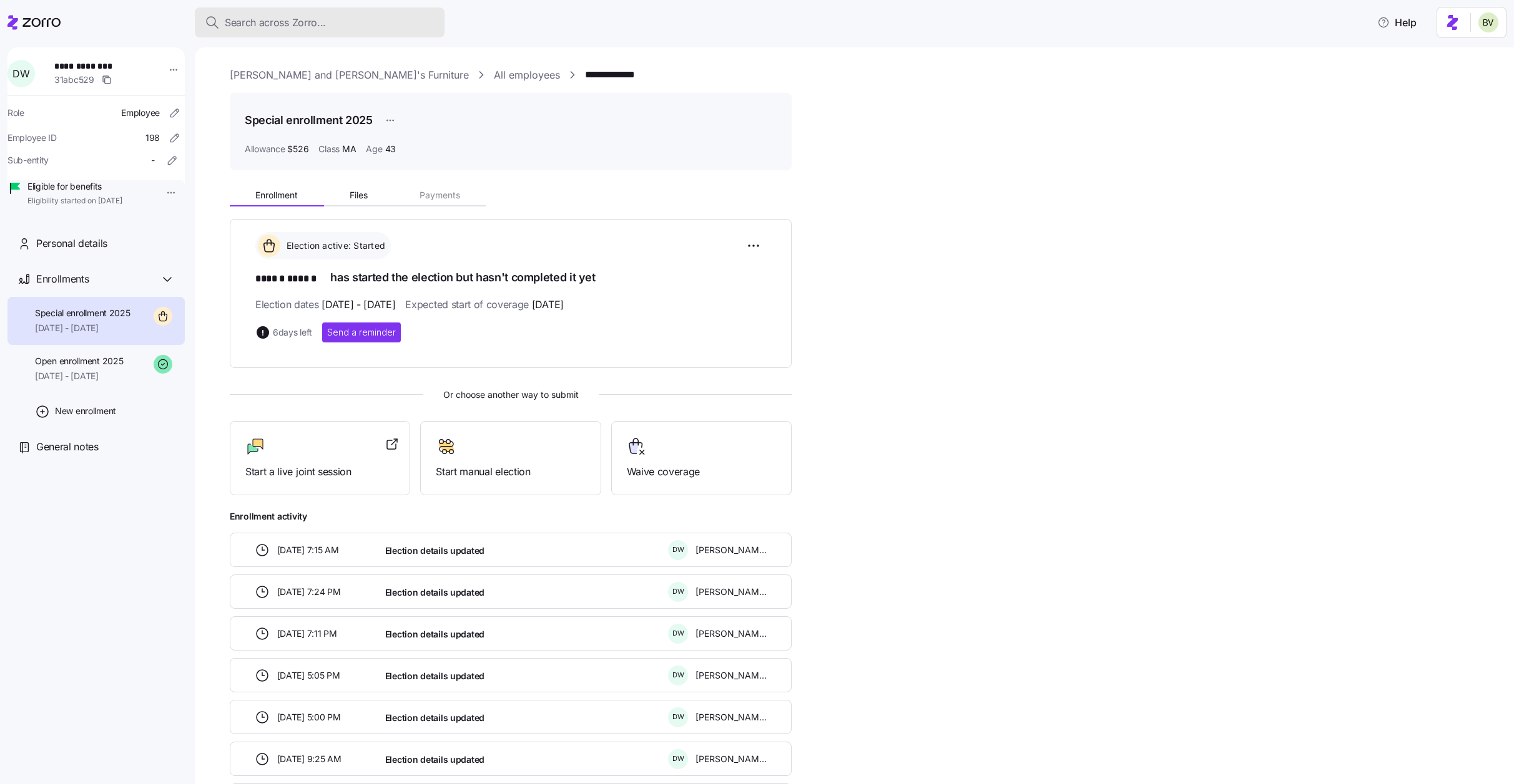
click at [262, 23] on span "Search across Zorro..." at bounding box center [275, 22] width 101 height 15
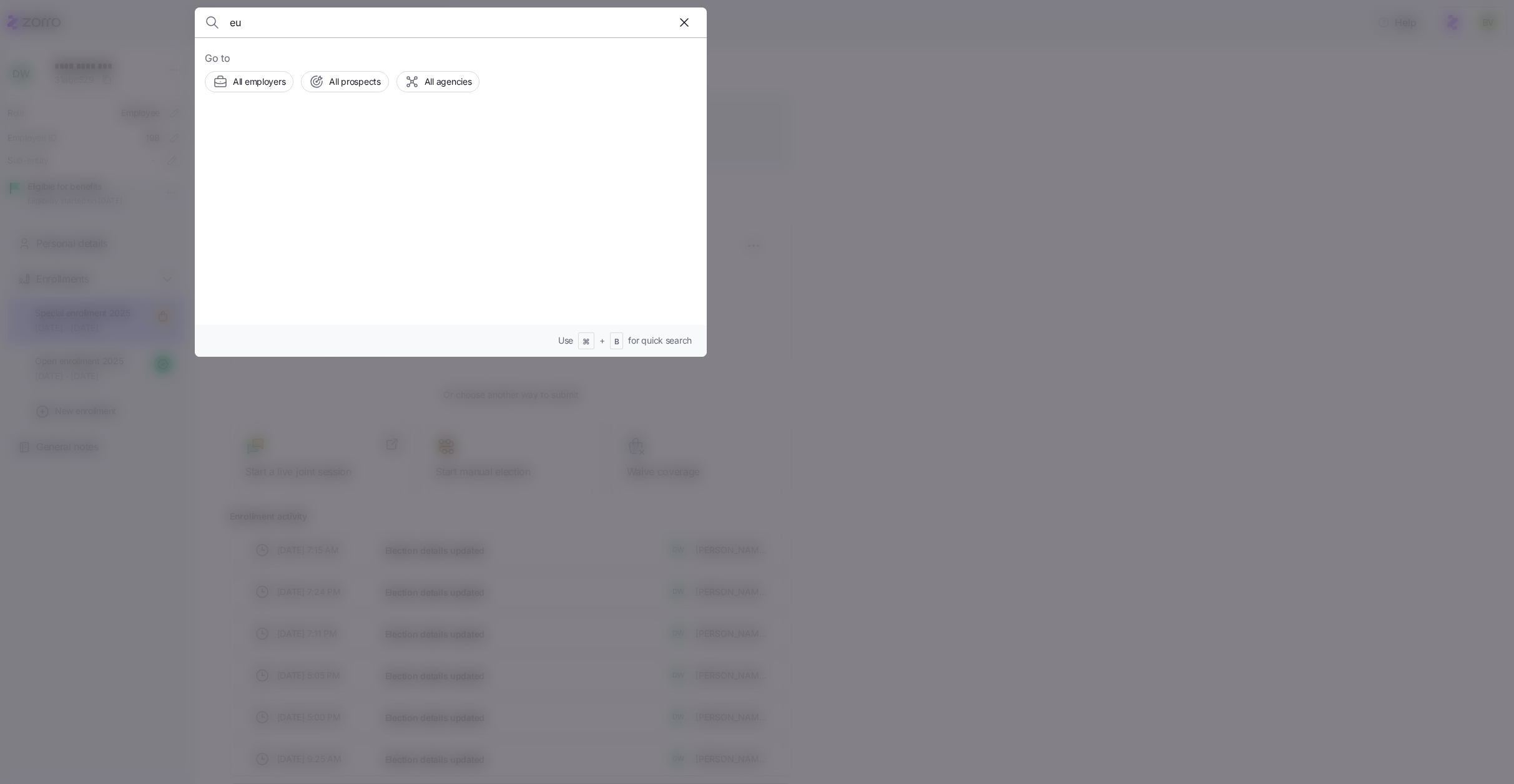
type input "e"
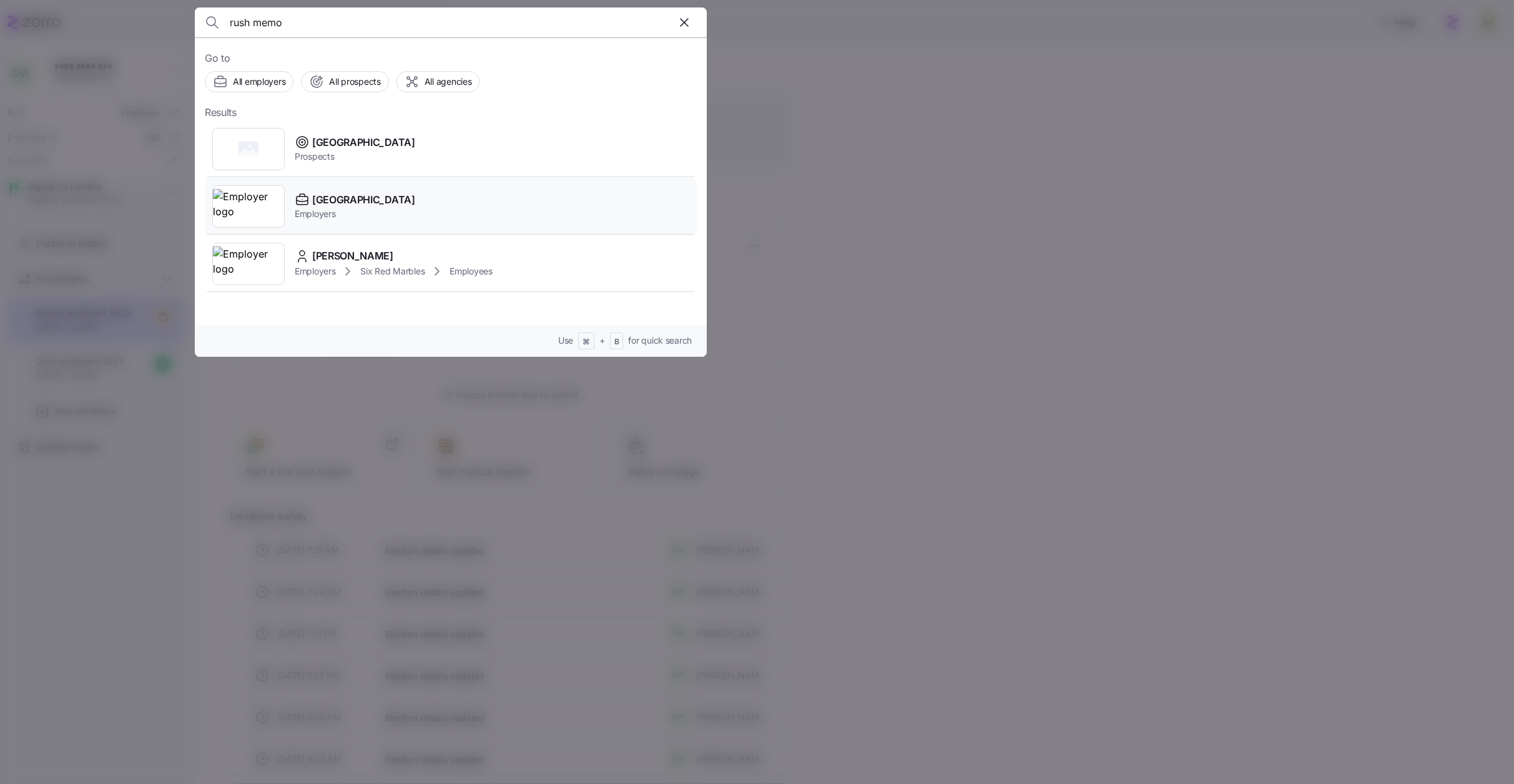
type input "rush memo"
click at [240, 189] on img at bounding box center [248, 207] width 71 height 35
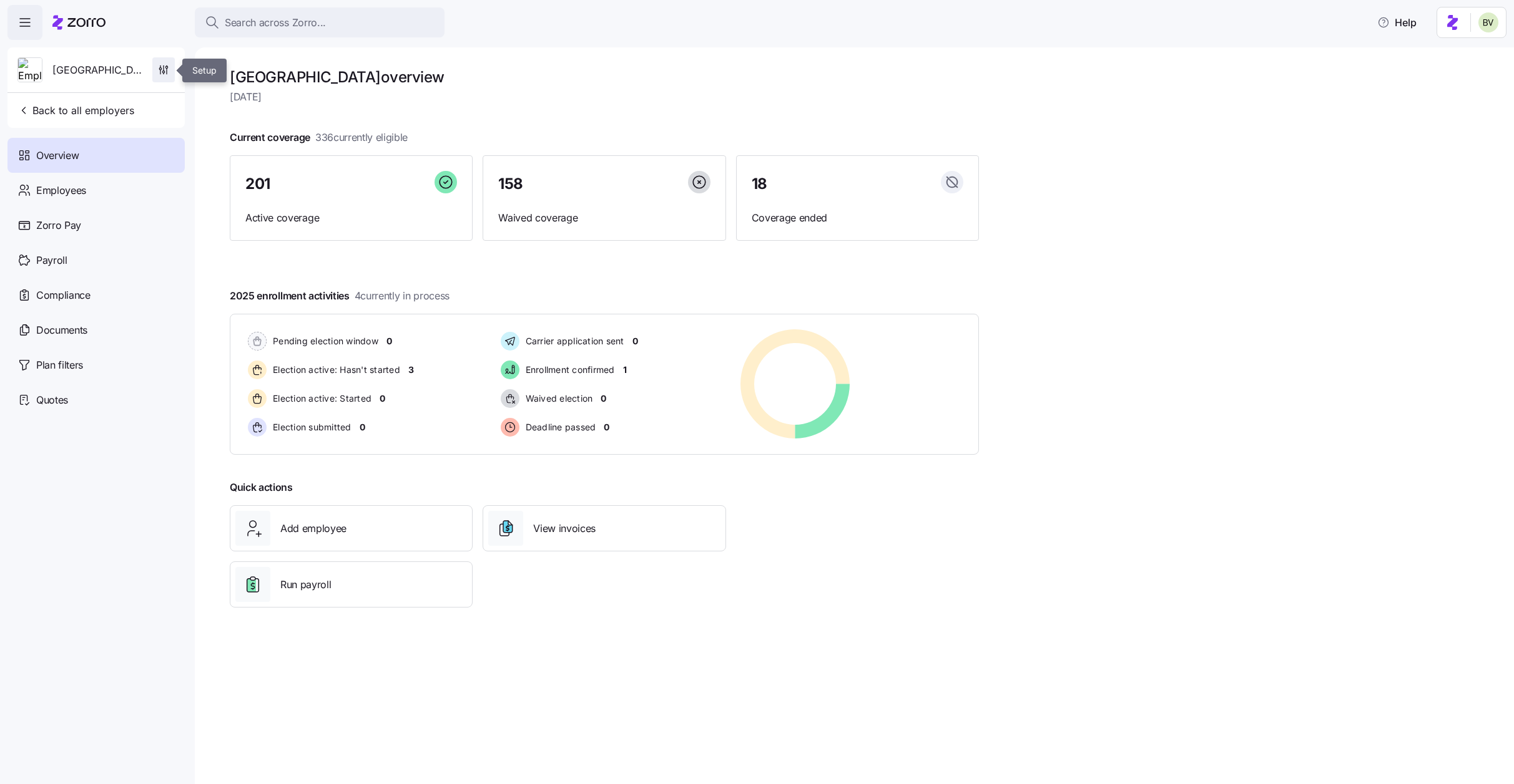
click at [159, 80] on span "button" at bounding box center [164, 70] width 21 height 23
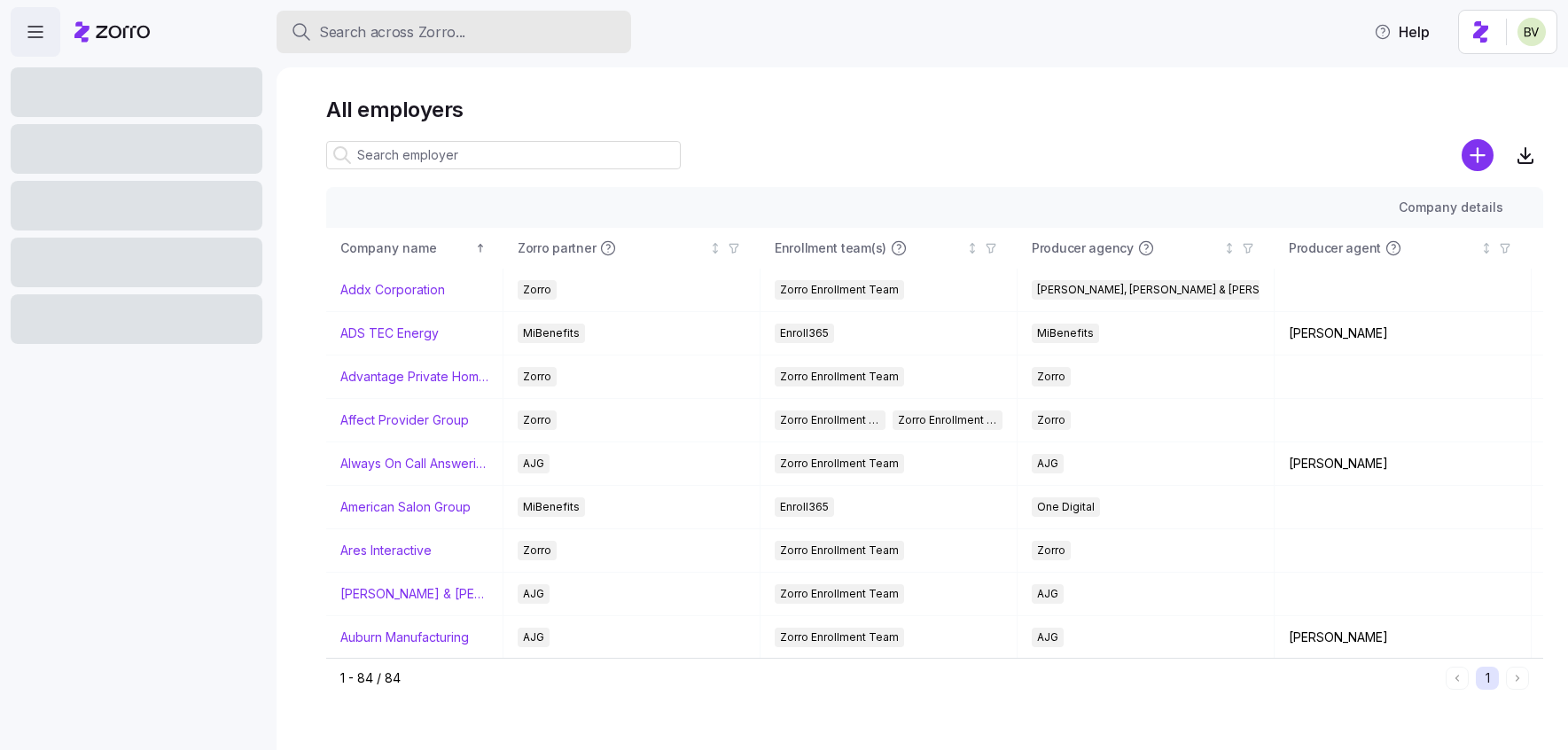
click at [371, 19] on button "Search across Zorro..." at bounding box center [453, 31] width 354 height 43
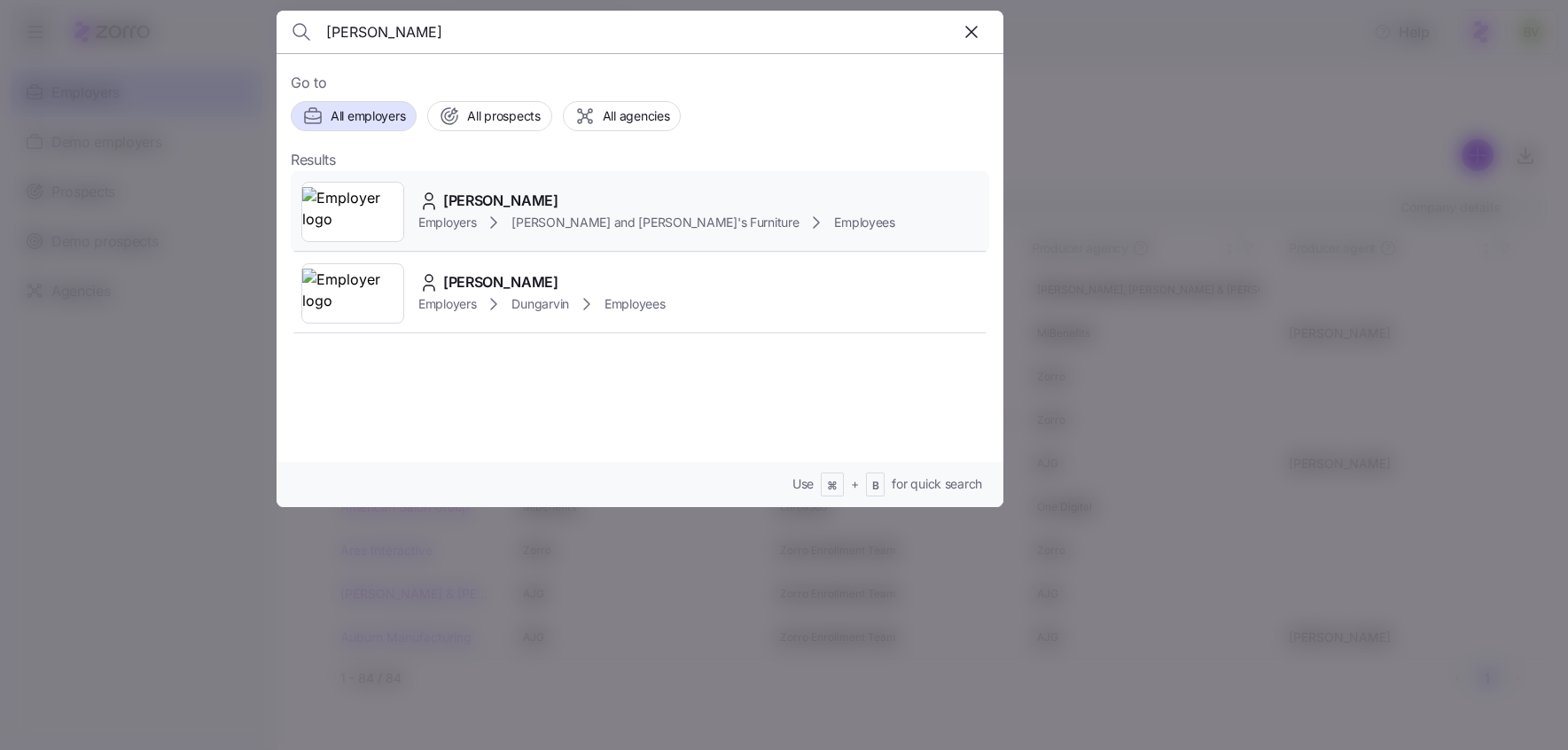
type input "[PERSON_NAME]"
click at [354, 215] on img at bounding box center [353, 212] width 101 height 49
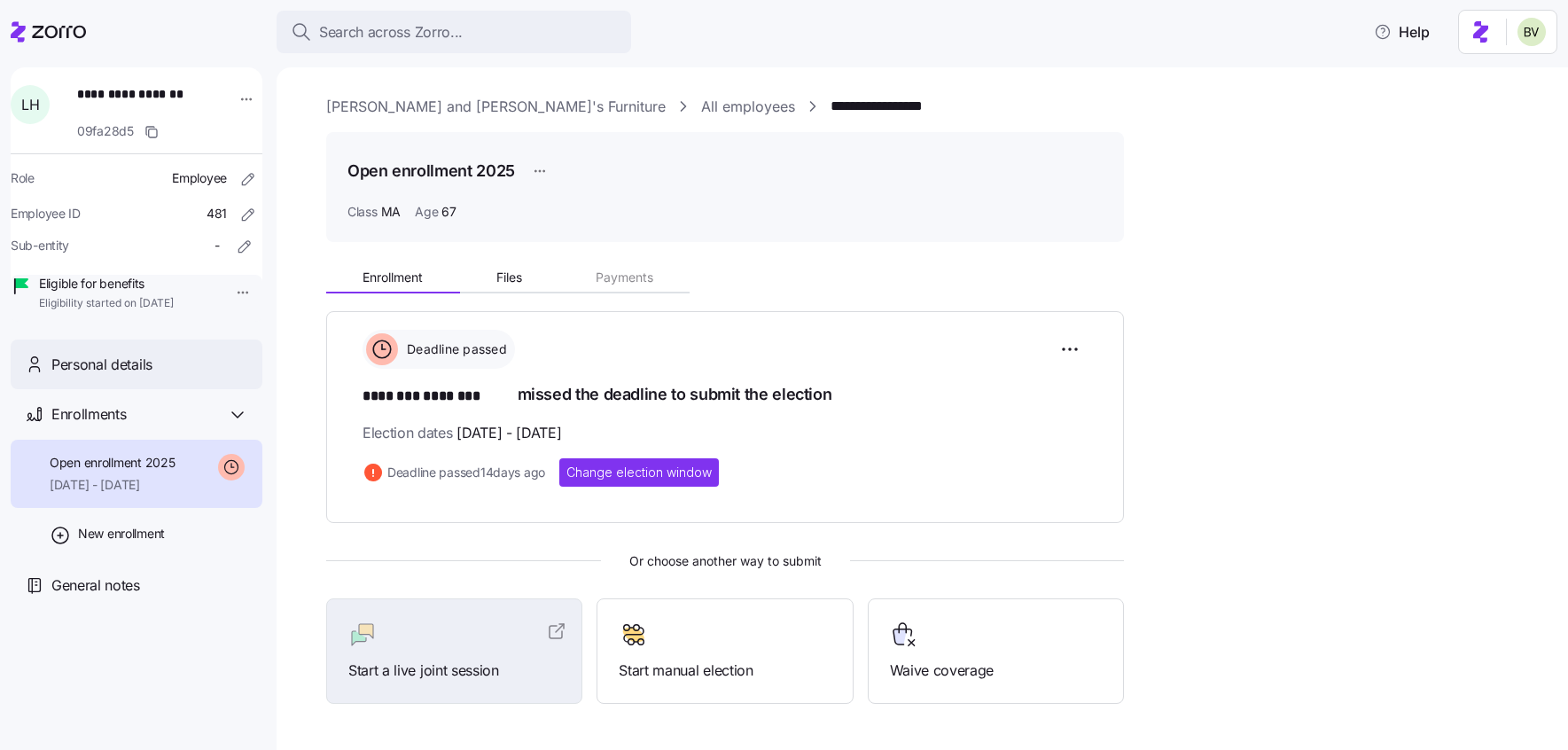
click at [163, 375] on div "Personal details" at bounding box center [149, 364] width 197 height 22
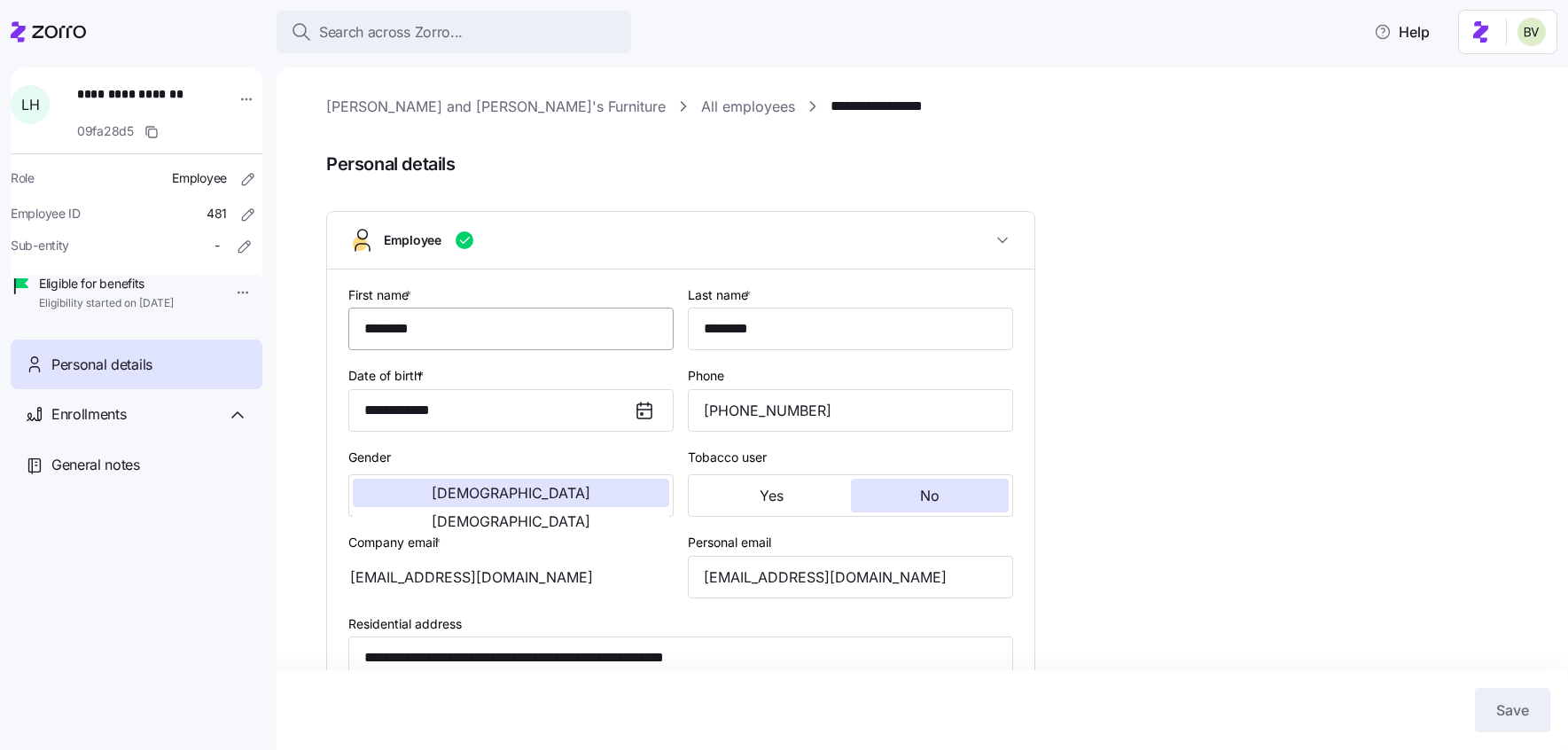
type input "MA"
click at [146, 426] on div "Enrollments" at bounding box center [149, 413] width 197 height 22
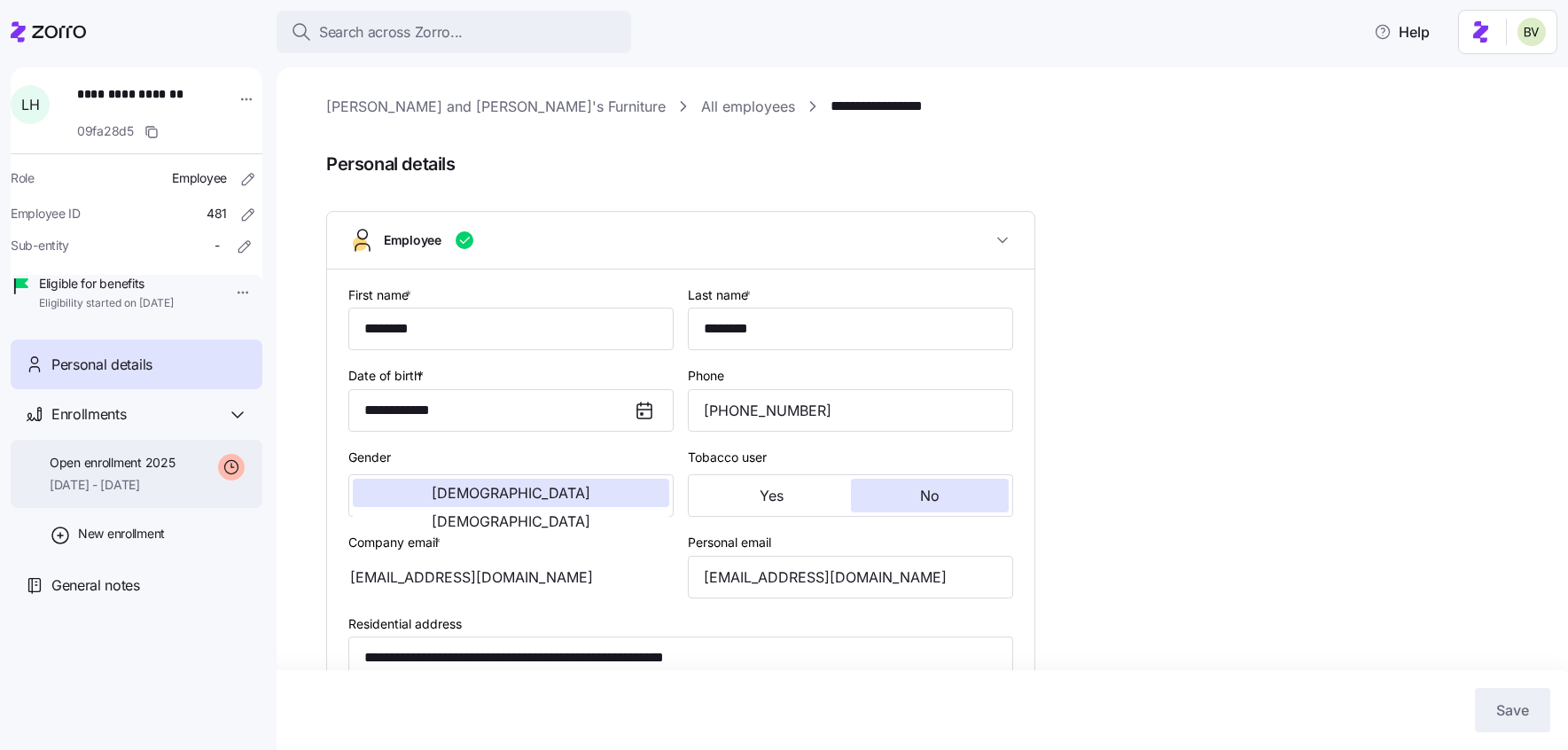
click at [141, 494] on span "[DATE] - [DATE]" at bounding box center [112, 485] width 125 height 18
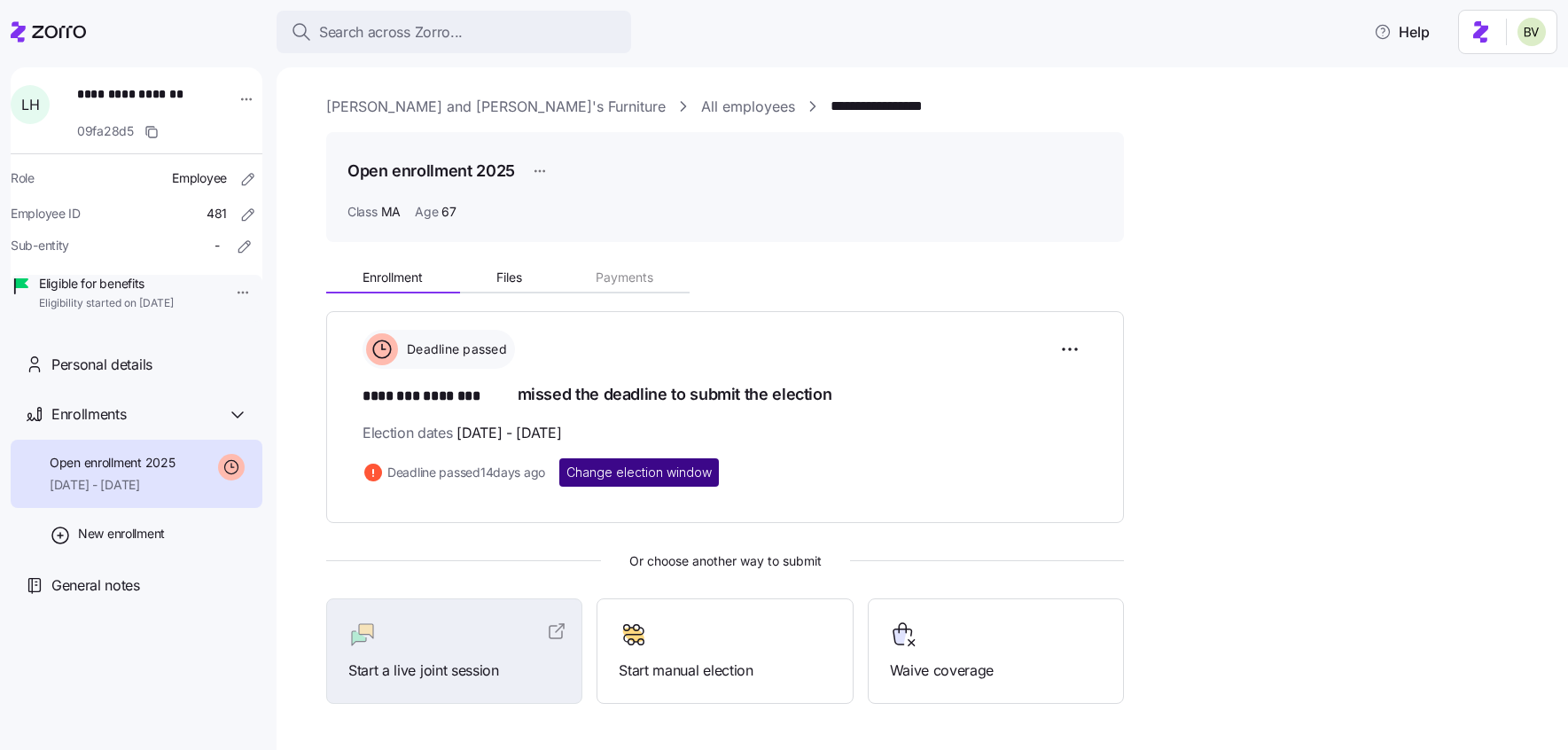
scroll to position [59, 0]
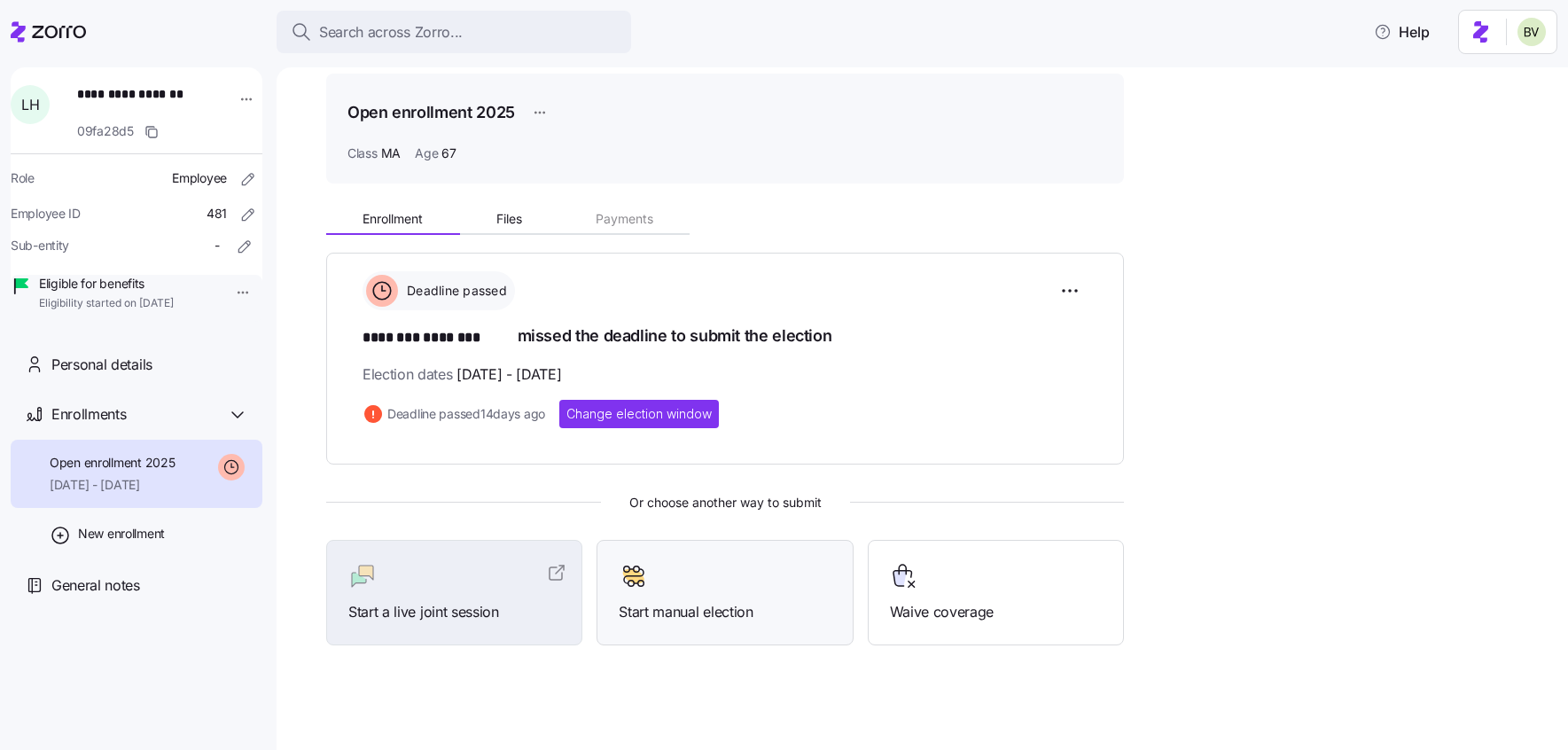
click at [699, 605] on span "Start manual election" at bounding box center [724, 611] width 212 height 22
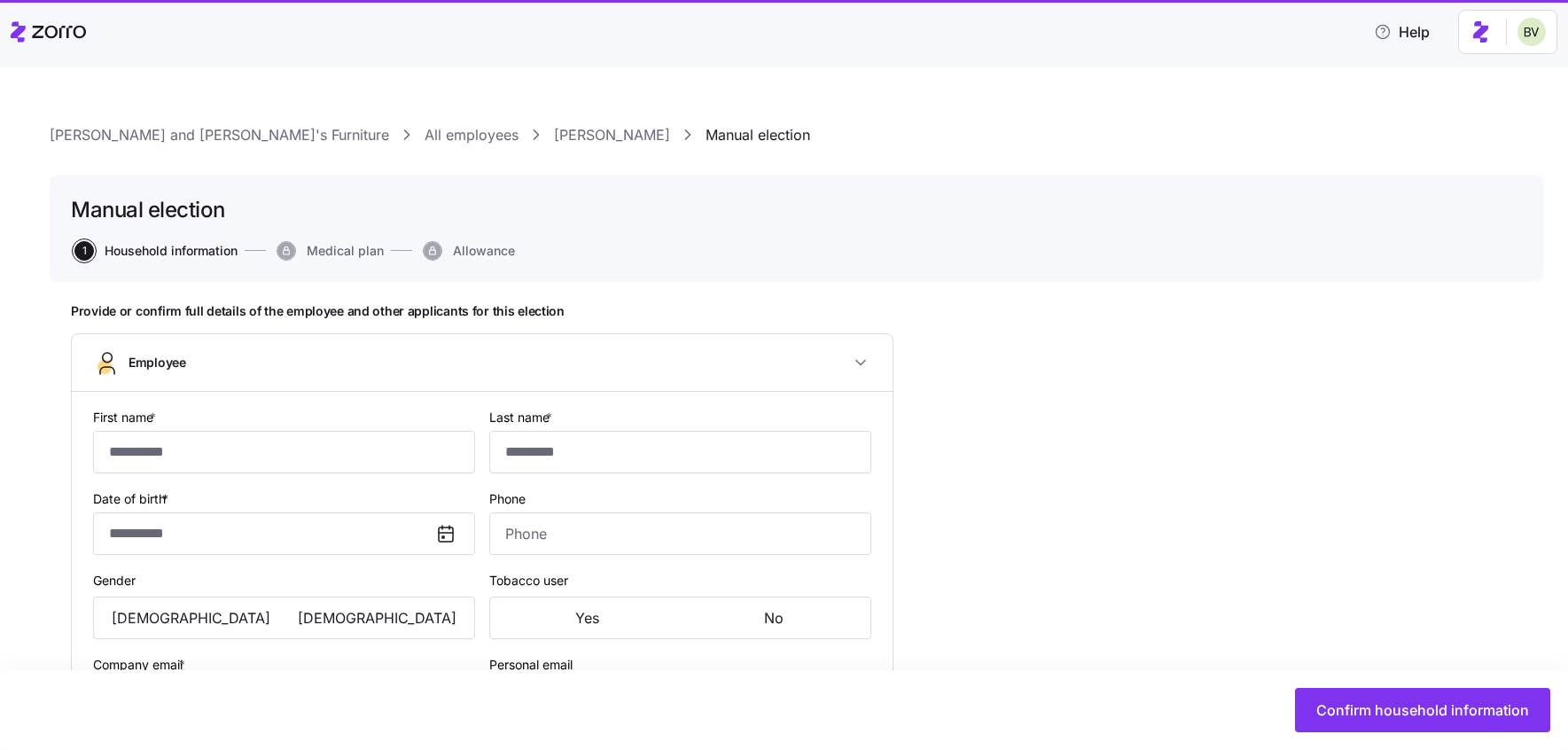
type input "********"
type input "[EMAIL_ADDRESS][DOMAIN_NAME]"
type input "**********"
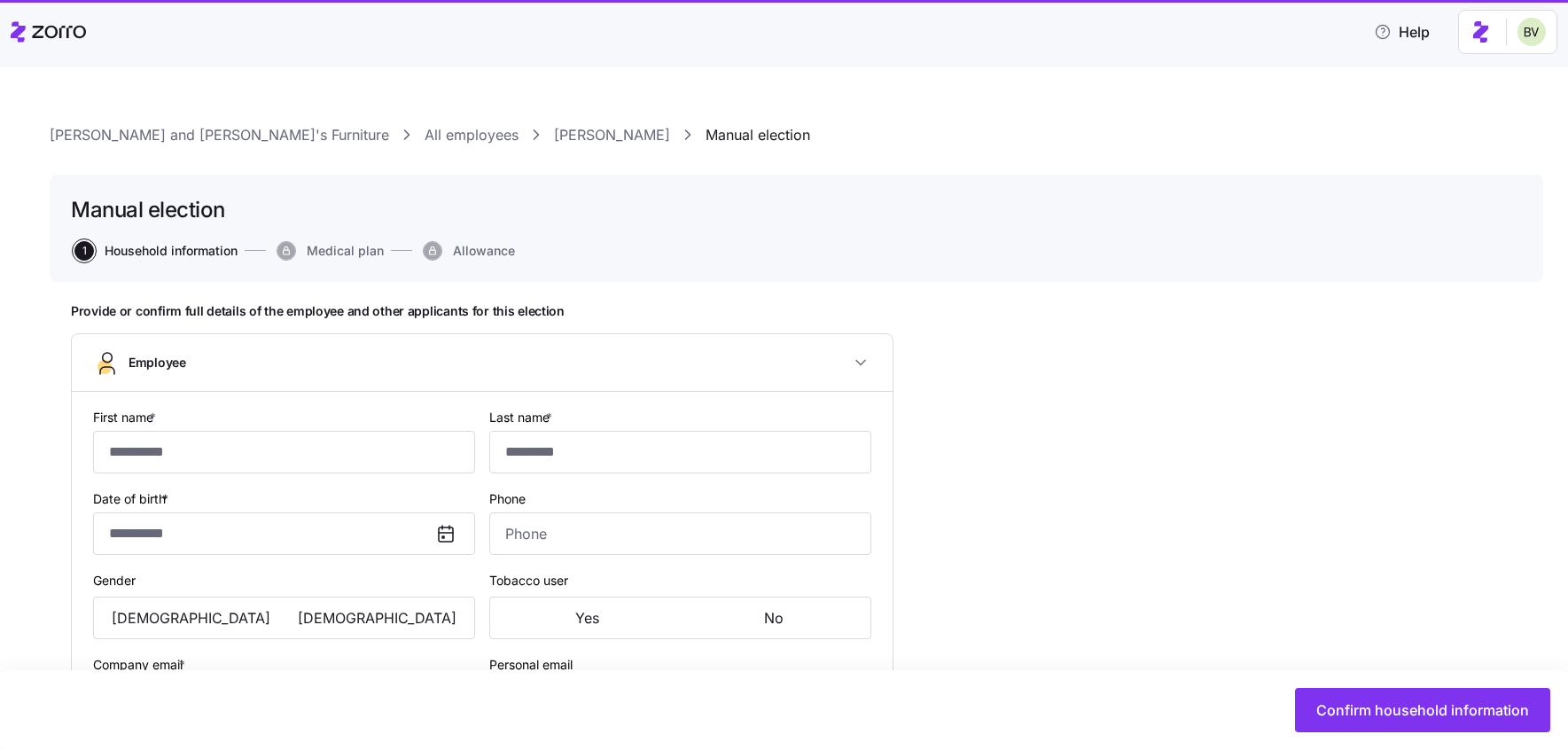
checkbox input "true"
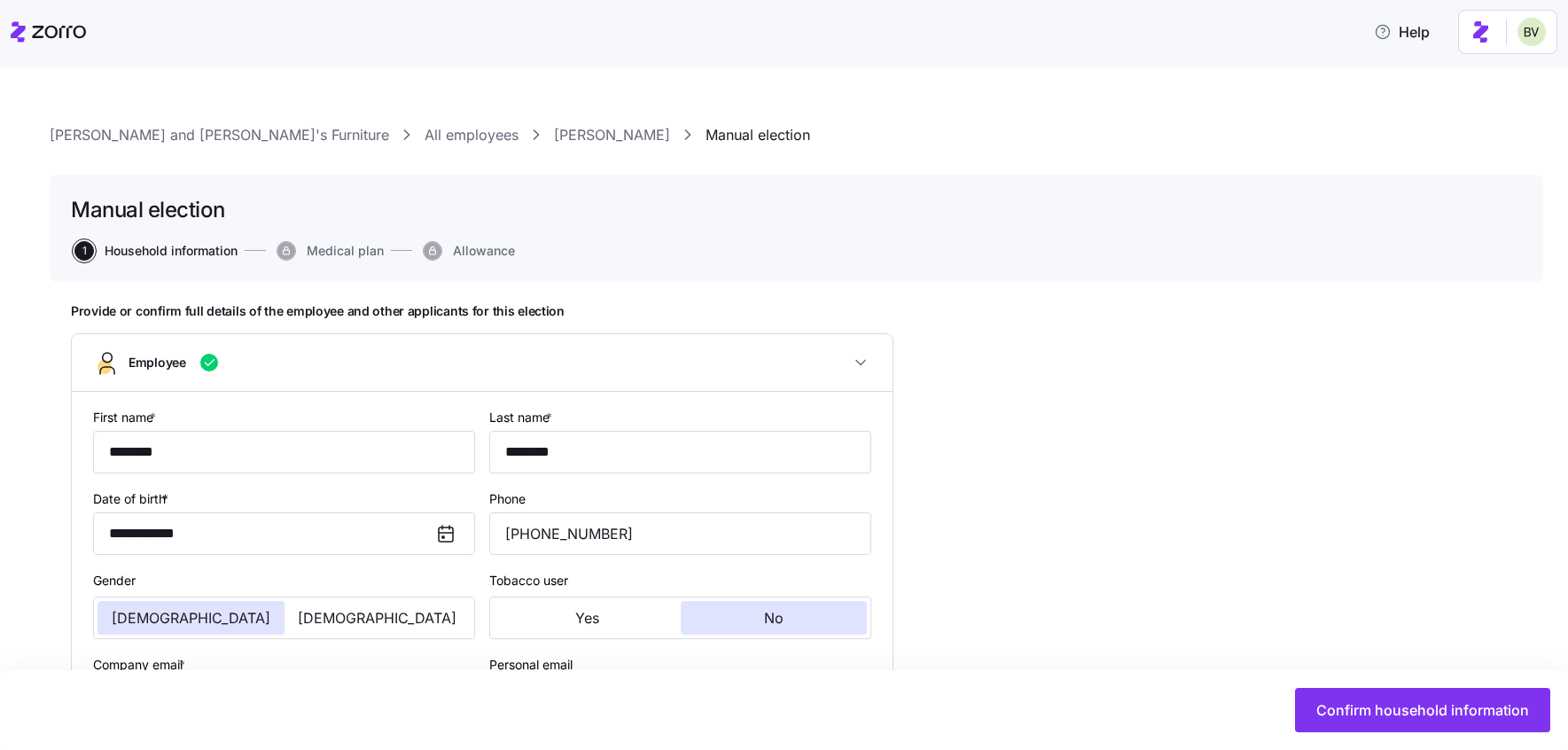
type input "**********"
type input "[PHONE_NUMBER]"
type input "Resident alien"
type input "Married"
type input "MA"
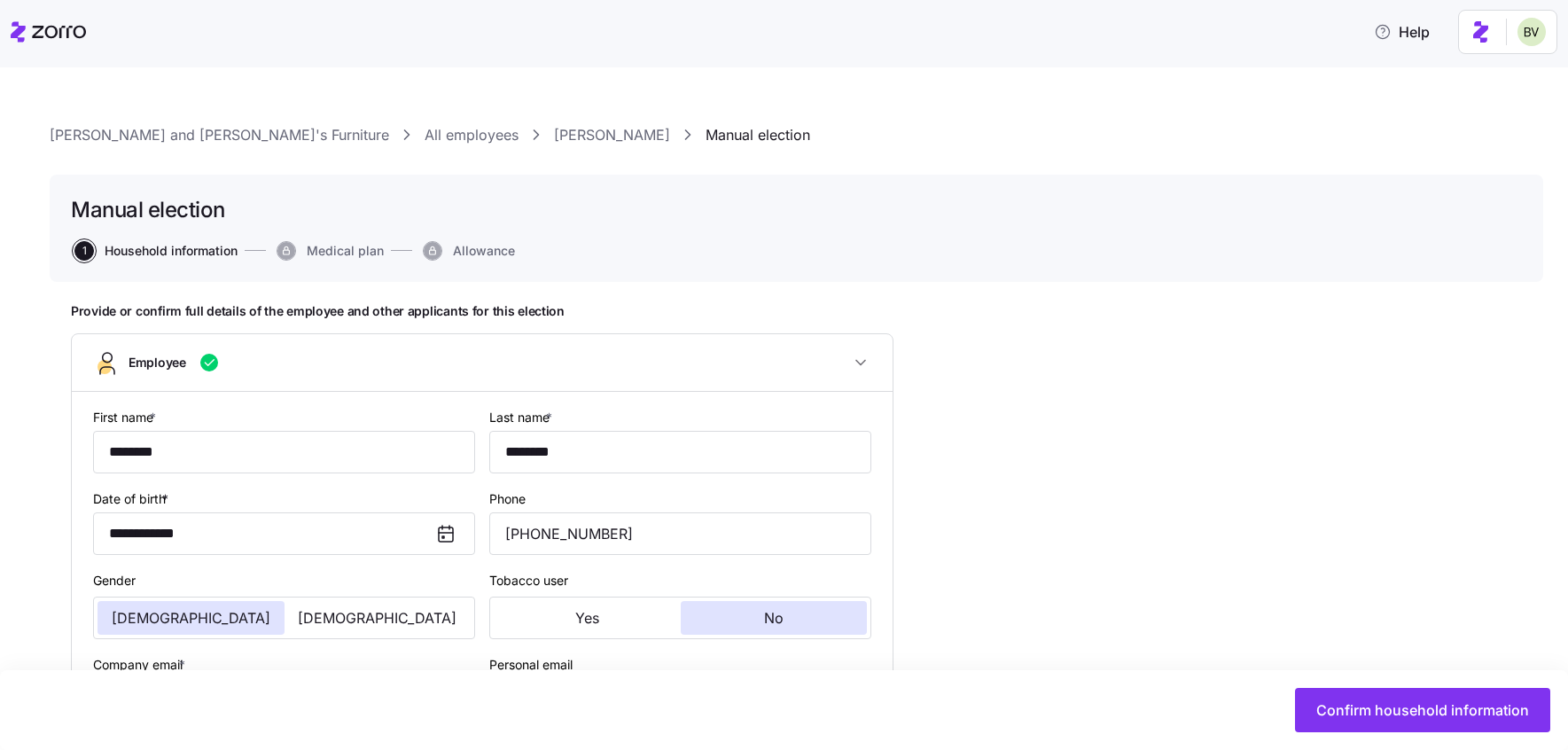
type input "Full time"
type input "Hourly"
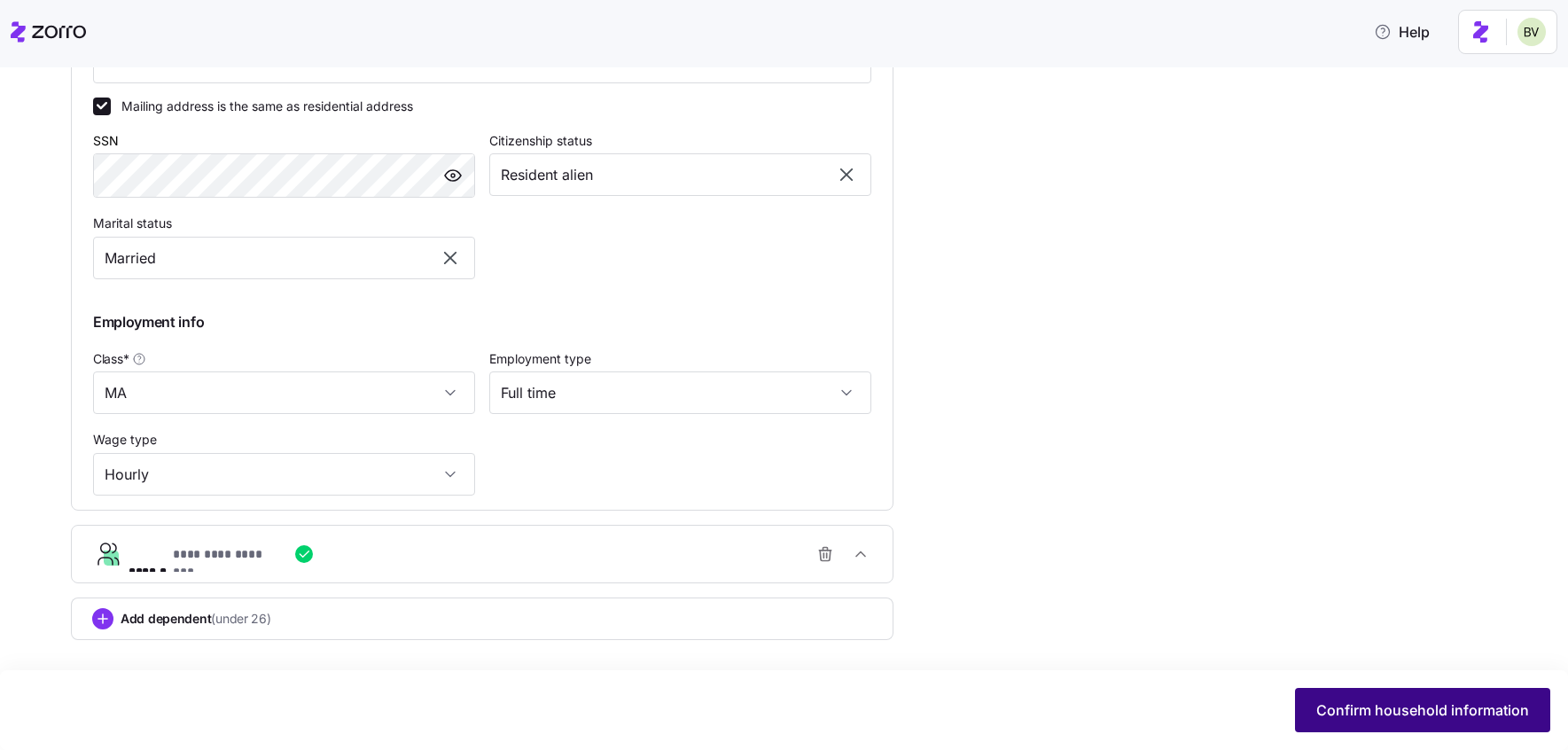
click at [1366, 704] on span "Confirm household information" at bounding box center [1423, 710] width 213 height 21
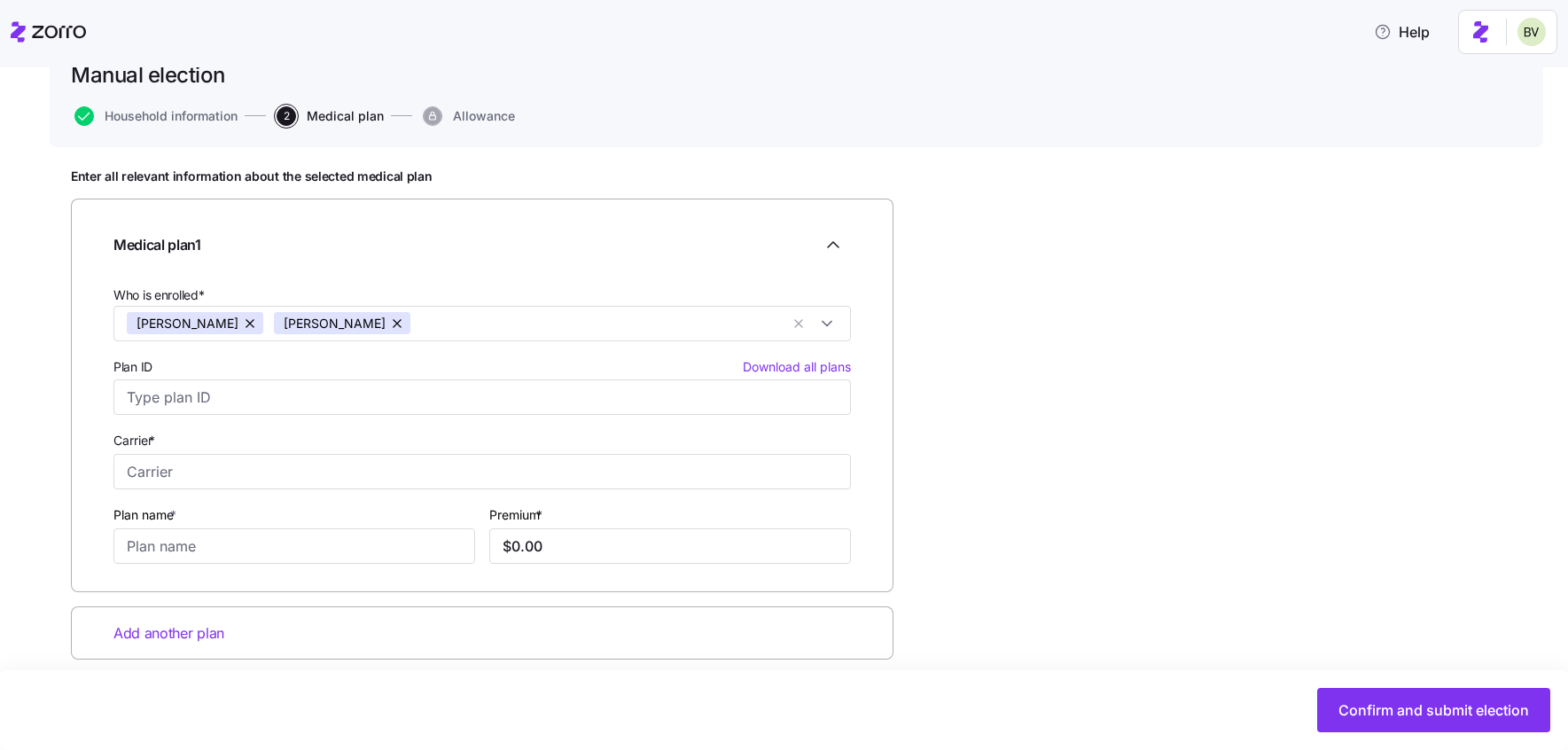
scroll to position [154, 0]
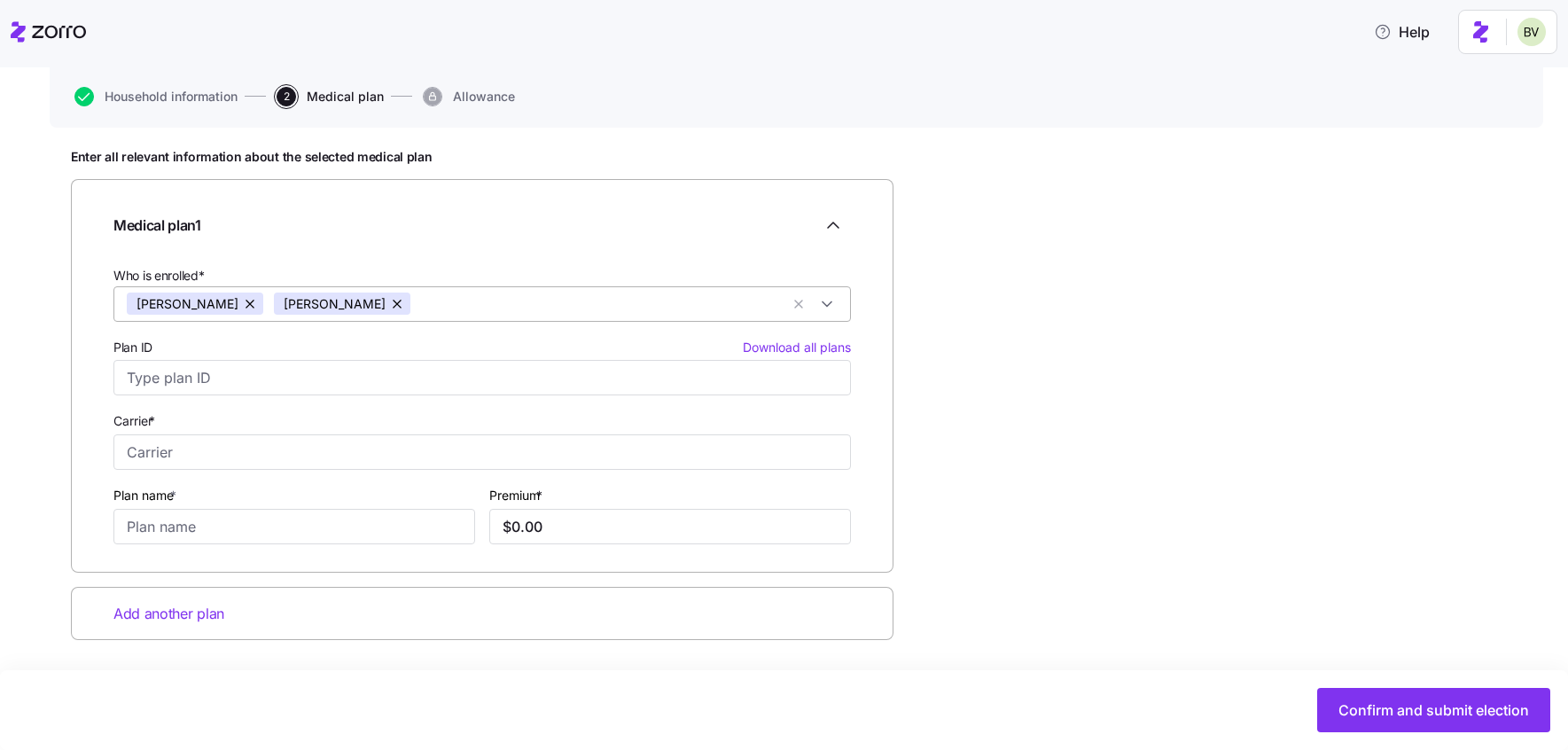
click at [411, 305] on button "button" at bounding box center [398, 303] width 25 height 22
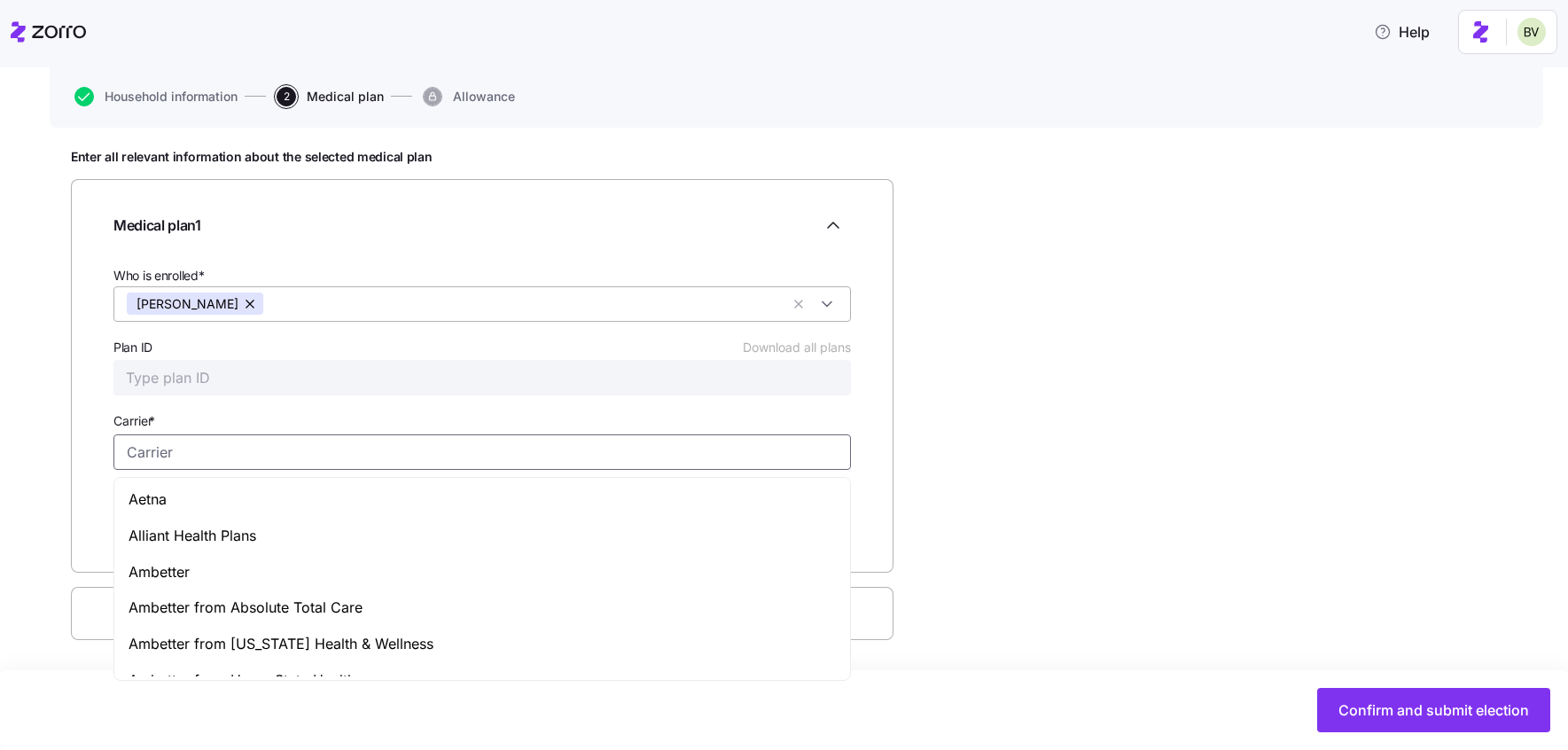
click at [168, 449] on input "Carrier *" at bounding box center [482, 452] width 737 height 35
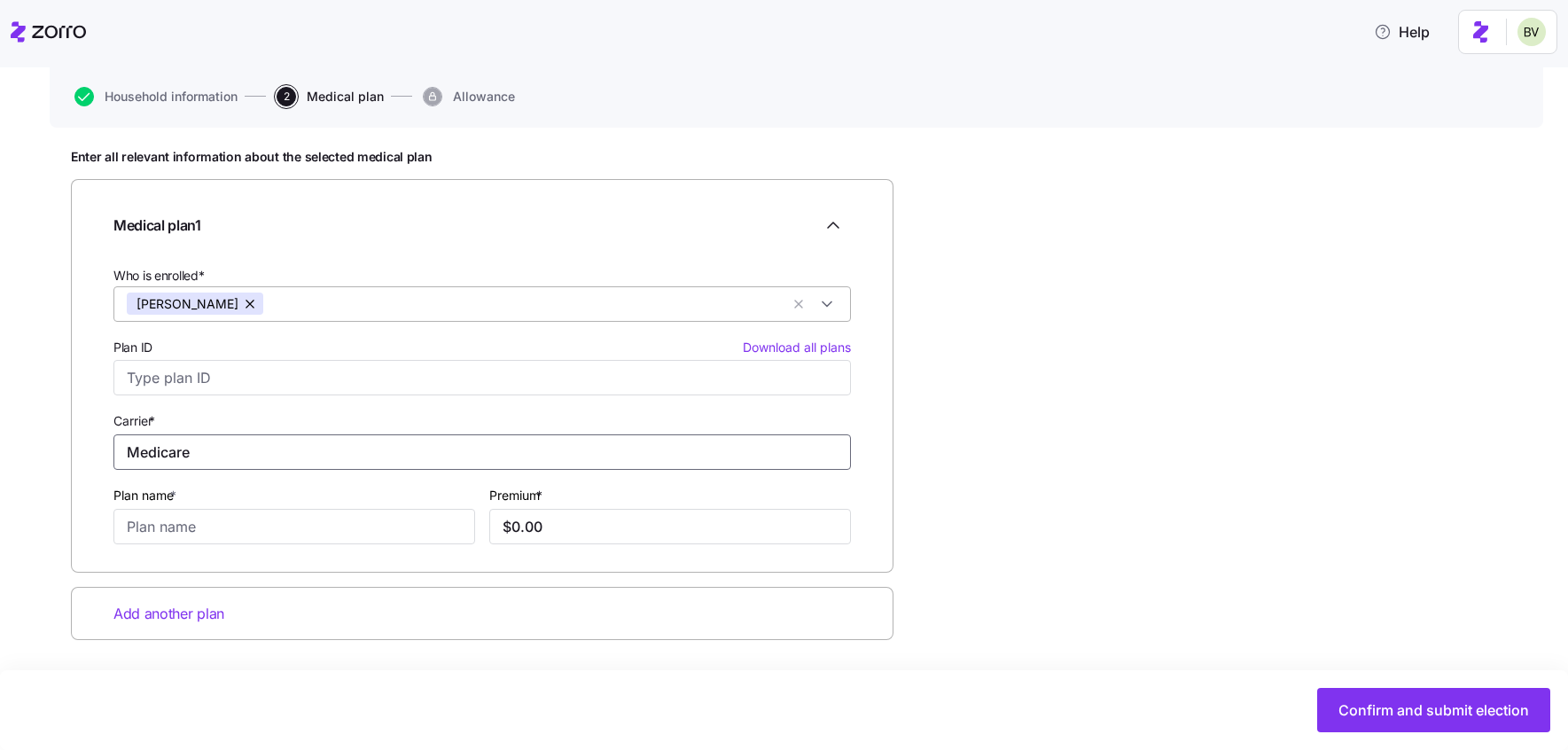
type input "Medicare"
type input "Part B"
type input "$185.00"
click at [138, 616] on span "Add another plan" at bounding box center [168, 613] width 111 height 22
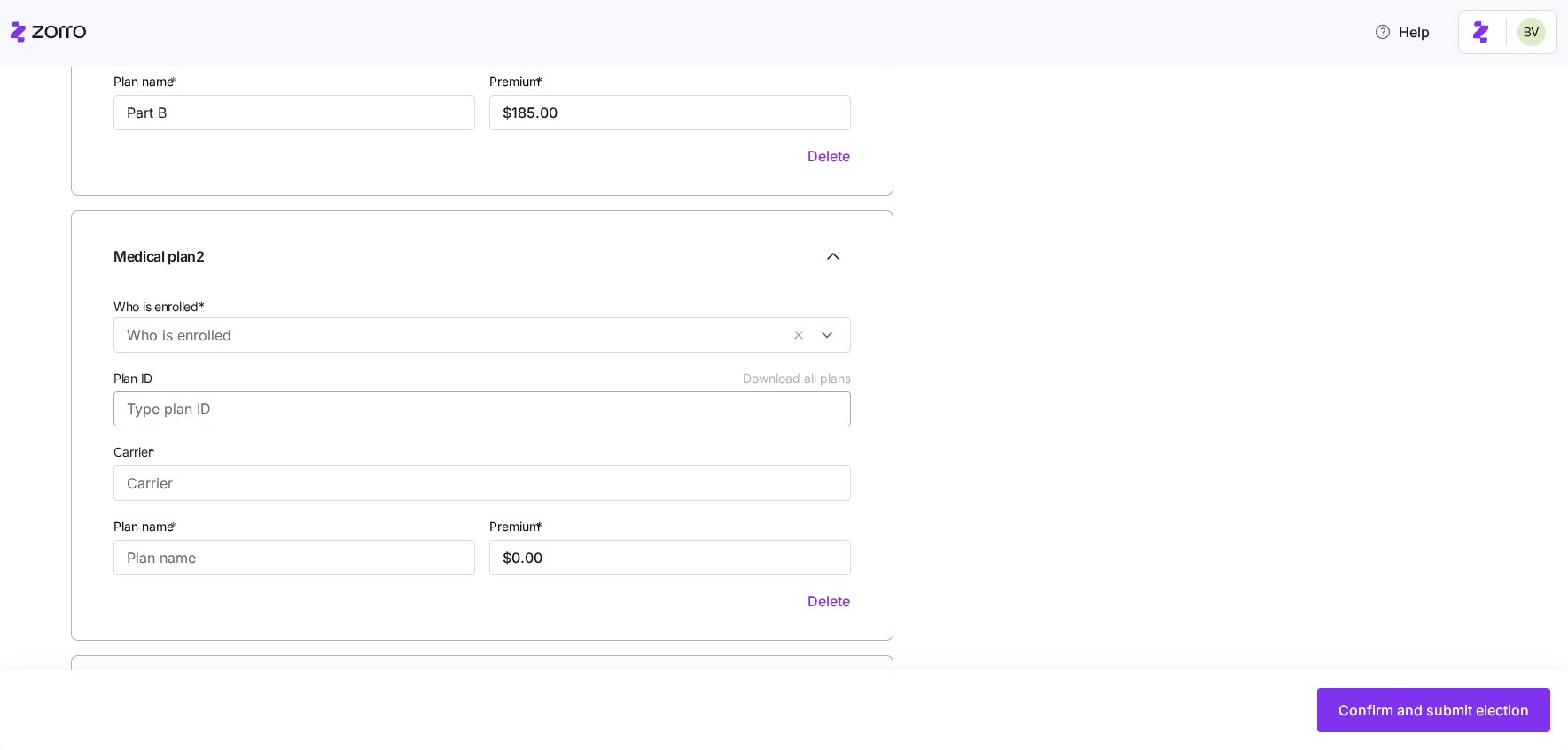
scroll to position [601, 0]
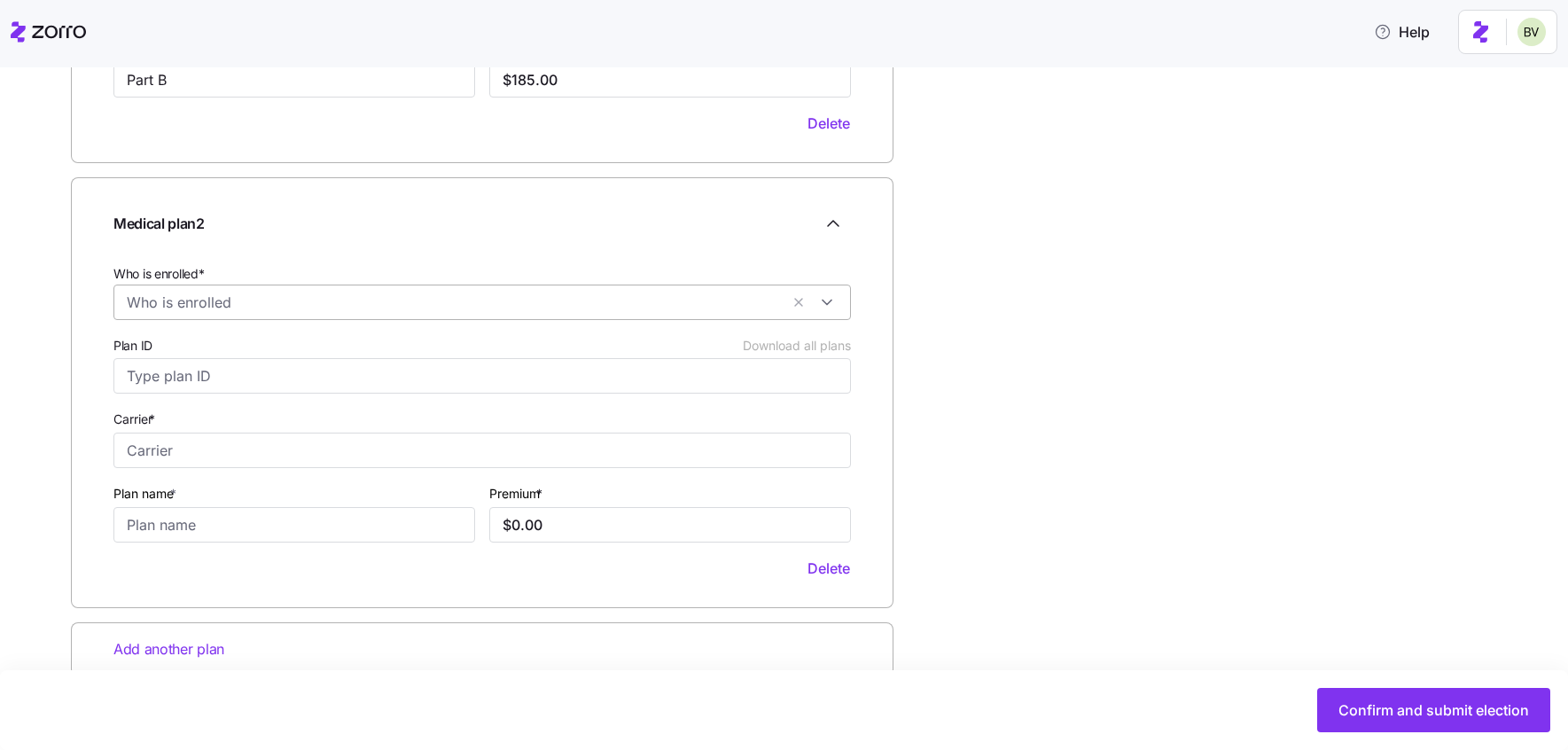
click at [231, 304] on input "Who is enrolled*" at bounding box center [452, 302] width 653 height 23
click at [140, 343] on icon at bounding box center [137, 347] width 21 height 21
click at [101, 429] on div "Medical plan 2 Who is enrolled* [PERSON_NAME] Plan ID Download all plans Carrie…" at bounding box center [483, 393] width 823 height 431
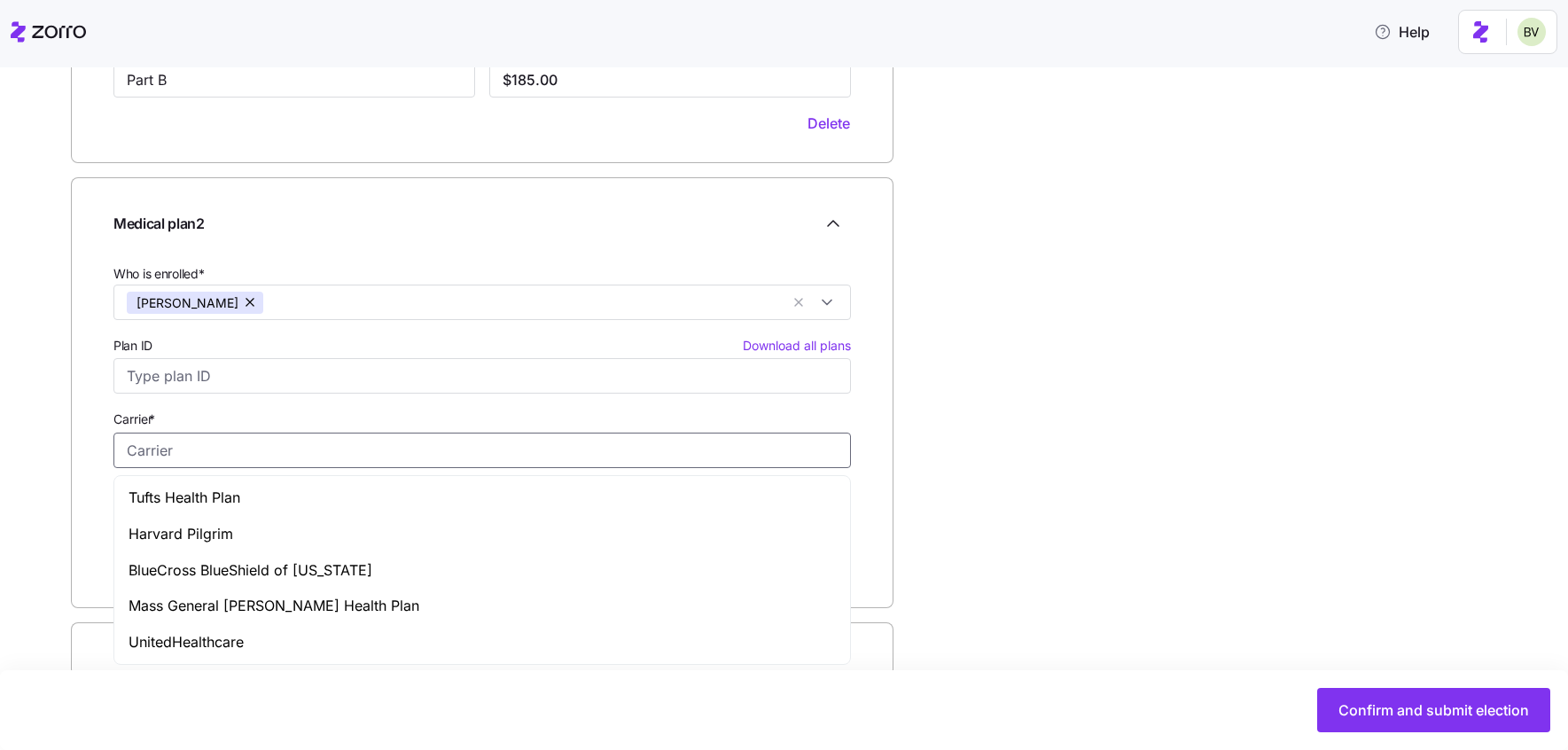
click at [139, 451] on input "Carrier *" at bounding box center [482, 450] width 737 height 35
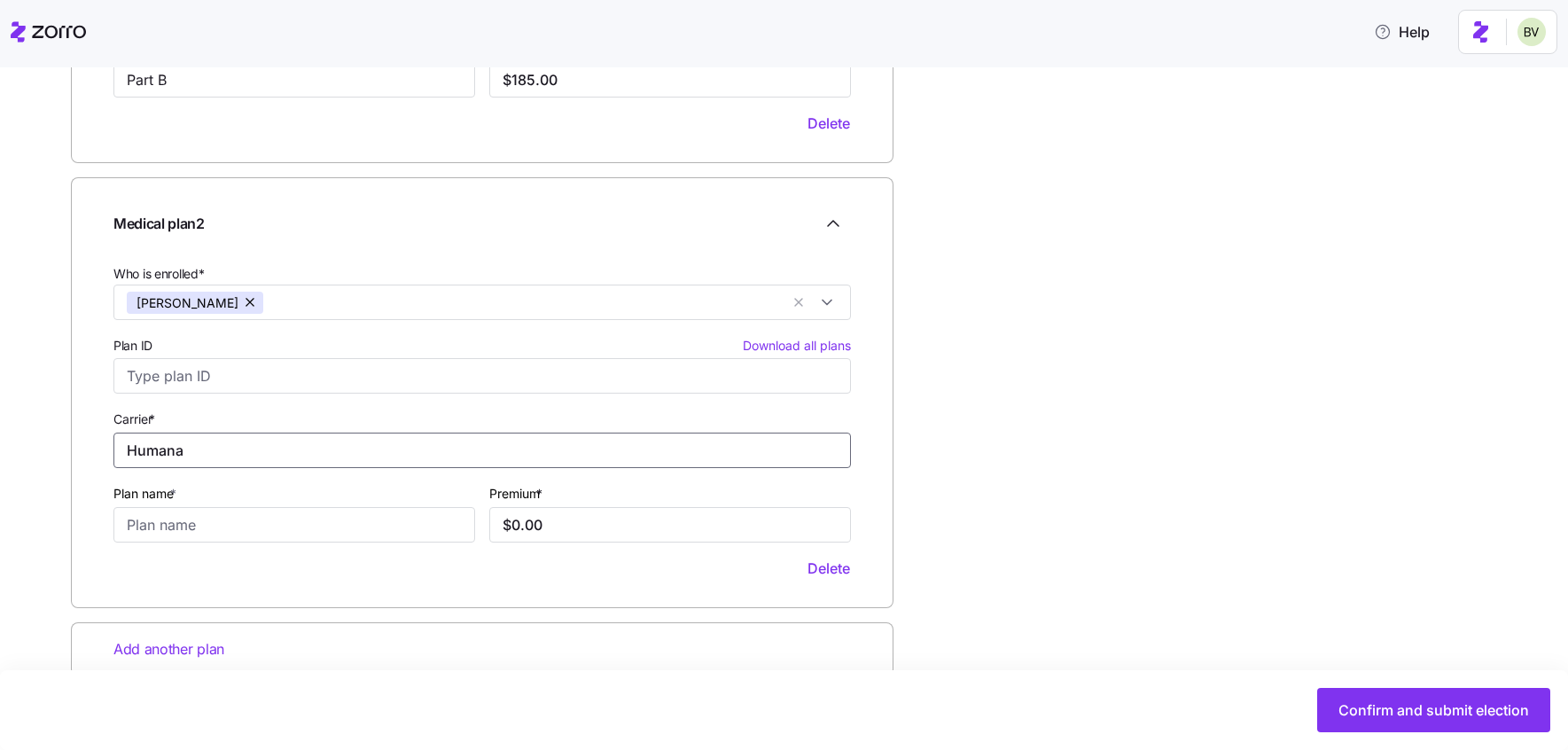
type input "Humana"
type input "A"
type input "1A Supplemental"
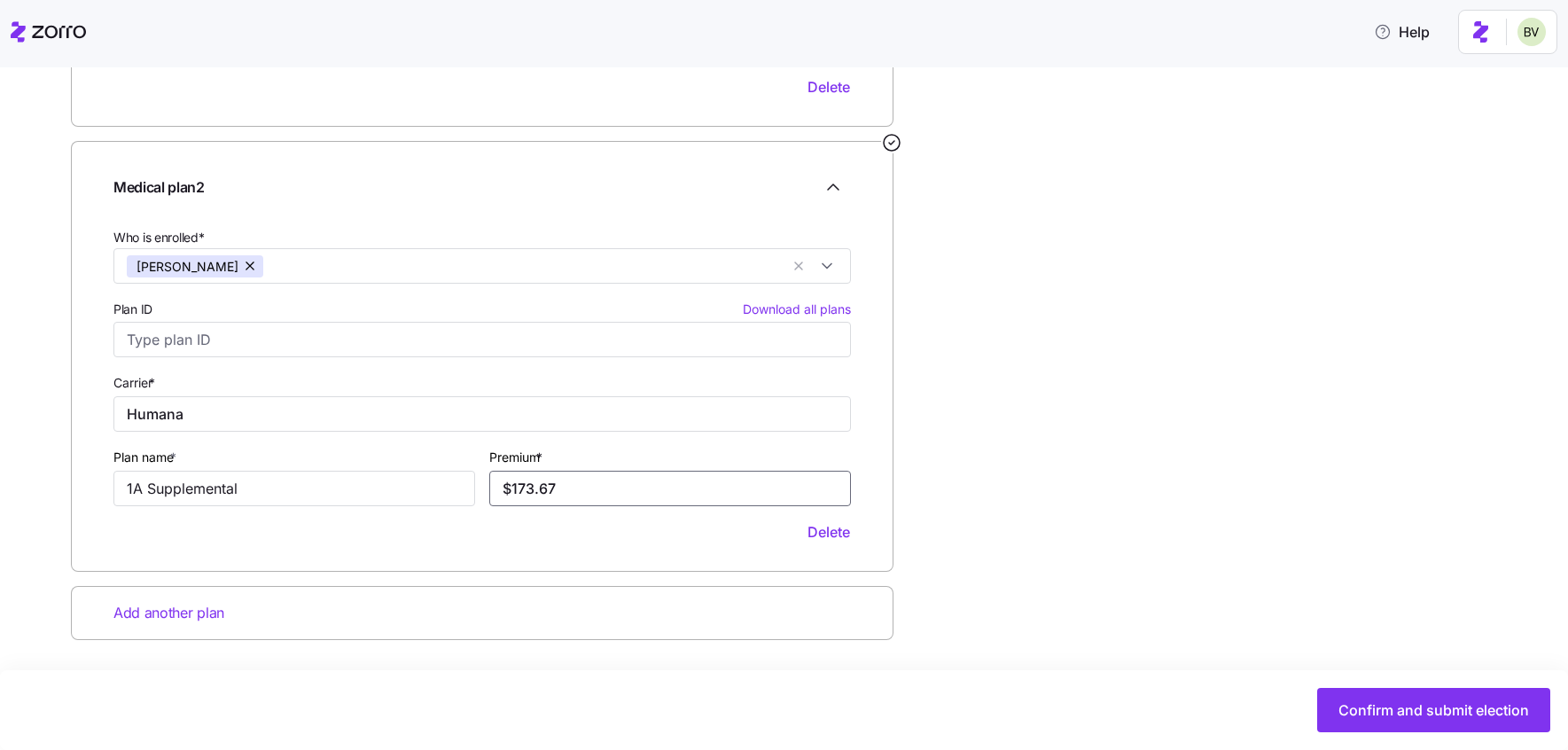
type input "$173.67"
click at [168, 613] on span "Add another plan" at bounding box center [168, 612] width 111 height 22
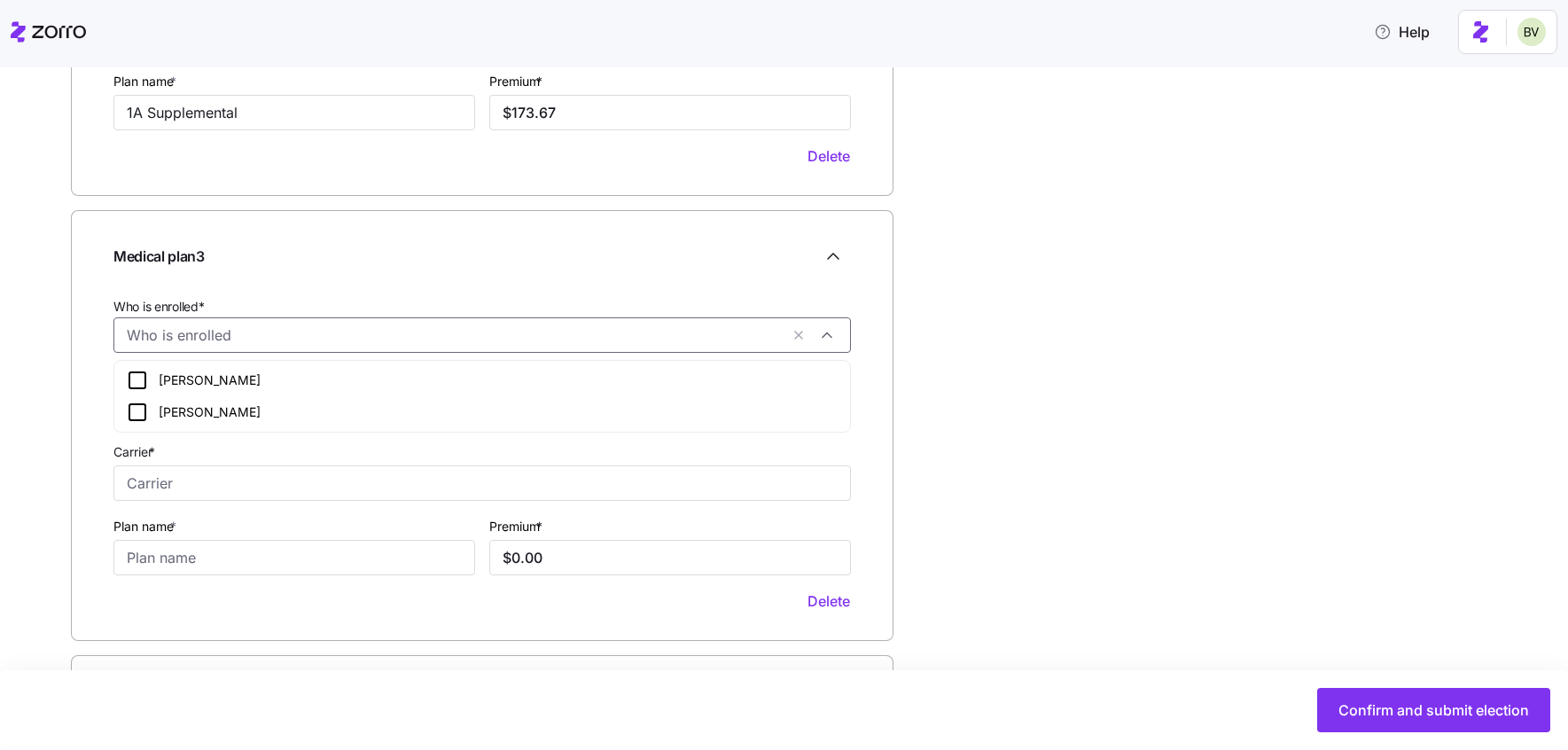
click at [219, 336] on input "Who is enrolled*" at bounding box center [452, 335] width 653 height 23
click at [142, 383] on icon at bounding box center [137, 380] width 21 height 21
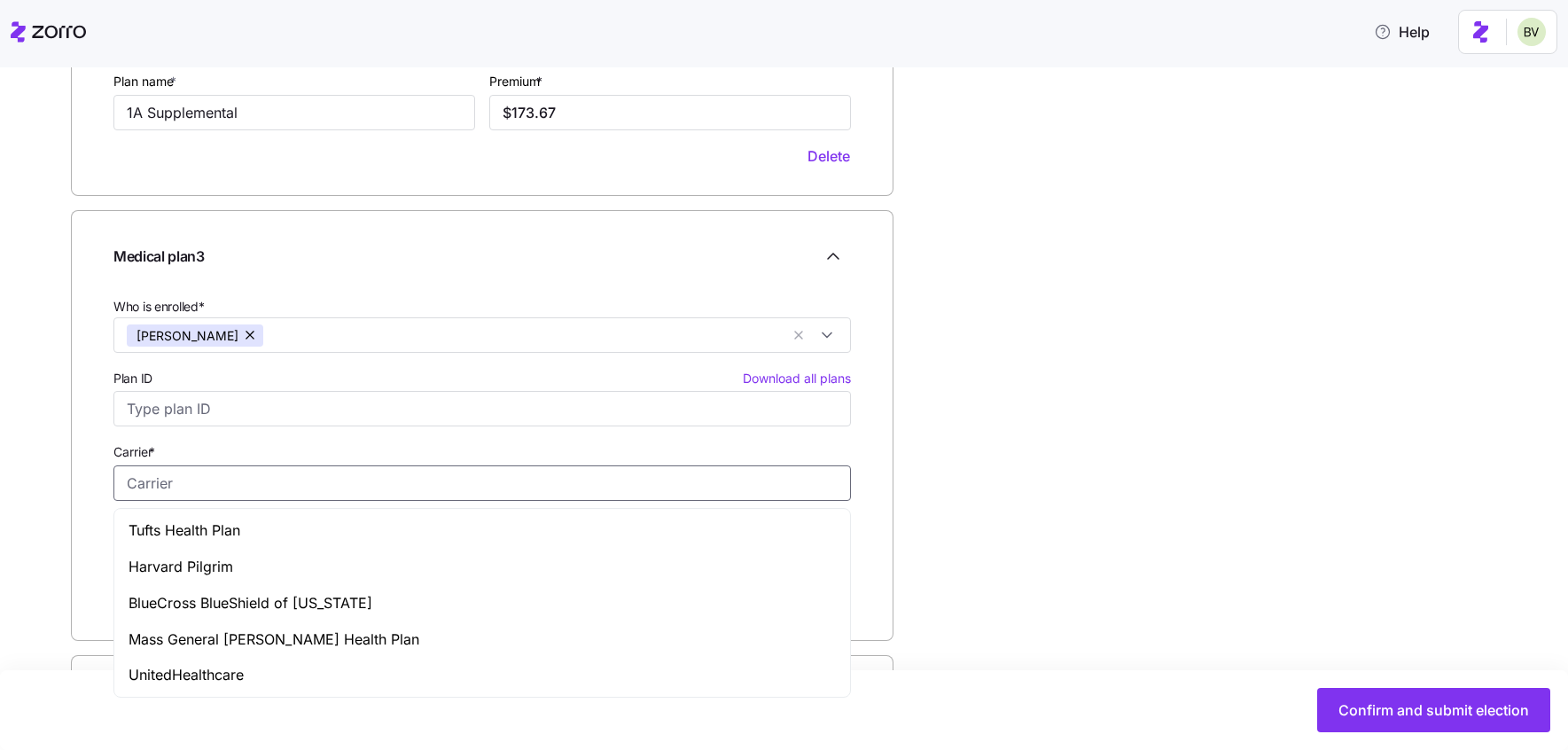
click at [124, 471] on input "Carrier *" at bounding box center [482, 483] width 737 height 35
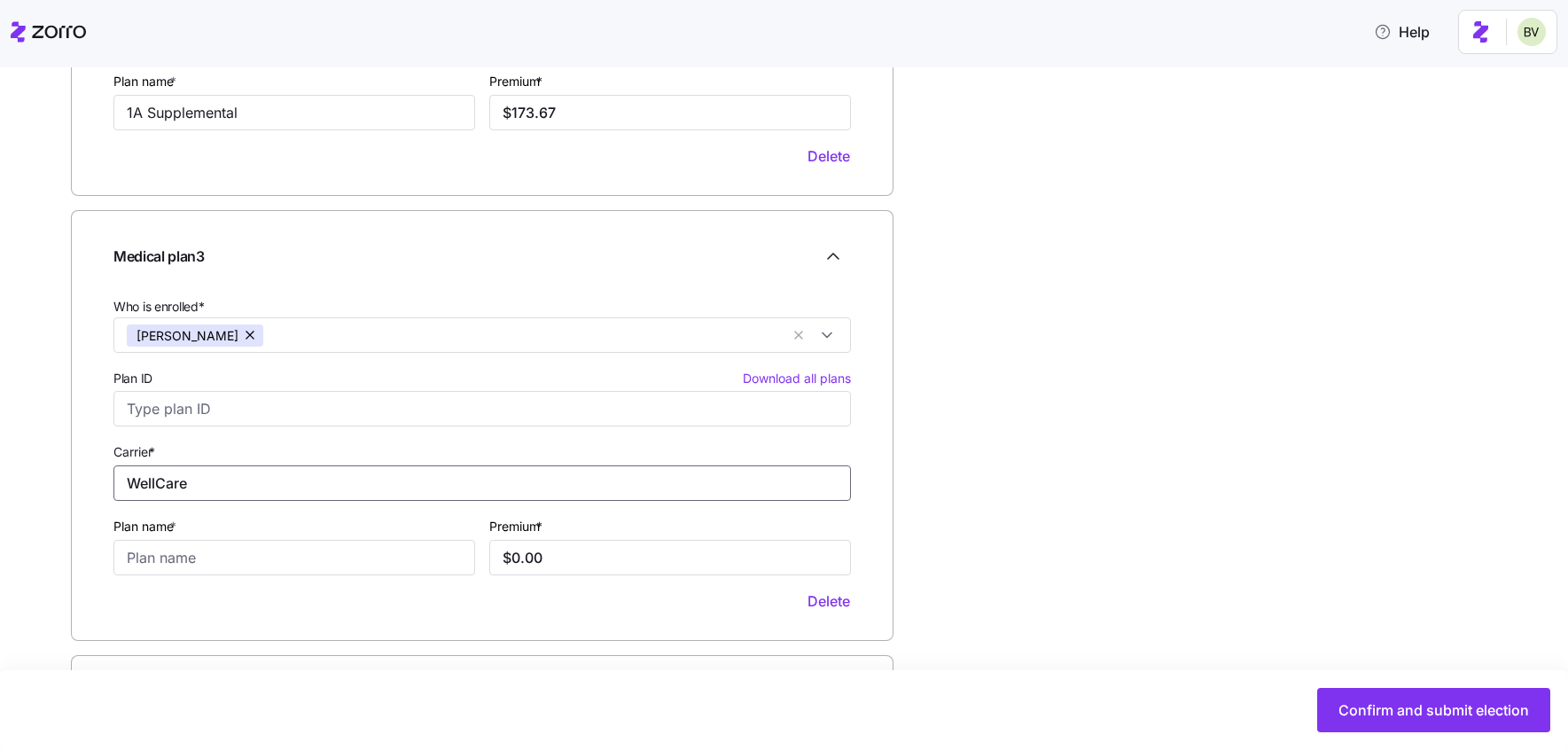
type input "WellCare"
type input "Rx"
drag, startPoint x: 597, startPoint y: 558, endPoint x: 485, endPoint y: 548, distance: 112.4
click at [485, 548] on div "Premium * $0.00" at bounding box center [669, 545] width 375 height 74
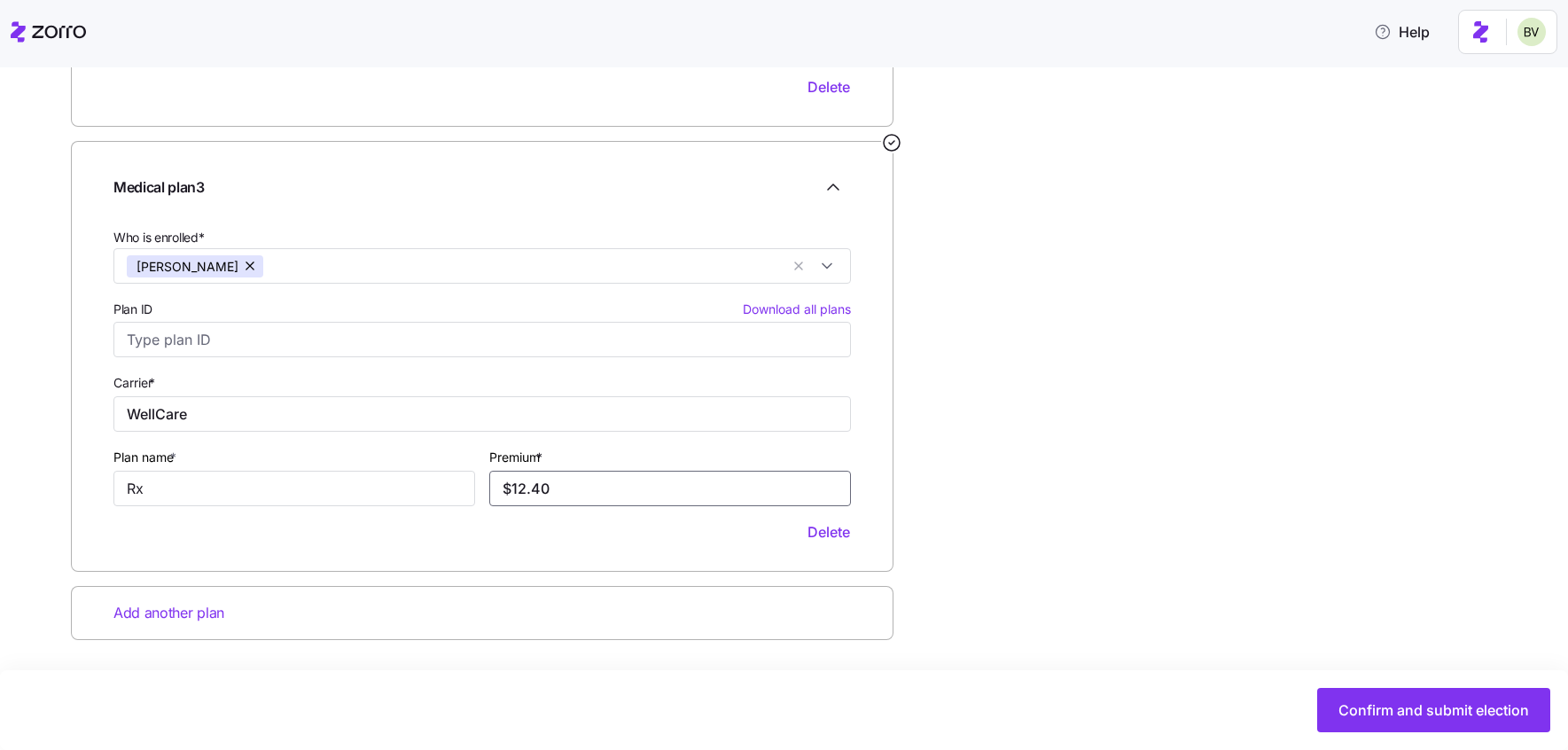
type input "$12.40"
click at [192, 606] on span "Add another plan" at bounding box center [168, 612] width 111 height 22
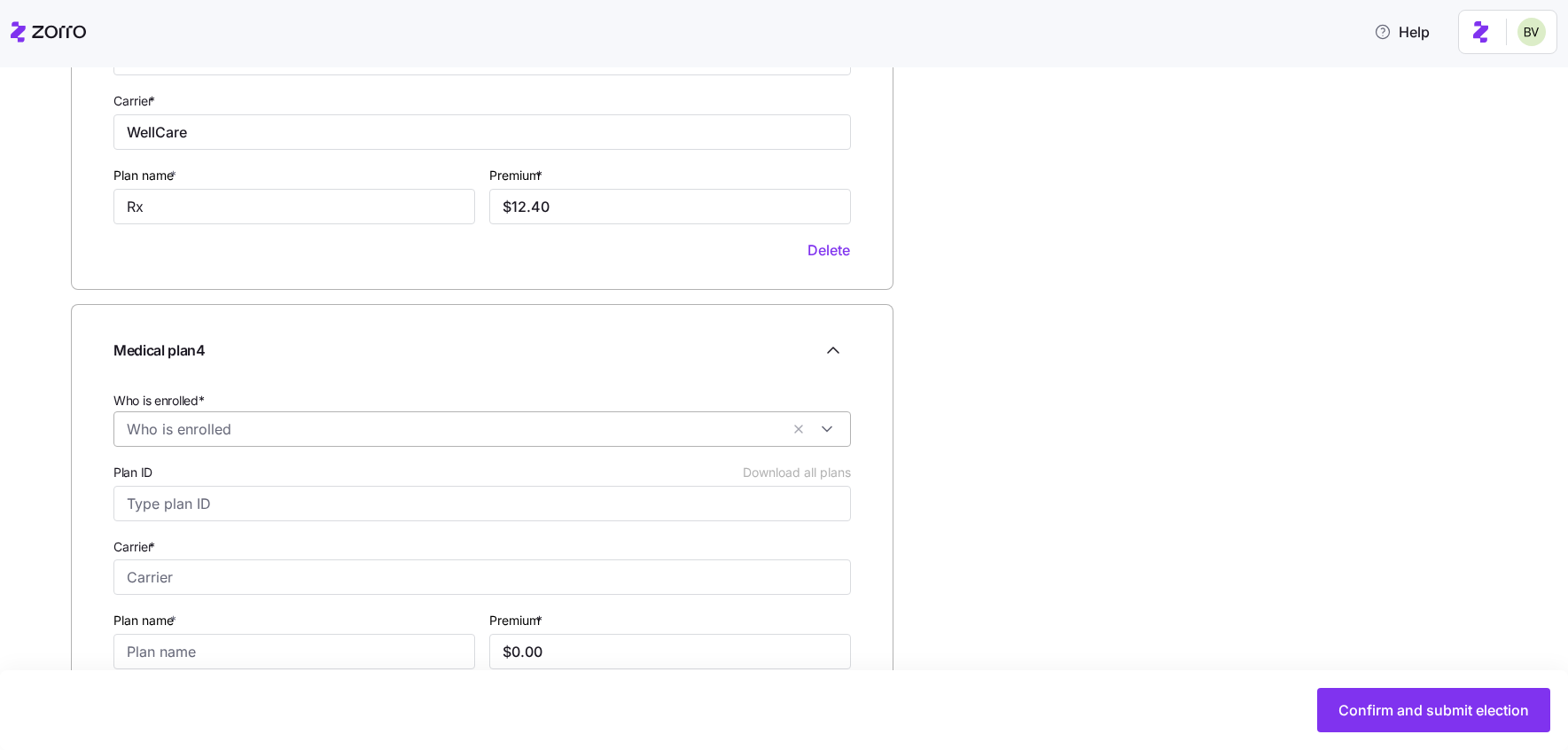
scroll to position [1353, 0]
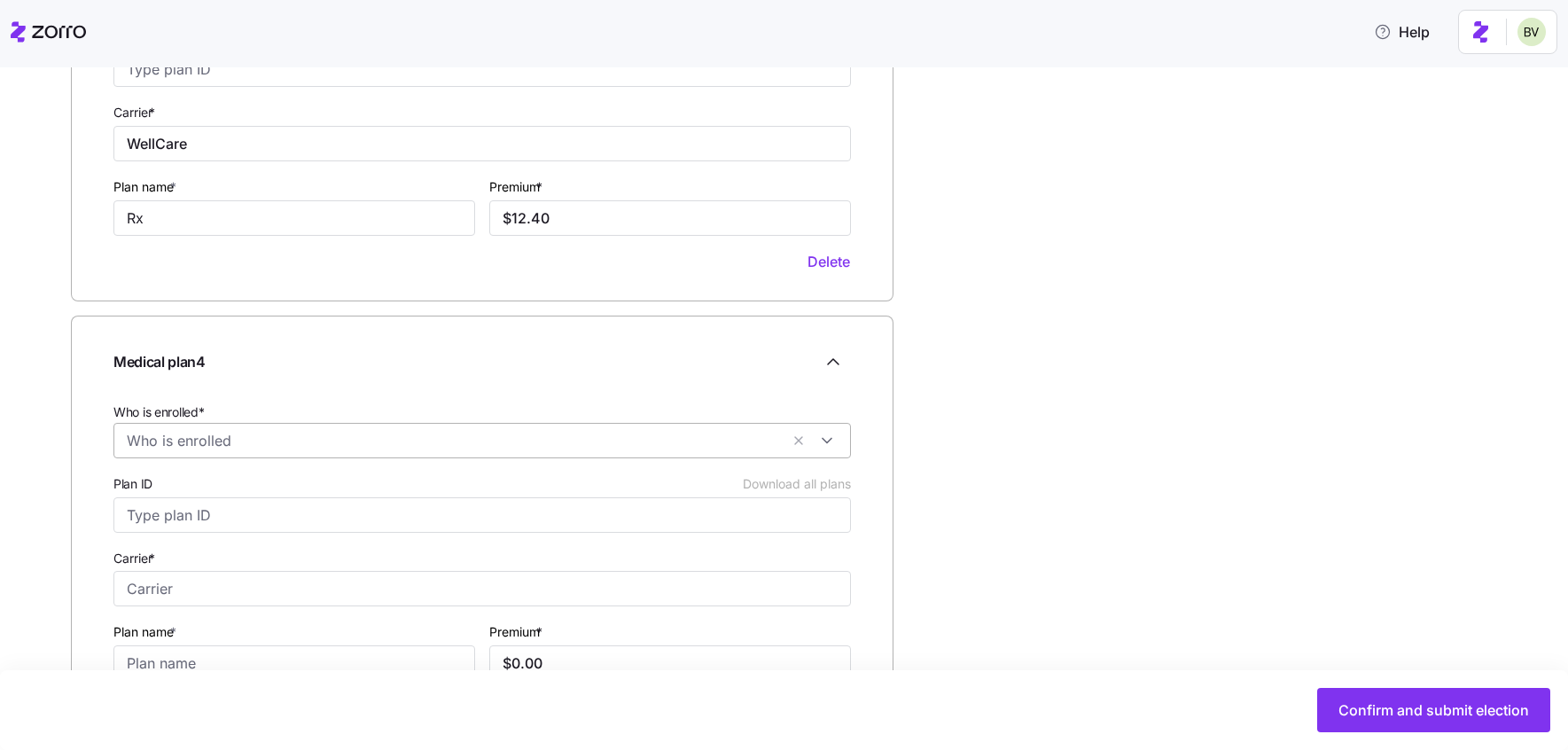
click at [705, 439] on input "Who is enrolled*" at bounding box center [452, 440] width 653 height 23
click at [139, 516] on icon at bounding box center [137, 518] width 21 height 21
click at [92, 493] on div "Medical plan 4 Who is enrolled* [PERSON_NAME] Plan ID Download all plans Carrie…" at bounding box center [483, 530] width 823 height 431
click at [159, 594] on input "Carrier *" at bounding box center [482, 588] width 737 height 35
type input "Medicare"
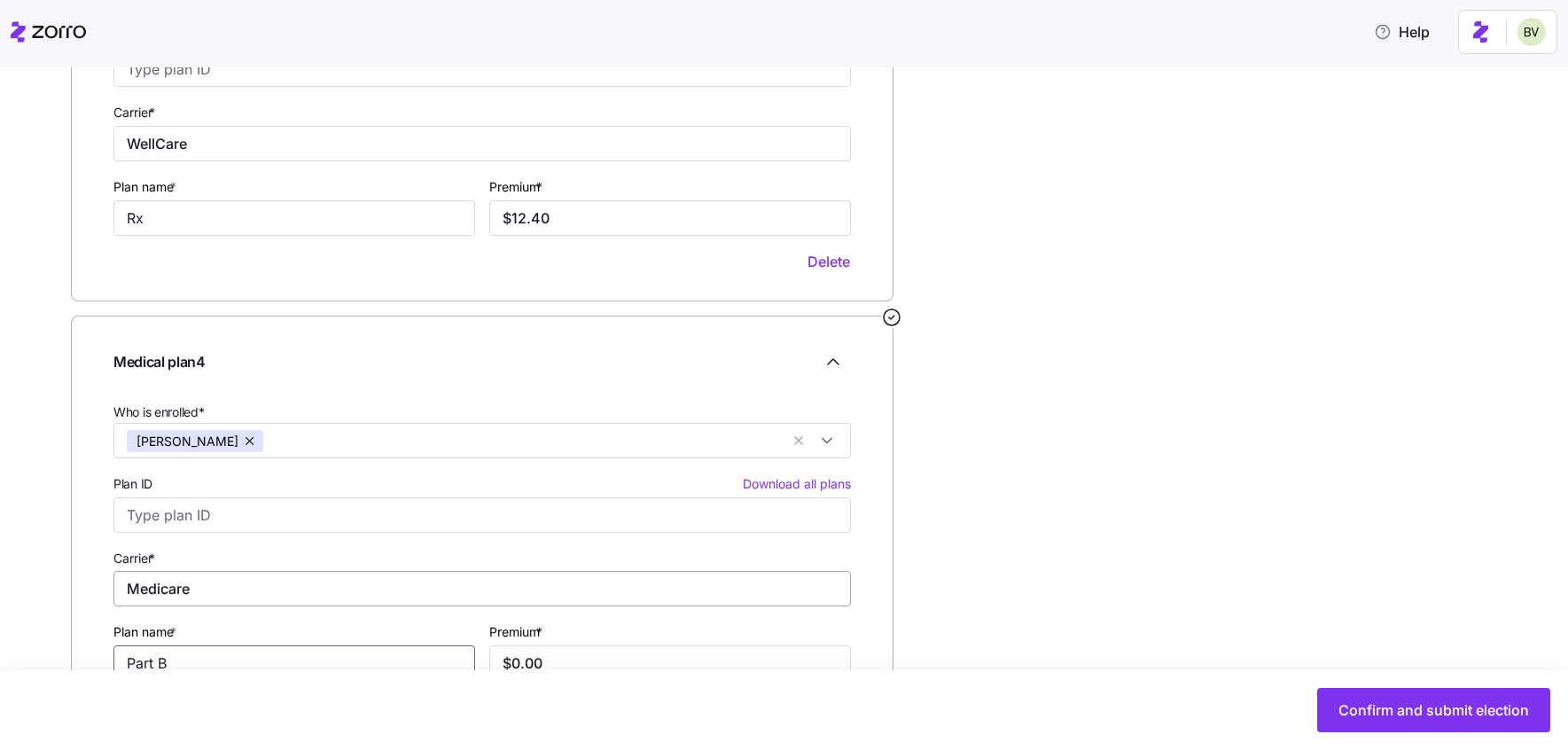
type input "Part B"
type input "$185.00"
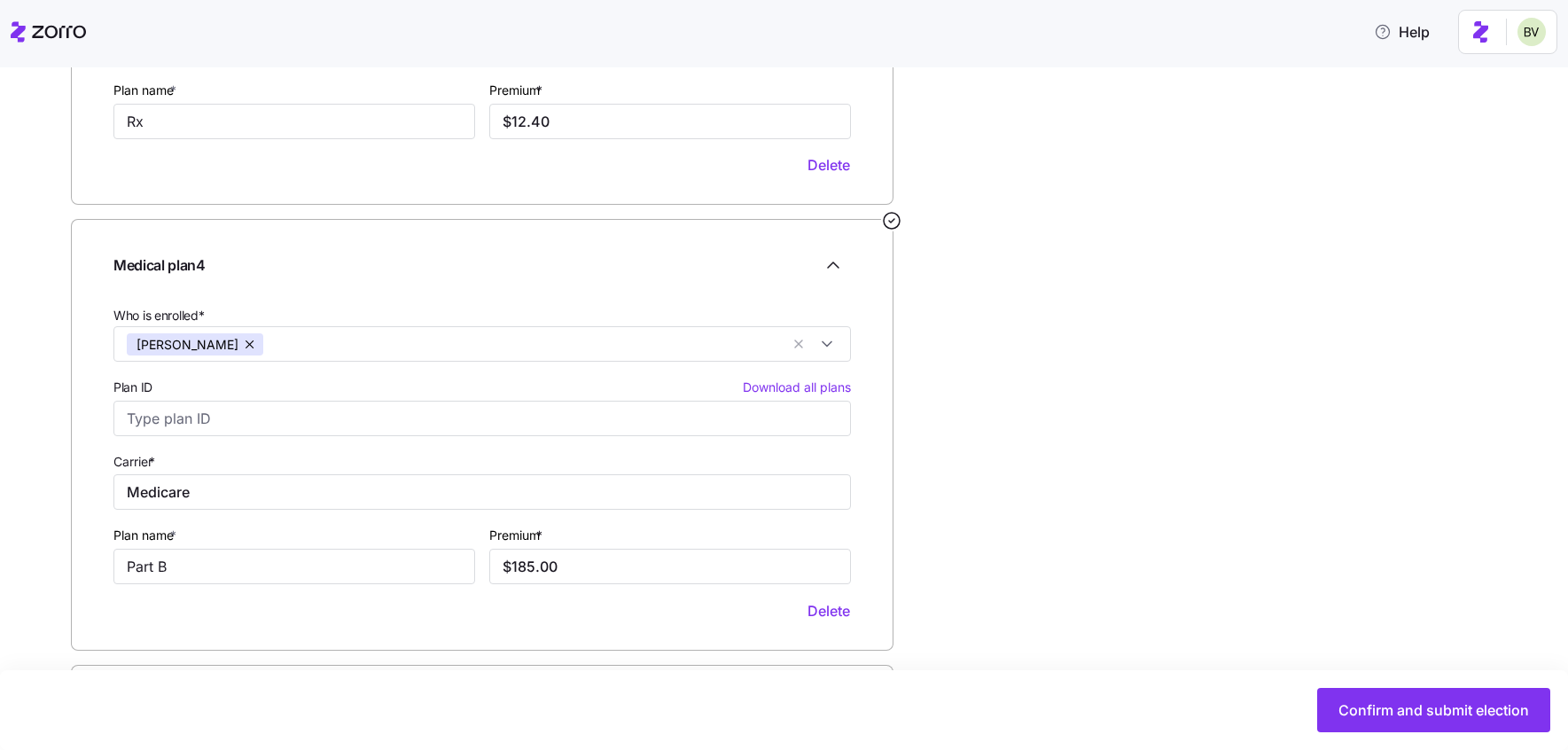
scroll to position [1497, 0]
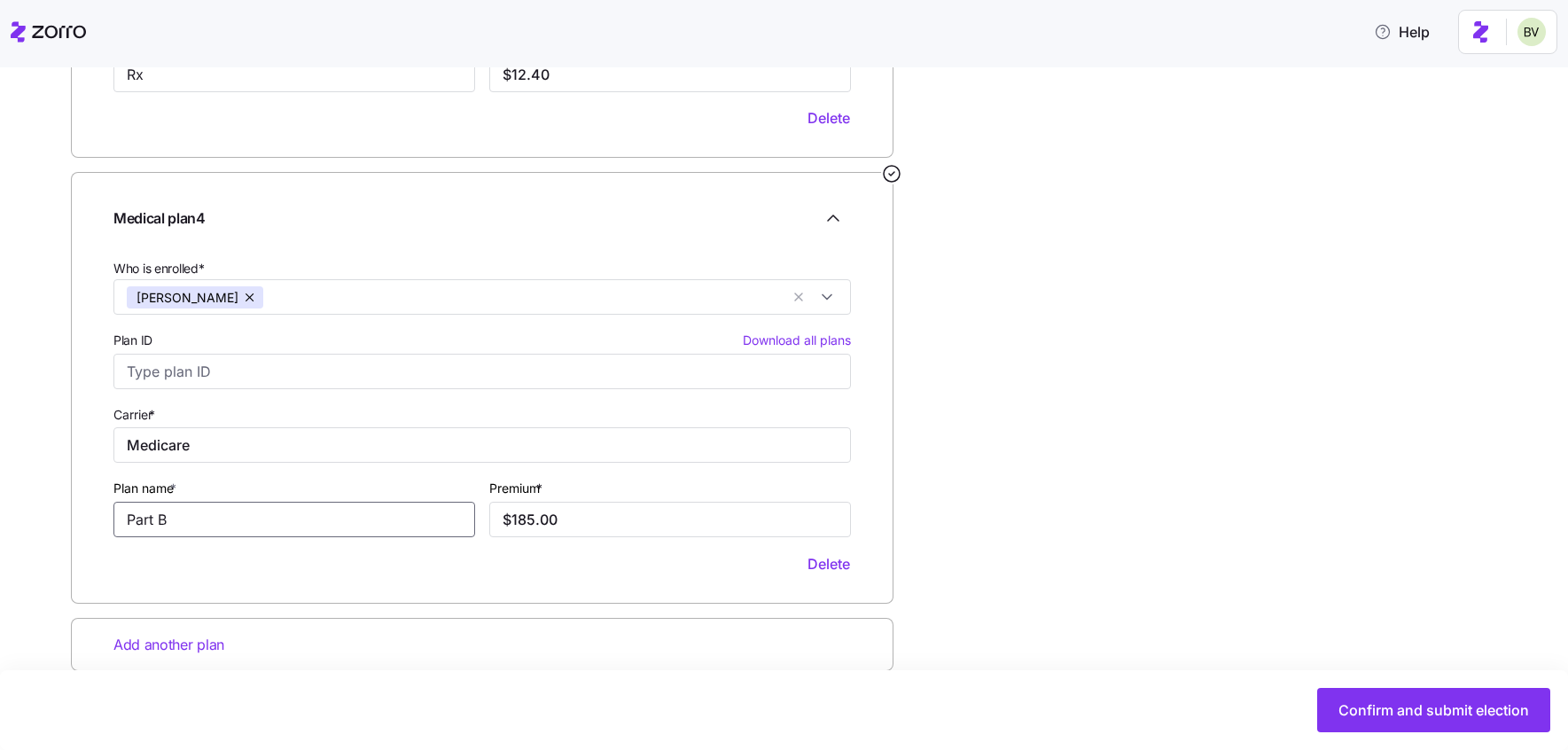
click at [210, 526] on input "Part B" at bounding box center [294, 519] width 362 height 35
type input "Part B + Part B IRMAA"
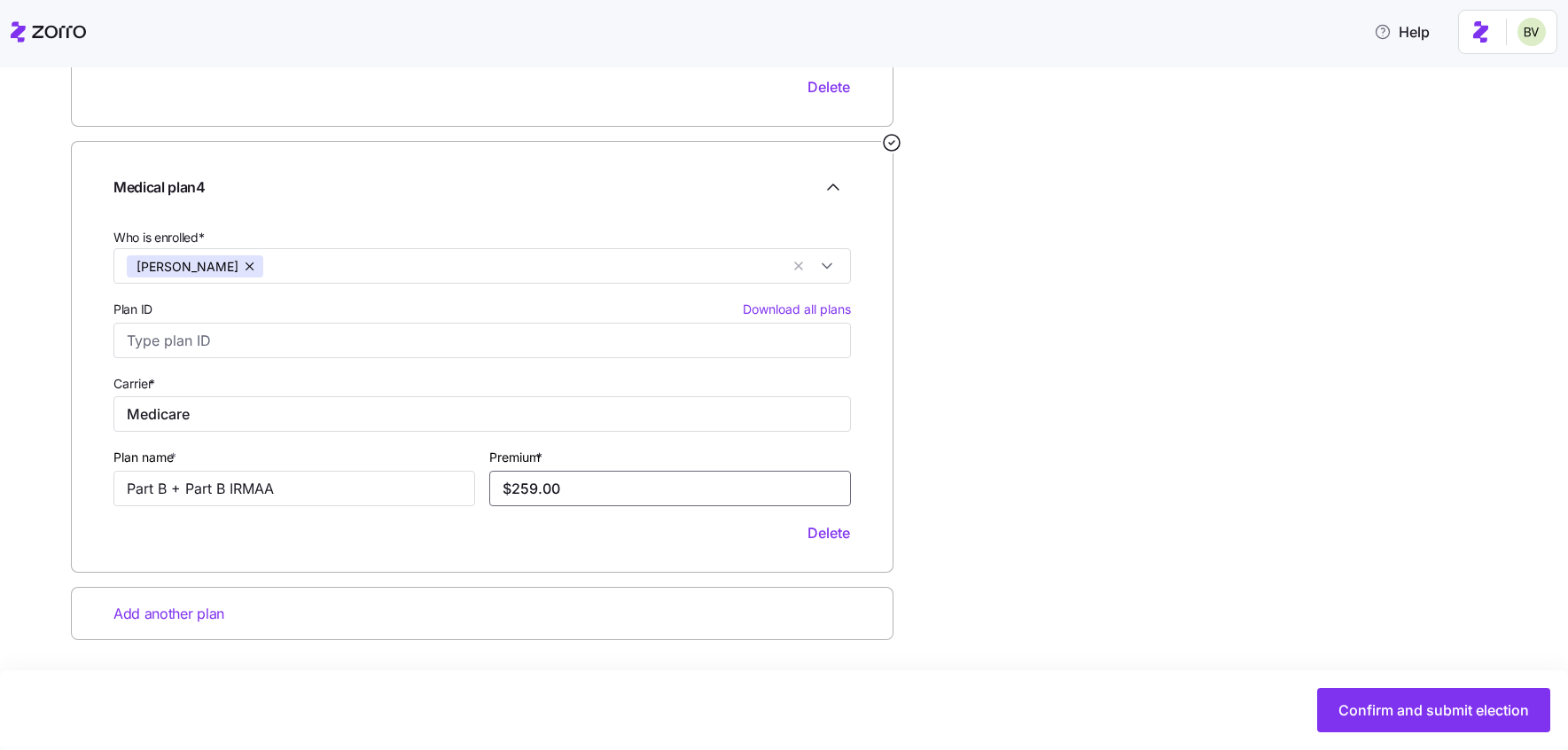
type input "$259.00"
click at [156, 615] on span "Add another plan" at bounding box center [168, 613] width 111 height 22
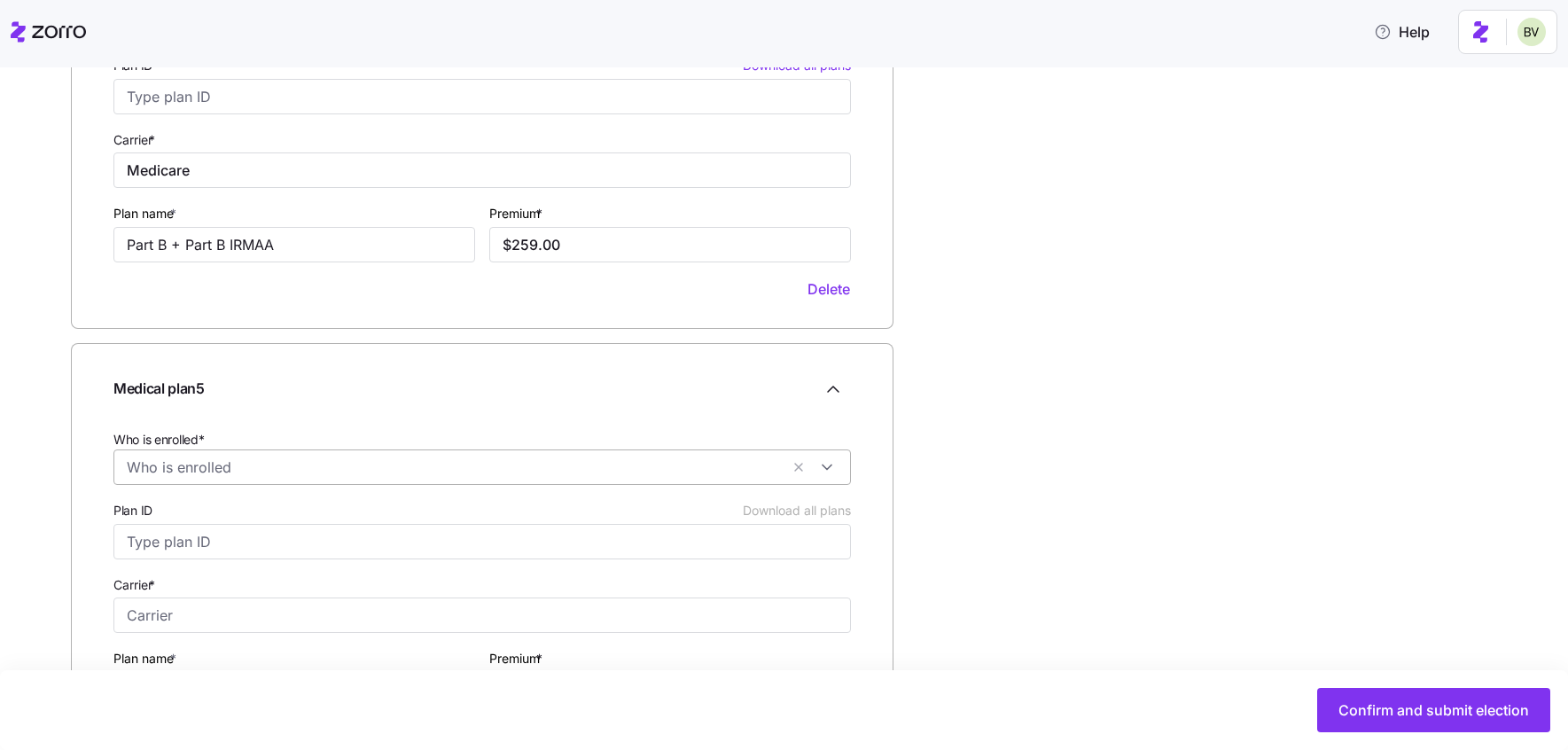
scroll to position [1734, 0]
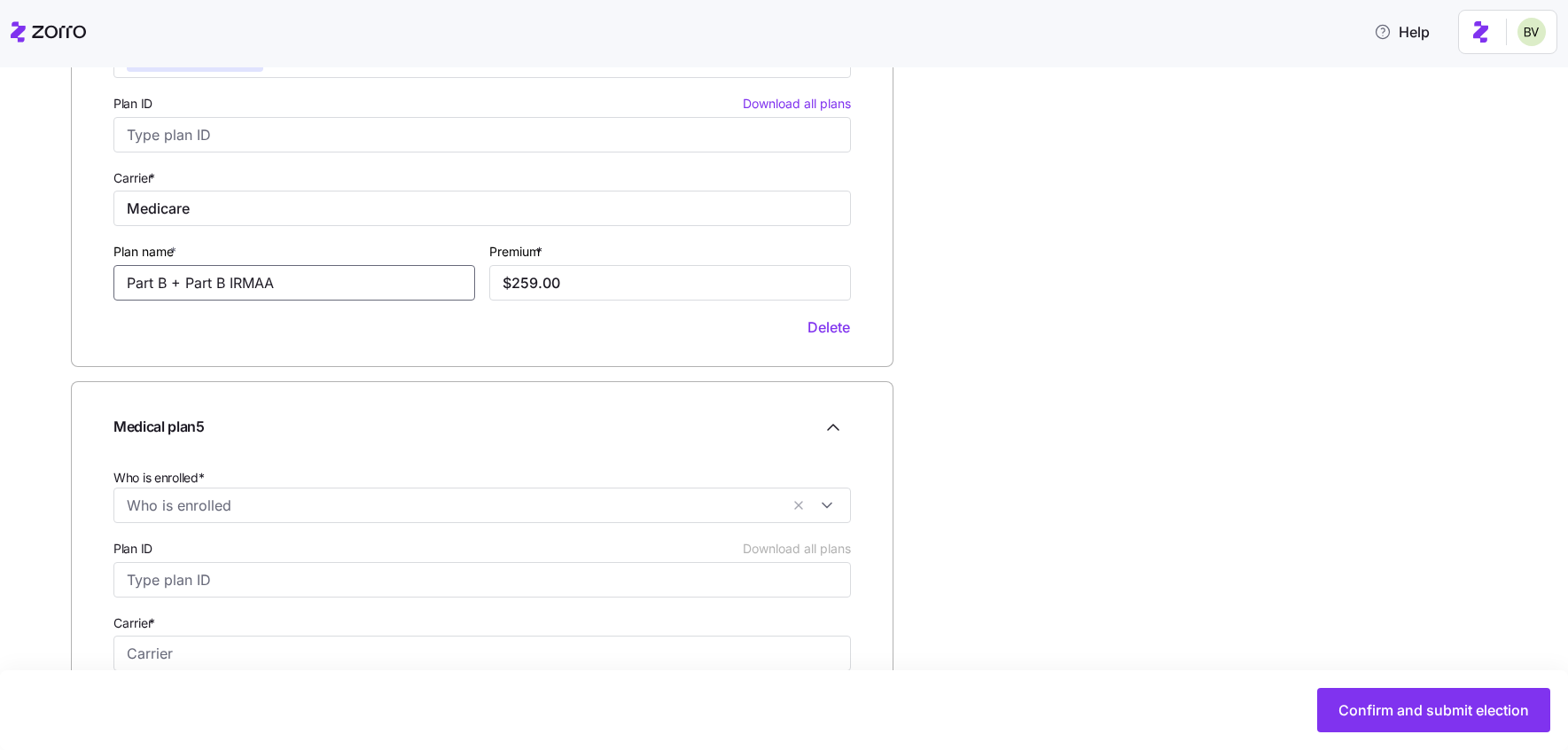
click at [292, 276] on input "Part B + Part B IRMAA" at bounding box center [294, 282] width 362 height 35
type input "Part B + Part B IRMAA + Part D [PERSON_NAME]"
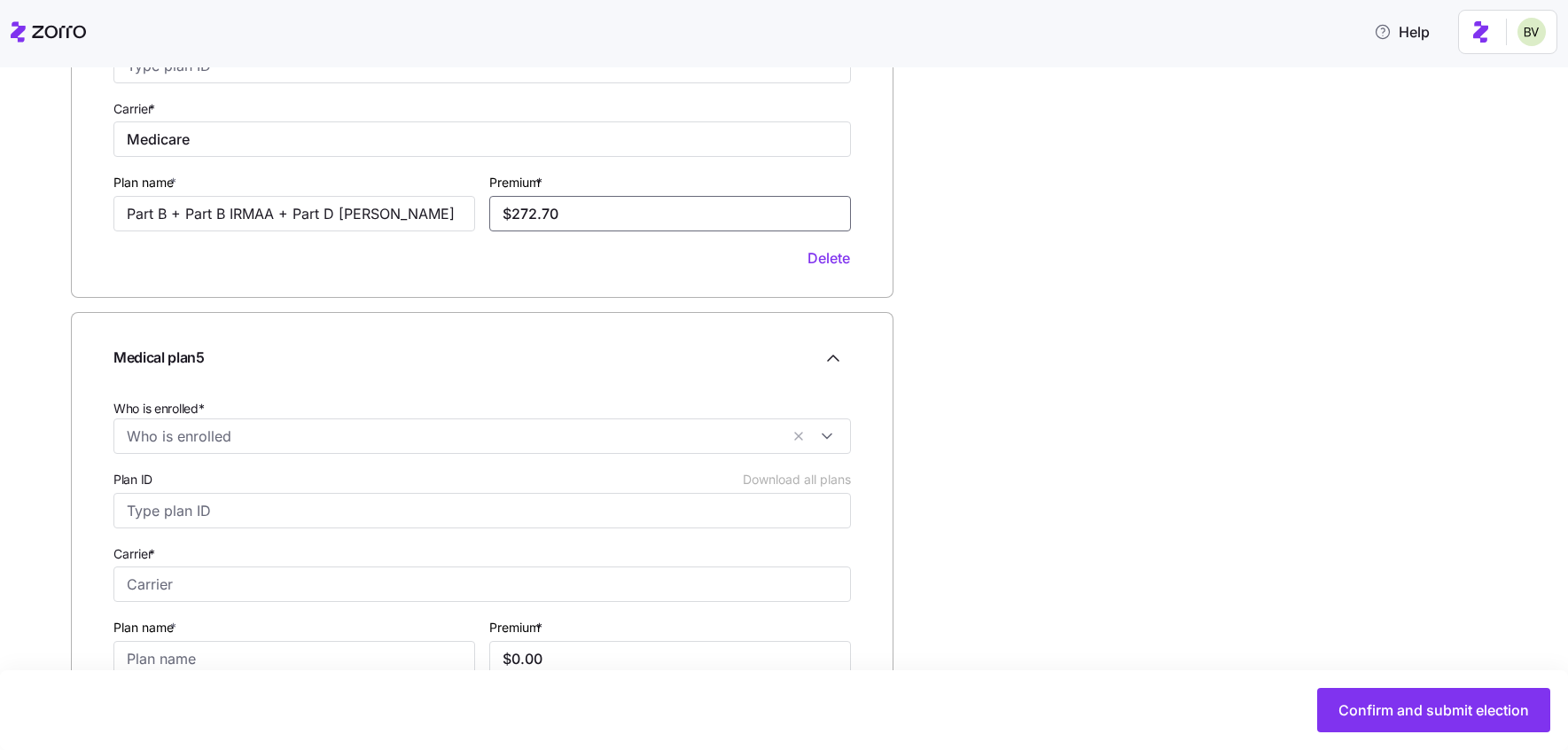
scroll to position [1829, 0]
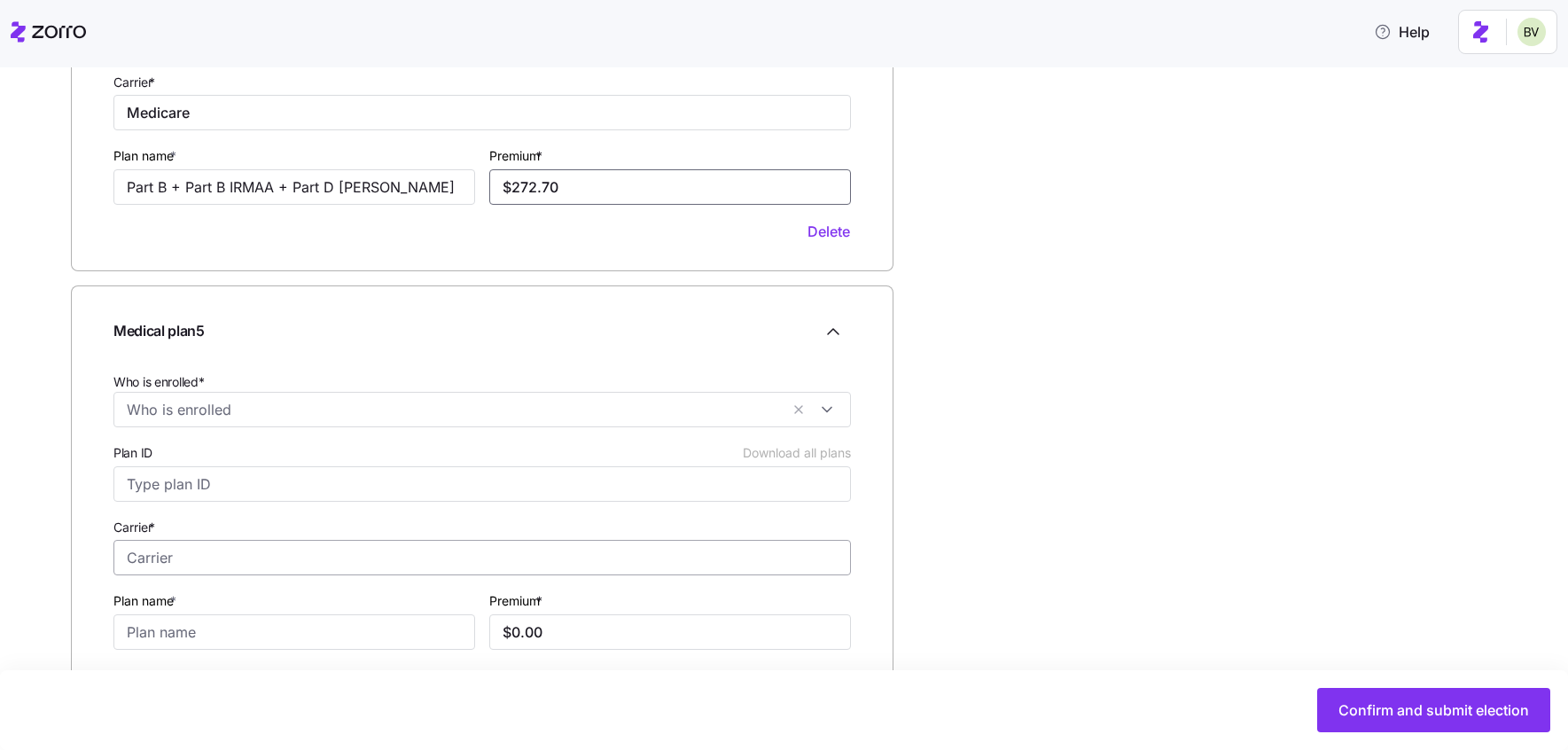
type input "$272.70"
click at [147, 568] on input "Carrier *" at bounding box center [482, 557] width 737 height 35
type input "HUmana"
